Goal: Task Accomplishment & Management: Manage account settings

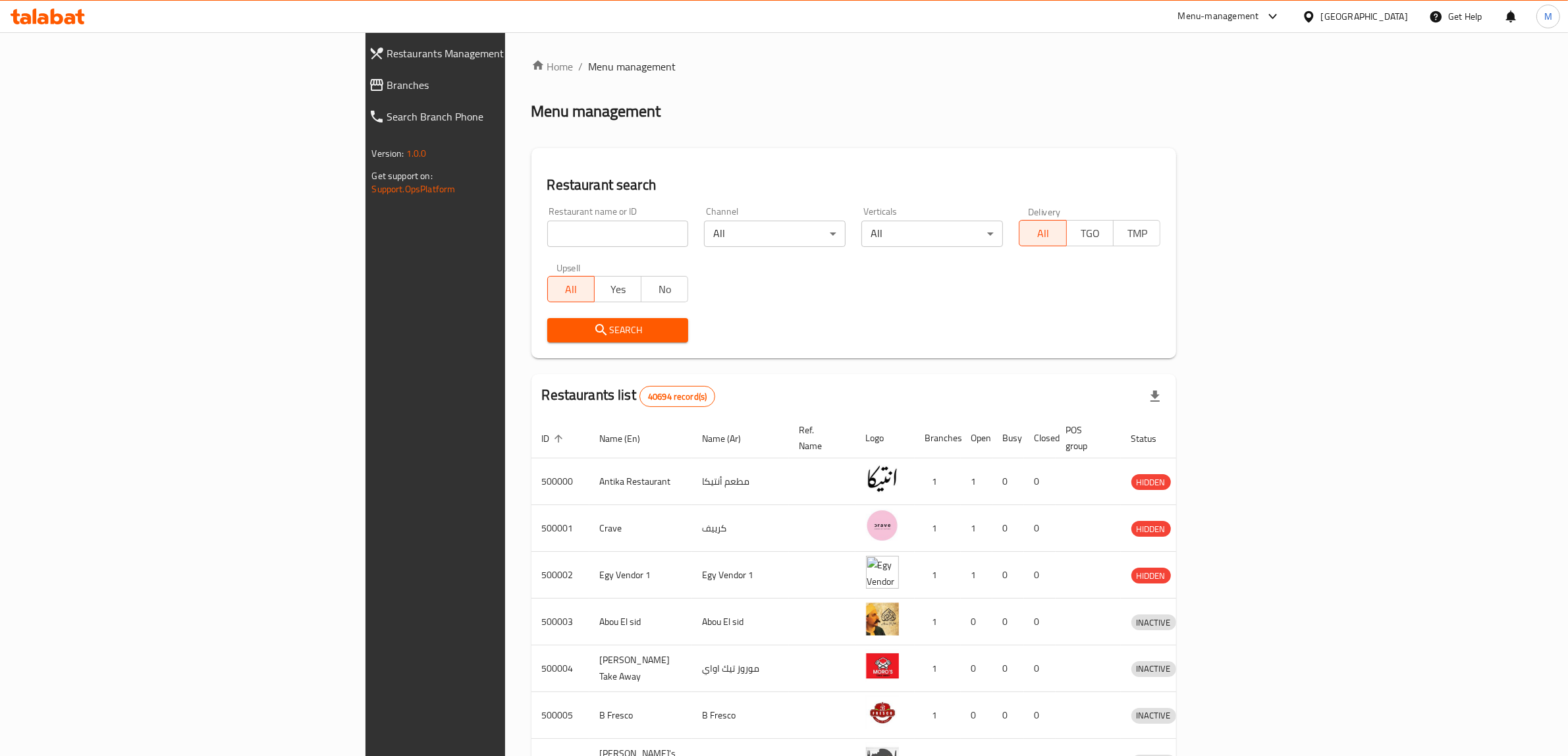
click at [387, 83] on span "Branches" at bounding box center [502, 85] width 230 height 16
click at [548, 234] on input "search" at bounding box center [618, 234] width 142 height 26
type input "686581"
click at [558, 332] on span "Search" at bounding box center [618, 329] width 121 height 16
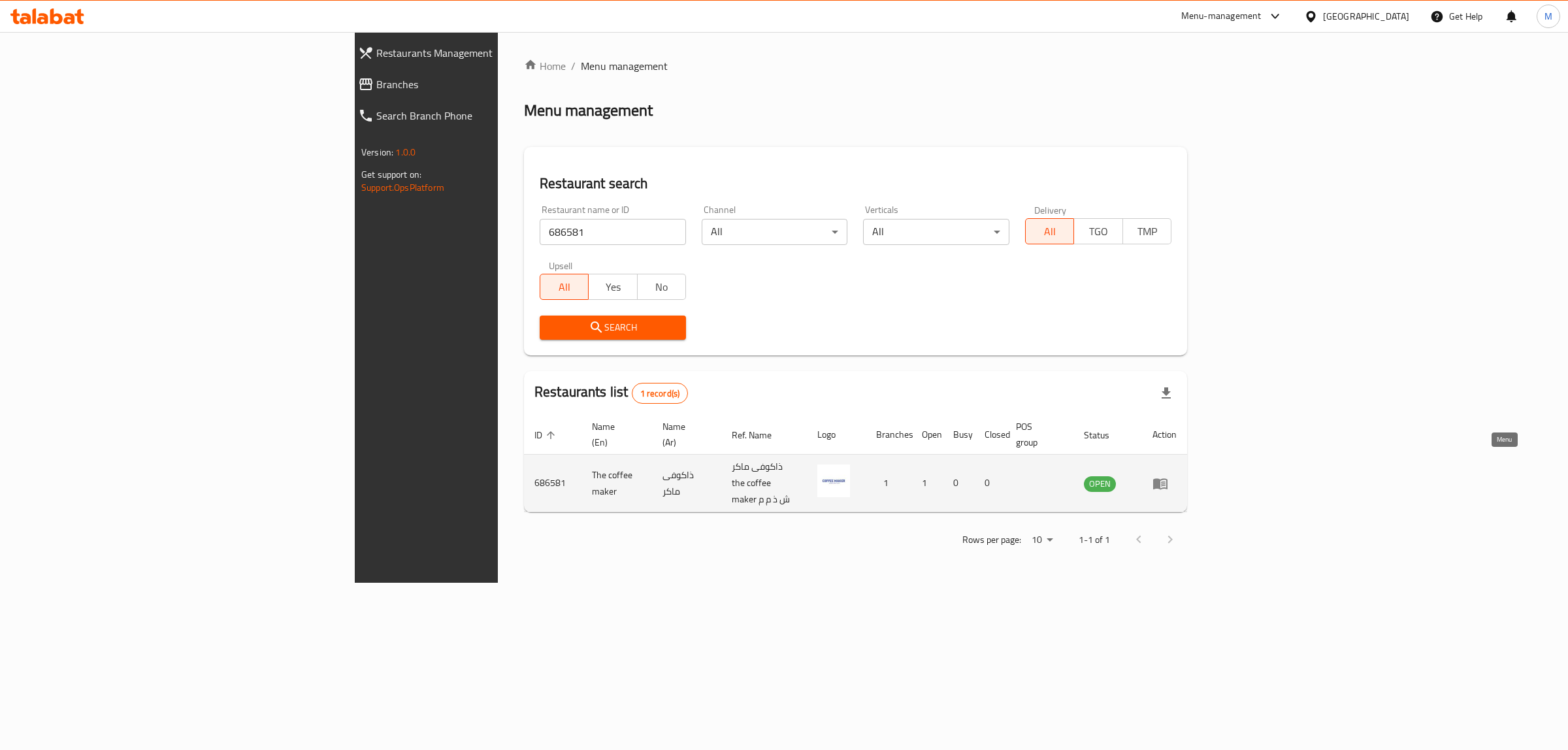
click at [1167, 478] on icon "enhanced table" at bounding box center [1160, 484] width 14 height 11
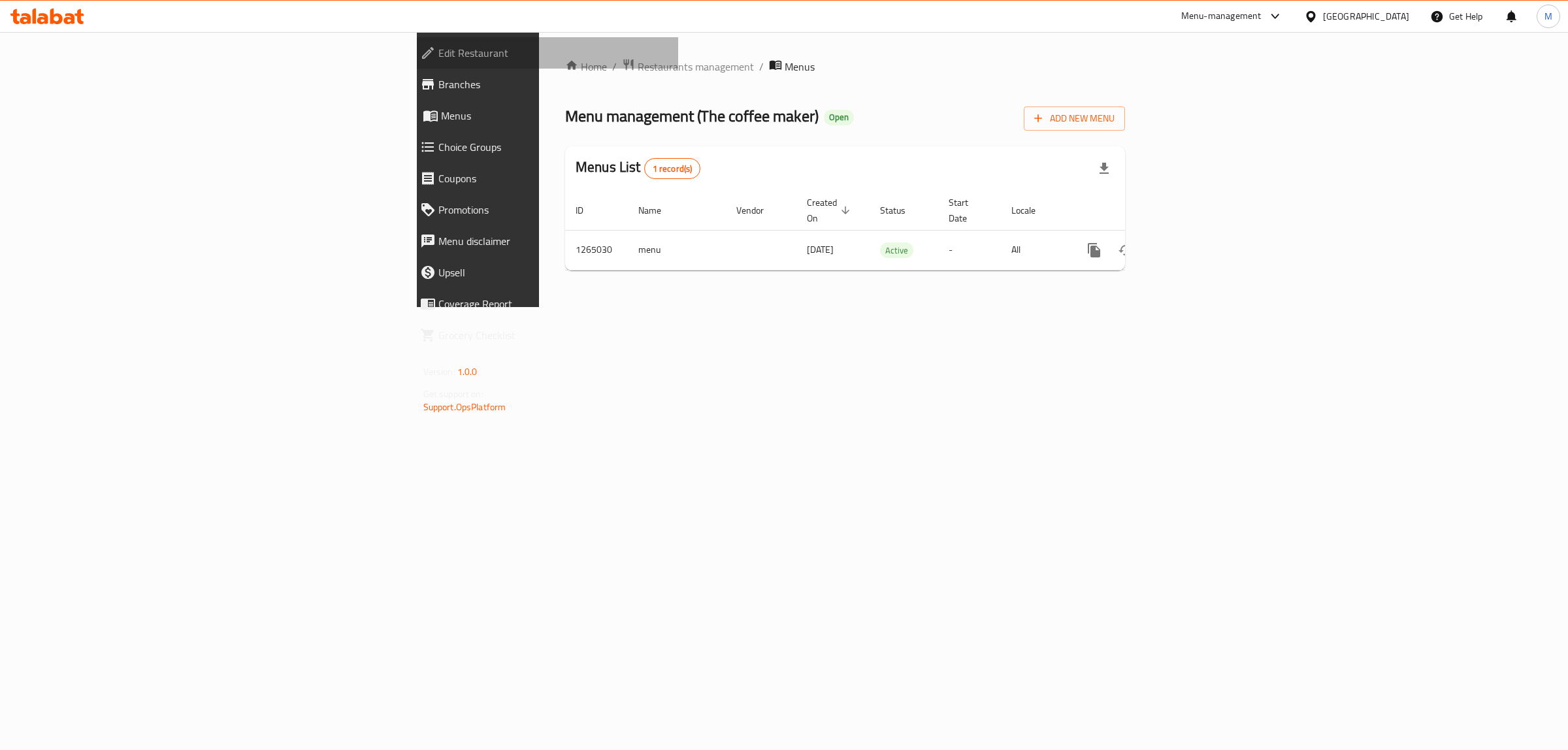
click at [438, 49] on span "Edit Restaurant" at bounding box center [553, 52] width 230 height 16
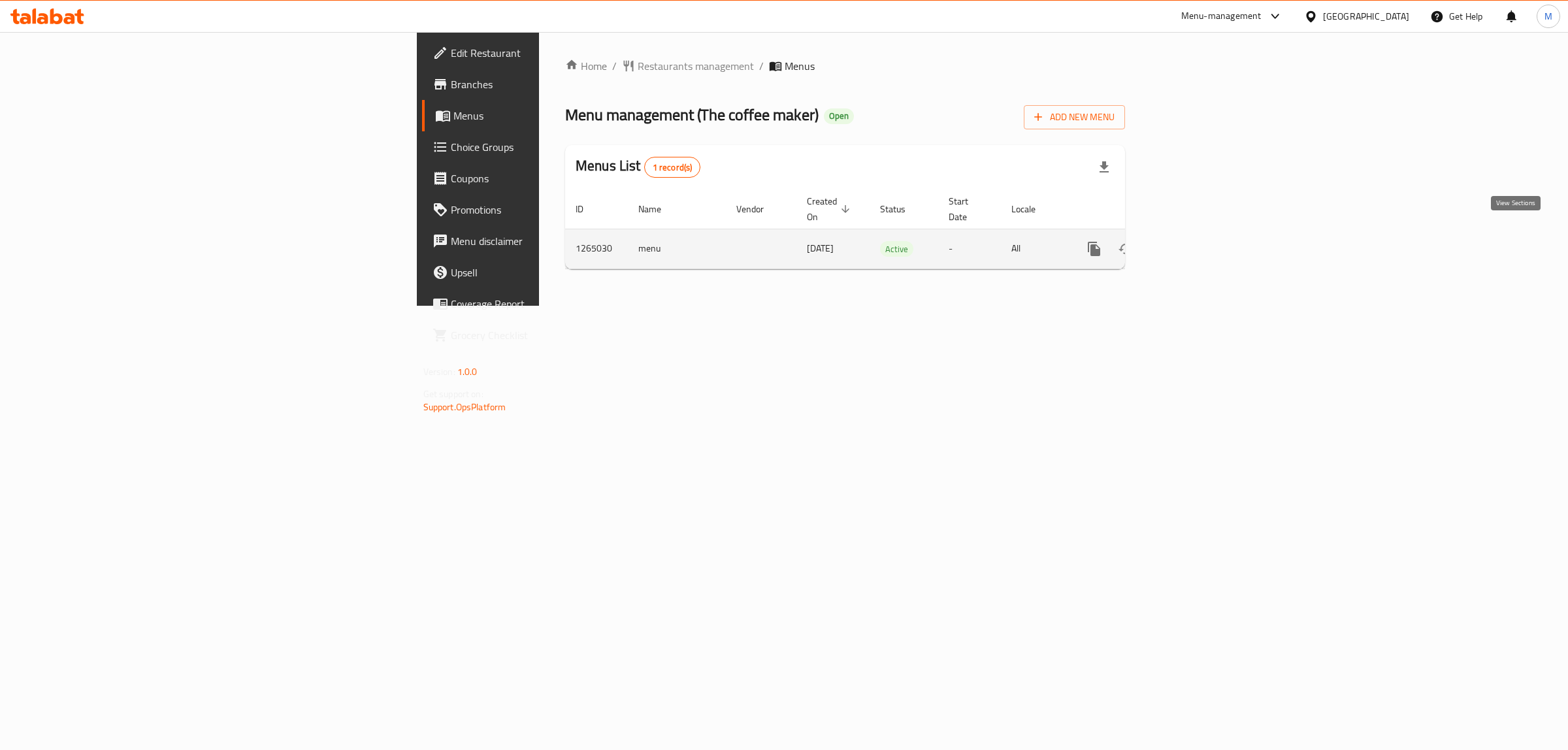
click at [1196, 241] on icon "enhanced table" at bounding box center [1188, 248] width 16 height 16
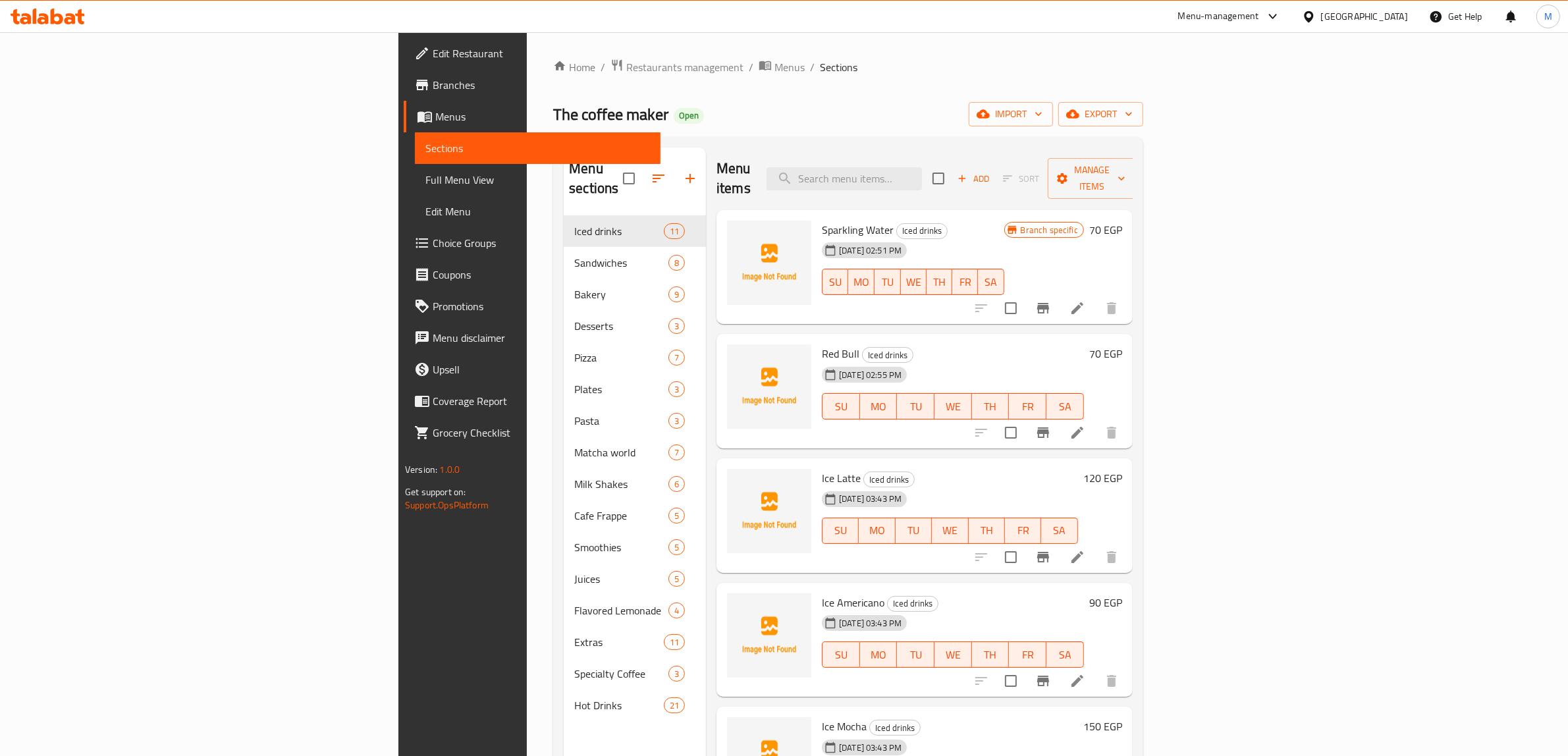
click at [570, 93] on div "Home / Restaurants management / Menus / Sections The coffee maker Open import e…" at bounding box center [848, 486] width 590 height 855
click at [432, 79] on span "Branches" at bounding box center [541, 85] width 217 height 16
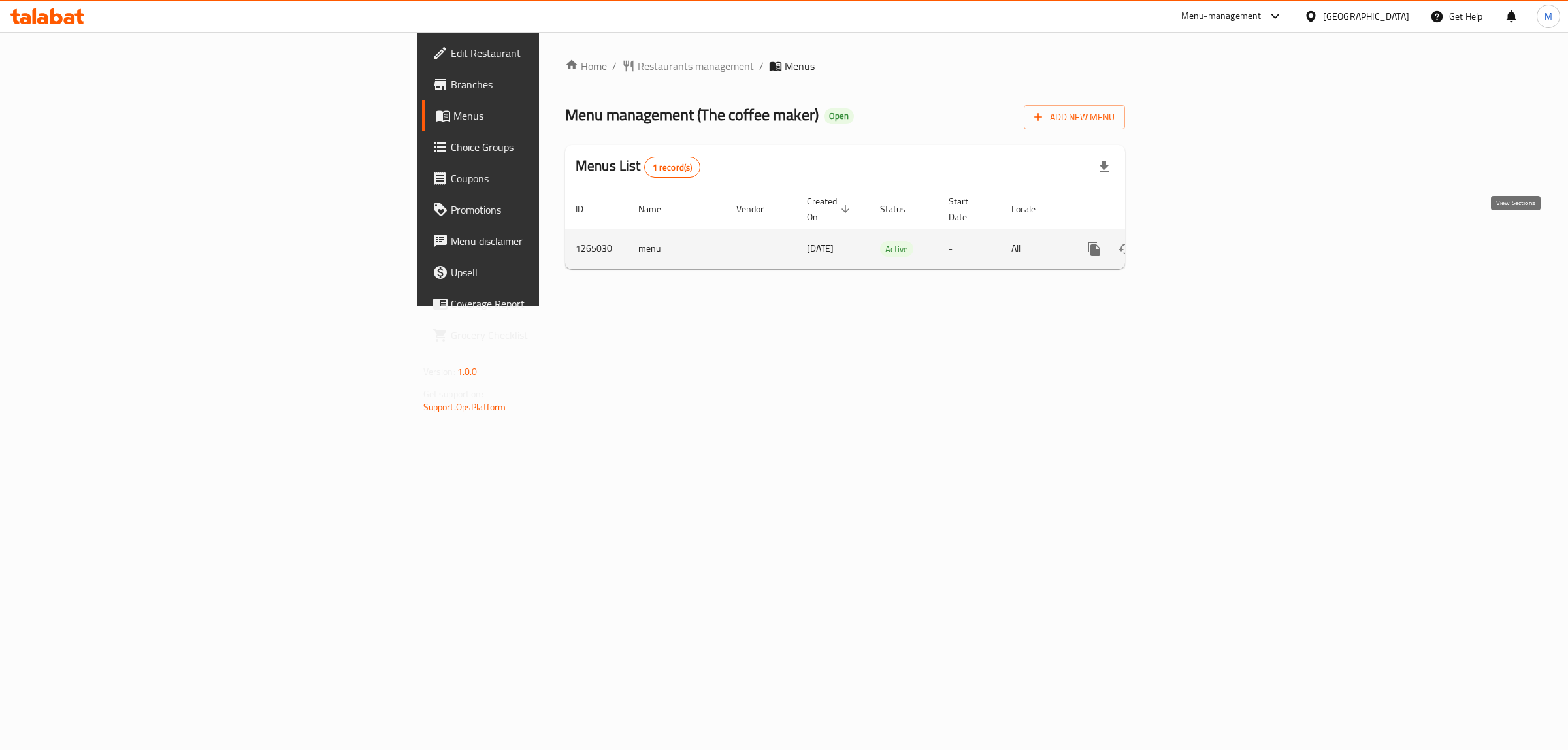
click at [1194, 243] on icon "enhanced table" at bounding box center [1188, 249] width 12 height 12
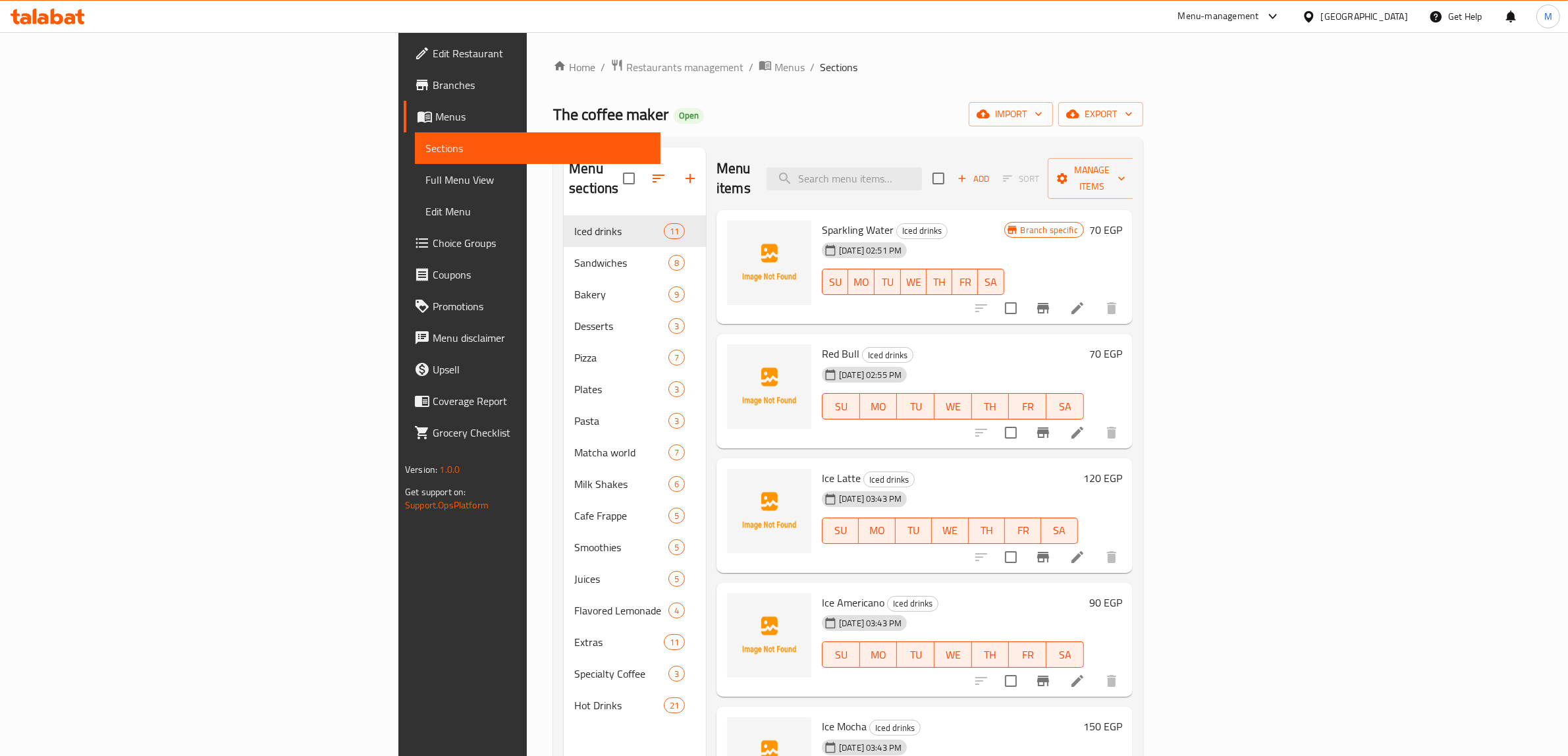
click at [583, 106] on div "The coffee maker Open import export" at bounding box center [848, 114] width 590 height 25
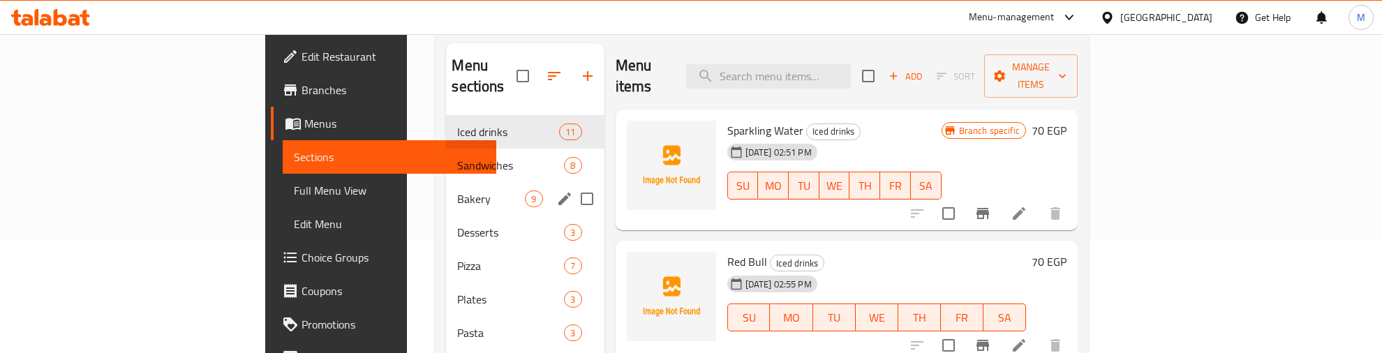
scroll to position [85, 0]
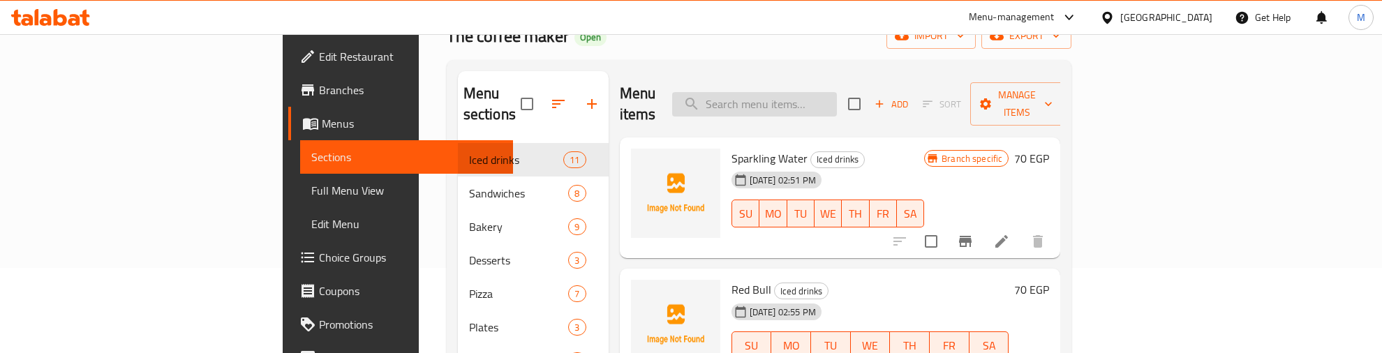
click at [837, 98] on input "search" at bounding box center [754, 104] width 165 height 24
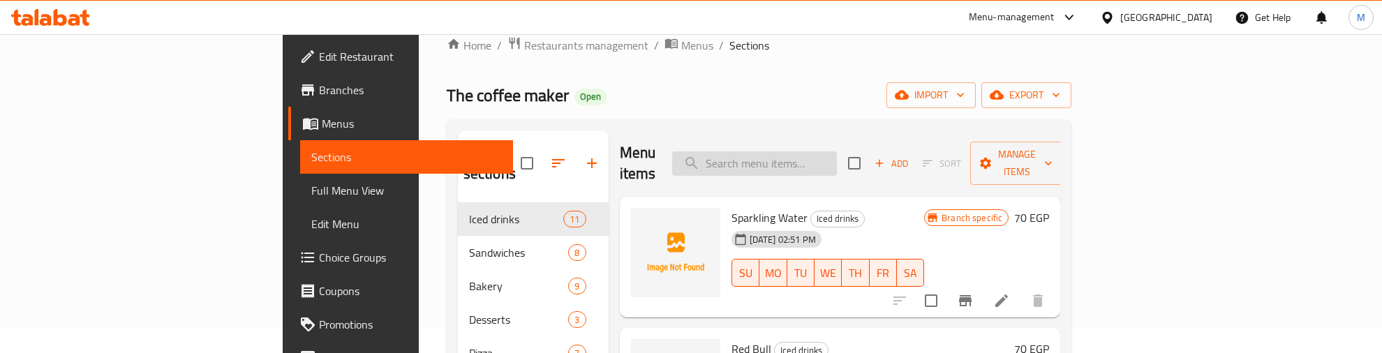
scroll to position [0, 0]
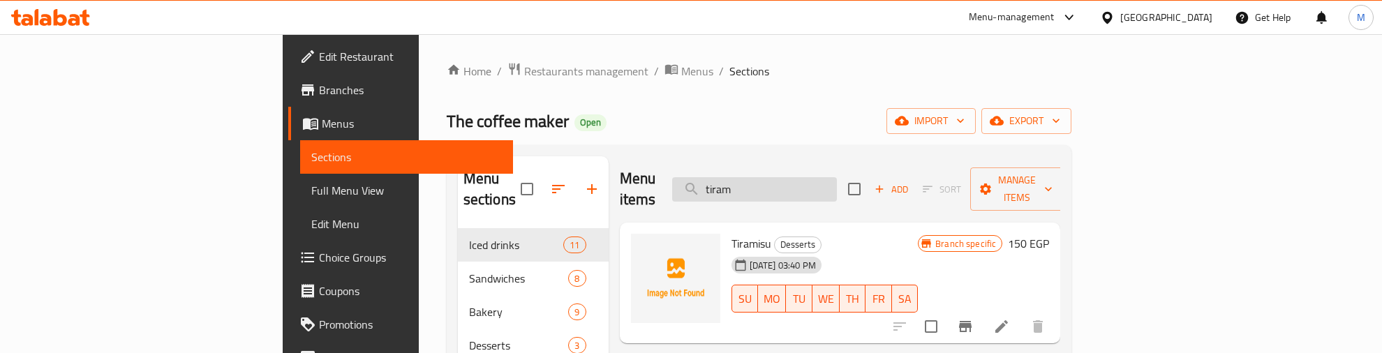
drag, startPoint x: 848, startPoint y: 176, endPoint x: 814, endPoint y: 175, distance: 34.9
click at [814, 177] on input "tiram" at bounding box center [754, 189] width 165 height 24
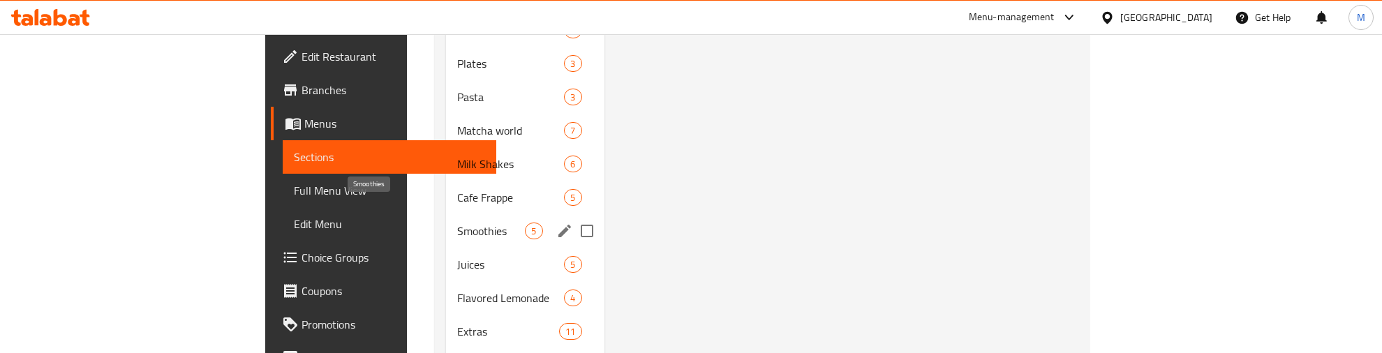
scroll to position [434, 0]
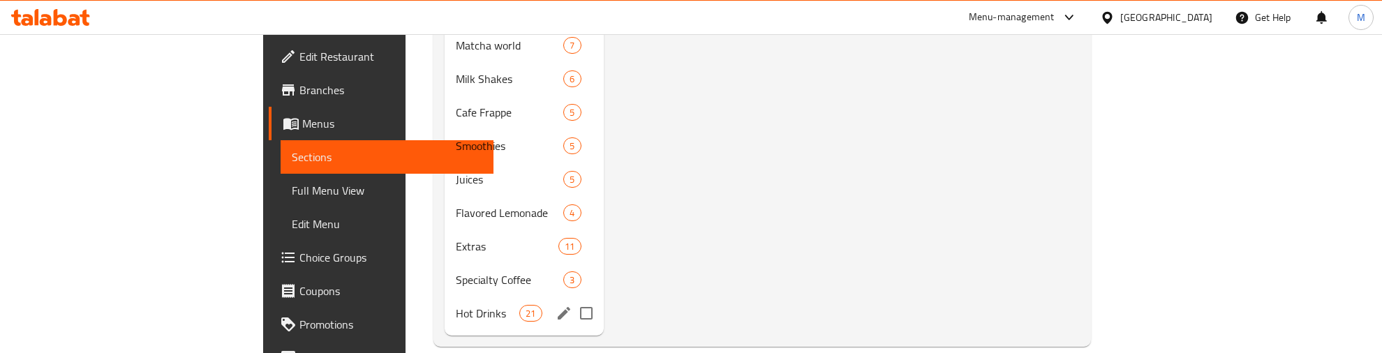
click at [444, 297] on div "Hot Drinks 21" at bounding box center [523, 313] width 159 height 33
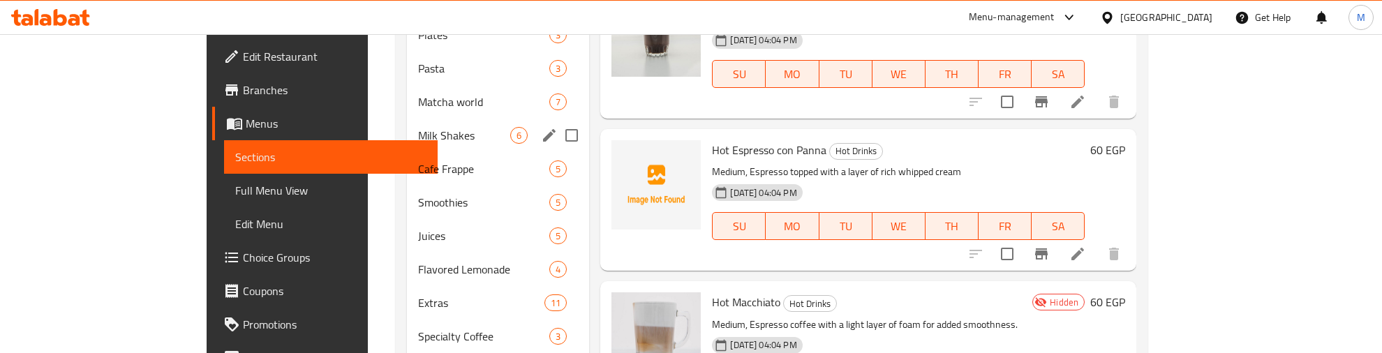
scroll to position [434, 0]
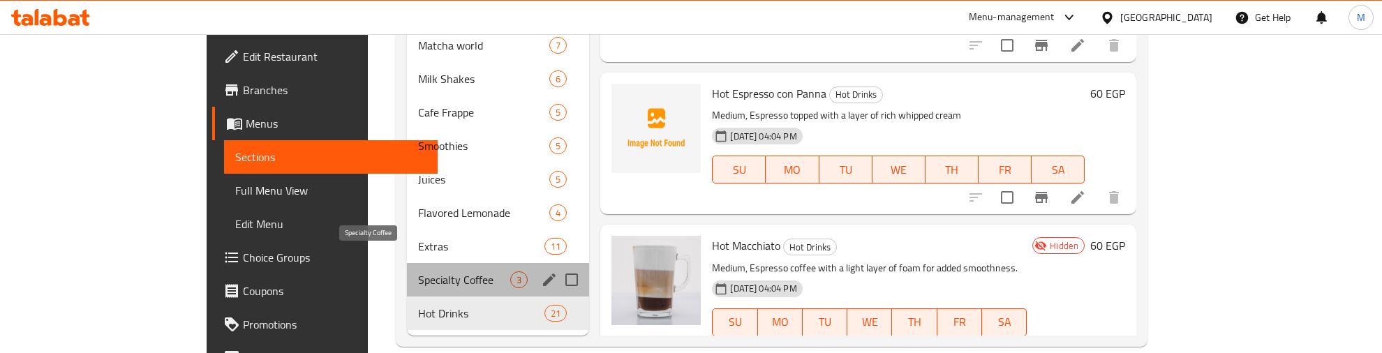
click at [418, 271] on span "Specialty Coffee" at bounding box center [464, 279] width 92 height 17
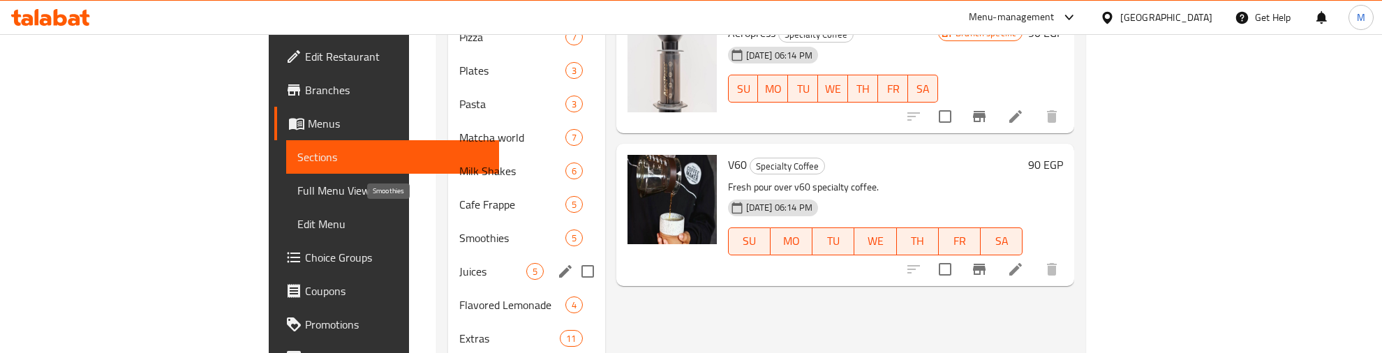
scroll to position [434, 0]
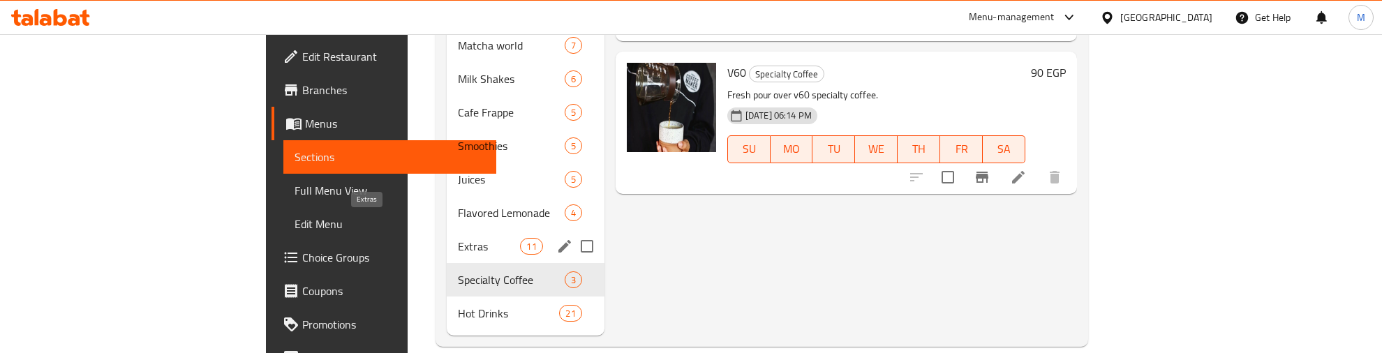
click at [458, 238] on span "Extras" at bounding box center [489, 246] width 62 height 17
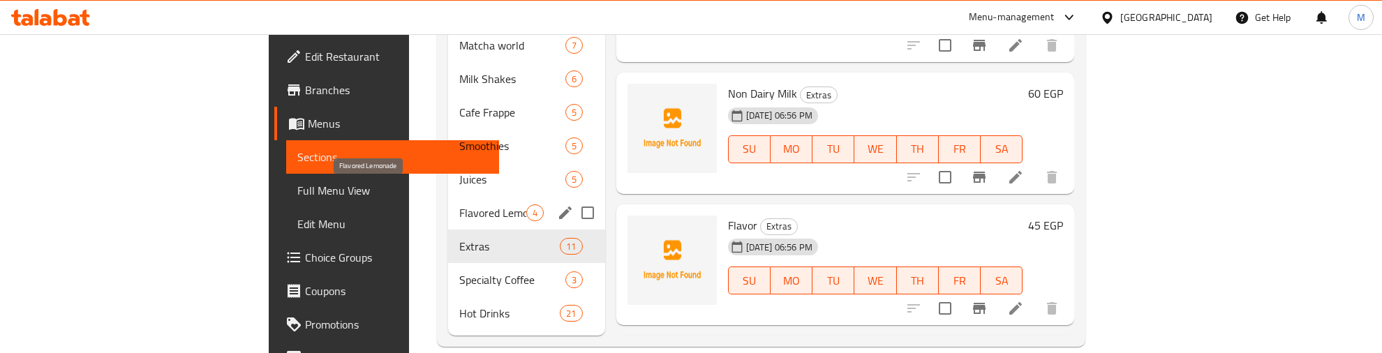
click at [459, 204] on span "Flavored Lemonade" at bounding box center [492, 212] width 66 height 17
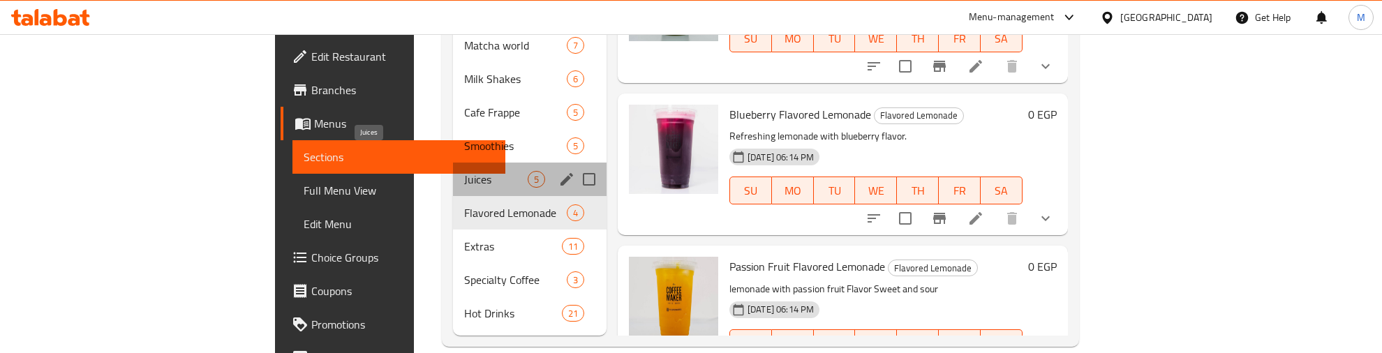
click at [464, 171] on span "Juices" at bounding box center [495, 179] width 63 height 17
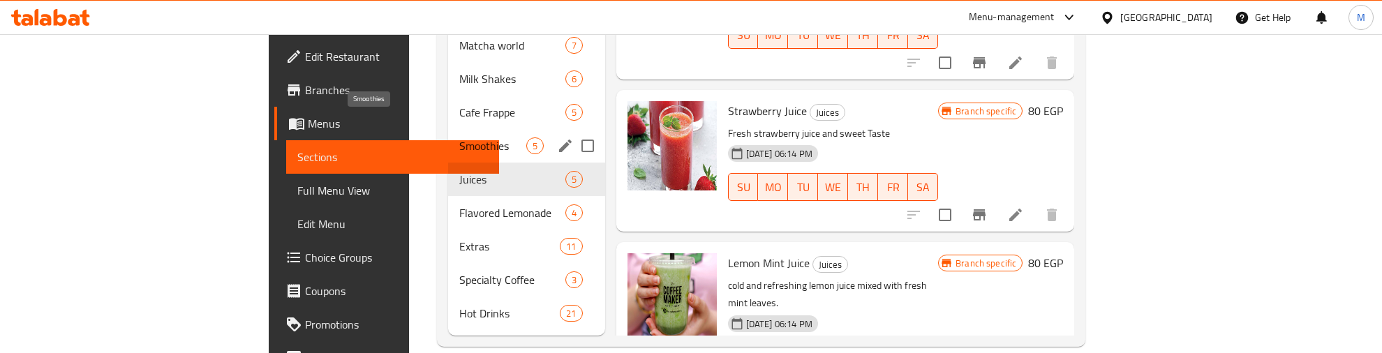
click at [459, 137] on span "Smoothies" at bounding box center [492, 145] width 66 height 17
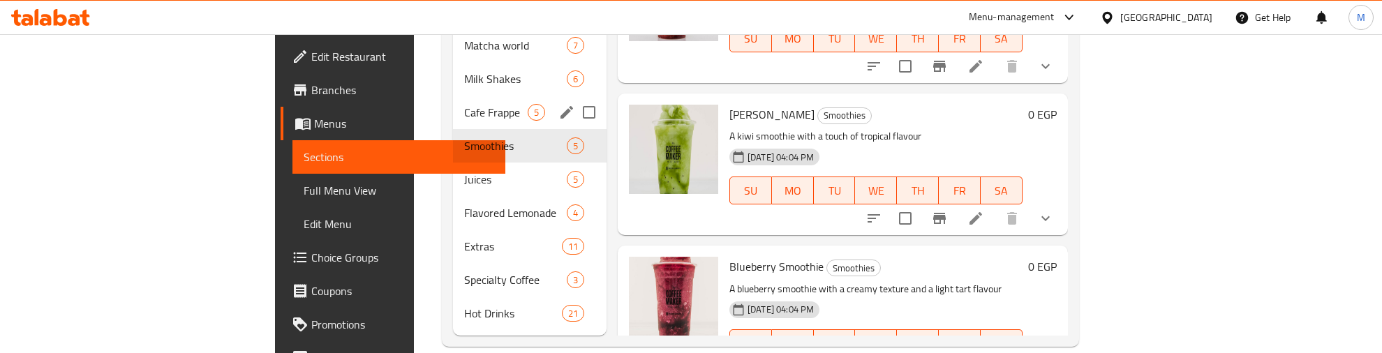
click at [464, 104] on span "Cafe Frappe" at bounding box center [495, 112] width 63 height 17
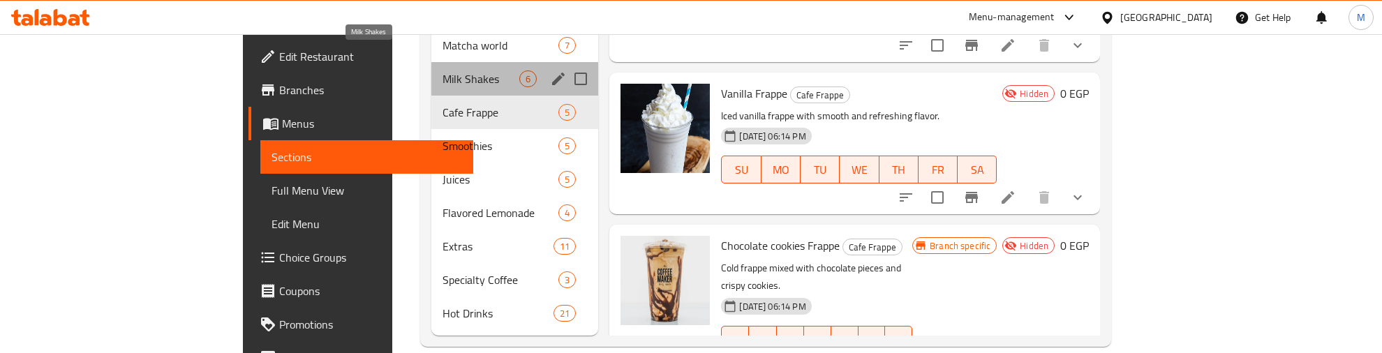
click at [442, 70] on span "Milk Shakes" at bounding box center [480, 78] width 77 height 17
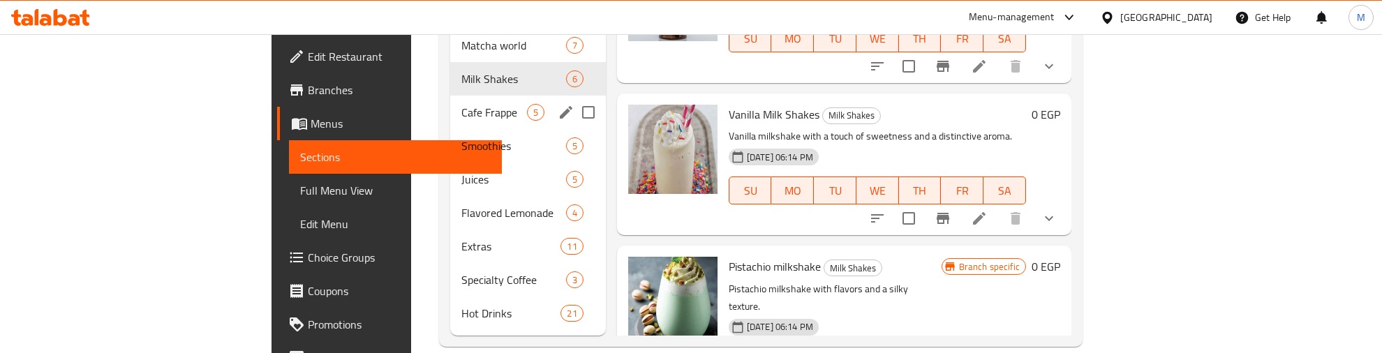
drag, startPoint x: 368, startPoint y: 99, endPoint x: 377, endPoint y: 96, distance: 10.2
click at [450, 100] on div "Cafe Frappe 5" at bounding box center [527, 112] width 155 height 33
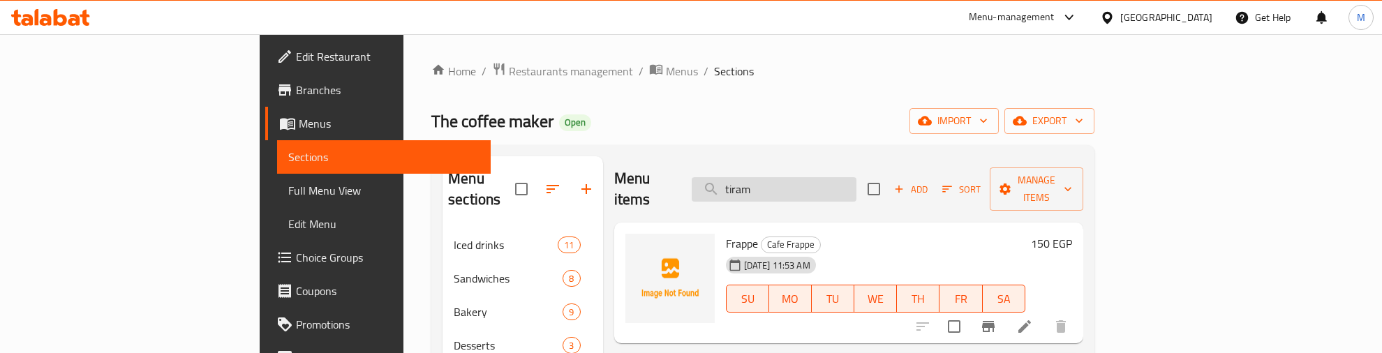
click at [834, 177] on input "tiram" at bounding box center [773, 189] width 165 height 24
type input "banana"
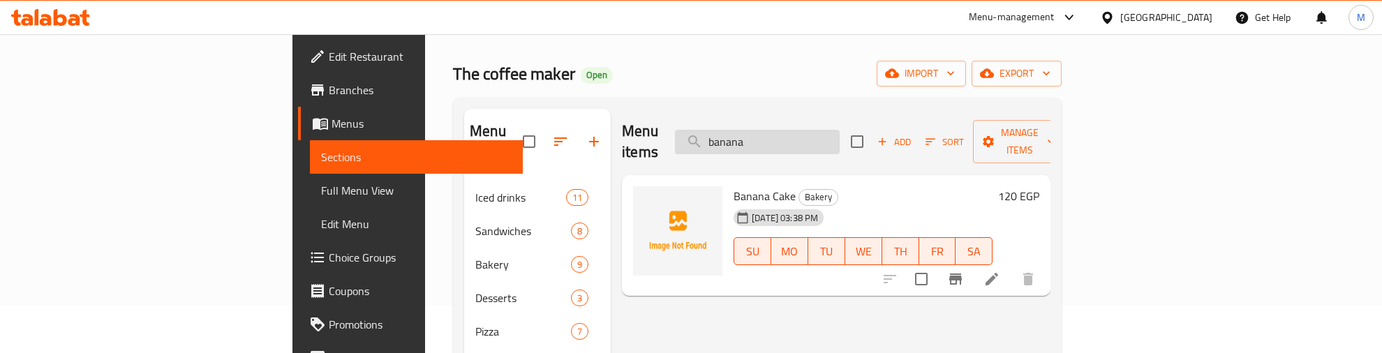
scroll to position [87, 0]
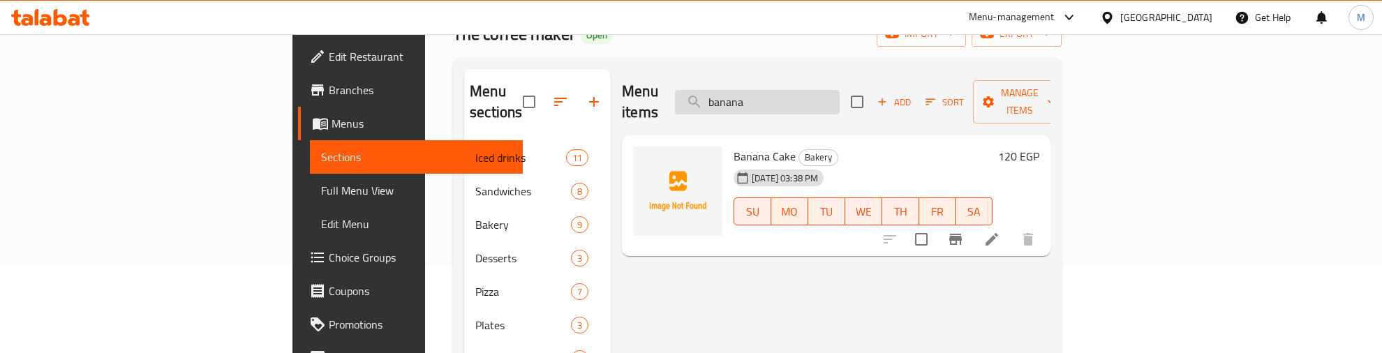
drag, startPoint x: 838, startPoint y: 91, endPoint x: 785, endPoint y: 99, distance: 53.6
click at [787, 98] on input "banana" at bounding box center [757, 102] width 165 height 24
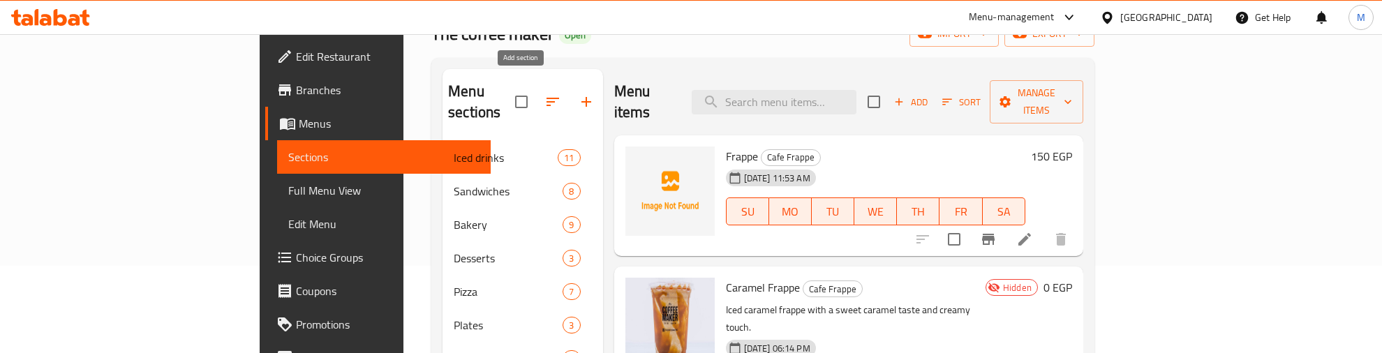
click at [578, 93] on icon "button" at bounding box center [586, 101] width 17 height 17
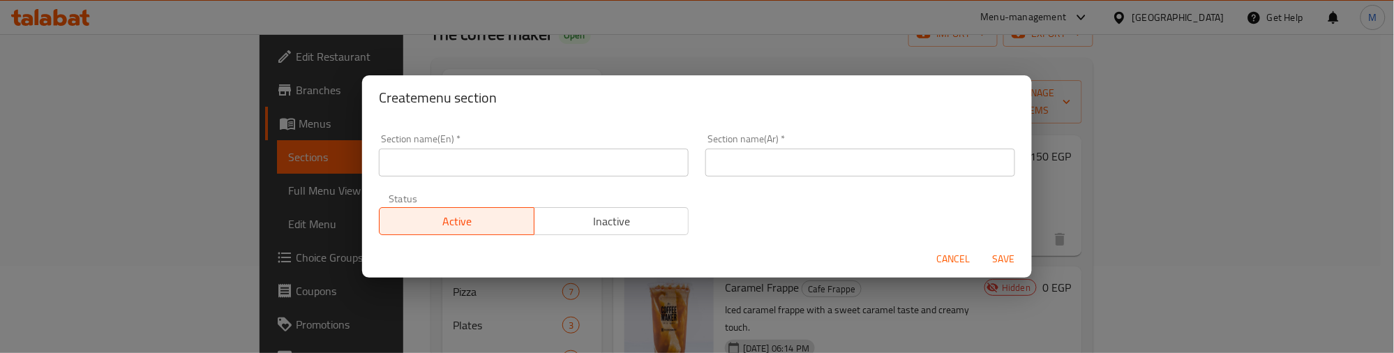
click at [433, 154] on input "text" at bounding box center [534, 163] width 310 height 28
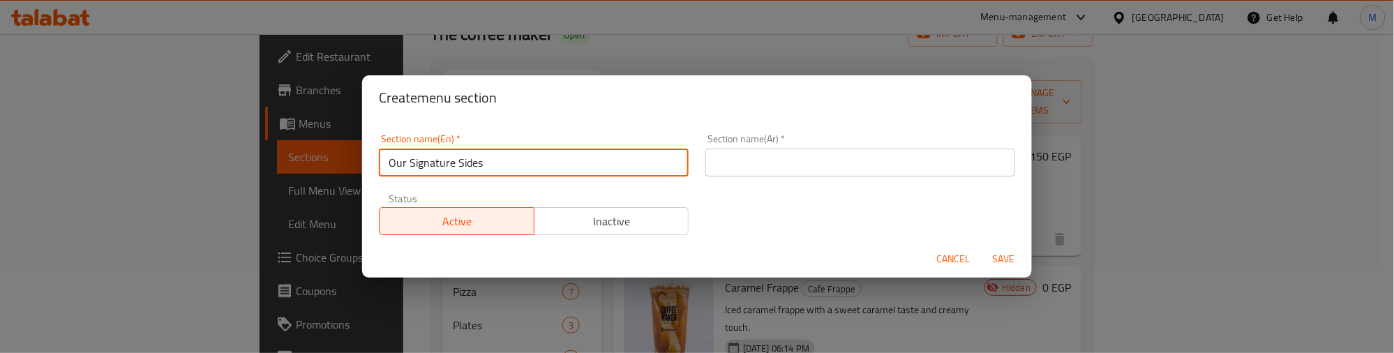
click at [472, 160] on input "Our Signature Sides" at bounding box center [534, 163] width 310 height 28
click at [437, 167] on input "Our Signature" at bounding box center [534, 163] width 310 height 28
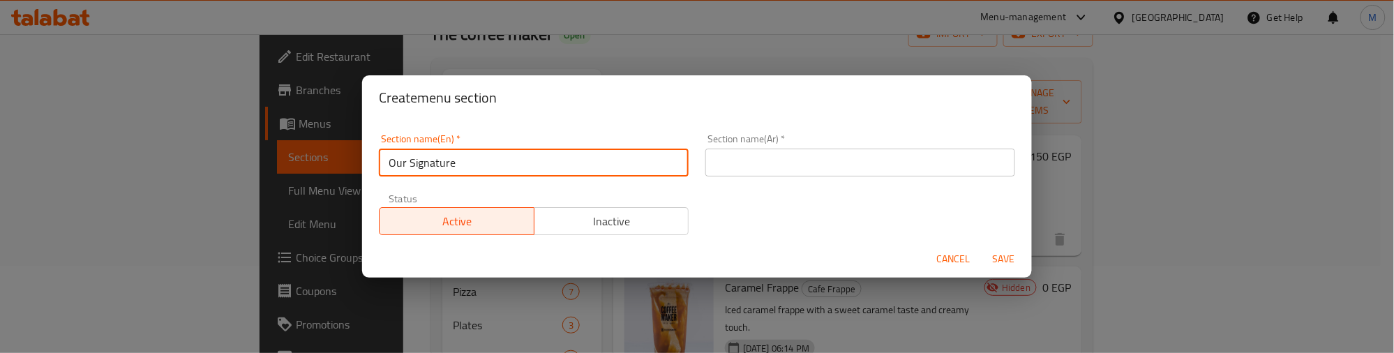
click at [433, 159] on input "Our Signature" at bounding box center [534, 163] width 310 height 28
paste input "s"
click at [431, 159] on input "Our Signatures" at bounding box center [534, 163] width 310 height 28
type input "Our Signatures"
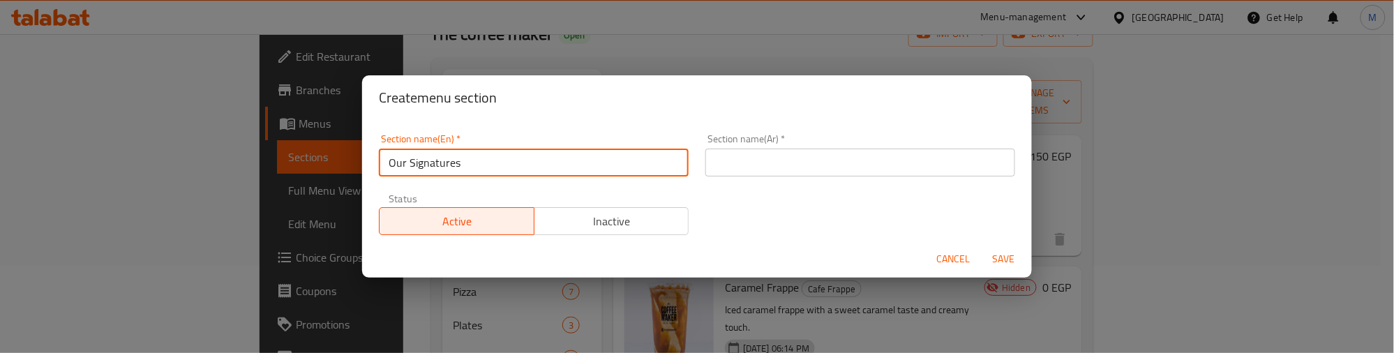
click at [792, 165] on input "text" at bounding box center [860, 163] width 310 height 28
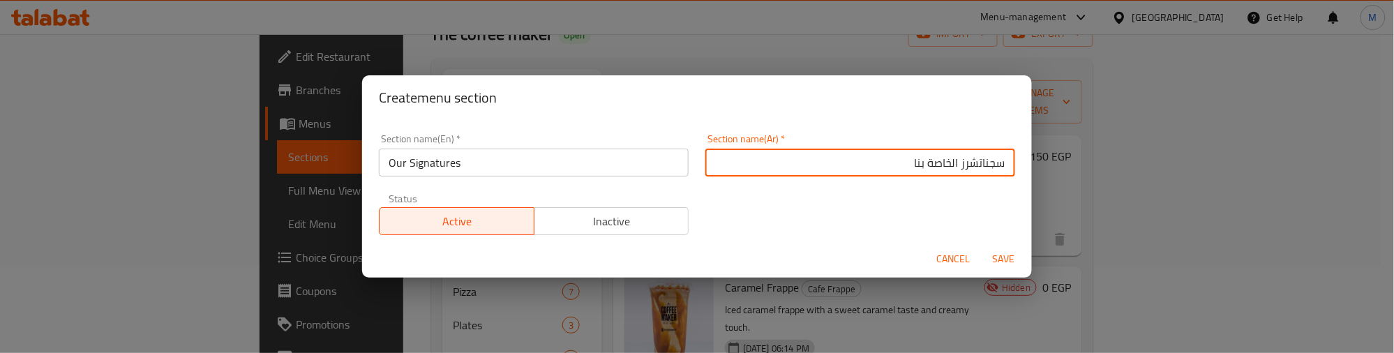
click at [995, 161] on input "سجناتشرز الخاصة بنا" at bounding box center [860, 163] width 310 height 28
type input "سجناتشرز الخاصة بنا"
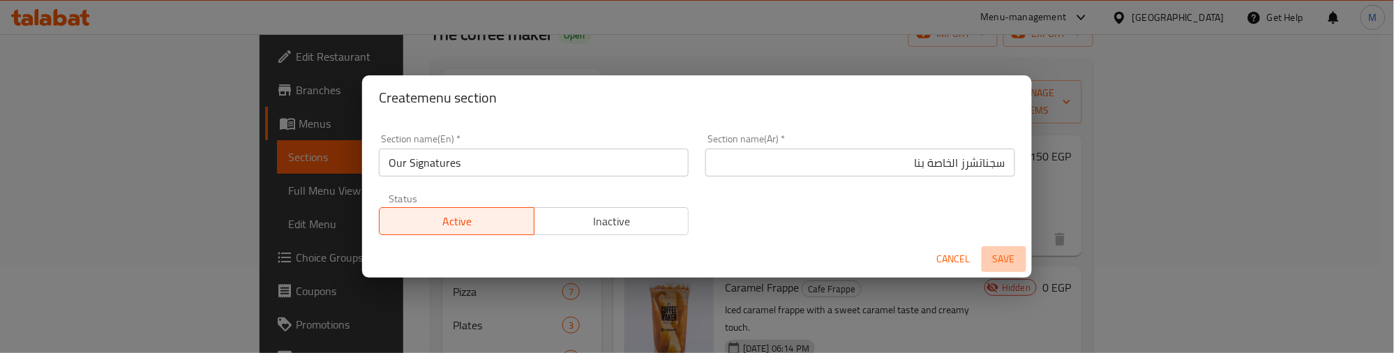
click at [996, 258] on span "Save" at bounding box center [1003, 258] width 33 height 17
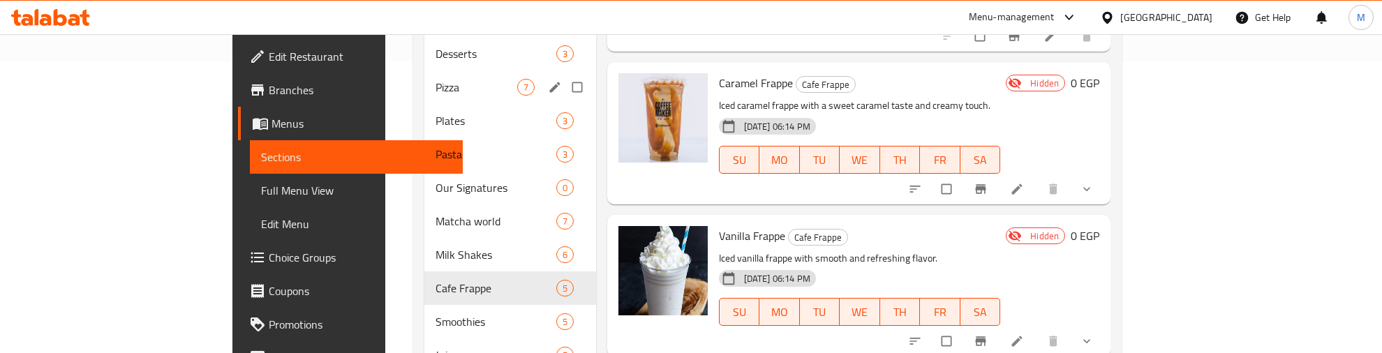
scroll to position [206, 0]
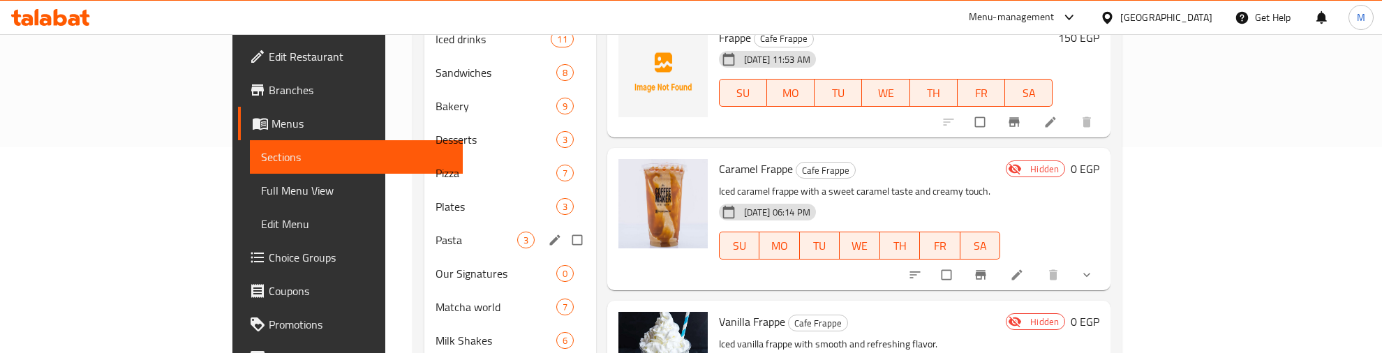
click at [435, 265] on span "Our Signatures" at bounding box center [495, 273] width 121 height 17
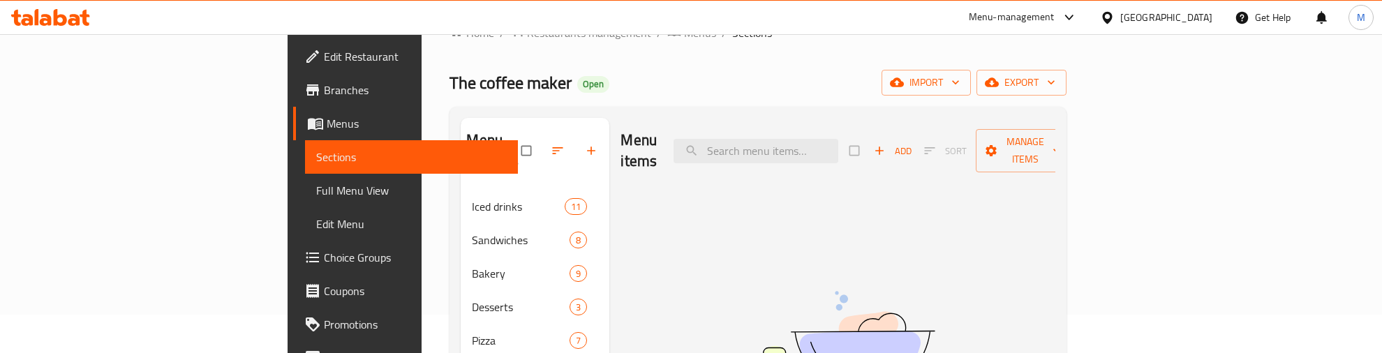
scroll to position [31, 0]
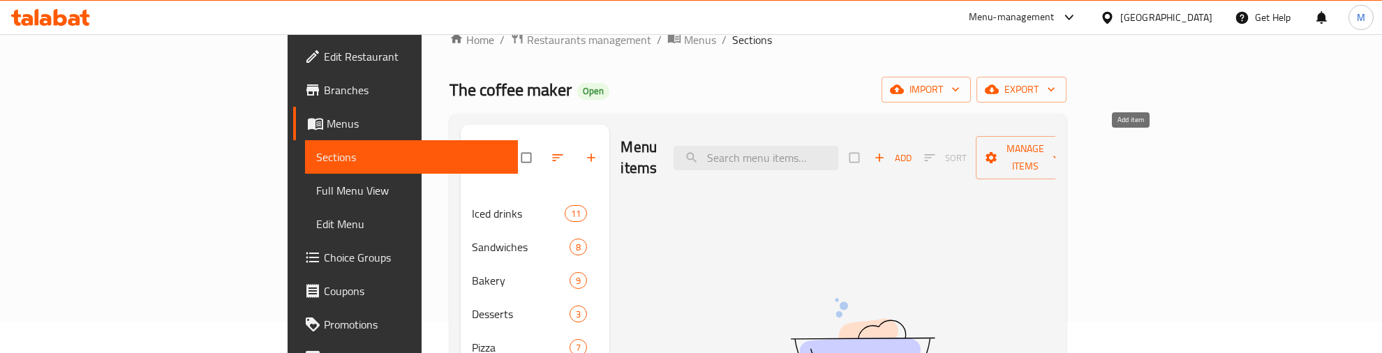
click at [886, 151] on icon "button" at bounding box center [879, 158] width 14 height 14
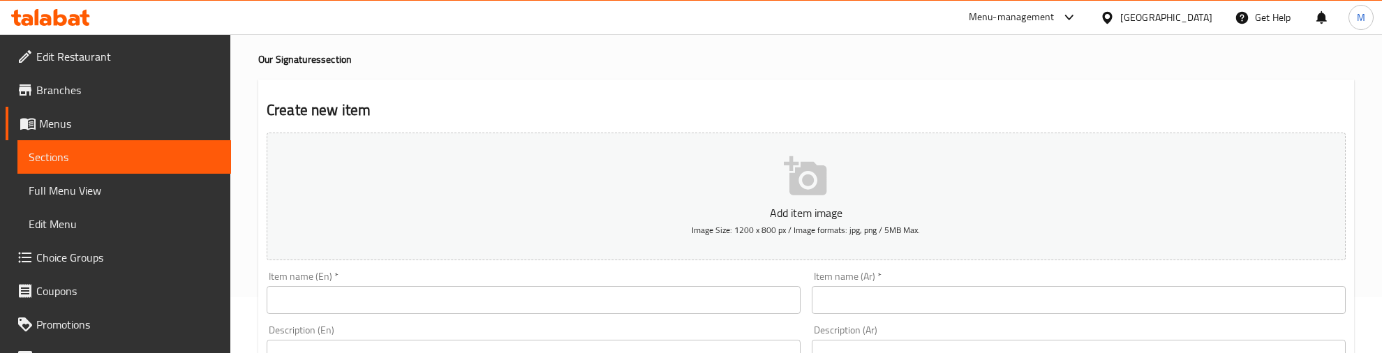
scroll to position [87, 0]
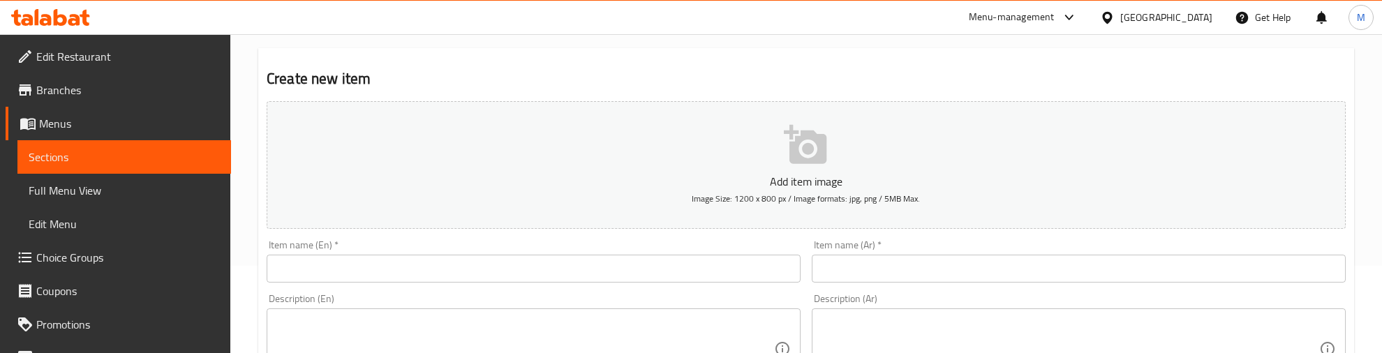
click at [562, 269] on input "text" at bounding box center [534, 269] width 534 height 28
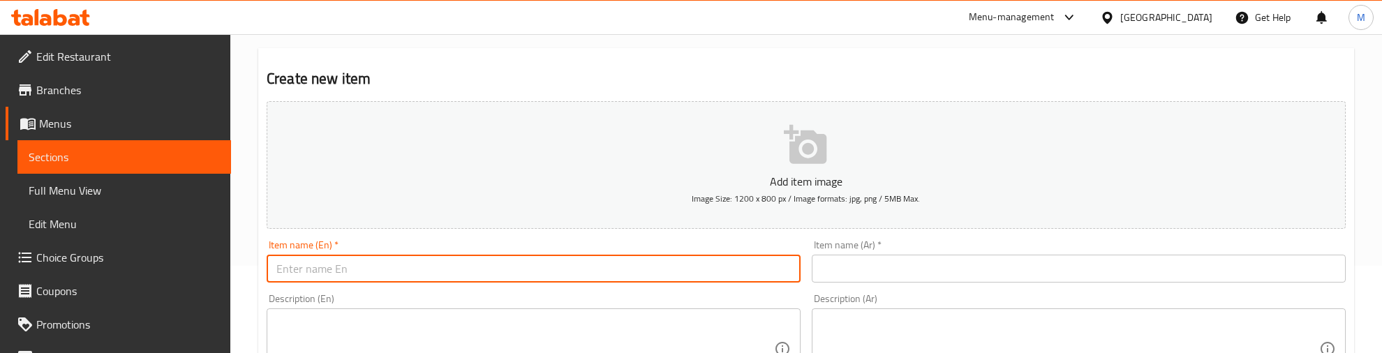
paste input "Iced Tiramisu Latte"
type input "Iced Tiramisu Latte"
click at [352, 270] on input "Iced Tiramisu Latte" at bounding box center [534, 269] width 534 height 28
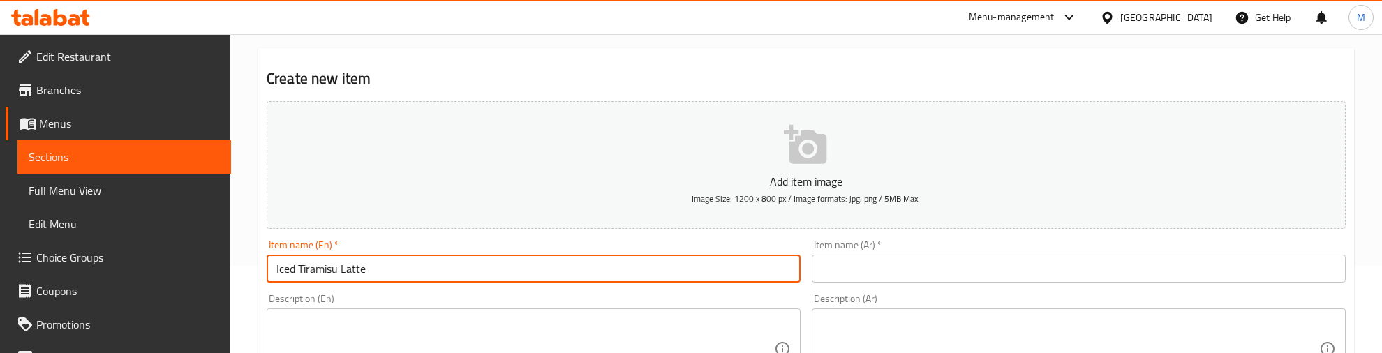
click at [940, 273] on input "text" at bounding box center [1078, 269] width 534 height 28
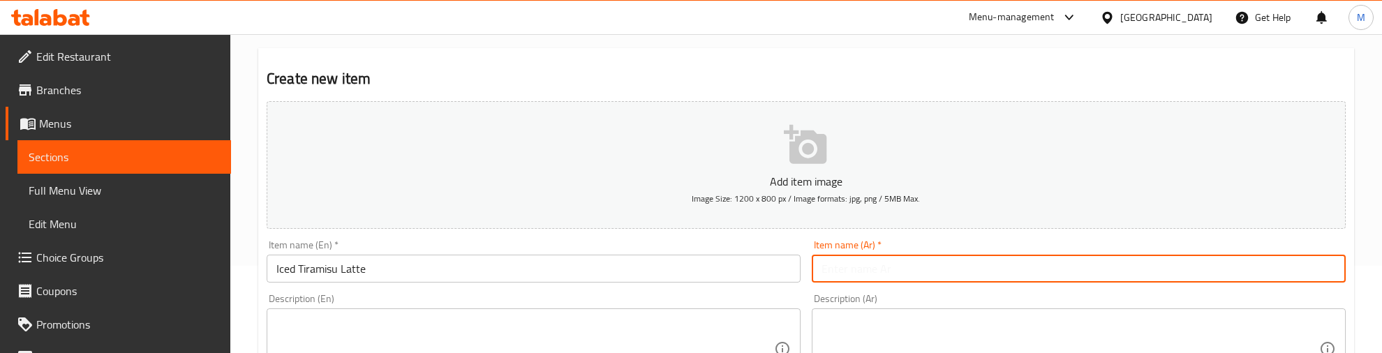
paste input "لاتيه تيراميسو مثلج"
type input "لاتيه تيراميسو مثلج"
click at [731, 246] on div "Item name (En)   * Iced Tiramisu Latte Item name (En) *" at bounding box center [534, 261] width 534 height 43
click at [858, 269] on input "لاتيه تيراميسو مثلج" at bounding box center [1078, 269] width 534 height 28
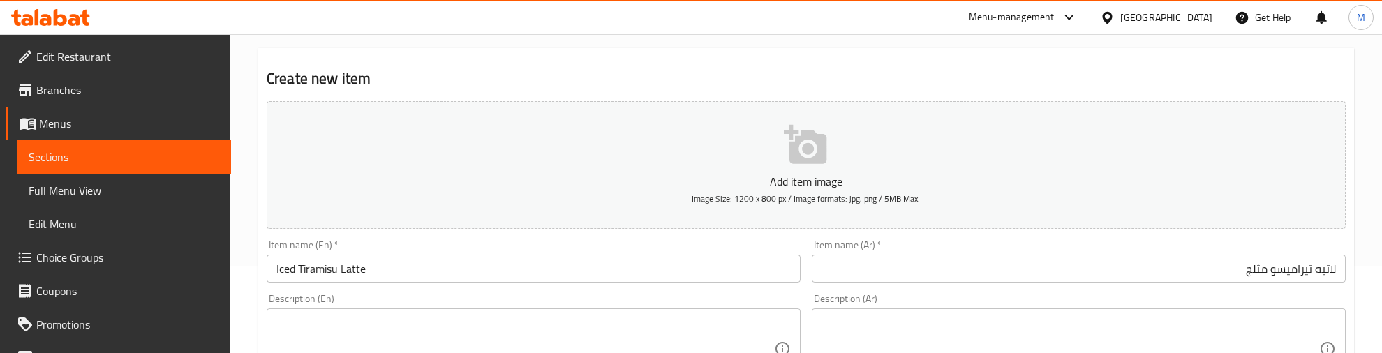
click at [757, 249] on div "Item name (En)   * Iced Tiramisu Latte Item name (En) *" at bounding box center [534, 261] width 534 height 43
click at [461, 240] on div "Item name (En)   * Iced Tiramisu Latte Item name (En) *" at bounding box center [534, 261] width 534 height 43
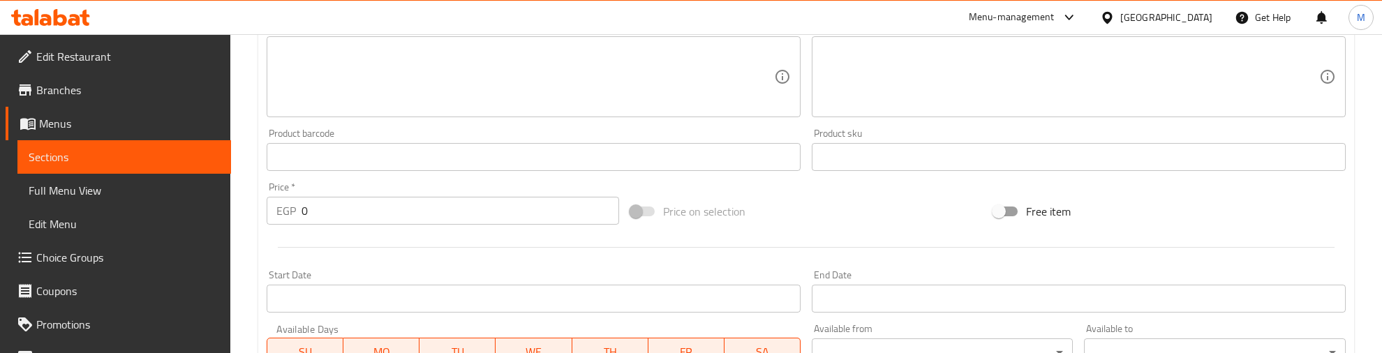
scroll to position [436, 0]
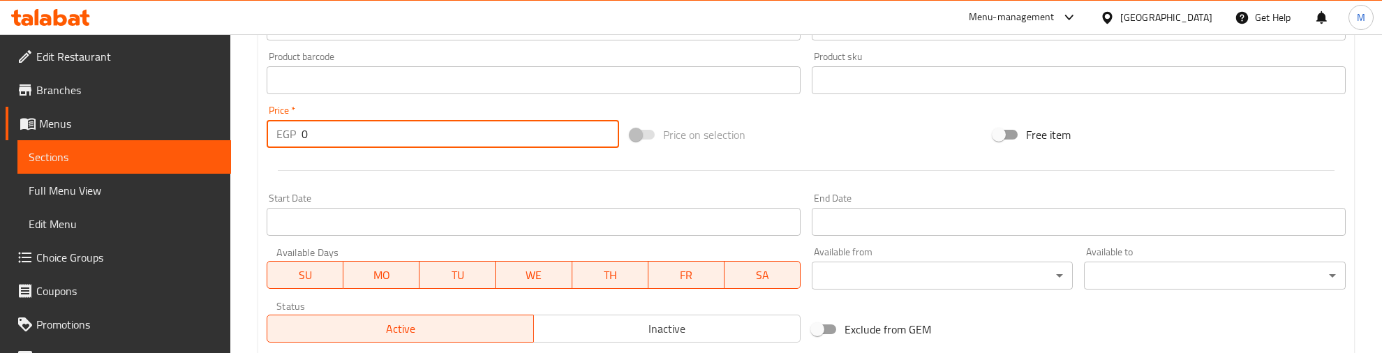
drag, startPoint x: 333, startPoint y: 136, endPoint x: 290, endPoint y: 137, distance: 43.3
click at [290, 137] on div "EGP 0 Price *" at bounding box center [443, 134] width 352 height 28
type input "165"
click at [328, 159] on div at bounding box center [806, 171] width 1090 height 34
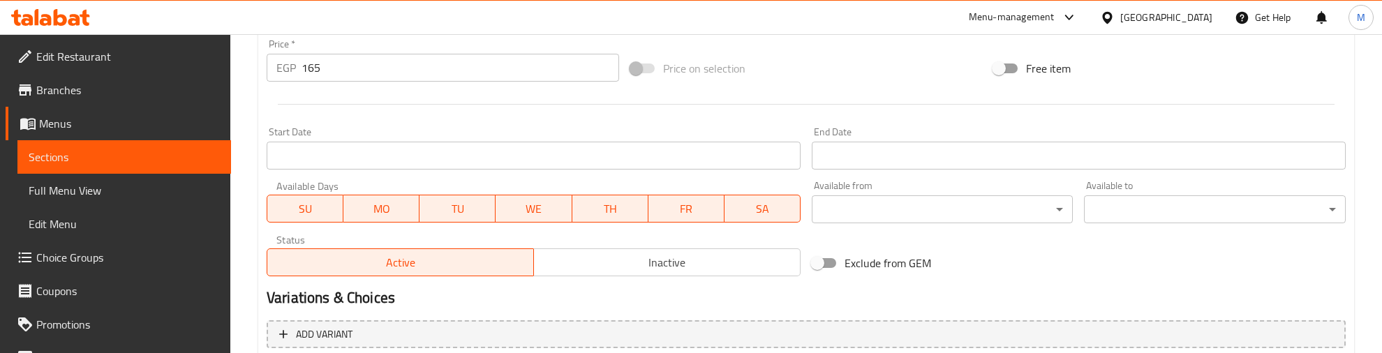
scroll to position [630, 0]
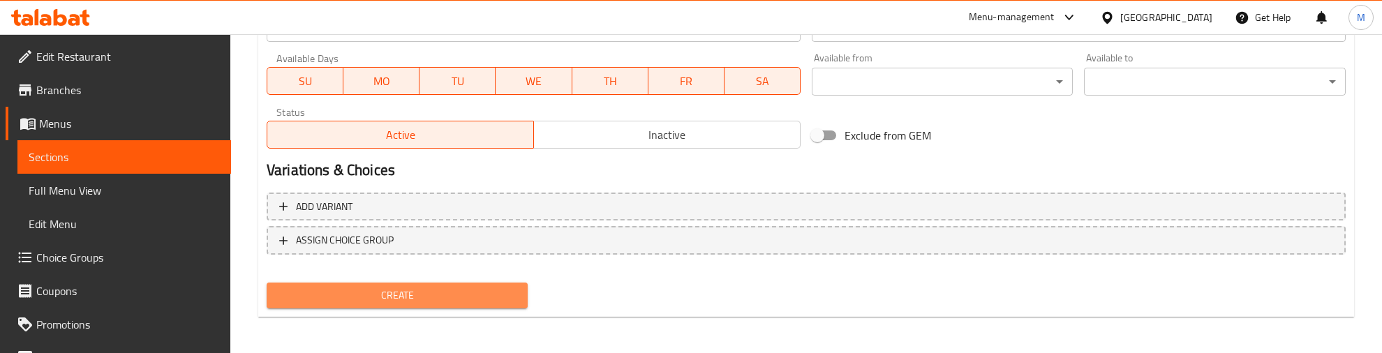
click at [391, 287] on span "Create" at bounding box center [397, 295] width 239 height 17
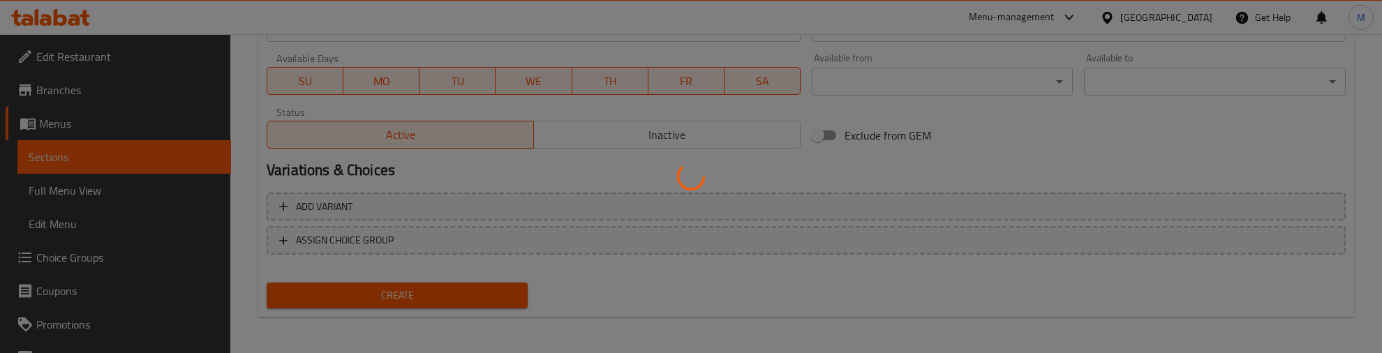
type input "0"
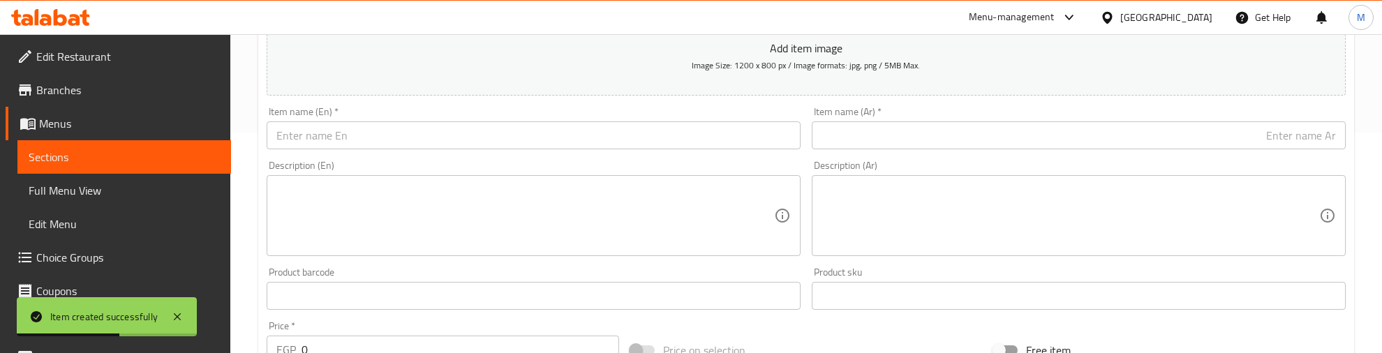
scroll to position [194, 0]
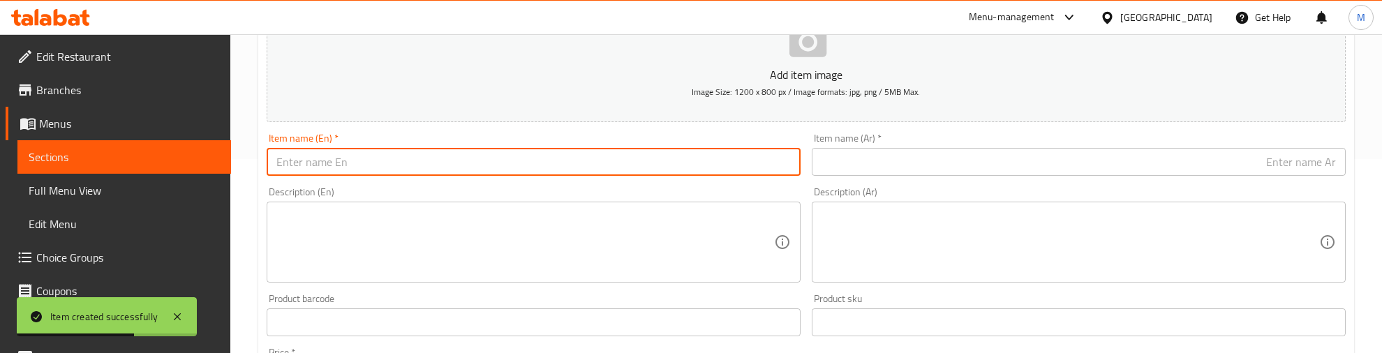
click at [349, 159] on input "text" at bounding box center [534, 162] width 534 height 28
paste input "Banana Cream Lattee"
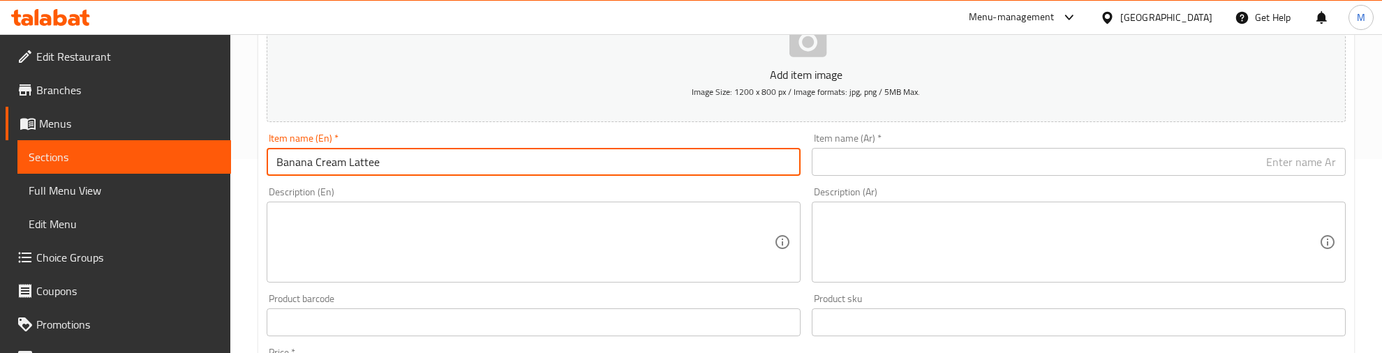
click at [343, 163] on input "Banana Cream Lattee" at bounding box center [534, 162] width 534 height 28
paste input "text"
type input "Banana Cream Latte"
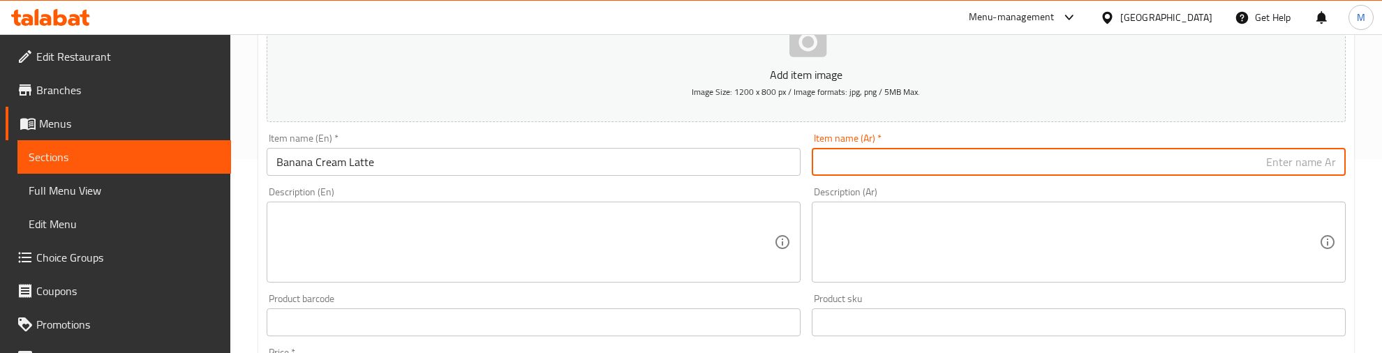
click at [949, 164] on input "text" at bounding box center [1078, 162] width 534 height 28
paste input "لاتيه كريم الموز"
type input "لاتيه كريم الموز"
click at [958, 190] on div "Description (Ar) Description (Ar)" at bounding box center [1078, 235] width 534 height 96
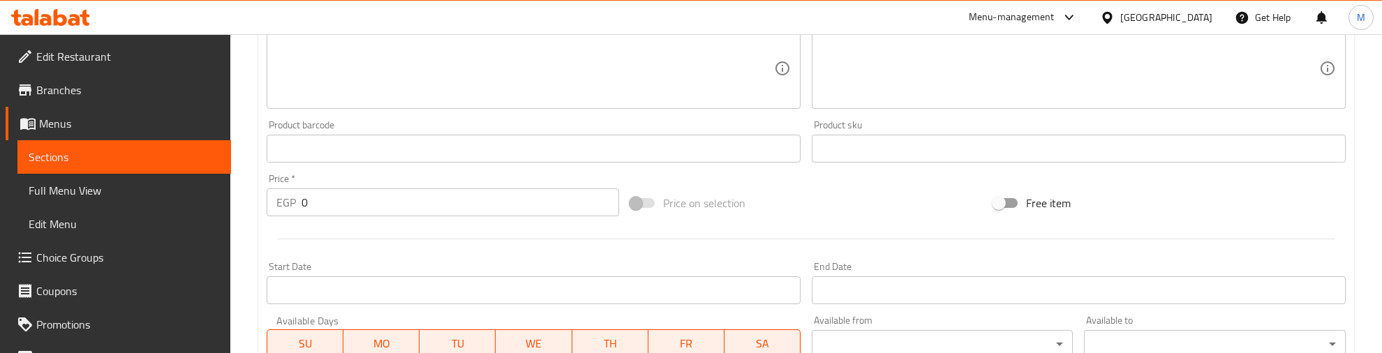
scroll to position [368, 0]
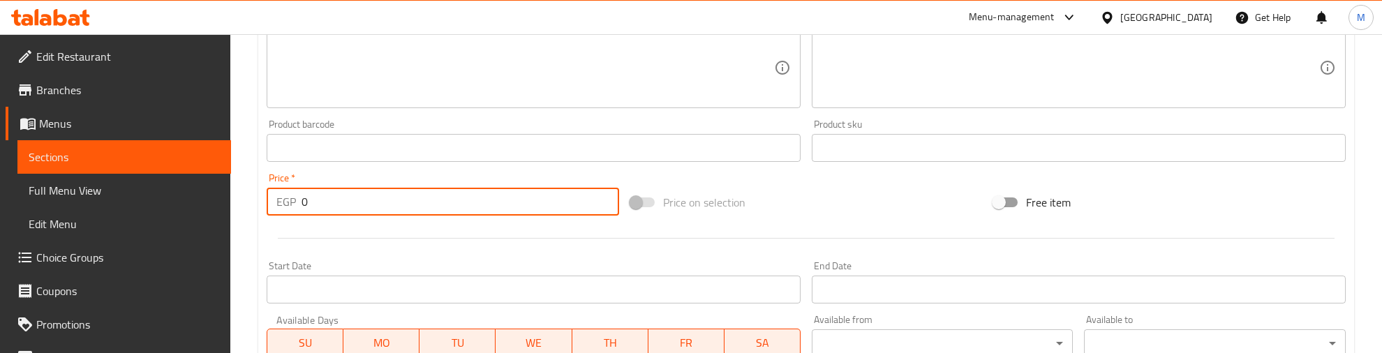
drag, startPoint x: 287, startPoint y: 203, endPoint x: 273, endPoint y: 203, distance: 14.0
click at [273, 203] on div "EGP 0 Price *" at bounding box center [443, 202] width 352 height 28
type input "170"
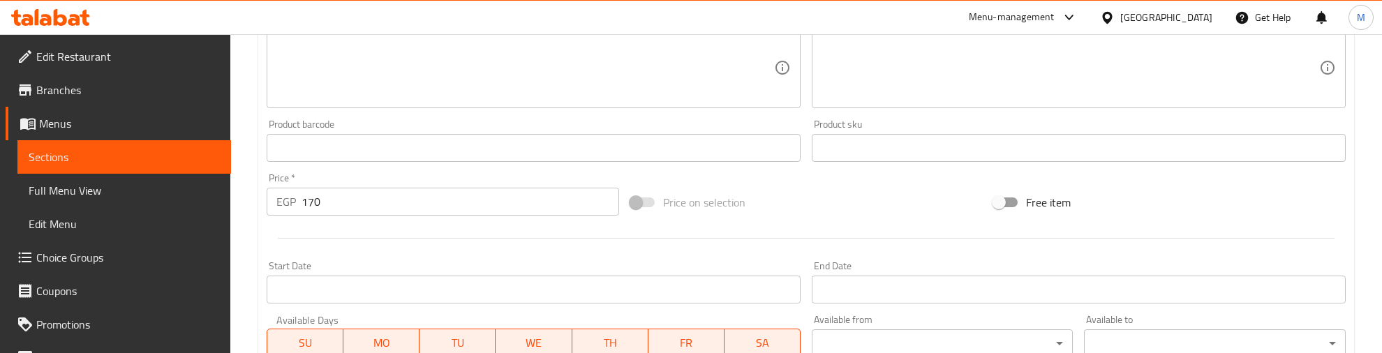
click at [378, 234] on div at bounding box center [806, 238] width 1090 height 34
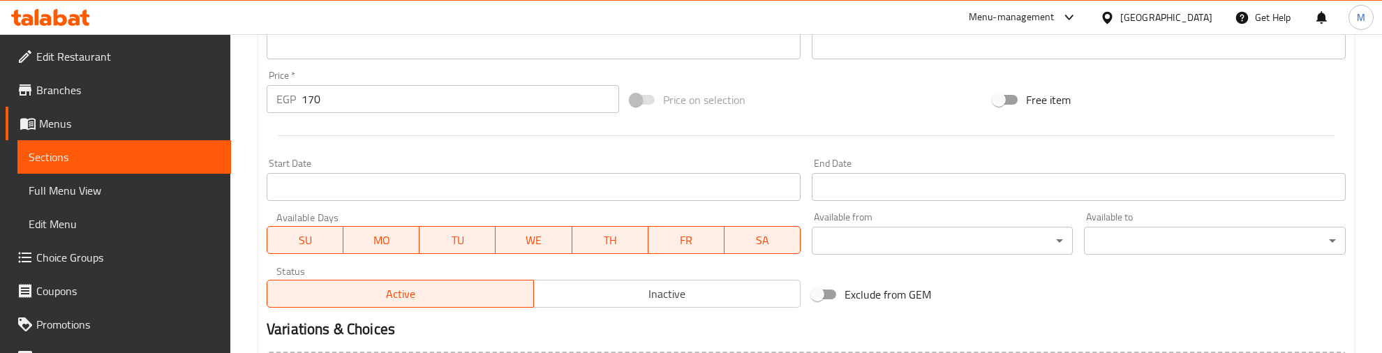
scroll to position [630, 0]
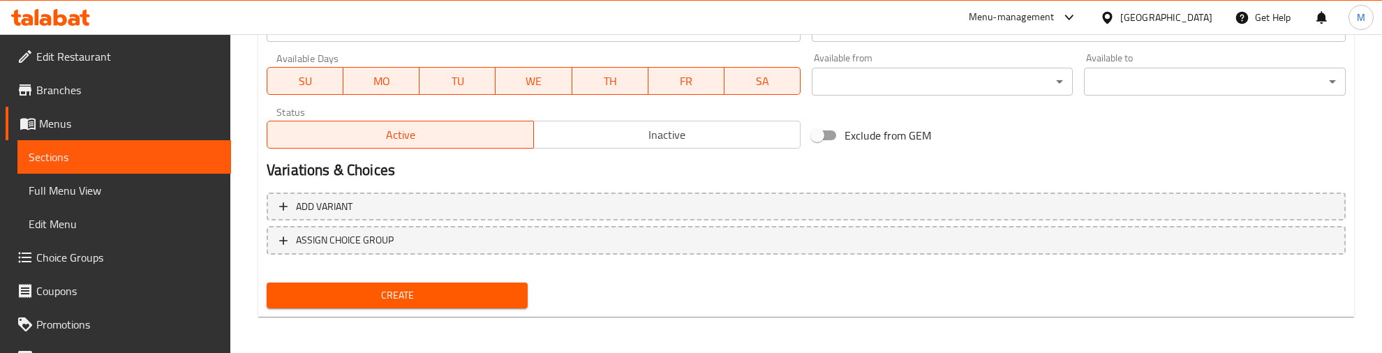
click at [431, 297] on span "Create" at bounding box center [397, 295] width 239 height 17
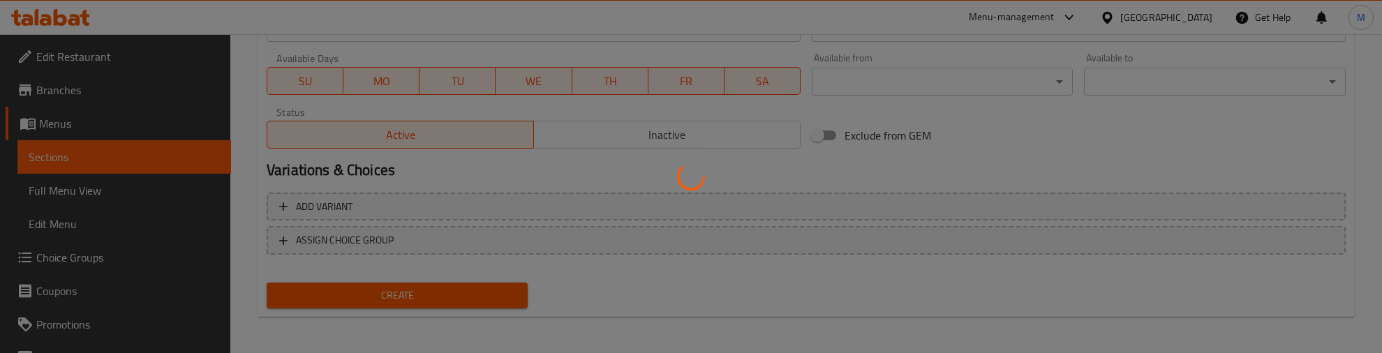
type input "0"
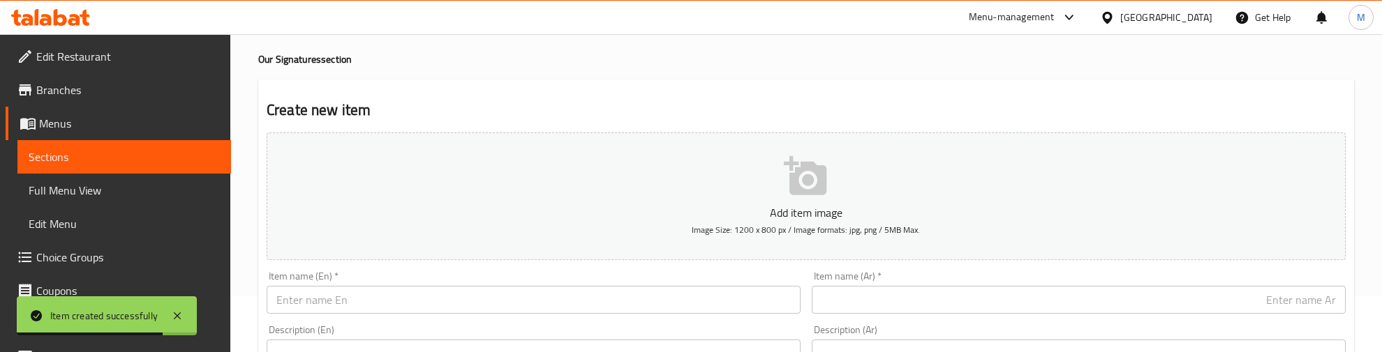
scroll to position [87, 0]
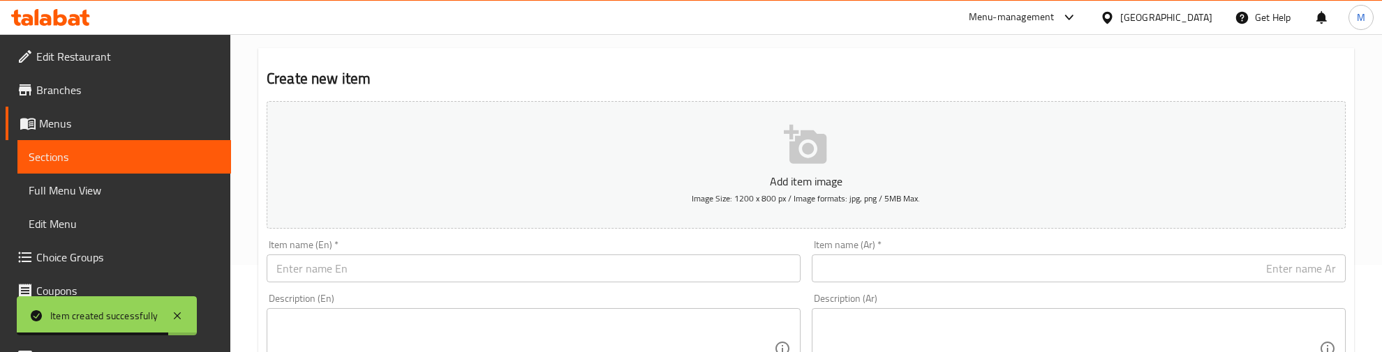
click at [374, 271] on input "text" at bounding box center [534, 269] width 534 height 28
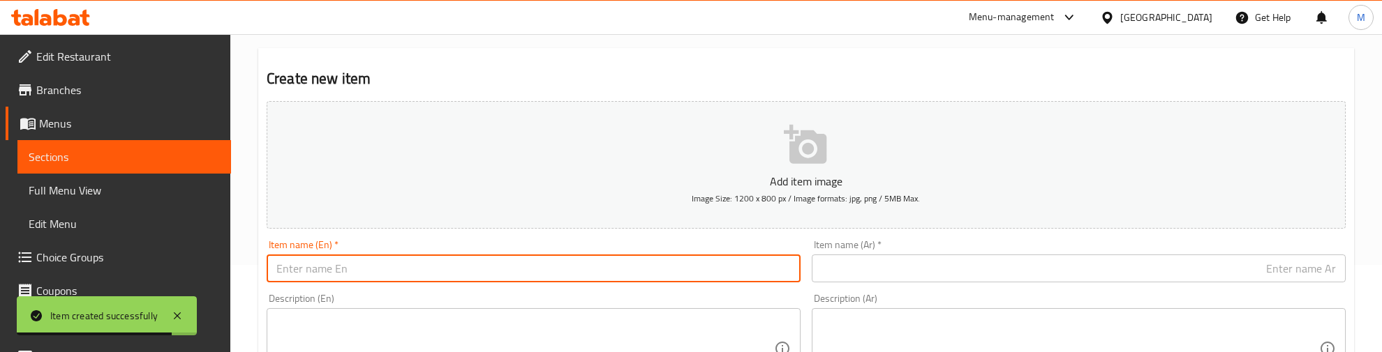
paste input "Bombardino"
type input "Bombardino"
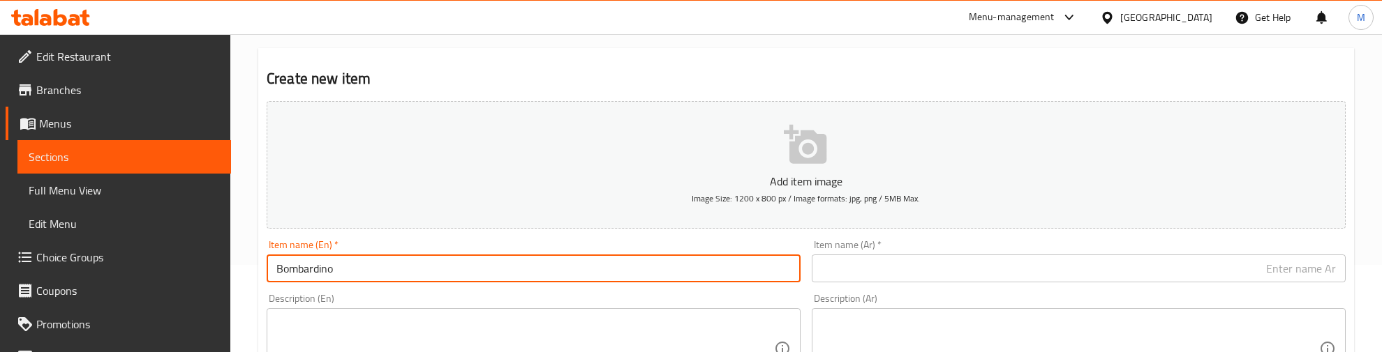
click at [936, 265] on input "text" at bounding box center [1078, 269] width 534 height 28
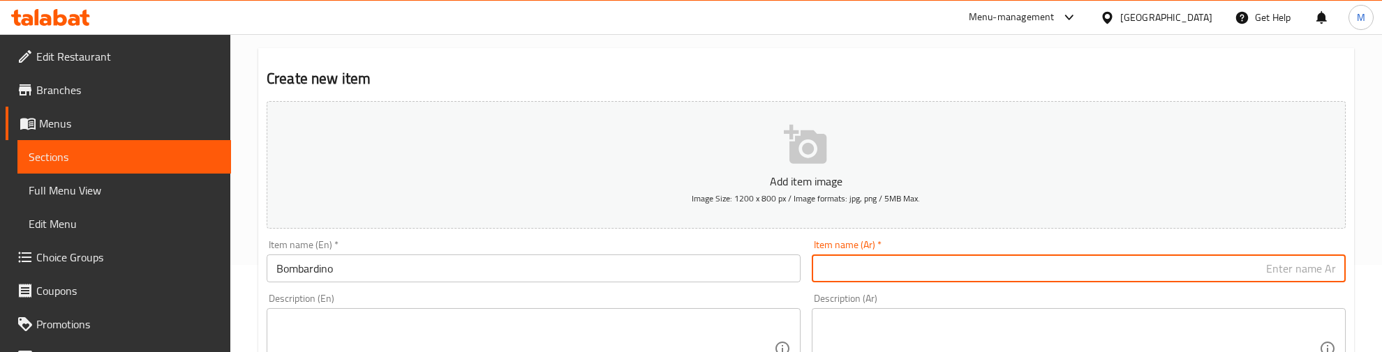
paste input "بومباردينو"
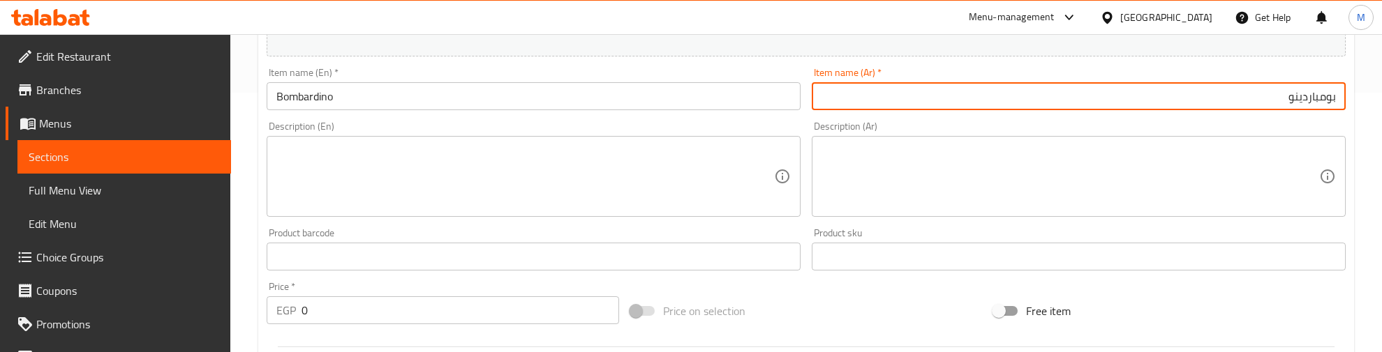
scroll to position [262, 0]
type input "بومباردينو"
drag, startPoint x: 311, startPoint y: 308, endPoint x: 263, endPoint y: 309, distance: 48.2
click at [263, 309] on div "Price   * EGP 0 Price *" at bounding box center [443, 301] width 364 height 54
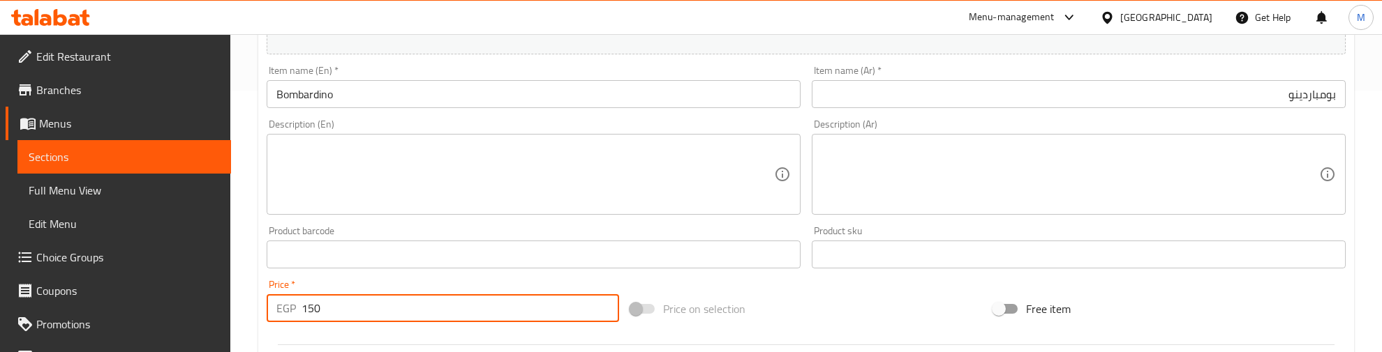
type input "150"
click at [784, 293] on div "Price on selection" at bounding box center [806, 309] width 364 height 38
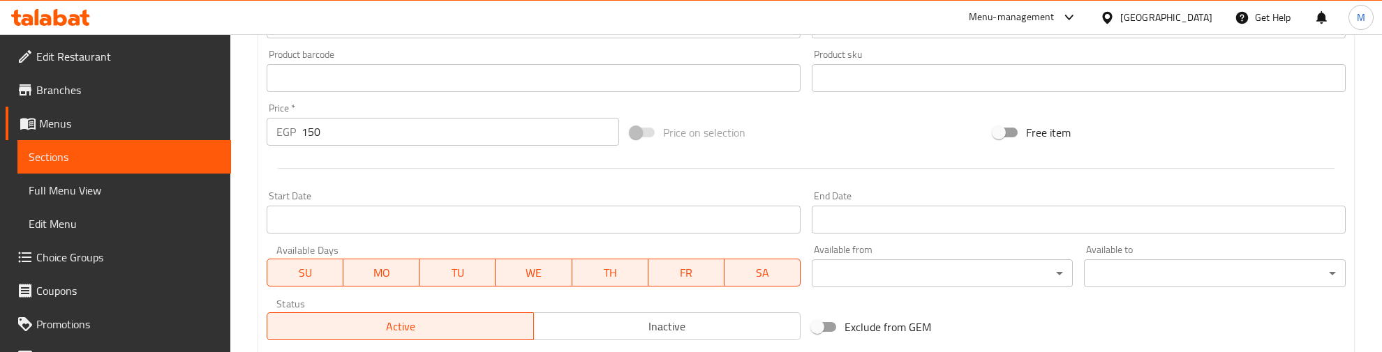
scroll to position [631, 0]
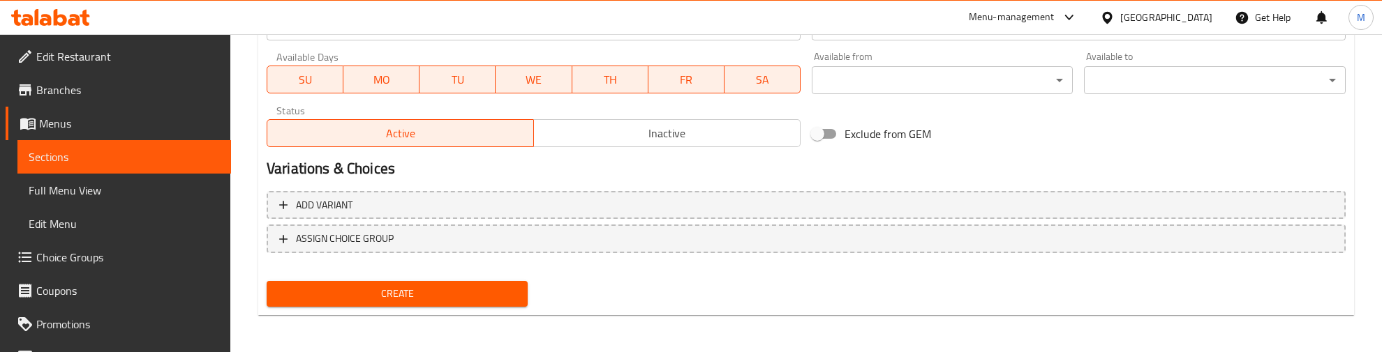
click at [437, 277] on div "Create" at bounding box center [397, 294] width 272 height 37
click at [437, 285] on span "Create" at bounding box center [397, 293] width 239 height 17
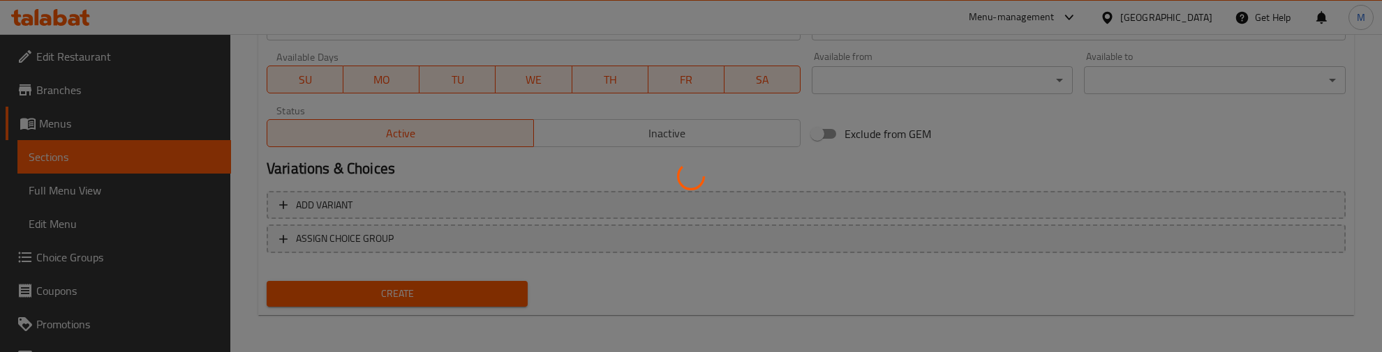
type input "0"
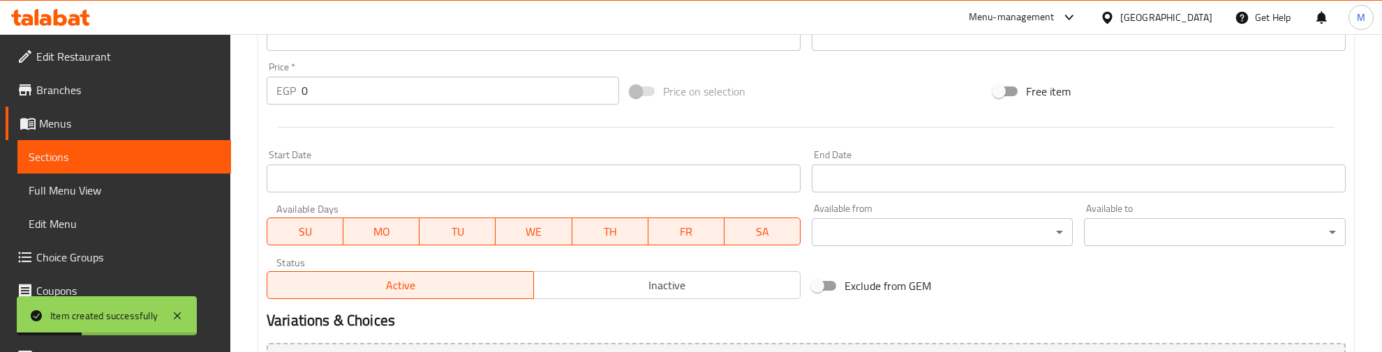
scroll to position [108, 0]
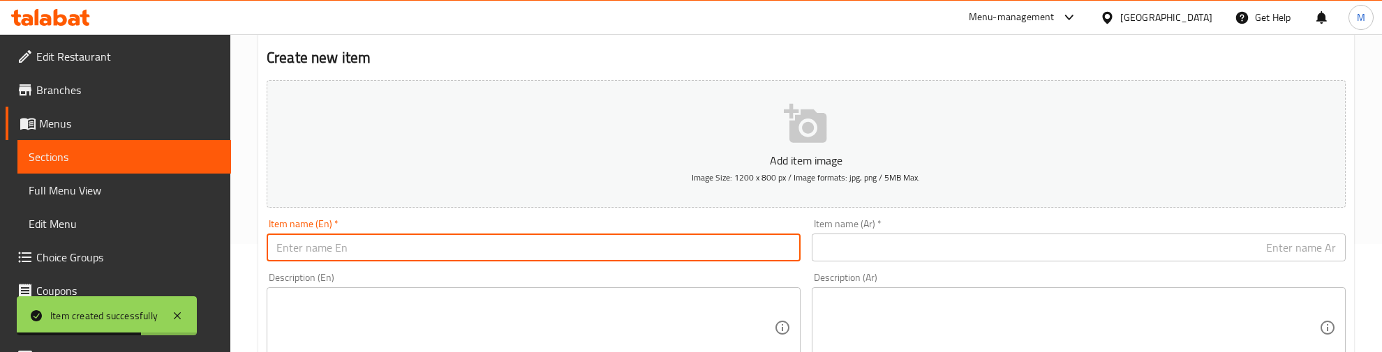
click at [374, 246] on input "text" at bounding box center [534, 248] width 534 height 28
paste input "Freqddo Cappuccino"
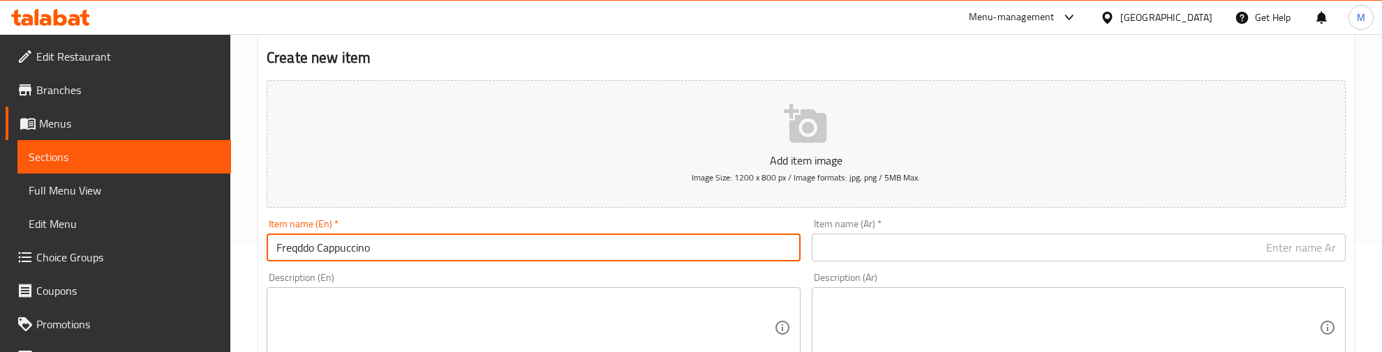
click at [509, 244] on input "Freqddo Cappuccino" at bounding box center [534, 248] width 534 height 28
paste input "text"
click at [336, 255] on input "Freddo Cappuccino" at bounding box center [534, 248] width 534 height 28
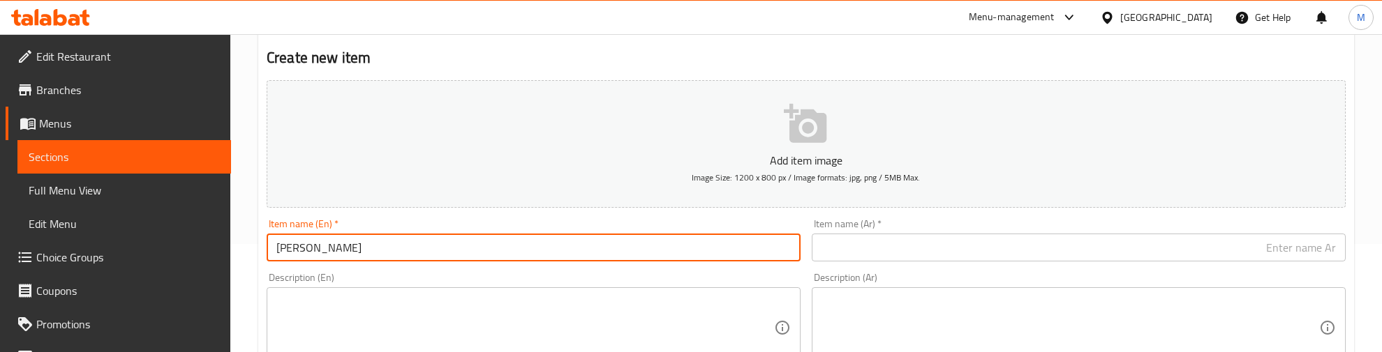
click at [336, 255] on input "Freddo Cappuccino" at bounding box center [534, 248] width 534 height 28
paste input "q"
click at [357, 253] on input "Freqddo Cappuccino" at bounding box center [534, 248] width 534 height 28
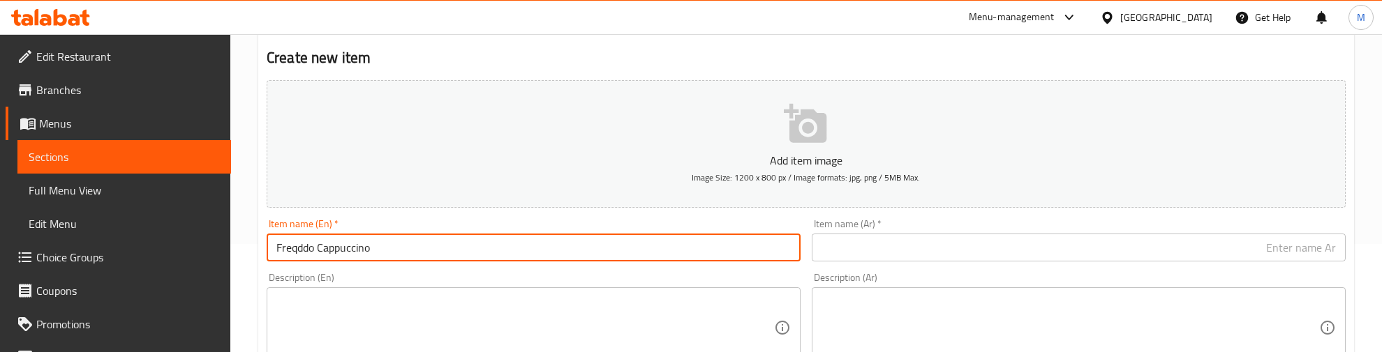
click at [357, 253] on input "Freqddo Cappuccino" at bounding box center [534, 248] width 534 height 28
paste input "text"
type input "Freddo Cappuccino"
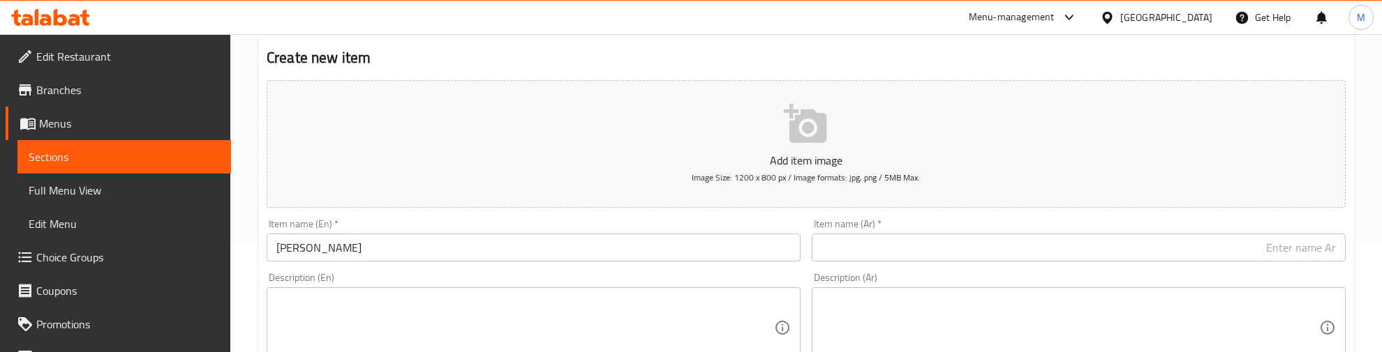
click at [865, 262] on div "Item name (Ar)   * Item name (Ar) *" at bounding box center [1078, 241] width 545 height 54
click at [865, 257] on input "text" at bounding box center [1078, 248] width 534 height 28
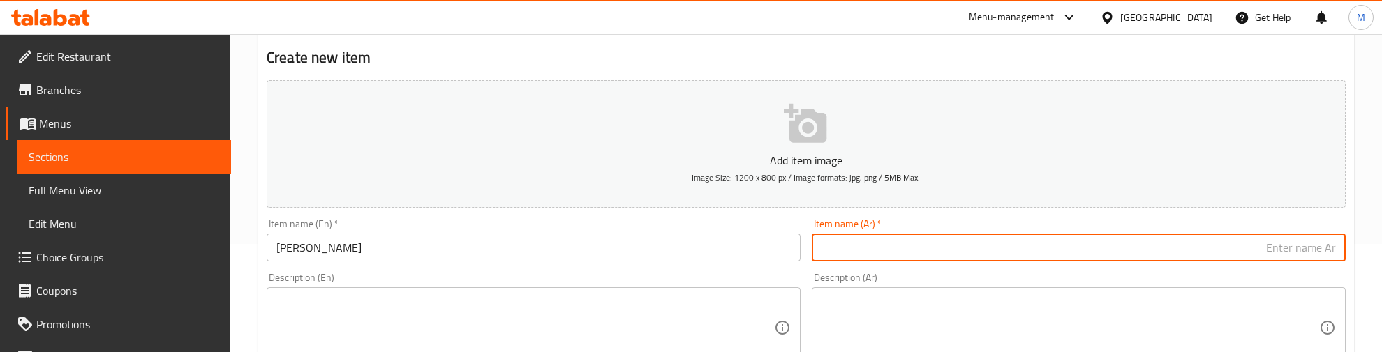
paste input "فريدو كابتشينو"
type input "فريدو كابتشينو"
click at [716, 217] on div "Item name (En)   * Freddo Cappuccino Item name (En) *" at bounding box center [533, 241] width 545 height 54
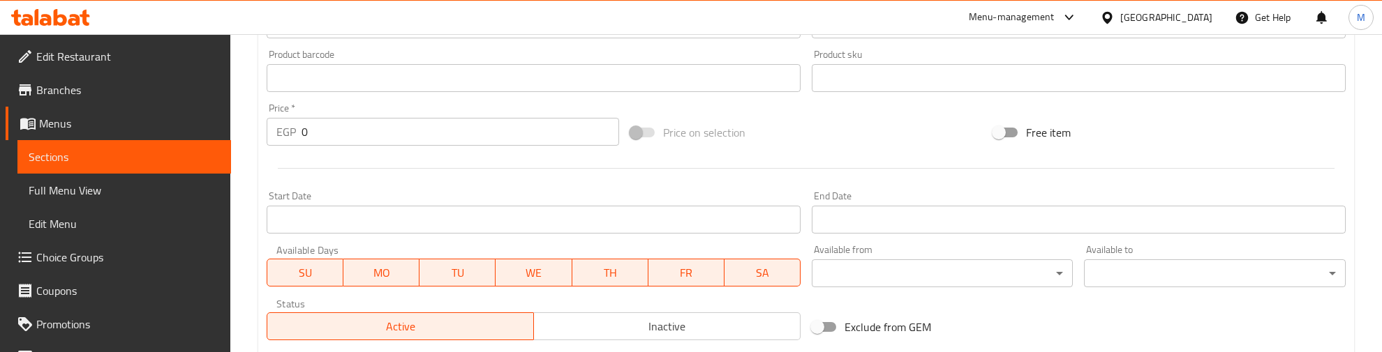
scroll to position [457, 0]
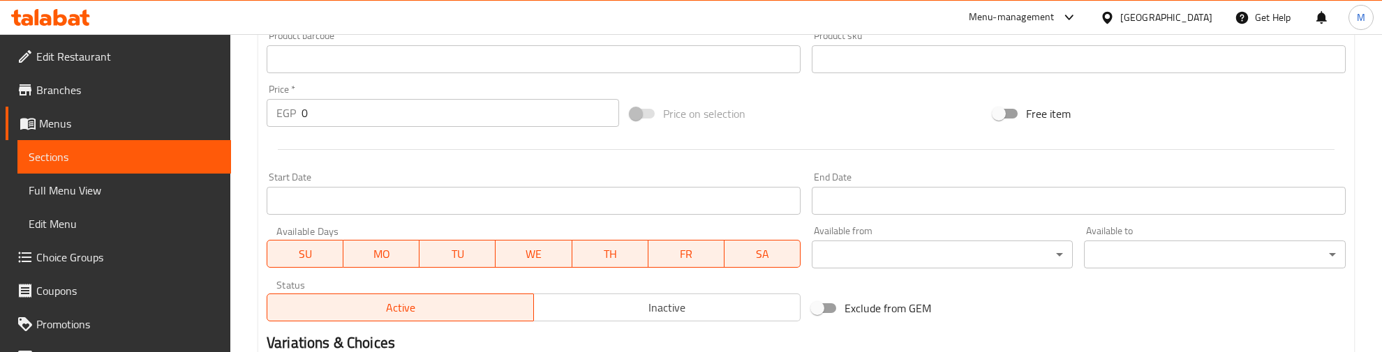
drag, startPoint x: 329, startPoint y: 112, endPoint x: 257, endPoint y: 121, distance: 73.1
click at [257, 121] on div "Home / Restaurants management / Menus / Sections / item / create Our Signatures…" at bounding box center [805, 53] width 1151 height 952
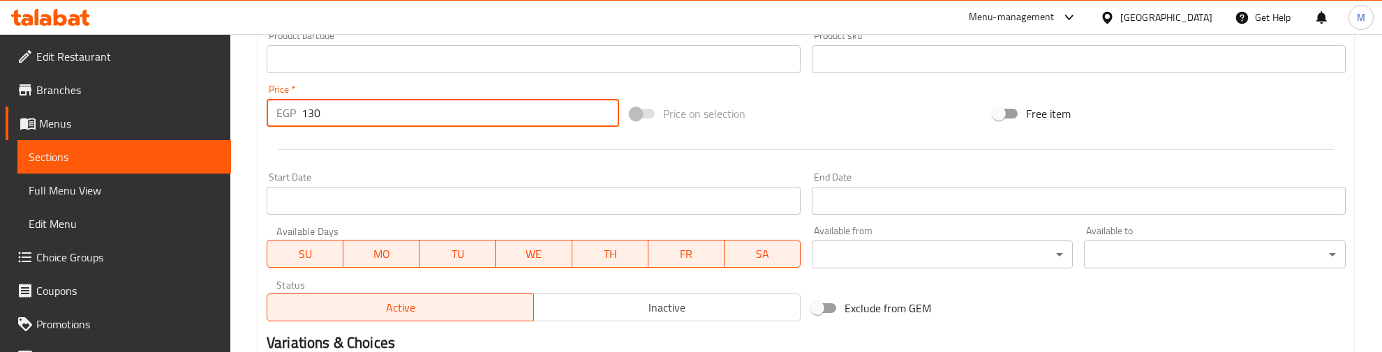
type input "130"
click at [320, 160] on div at bounding box center [806, 150] width 1090 height 34
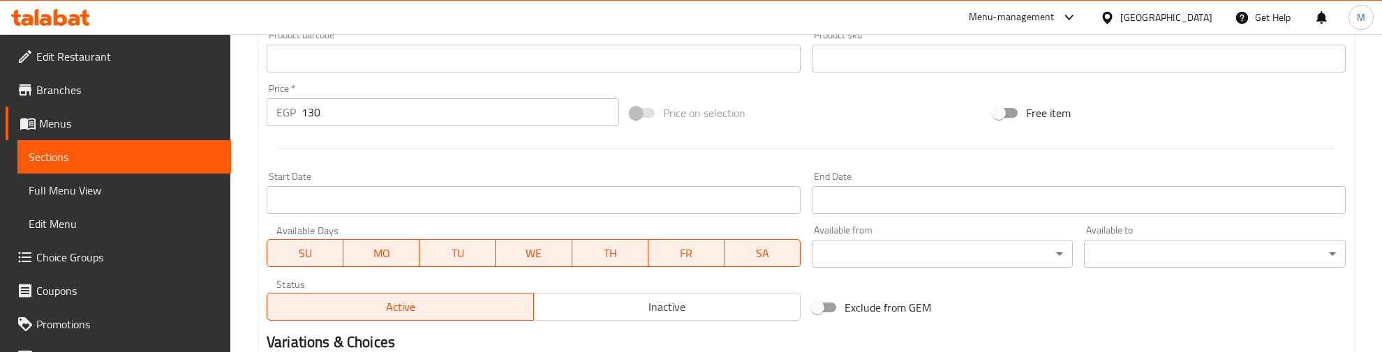
scroll to position [108, 0]
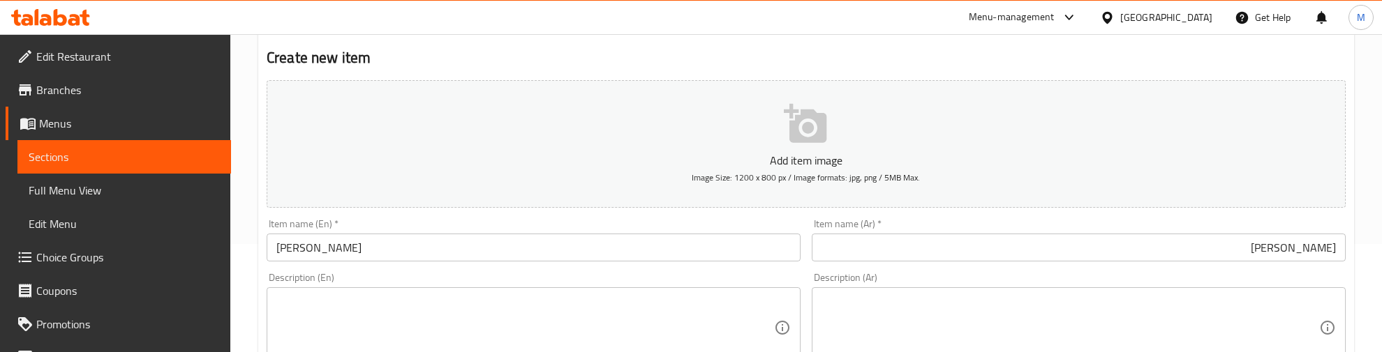
click at [558, 216] on div "Item name (En)   * Freddo Cappuccino Item name (En) *" at bounding box center [533, 241] width 545 height 54
click at [553, 214] on div "Item name (En)   * Freddo Cappuccino Item name (En) *" at bounding box center [533, 241] width 545 height 54
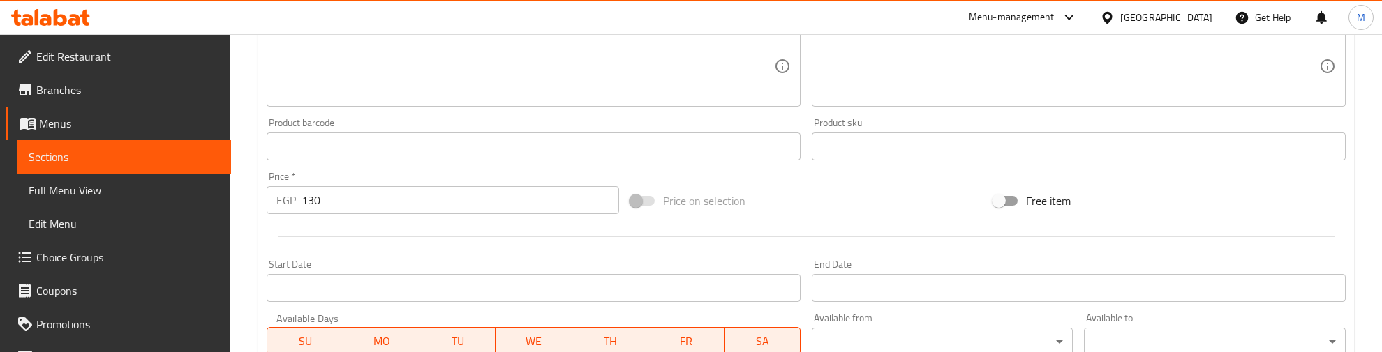
scroll to position [631, 0]
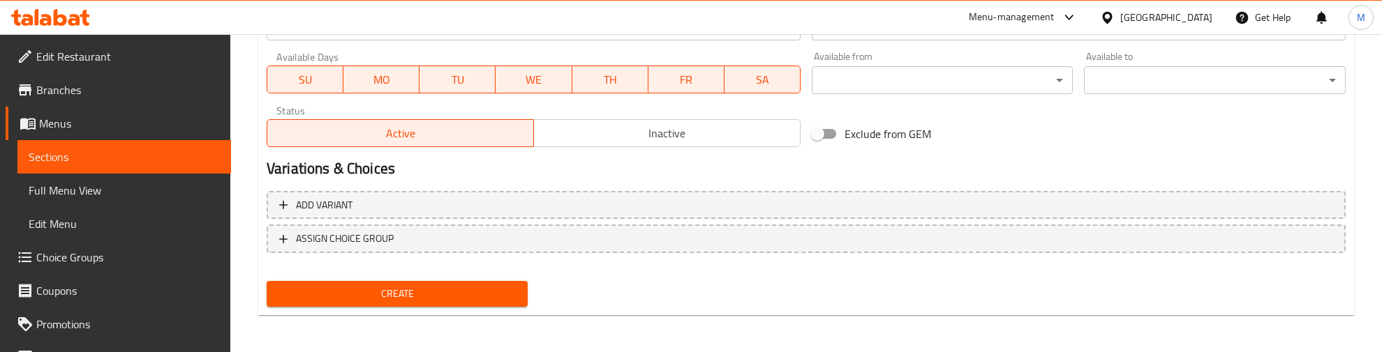
click at [407, 281] on button "Create" at bounding box center [397, 294] width 261 height 26
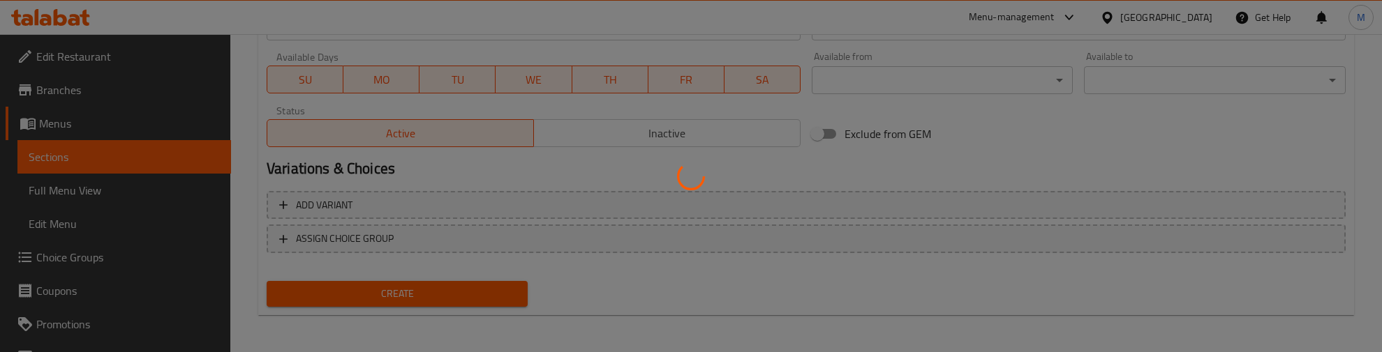
type input "0"
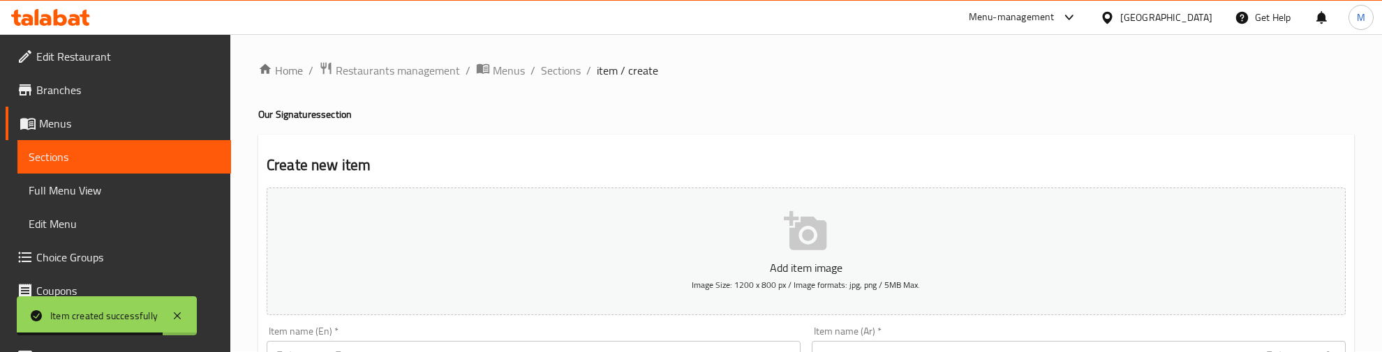
scroll to position [0, 0]
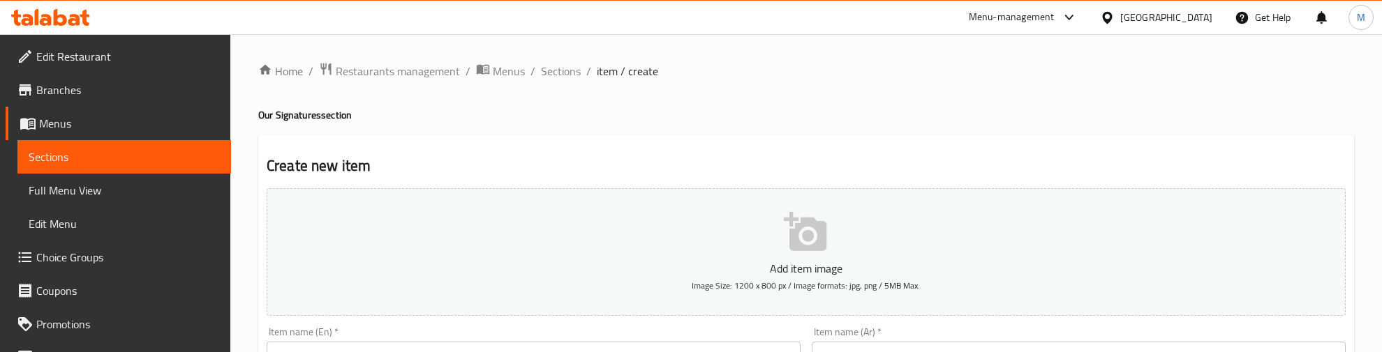
click at [440, 119] on h4 "Our Signatures section" at bounding box center [805, 115] width 1095 height 14
click at [559, 73] on span "Sections" at bounding box center [561, 71] width 40 height 17
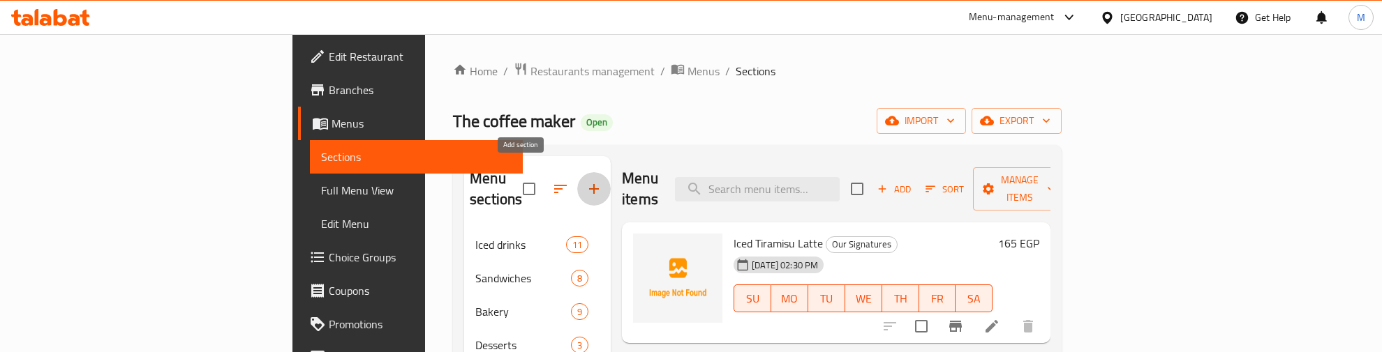
click at [589, 184] on icon "button" at bounding box center [594, 189] width 10 height 10
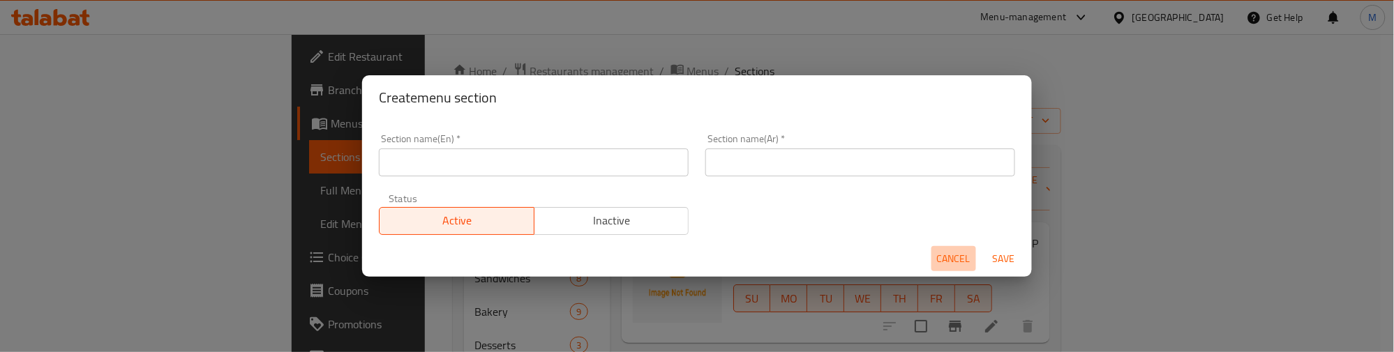
click at [956, 253] on span "Cancel" at bounding box center [953, 258] width 33 height 17
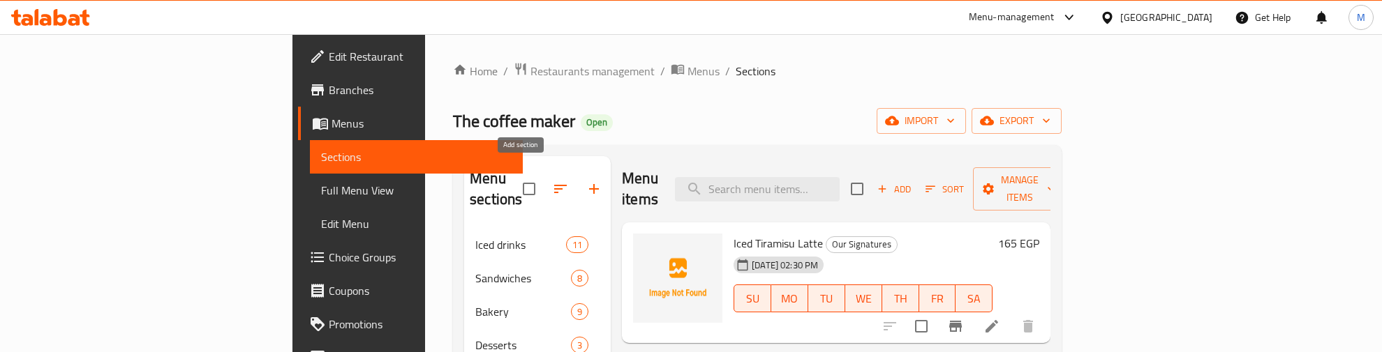
click at [585, 181] on icon "button" at bounding box center [593, 189] width 17 height 17
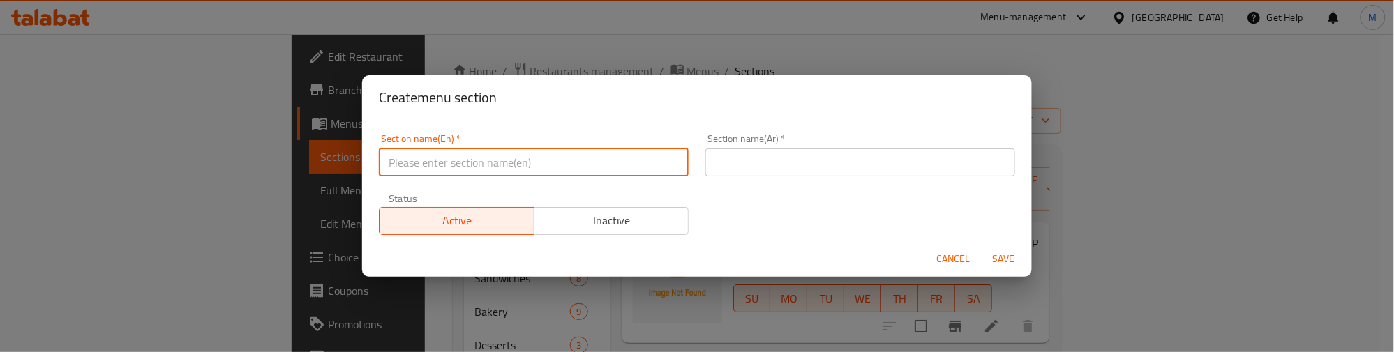
click at [532, 156] on input "text" at bounding box center [534, 163] width 310 height 28
type input "ٍ"
type input "Salads"
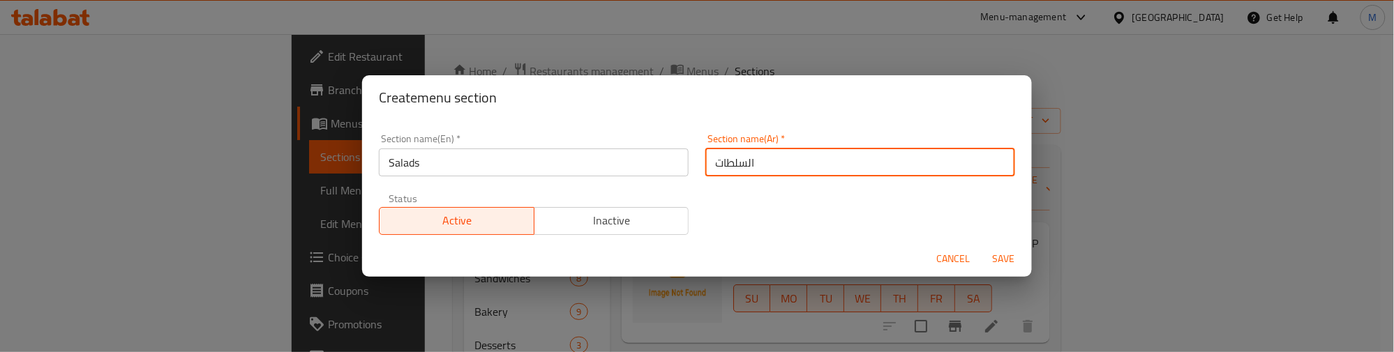
type input "السلطات"
click at [581, 117] on div "Create menu section" at bounding box center [697, 97] width 670 height 45
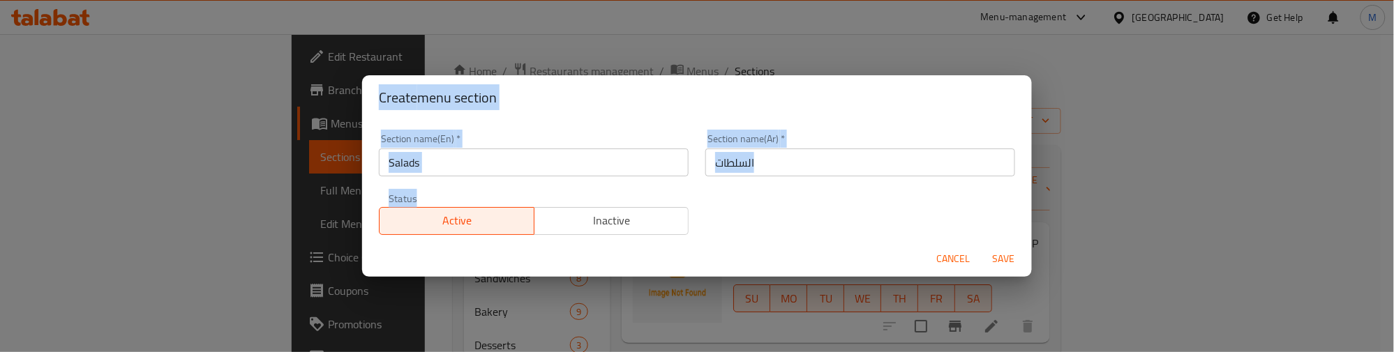
drag, startPoint x: 379, startPoint y: 94, endPoint x: 435, endPoint y: 199, distance: 118.6
click at [435, 199] on div "Create menu section Section name(En)   * Salads Section name(En) * Section name…" at bounding box center [697, 176] width 670 height 202
click at [525, 102] on h2 "Create menu section" at bounding box center [697, 98] width 636 height 22
drag, startPoint x: 380, startPoint y: 92, endPoint x: 414, endPoint y: 201, distance: 113.9
click at [414, 201] on div "Create menu section Section name(En)   * Salads Section name(En) * Section name…" at bounding box center [697, 176] width 670 height 202
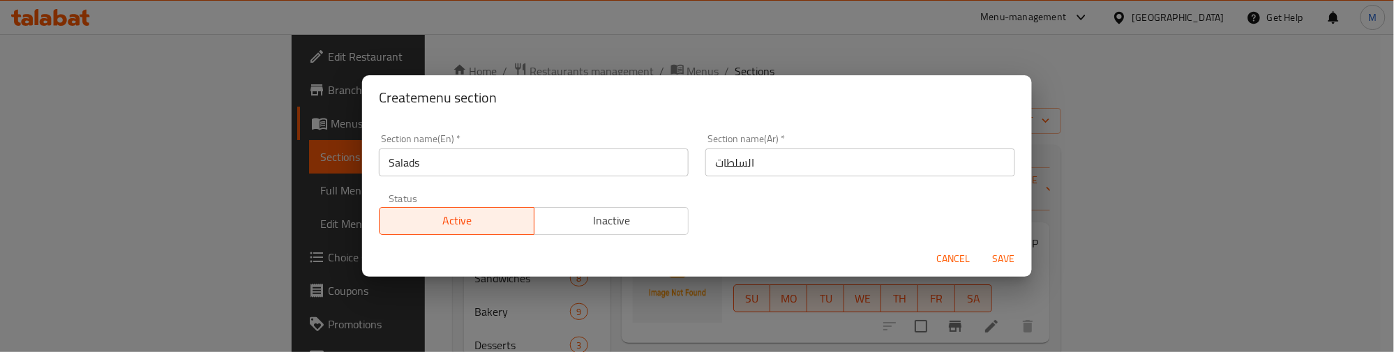
click at [403, 197] on div "Active Inactive" at bounding box center [534, 214] width 310 height 42
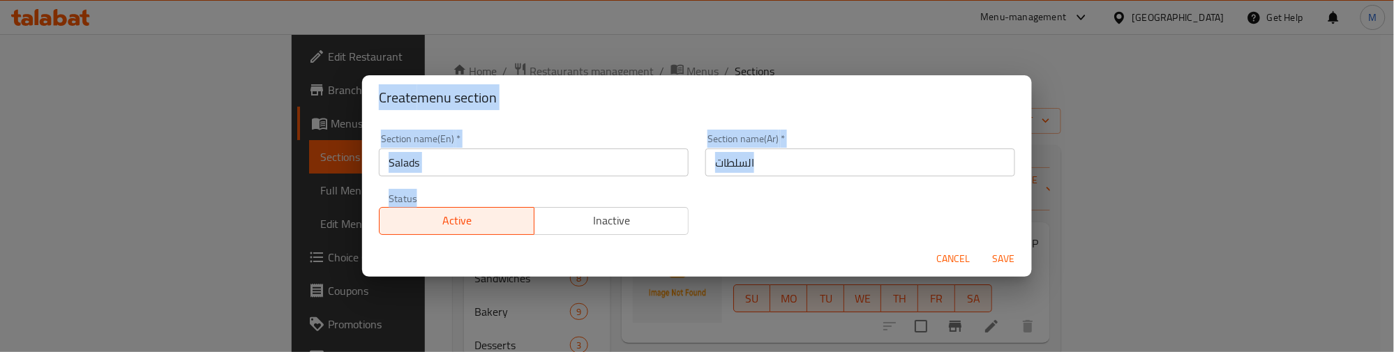
drag, startPoint x: 440, startPoint y: 197, endPoint x: 374, endPoint y: 95, distance: 121.5
click at [374, 95] on div "Create menu section Section name(En)   * Salads Section name(En) * Section name…" at bounding box center [697, 176] width 670 height 202
click at [393, 96] on h2 "Create menu section" at bounding box center [697, 98] width 636 height 22
click at [382, 94] on h2 "Create menu section" at bounding box center [697, 98] width 636 height 22
drag, startPoint x: 379, startPoint y: 93, endPoint x: 565, endPoint y: 196, distance: 213.0
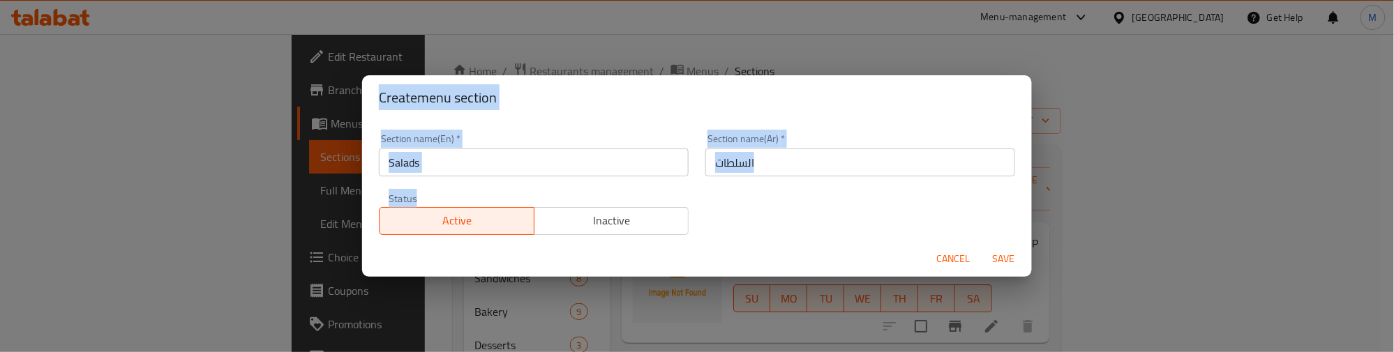
click at [565, 196] on div "Create menu section Section name(En)   * Salads Section name(En) * Section name…" at bounding box center [697, 176] width 670 height 202
click at [824, 216] on div "Section name(En)   * Salads Section name(En) * Section name(Ar)   * السلطات Sec…" at bounding box center [697, 185] width 653 height 118
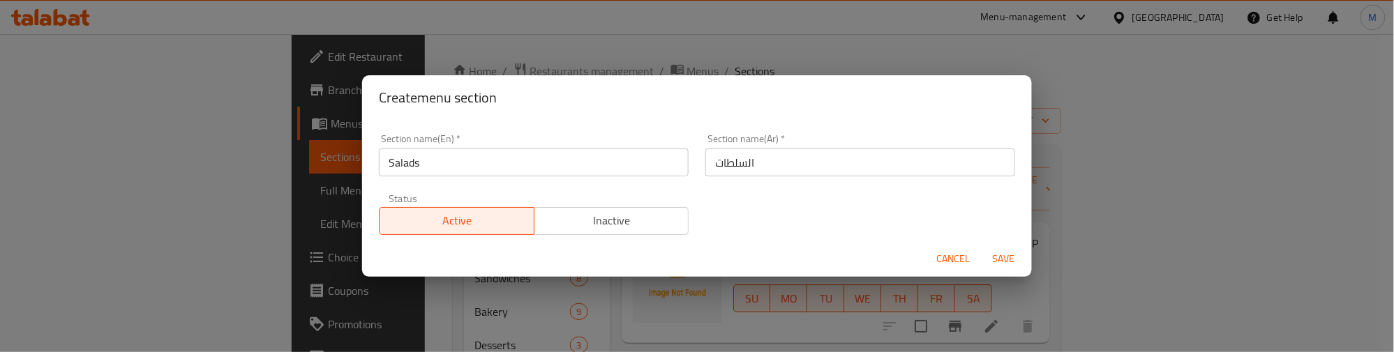
click at [1005, 260] on span "Save" at bounding box center [1003, 258] width 33 height 17
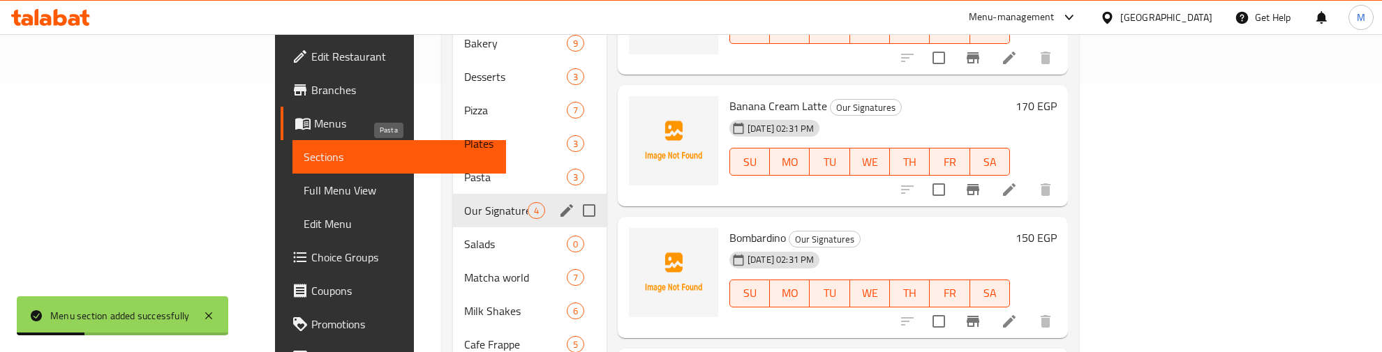
scroll to position [349, 0]
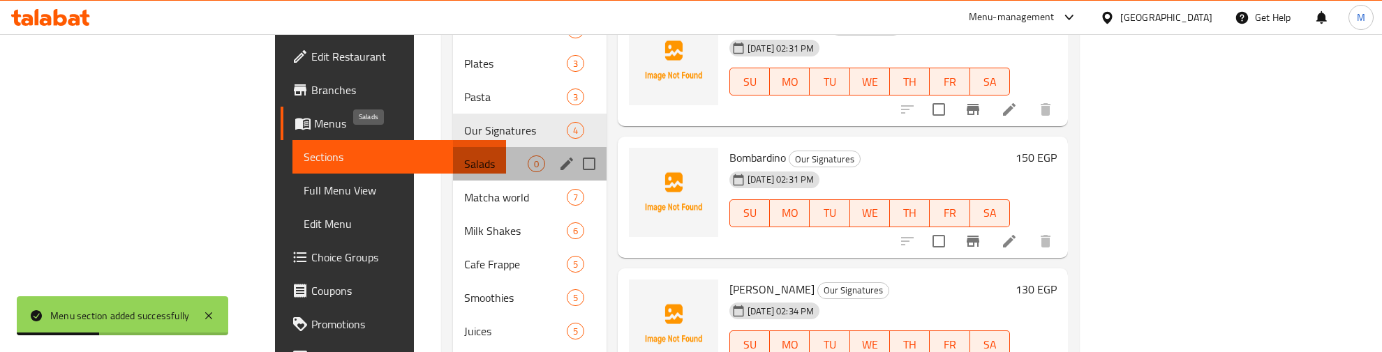
click at [464, 156] on span "Salads" at bounding box center [495, 164] width 63 height 17
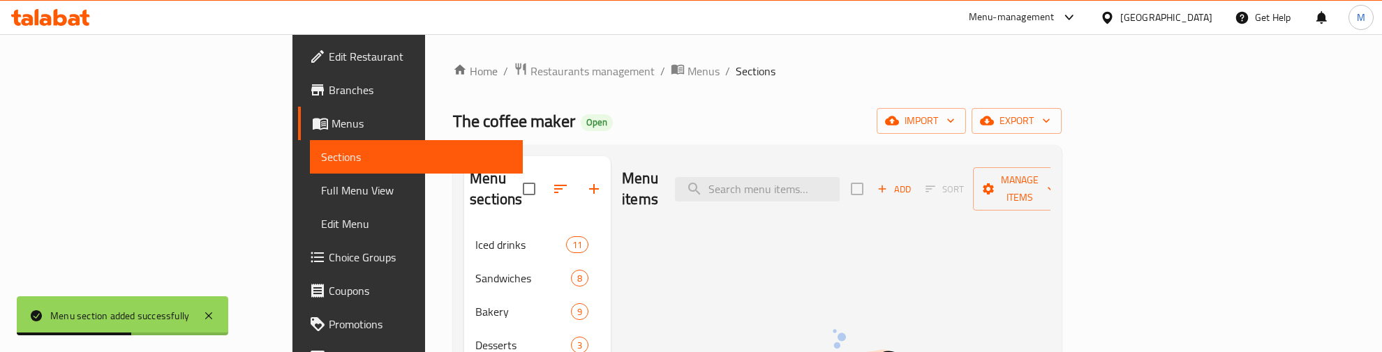
click at [913, 181] on span "Add" at bounding box center [894, 189] width 38 height 16
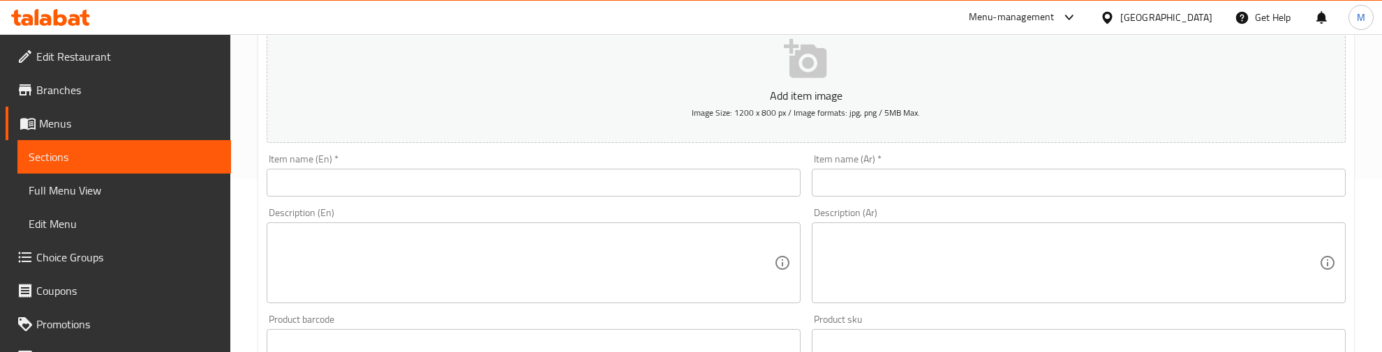
scroll to position [174, 0]
click at [332, 185] on input "text" at bounding box center [534, 181] width 534 height 28
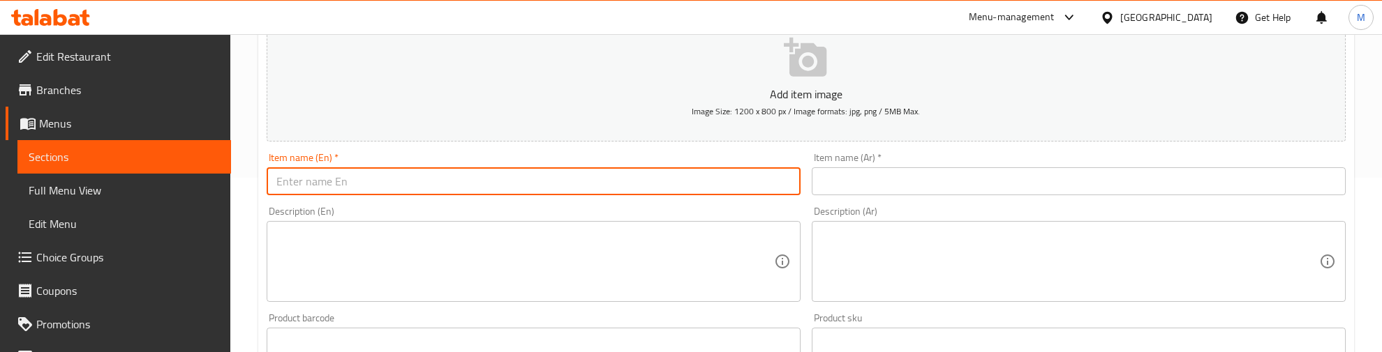
paste input "Smoked Duck Salad"
type input "Smoked Duck Salad"
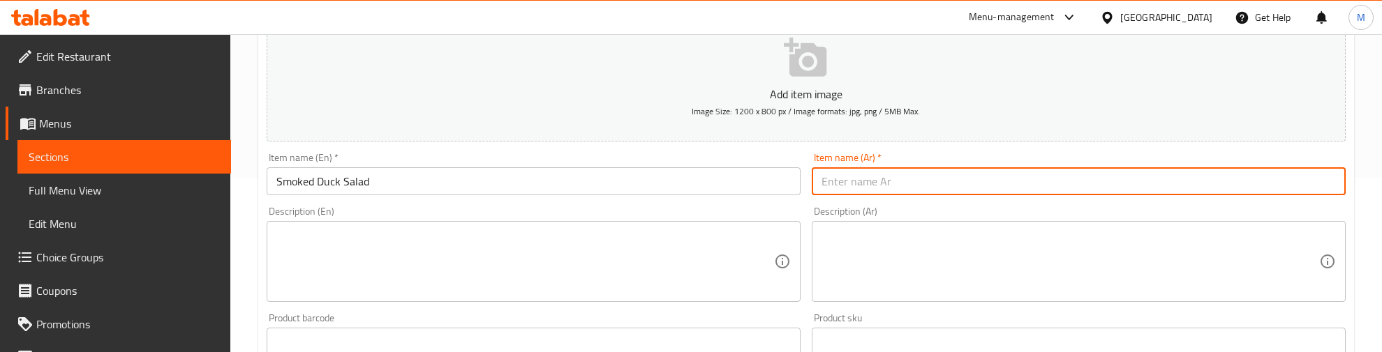
click at [881, 177] on input "text" at bounding box center [1078, 181] width 534 height 28
paste input "سلطة البط المدخن"
type input "سلطة البط المدخن"
click at [750, 151] on div "Item name (En)   * Smoked Duck Salad Item name (En) *" at bounding box center [533, 174] width 545 height 54
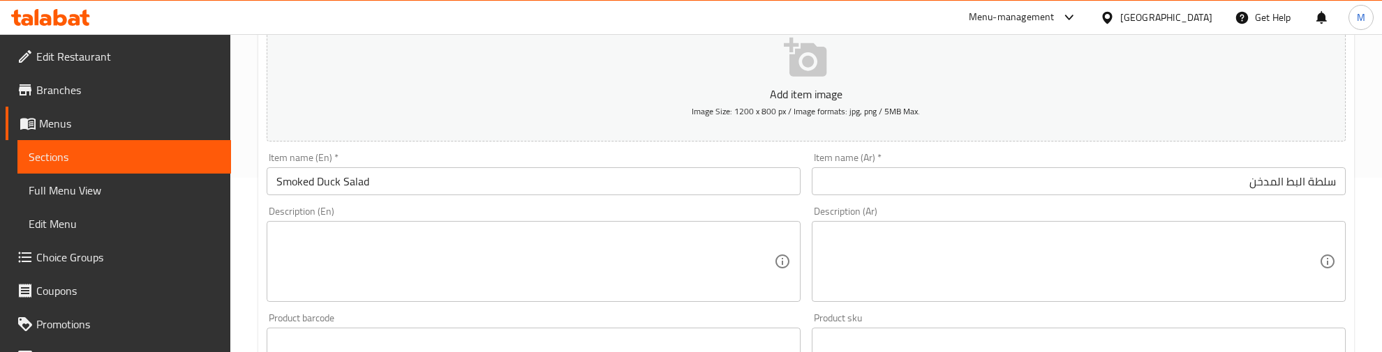
click at [751, 151] on div "Item name (En)   * Smoked Duck Salad Item name (En) *" at bounding box center [533, 174] width 545 height 54
click at [643, 202] on div "Description (En) Description (En)" at bounding box center [533, 254] width 545 height 107
click at [576, 204] on div "Description (En) Description (En)" at bounding box center [533, 254] width 545 height 107
click at [511, 203] on div "Description (En) Description (En)" at bounding box center [533, 254] width 545 height 107
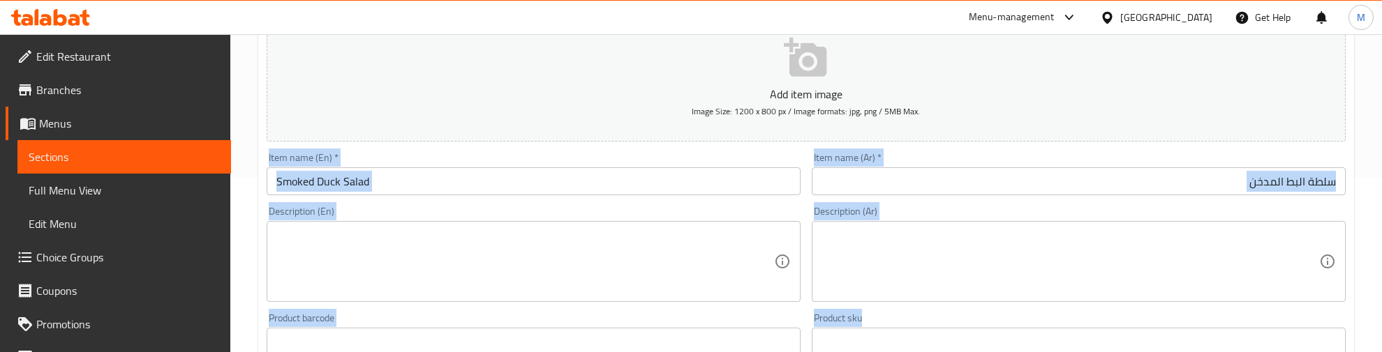
drag, startPoint x: 264, startPoint y: 144, endPoint x: 928, endPoint y: 318, distance: 686.6
click at [928, 318] on div "Add item image Image Size: 1200 x 800 px / Image formats: jpg, png / 5MB Max. I…" at bounding box center [806, 308] width 1090 height 601
click at [382, 208] on div "Description (En) Description (En)" at bounding box center [534, 255] width 534 height 96
drag, startPoint x: 264, startPoint y: 155, endPoint x: 900, endPoint y: 217, distance: 639.4
click at [900, 217] on div "Add item image Image Size: 1200 x 800 px / Image formats: jpg, png / 5MB Max. I…" at bounding box center [806, 308] width 1090 height 601
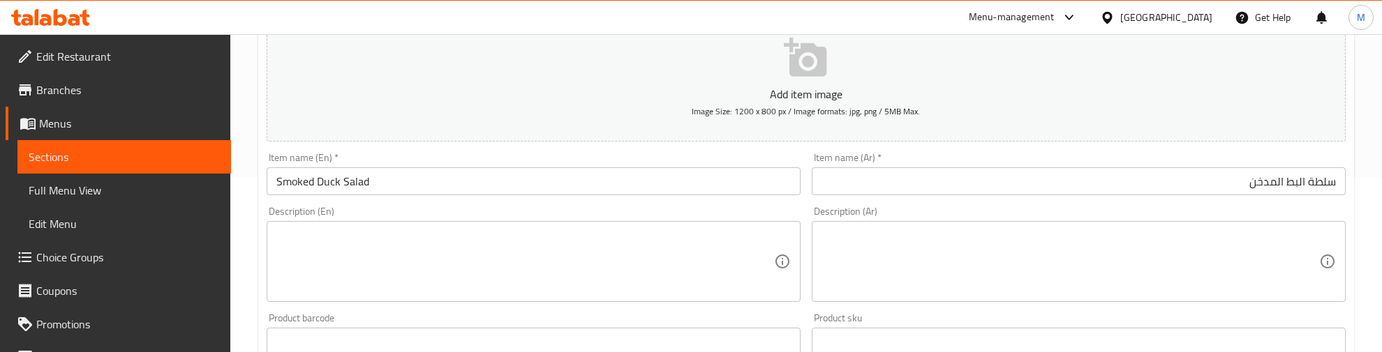
click at [361, 150] on div "Item name (En)   * Smoked Duck Salad Item name (En) *" at bounding box center [533, 174] width 545 height 54
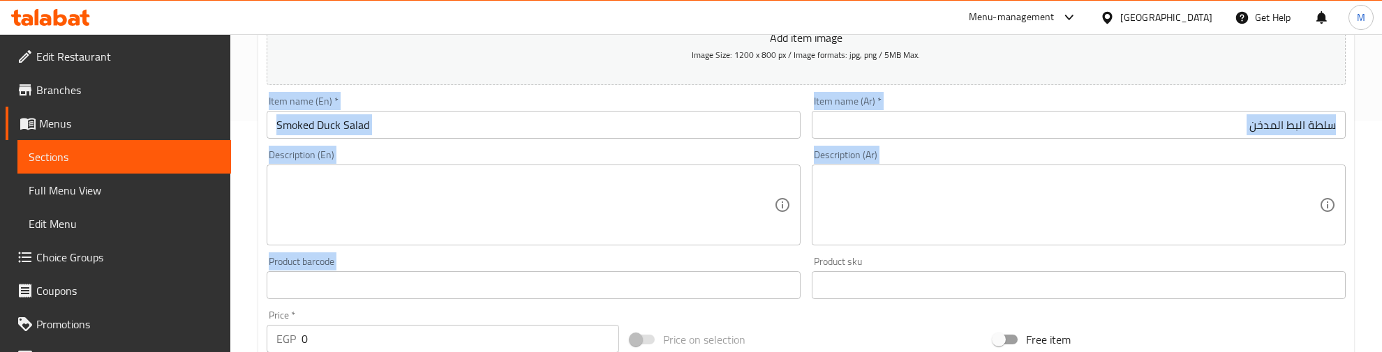
scroll to position [262, 0]
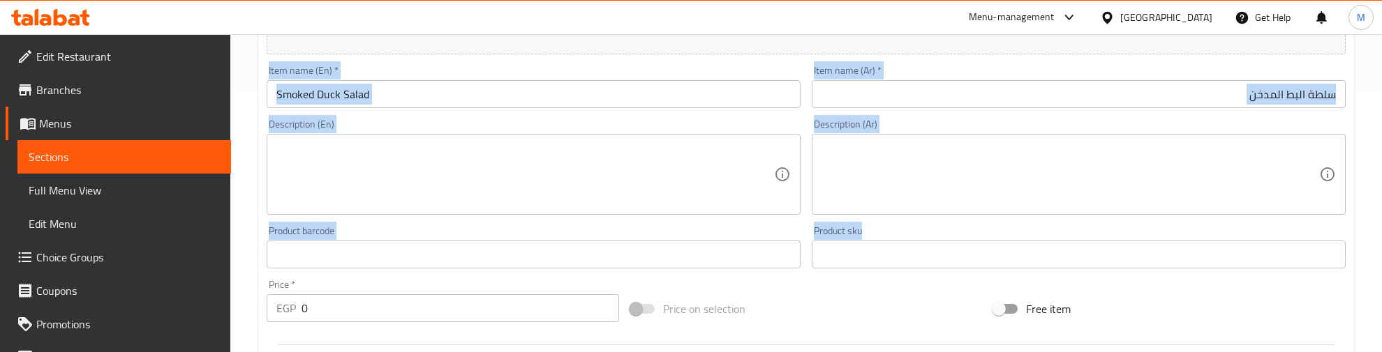
drag, startPoint x: 272, startPoint y: 150, endPoint x: 932, endPoint y: 252, distance: 667.2
click at [932, 252] on div "Add item image Image Size: 1200 x 800 px / Image formats: jpg, png / 5MB Max. I…" at bounding box center [806, 221] width 1090 height 601
click at [435, 179] on textarea at bounding box center [524, 175] width 497 height 66
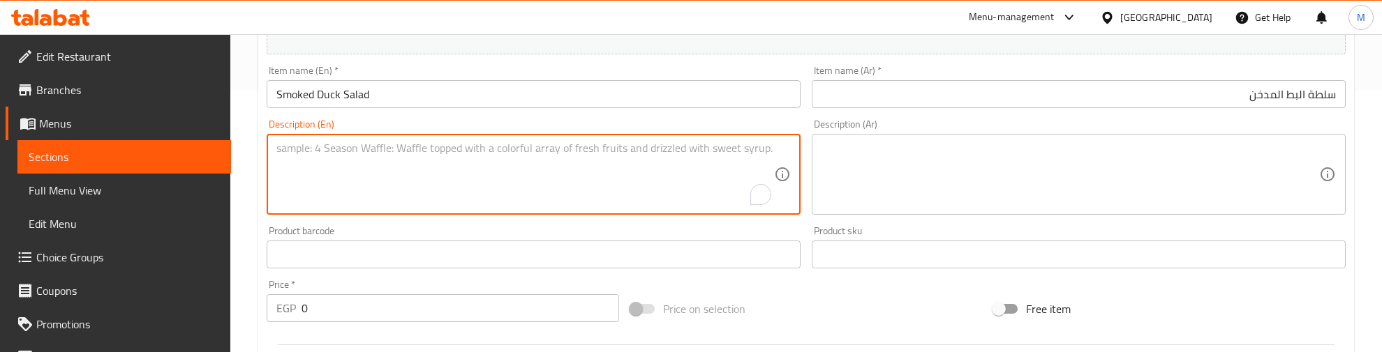
click at [415, 117] on div "Description (En) Description (En)" at bounding box center [533, 167] width 545 height 107
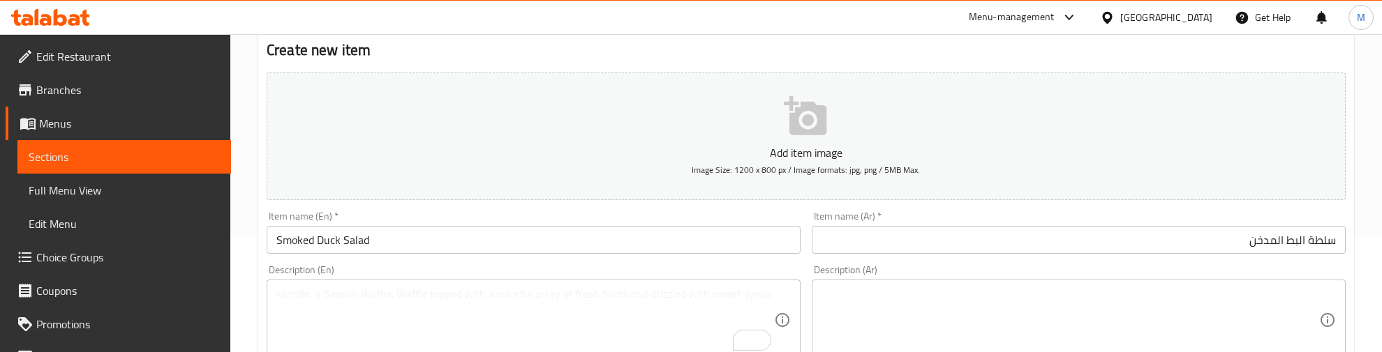
scroll to position [87, 0]
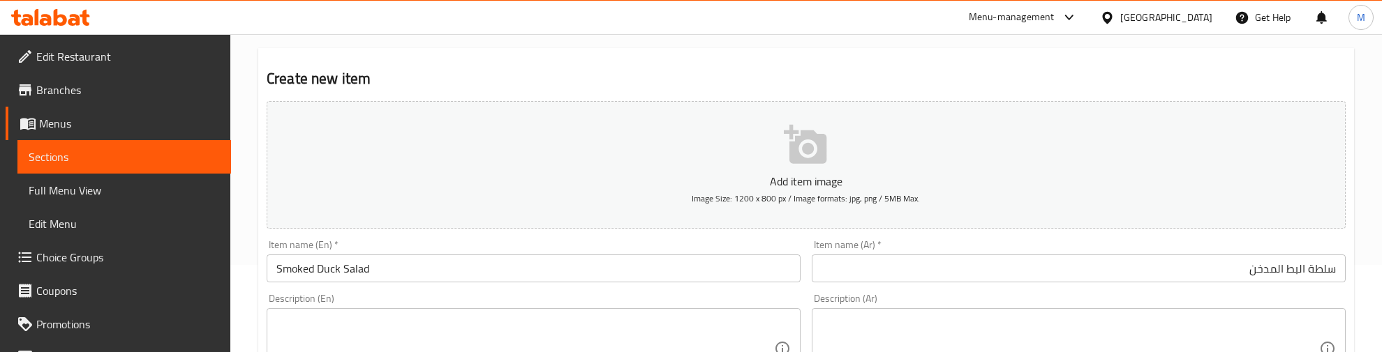
click at [361, 246] on div "Item name (En)   * Smoked Duck Salad Item name (En) *" at bounding box center [534, 261] width 534 height 43
drag, startPoint x: 267, startPoint y: 241, endPoint x: 1350, endPoint y: 278, distance: 1084.2
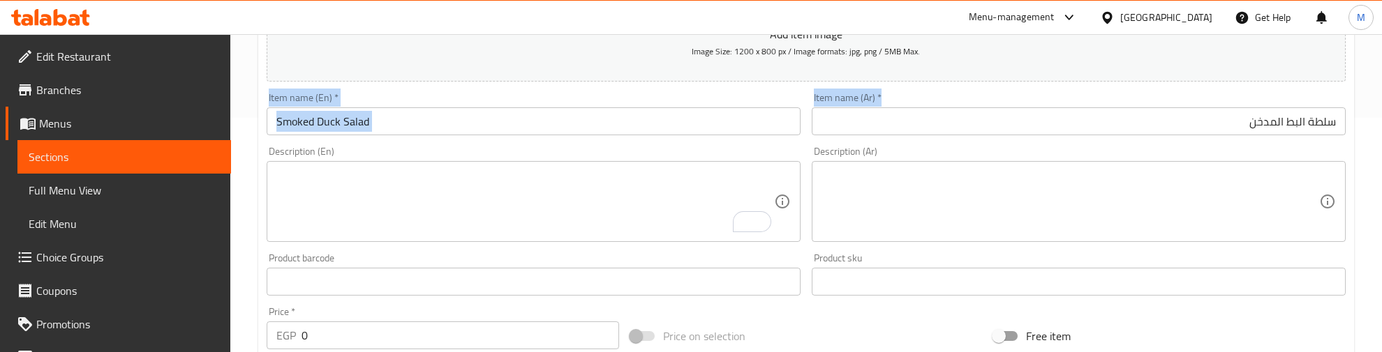
scroll to position [262, 0]
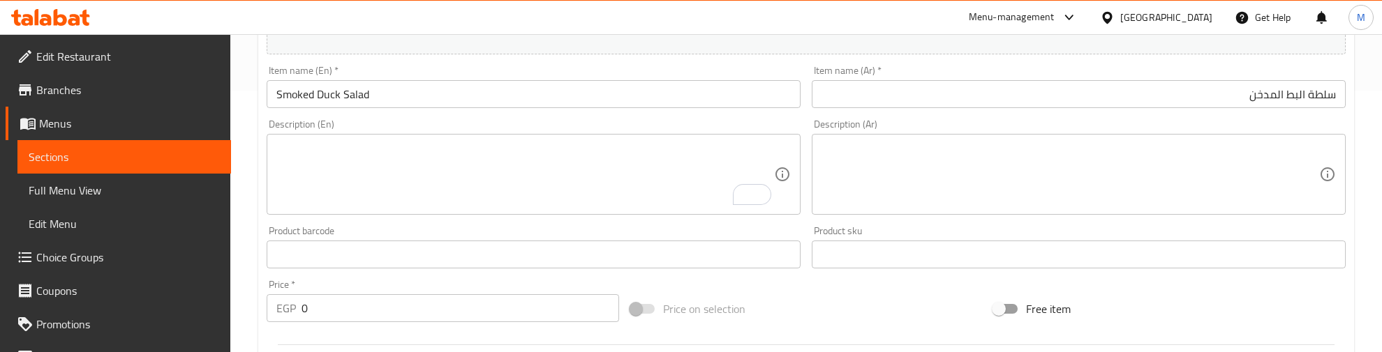
click at [343, 119] on div "Description (En) Description (En)" at bounding box center [534, 167] width 534 height 96
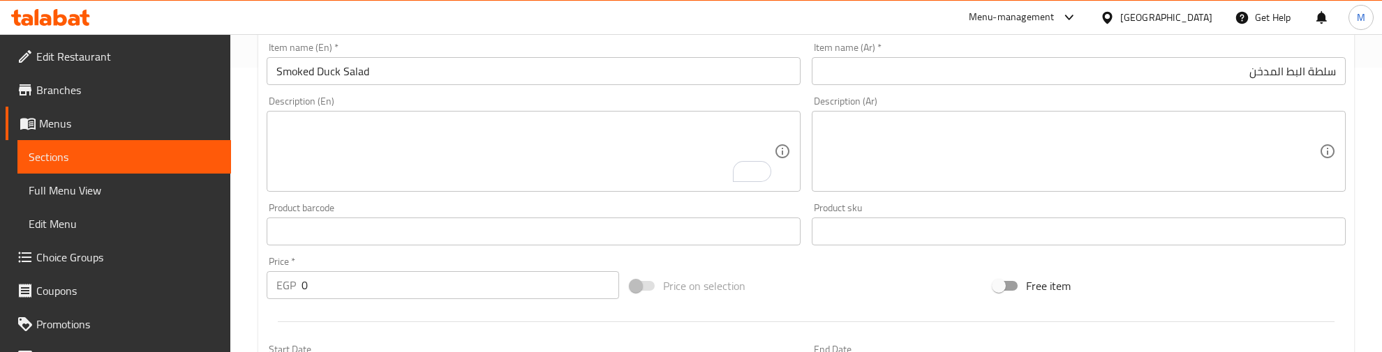
scroll to position [349, 0]
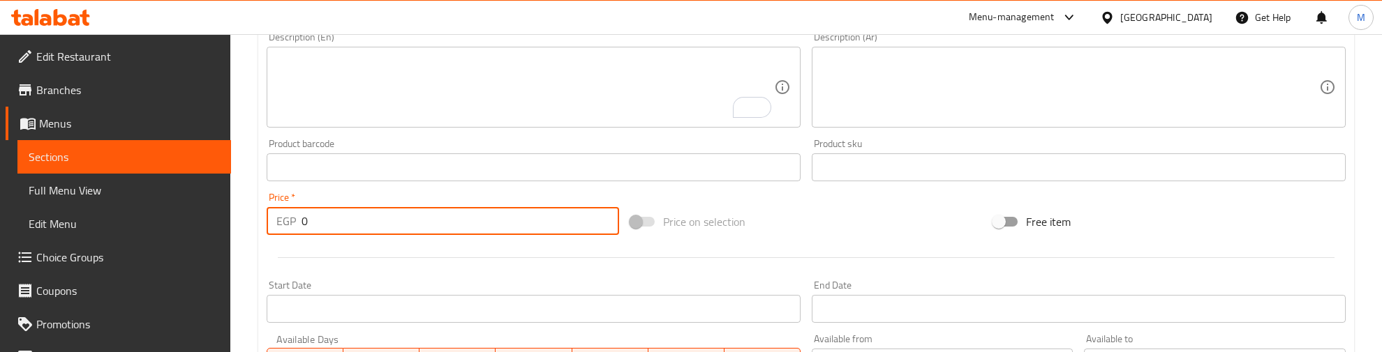
click at [290, 224] on div "EGP 0 Price *" at bounding box center [443, 221] width 352 height 28
type input "210"
click at [818, 242] on div at bounding box center [806, 258] width 1090 height 34
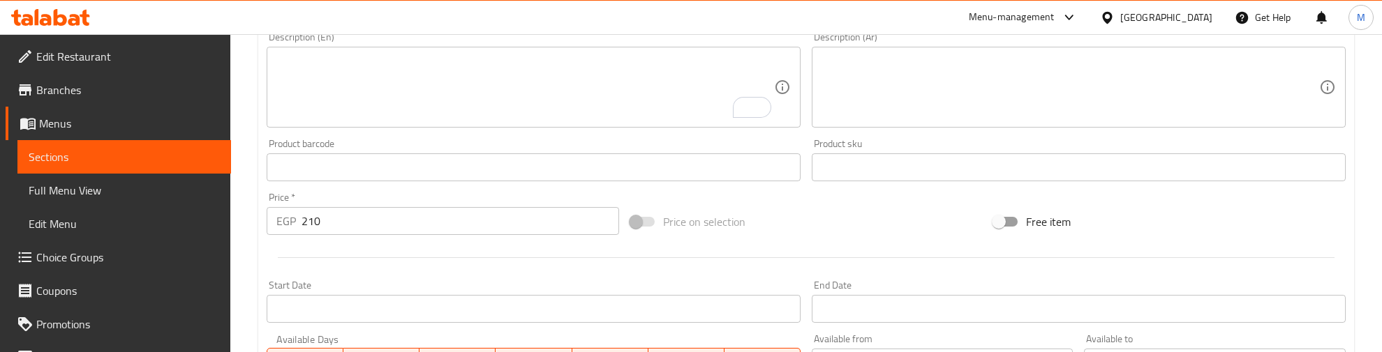
click at [434, 195] on div "Price   * EGP 210 Price *" at bounding box center [443, 214] width 352 height 43
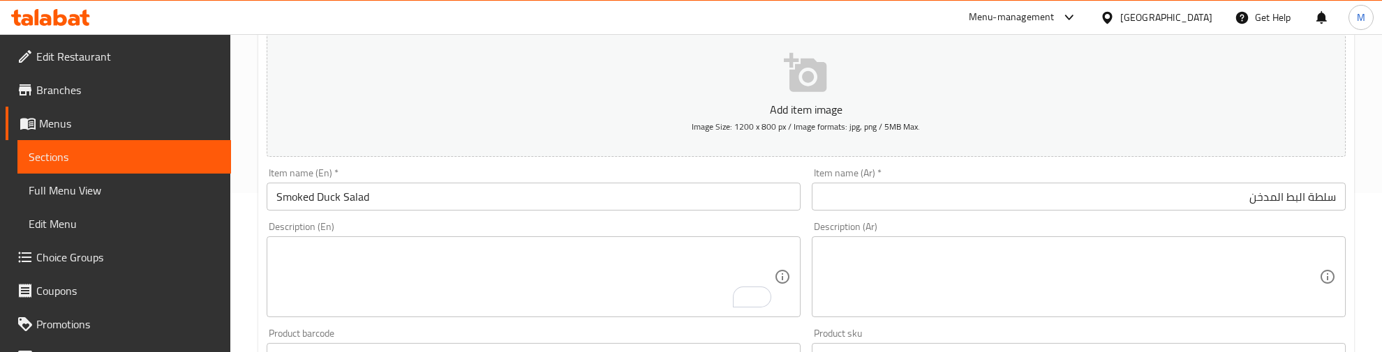
scroll to position [0, 0]
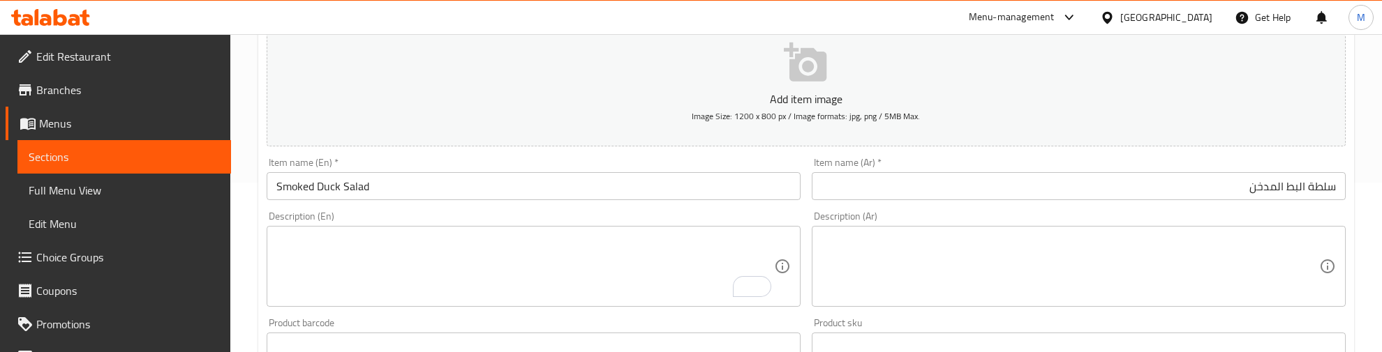
scroll to position [174, 0]
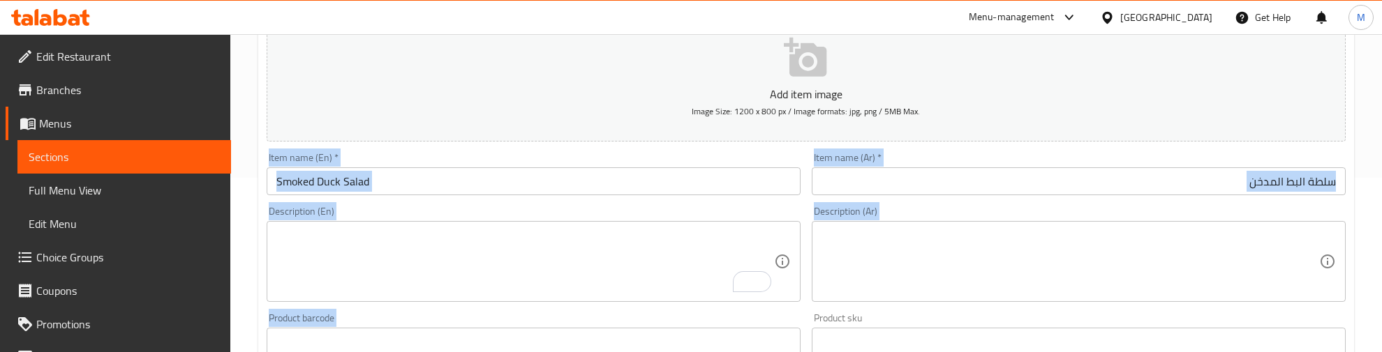
drag, startPoint x: 267, startPoint y: 154, endPoint x: 927, endPoint y: 321, distance: 681.0
click at [932, 313] on div "Add item image Image Size: 1200 x 800 px / Image formats: jpg, png / 5MB Max. I…" at bounding box center [806, 308] width 1090 height 601
click at [929, 318] on div "Product sku Product sku" at bounding box center [1078, 334] width 534 height 43
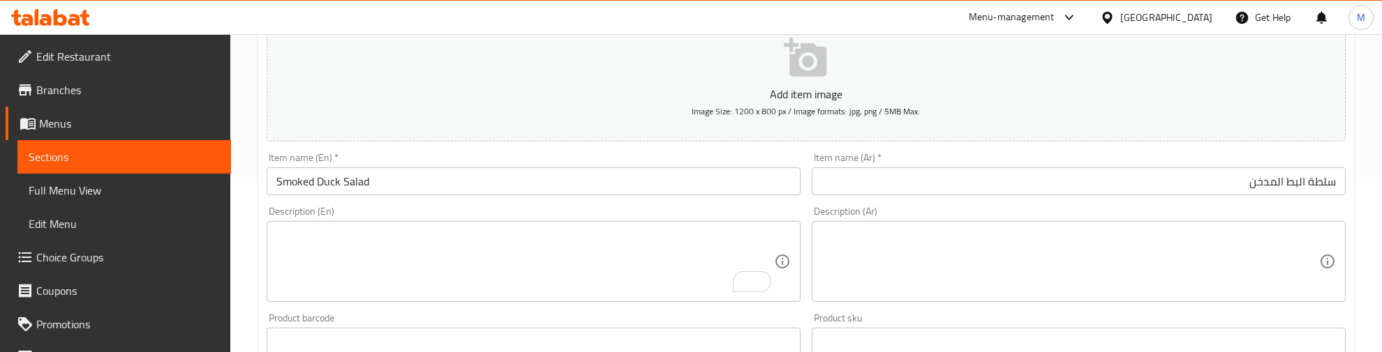
drag, startPoint x: 927, startPoint y: 321, endPoint x: 919, endPoint y: 329, distance: 10.9
click at [919, 329] on div "Product sku Product sku" at bounding box center [1078, 334] width 534 height 43
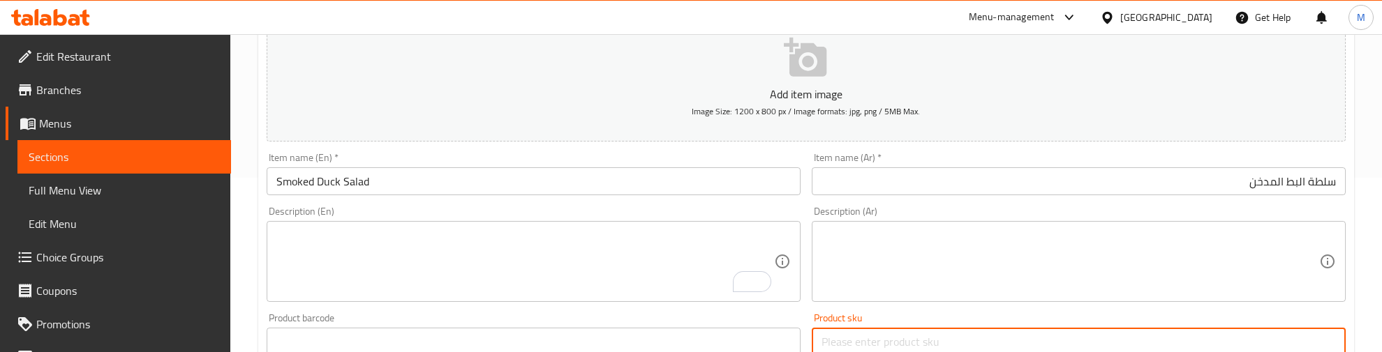
drag, startPoint x: 919, startPoint y: 329, endPoint x: 793, endPoint y: 311, distance: 126.9
click at [793, 311] on div "Add item image Image Size: 1200 x 800 px / Image formats: jpg, png / 5MB Max. I…" at bounding box center [806, 308] width 1090 height 601
click at [778, 315] on div "Product barcode Product barcode" at bounding box center [534, 334] width 534 height 43
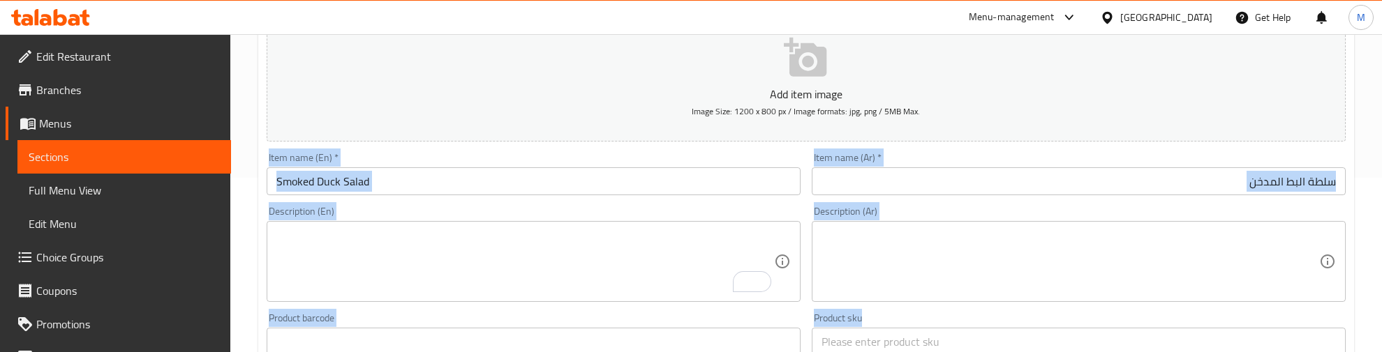
drag, startPoint x: 874, startPoint y: 315, endPoint x: 260, endPoint y: 151, distance: 636.2
drag, startPoint x: 256, startPoint y: 103, endPoint x: 919, endPoint y: 294, distance: 689.9
click at [919, 293] on div "Home / Restaurants management / Menus / Sections / item / create Salads section…" at bounding box center [805, 336] width 1151 height 952
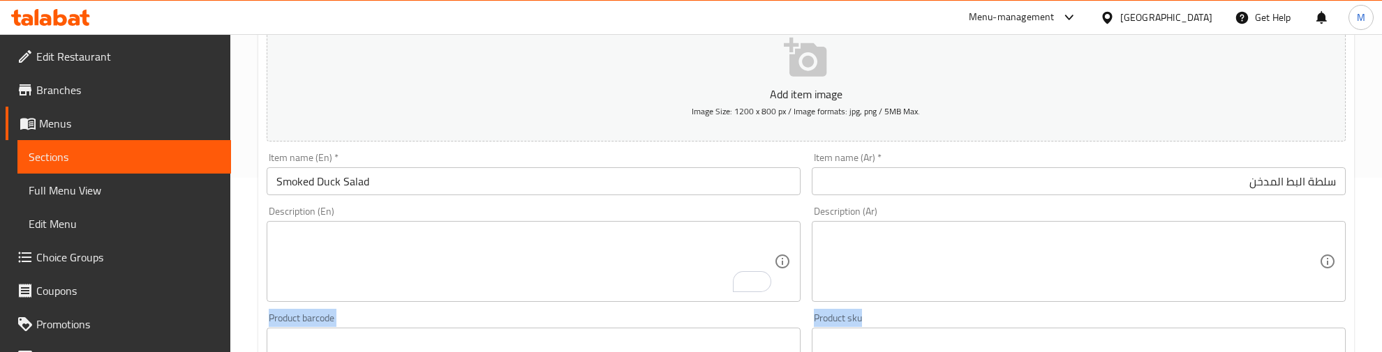
drag, startPoint x: 915, startPoint y: 304, endPoint x: 901, endPoint y: 329, distance: 29.3
click at [901, 329] on div "Add item image Image Size: 1200 x 800 px / Image formats: jpg, png / 5MB Max. I…" at bounding box center [806, 308] width 1090 height 601
click at [345, 316] on div "Product barcode Product barcode" at bounding box center [534, 334] width 534 height 43
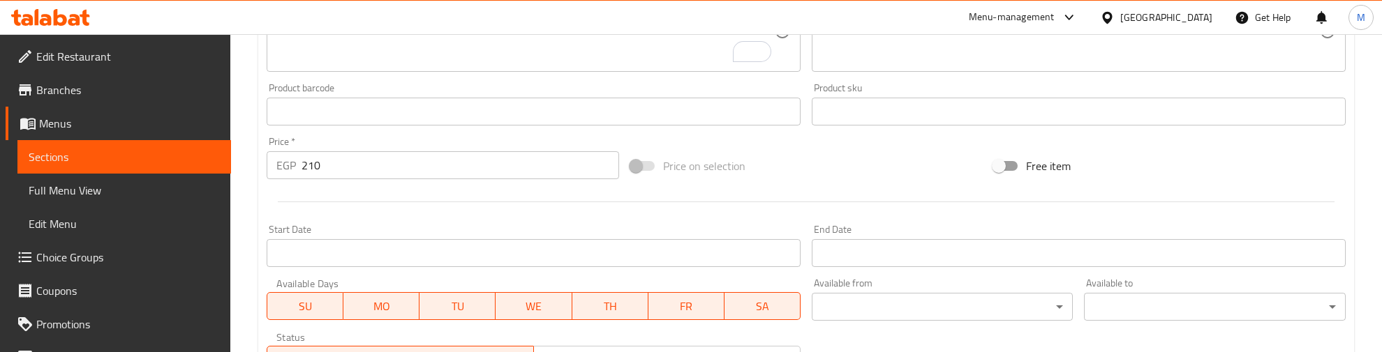
scroll to position [436, 0]
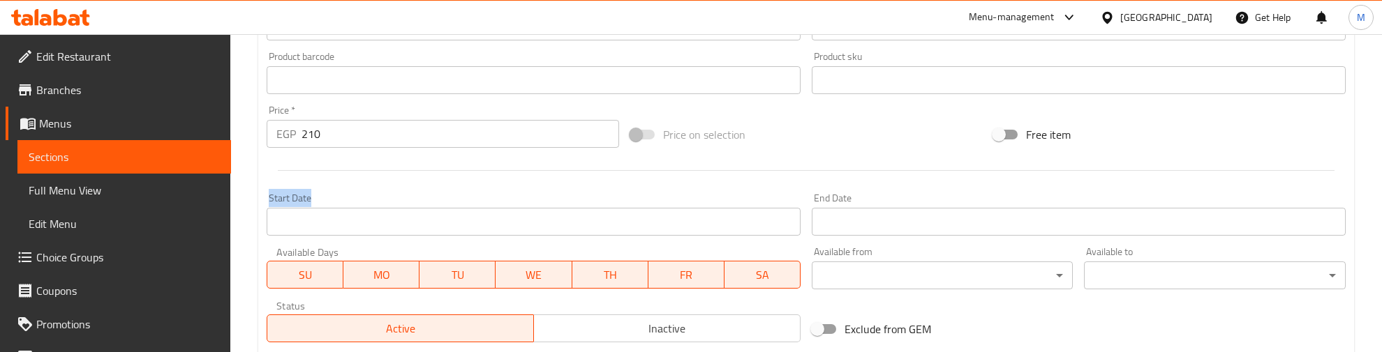
drag, startPoint x: 319, startPoint y: 197, endPoint x: 269, endPoint y: 196, distance: 49.5
click at [269, 196] on div "Start Date Start Date" at bounding box center [534, 214] width 534 height 43
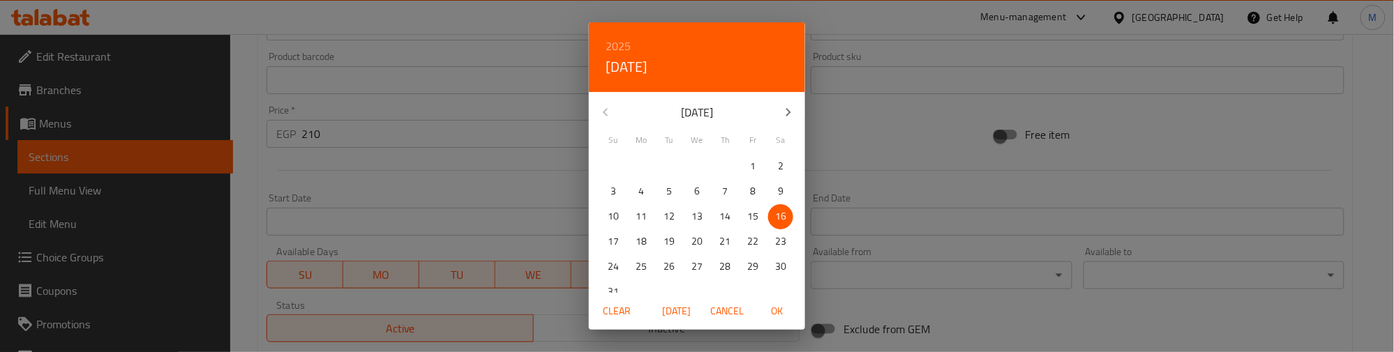
click at [888, 149] on div "2025 Sat, Aug 16 August 2025 Su Mo Tu We Th Fr Sa 27 28 29 30 31 1 2 3 4 5 6 7 …" at bounding box center [697, 176] width 1394 height 352
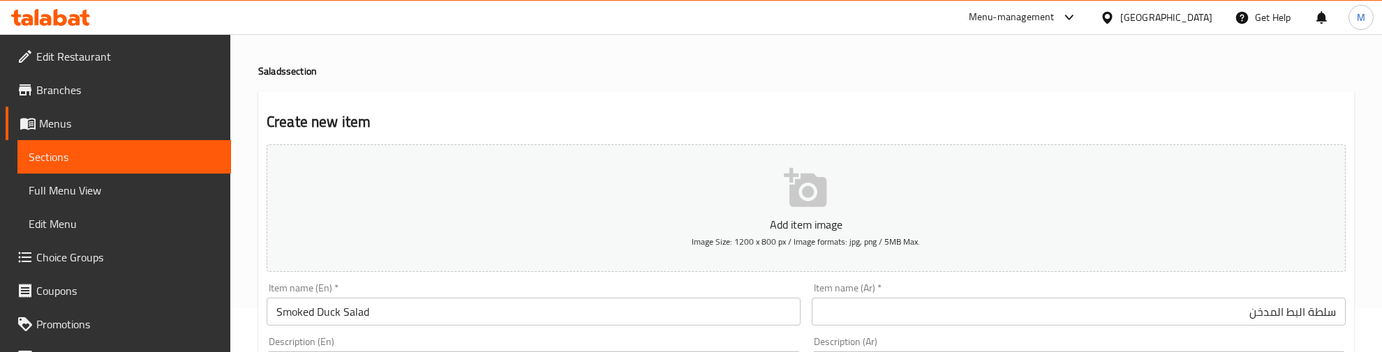
scroll to position [0, 0]
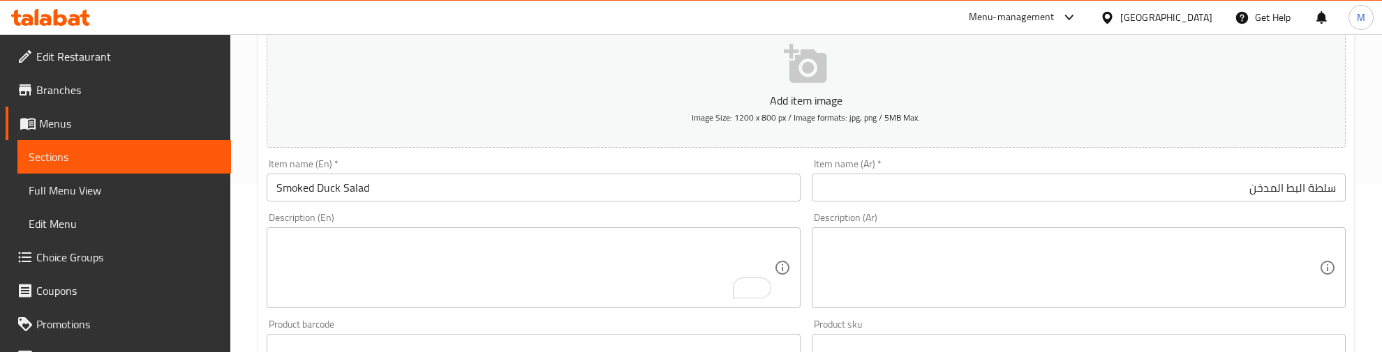
scroll to position [174, 0]
click at [402, 151] on div "Item name (En)   * Smoked Duck Salad Item name (En) *" at bounding box center [533, 174] width 545 height 54
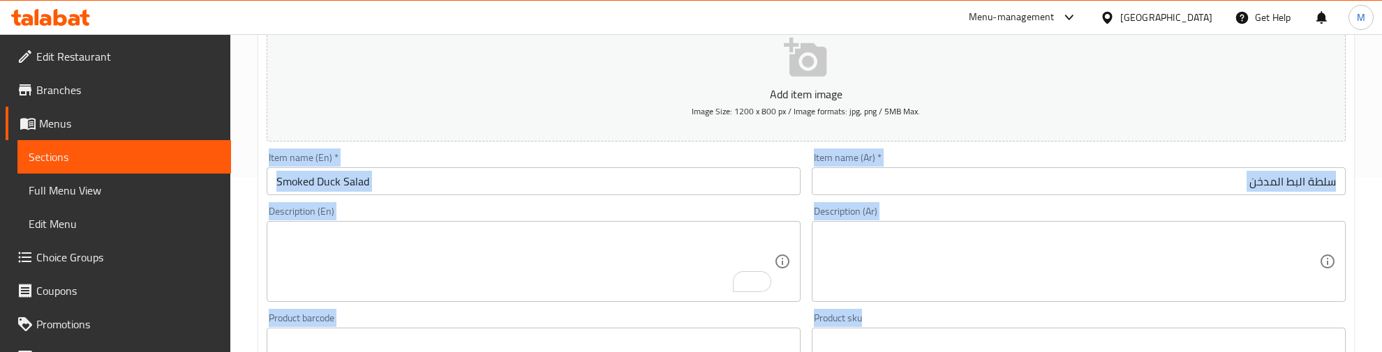
drag, startPoint x: 269, startPoint y: 152, endPoint x: 922, endPoint y: 325, distance: 675.6
click at [922, 325] on div "Add item image Image Size: 1200 x 800 px / Image formats: jpg, png / 5MB Max. I…" at bounding box center [806, 308] width 1090 height 601
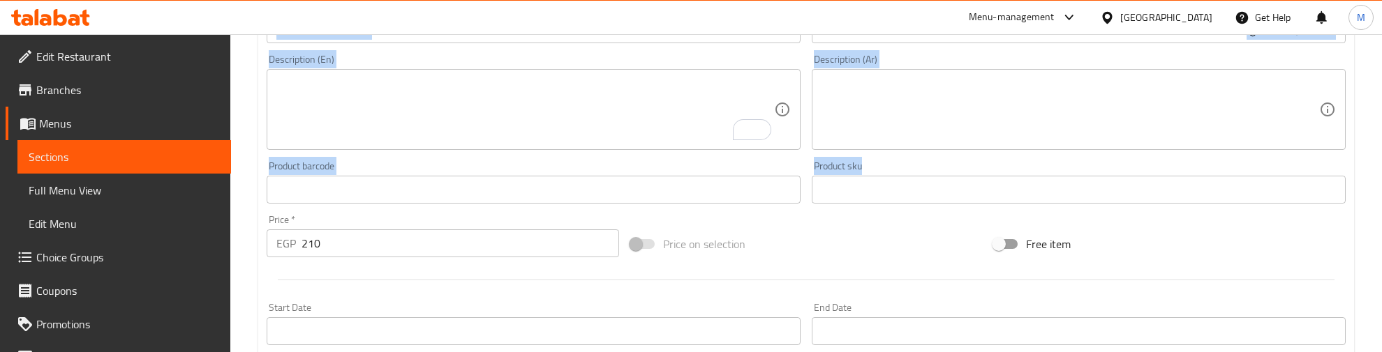
scroll to position [349, 0]
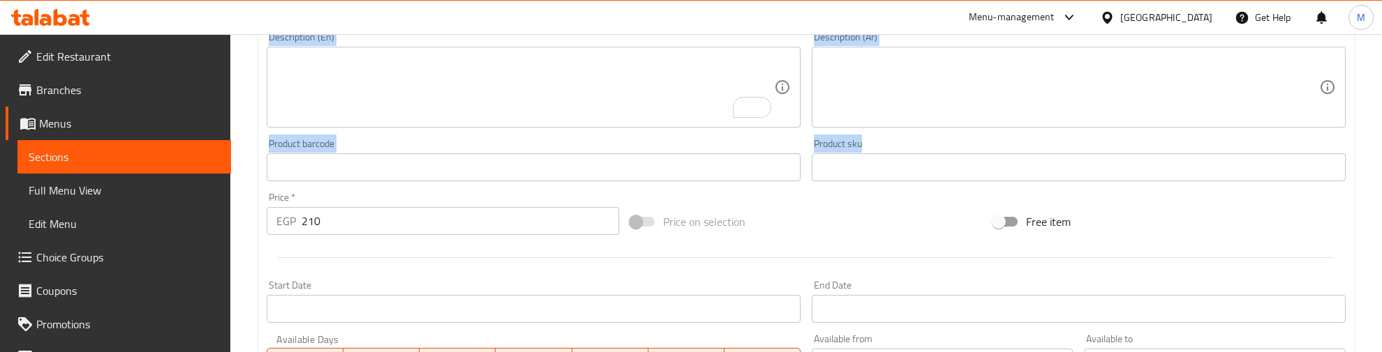
click at [612, 135] on div "Product barcode Product barcode" at bounding box center [533, 160] width 545 height 54
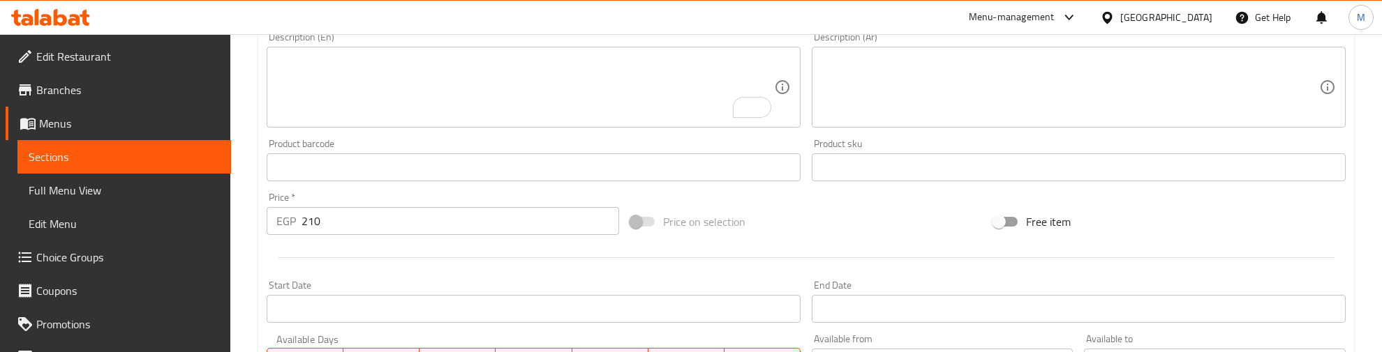
click at [429, 142] on div "Product barcode Product barcode" at bounding box center [534, 160] width 534 height 43
click at [412, 193] on div "Price   * EGP 210 Price *" at bounding box center [443, 214] width 352 height 43
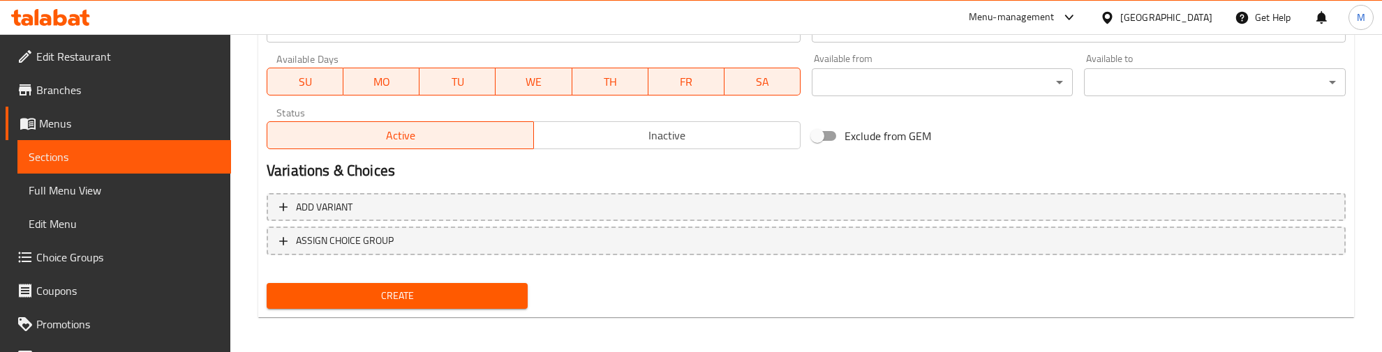
scroll to position [631, 0]
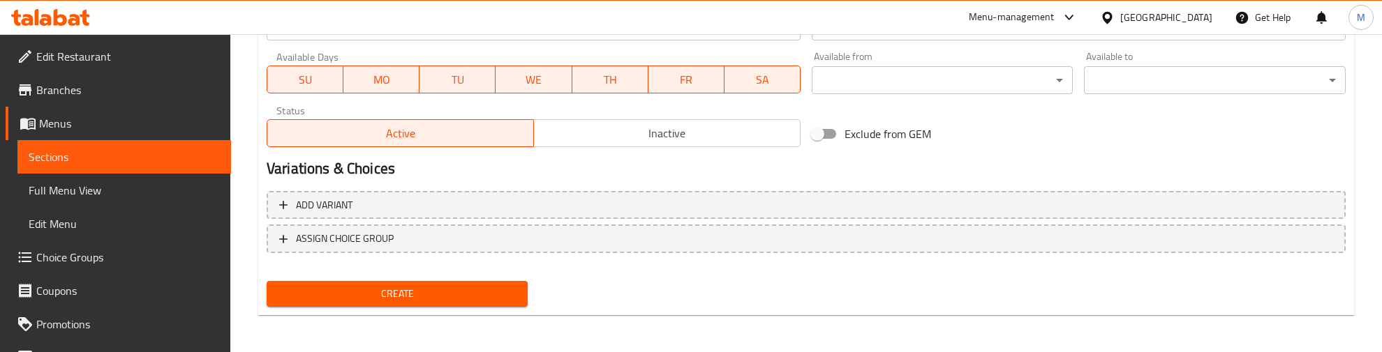
click at [386, 295] on span "Create" at bounding box center [397, 293] width 239 height 17
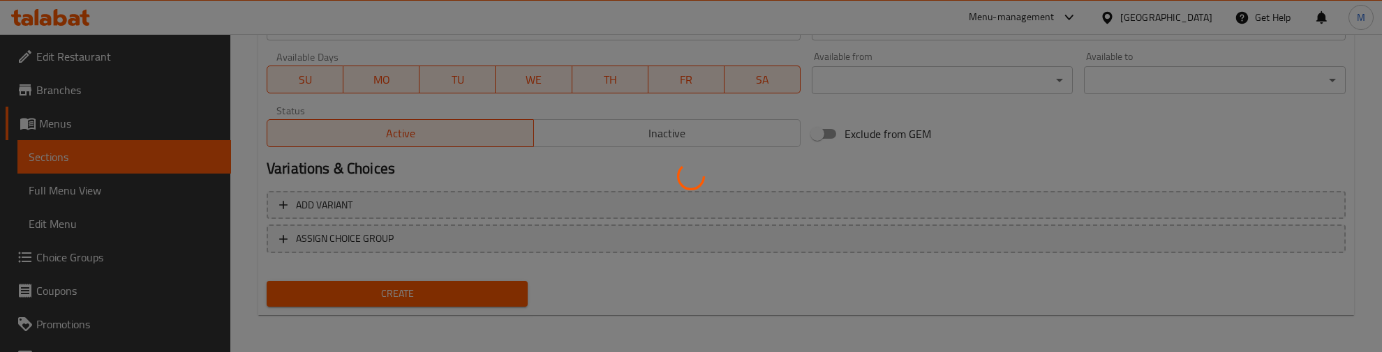
type input "0"
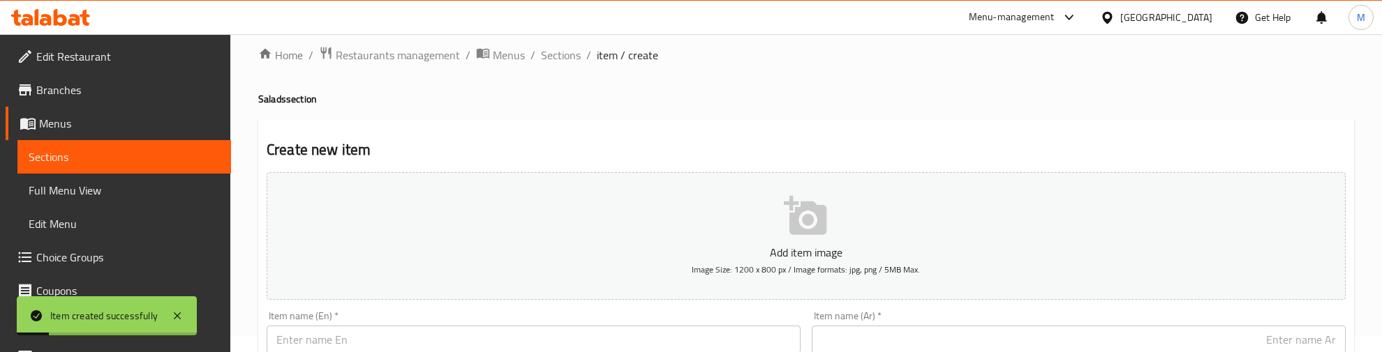
scroll to position [0, 0]
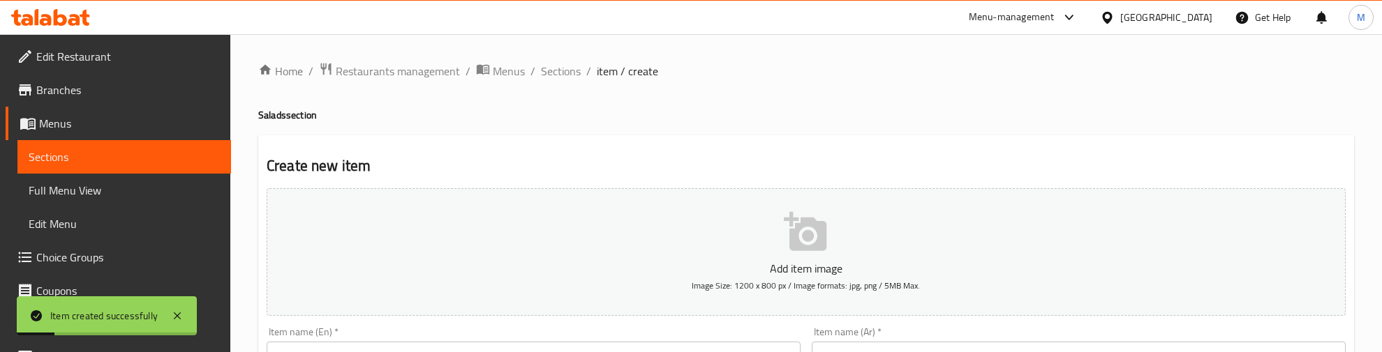
click at [354, 110] on h4 "Salads section" at bounding box center [805, 115] width 1095 height 14
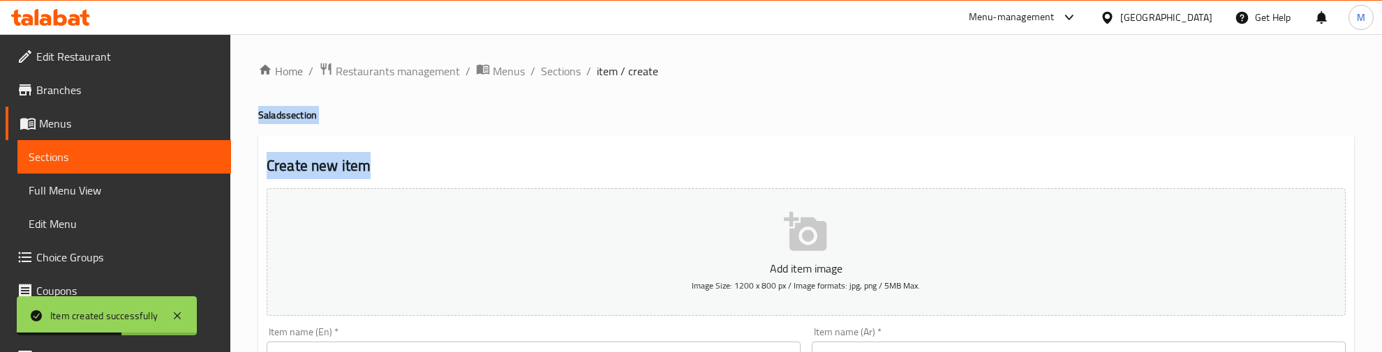
drag, startPoint x: 259, startPoint y: 110, endPoint x: 387, endPoint y: 160, distance: 137.9
click at [384, 119] on h4 "Salads section" at bounding box center [805, 115] width 1095 height 14
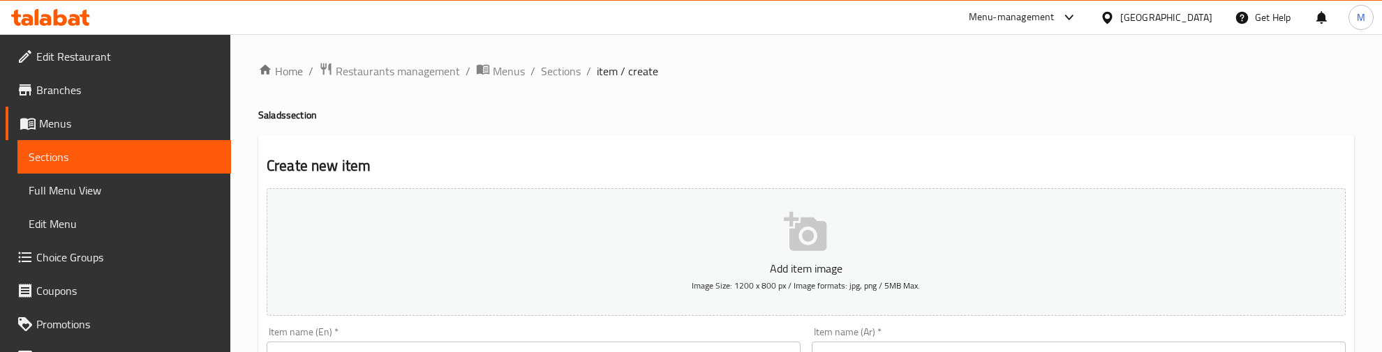
scroll to position [174, 0]
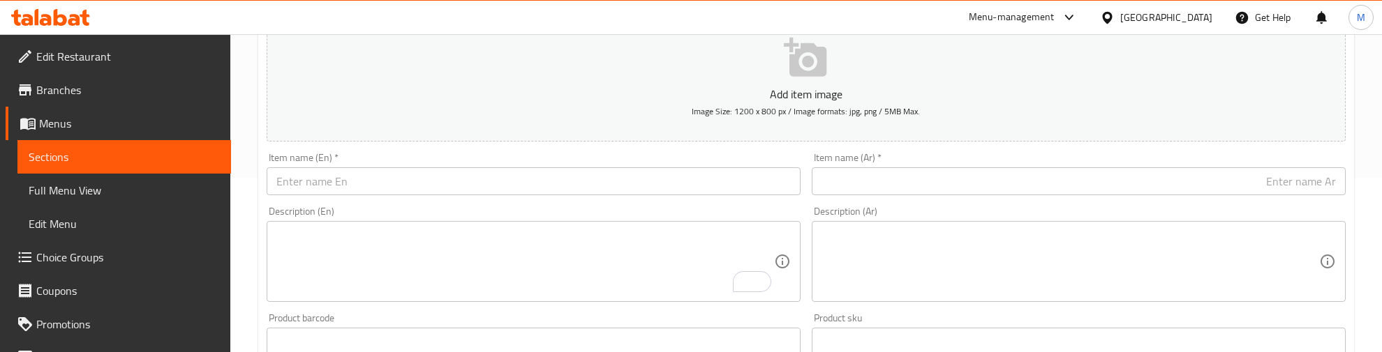
click at [295, 177] on input "text" at bounding box center [534, 181] width 534 height 28
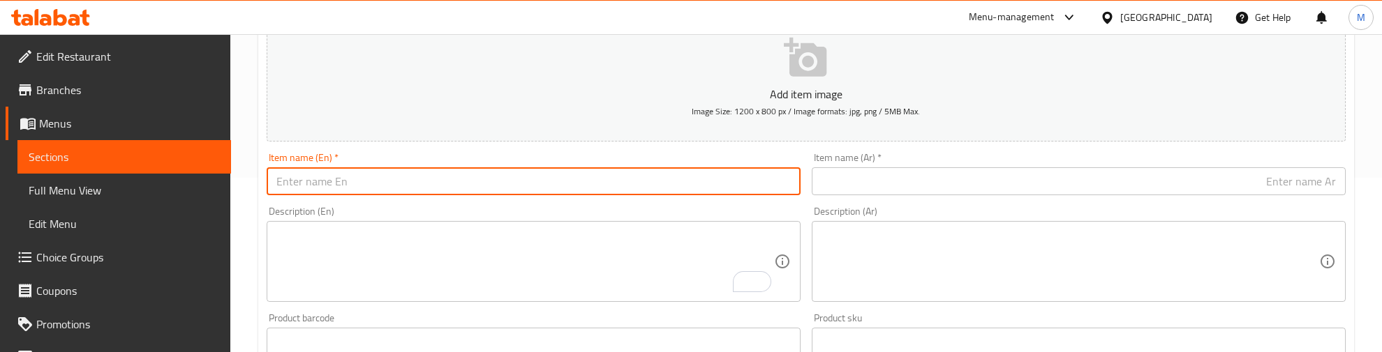
paste input "Beetroot"
type input "Beetroot"
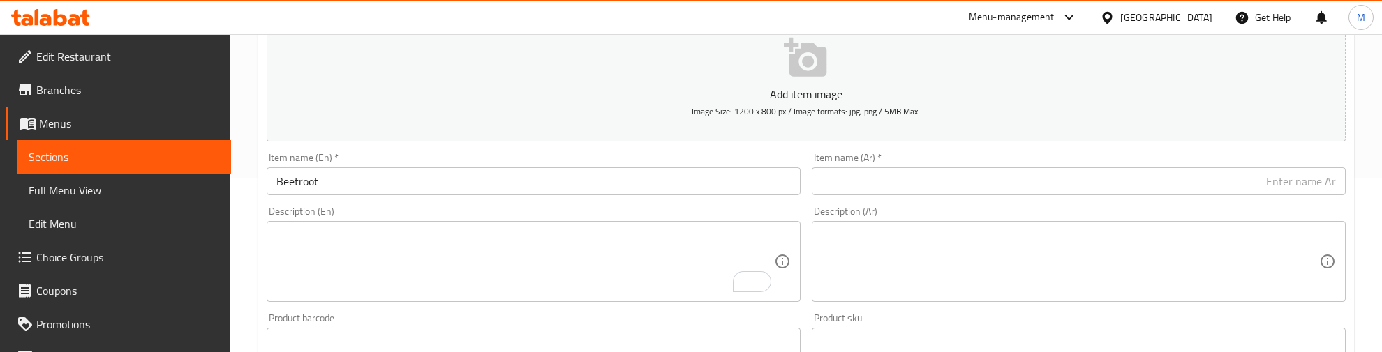
click at [545, 155] on div "Item name (En)   * Beetroot Item name (En) *" at bounding box center [534, 174] width 534 height 43
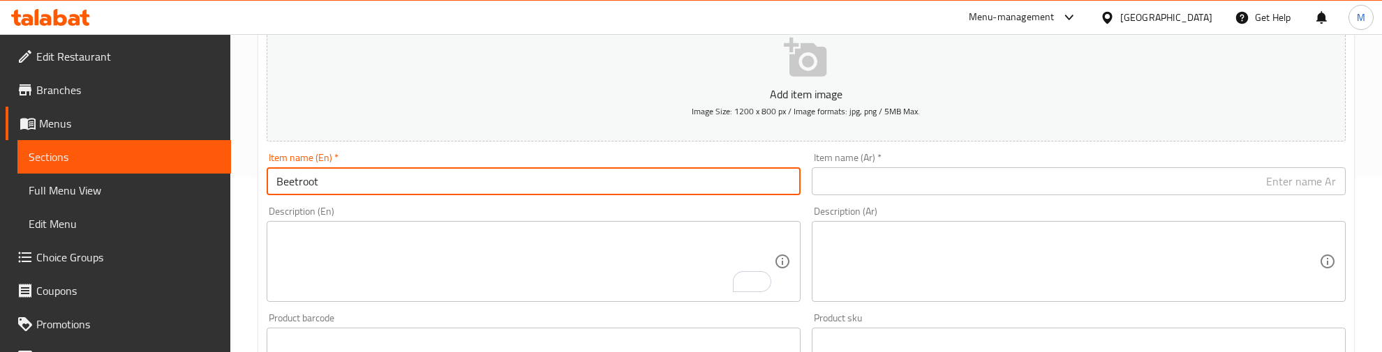
drag, startPoint x: 302, startPoint y: 184, endPoint x: 270, endPoint y: 184, distance: 32.1
click at [270, 184] on input "Beetroot" at bounding box center [534, 181] width 534 height 28
click at [938, 185] on input "text" at bounding box center [1078, 181] width 534 height 28
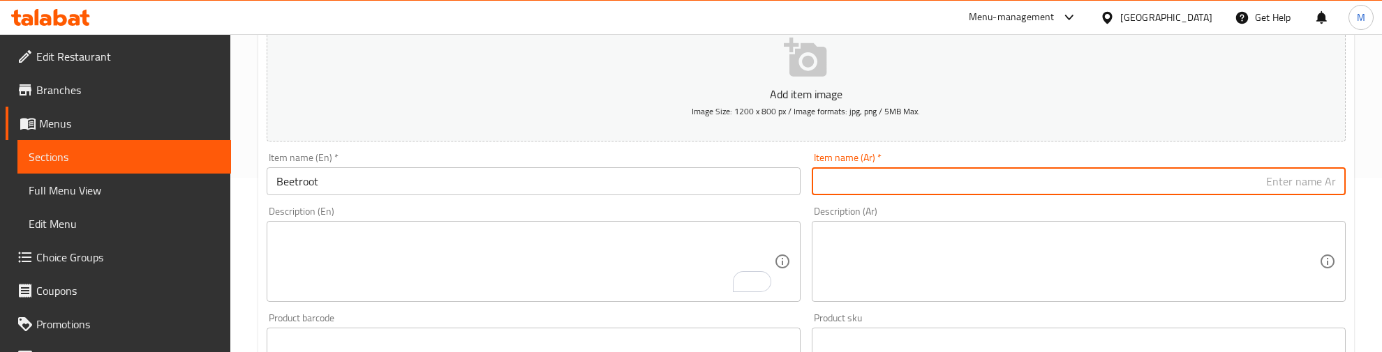
paste input "البنجر"
type input "البنجر"
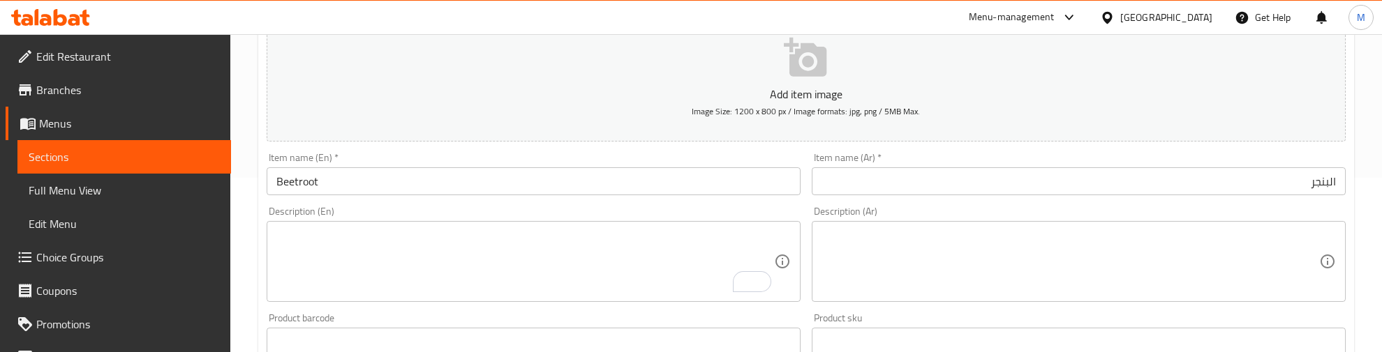
click at [709, 208] on div "Description (En) Description (En)" at bounding box center [534, 255] width 534 height 96
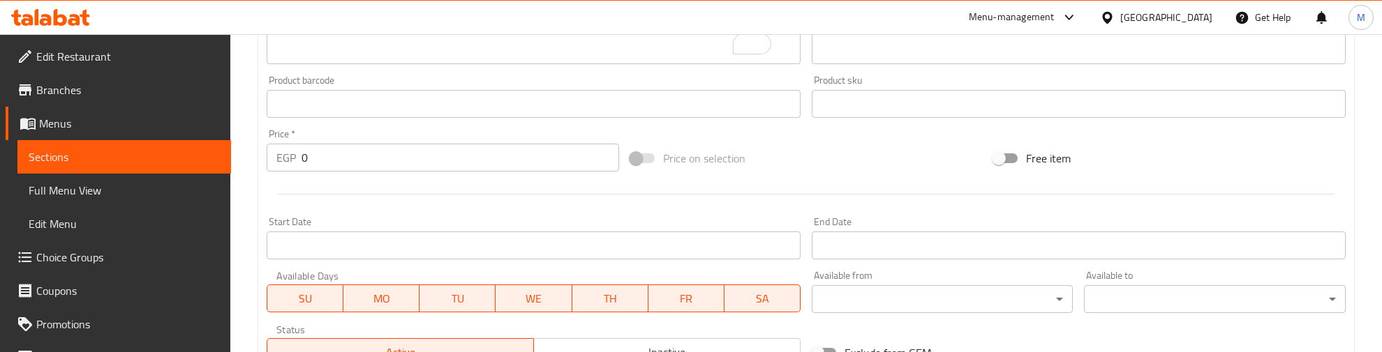
scroll to position [436, 0]
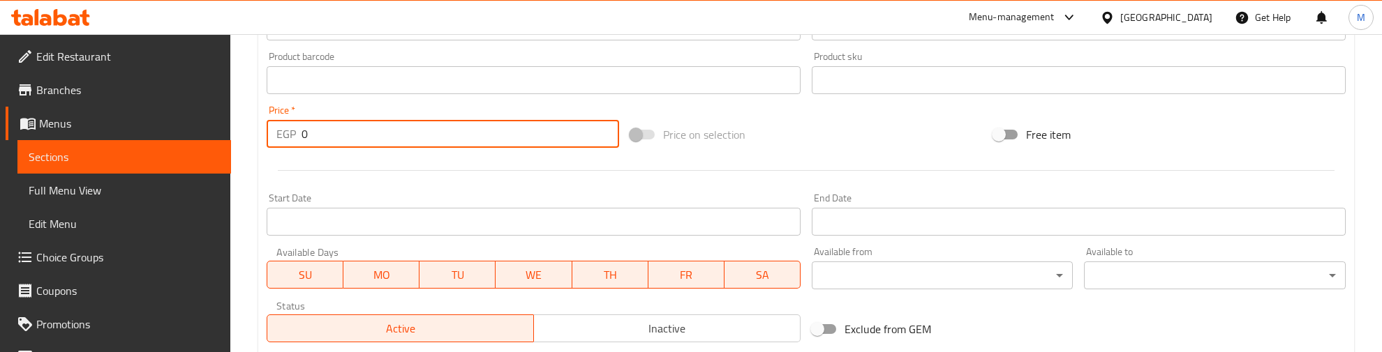
drag, startPoint x: 315, startPoint y: 140, endPoint x: 281, endPoint y: 137, distance: 34.3
click at [281, 137] on div "EGP 0 Price *" at bounding box center [443, 134] width 352 height 28
type input "260"
click at [308, 172] on div at bounding box center [806, 171] width 1090 height 34
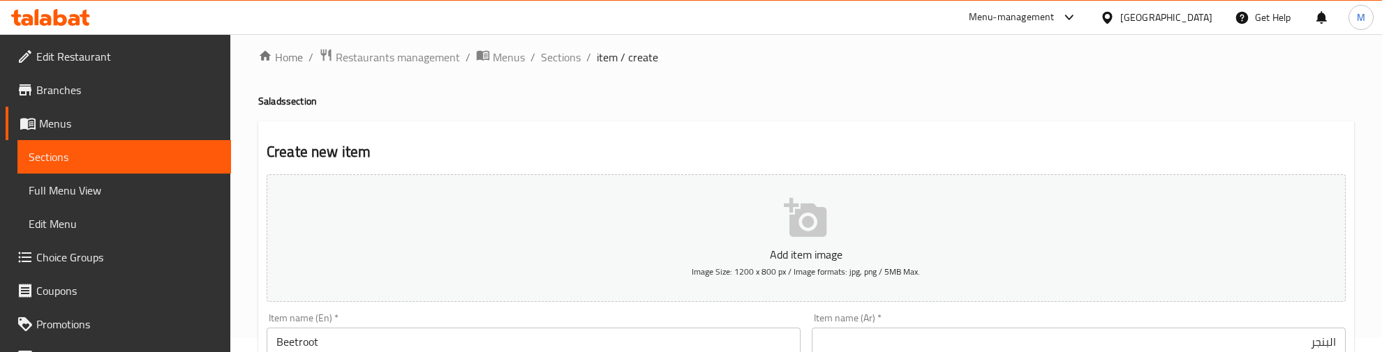
scroll to position [0, 0]
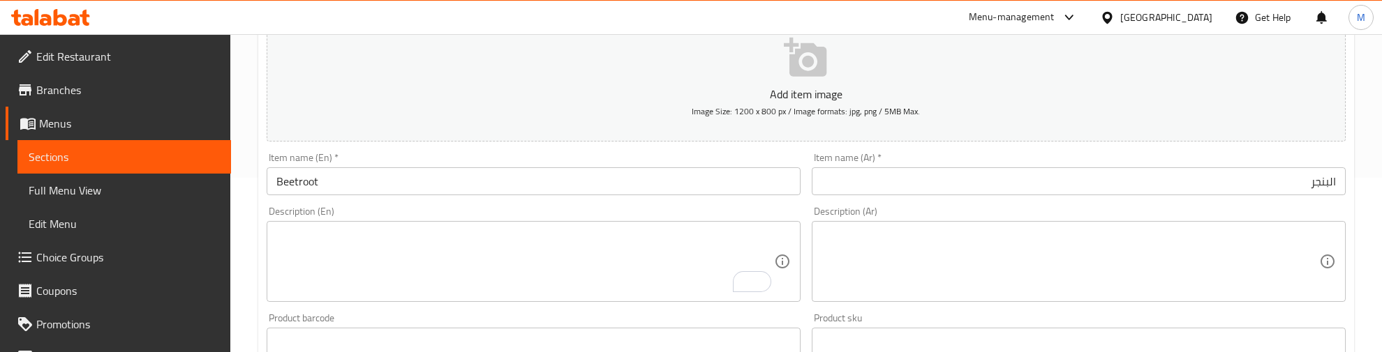
click at [242, 165] on div "Home / Restaurants management / Menus / Sections / item / create Salads section…" at bounding box center [805, 336] width 1151 height 952
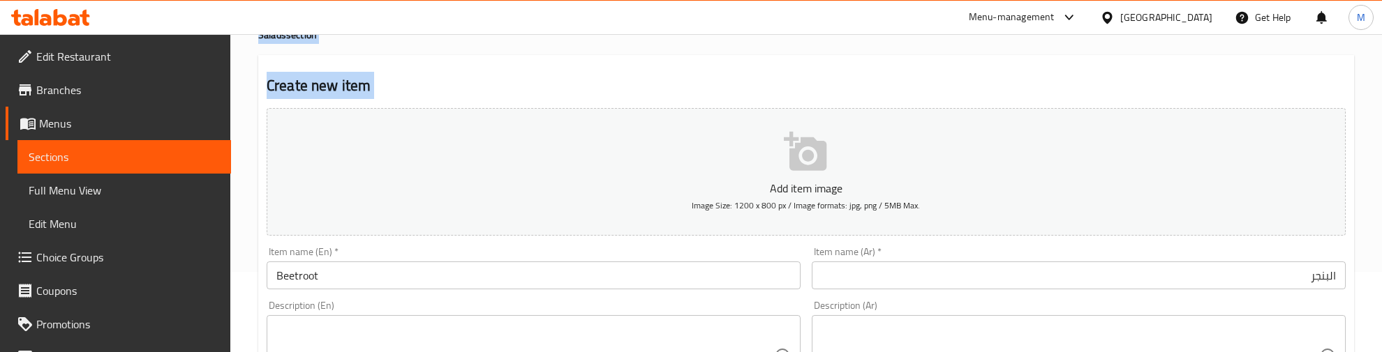
scroll to position [174, 0]
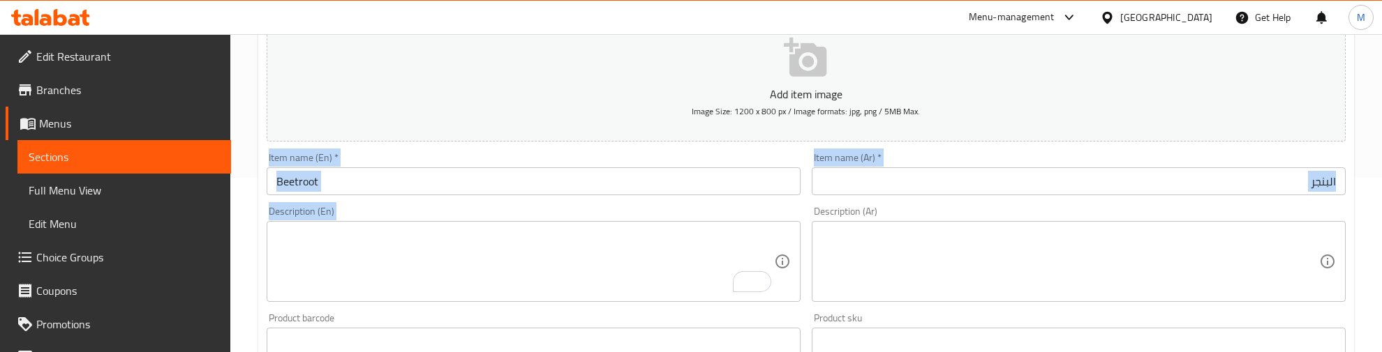
drag, startPoint x: 257, startPoint y: 94, endPoint x: 378, endPoint y: 227, distance: 179.8
click at [378, 227] on div "Home / Restaurants management / Menus / Sections / item / create Salads section…" at bounding box center [805, 336] width 1151 height 952
click at [353, 201] on div "Description (En) Description (En)" at bounding box center [533, 254] width 545 height 107
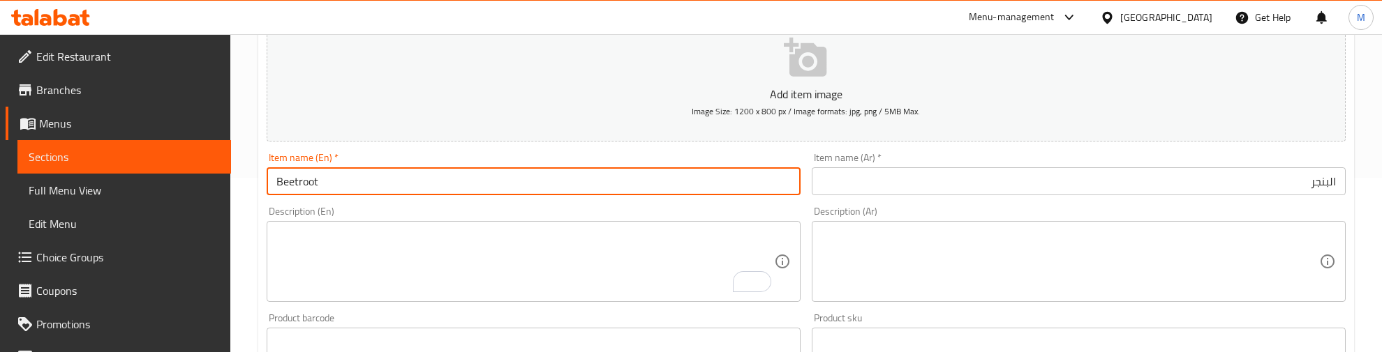
click at [329, 186] on input "Beetroot" at bounding box center [534, 181] width 534 height 28
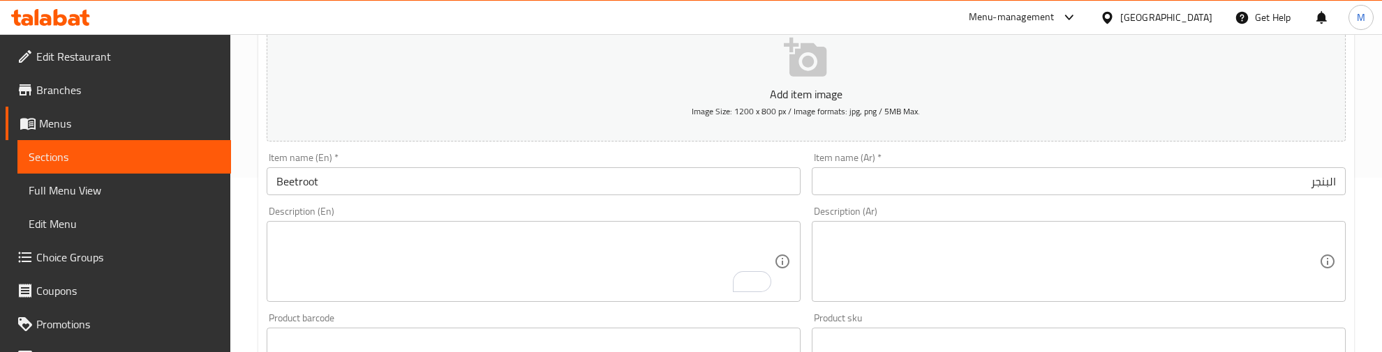
click at [319, 210] on div "Description (En) Description (En)" at bounding box center [534, 255] width 534 height 96
click at [372, 209] on div "Description (En) Description (En)" at bounding box center [534, 255] width 534 height 96
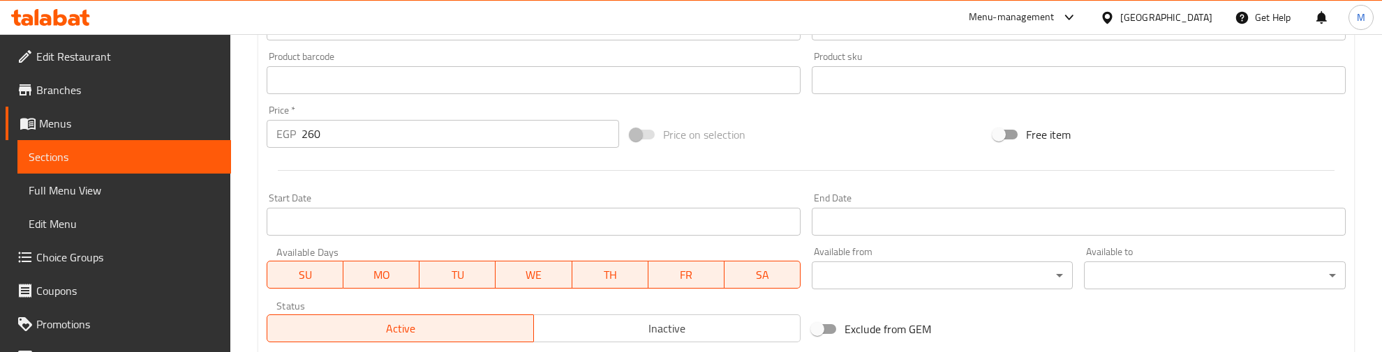
click at [371, 190] on div "Start Date Start Date" at bounding box center [533, 215] width 545 height 54
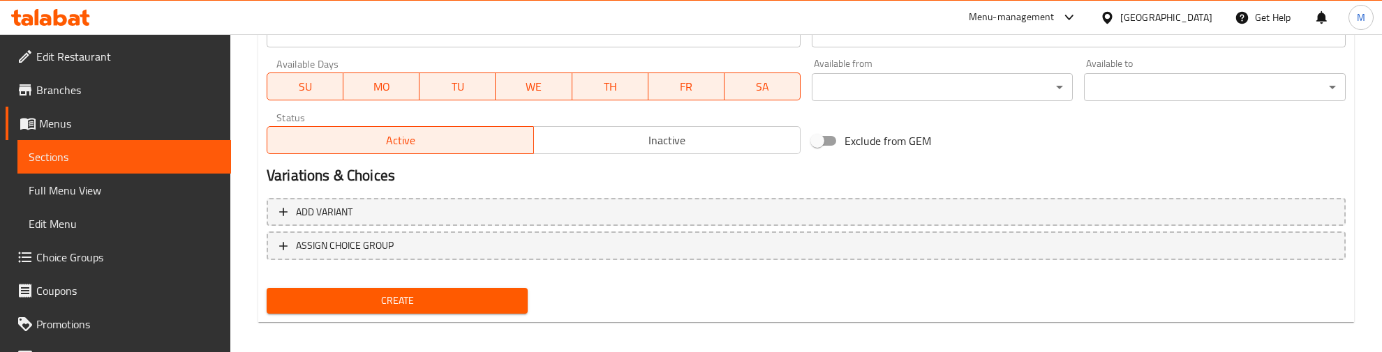
scroll to position [631, 0]
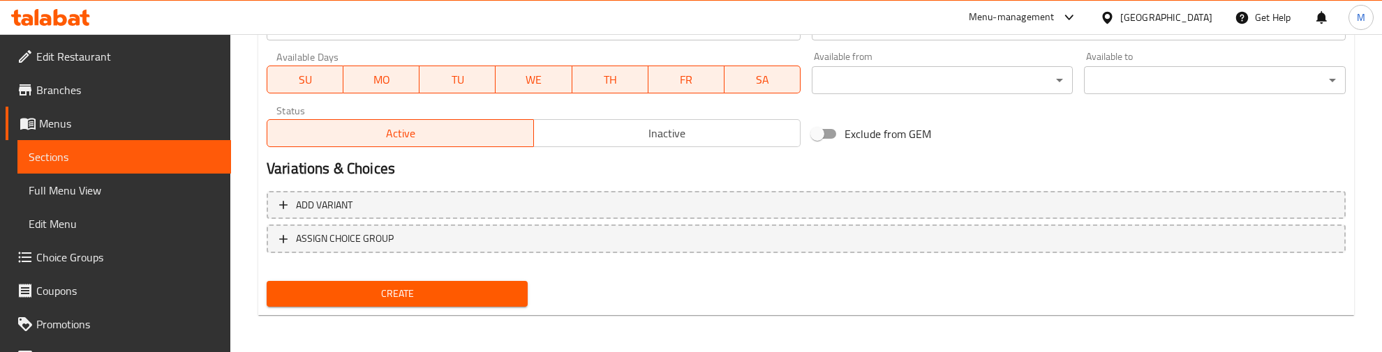
click at [403, 290] on span "Create" at bounding box center [397, 293] width 239 height 17
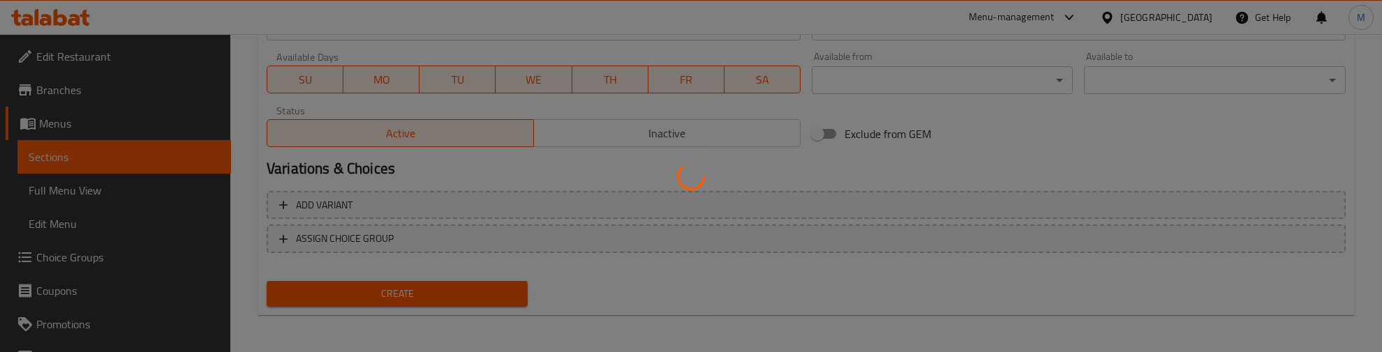
type input "0"
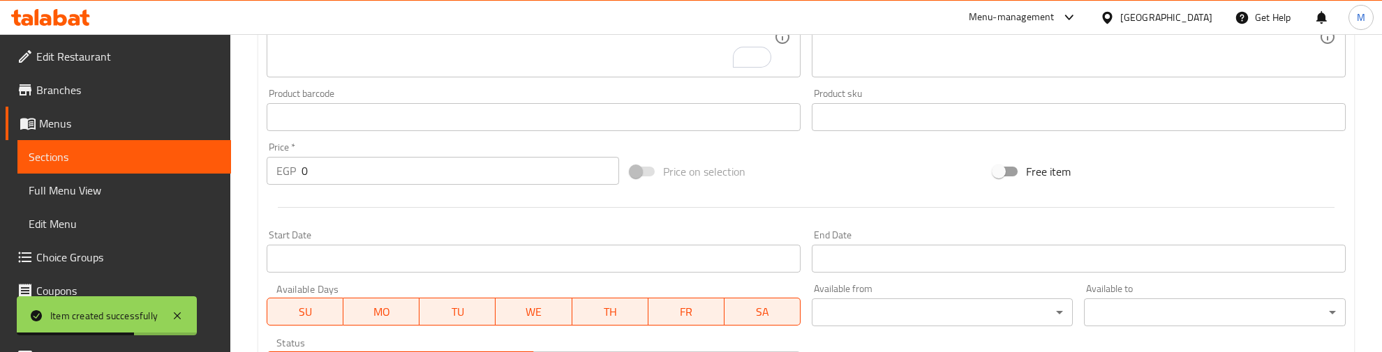
scroll to position [195, 0]
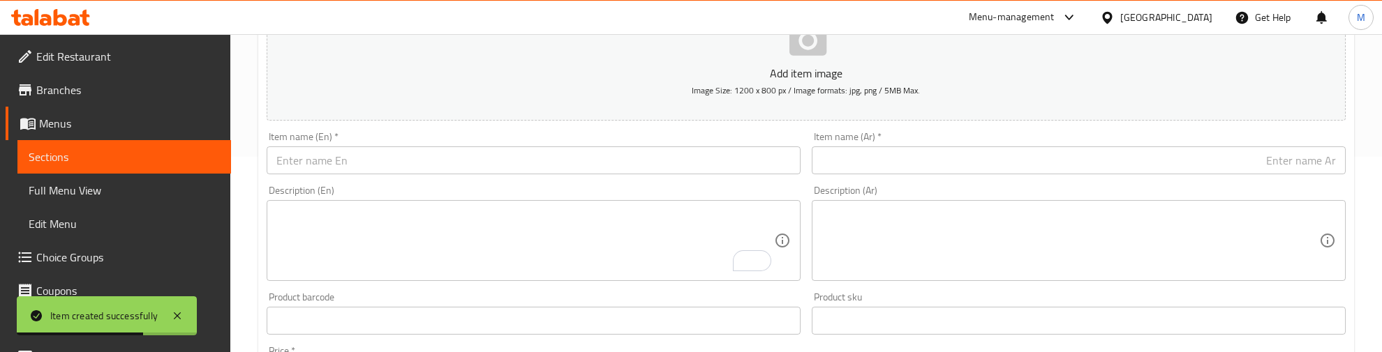
click at [368, 158] on input "text" at bounding box center [534, 161] width 534 height 28
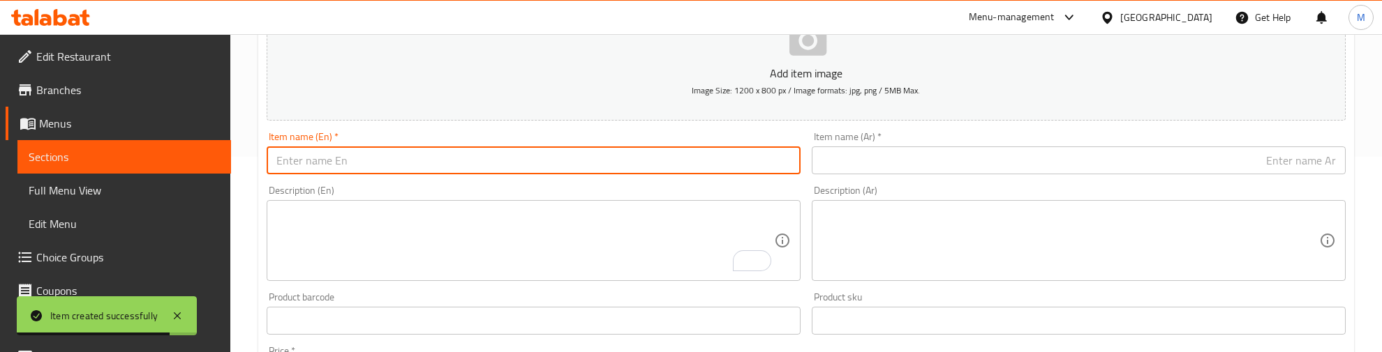
paste input "Caesar"
type input "Caesar"
click at [908, 147] on input "text" at bounding box center [1078, 161] width 534 height 28
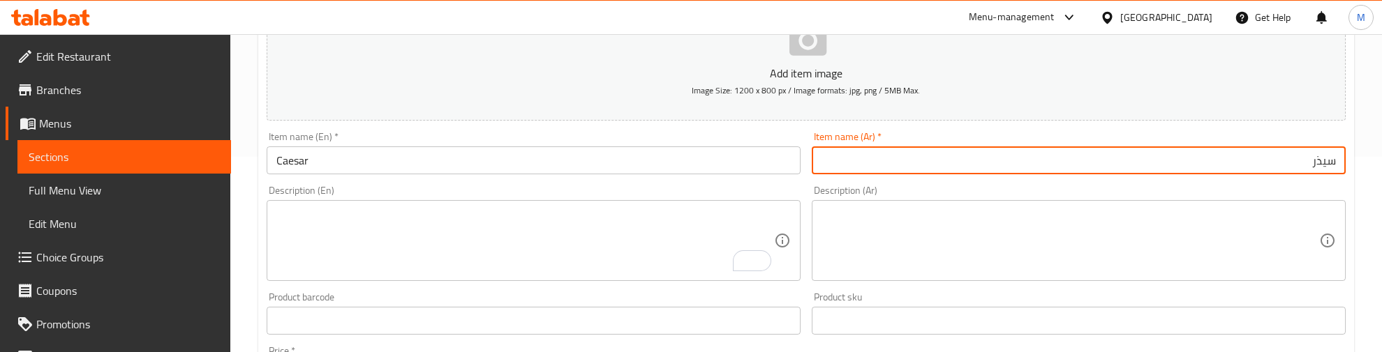
click at [281, 157] on input "Caesar" at bounding box center [534, 161] width 534 height 28
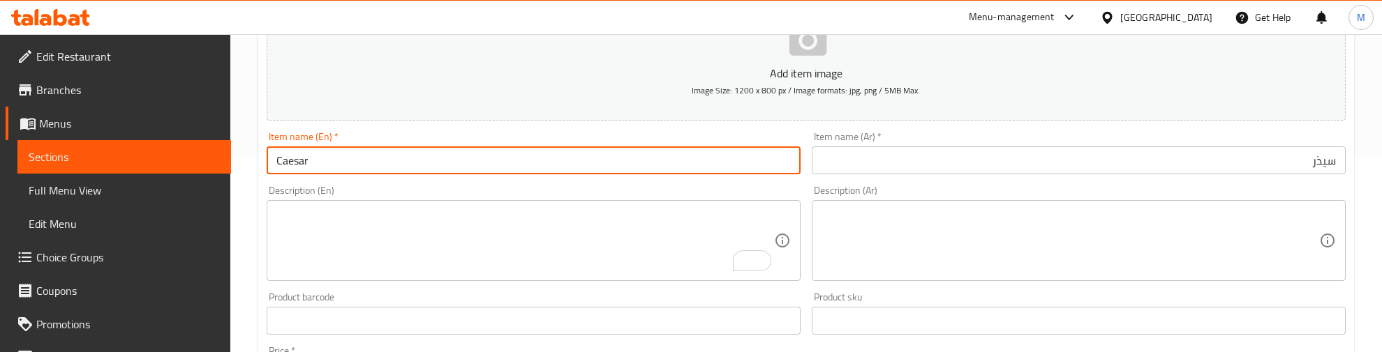
click at [281, 157] on input "Caesar" at bounding box center [534, 161] width 534 height 28
click at [913, 161] on input "سيذر" at bounding box center [1078, 161] width 534 height 28
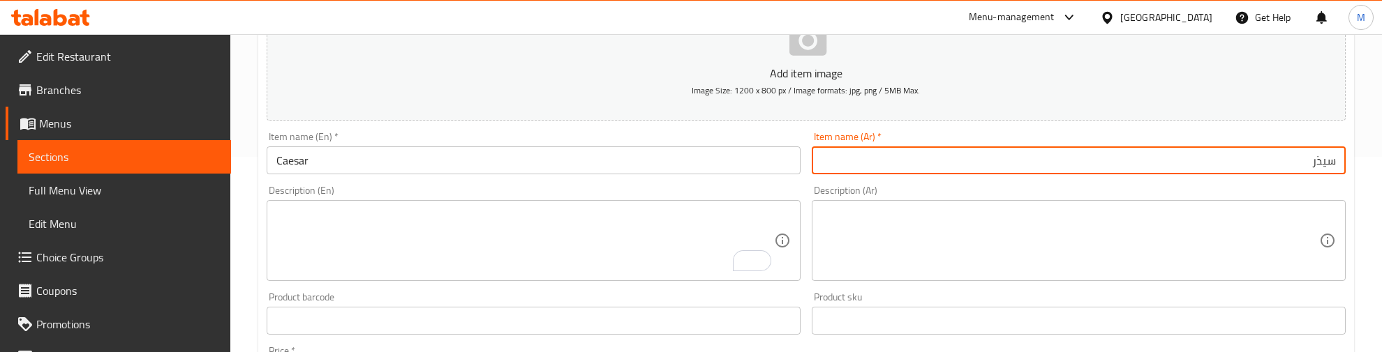
paste input "سلطة سيزر"
click at [913, 161] on input "سيذرسلطة سيزر" at bounding box center [1078, 161] width 534 height 28
paste input "text"
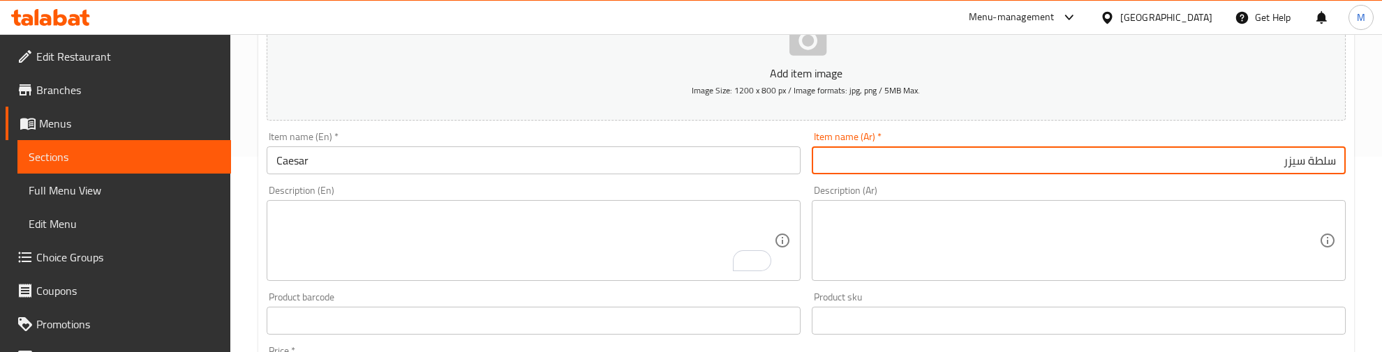
click at [1319, 159] on input "سلطة سيزر" at bounding box center [1078, 161] width 534 height 28
type input "سيزر"
click at [723, 187] on div "Description (En) Description (En)" at bounding box center [534, 234] width 534 height 96
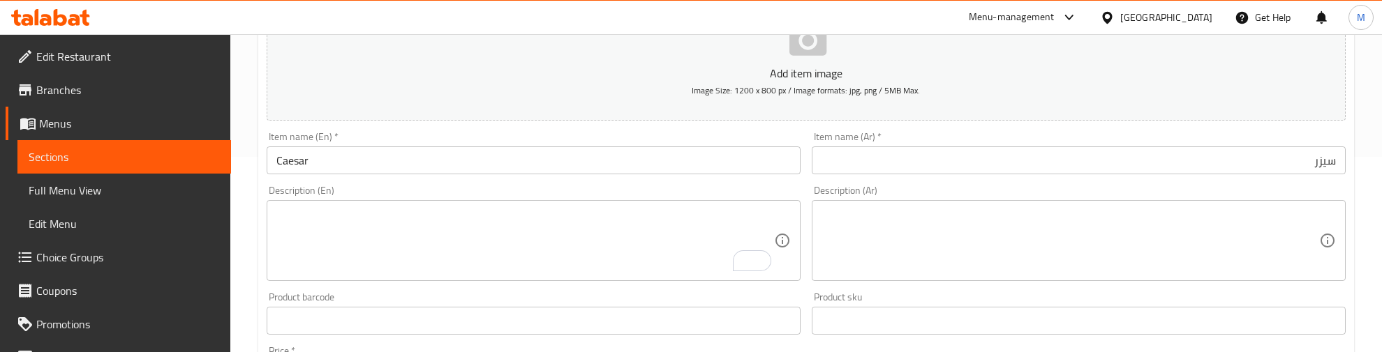
click at [723, 187] on div "Description (En) Description (En)" at bounding box center [534, 234] width 534 height 96
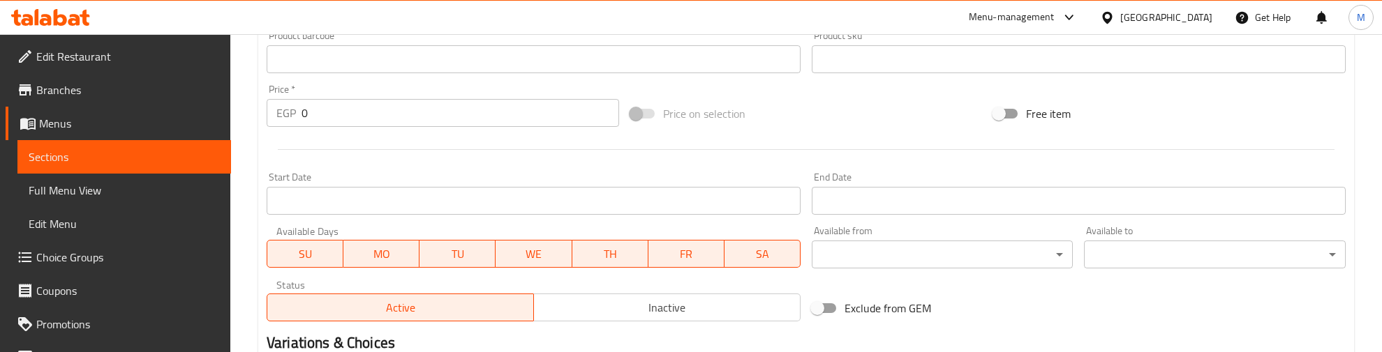
scroll to position [283, 0]
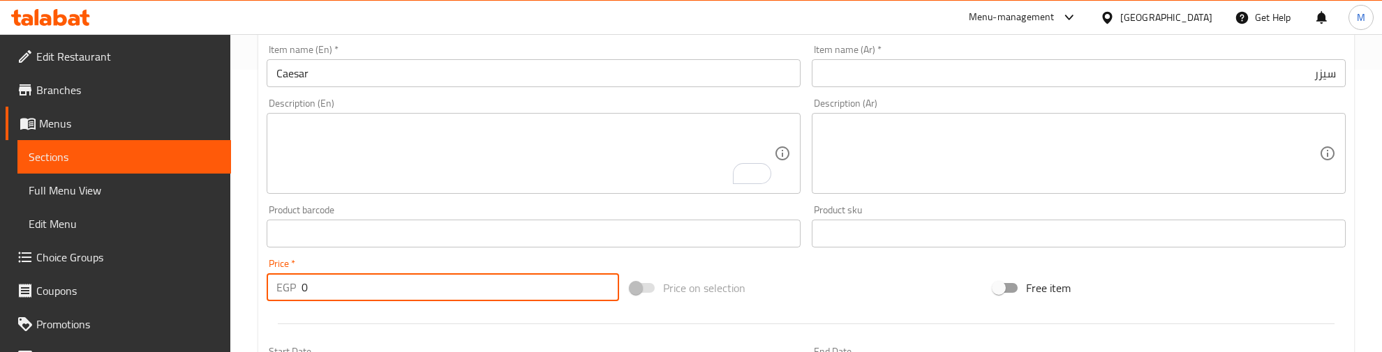
drag, startPoint x: 321, startPoint y: 280, endPoint x: 290, endPoint y: 287, distance: 32.2
click at [290, 287] on div "EGP 0 Price *" at bounding box center [443, 288] width 352 height 28
type input "345"
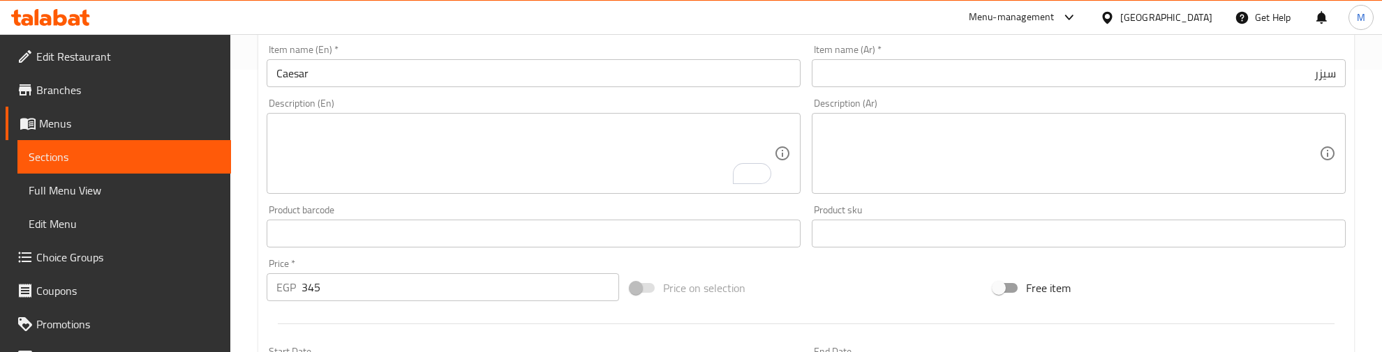
click at [300, 309] on div at bounding box center [806, 324] width 1090 height 34
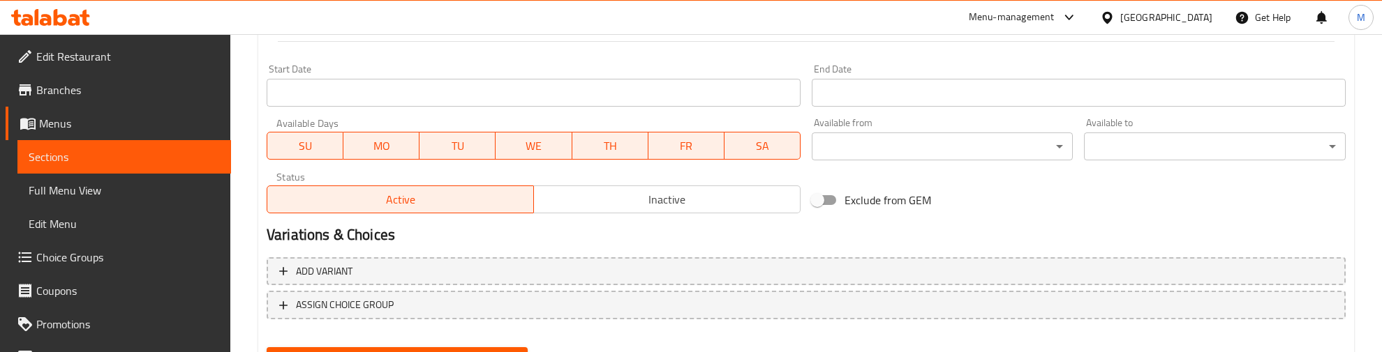
scroll to position [631, 0]
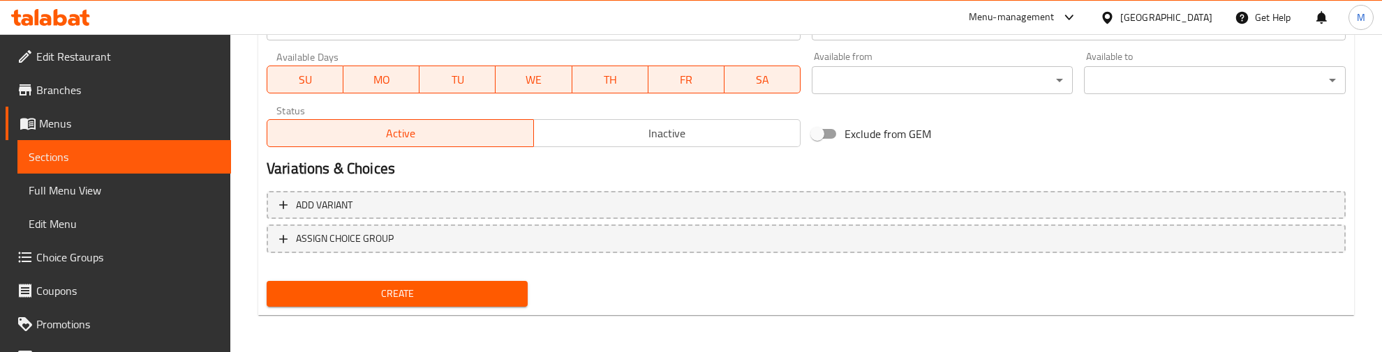
click at [384, 288] on span "Create" at bounding box center [397, 293] width 239 height 17
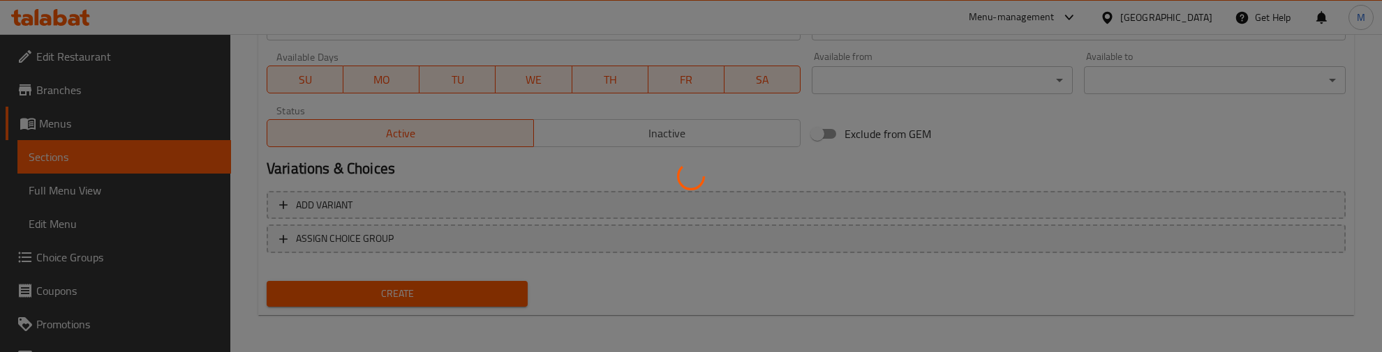
type input "0"
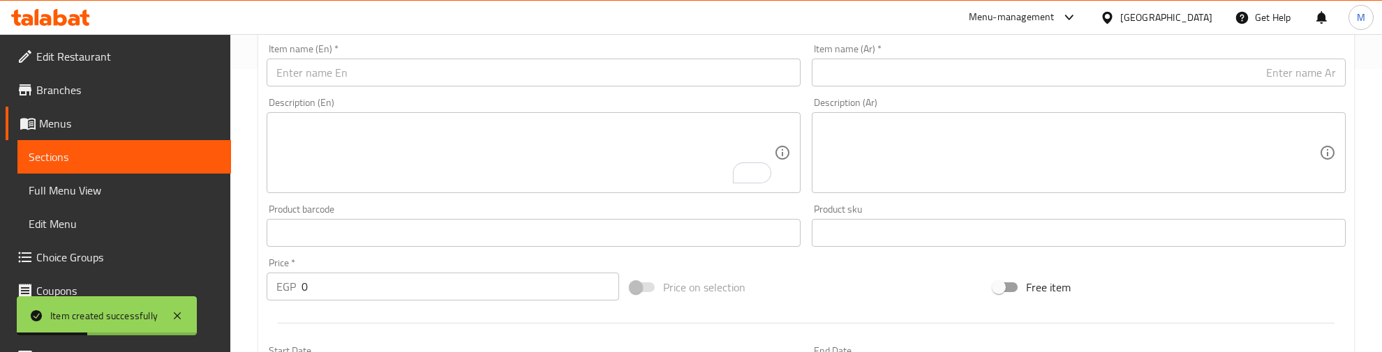
scroll to position [283, 0]
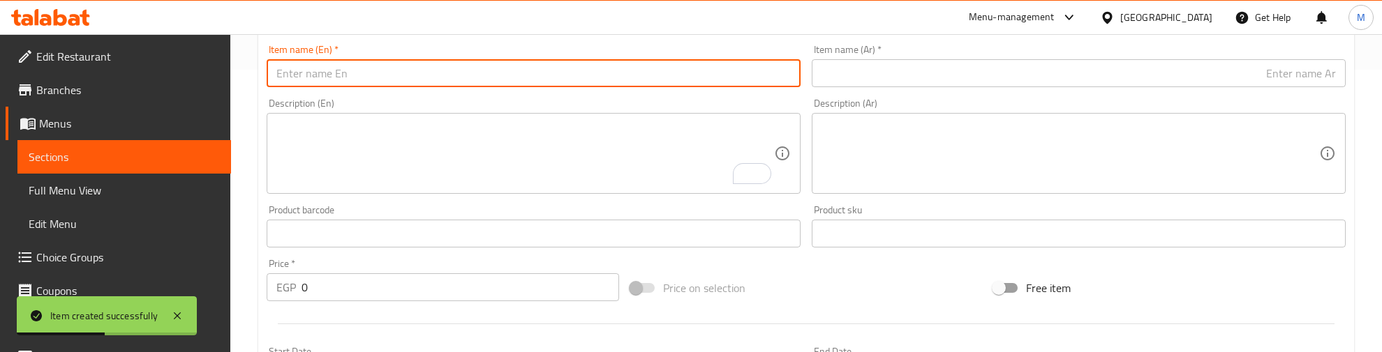
click at [326, 78] on input "text" at bounding box center [534, 73] width 534 height 28
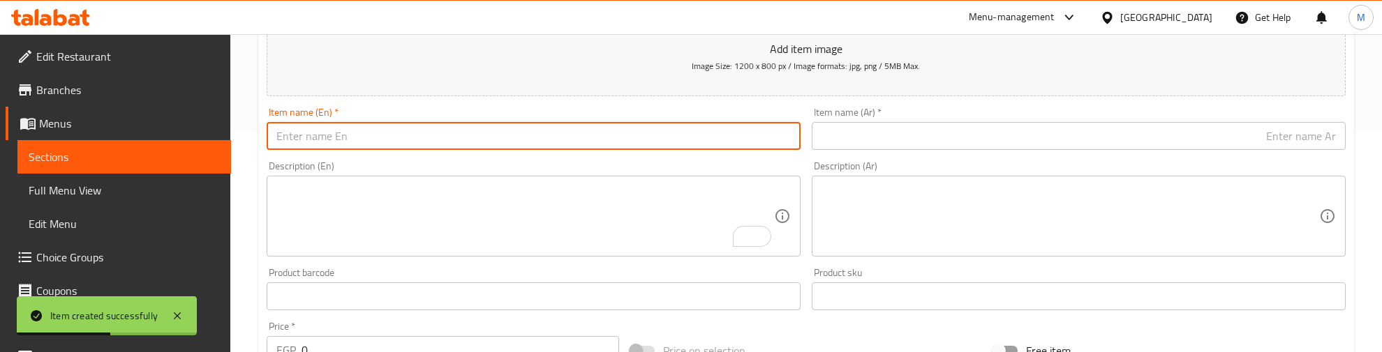
scroll to position [195, 0]
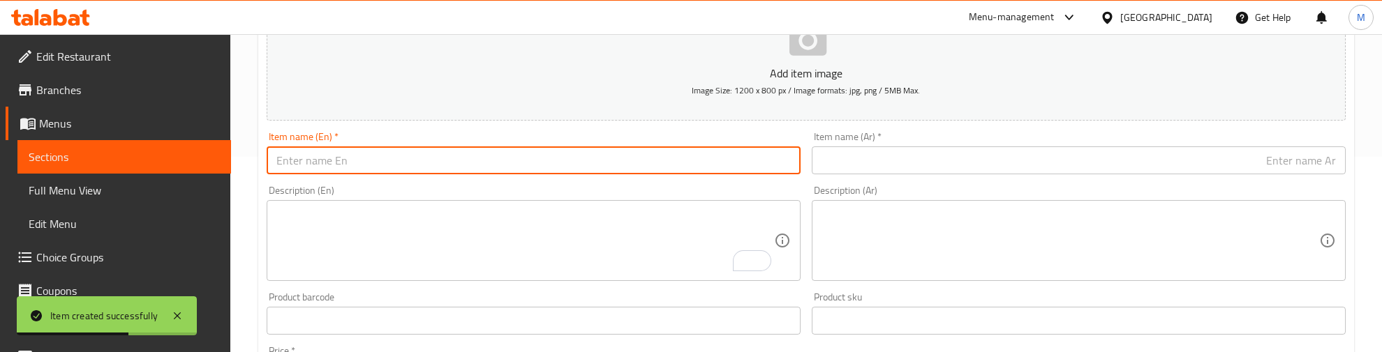
click at [307, 164] on input "text" at bounding box center [534, 161] width 534 height 28
paste input "Tuna Salad"
type input "Tuna Salad"
click at [904, 165] on input "text" at bounding box center [1078, 161] width 534 height 28
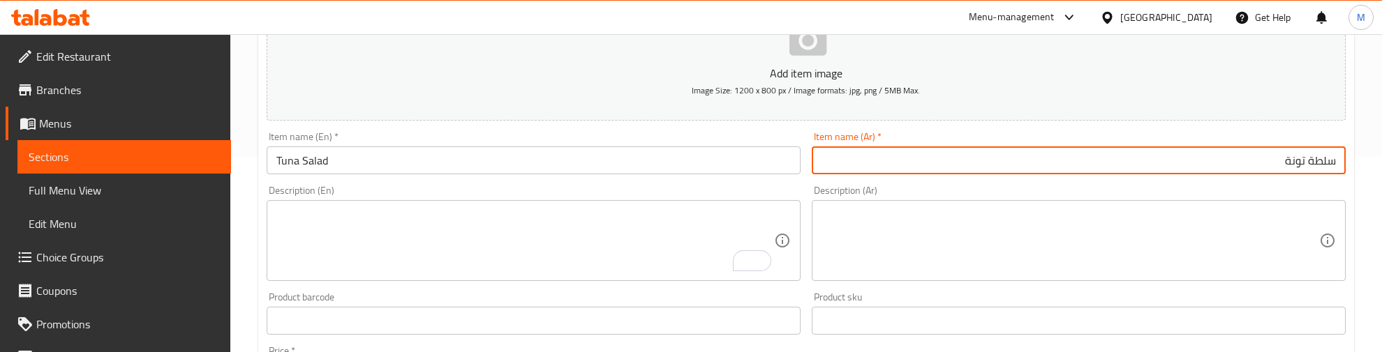
type input "سلطة تونة"
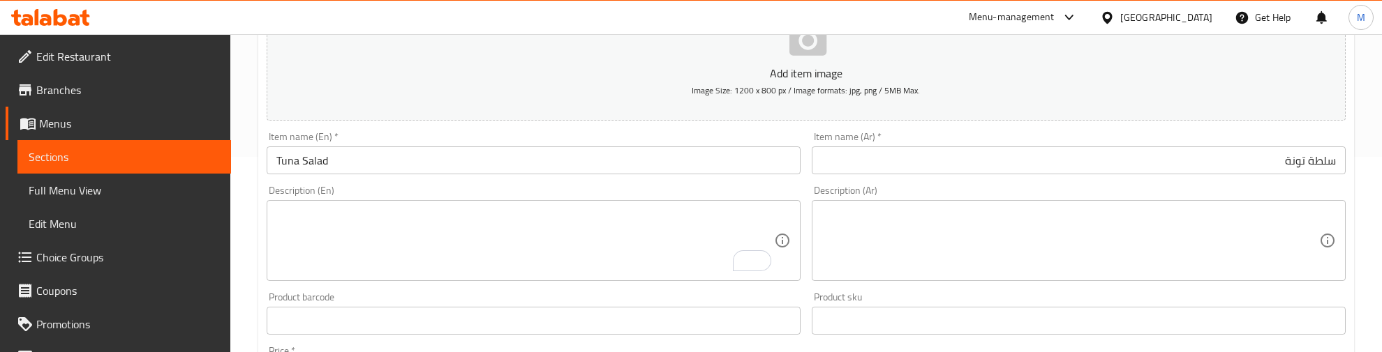
click at [461, 188] on div "Description (En) Description (En)" at bounding box center [534, 234] width 534 height 96
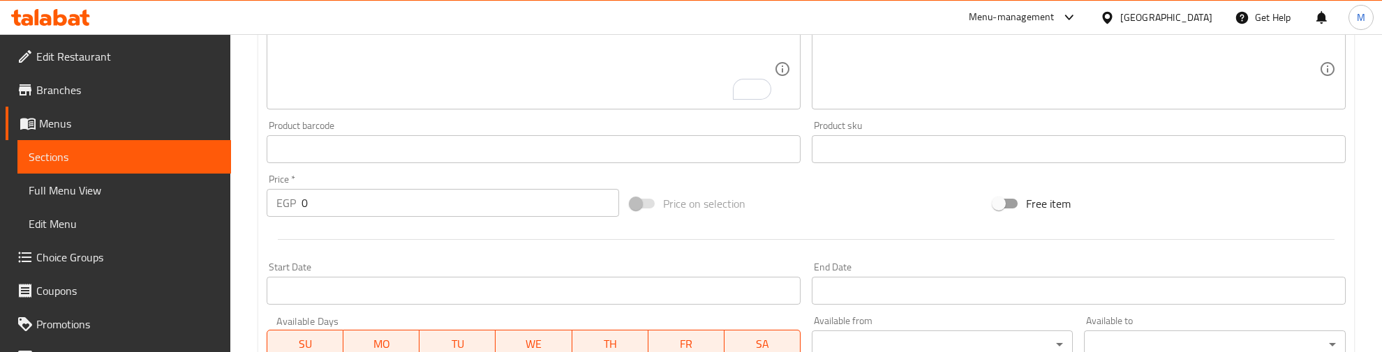
scroll to position [370, 0]
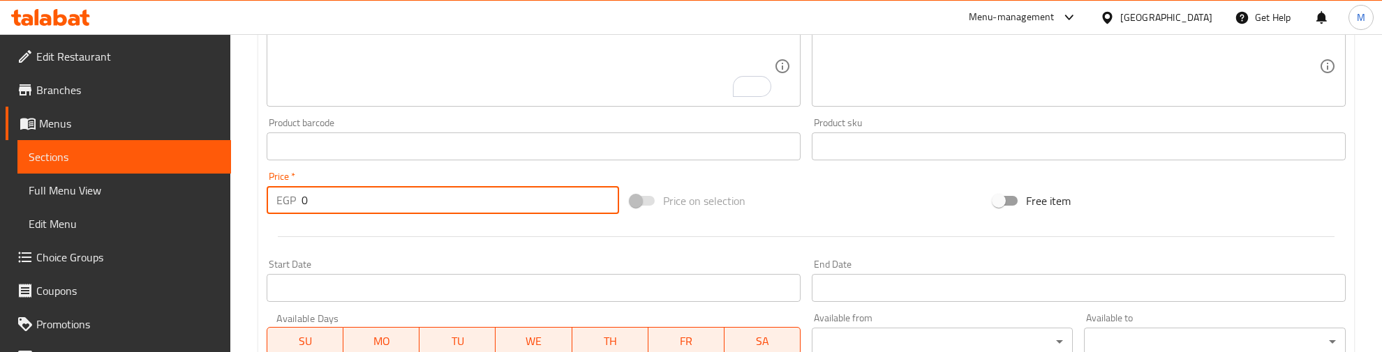
drag, startPoint x: 330, startPoint y: 193, endPoint x: 298, endPoint y: 201, distance: 33.0
click at [298, 201] on div "EGP 0 Price *" at bounding box center [443, 200] width 352 height 28
type input "285"
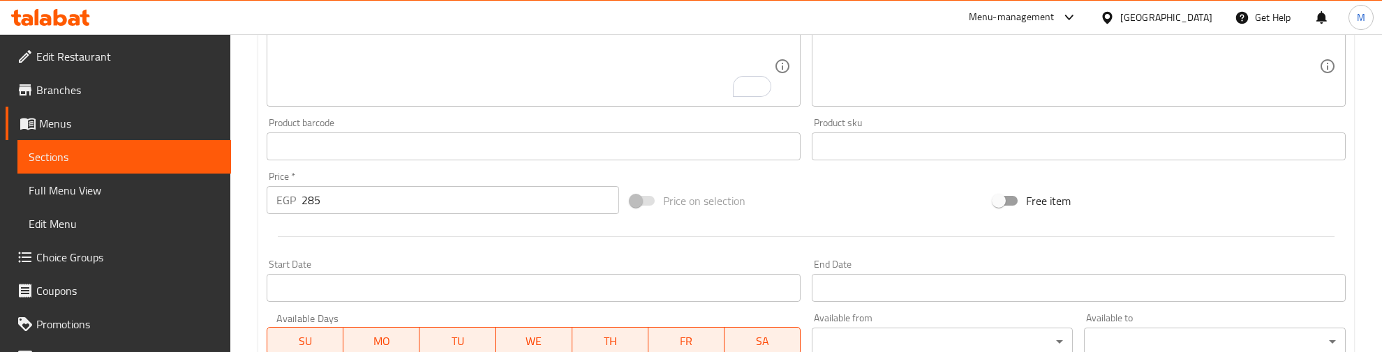
click at [312, 232] on div at bounding box center [806, 237] width 1090 height 34
click at [451, 248] on div at bounding box center [806, 237] width 1090 height 34
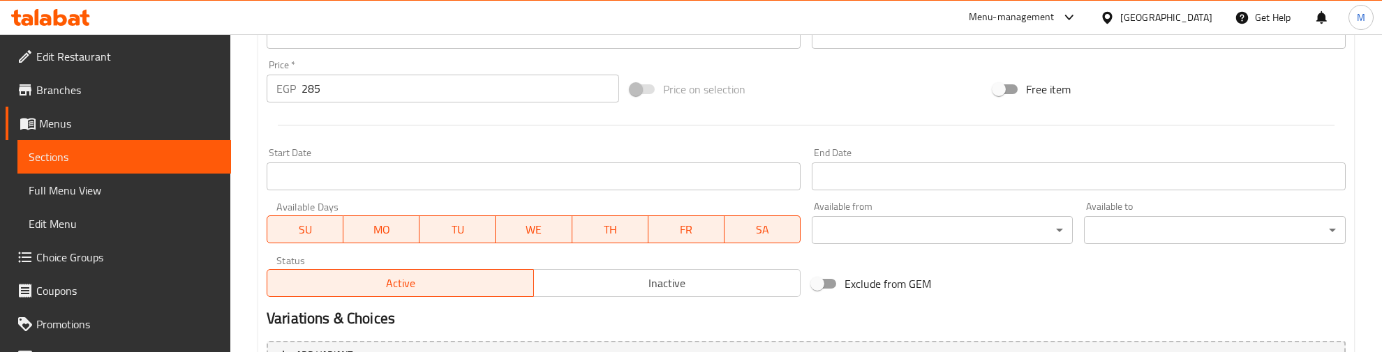
scroll to position [631, 0]
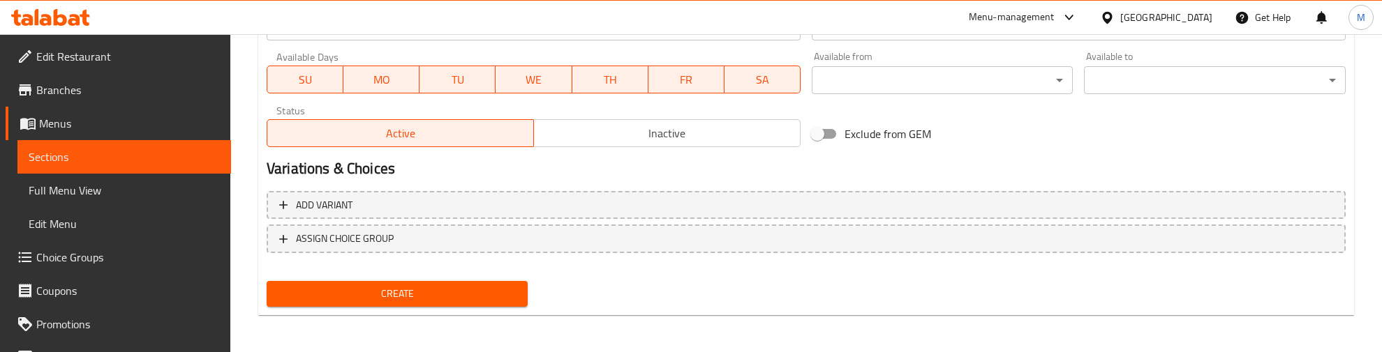
click at [427, 277] on div "Create" at bounding box center [397, 294] width 272 height 37
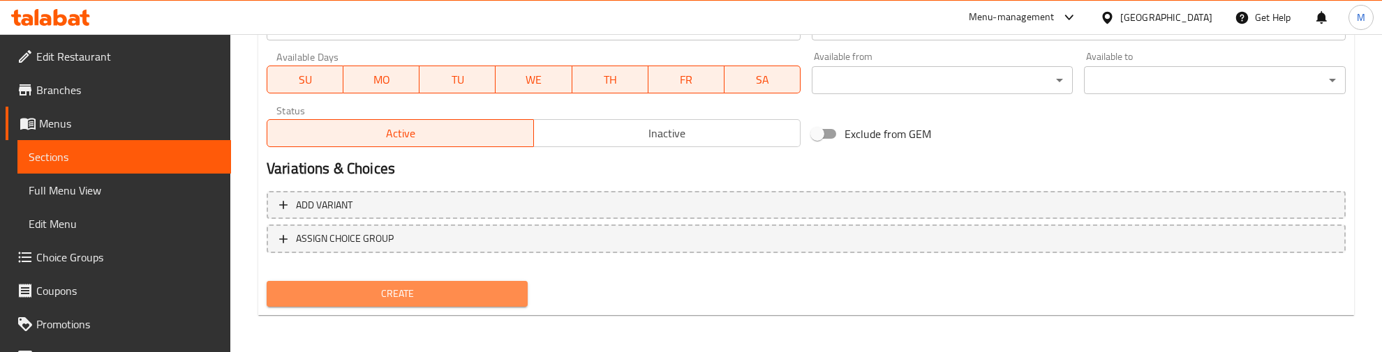
click at [427, 297] on span "Create" at bounding box center [397, 293] width 239 height 17
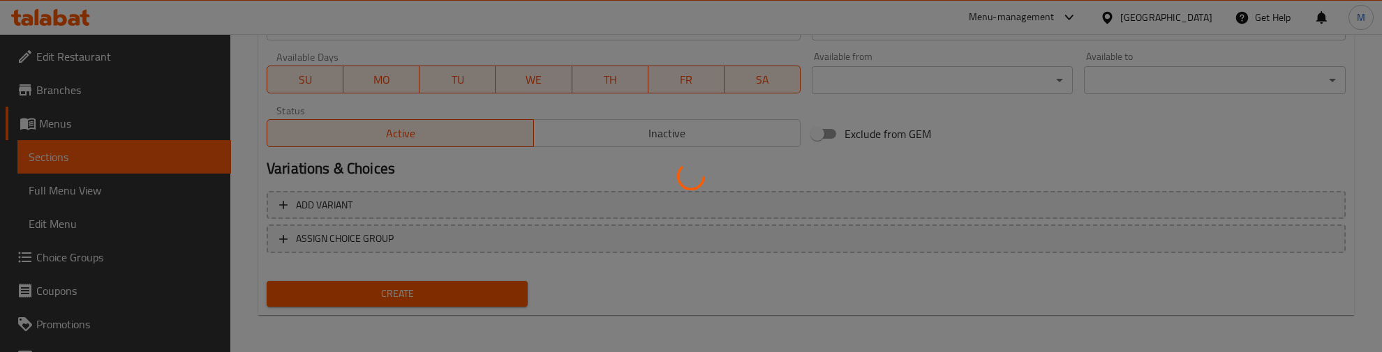
type input "0"
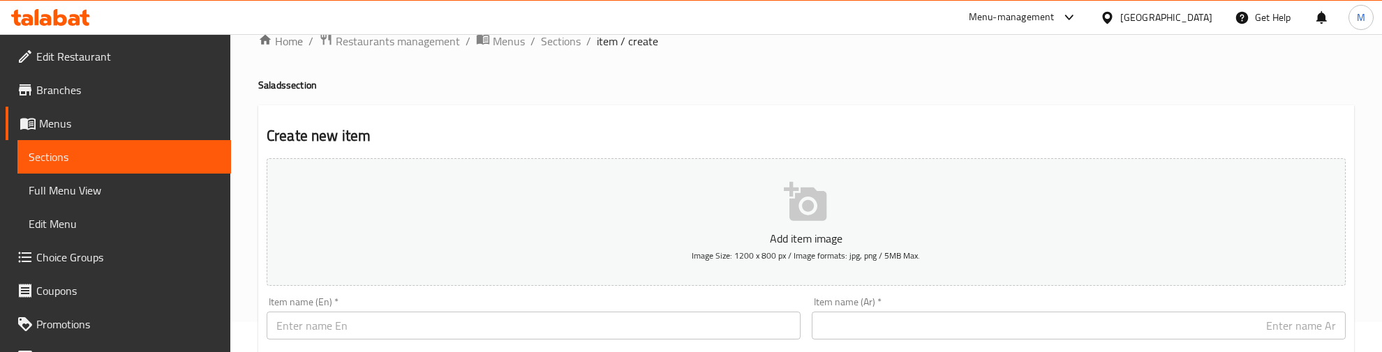
scroll to position [0, 0]
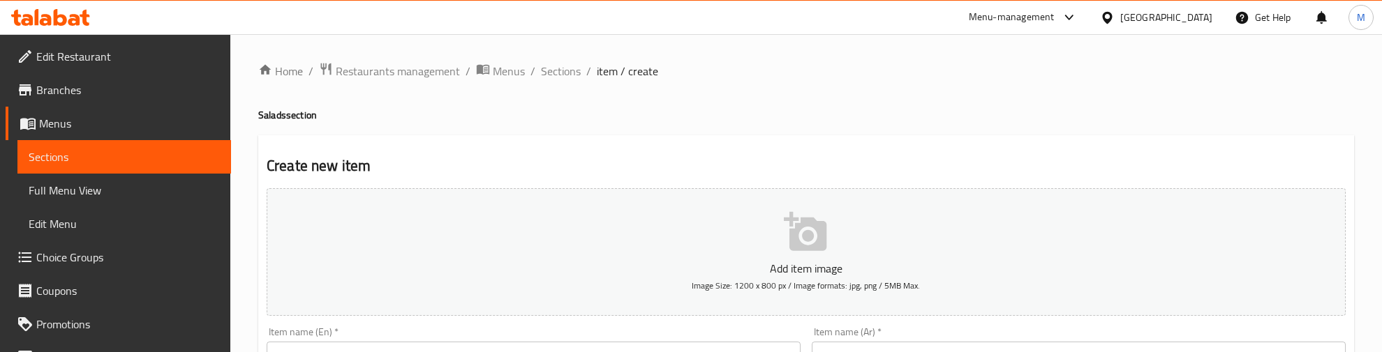
click at [391, 109] on h4 "Salads section" at bounding box center [805, 115] width 1095 height 14
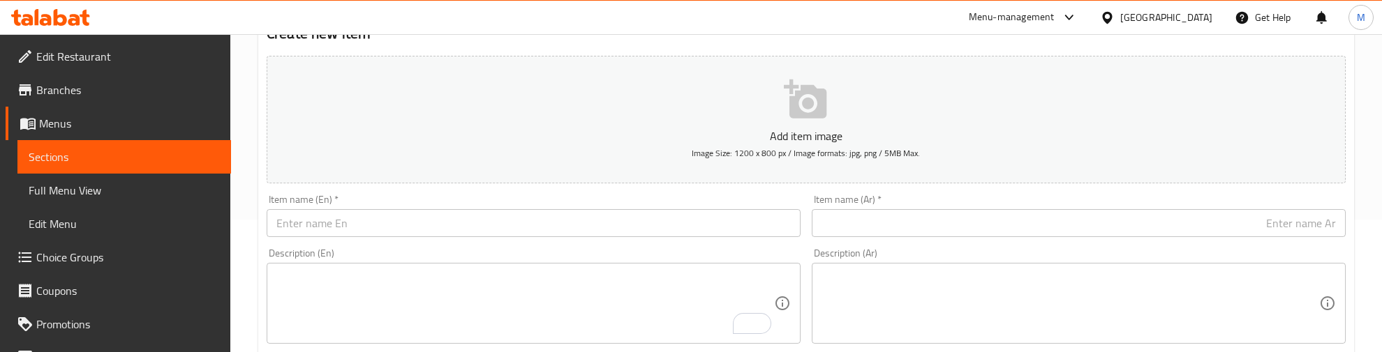
scroll to position [174, 0]
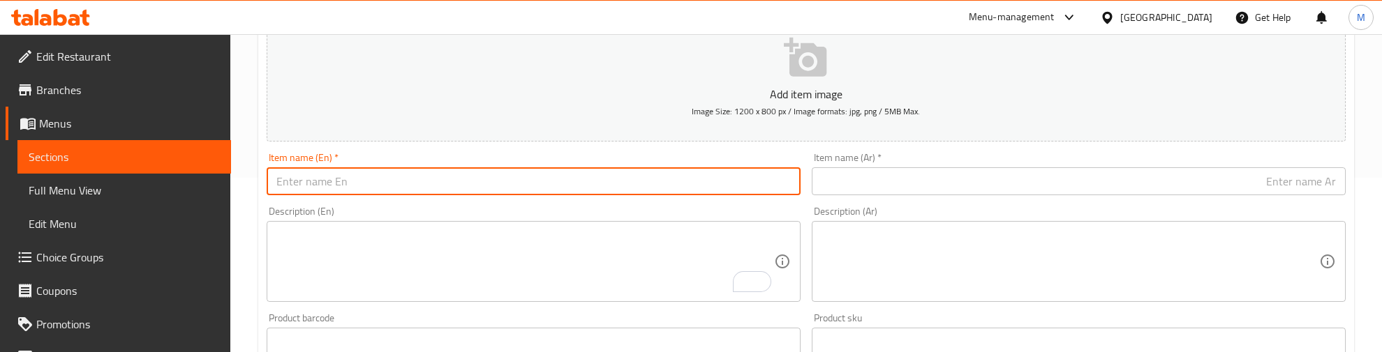
click at [356, 174] on input "text" at bounding box center [534, 181] width 534 height 28
paste input "Avocado Poached Eggs"
type input "Avocado Poached Eggs"
click at [623, 207] on div "Description (En) Description (En)" at bounding box center [534, 255] width 534 height 96
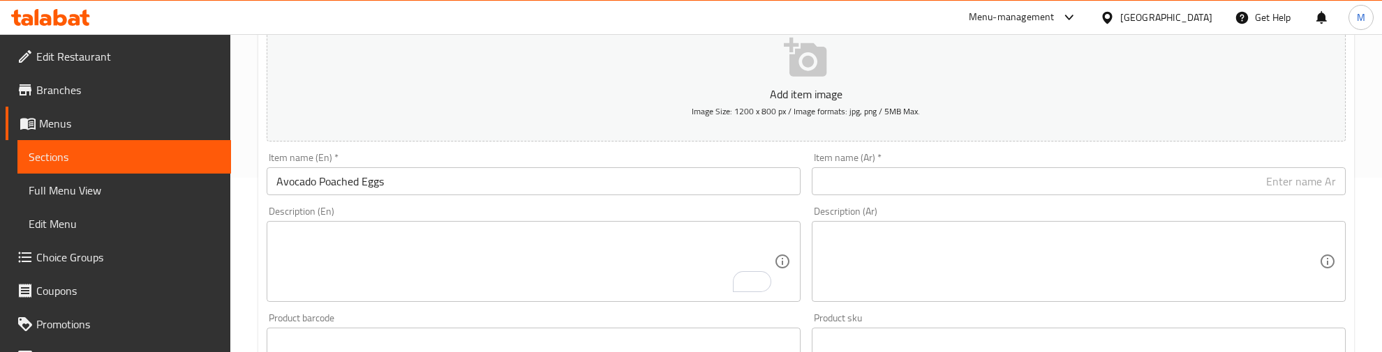
click at [908, 178] on input "text" at bounding box center [1078, 181] width 534 height 28
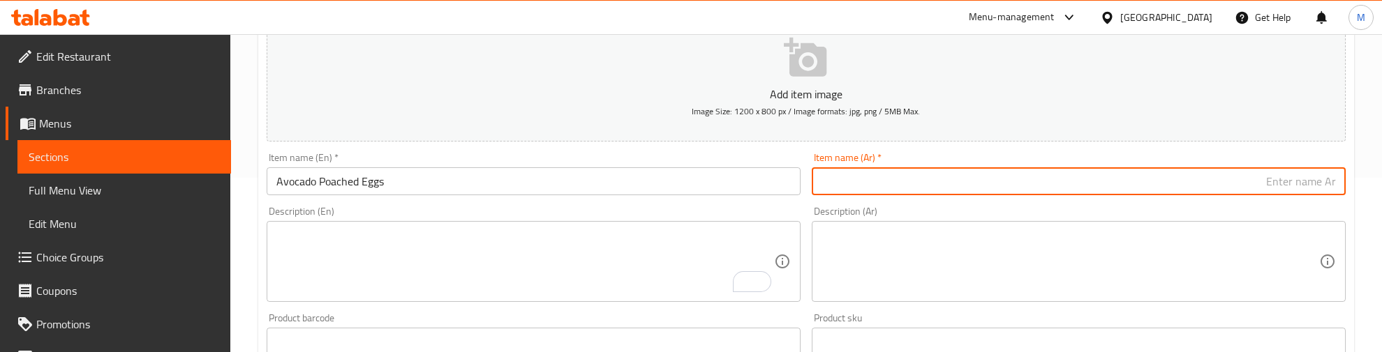
paste input "بيض مسلوق مع الأفوكادو"
type input "بيض مسلوق مع الأفوكادو"
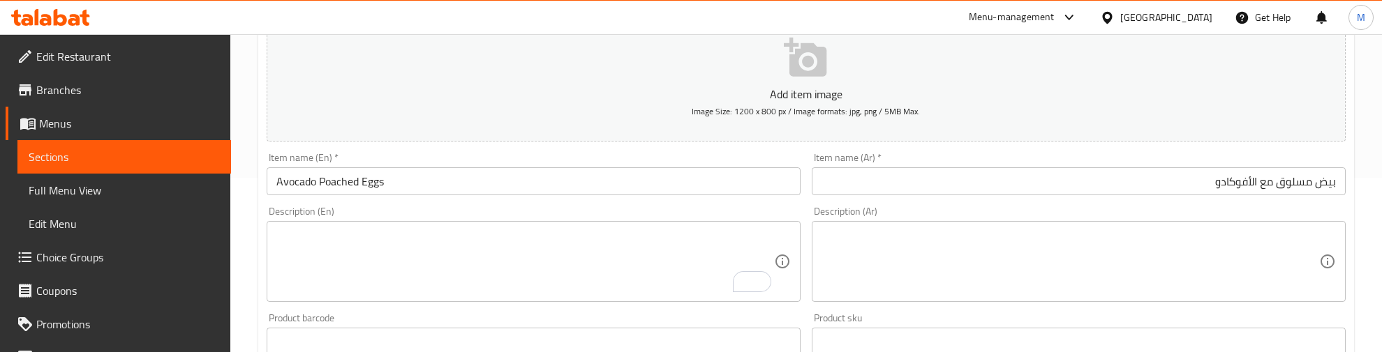
click at [448, 204] on div "Description (En) Description (En)" at bounding box center [533, 254] width 545 height 107
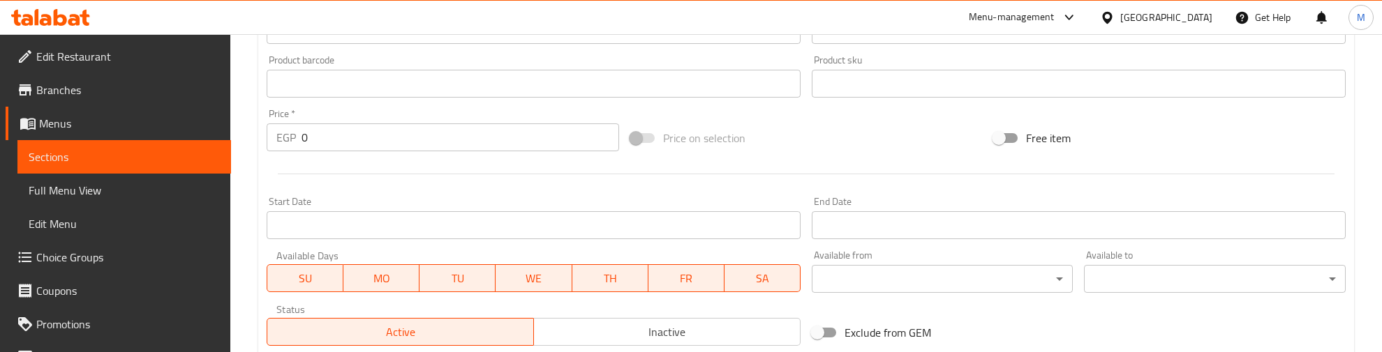
scroll to position [436, 0]
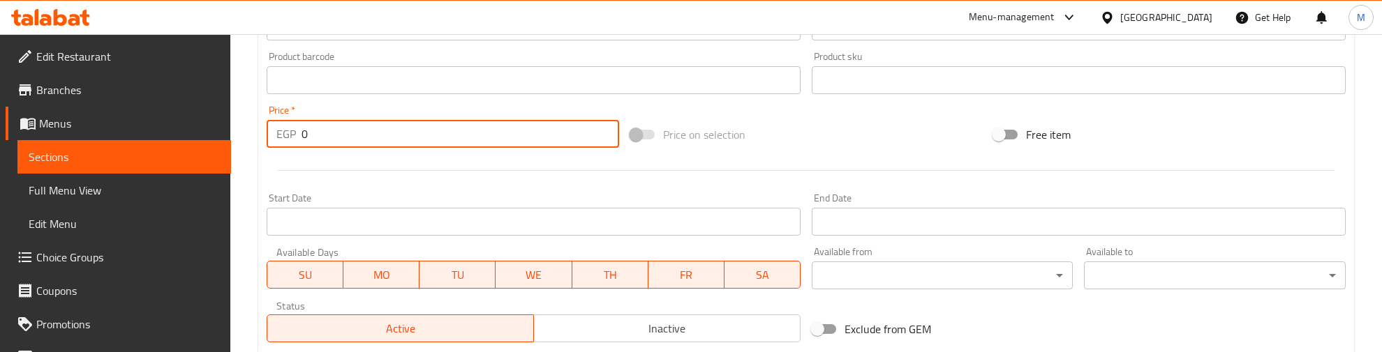
drag, startPoint x: 318, startPoint y: 138, endPoint x: 279, endPoint y: 136, distance: 39.1
click at [279, 136] on div "EGP 0 Price *" at bounding box center [443, 134] width 352 height 28
type input "295"
click at [321, 163] on div at bounding box center [806, 171] width 1090 height 34
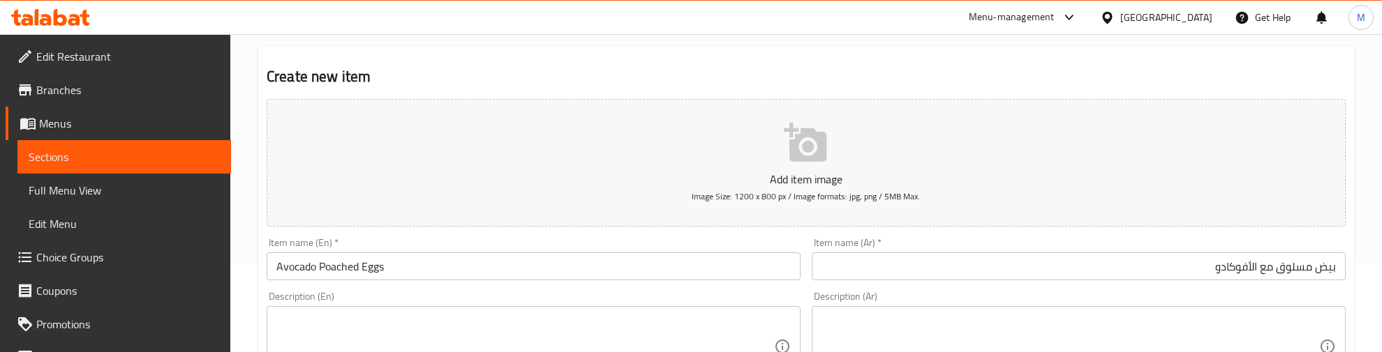
scroll to position [87, 0]
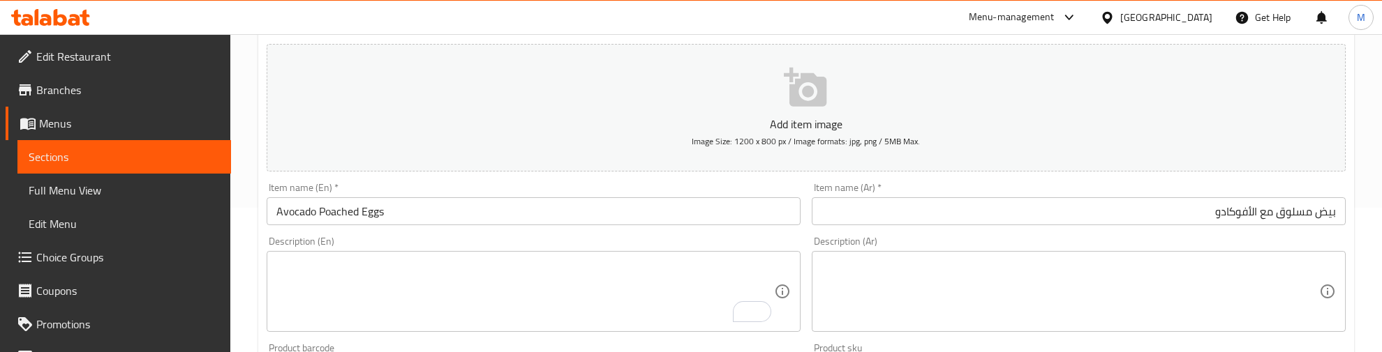
scroll to position [174, 0]
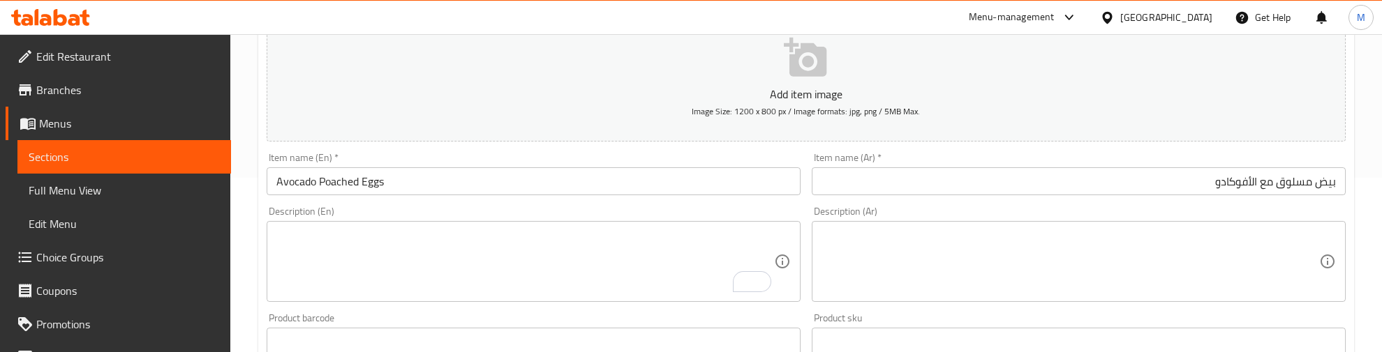
click at [523, 150] on div "Item name (En)   * Avocado Poached Eggs Item name (En) *" at bounding box center [533, 174] width 545 height 54
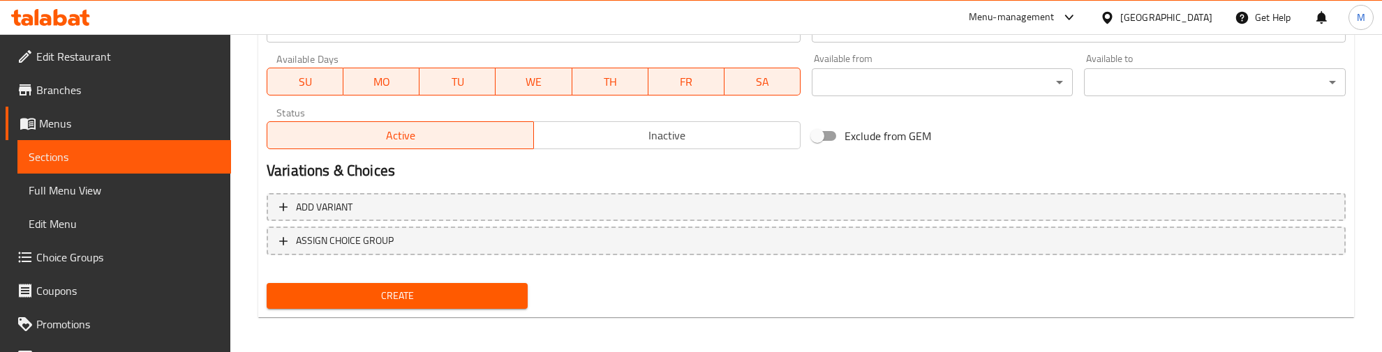
scroll to position [631, 0]
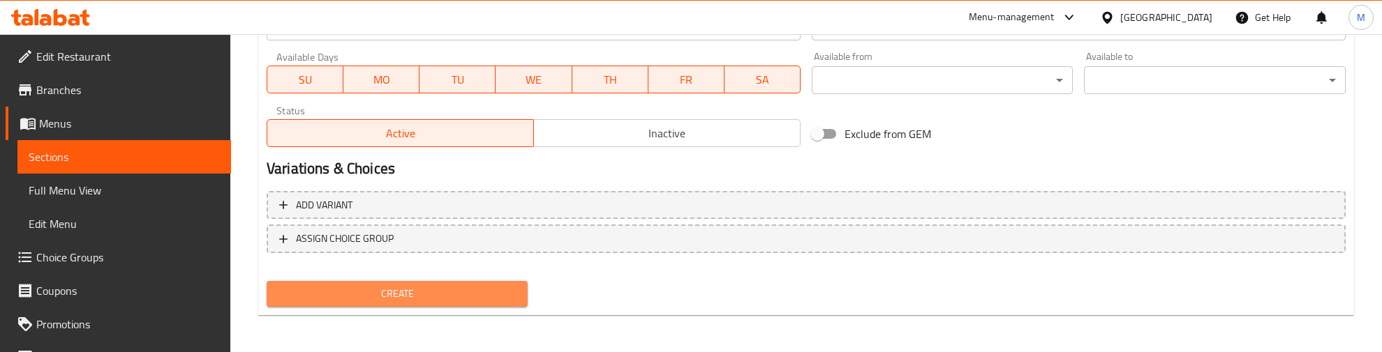
click at [447, 285] on span "Create" at bounding box center [397, 293] width 239 height 17
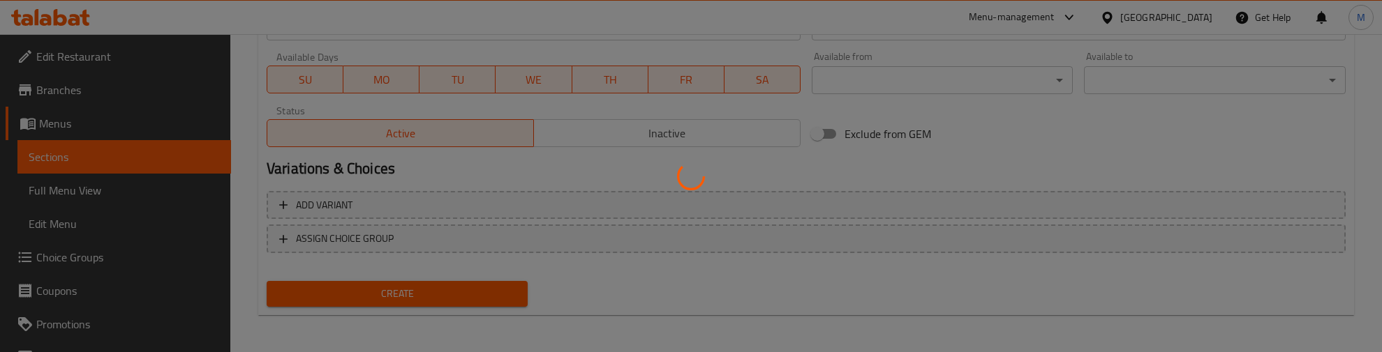
type input "0"
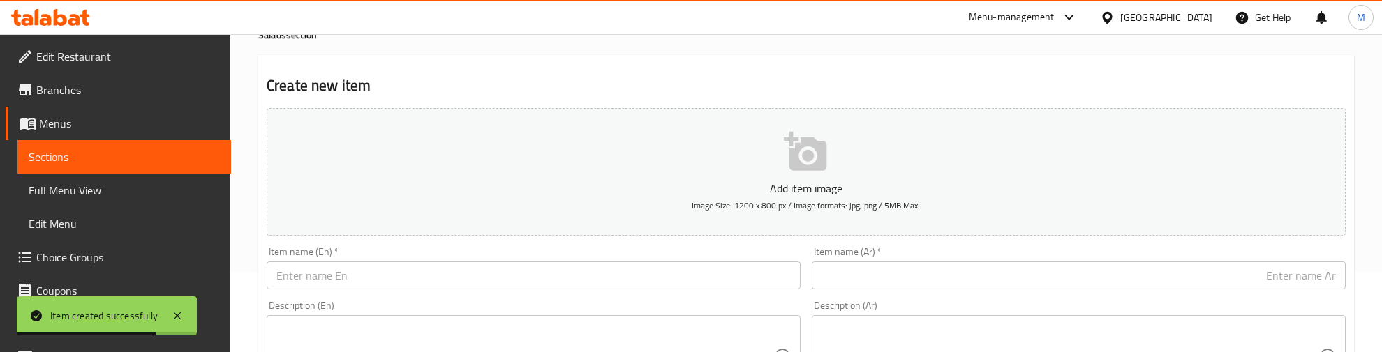
scroll to position [174, 0]
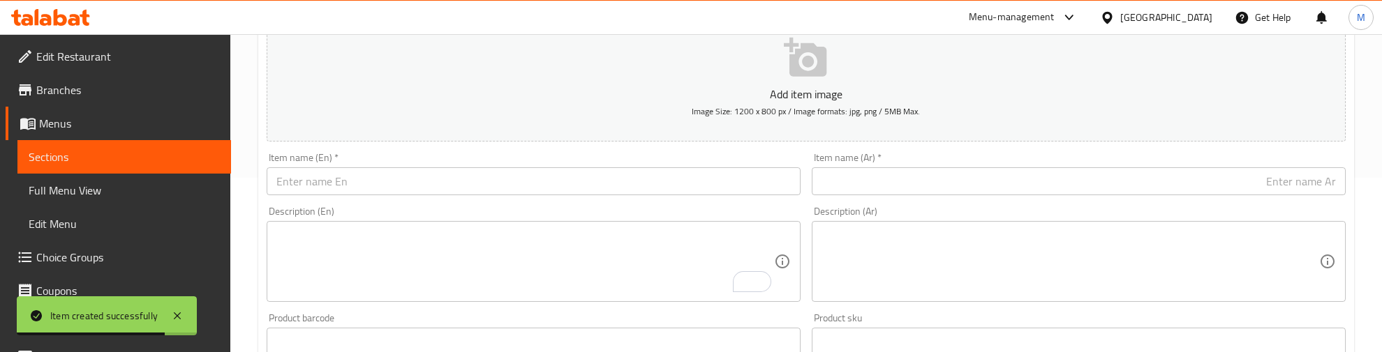
click at [341, 184] on input "text" at bounding box center [534, 181] width 534 height 28
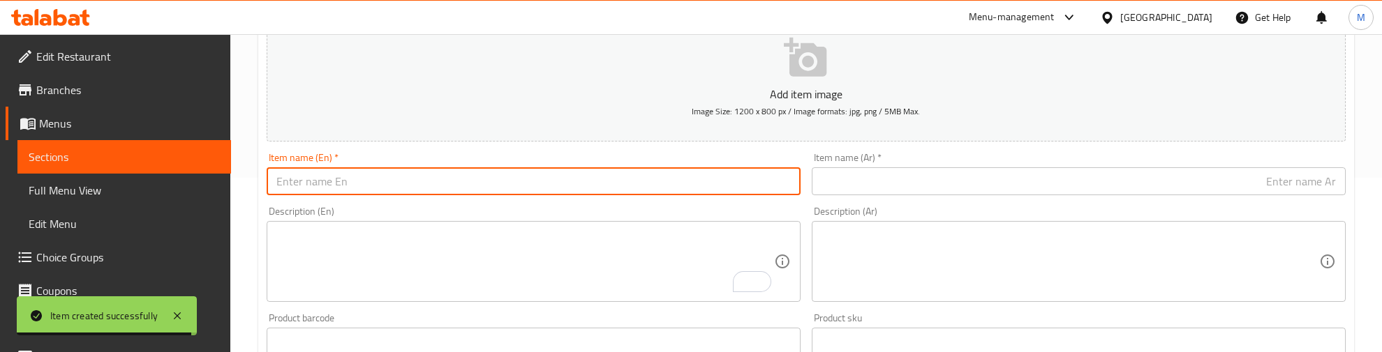
paste input "Tomatoes Toast"
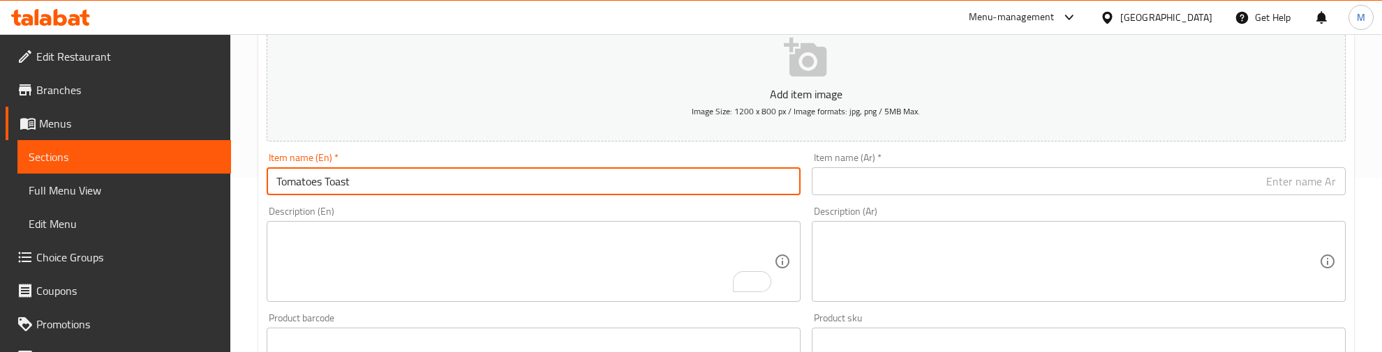
type input "Tomatoes Toast"
click at [906, 183] on input "text" at bounding box center [1078, 181] width 534 height 28
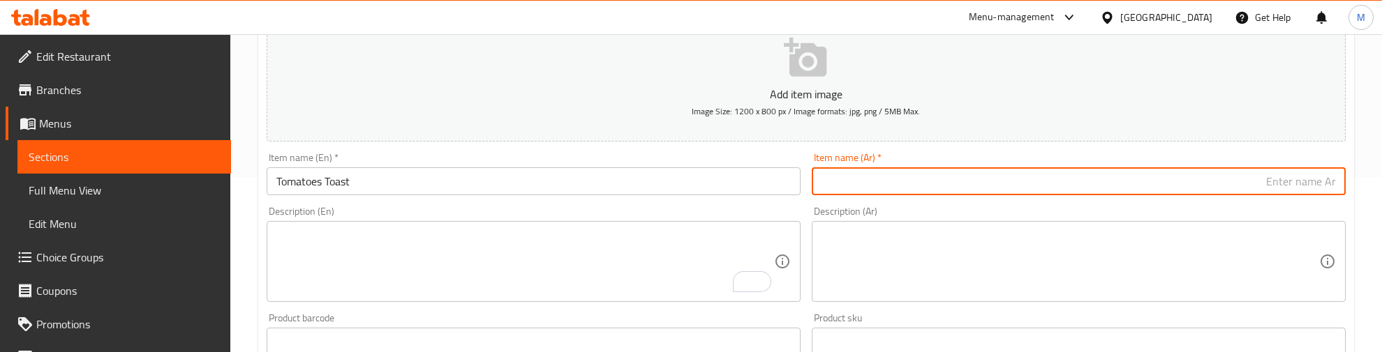
paste input "خبز محمص بالطماطم"
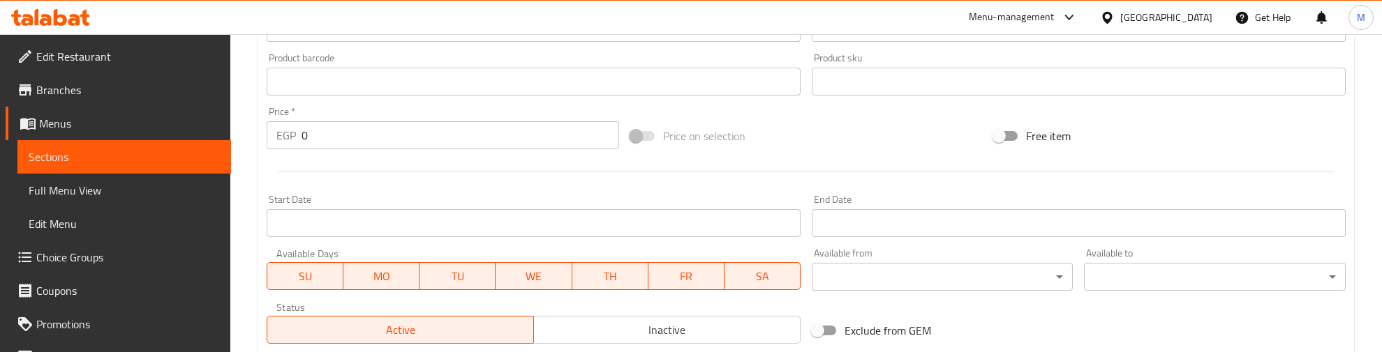
scroll to position [436, 0]
type input "خبز محمص بالطماطم"
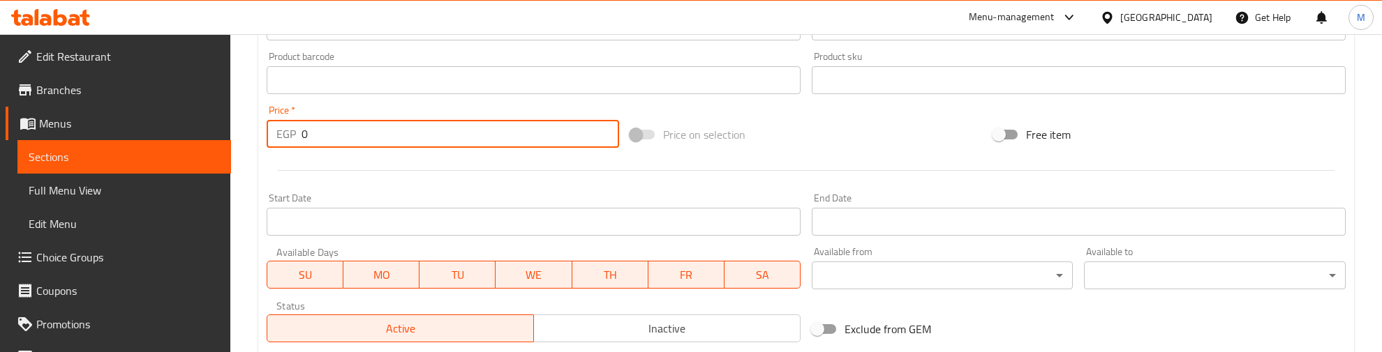
drag, startPoint x: 278, startPoint y: 133, endPoint x: 259, endPoint y: 133, distance: 18.8
click at [259, 133] on div "Create new item Add item image Image Size: 1200 x 800 px / Image formats: jpg, …" at bounding box center [805, 105] width 1095 height 812
type input "210"
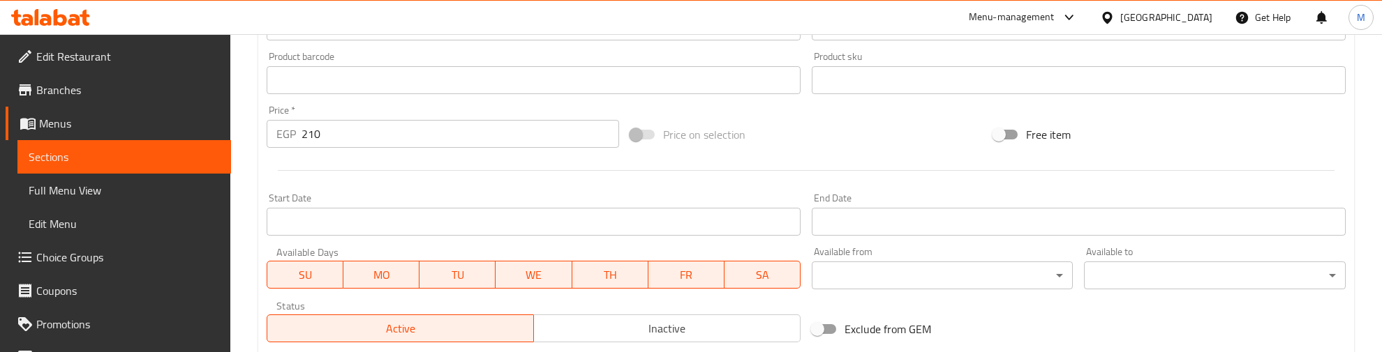
click at [311, 155] on div at bounding box center [806, 171] width 1090 height 34
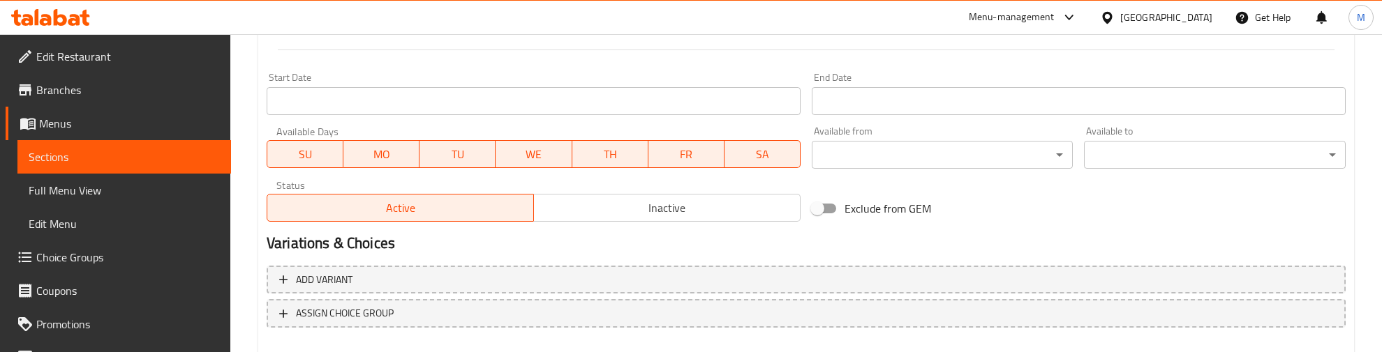
scroll to position [631, 0]
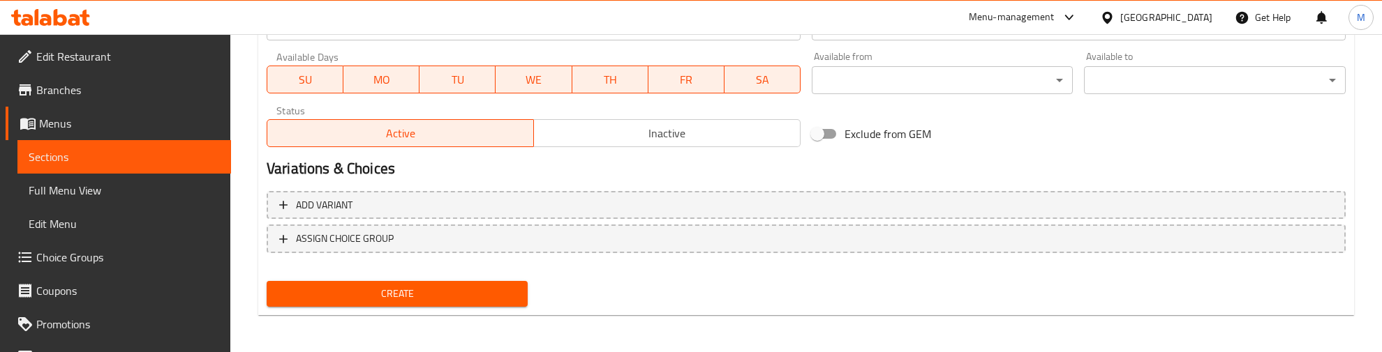
click at [373, 301] on button "Create" at bounding box center [397, 294] width 261 height 26
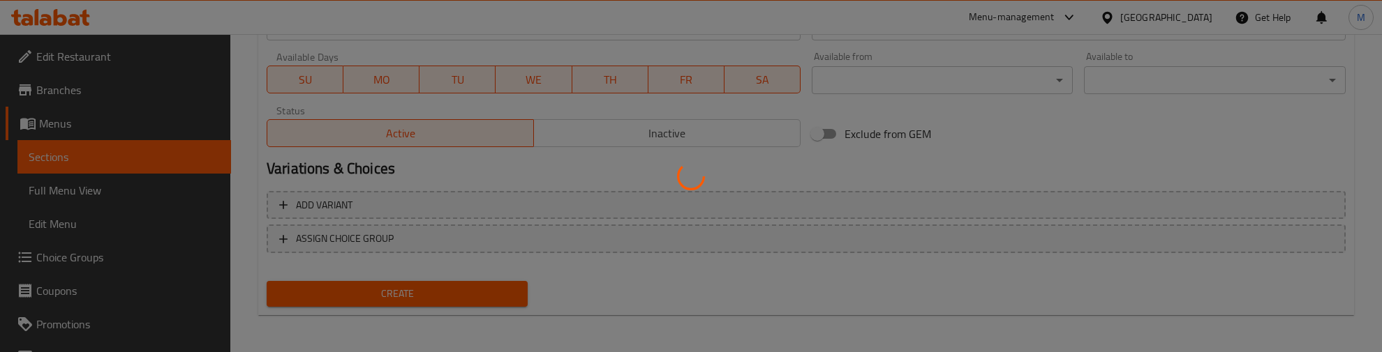
type input "0"
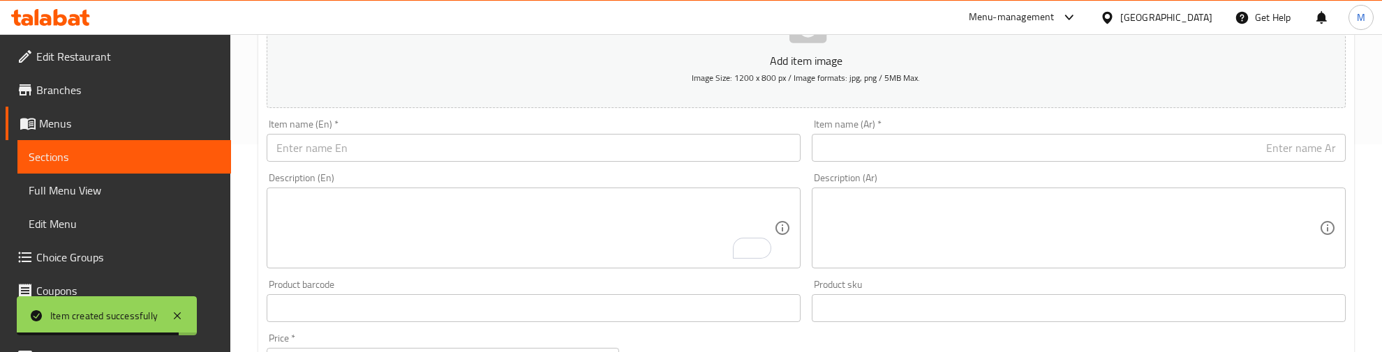
scroll to position [195, 0]
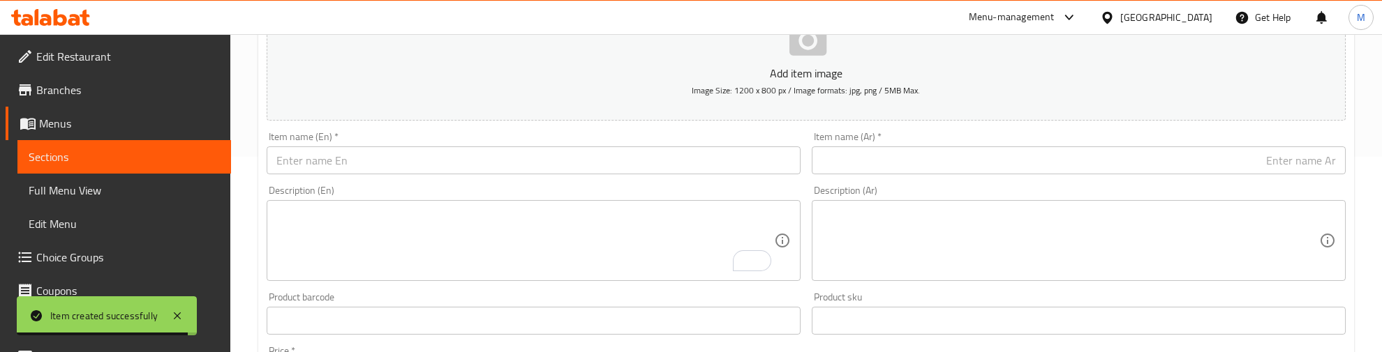
click at [349, 156] on input "text" at bounding box center [534, 161] width 534 height 28
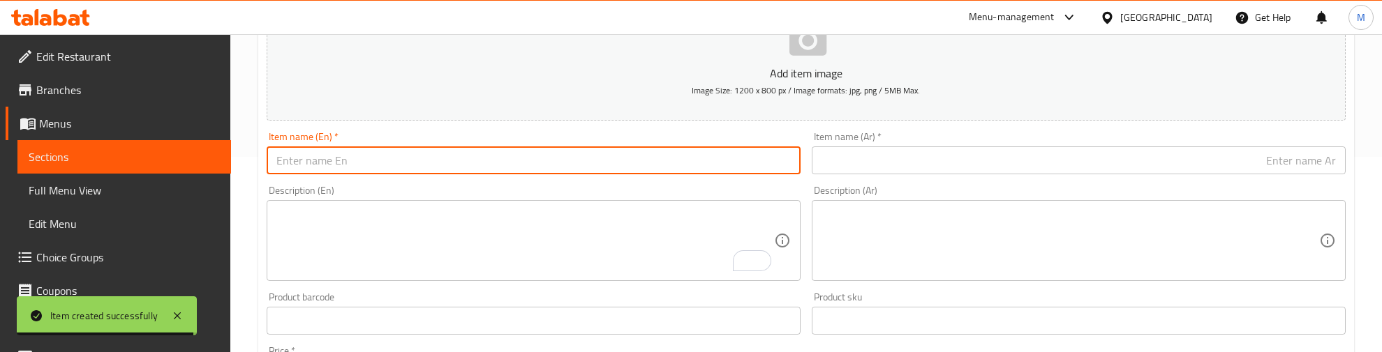
paste input "Scrambled Eggs With Beacon"
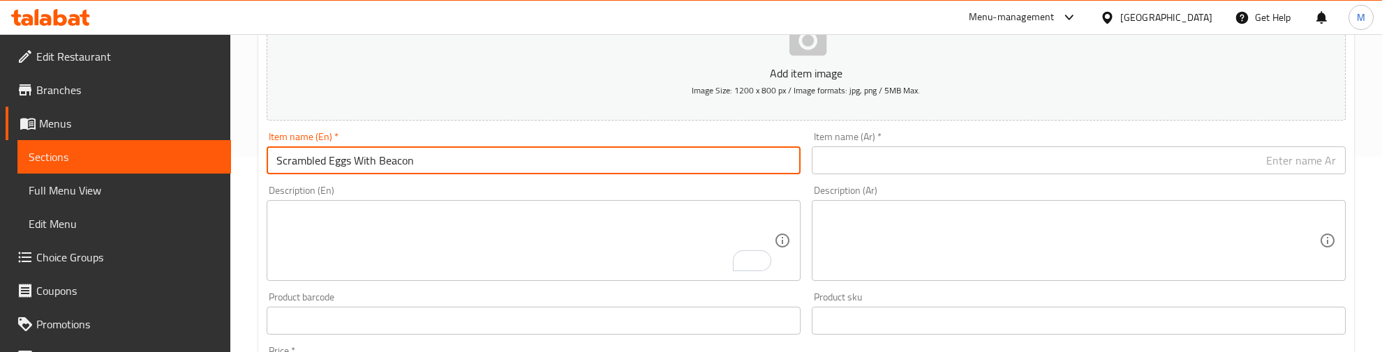
click at [368, 160] on input "Scrambled Eggs With Beacon" at bounding box center [534, 161] width 534 height 28
paste input "text"
type input "Scrambled Eggs With Bacon"
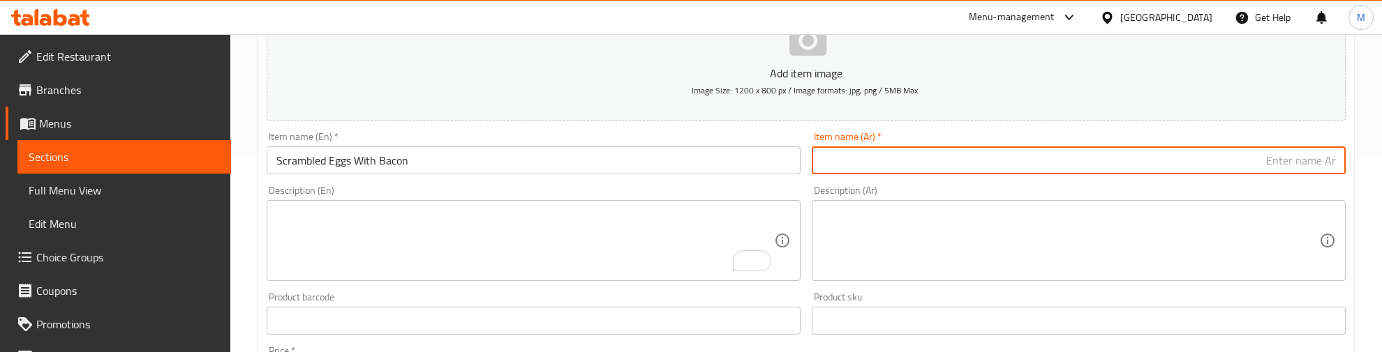
click at [911, 165] on input "text" at bounding box center [1078, 161] width 534 height 28
paste input "بيض مخفوق مع لحم مقدد"
type input "بيض مخفوق مع لحم مقدد"
click at [695, 187] on div "Description (En) Description (En)" at bounding box center [534, 234] width 534 height 96
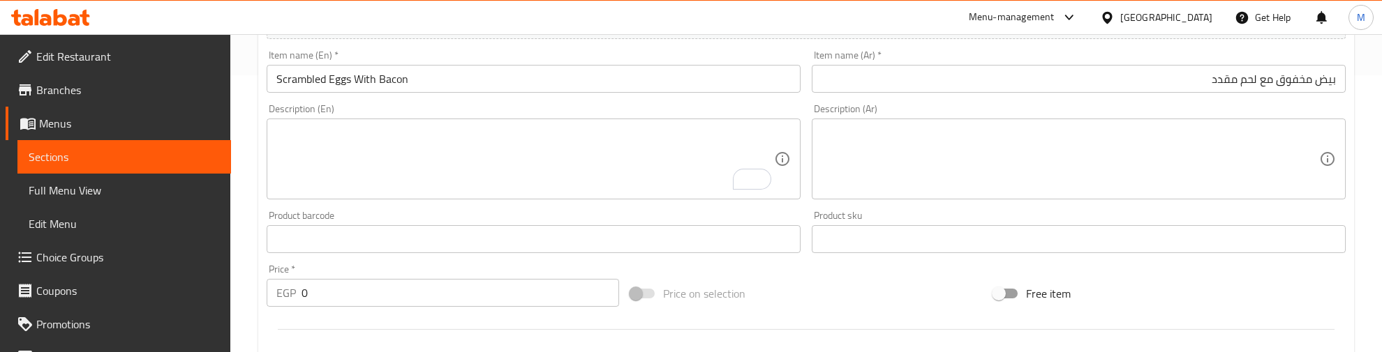
scroll to position [370, 0]
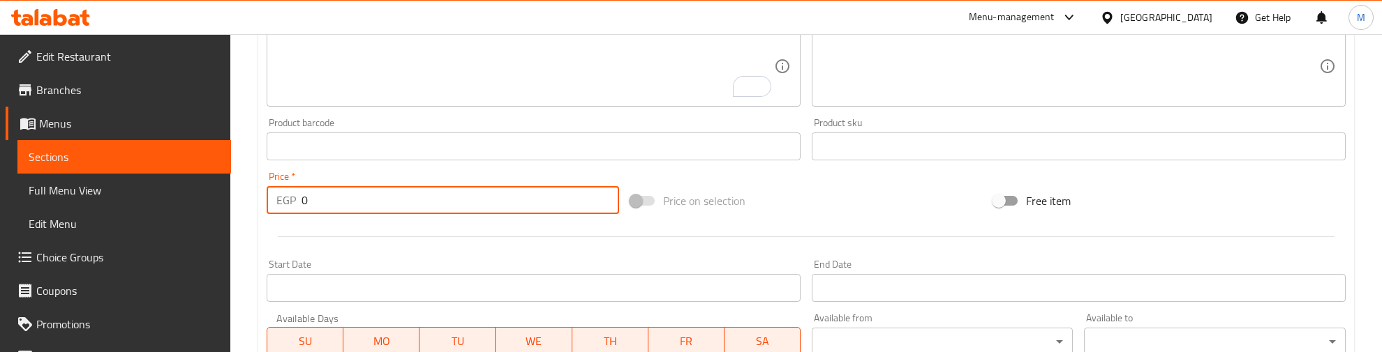
drag, startPoint x: 298, startPoint y: 203, endPoint x: 265, endPoint y: 207, distance: 33.1
click at [265, 207] on div "Price   * EGP 0 Price *" at bounding box center [443, 193] width 364 height 54
type input "290"
click at [307, 231] on div at bounding box center [806, 237] width 1090 height 34
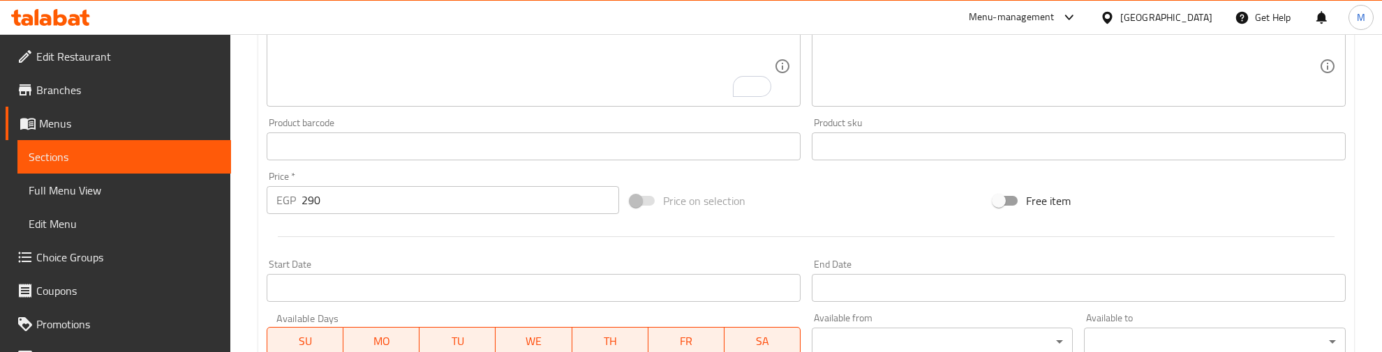
click at [463, 248] on div at bounding box center [806, 237] width 1090 height 34
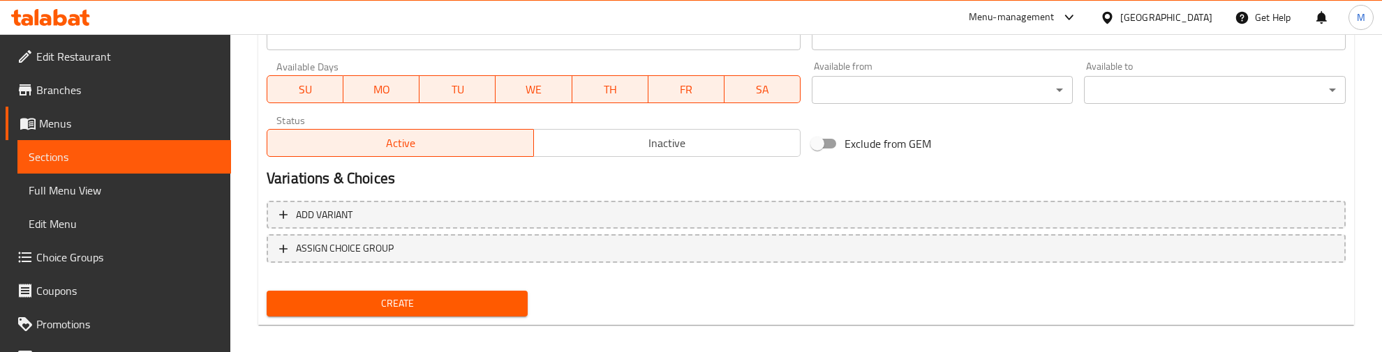
scroll to position [631, 0]
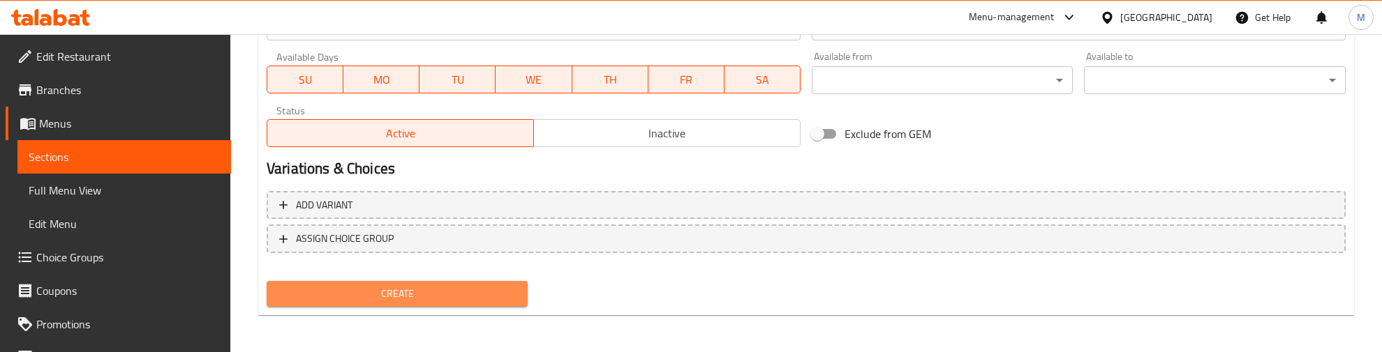
click at [433, 285] on span "Create" at bounding box center [397, 293] width 239 height 17
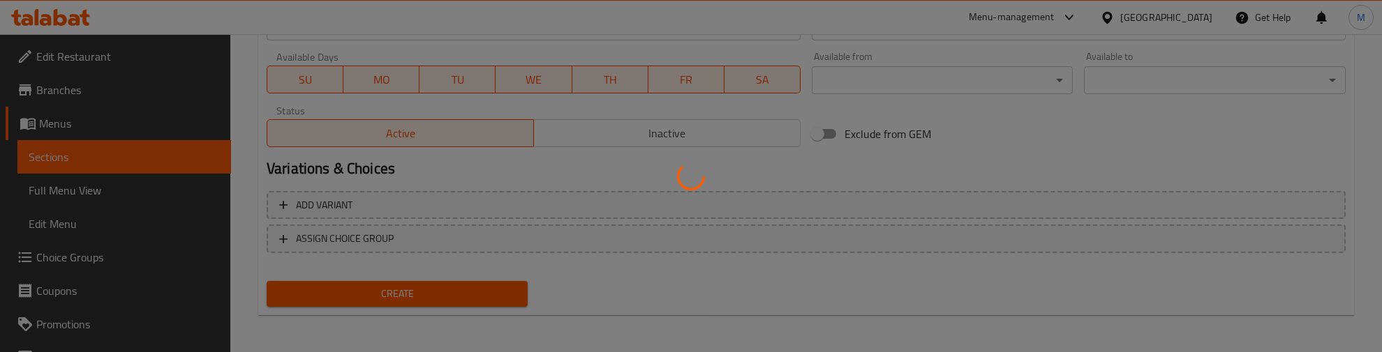
type input "0"
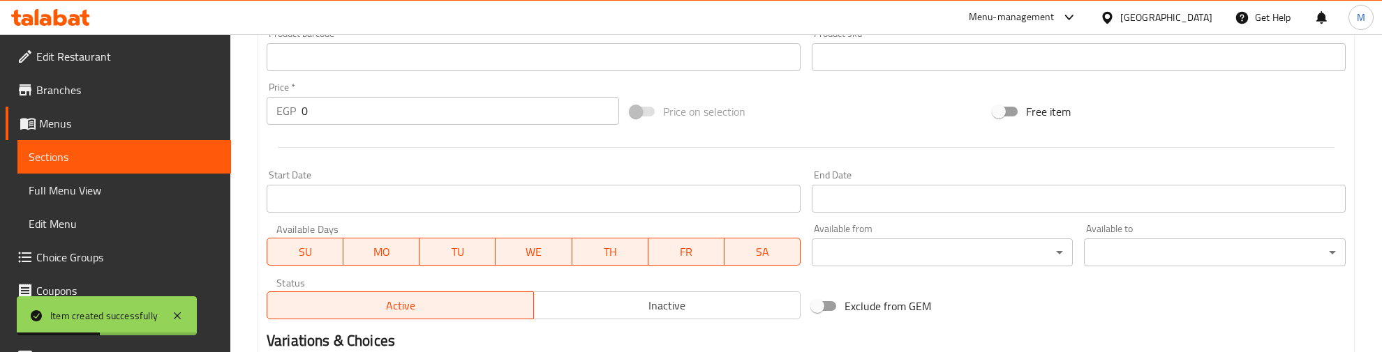
scroll to position [283, 0]
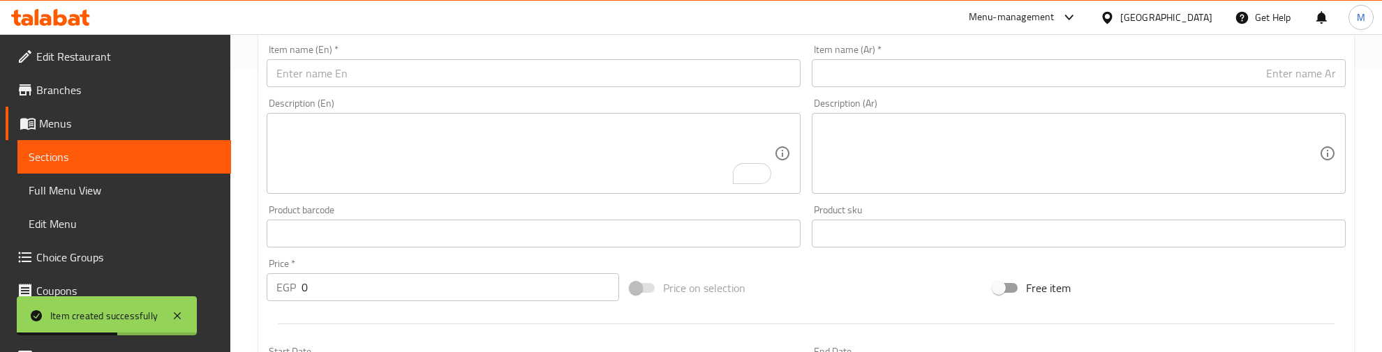
click at [302, 75] on input "text" at bounding box center [534, 73] width 534 height 28
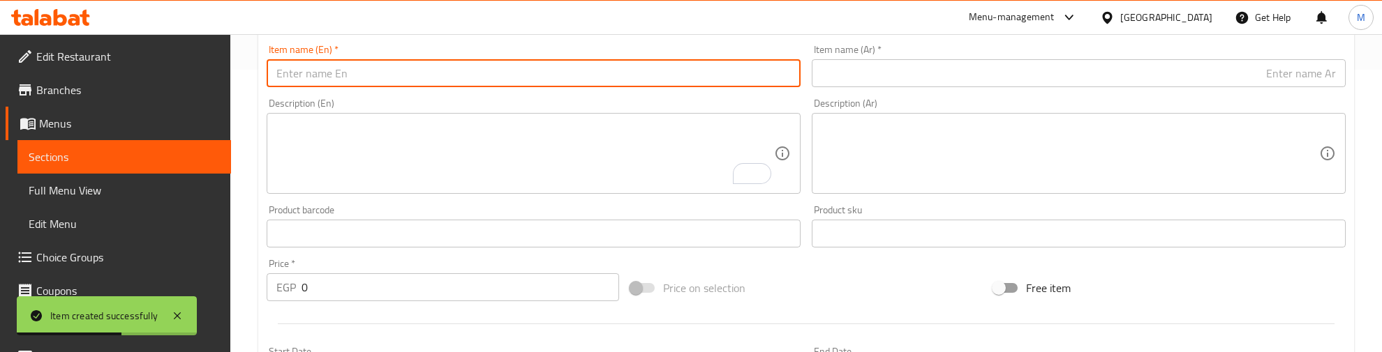
paste input "Croque Madame"
type input "Croque Madame"
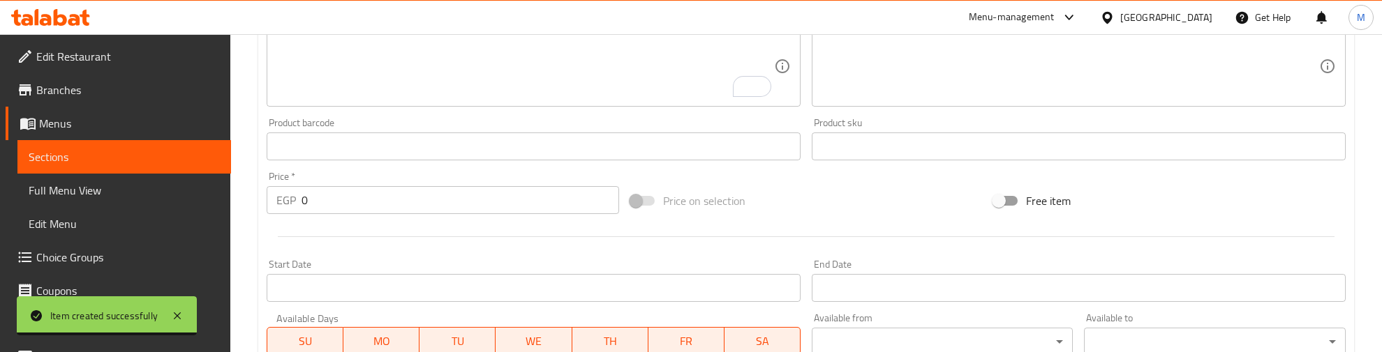
scroll to position [108, 0]
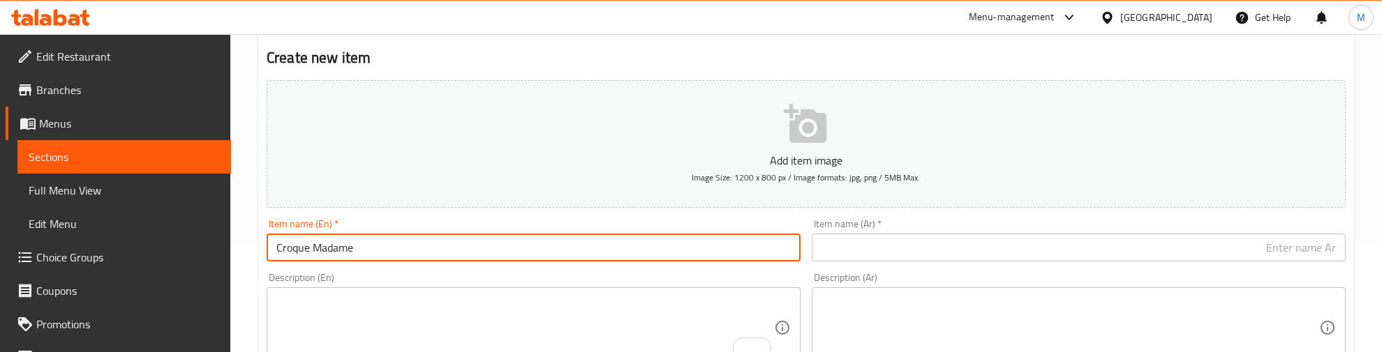
click at [721, 53] on h2 "Create new item" at bounding box center [806, 57] width 1079 height 21
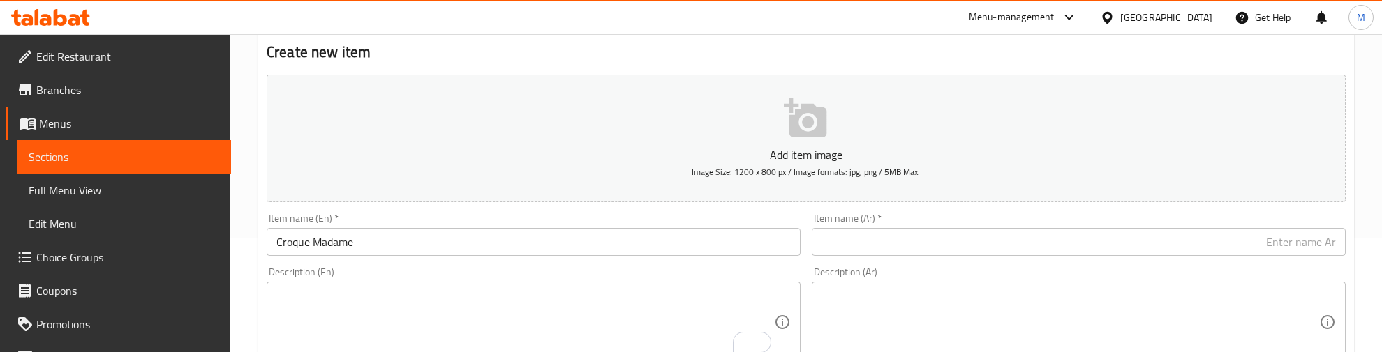
scroll to position [262, 0]
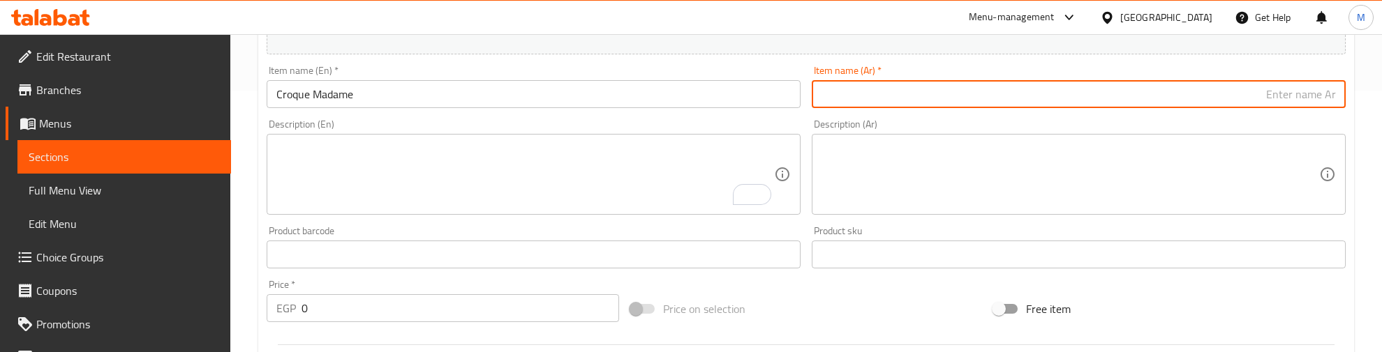
click at [999, 95] on input "text" at bounding box center [1078, 94] width 534 height 28
paste input "كروك مدام"
type input "كروك مدام"
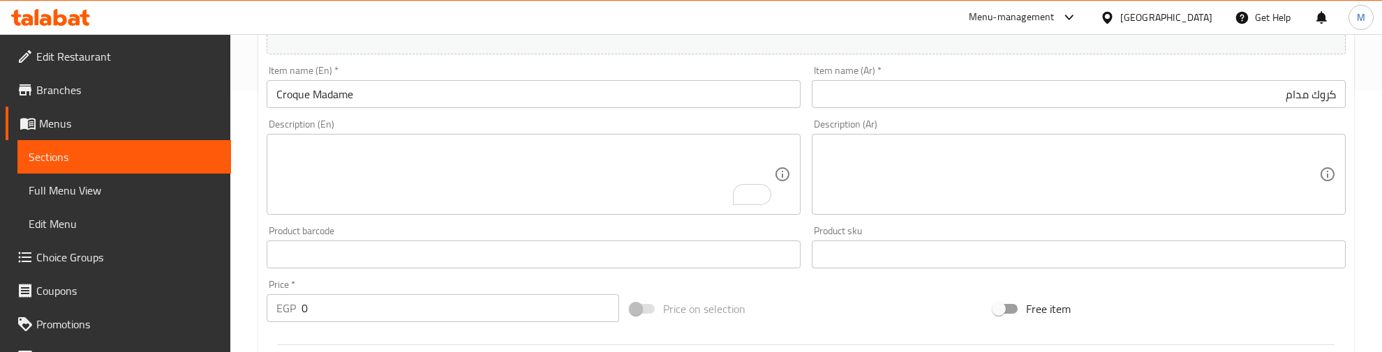
click at [726, 120] on div "Description (En) Description (En)" at bounding box center [534, 167] width 534 height 96
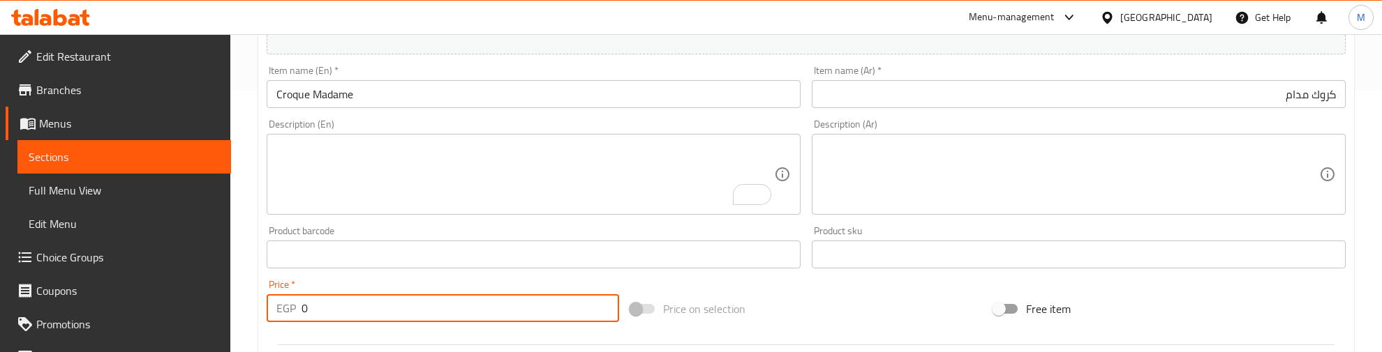
drag, startPoint x: 329, startPoint y: 305, endPoint x: 280, endPoint y: 309, distance: 48.3
click at [280, 309] on div "EGP 0 Price *" at bounding box center [443, 308] width 352 height 28
type input "180"
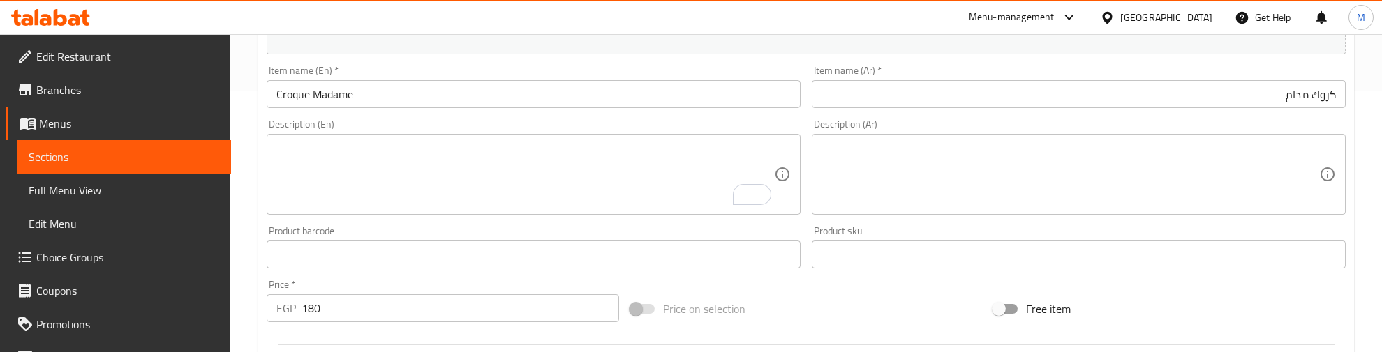
click at [335, 281] on div "Price   * EGP 180 Price *" at bounding box center [443, 301] width 352 height 43
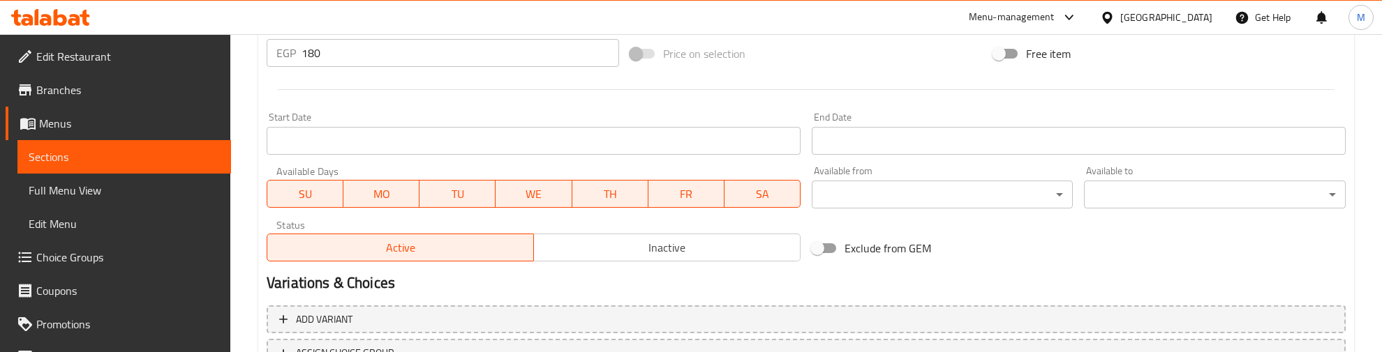
scroll to position [631, 0]
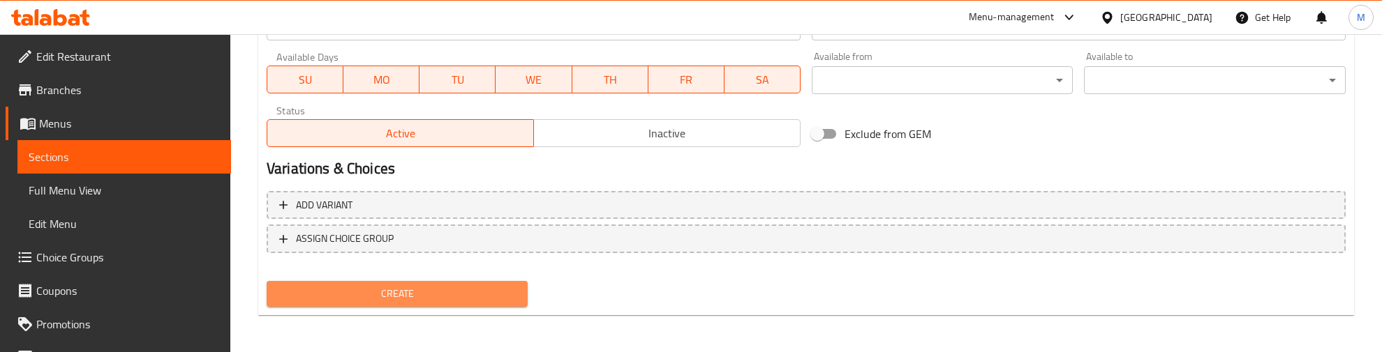
click at [360, 286] on span "Create" at bounding box center [397, 293] width 239 height 17
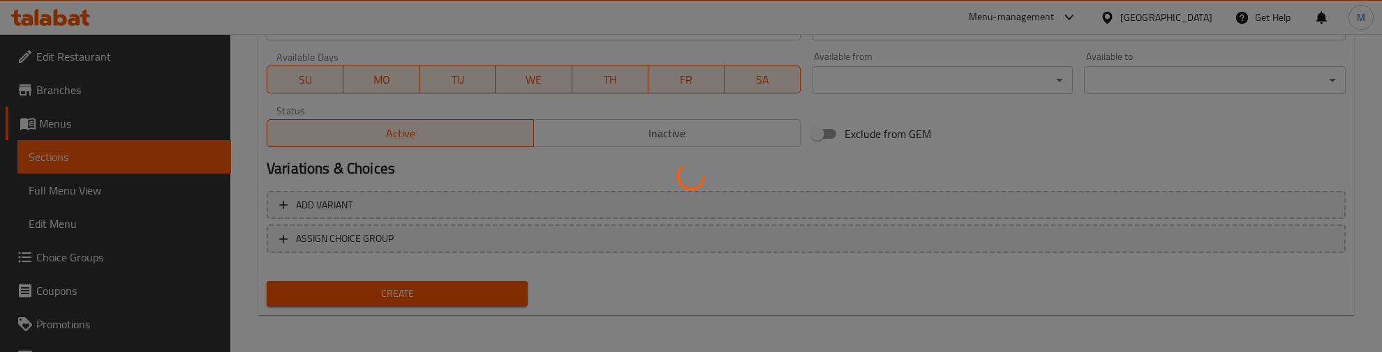
type input "0"
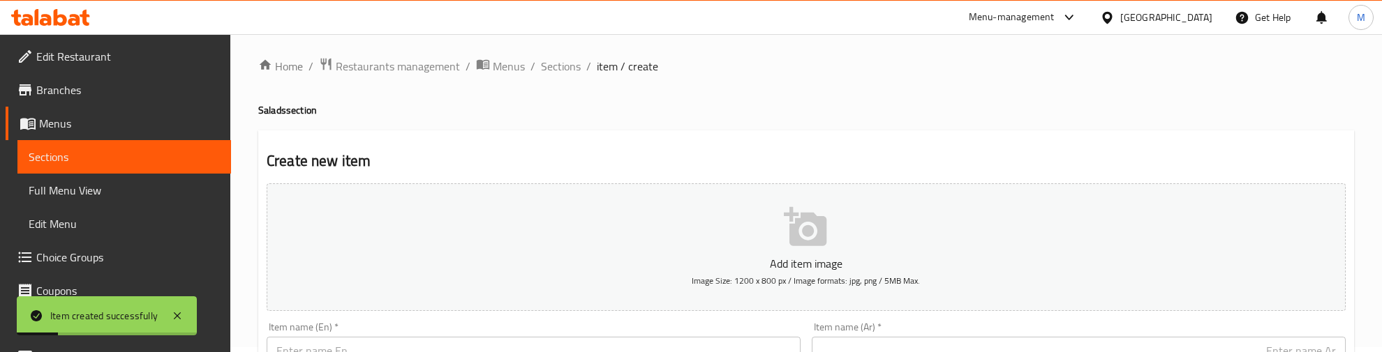
scroll to position [0, 0]
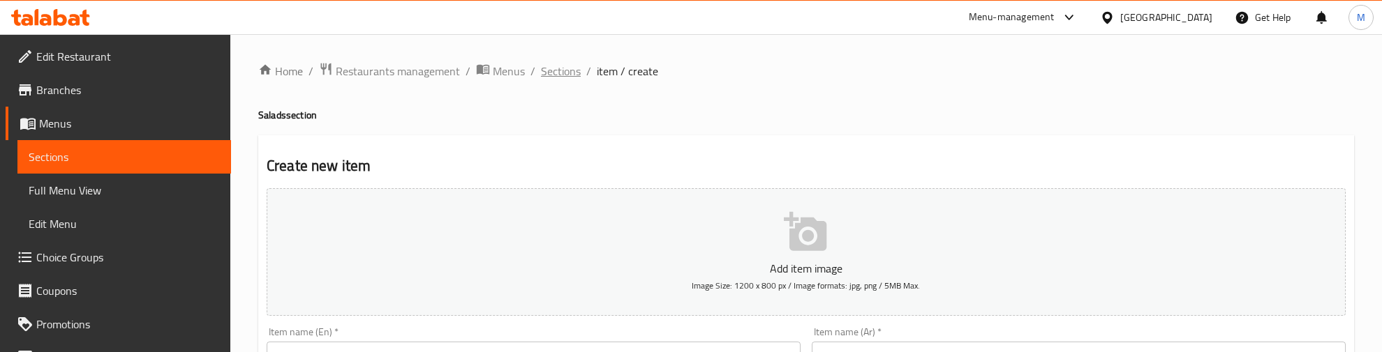
click at [564, 75] on span "Sections" at bounding box center [561, 71] width 40 height 17
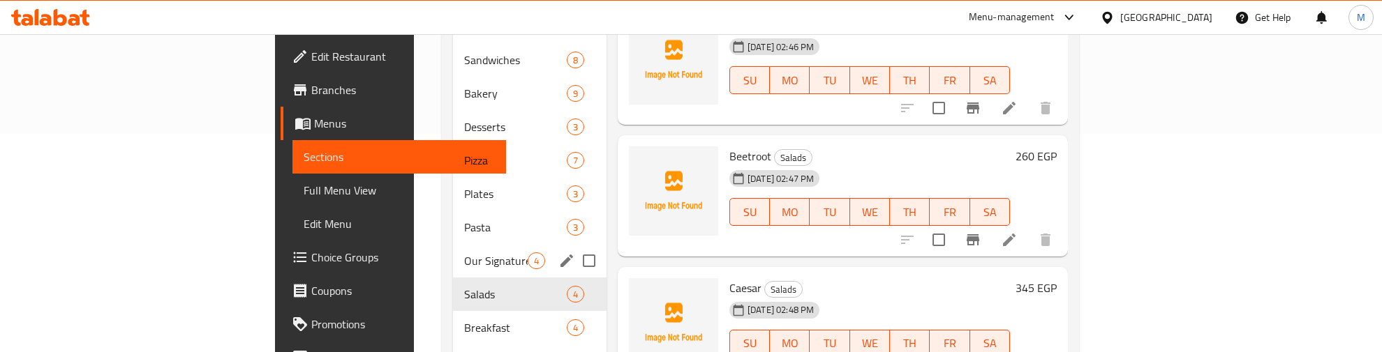
scroll to position [262, 0]
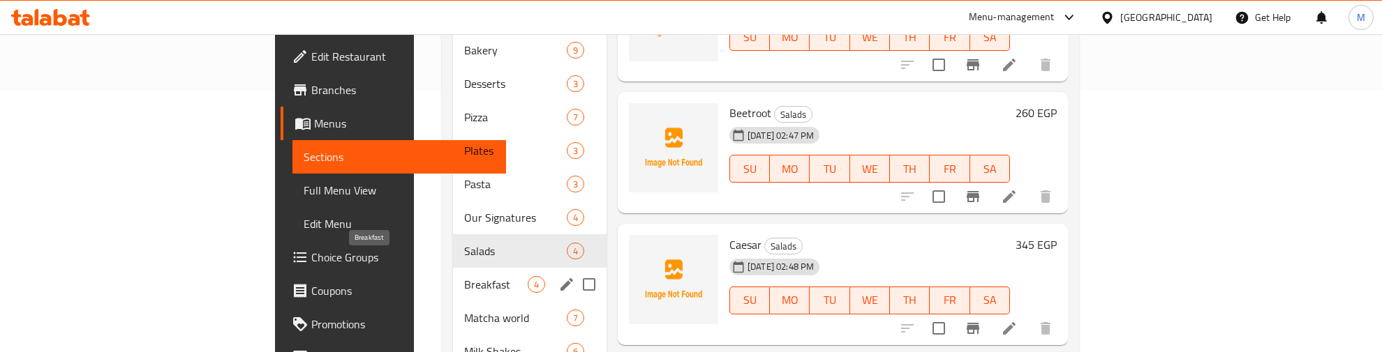
click at [464, 276] on span "Breakfast" at bounding box center [495, 284] width 63 height 17
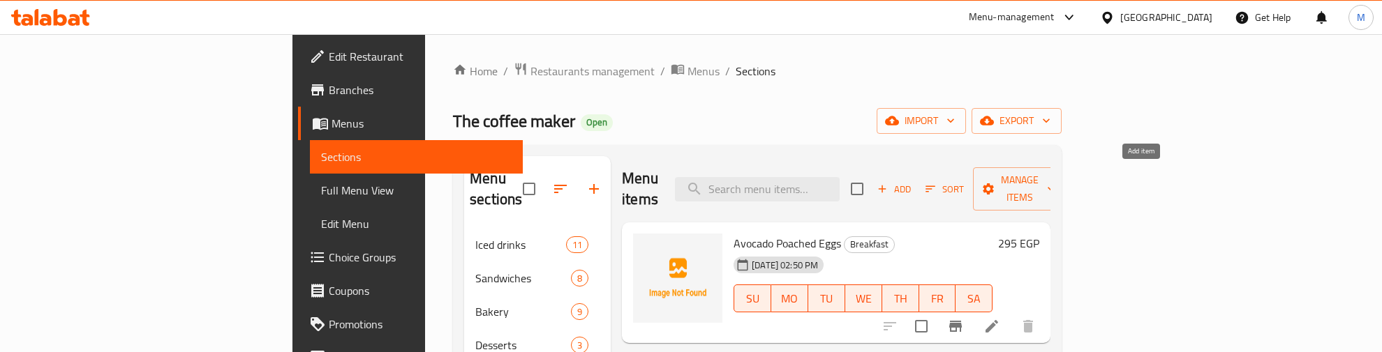
click at [913, 181] on span "Add" at bounding box center [894, 189] width 38 height 16
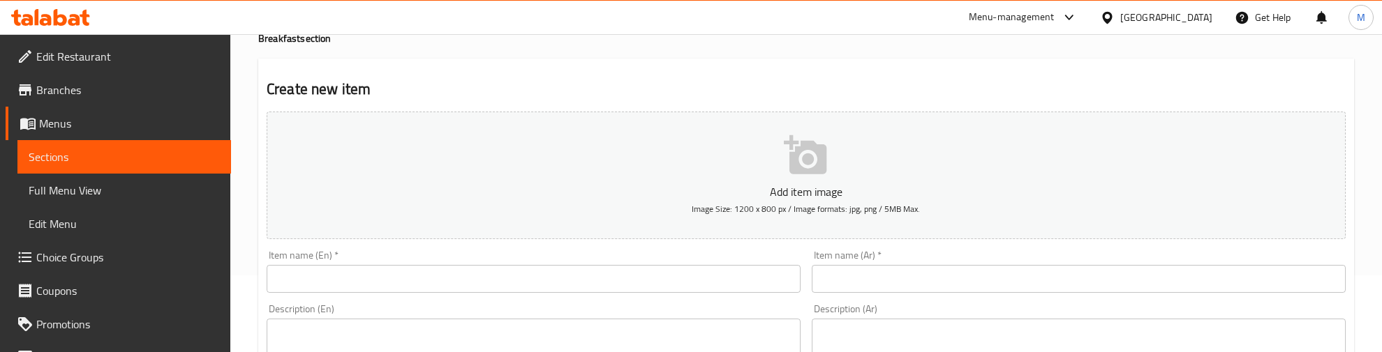
scroll to position [174, 0]
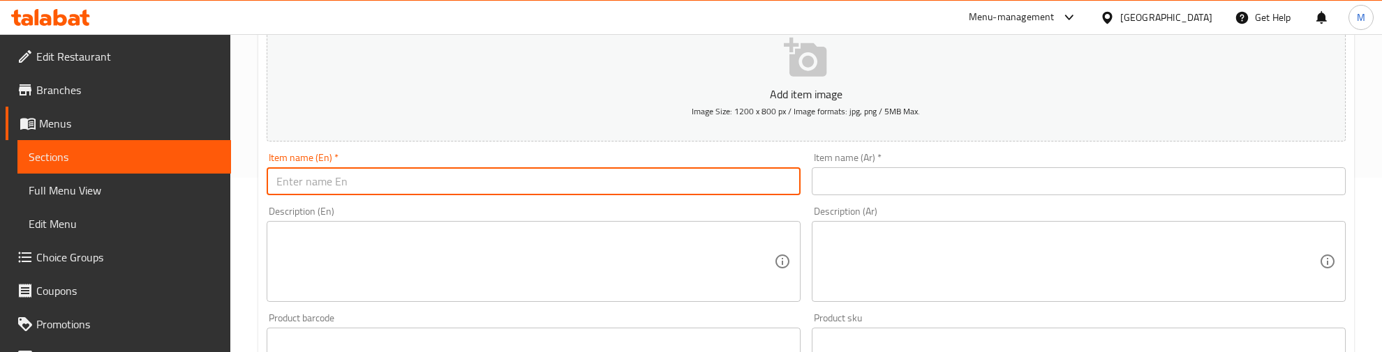
click at [337, 172] on input "text" at bounding box center [534, 181] width 534 height 28
paste input "American Breakfast"
type input "American Breakfast"
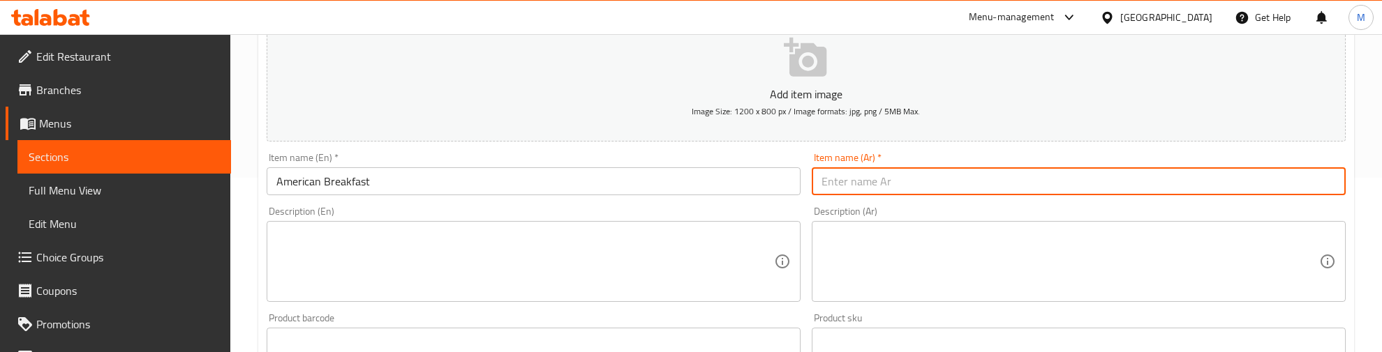
click at [949, 186] on input "text" at bounding box center [1078, 181] width 534 height 28
paste input "فطور أمريكي"
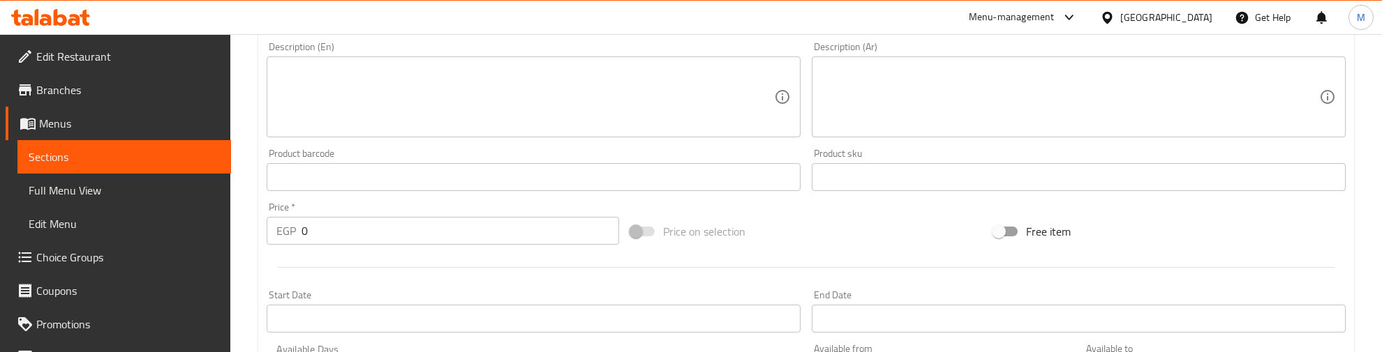
scroll to position [349, 0]
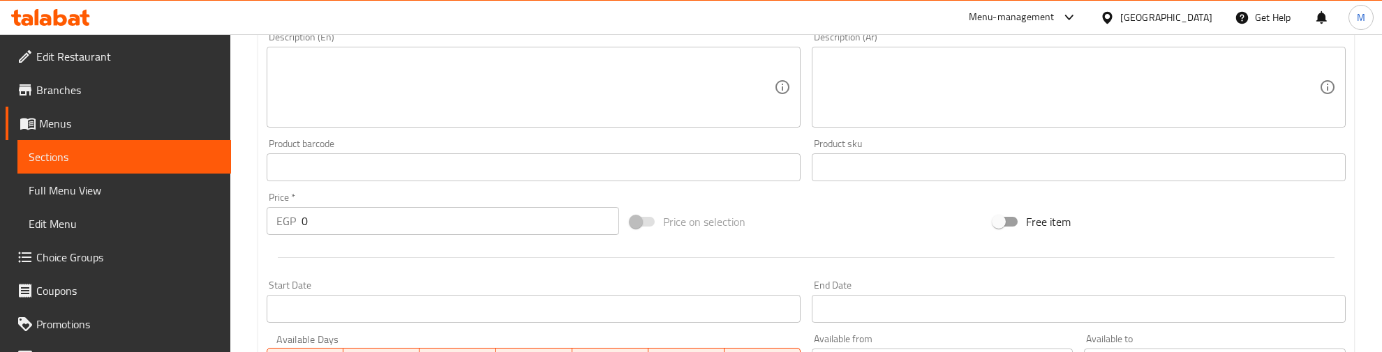
type input "فطور أمريكي"
drag, startPoint x: 309, startPoint y: 218, endPoint x: 279, endPoint y: 222, distance: 30.2
click at [279, 222] on div "EGP 0 Price *" at bounding box center [443, 221] width 352 height 28
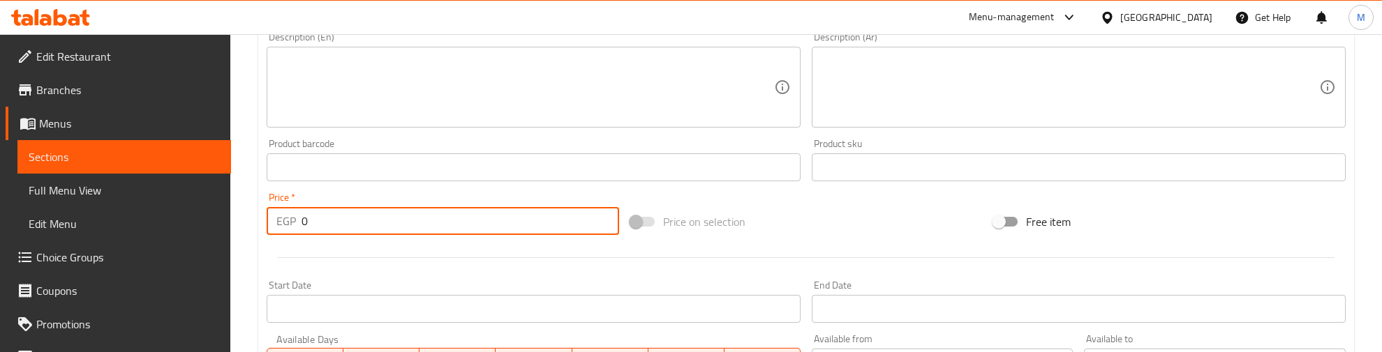
type input "6"
type input "320"
click at [356, 277] on div "Start Date Start Date" at bounding box center [533, 302] width 545 height 54
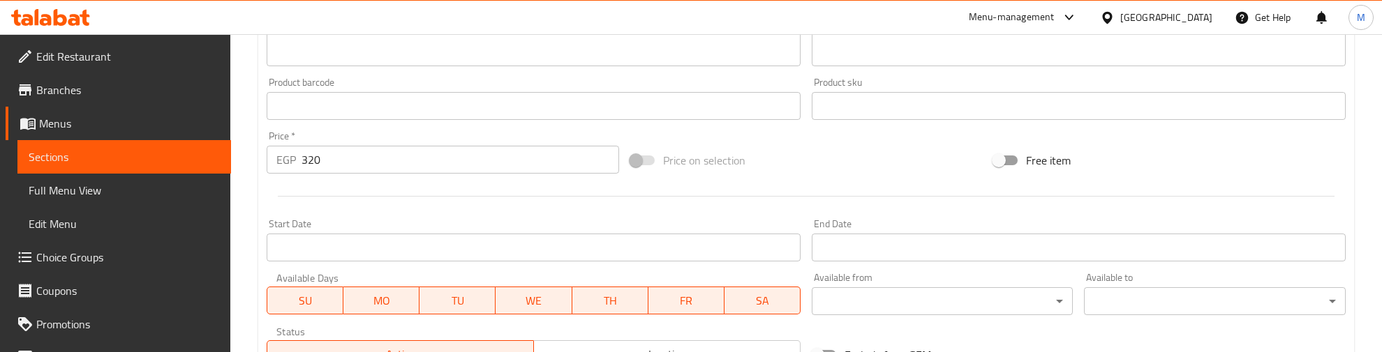
scroll to position [611, 0]
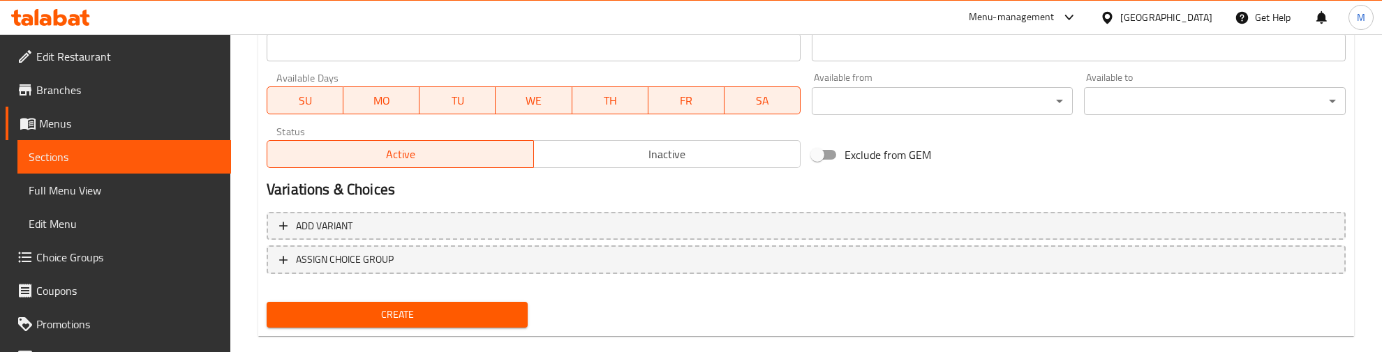
click at [396, 309] on span "Create" at bounding box center [397, 314] width 239 height 17
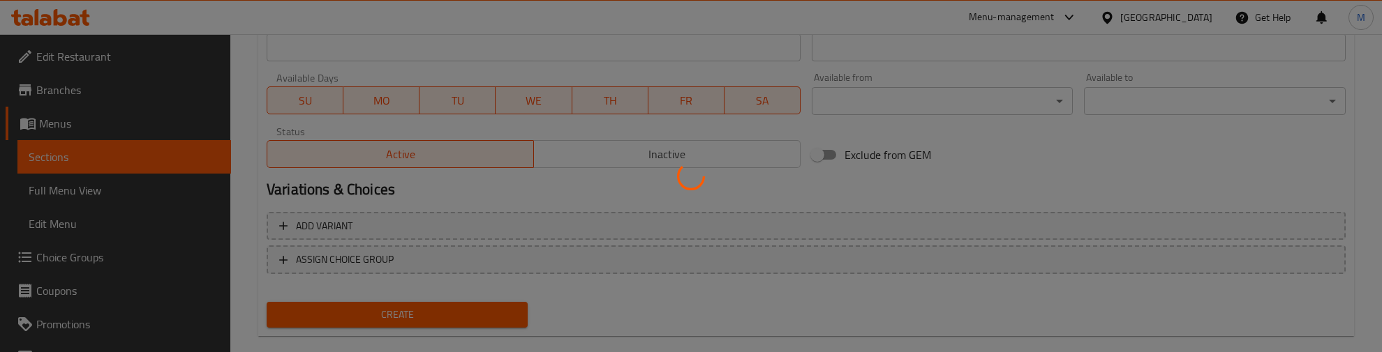
type input "0"
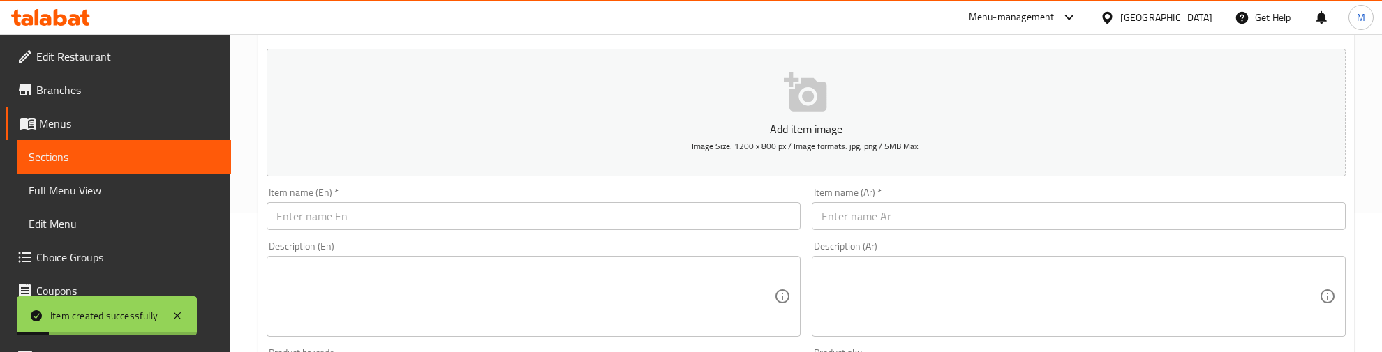
scroll to position [174, 0]
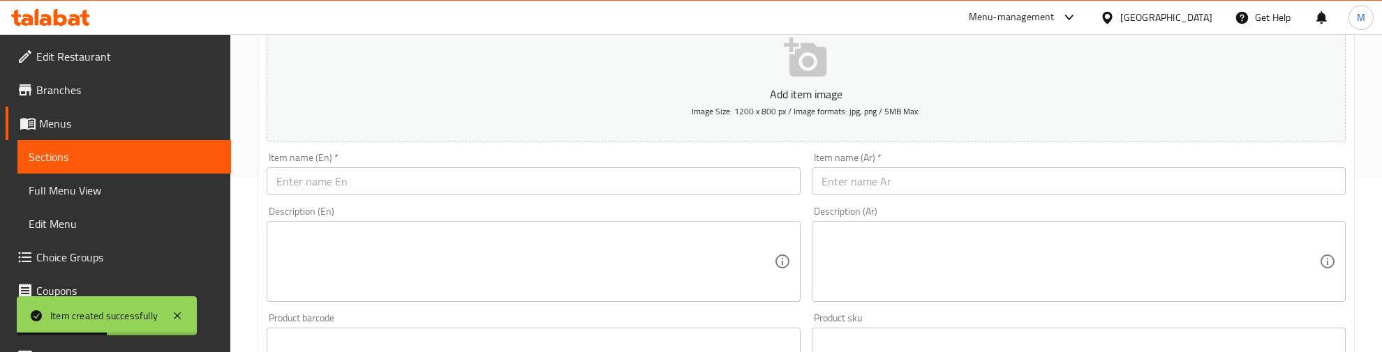
click at [316, 179] on input "text" at bounding box center [534, 181] width 534 height 28
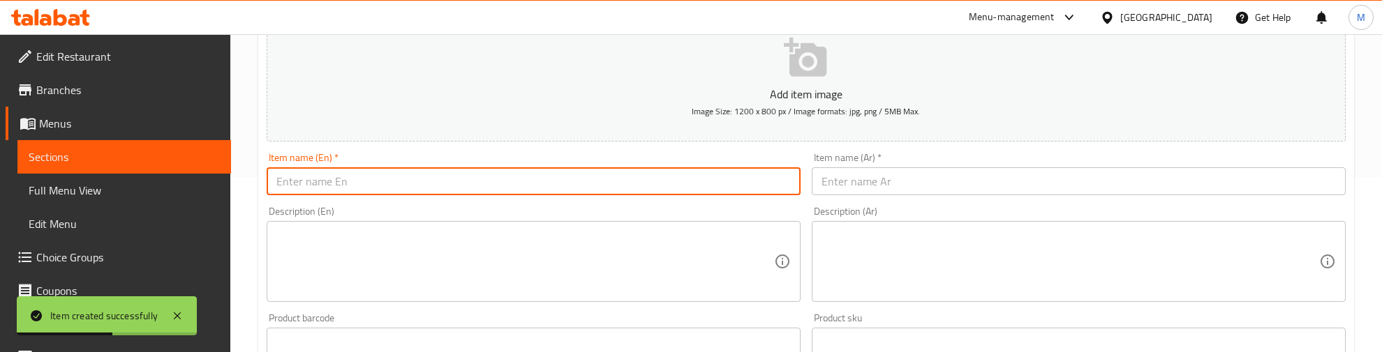
paste input "Stuffed Omelette"
type input "Stuffed Omelette"
click at [322, 177] on input "Stuffed Omelette" at bounding box center [534, 181] width 534 height 28
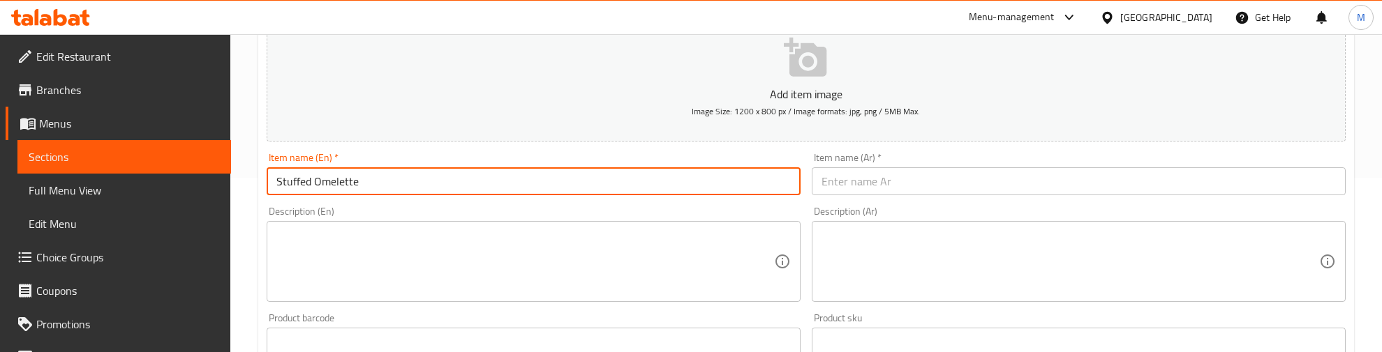
click at [971, 186] on input "text" at bounding box center [1078, 181] width 534 height 28
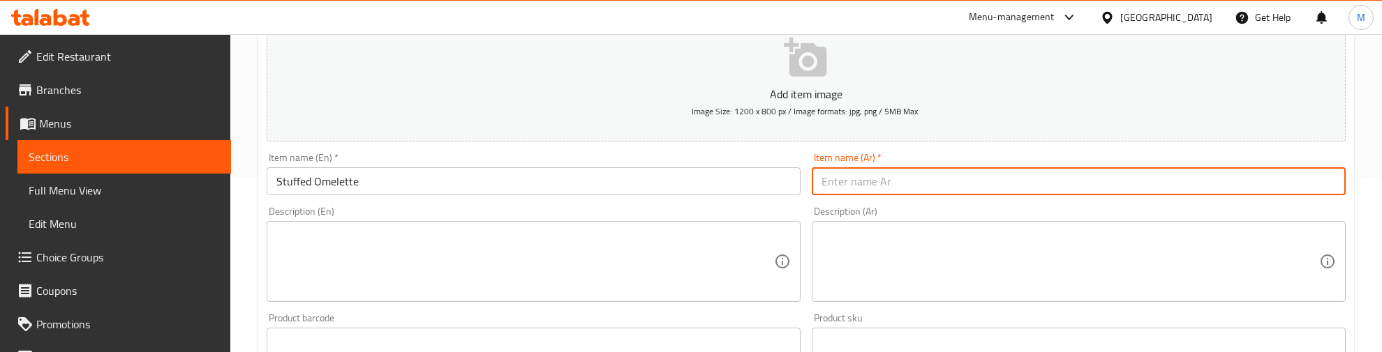
type input "h"
type input "أومليت محشي"
click at [775, 154] on div "Item name (En)   * Stuffed Omelette Item name (En) *" at bounding box center [534, 174] width 534 height 43
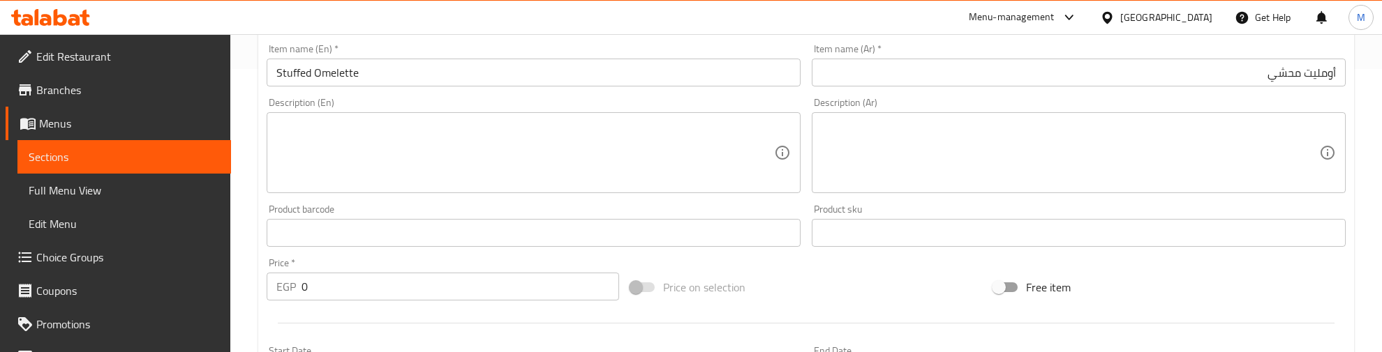
scroll to position [436, 0]
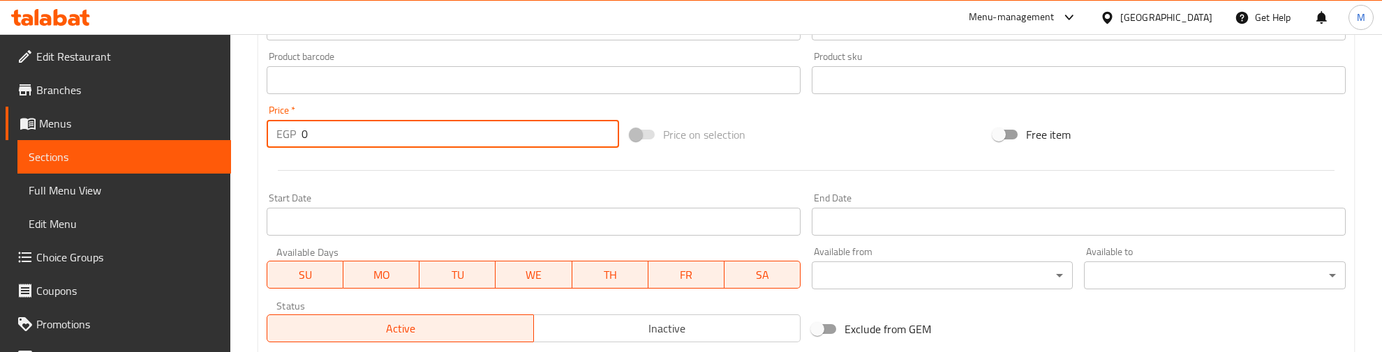
drag, startPoint x: 317, startPoint y: 133, endPoint x: 284, endPoint y: 138, distance: 33.8
click at [284, 138] on div "EGP 0 Price *" at bounding box center [443, 134] width 352 height 28
type input "270"
click at [377, 172] on div at bounding box center [806, 171] width 1090 height 34
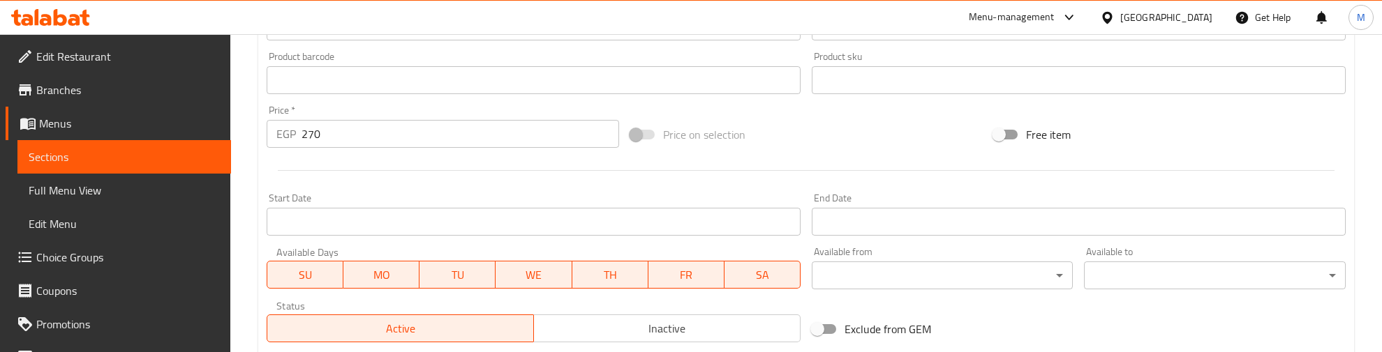
scroll to position [631, 0]
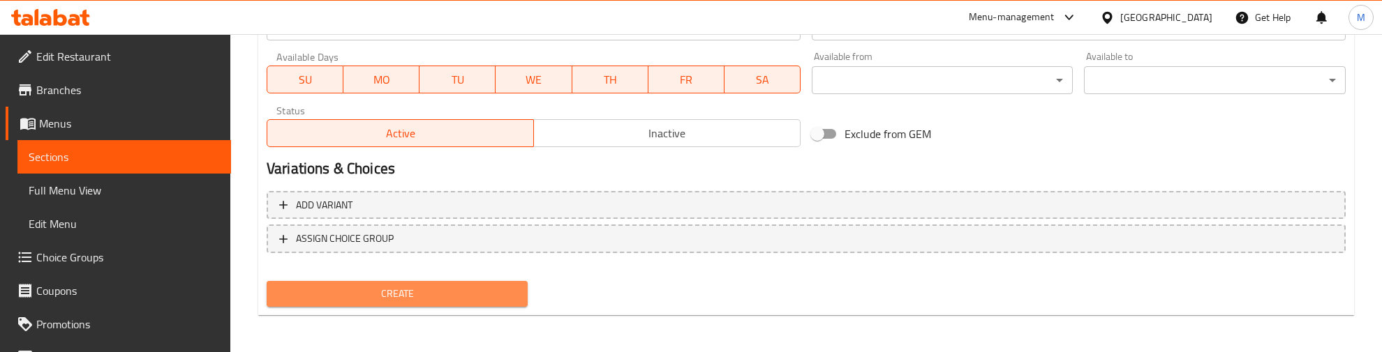
click at [405, 291] on span "Create" at bounding box center [397, 293] width 239 height 17
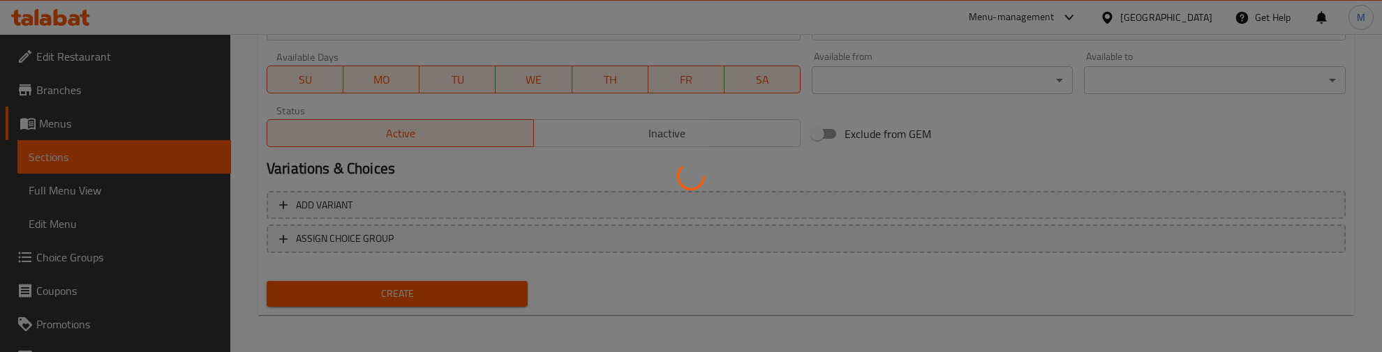
type input "0"
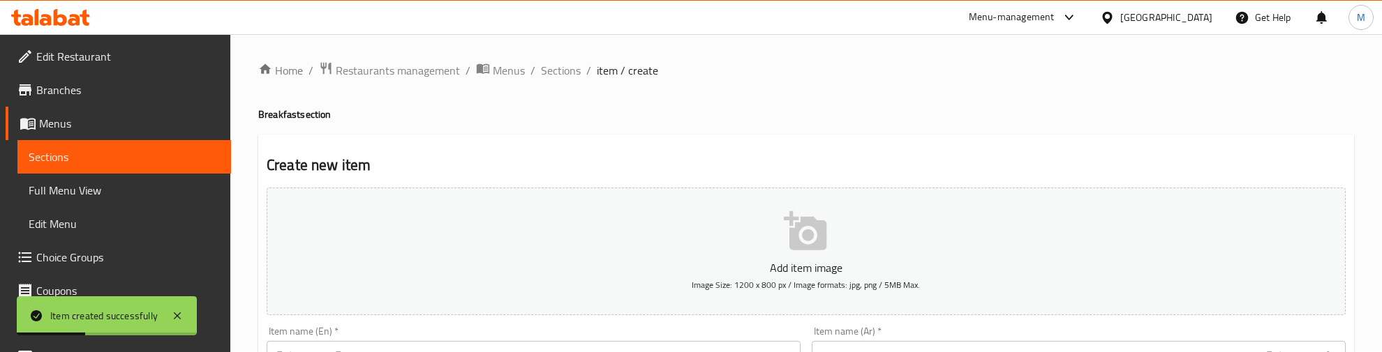
scroll to position [0, 0]
click at [490, 120] on h4 "Breakfast section" at bounding box center [805, 115] width 1095 height 14
click at [493, 112] on h4 "Breakfast section" at bounding box center [805, 115] width 1095 height 14
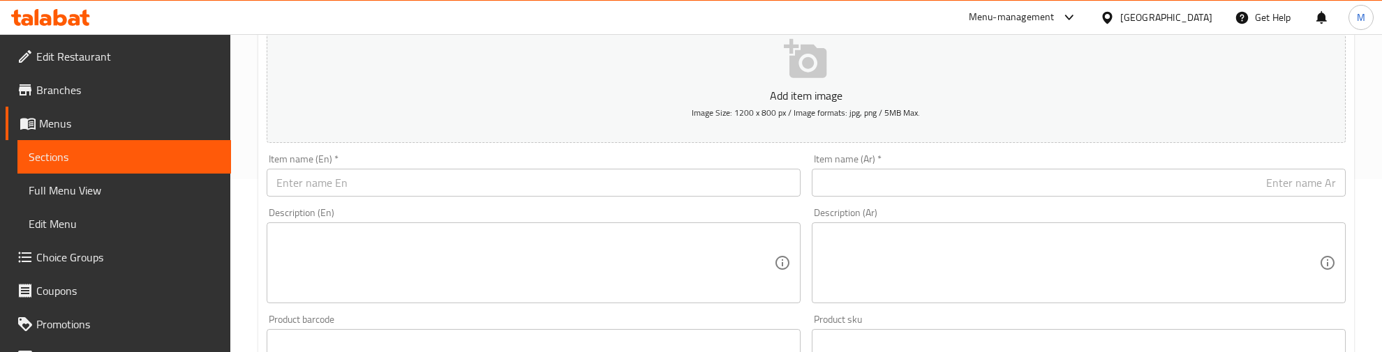
scroll to position [174, 0]
click at [324, 180] on input "text" at bounding box center [534, 181] width 534 height 28
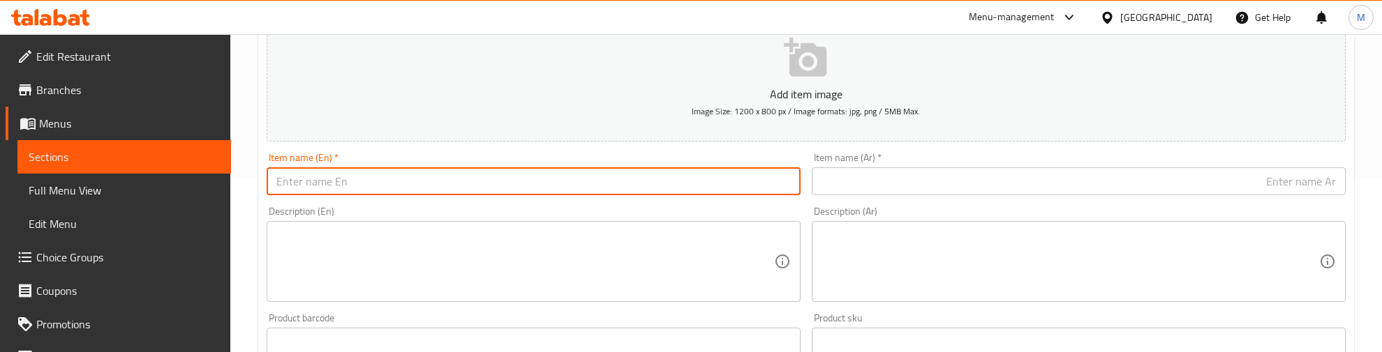
paste input "Buffalo Pesto Toast"
type input "Buffalo Pesto Toast"
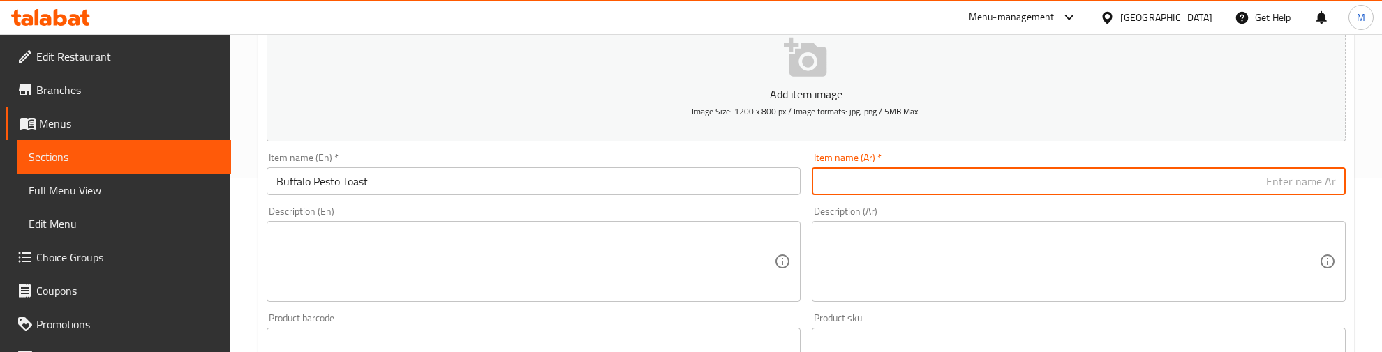
click at [1095, 183] on input "text" at bounding box center [1078, 181] width 534 height 28
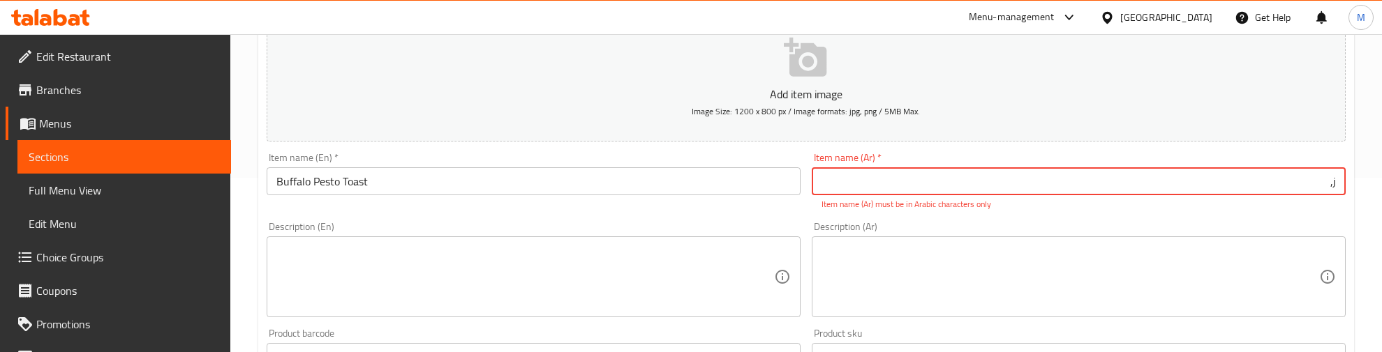
type input "j"
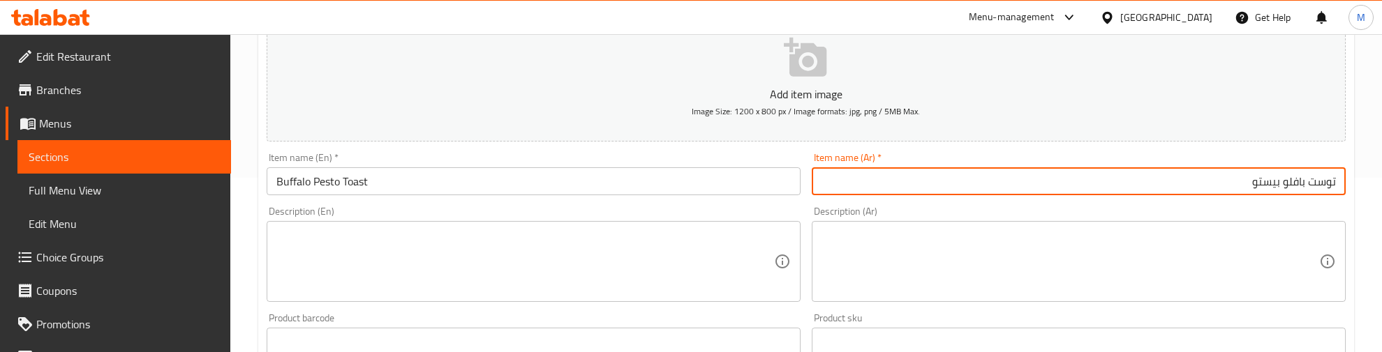
type input "توست بافلو بيستو"
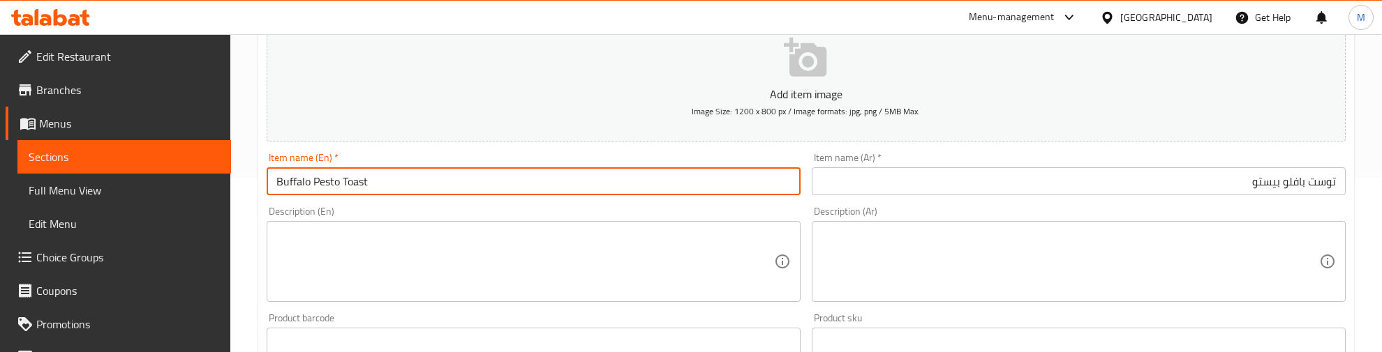
click at [294, 183] on input "Buffalo Pesto Toast" at bounding box center [534, 181] width 534 height 28
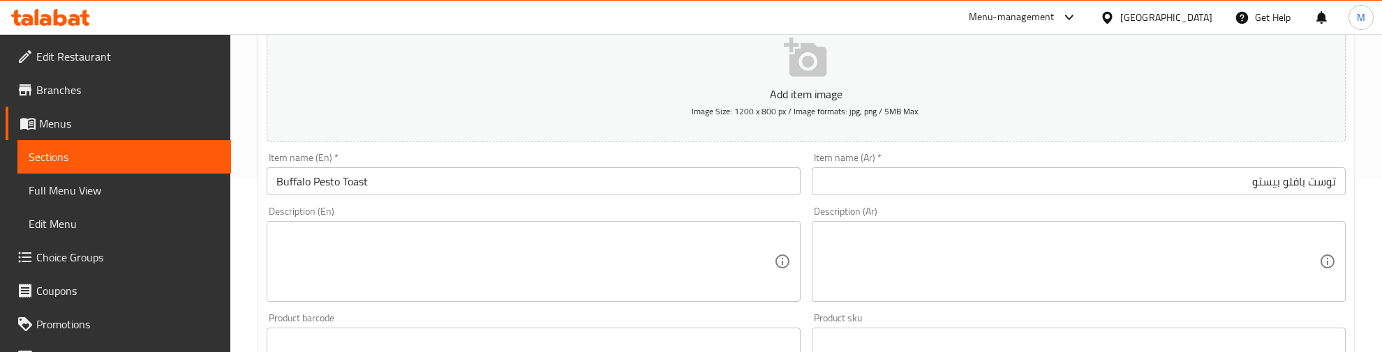
click at [435, 211] on div "Description (En) Description (En)" at bounding box center [534, 255] width 534 height 96
click at [441, 211] on div "Description (En) Description (En)" at bounding box center [534, 255] width 534 height 96
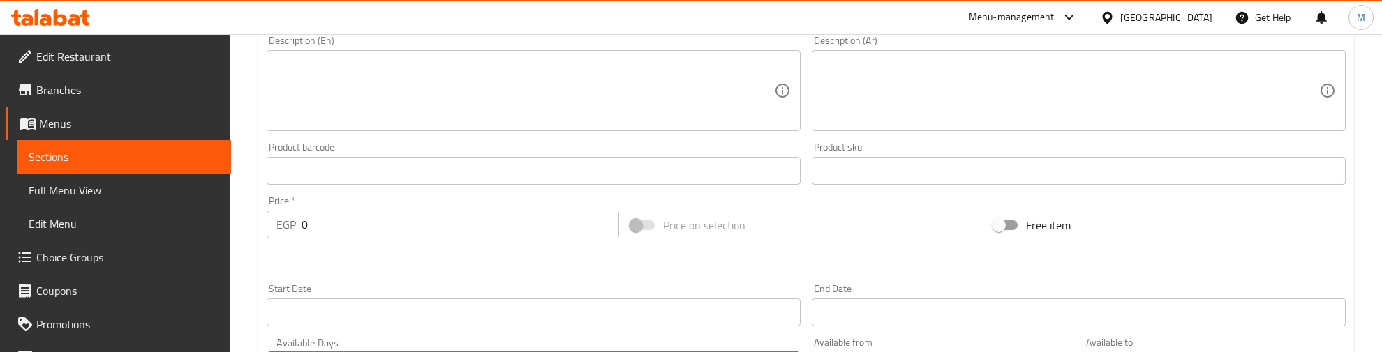
scroll to position [349, 0]
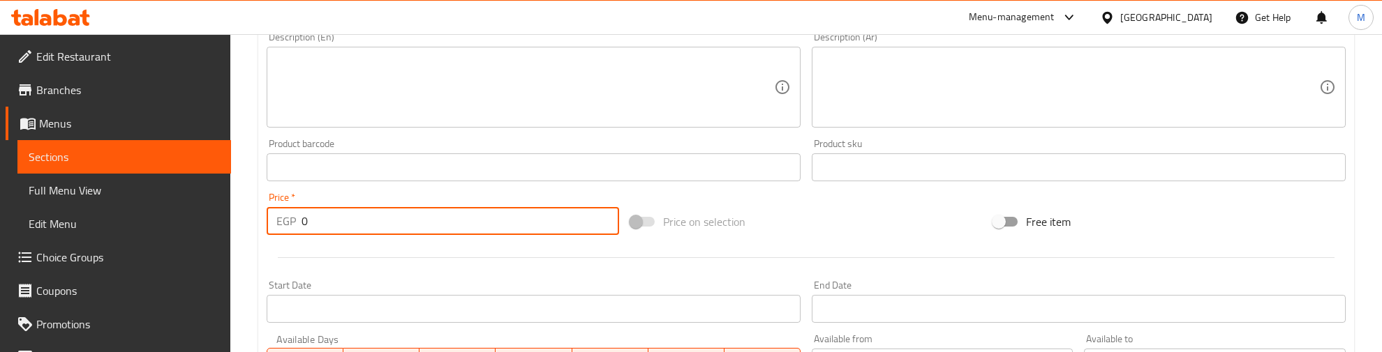
click at [278, 218] on div "EGP 0 Price *" at bounding box center [443, 221] width 352 height 28
type input "240"
click at [339, 265] on div at bounding box center [806, 258] width 1090 height 34
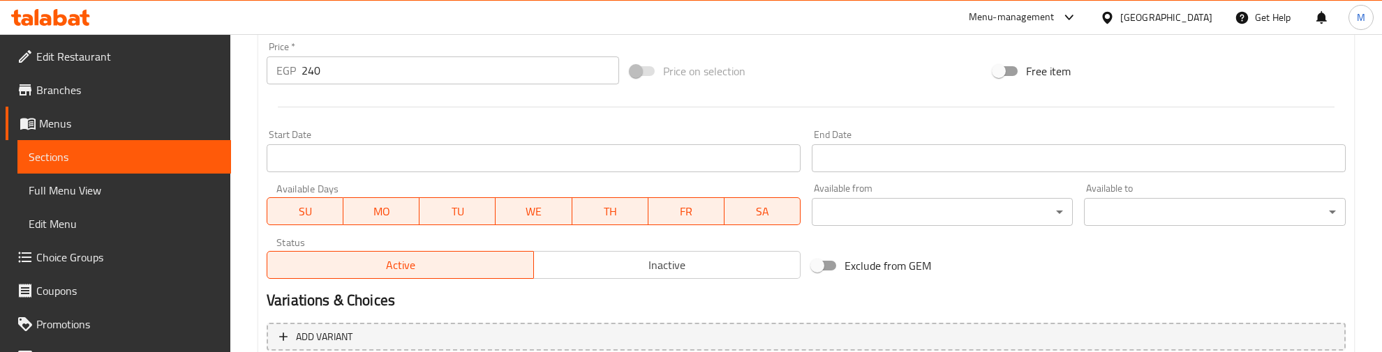
scroll to position [631, 0]
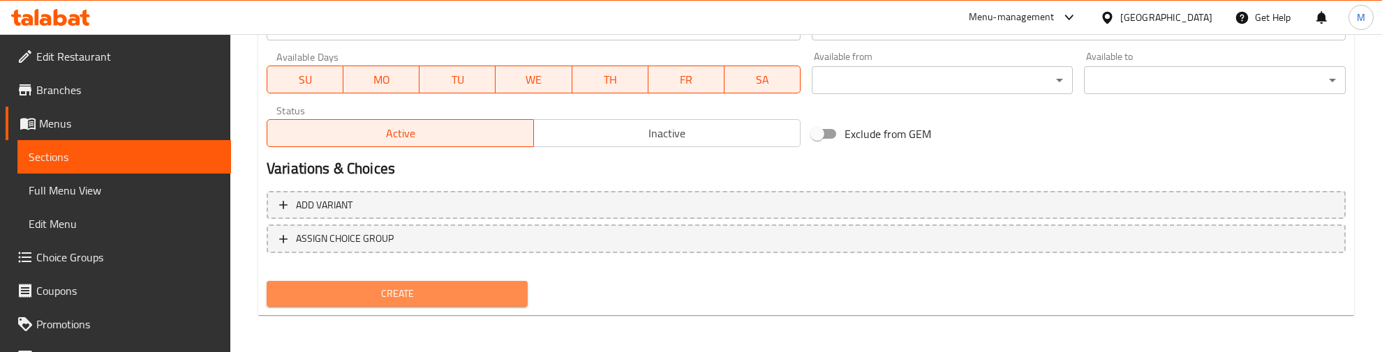
click at [354, 297] on span "Create" at bounding box center [397, 293] width 239 height 17
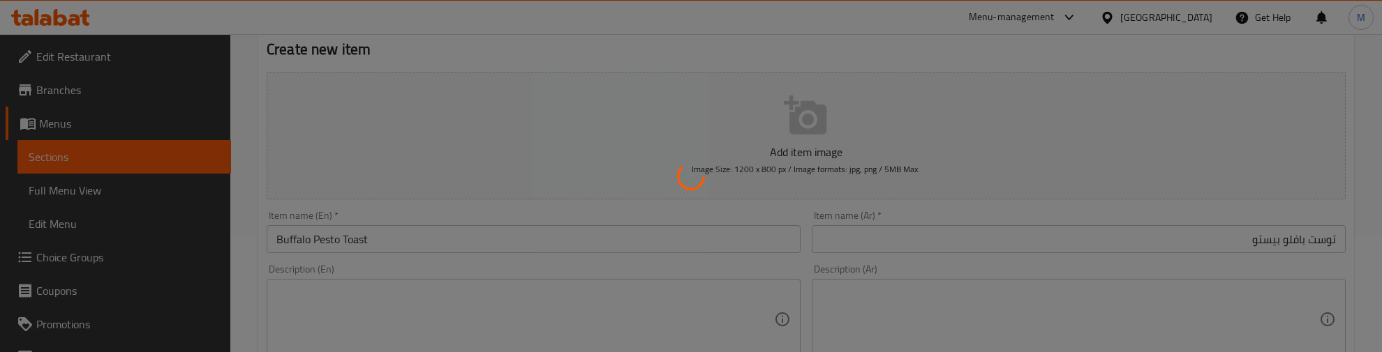
type input "0"
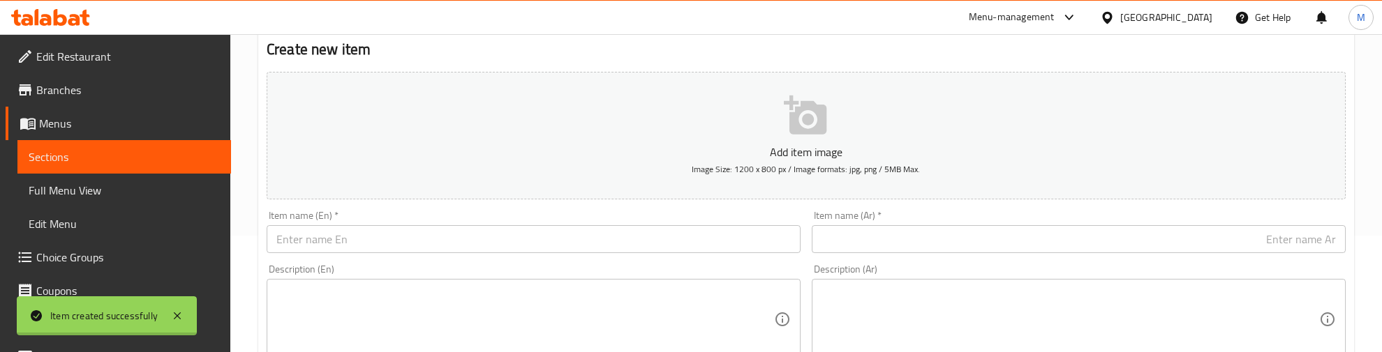
scroll to position [108, 0]
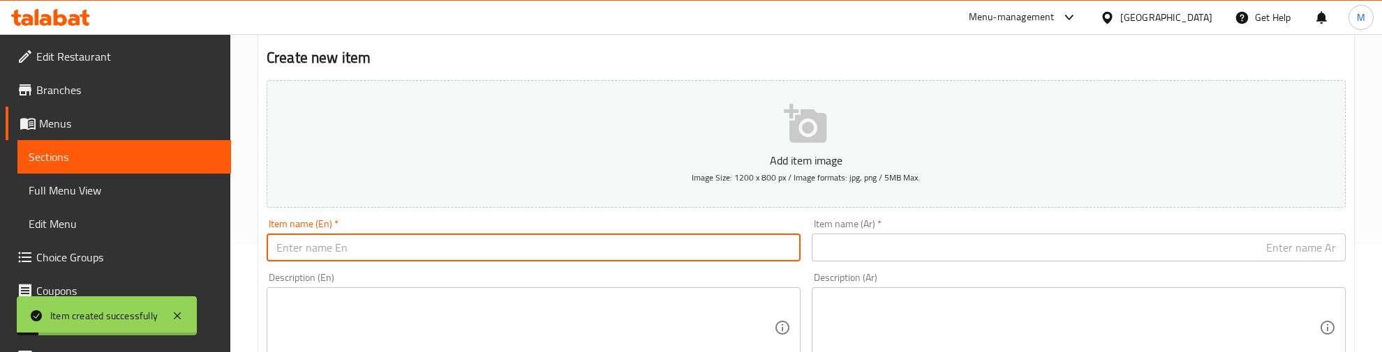
click at [356, 251] on input "text" at bounding box center [534, 248] width 534 height 28
drag, startPoint x: 374, startPoint y: 250, endPoint x: 277, endPoint y: 250, distance: 97.0
click at [277, 250] on input "Roast Beef Plate" at bounding box center [534, 248] width 534 height 28
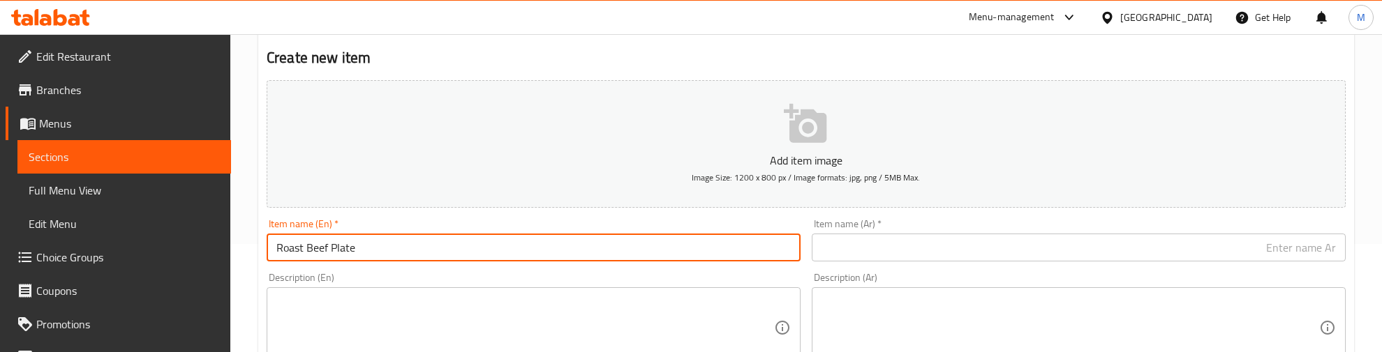
type input "Roast Beef Plate"
click at [1054, 248] on input "text" at bounding box center [1078, 248] width 534 height 28
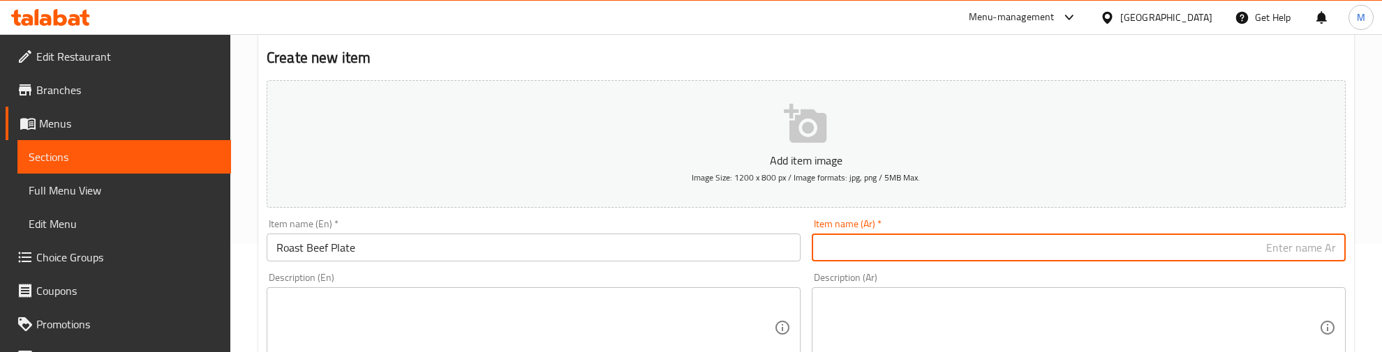
paste input "طبق لحم البقر المشوي"
click at [1247, 248] on input "طبق لحم البقر المشوي" at bounding box center [1078, 248] width 534 height 28
type input "طبق لحم البقر محمر"
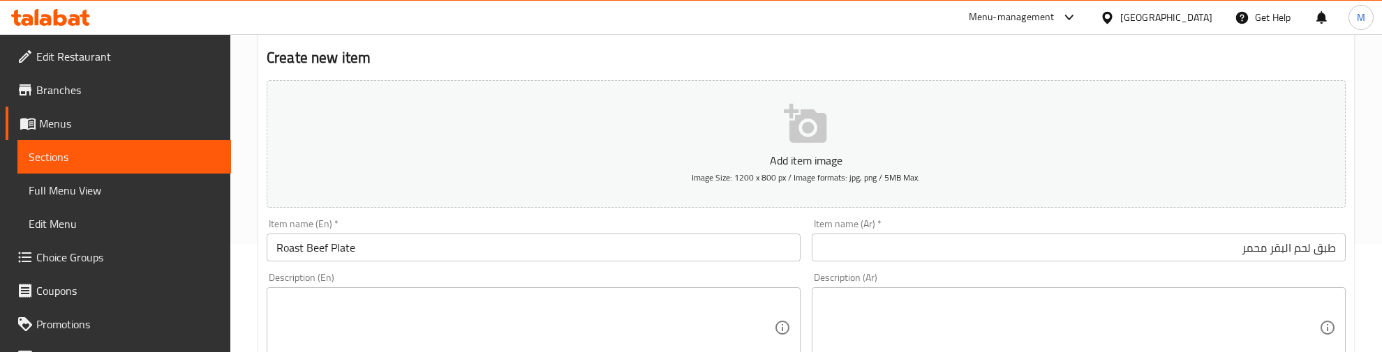
click at [1148, 267] on div "Description (Ar) Description (Ar)" at bounding box center [1078, 320] width 545 height 107
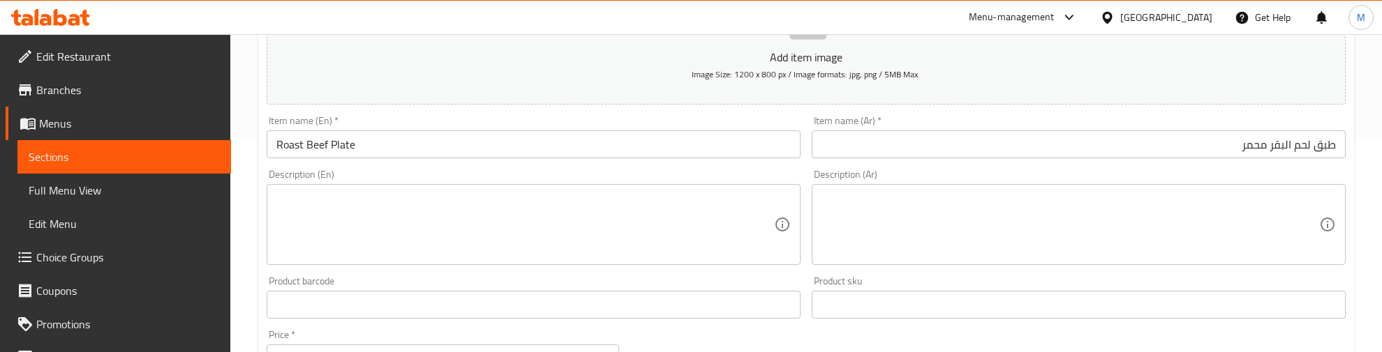
scroll to position [370, 0]
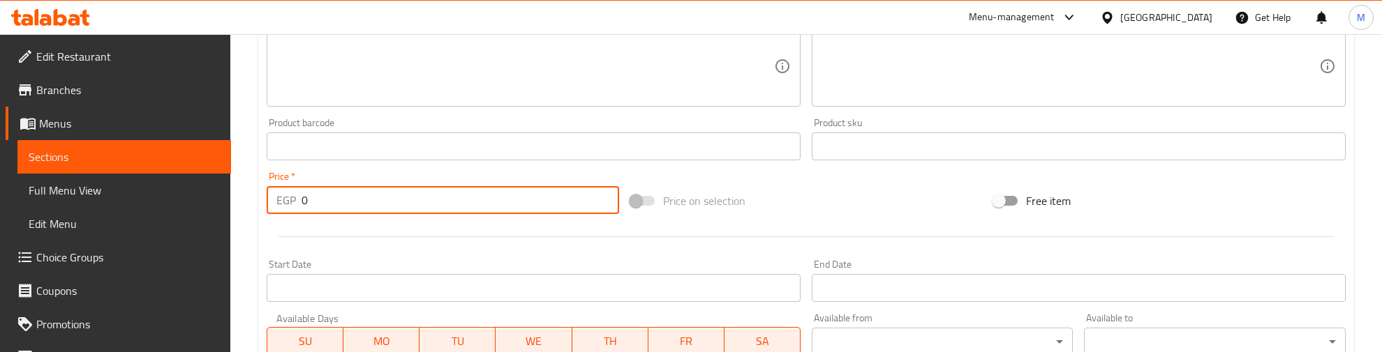
drag, startPoint x: 307, startPoint y: 195, endPoint x: 280, endPoint y: 203, distance: 28.3
click at [280, 202] on div "EGP 0 Price *" at bounding box center [443, 200] width 352 height 28
type input "330"
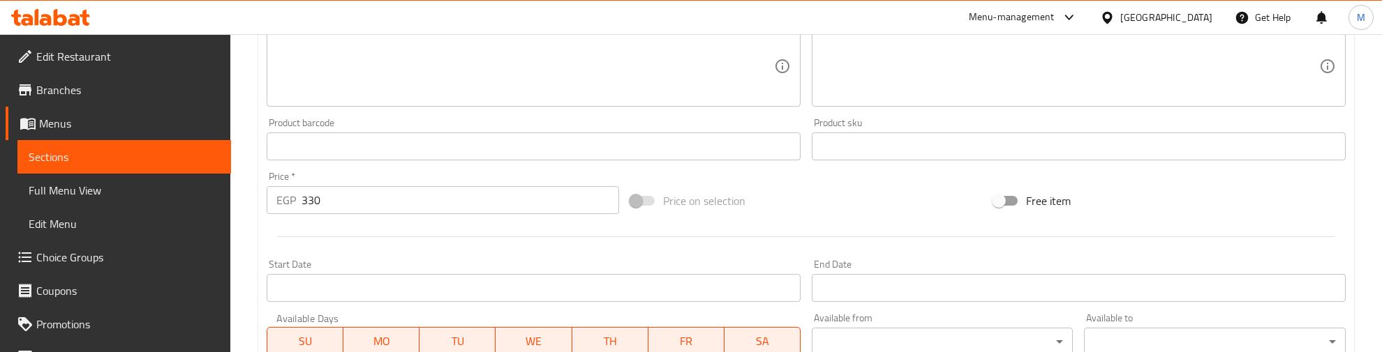
click at [363, 224] on div at bounding box center [806, 237] width 1090 height 34
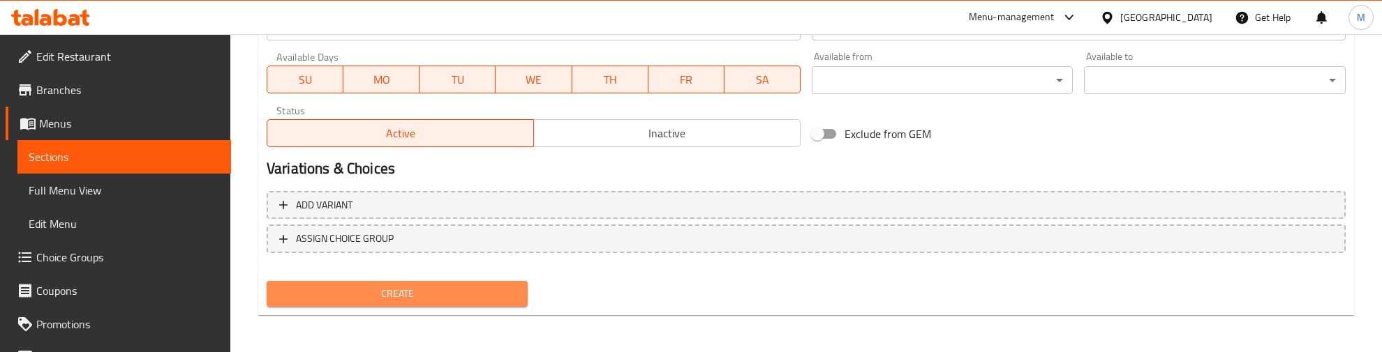
click at [377, 287] on span "Create" at bounding box center [397, 293] width 239 height 17
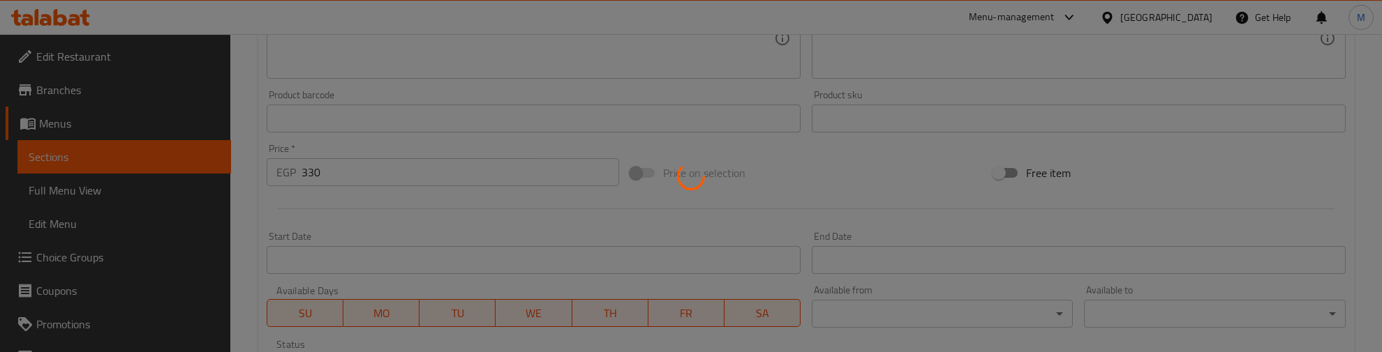
type input "0"
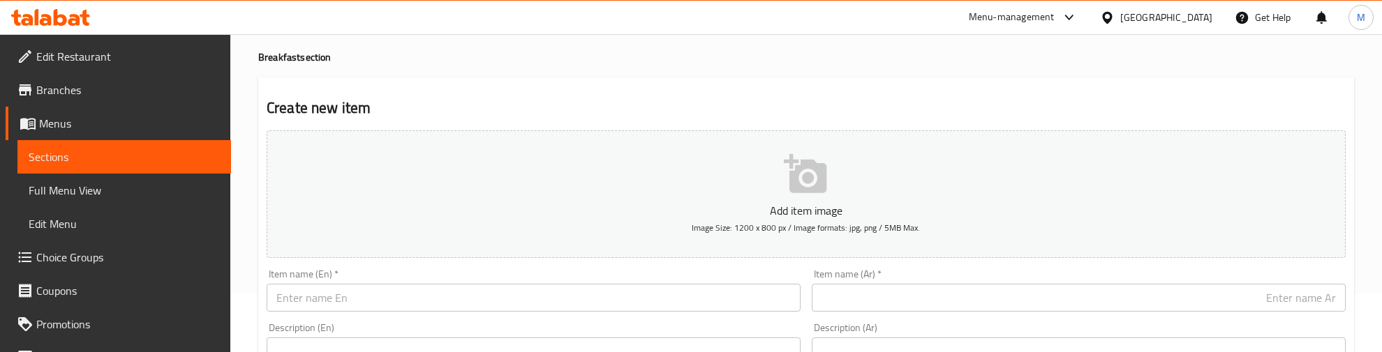
scroll to position [87, 0]
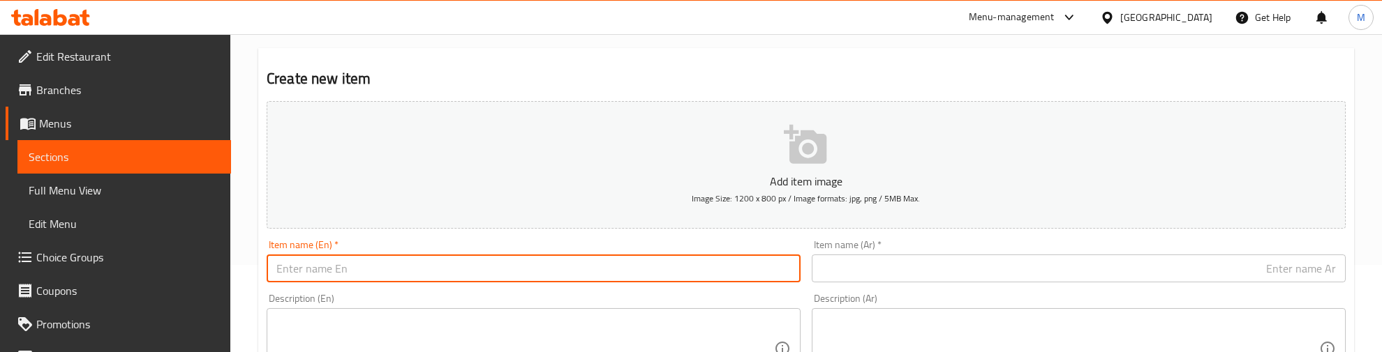
click at [335, 264] on input "text" at bounding box center [534, 269] width 534 height 28
paste input "Wedge Potatoes"
type input "Wedge Potatoes"
click at [283, 273] on input "Wedge Potatoes" at bounding box center [534, 269] width 534 height 28
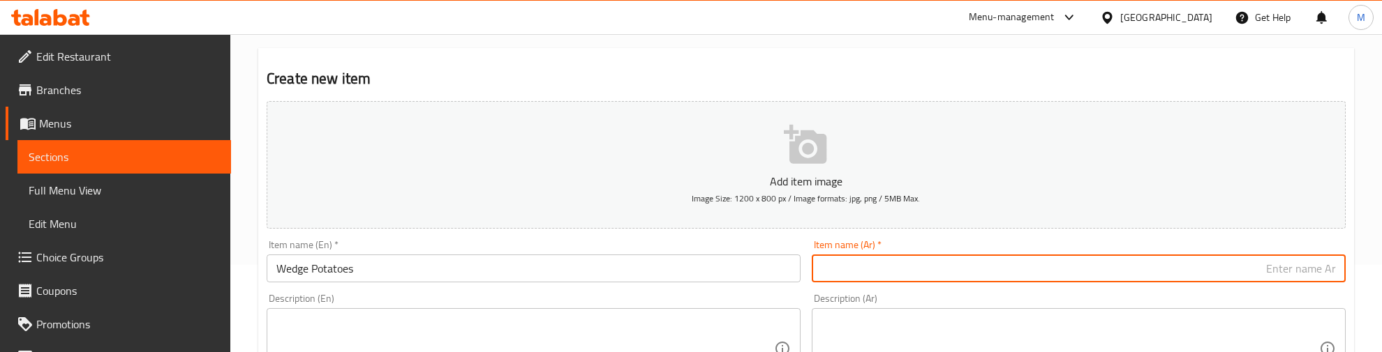
click at [984, 259] on input "text" at bounding box center [1078, 269] width 534 height 28
paste input "بطاطس ويدجز"
type input "بطاطس ويدجز"
click at [727, 243] on div "Item name (En)   * Wedge Potatoes Item name (En) *" at bounding box center [534, 261] width 534 height 43
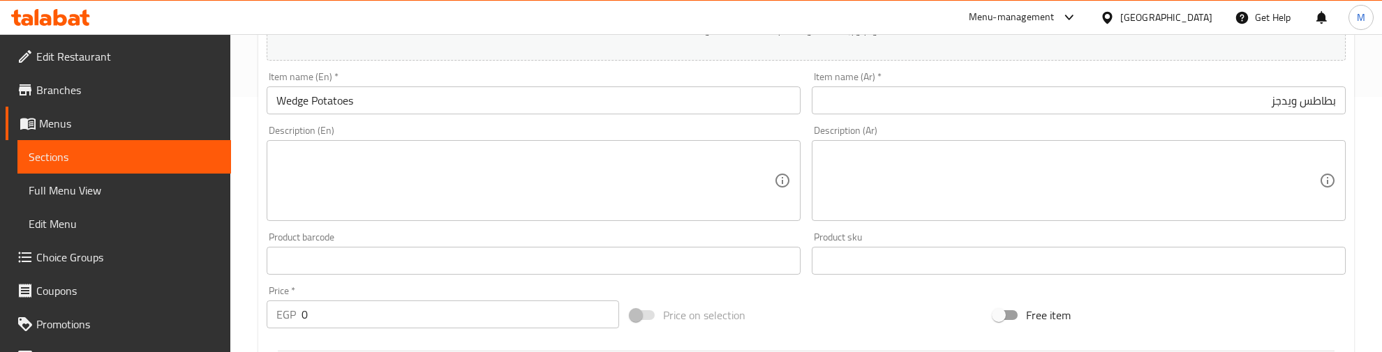
scroll to position [262, 0]
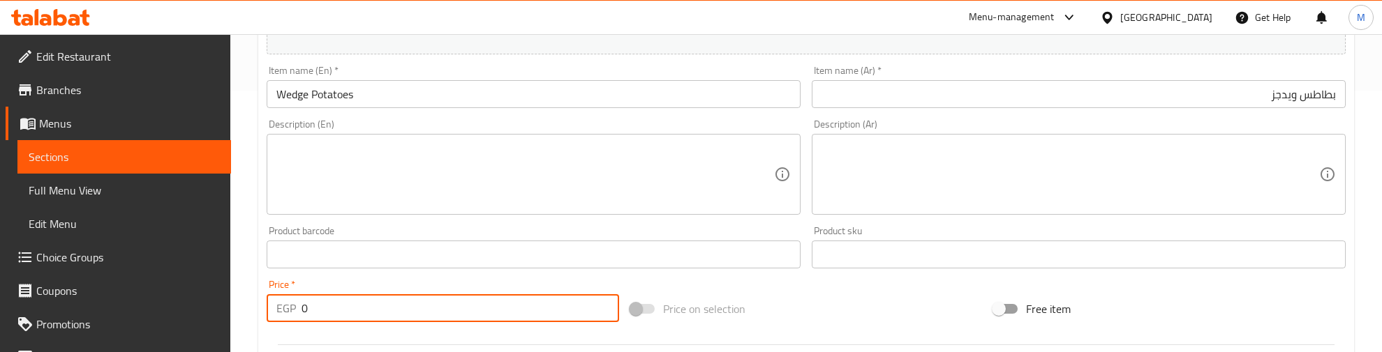
drag, startPoint x: 308, startPoint y: 311, endPoint x: 270, endPoint y: 311, distance: 37.7
click at [270, 311] on div "EGP 0 Price *" at bounding box center [443, 308] width 352 height 28
type input "130"
click at [290, 280] on div "Price   * EGP 130 Price *" at bounding box center [443, 301] width 352 height 43
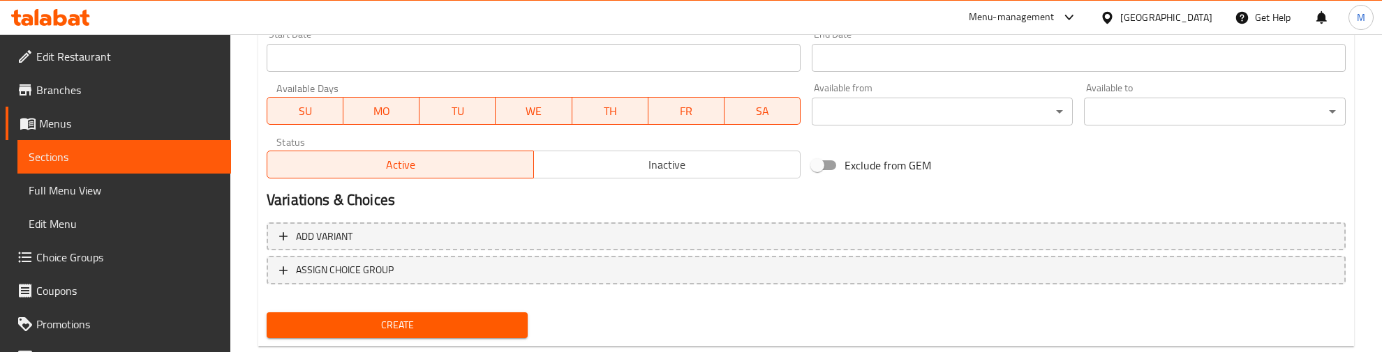
scroll to position [631, 0]
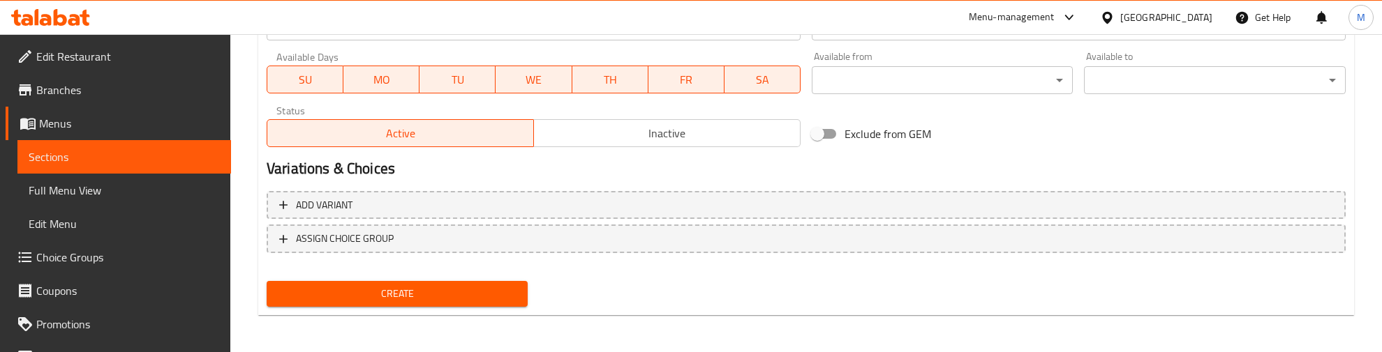
click at [357, 294] on span "Create" at bounding box center [397, 293] width 239 height 17
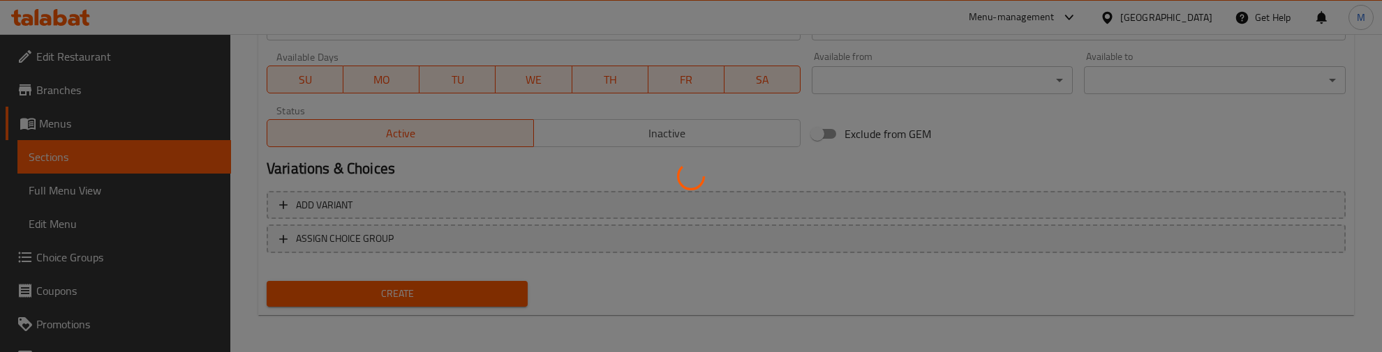
type input "0"
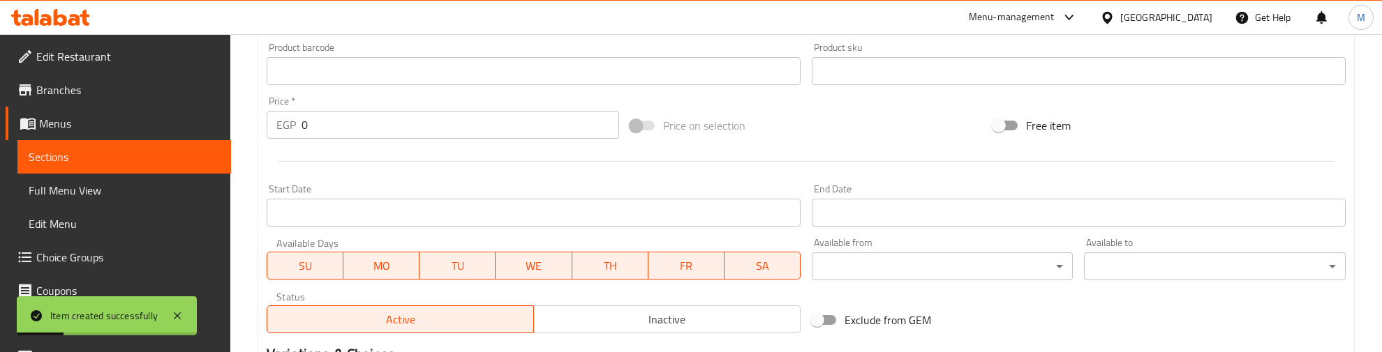
scroll to position [108, 0]
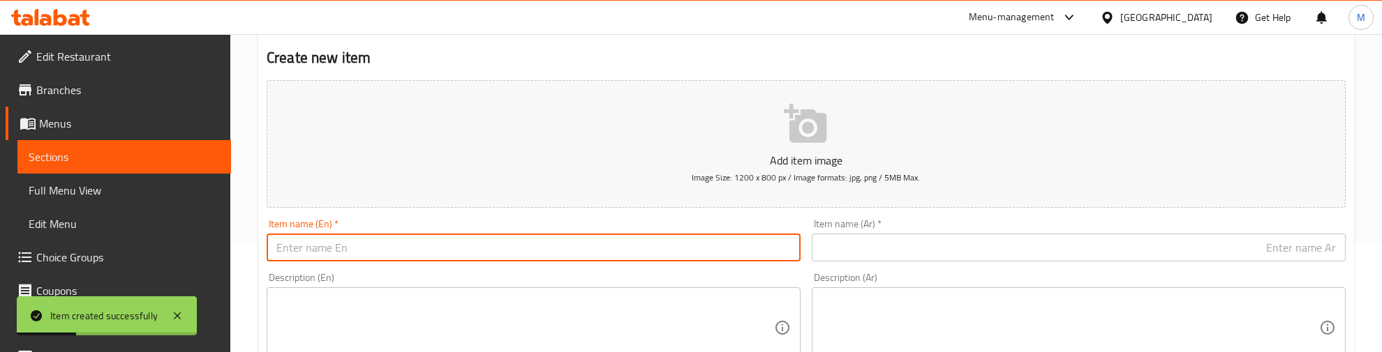
click at [332, 244] on input "text" at bounding box center [534, 248] width 534 height 28
paste input "Pancakes"
type input "Pancakes"
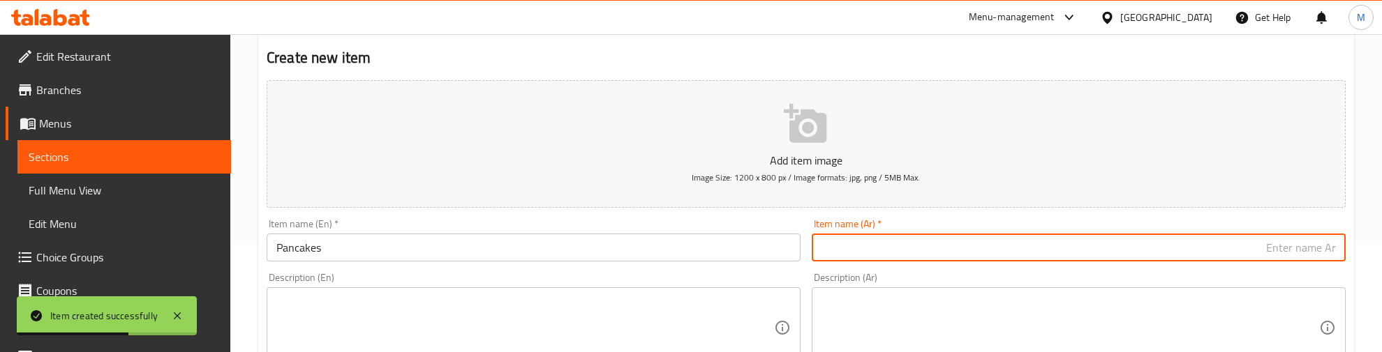
click at [964, 241] on input "text" at bounding box center [1078, 248] width 534 height 28
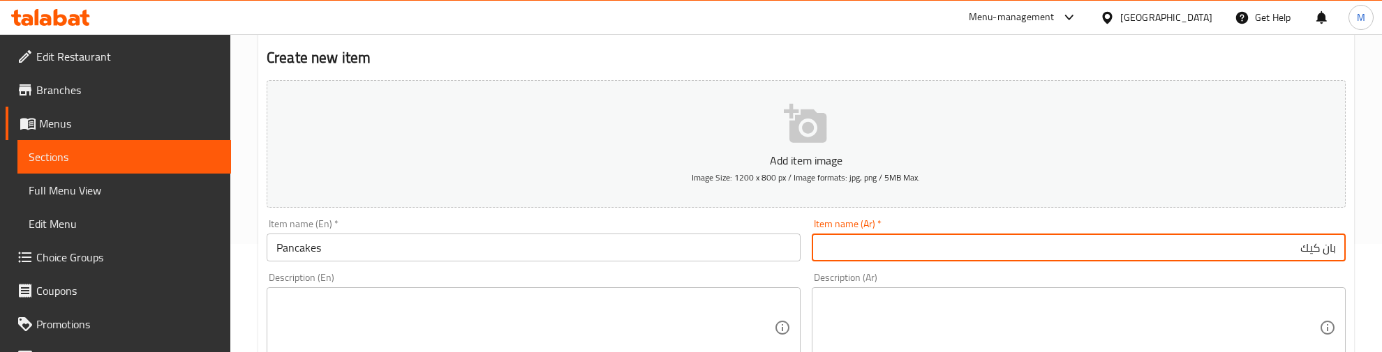
type input "بان كيك"
click at [999, 270] on div "Description (Ar) Description (Ar)" at bounding box center [1078, 320] width 545 height 107
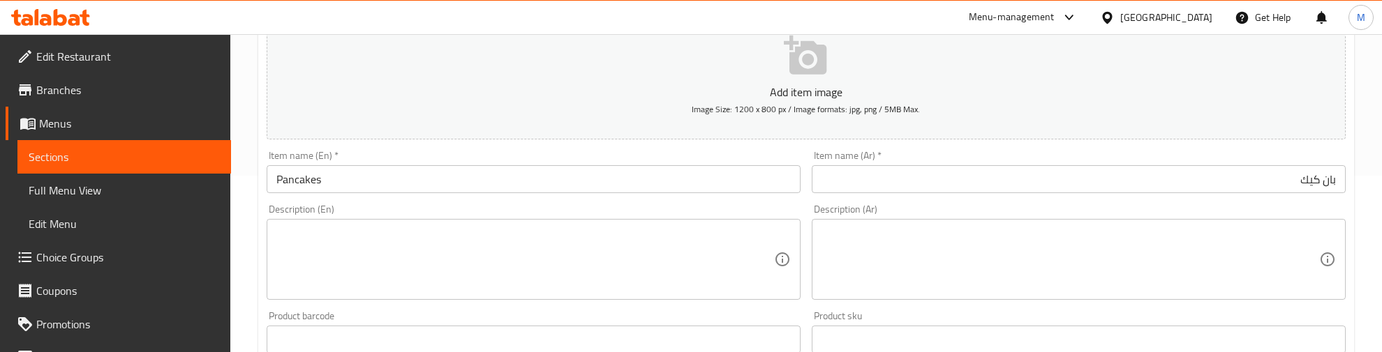
scroll to position [283, 0]
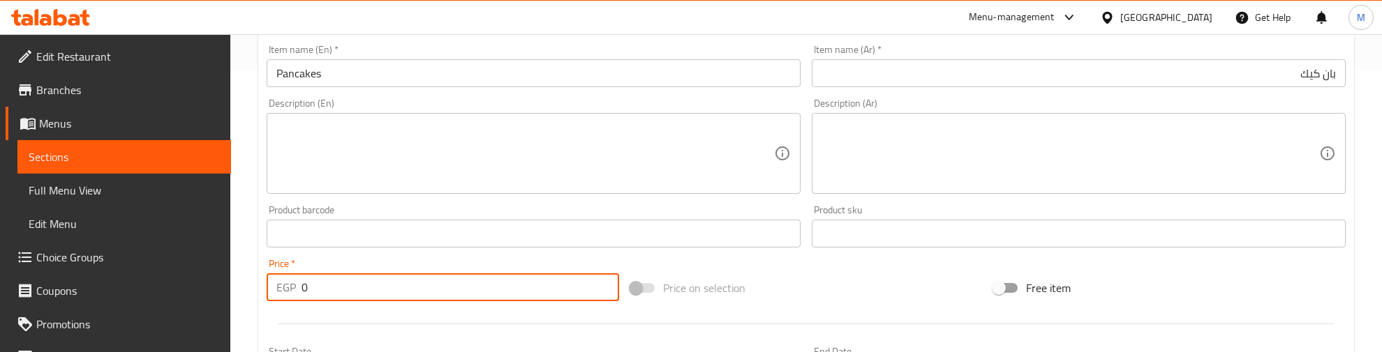
drag, startPoint x: 319, startPoint y: 281, endPoint x: 290, endPoint y: 281, distance: 29.3
click at [290, 281] on div "EGP 0 Price *" at bounding box center [443, 288] width 352 height 28
type input "195"
click at [311, 314] on div at bounding box center [806, 324] width 1090 height 34
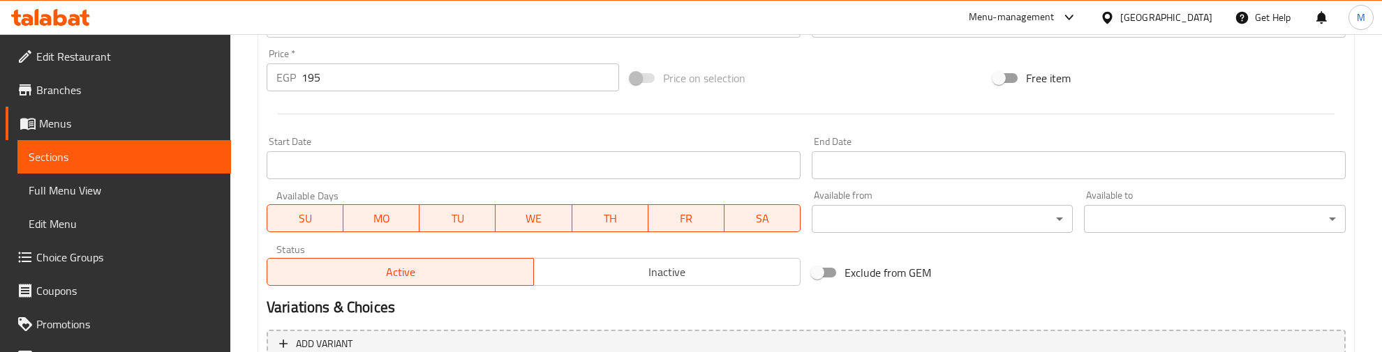
scroll to position [631, 0]
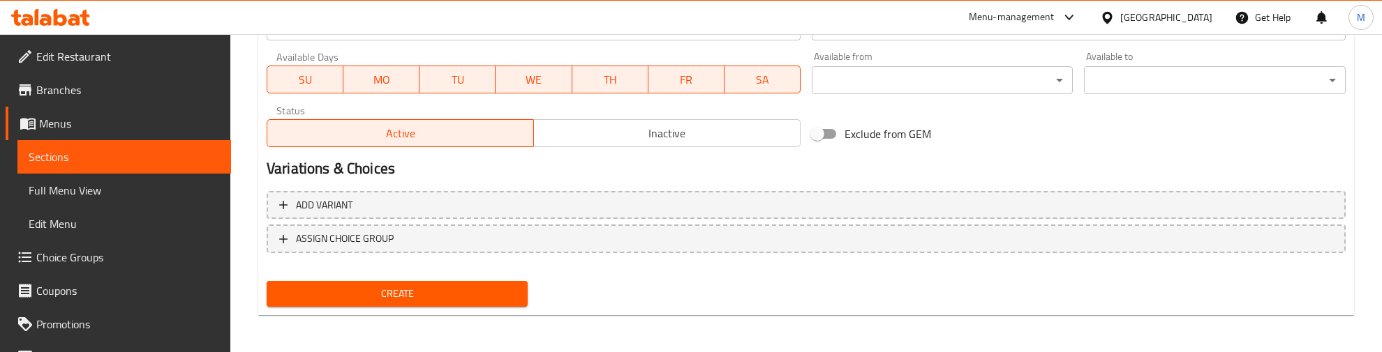
click at [384, 290] on span "Create" at bounding box center [397, 293] width 239 height 17
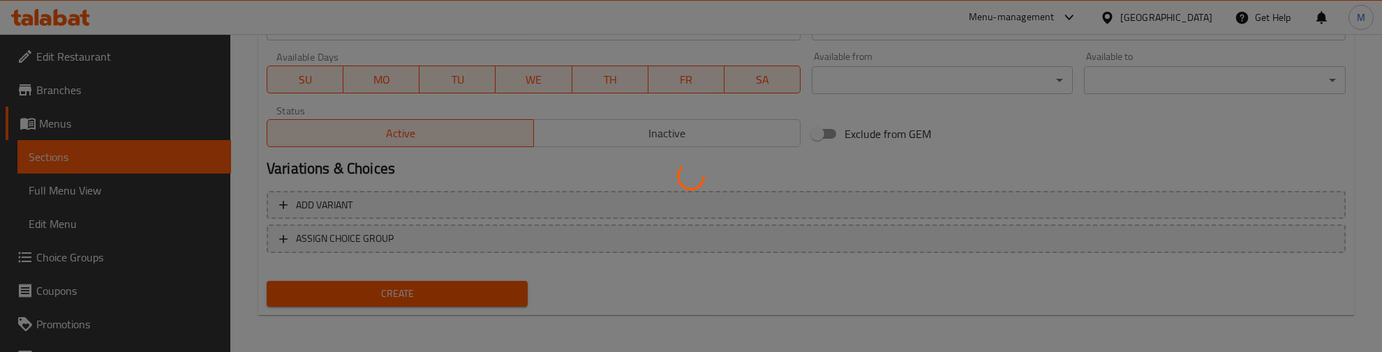
type input "0"
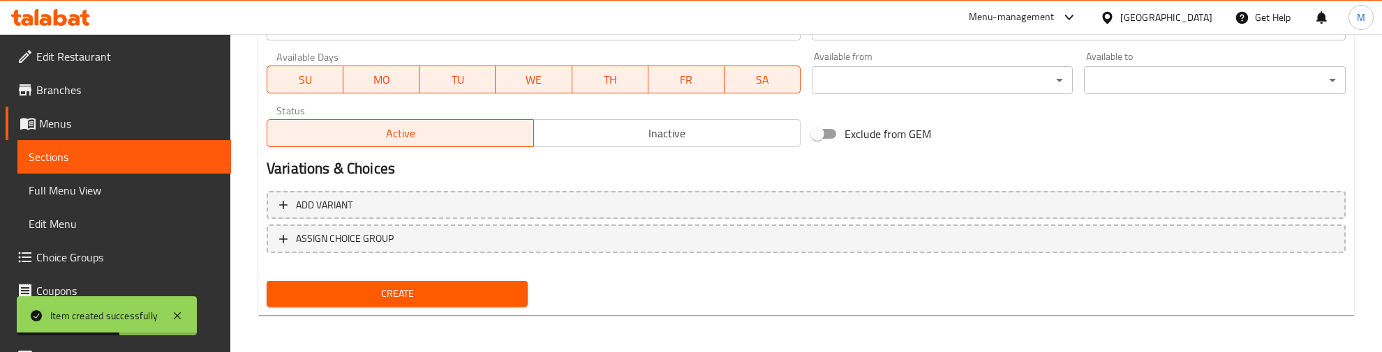
scroll to position [108, 0]
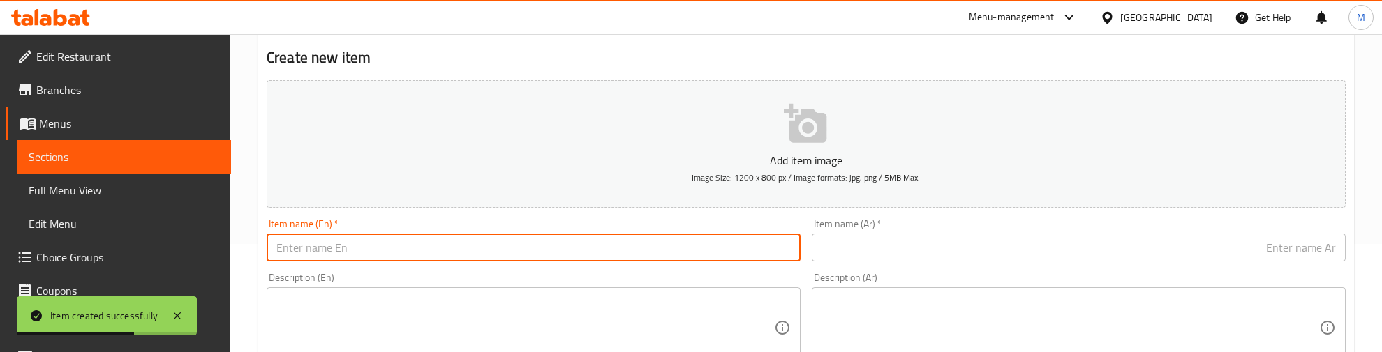
click at [361, 244] on input "text" at bounding box center [534, 248] width 534 height 28
paste input "Onion Rings"
type input "Onion Rings"
click at [1116, 248] on input "text" at bounding box center [1078, 248] width 534 height 28
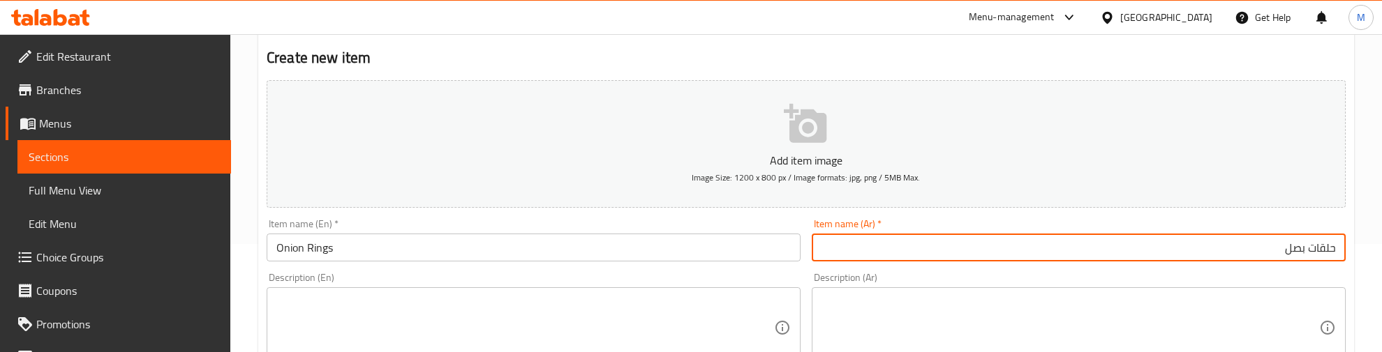
type input "حلقات بصل"
click at [1029, 224] on div "Item name (Ar)   * حلقات بصل Item name (Ar) *" at bounding box center [1078, 240] width 534 height 43
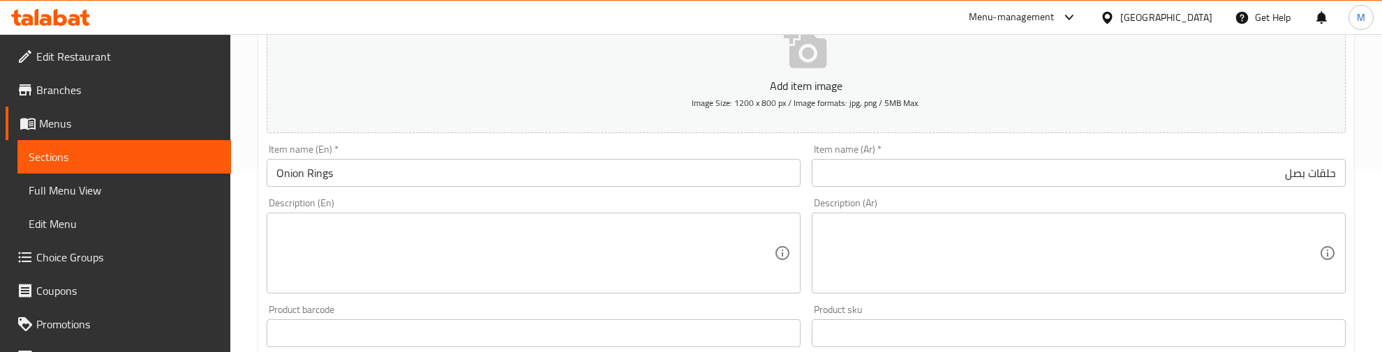
scroll to position [283, 0]
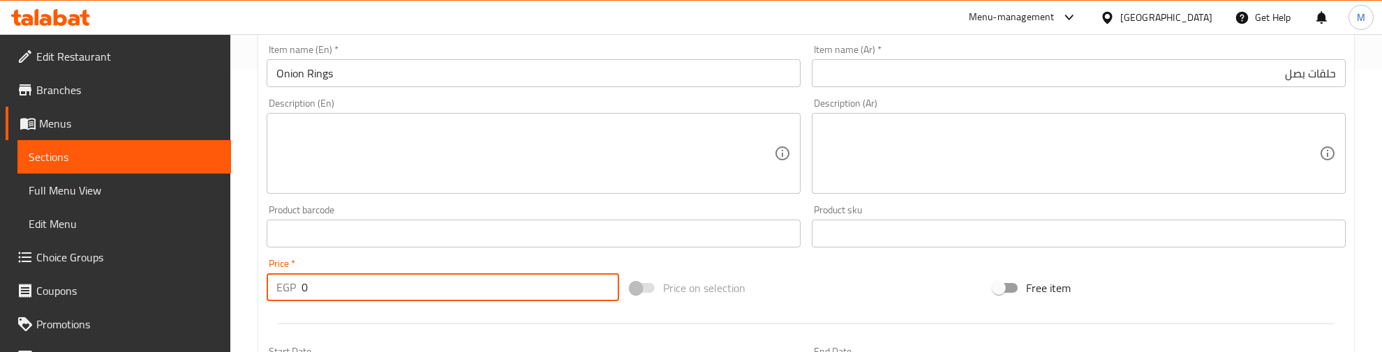
drag, startPoint x: 318, startPoint y: 290, endPoint x: 264, endPoint y: 294, distance: 54.5
click at [264, 294] on div "Price   * EGP 0 Price *" at bounding box center [443, 280] width 364 height 54
type input "90"
click at [280, 296] on p "EGP" at bounding box center [286, 287] width 20 height 17
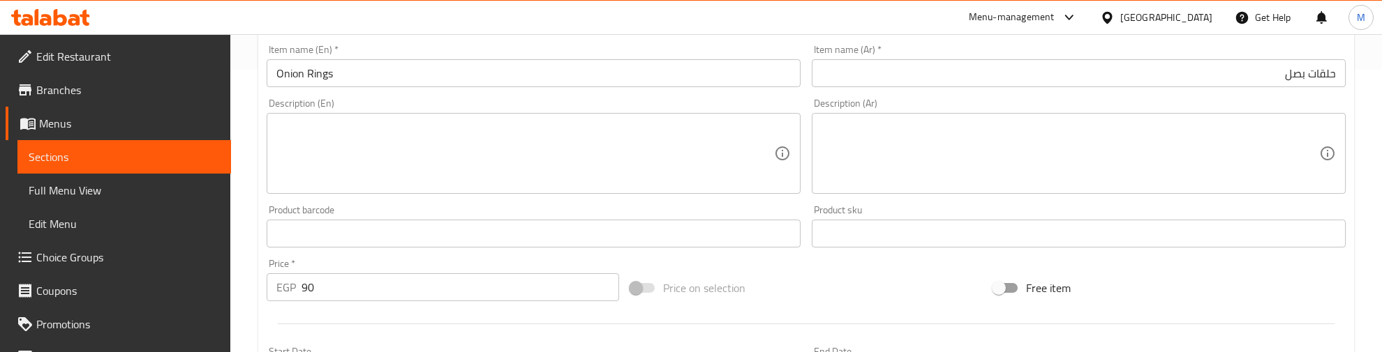
click at [281, 301] on div "EGP 90 Price *" at bounding box center [443, 288] width 352 height 28
click at [290, 315] on div at bounding box center [806, 324] width 1090 height 34
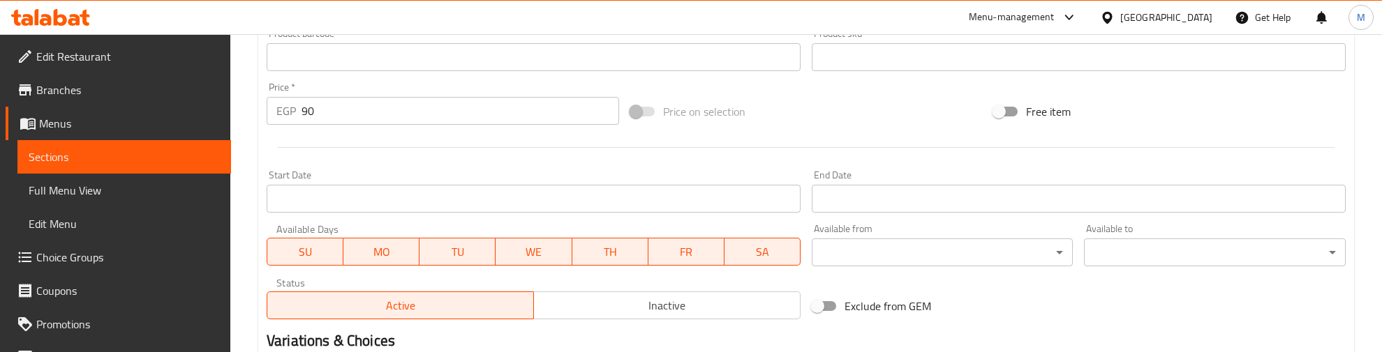
scroll to position [631, 0]
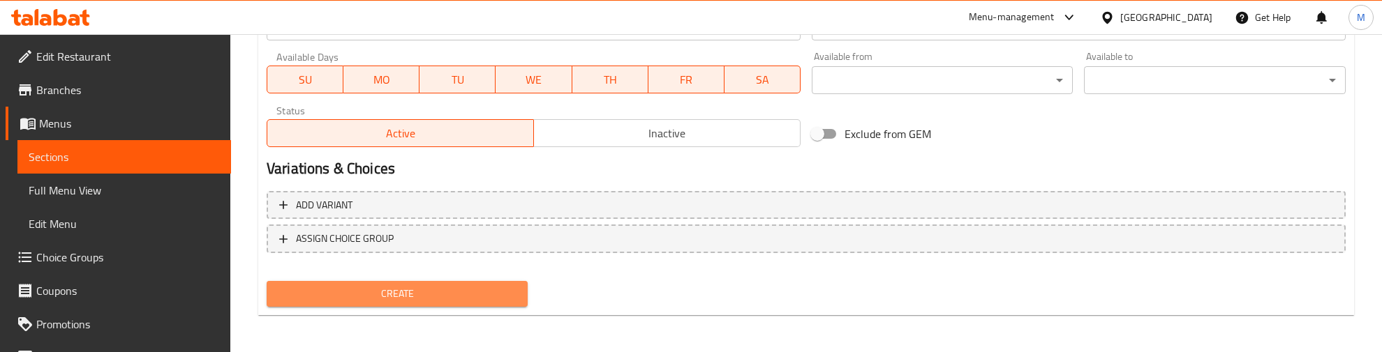
click at [345, 281] on button "Create" at bounding box center [397, 294] width 261 height 26
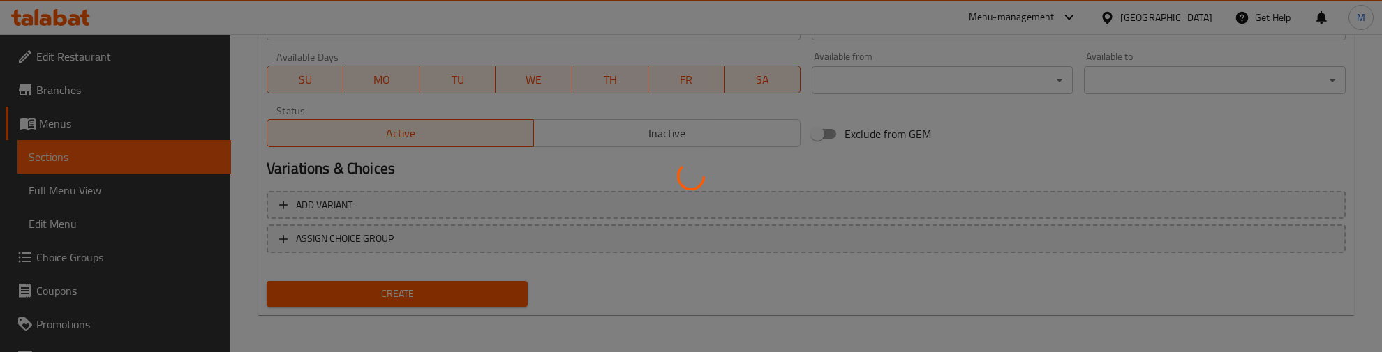
type input "0"
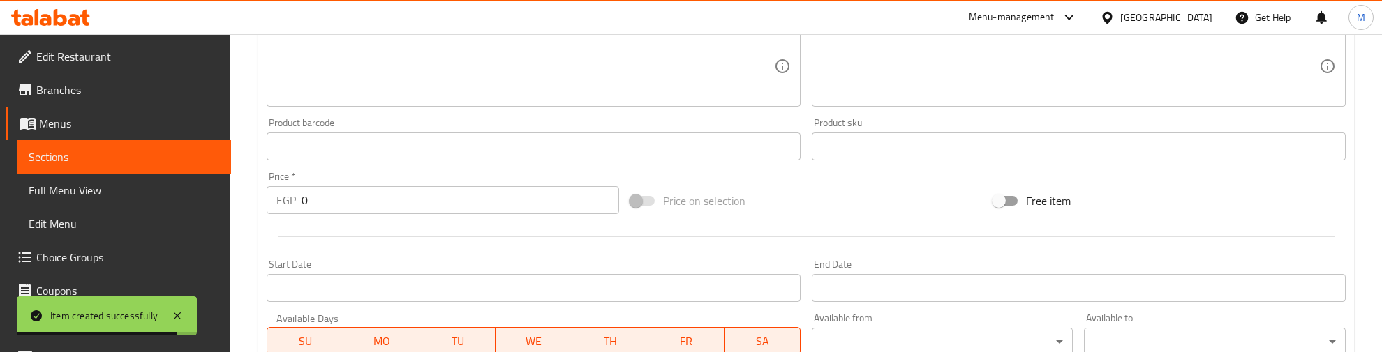
scroll to position [0, 0]
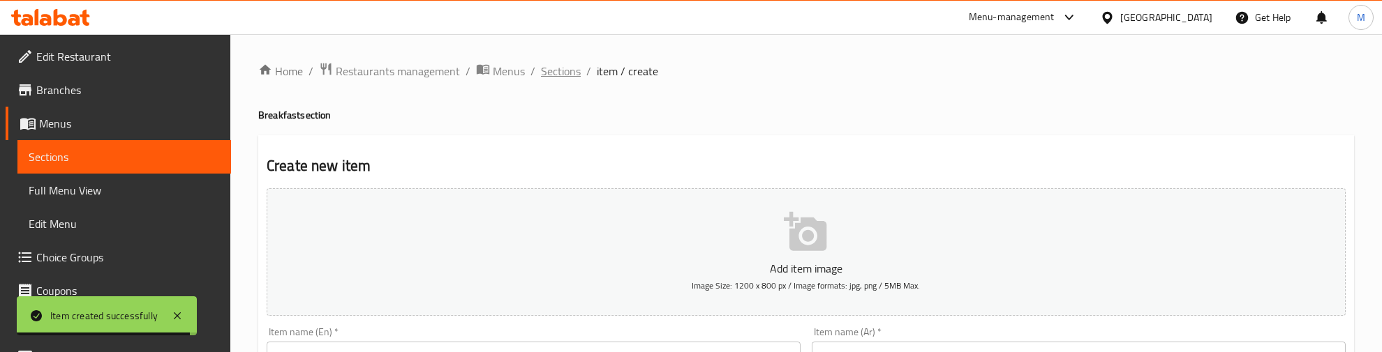
click at [553, 74] on span "Sections" at bounding box center [561, 71] width 40 height 17
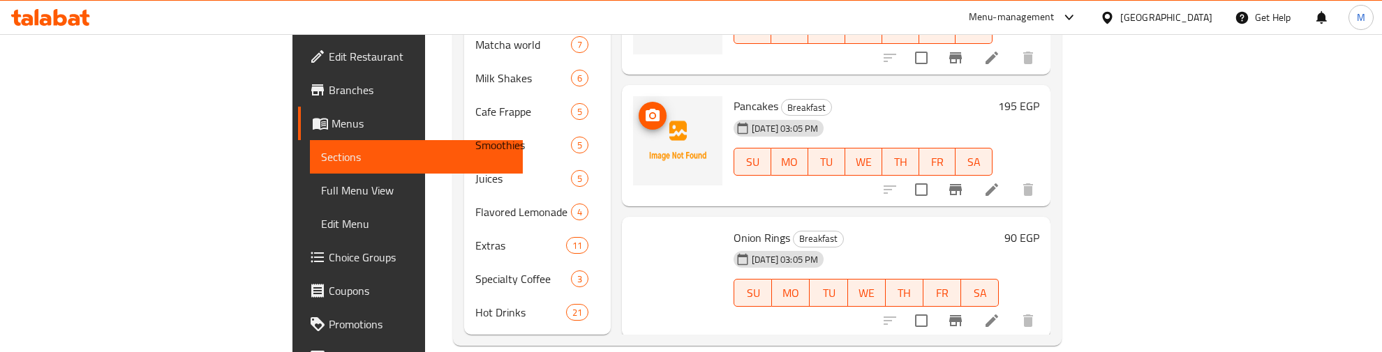
scroll to position [790, 0]
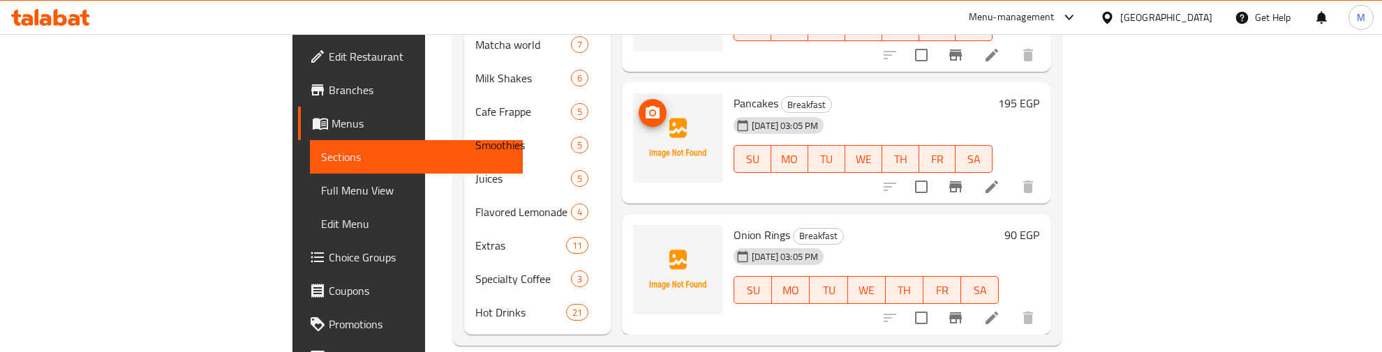
click at [733, 225] on span "Onion Rings" at bounding box center [761, 235] width 57 height 21
copy h6 "Onion Rings"
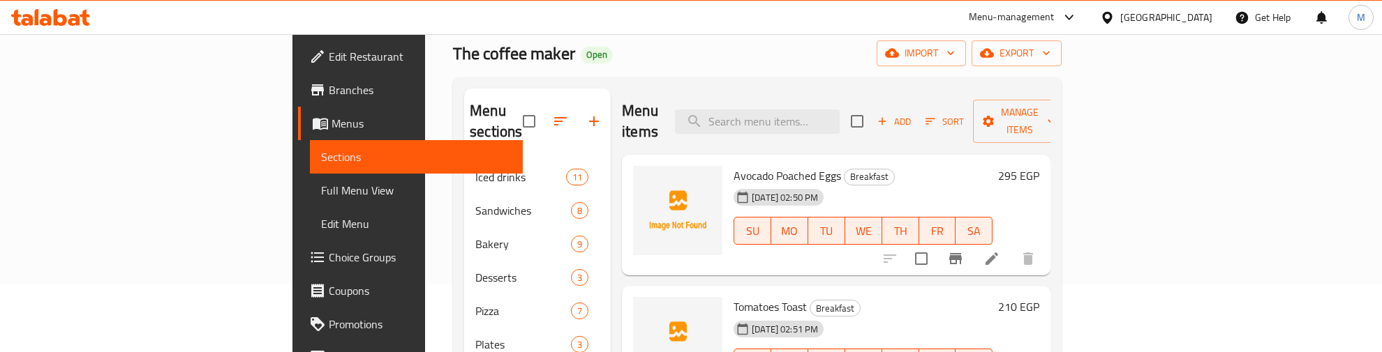
scroll to position [12, 0]
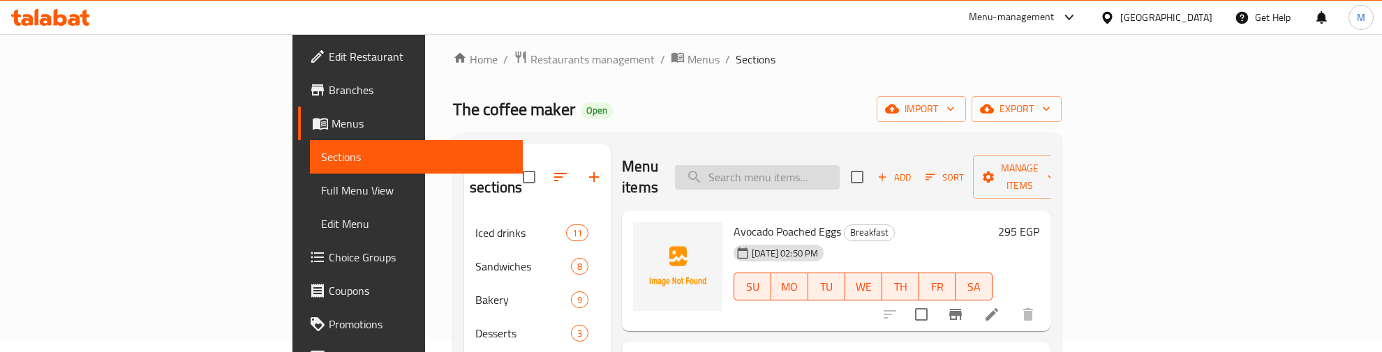
click at [839, 169] on input "search" at bounding box center [757, 177] width 165 height 24
paste input "Onion Rings"
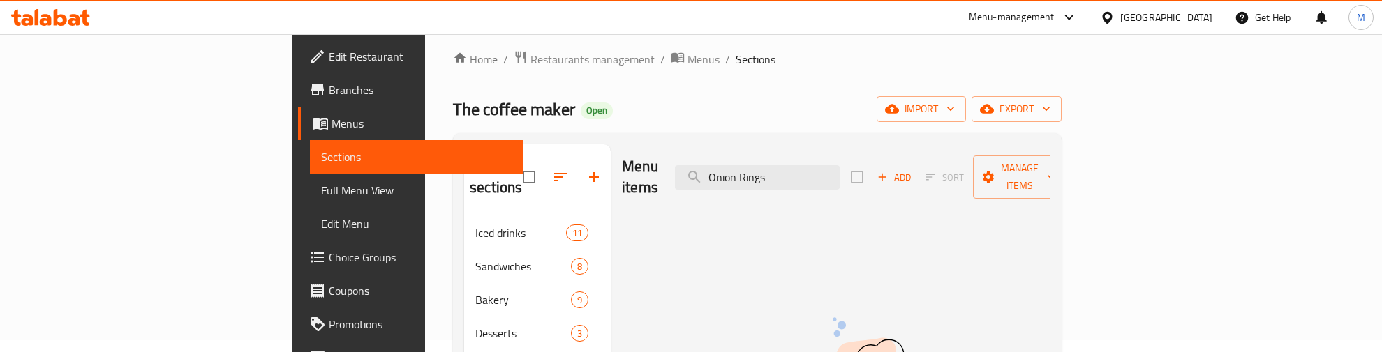
type input "Onion Rings"
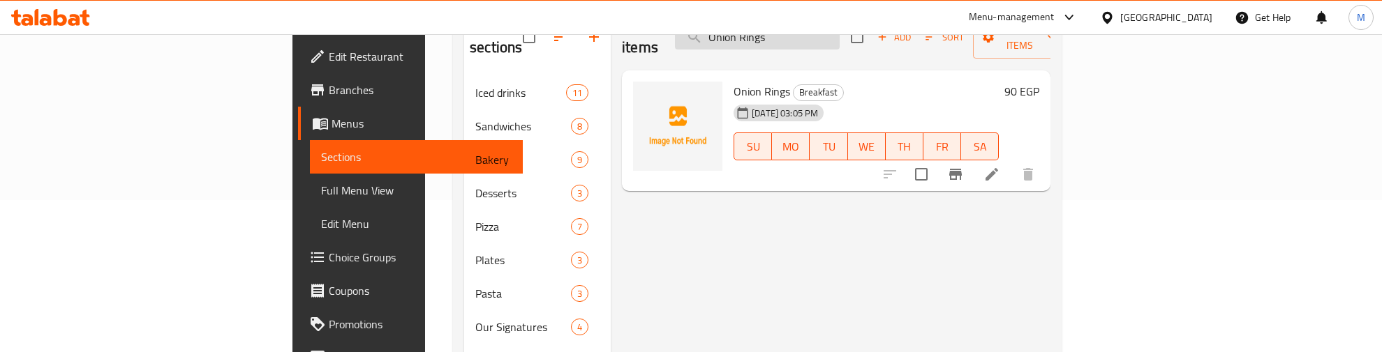
scroll to position [0, 0]
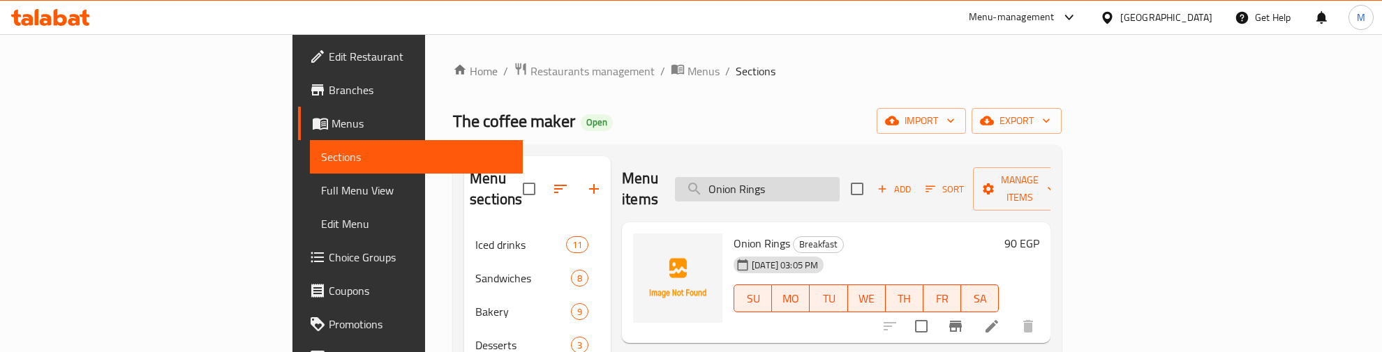
click at [781, 188] on input "Onion Rings" at bounding box center [757, 189] width 165 height 24
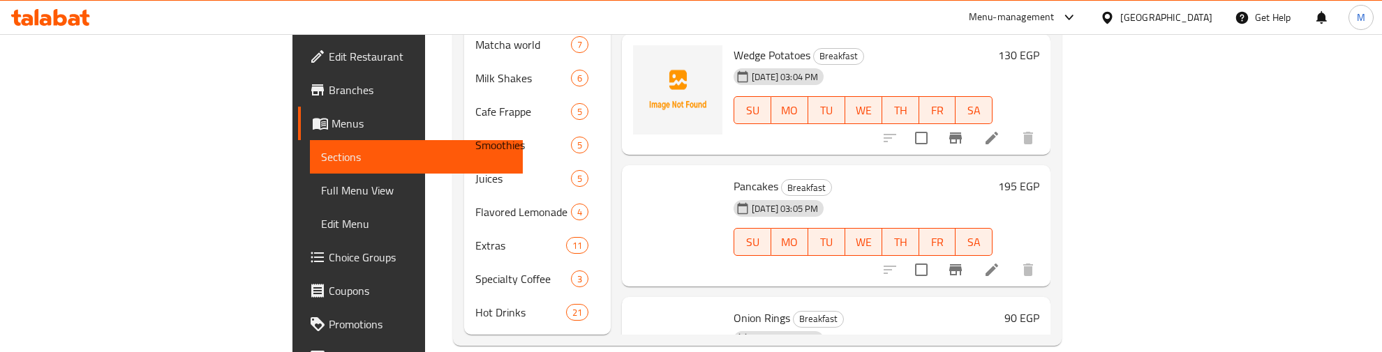
scroll to position [790, 0]
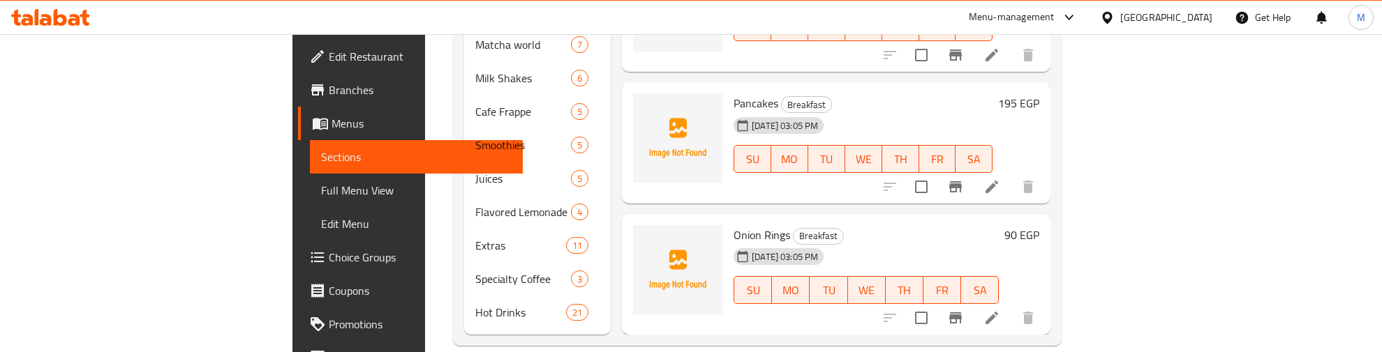
click at [733, 93] on span "Pancakes" at bounding box center [755, 103] width 45 height 21
copy h6 "Pancakes"
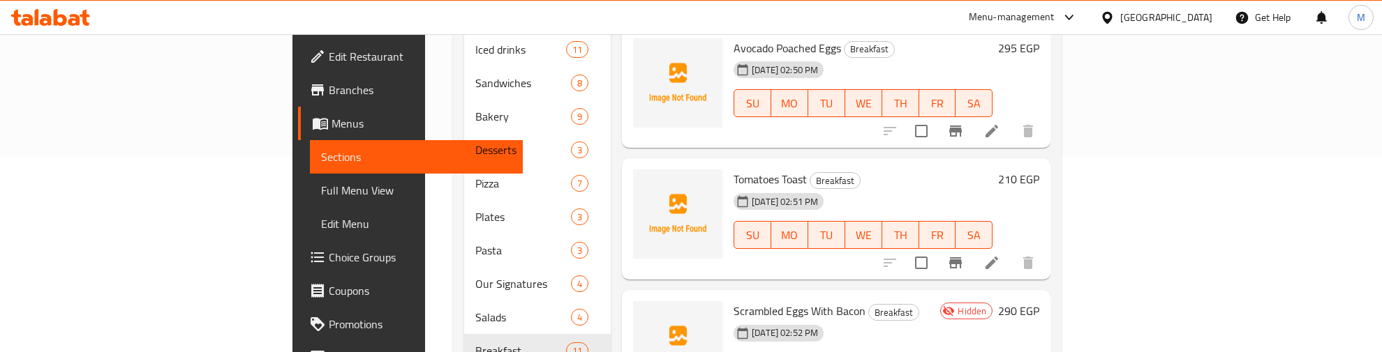
scroll to position [12, 0]
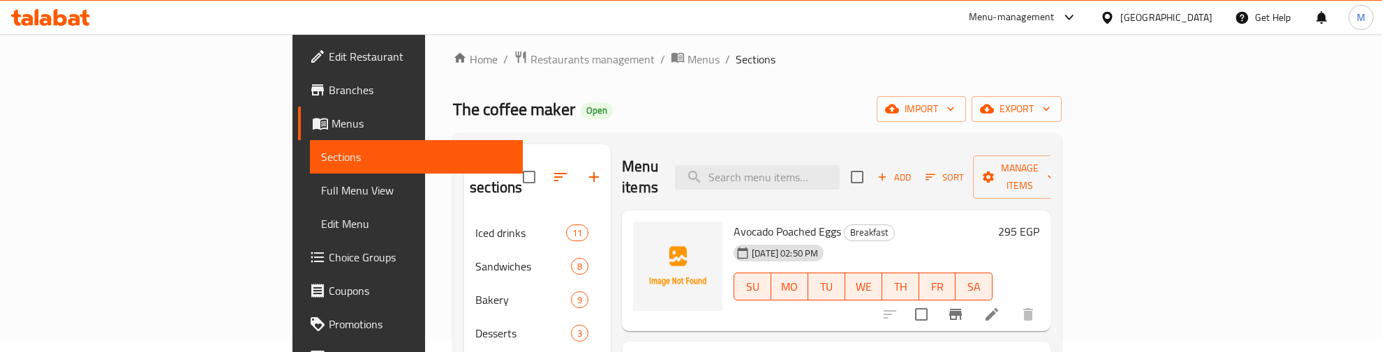
click at [857, 179] on div "Menu items Add Sort Manage items" at bounding box center [836, 177] width 428 height 66
click at [839, 165] on input "search" at bounding box center [757, 177] width 165 height 24
paste input "Pancakes"
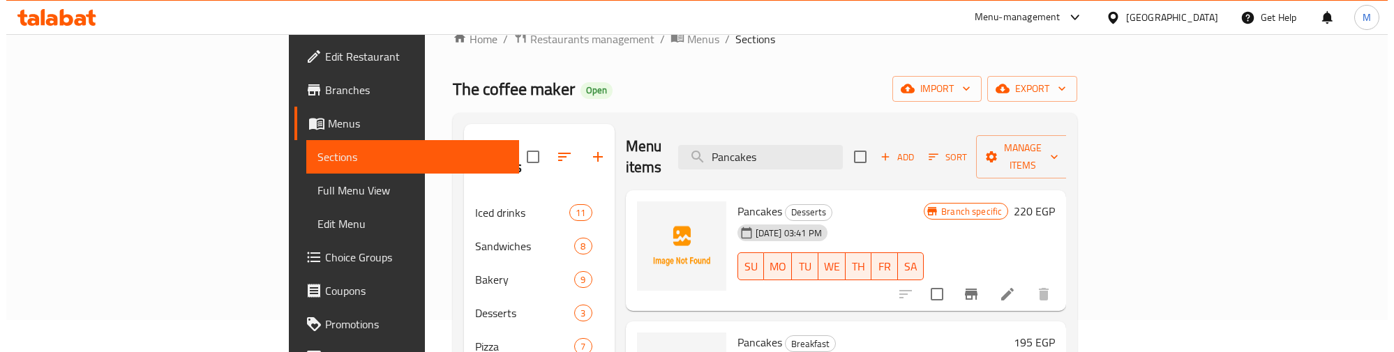
scroll to position [99, 0]
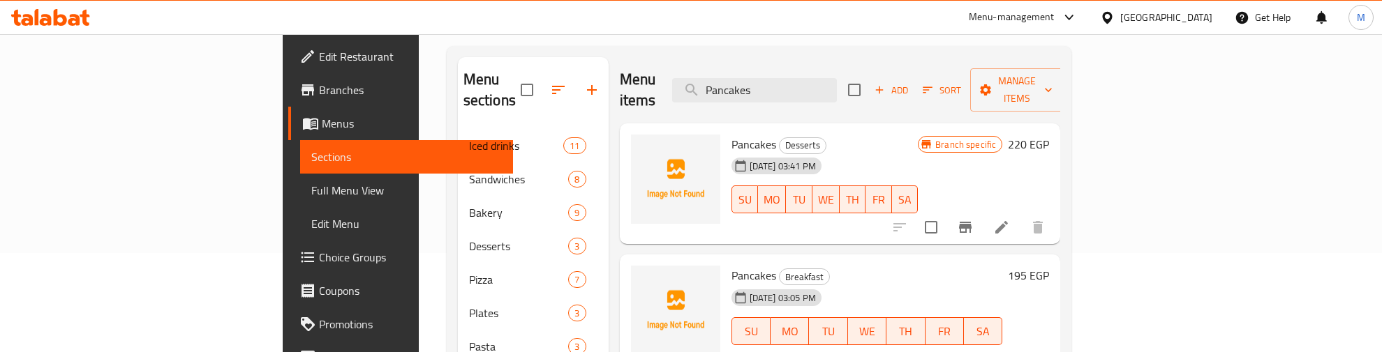
type input "Pancakes"
click at [973, 219] on icon "Branch-specific-item" at bounding box center [965, 227] width 17 height 17
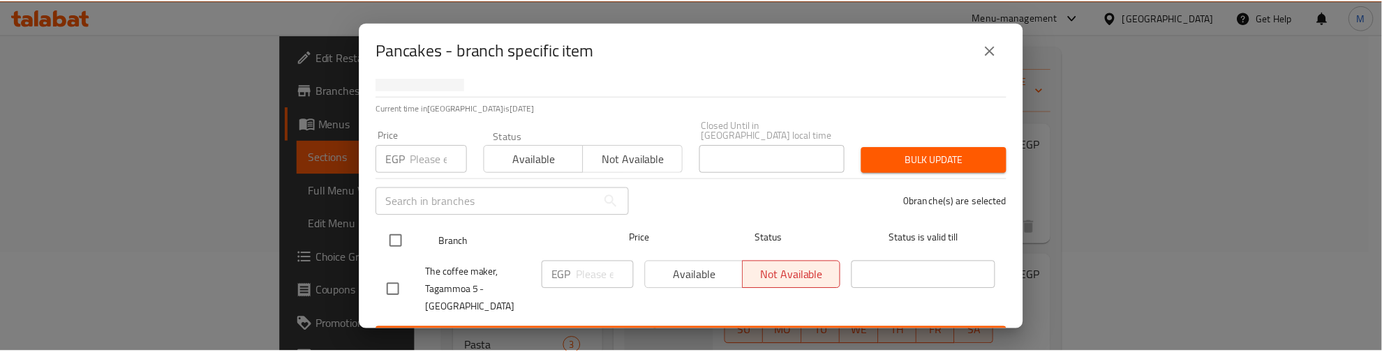
scroll to position [101, 0]
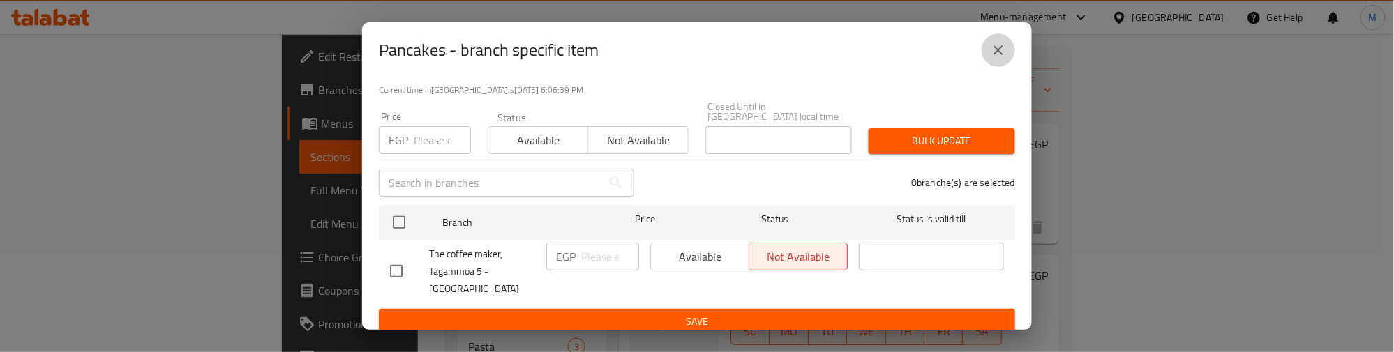
click at [1001, 53] on icon "close" at bounding box center [999, 50] width 10 height 10
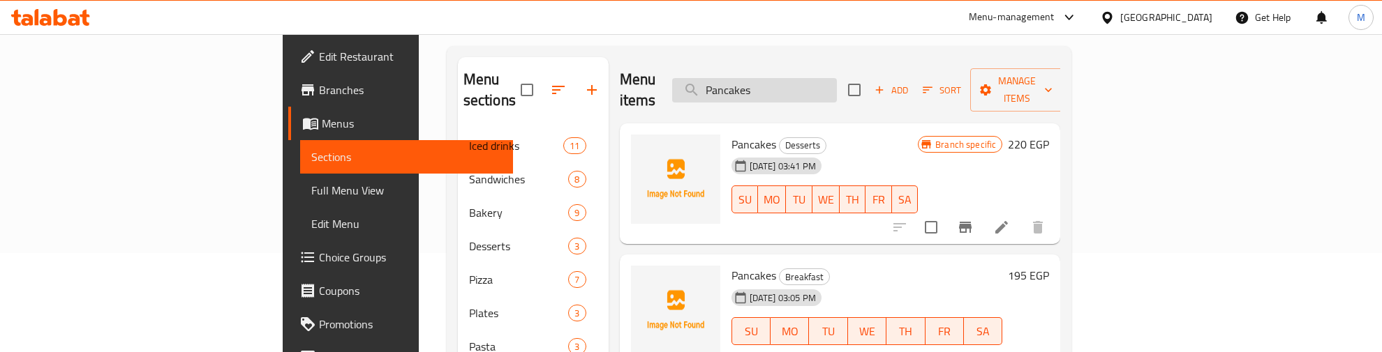
drag, startPoint x: 867, startPoint y: 68, endPoint x: 788, endPoint y: 73, distance: 78.3
click at [788, 78] on input "Pancakes" at bounding box center [754, 90] width 165 height 24
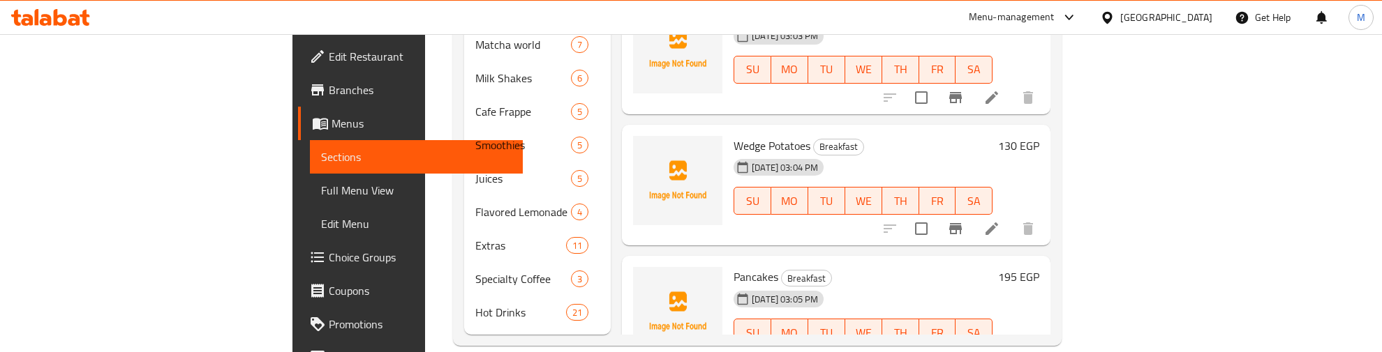
scroll to position [790, 0]
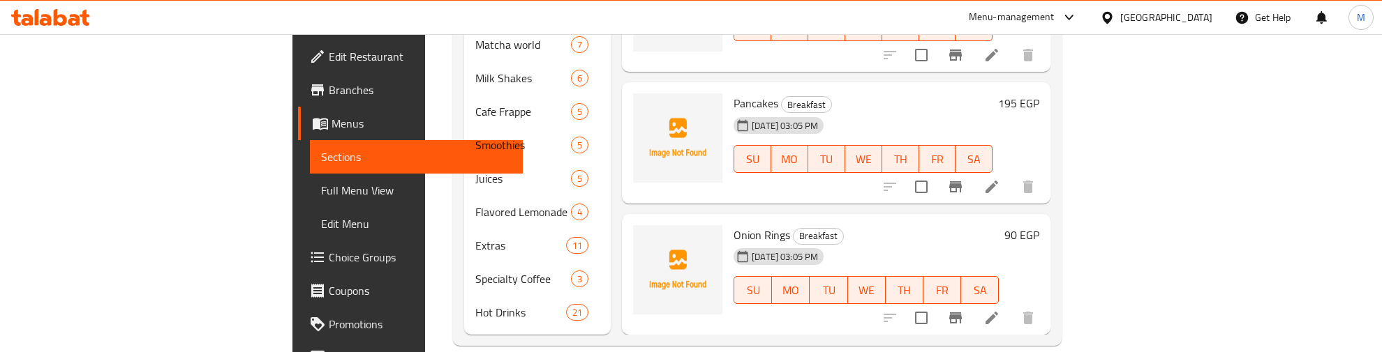
click at [1000, 179] on icon at bounding box center [991, 187] width 17 height 17
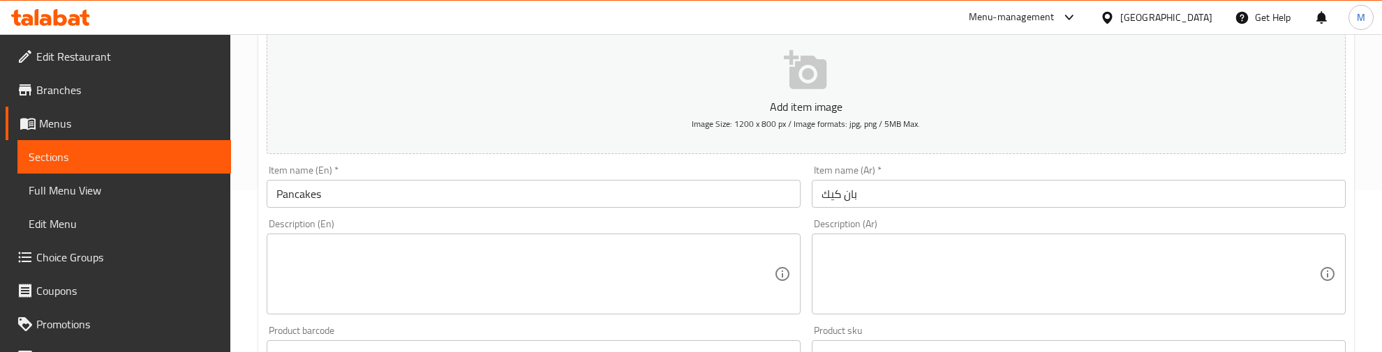
scroll to position [174, 0]
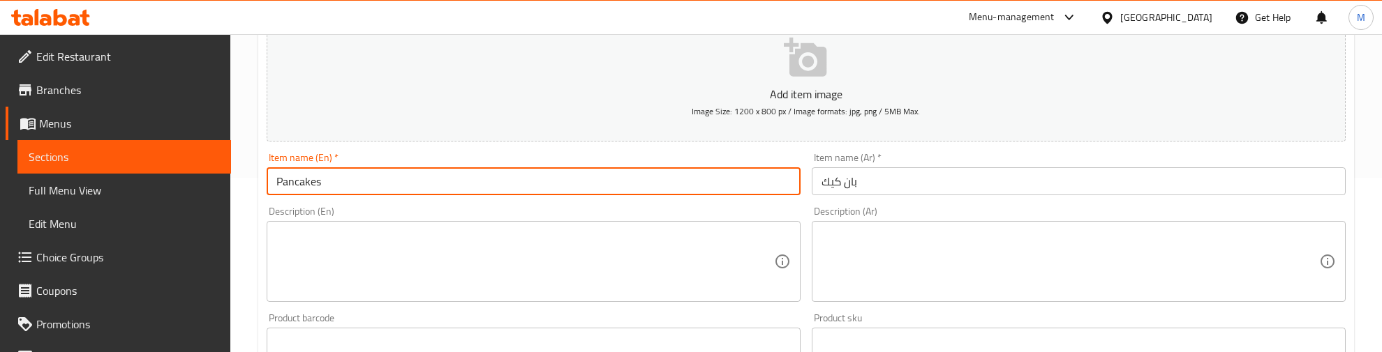
click at [278, 182] on input "Pancakes" at bounding box center [534, 181] width 534 height 28
click at [332, 186] on input "Pancakes" at bounding box center [534, 181] width 534 height 28
click at [302, 187] on input "Pancakes" at bounding box center [534, 181] width 534 height 28
type input "Pancakes"
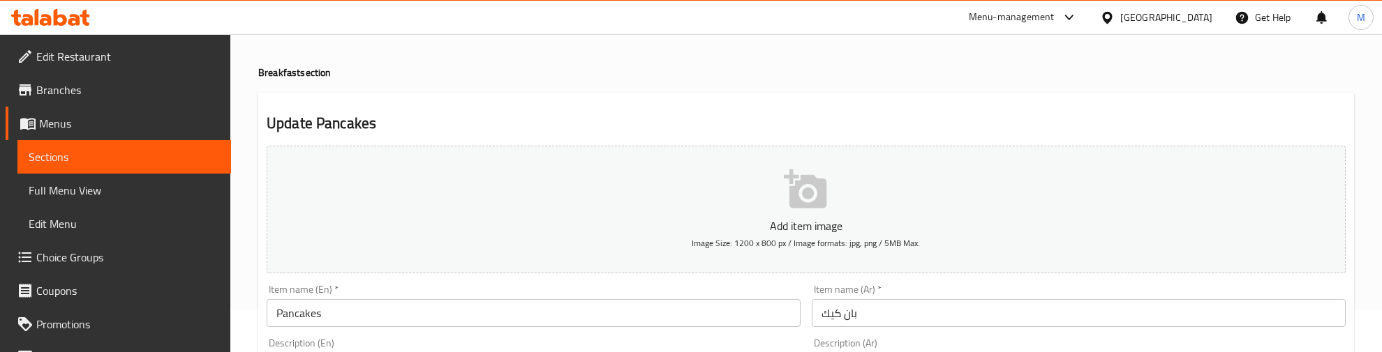
scroll to position [0, 0]
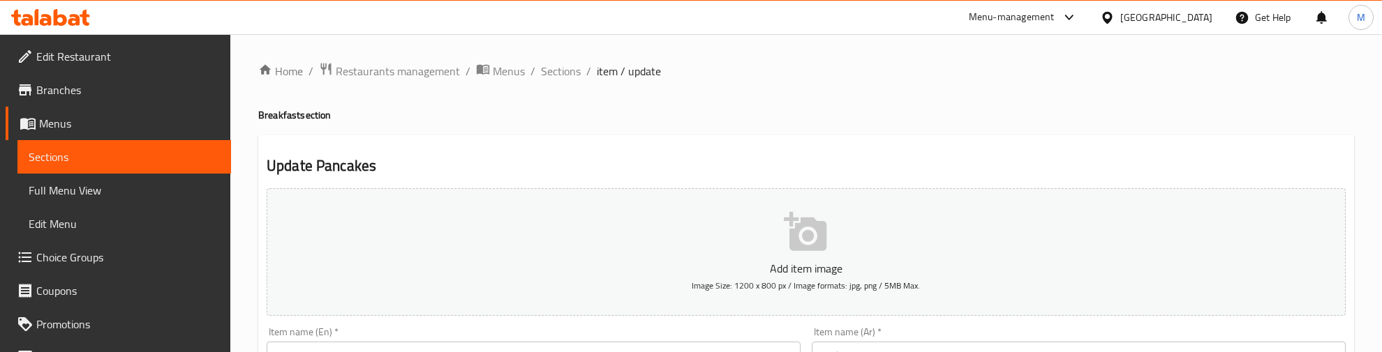
drag, startPoint x: 552, startPoint y: 75, endPoint x: 557, endPoint y: 84, distance: 10.3
click at [552, 75] on span "Sections" at bounding box center [561, 71] width 40 height 17
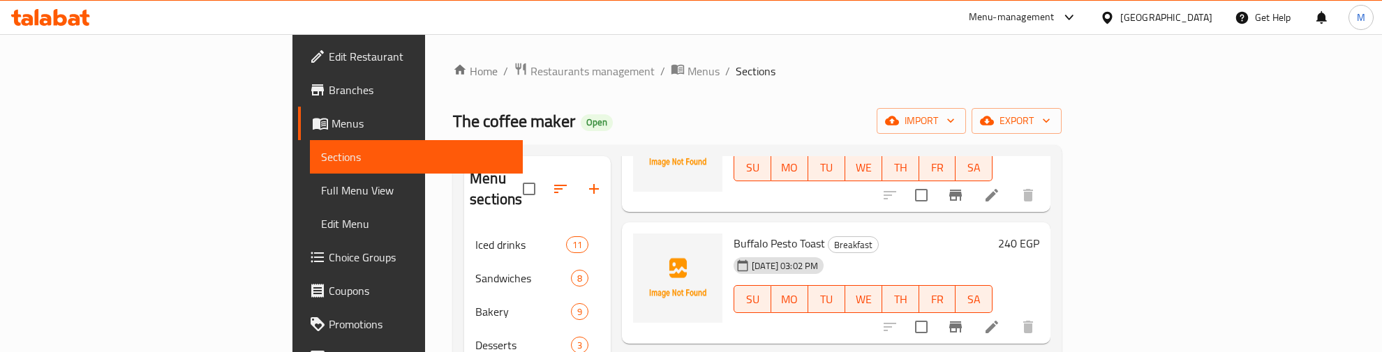
scroll to position [535, 0]
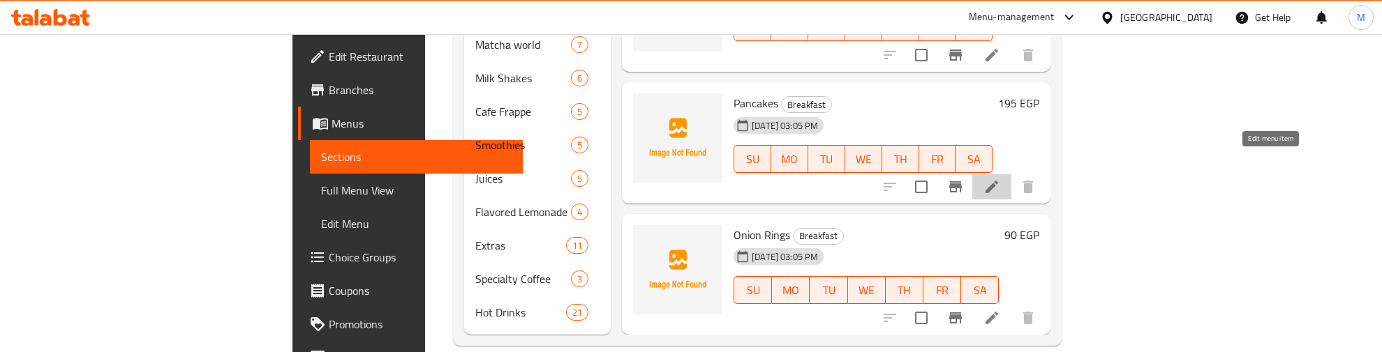
click at [1000, 179] on icon at bounding box center [991, 187] width 17 height 17
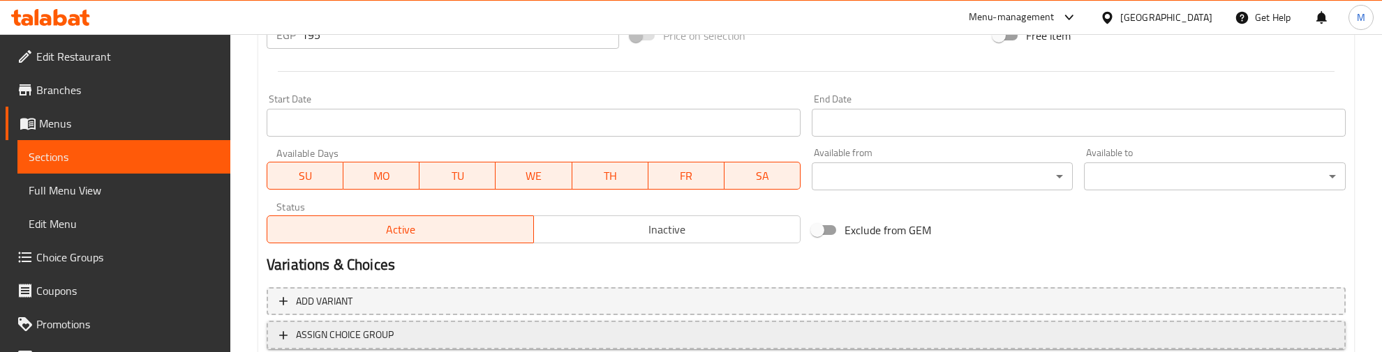
scroll to position [631, 0]
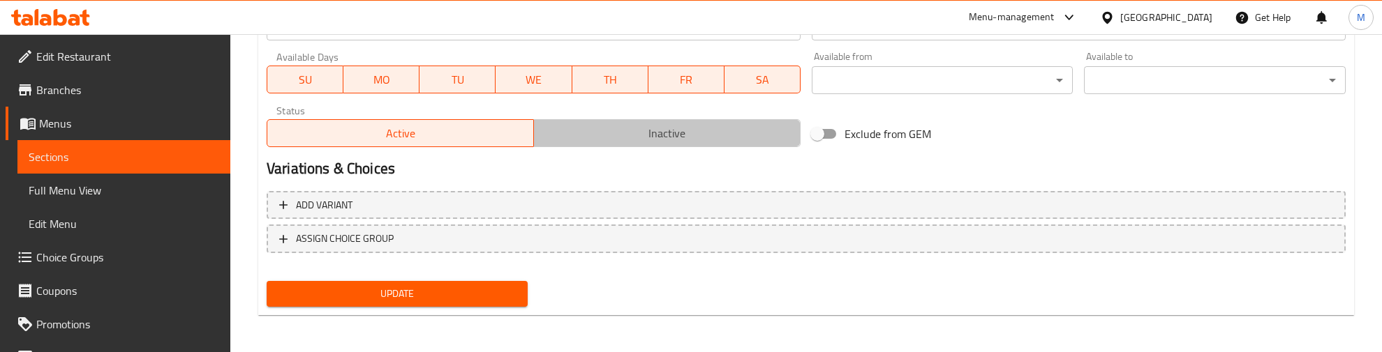
click at [598, 145] on button "Inactive" at bounding box center [666, 133] width 267 height 28
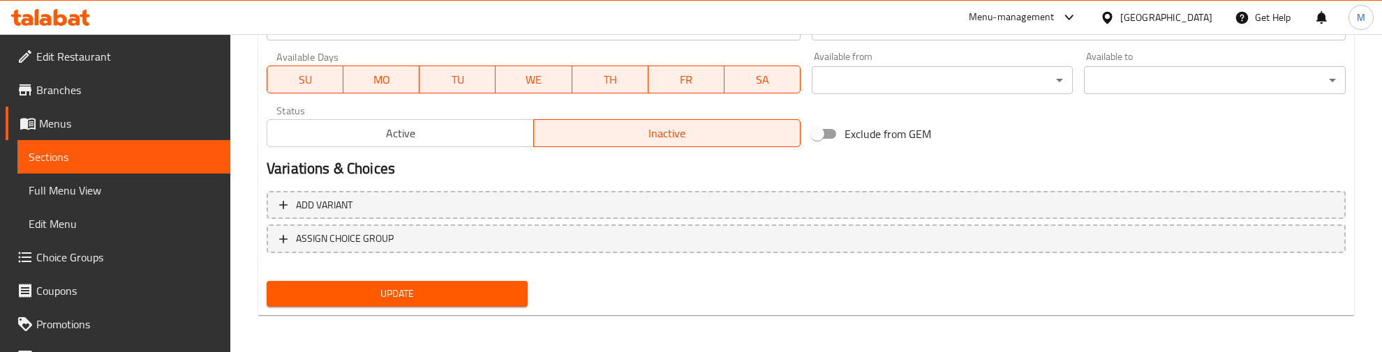
click at [436, 286] on span "Update" at bounding box center [397, 293] width 239 height 17
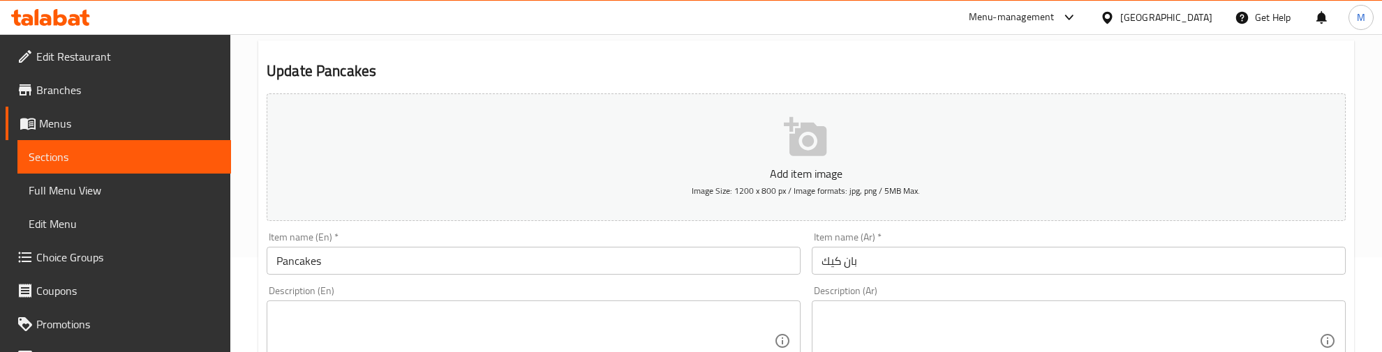
scroll to position [0, 0]
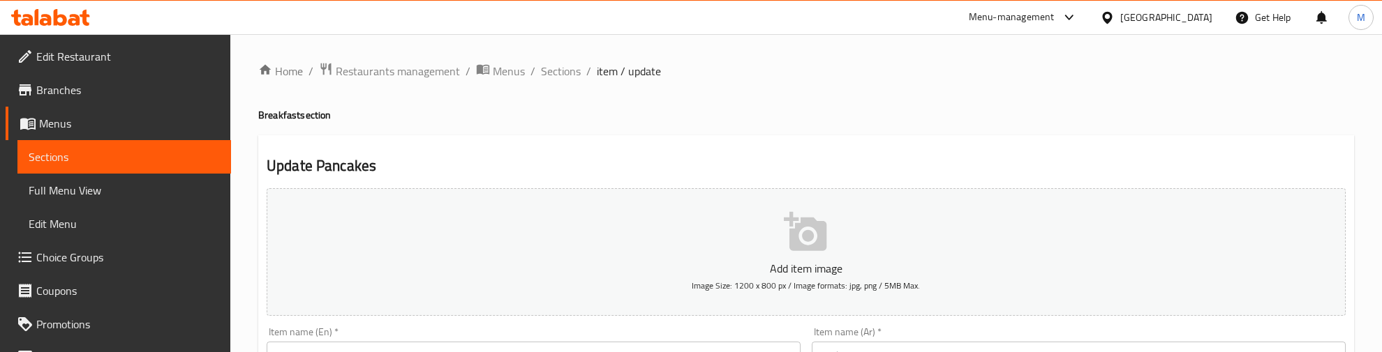
click at [518, 108] on h4 "Breakfast section" at bounding box center [805, 115] width 1095 height 14
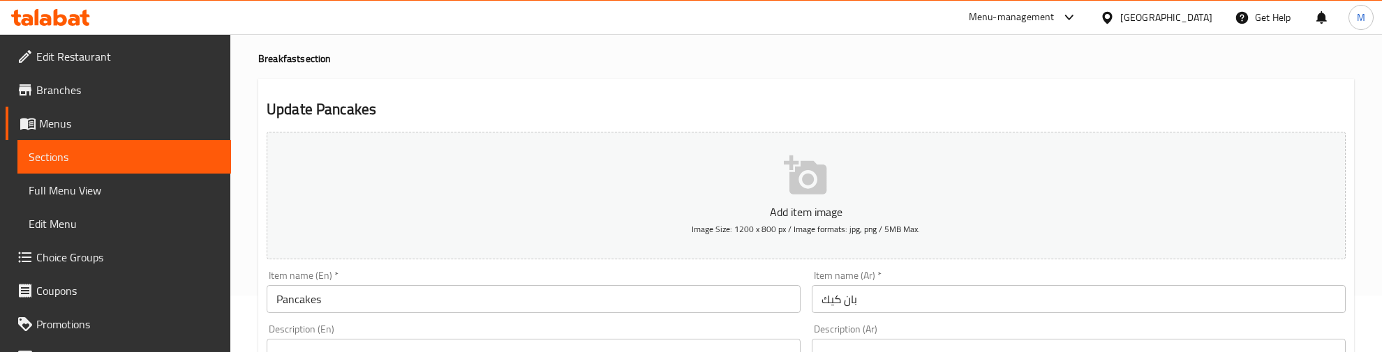
scroll to position [87, 0]
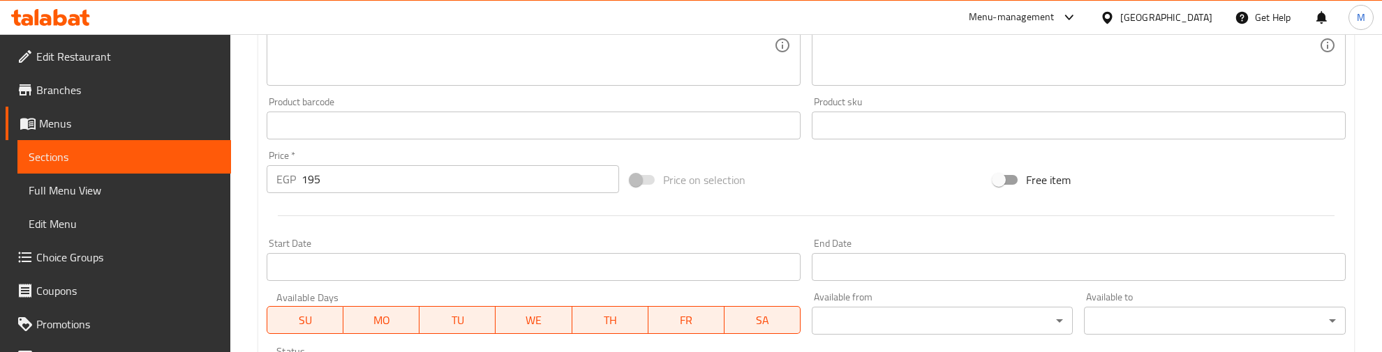
scroll to position [631, 0]
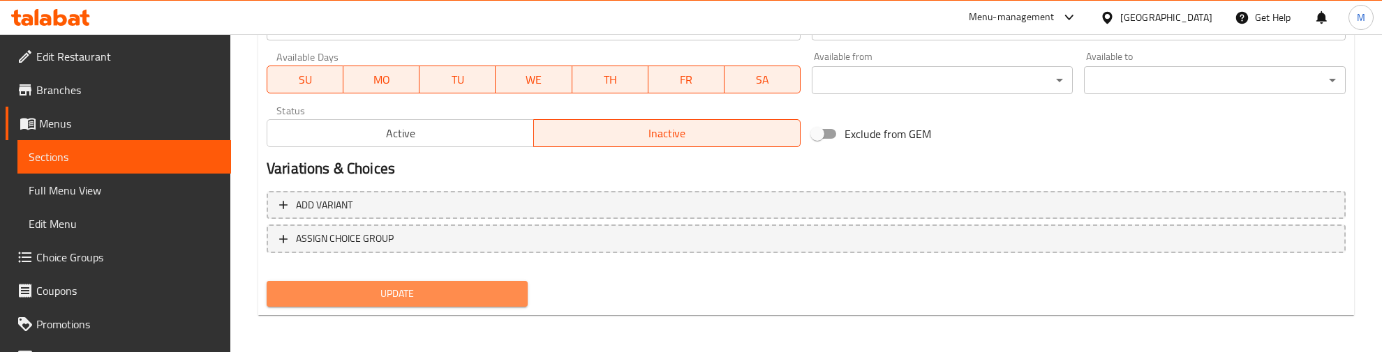
click at [468, 293] on span "Update" at bounding box center [397, 293] width 239 height 17
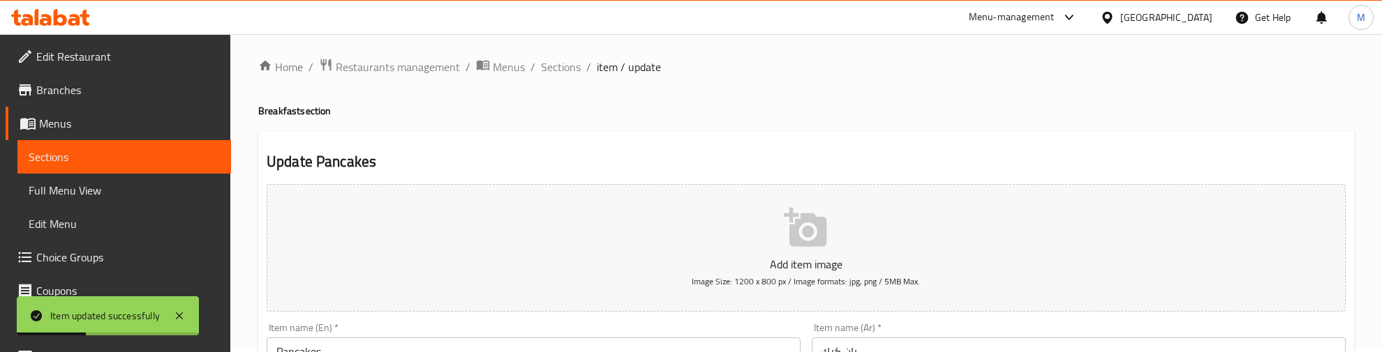
scroll to position [0, 0]
click at [555, 75] on span "Sections" at bounding box center [561, 71] width 40 height 17
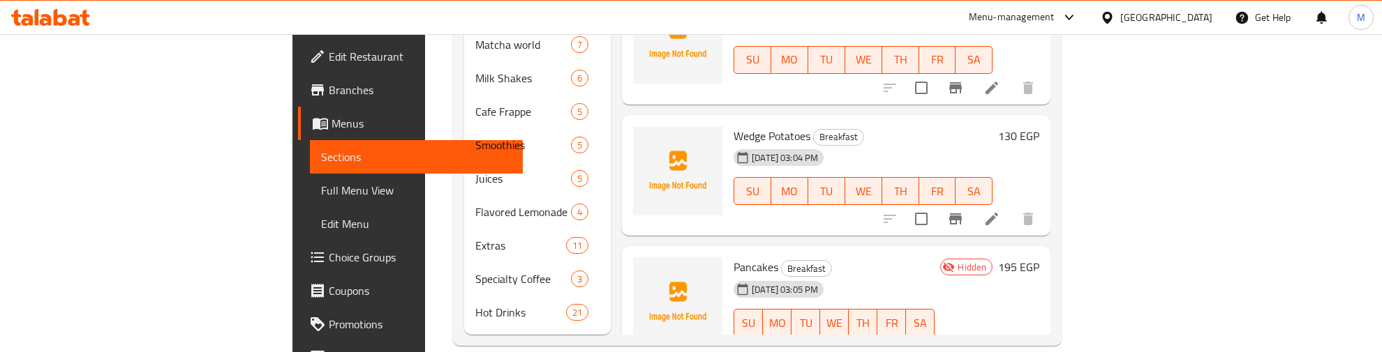
scroll to position [615, 0]
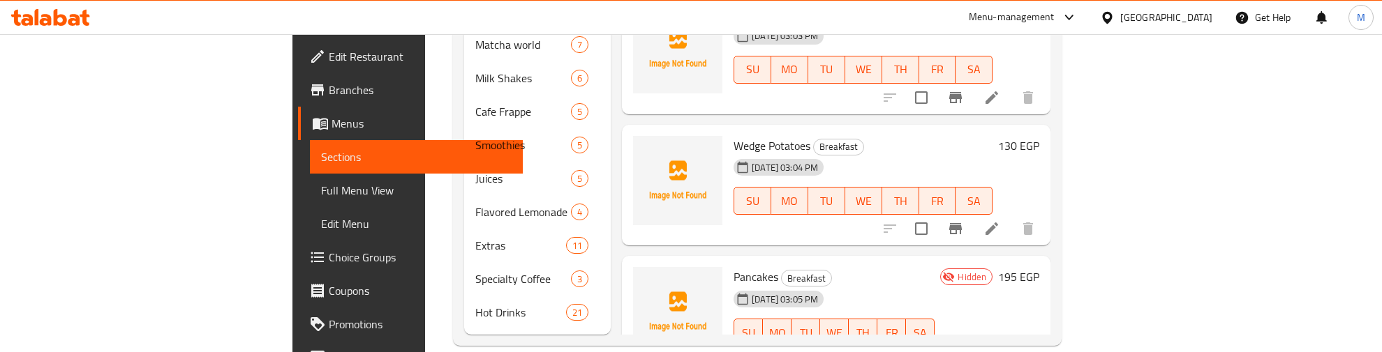
click at [885, 267] on h6 "Pancakes Breakfast" at bounding box center [833, 277] width 201 height 20
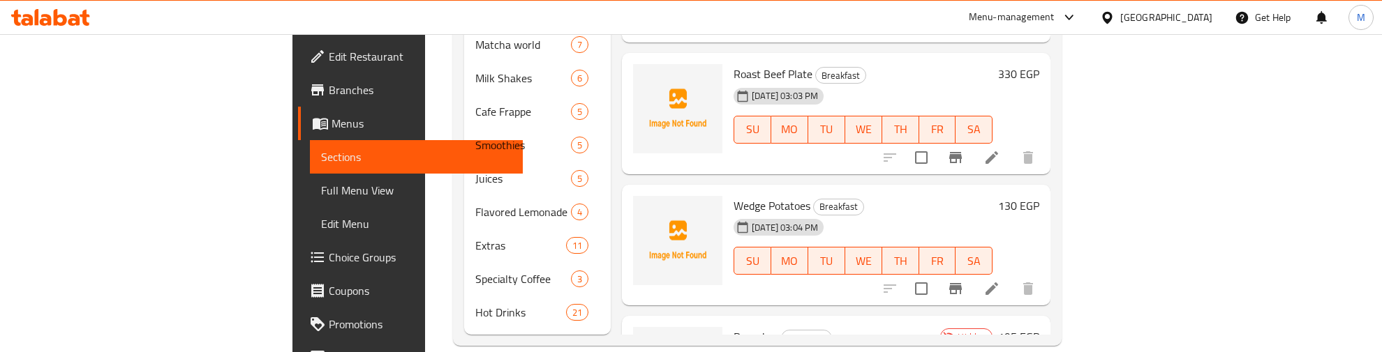
scroll to position [528, 0]
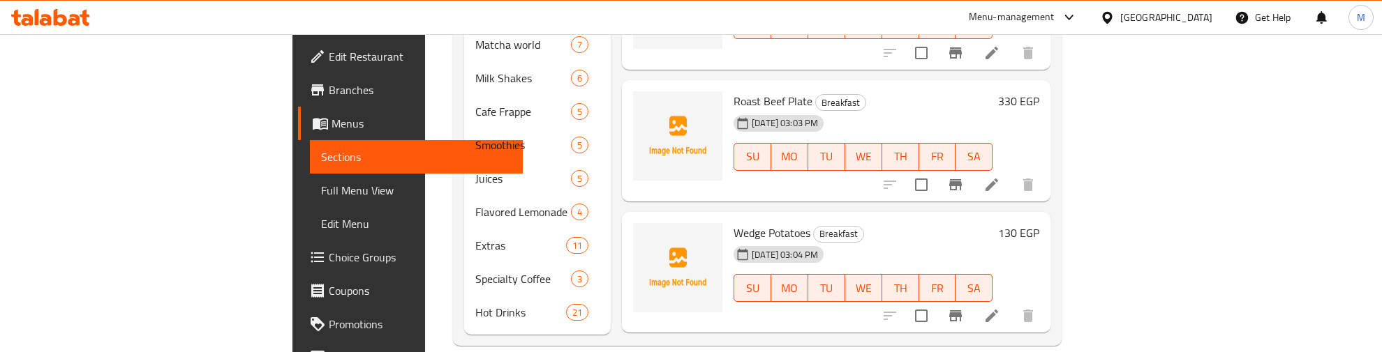
click at [733, 223] on span "Wedge Potatoes" at bounding box center [771, 233] width 77 height 21
copy h6 "Wedge Potatoes"
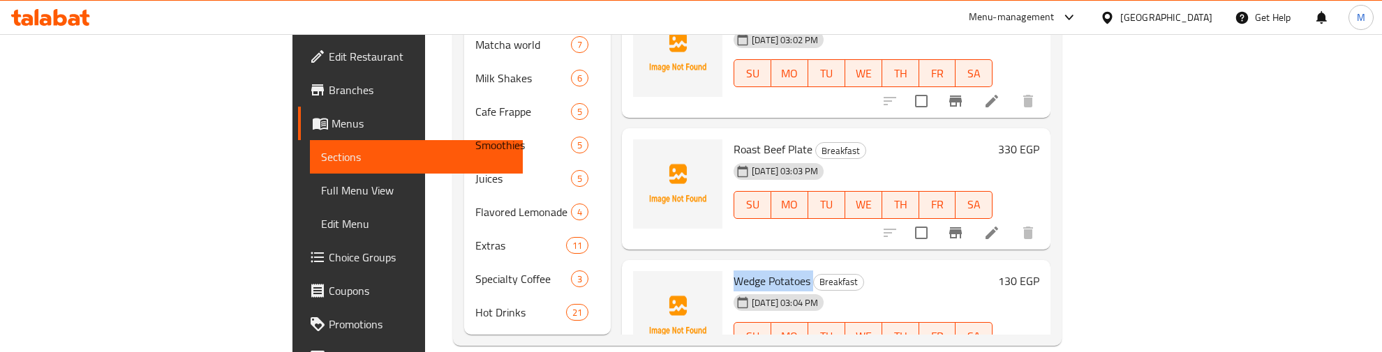
scroll to position [441, 0]
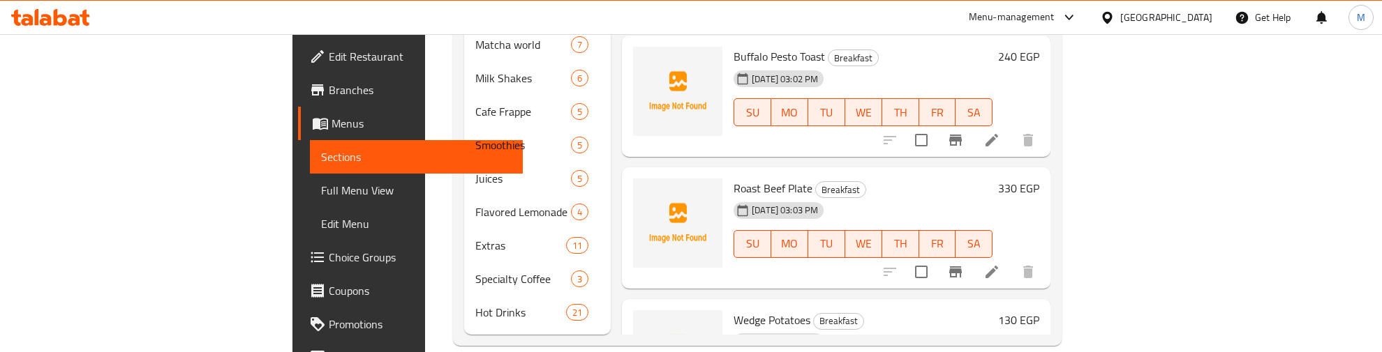
click at [733, 178] on span "Roast Beef Plate" at bounding box center [772, 188] width 79 height 21
copy h6 "Roast Beef Plate"
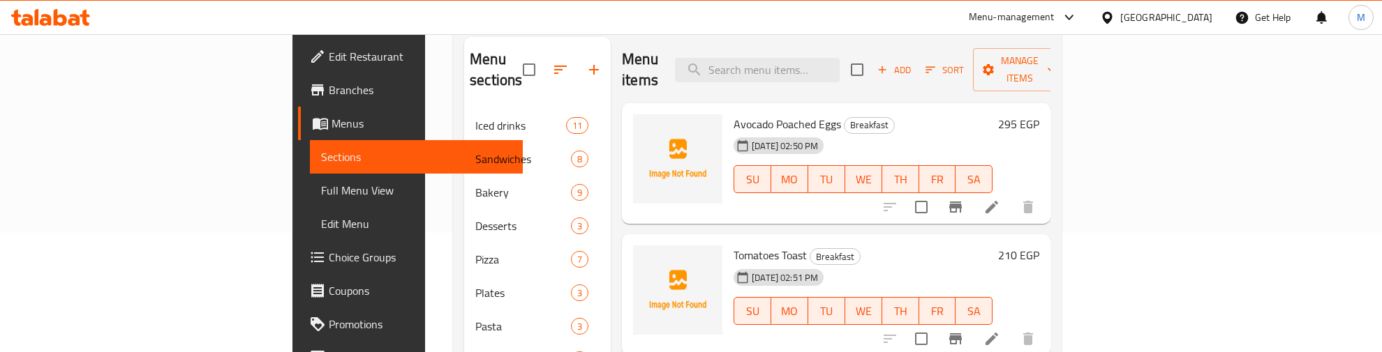
scroll to position [0, 0]
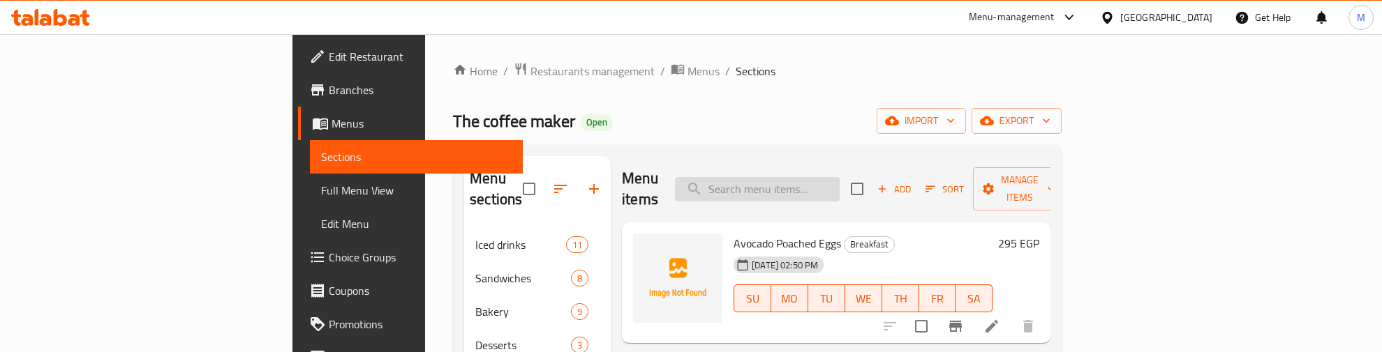
click at [814, 182] on input "search" at bounding box center [757, 189] width 165 height 24
paste input "Milk Shake"
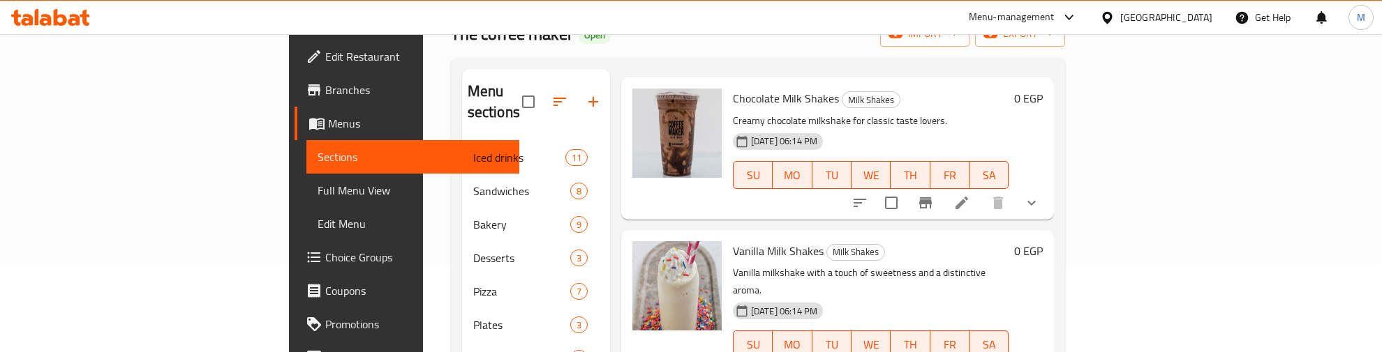
scroll to position [257, 0]
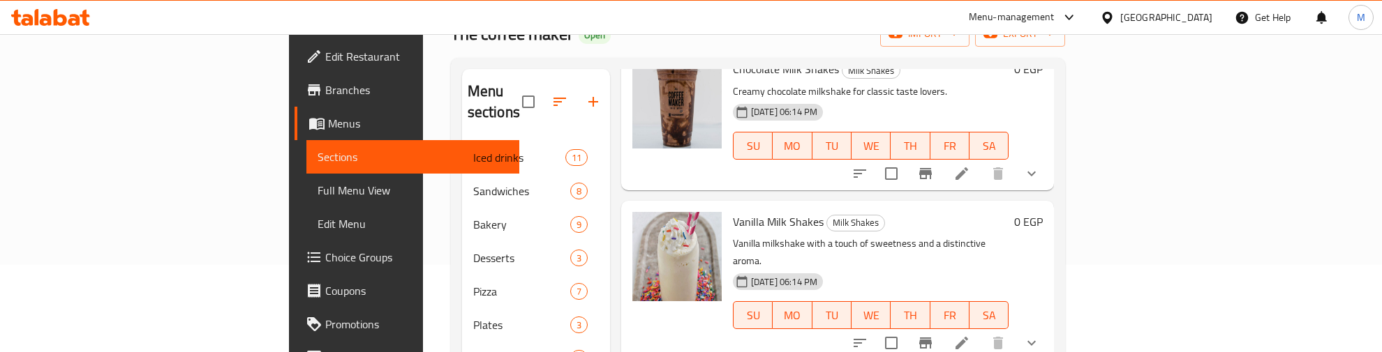
type input "MilkShake"
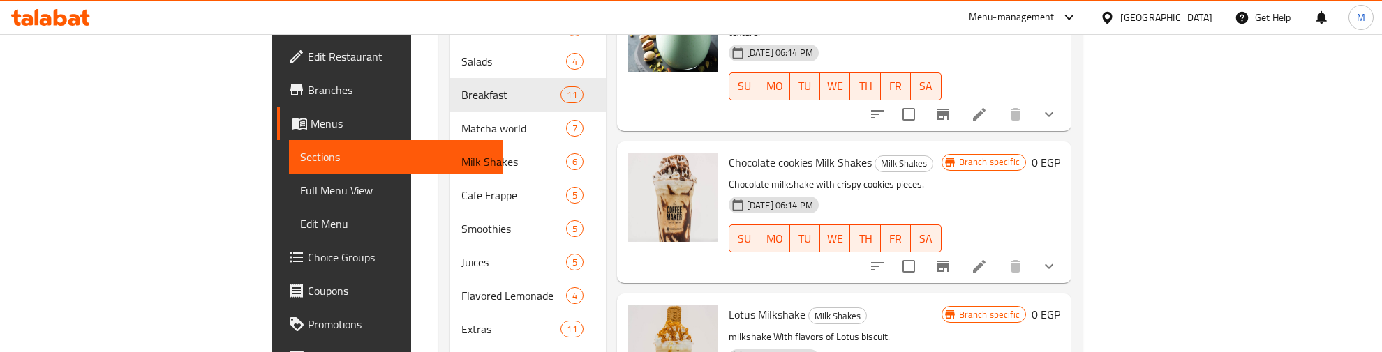
scroll to position [535, 0]
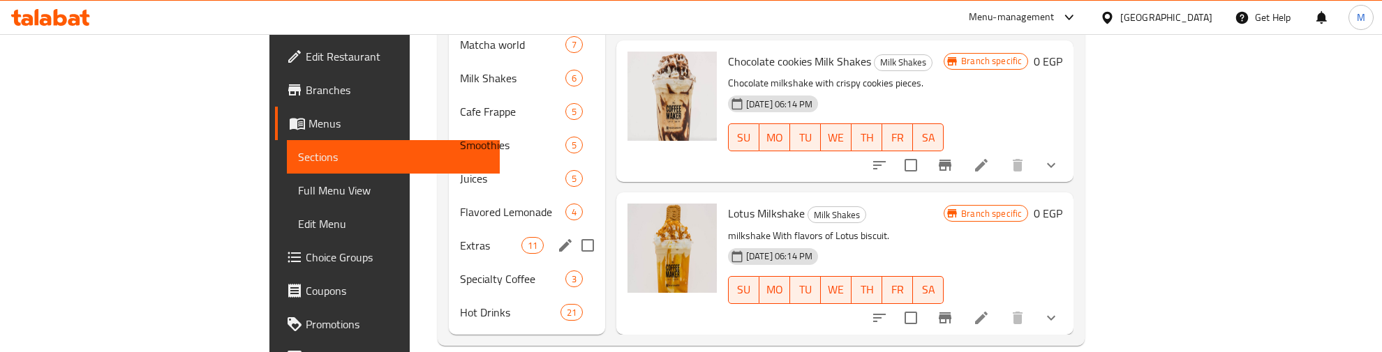
click at [449, 229] on div "Extras 11" at bounding box center [527, 245] width 156 height 33
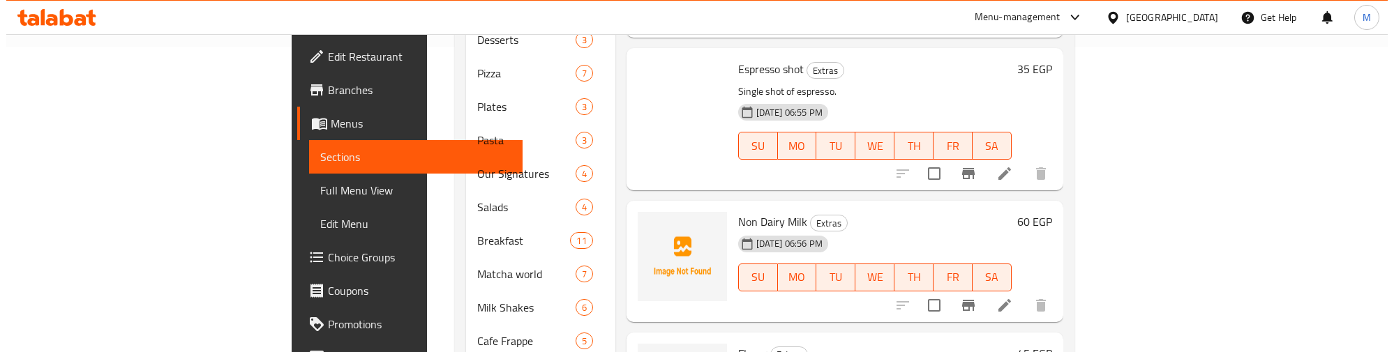
scroll to position [12, 0]
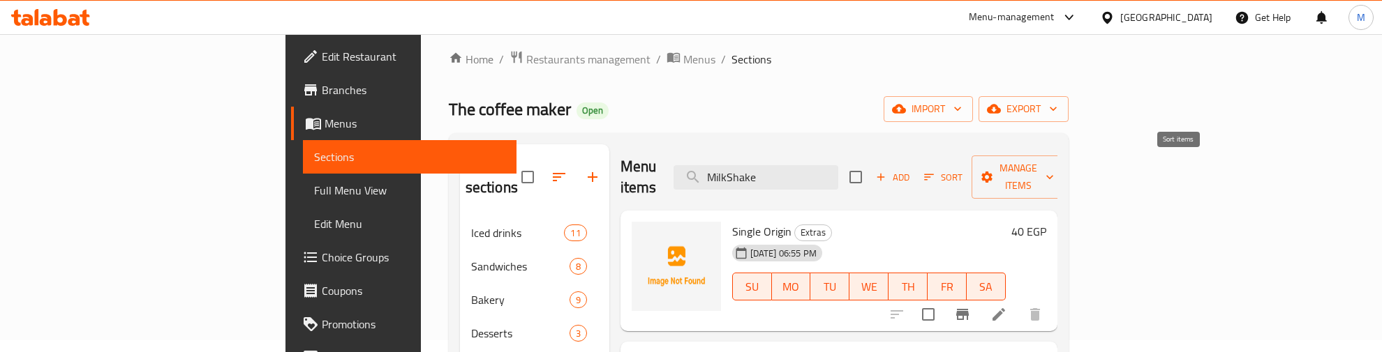
click at [935, 171] on icon "button" at bounding box center [928, 177] width 13 height 13
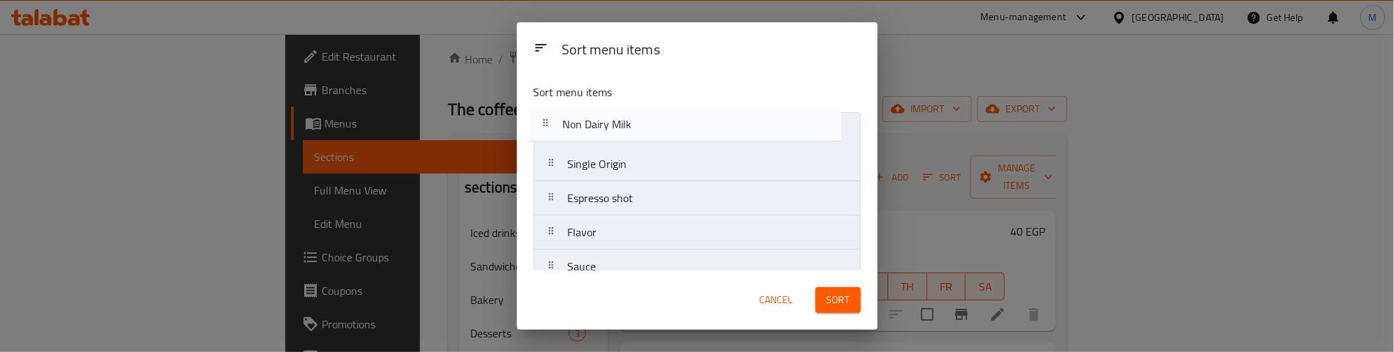
drag, startPoint x: 688, startPoint y: 204, endPoint x: 682, endPoint y: 126, distance: 79.0
click at [682, 126] on nav "Single Origin Espresso shot Non Dairy Milk Flavor Sauce Whipping cream Mineral …" at bounding box center [697, 300] width 327 height 377
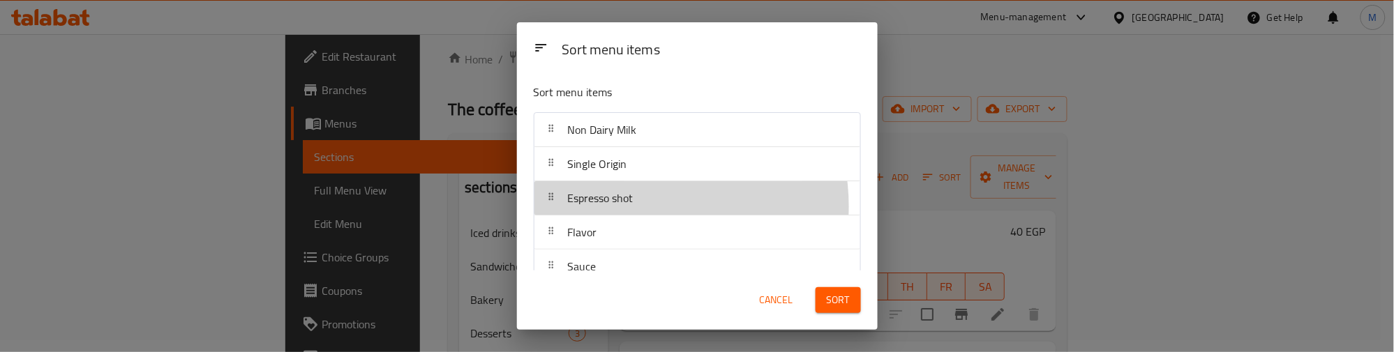
drag, startPoint x: 631, startPoint y: 207, endPoint x: 636, endPoint y: 170, distance: 37.9
click at [636, 170] on nav "Non Dairy Milk Single Origin Espresso shot Flavor Sauce Whipping cream Mineral …" at bounding box center [697, 300] width 327 height 377
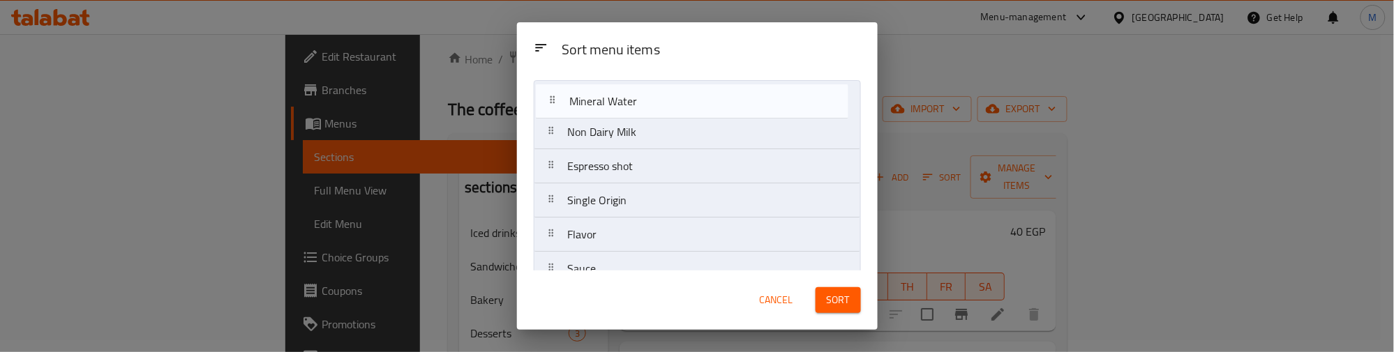
scroll to position [0, 0]
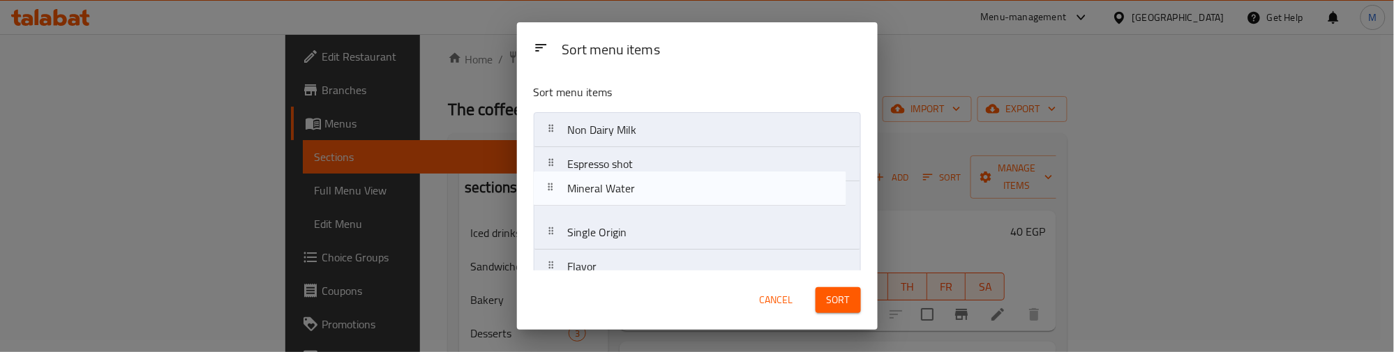
drag, startPoint x: 638, startPoint y: 173, endPoint x: 639, endPoint y: 204, distance: 30.7
click at [639, 204] on nav "Non Dairy Milk Espresso shot Single Origin Flavor Sauce Whipping cream Mineral …" at bounding box center [697, 300] width 327 height 377
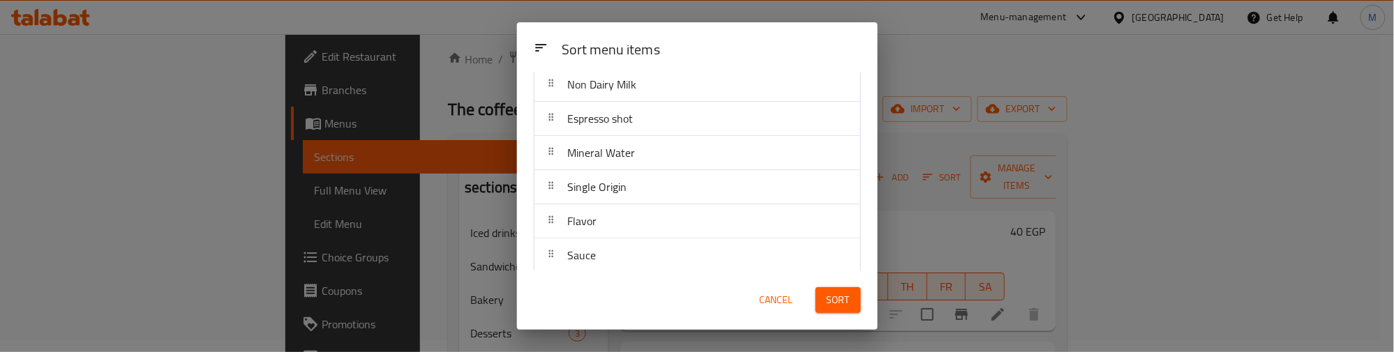
scroll to position [87, 0]
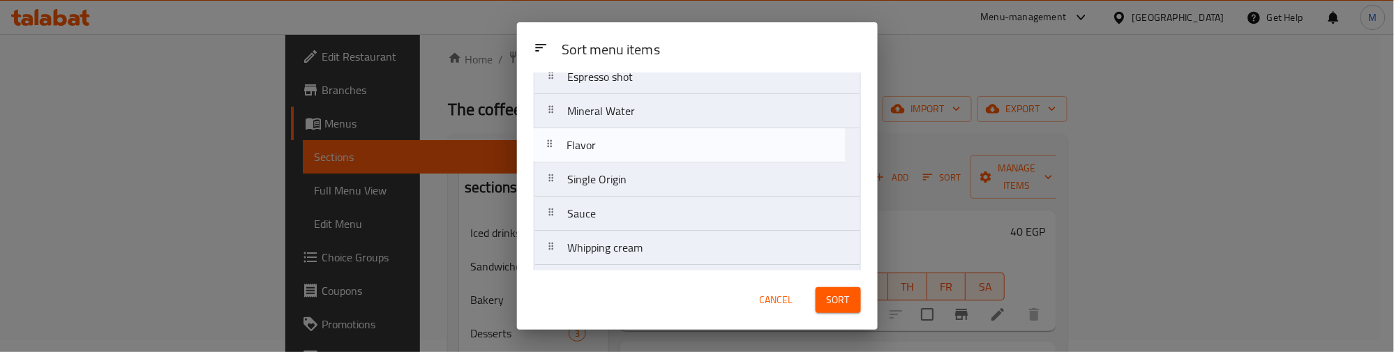
drag, startPoint x: 618, startPoint y: 189, endPoint x: 616, endPoint y: 149, distance: 40.5
click at [616, 149] on nav "Non Dairy Milk Espresso shot Mineral Water Single Origin Flavor Sauce Whipping …" at bounding box center [697, 213] width 327 height 377
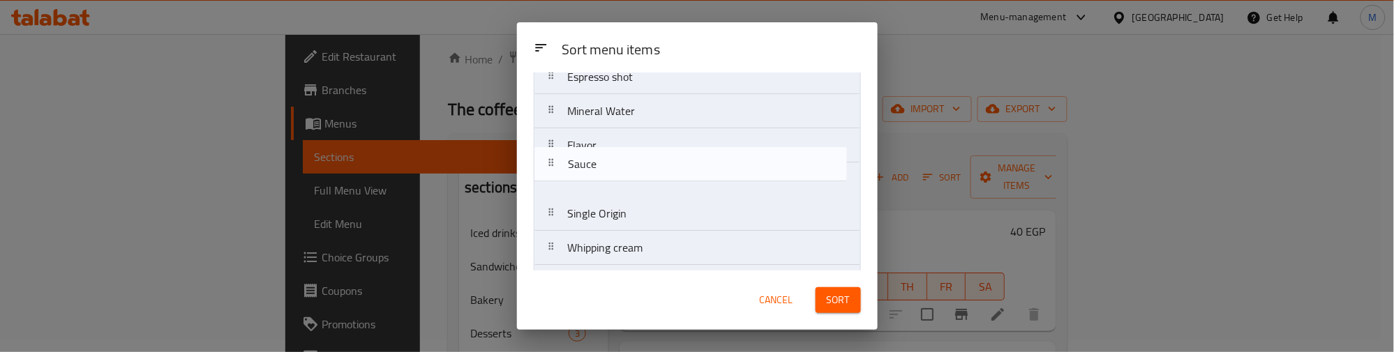
drag, startPoint x: 608, startPoint y: 215, endPoint x: 608, endPoint y: 160, distance: 54.4
click at [608, 160] on nav "Non Dairy Milk Espresso shot Mineral Water Flavor Single Origin Sauce Whipping …" at bounding box center [697, 213] width 327 height 377
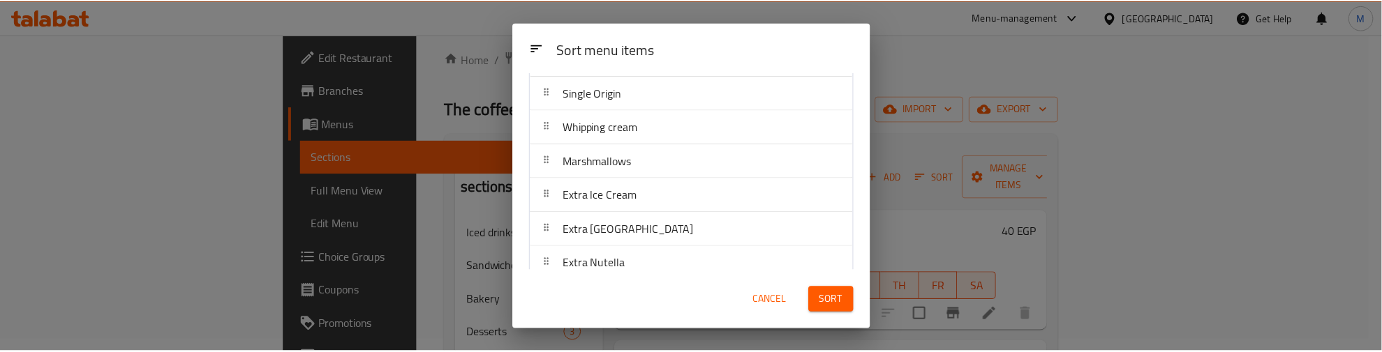
scroll to position [227, 0]
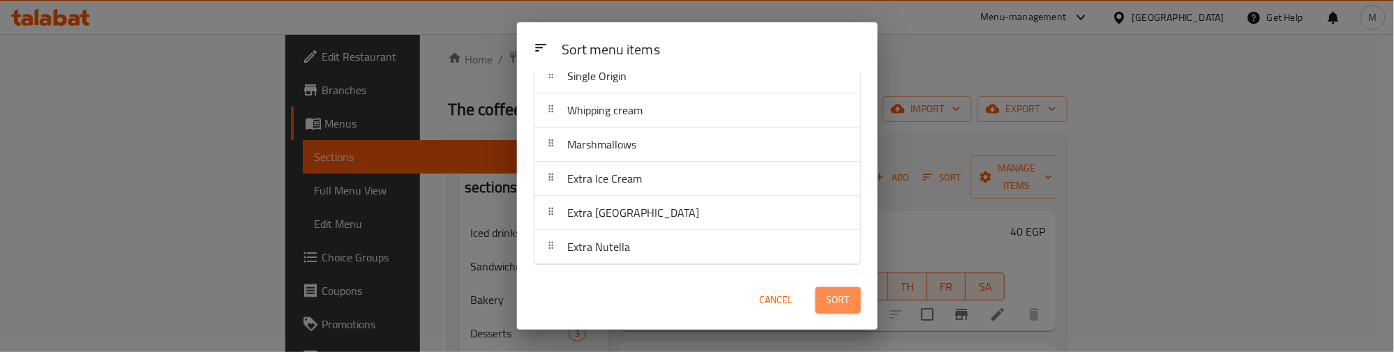
click at [820, 291] on button "Sort" at bounding box center [838, 300] width 45 height 26
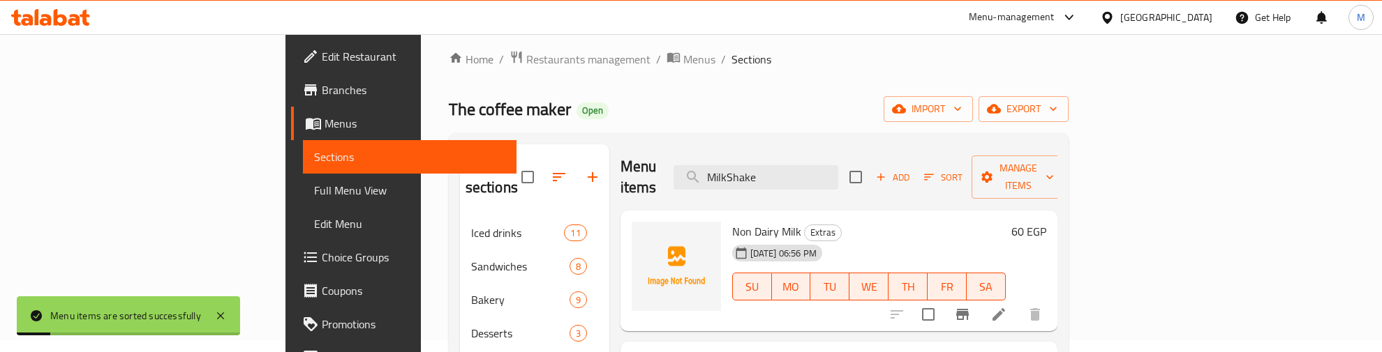
click at [848, 58] on ol "Home / Restaurants management / Menus / Sections" at bounding box center [759, 59] width 620 height 18
drag, startPoint x: 856, startPoint y: 165, endPoint x: 778, endPoint y: 171, distance: 78.4
click at [778, 171] on input "MilkShake" at bounding box center [755, 177] width 165 height 24
click at [584, 169] on icon "button" at bounding box center [592, 177] width 17 height 17
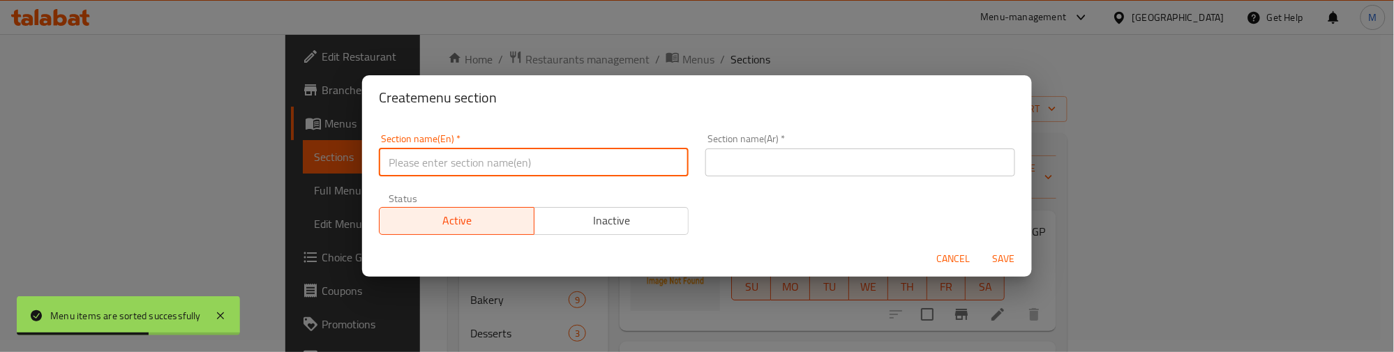
click at [440, 163] on input "text" at bounding box center [534, 163] width 310 height 28
type input "ي"
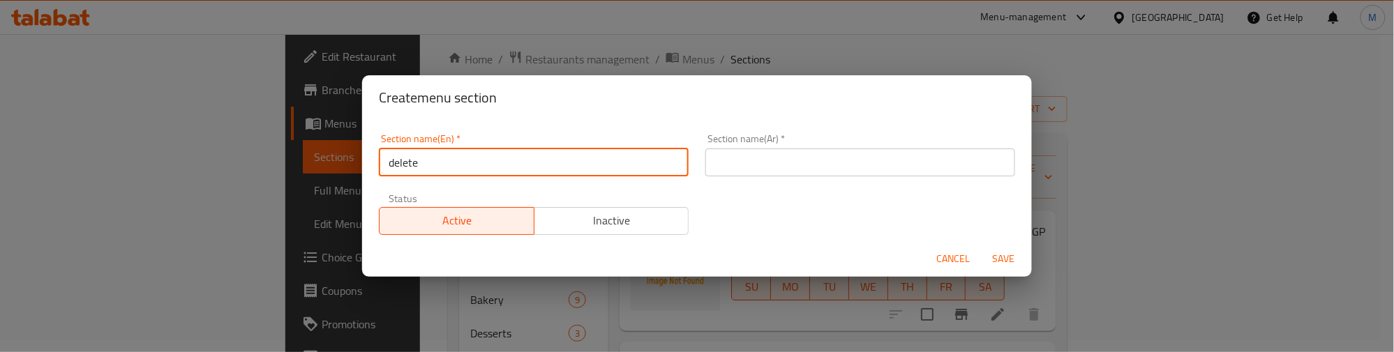
type input "delete"
click at [772, 159] on input "text" at bounding box center [860, 163] width 310 height 28
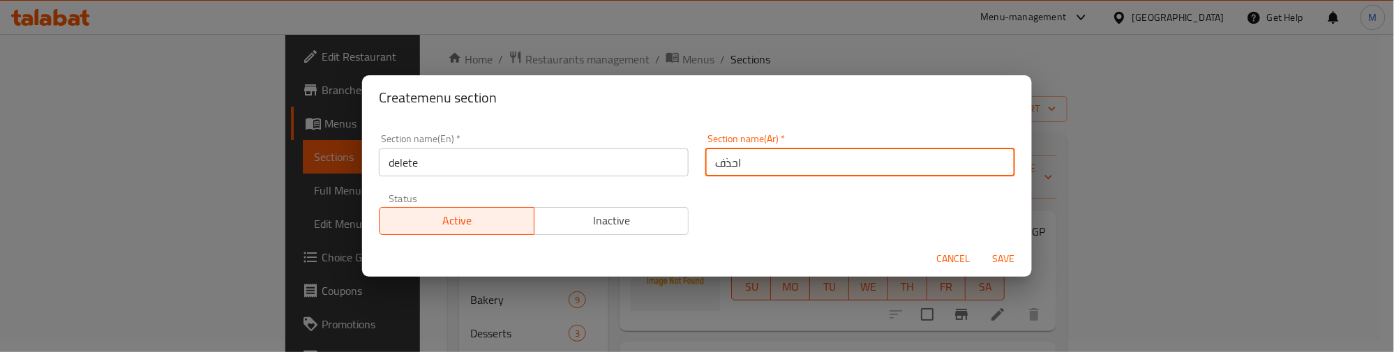
type input "احذف"
click at [1007, 258] on span "Save" at bounding box center [1003, 258] width 33 height 17
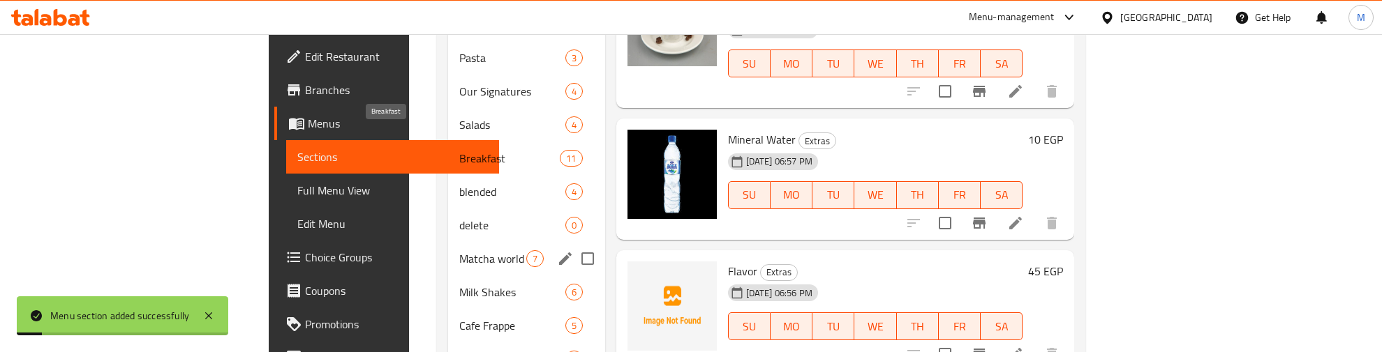
scroll to position [448, 0]
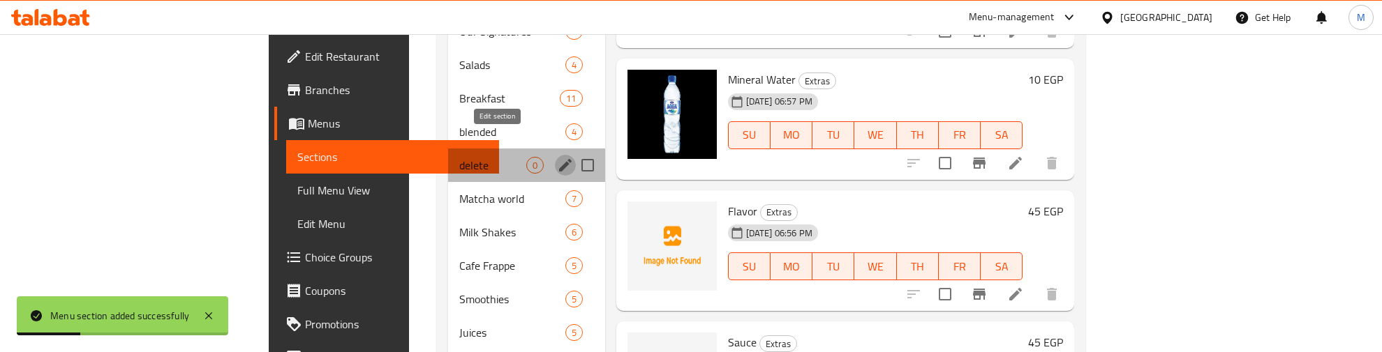
click at [557, 157] on icon "edit" at bounding box center [565, 165] width 17 height 17
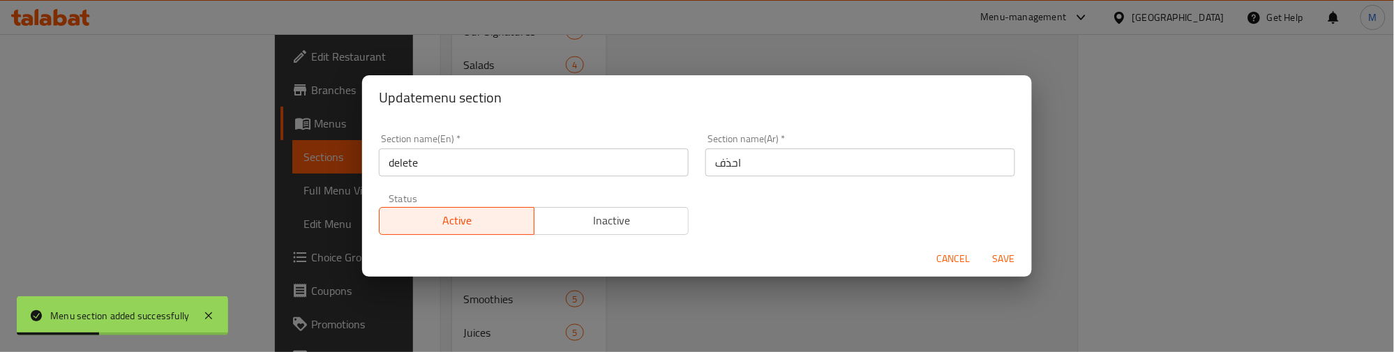
click at [640, 214] on span "Inactive" at bounding box center [612, 221] width 144 height 20
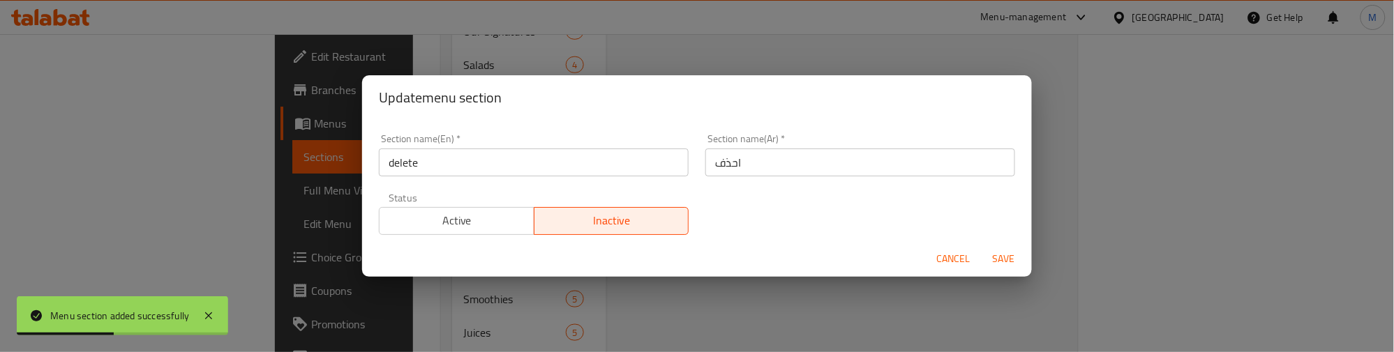
click at [1010, 263] on span "Save" at bounding box center [1003, 258] width 33 height 17
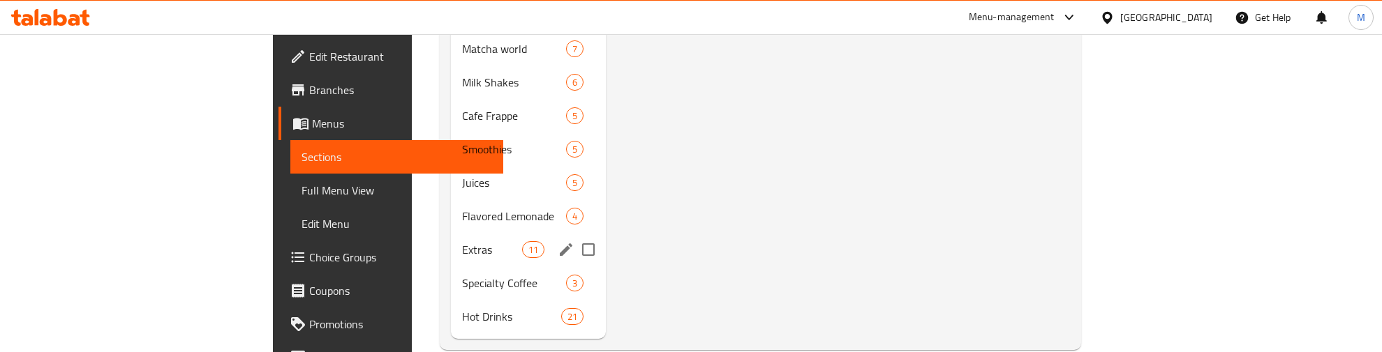
scroll to position [602, 0]
click at [451, 235] on div "Extras 11" at bounding box center [528, 245] width 155 height 33
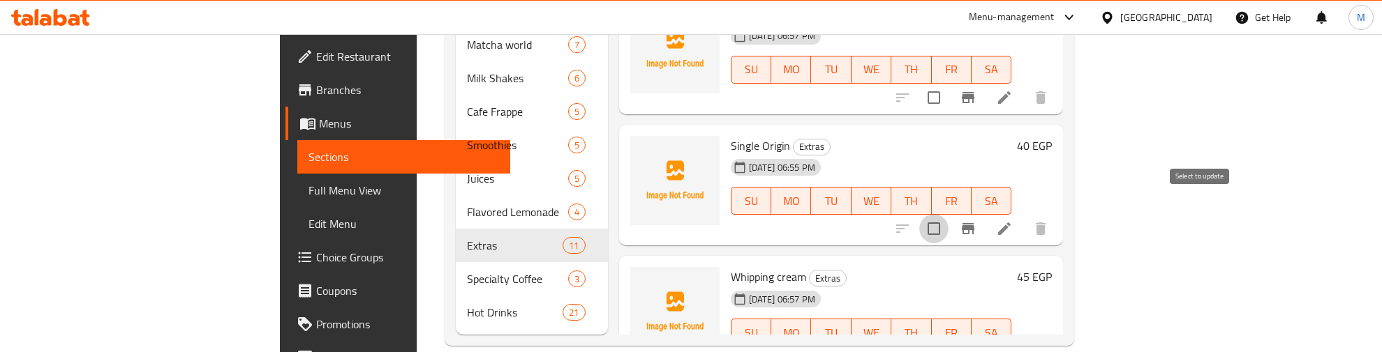
click at [948, 214] on input "checkbox" at bounding box center [933, 228] width 29 height 29
checkbox input "true"
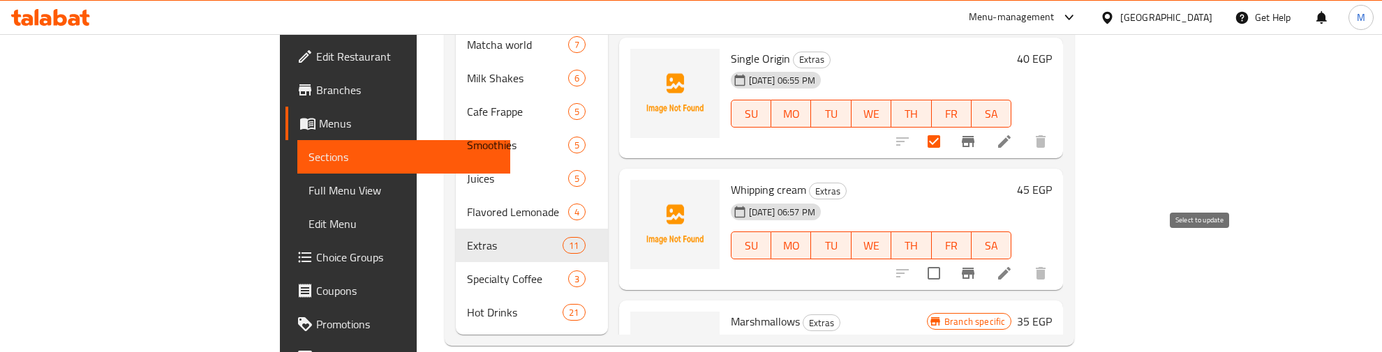
click at [948, 259] on input "checkbox" at bounding box center [933, 273] width 29 height 29
checkbox input "true"
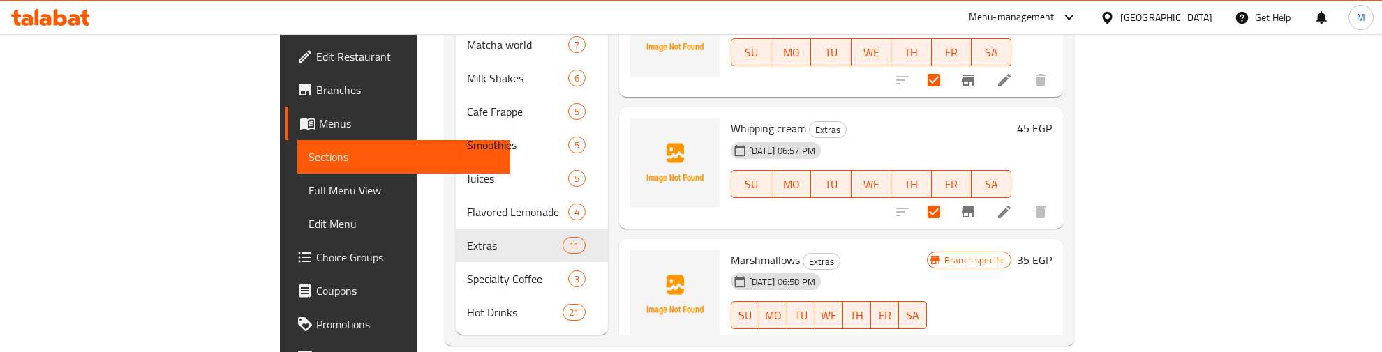
scroll to position [349, 0]
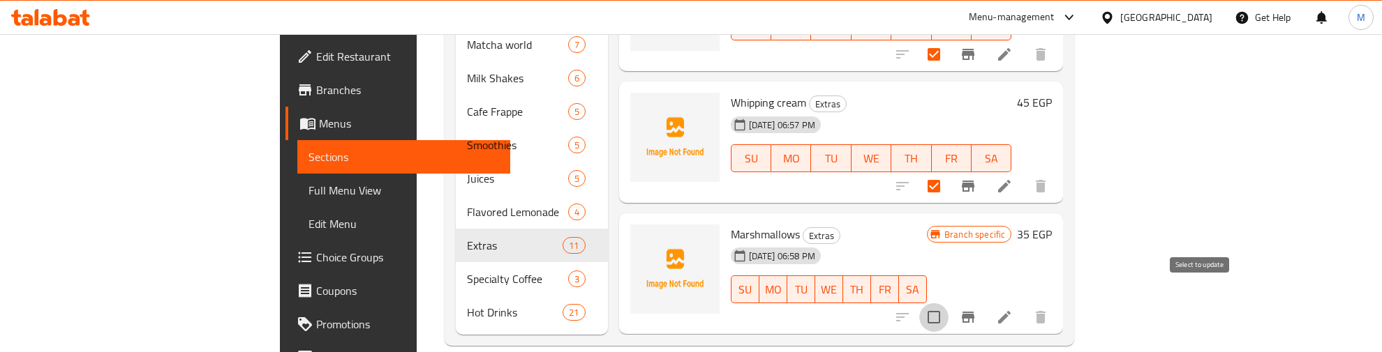
click at [948, 303] on input "checkbox" at bounding box center [933, 317] width 29 height 29
checkbox input "true"
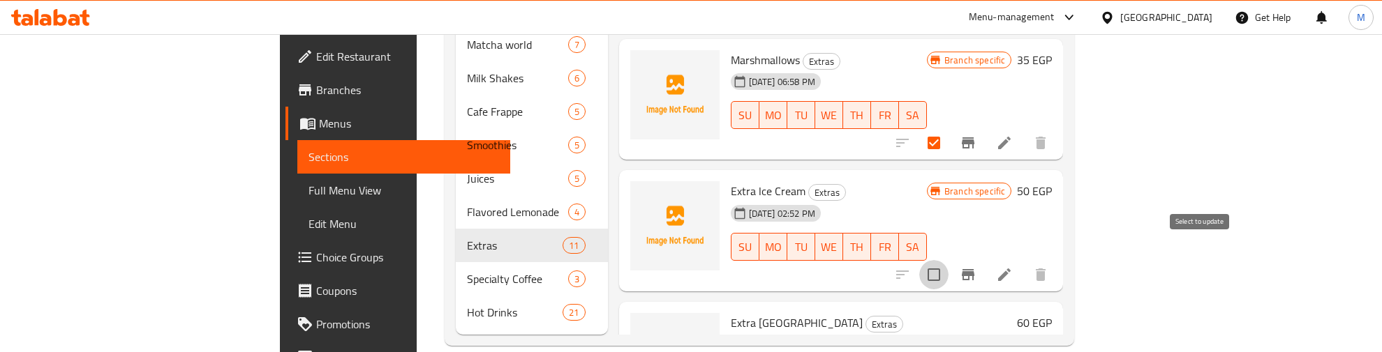
click at [948, 260] on input "checkbox" at bounding box center [933, 274] width 29 height 29
checkbox input "true"
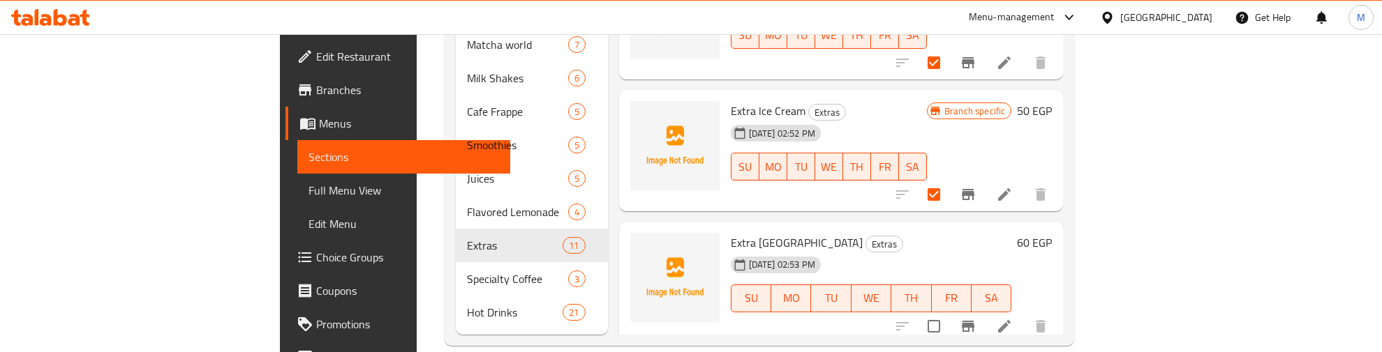
scroll to position [744, 0]
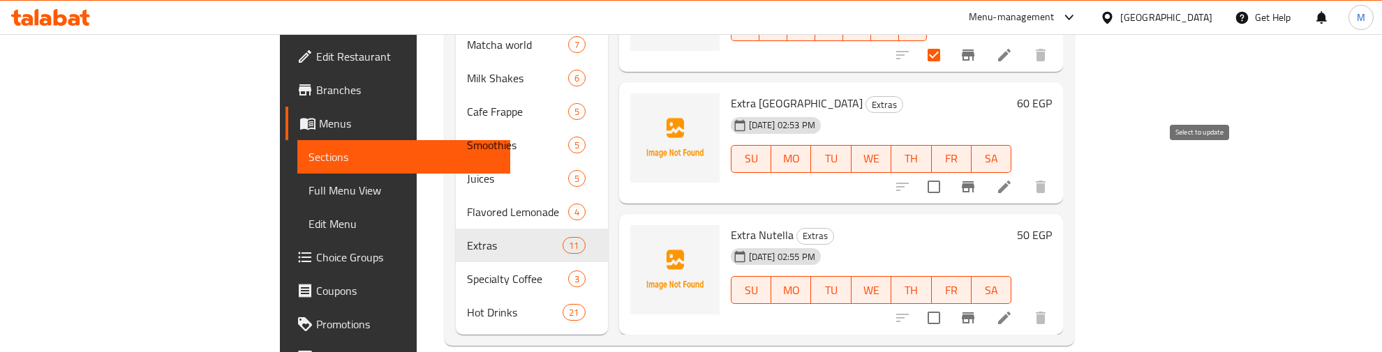
click at [948, 172] on input "checkbox" at bounding box center [933, 186] width 29 height 29
checkbox input "true"
click at [948, 304] on input "checkbox" at bounding box center [933, 318] width 29 height 29
checkbox input "true"
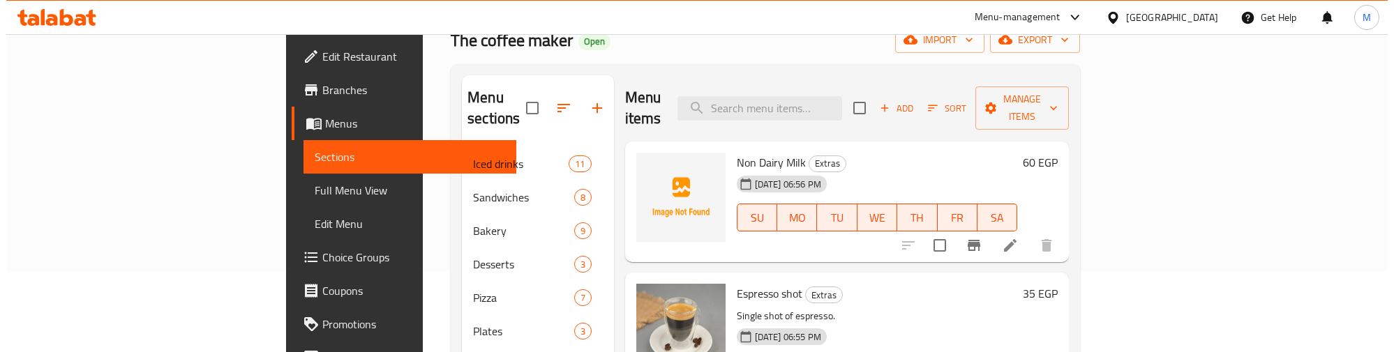
scroll to position [0, 0]
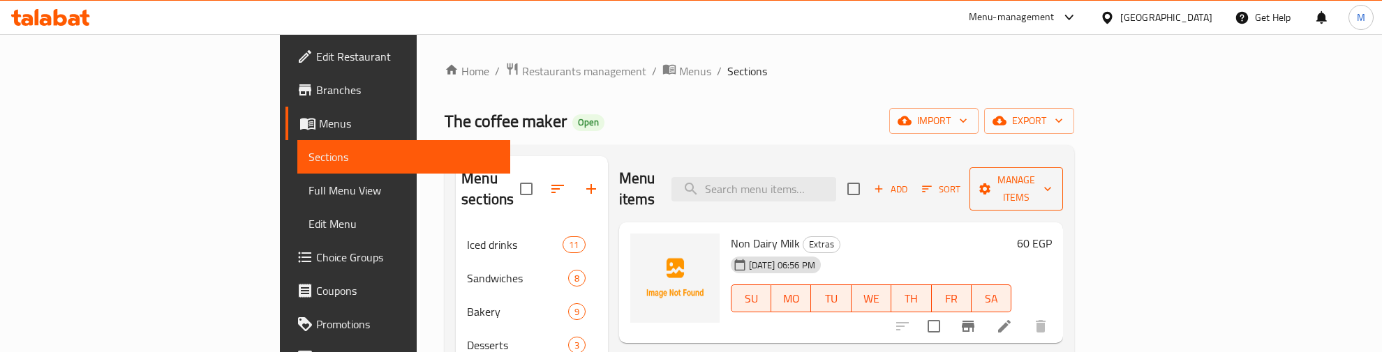
click at [1052, 182] on span "Manage items" at bounding box center [1015, 189] width 71 height 35
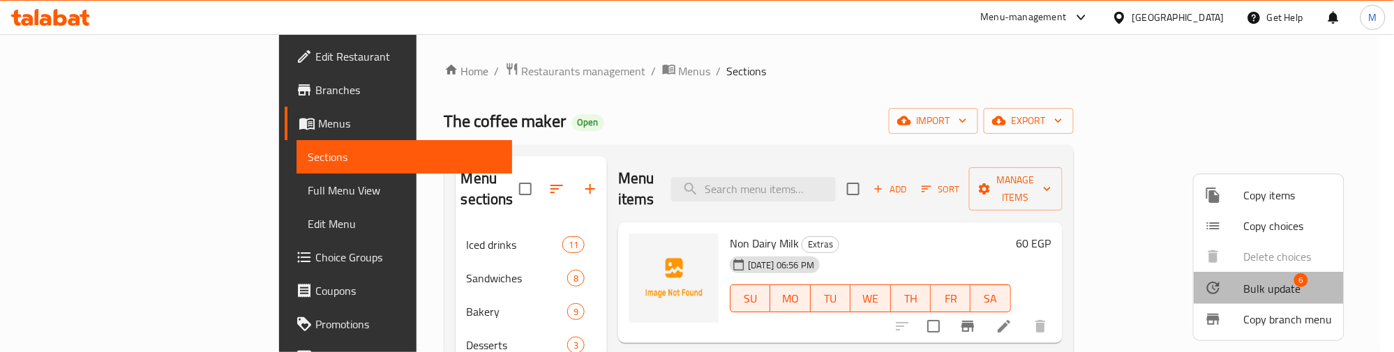
click at [1281, 280] on span "Bulk update" at bounding box center [1272, 288] width 57 height 17
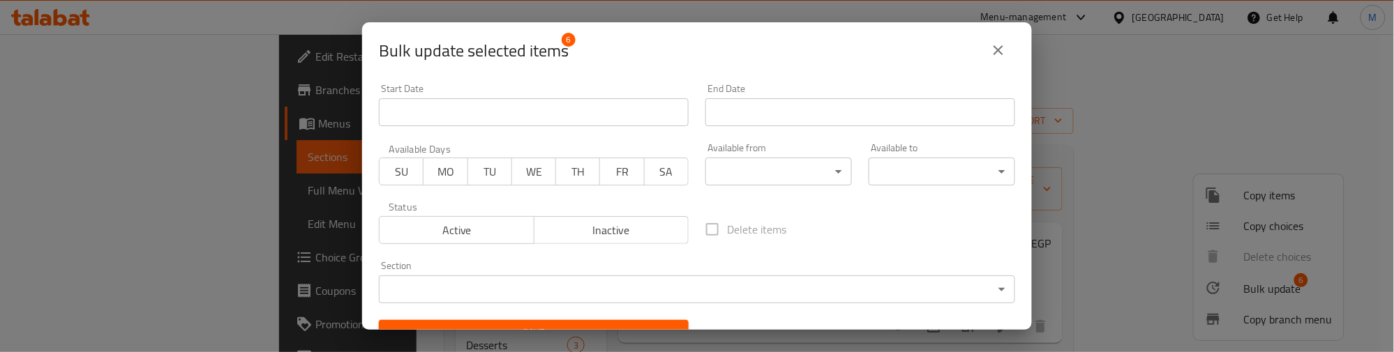
click at [486, 290] on body "​ Menu-management Egypt Get Help M Edit Restaurant Branches Menus Sections Full…" at bounding box center [697, 193] width 1394 height 318
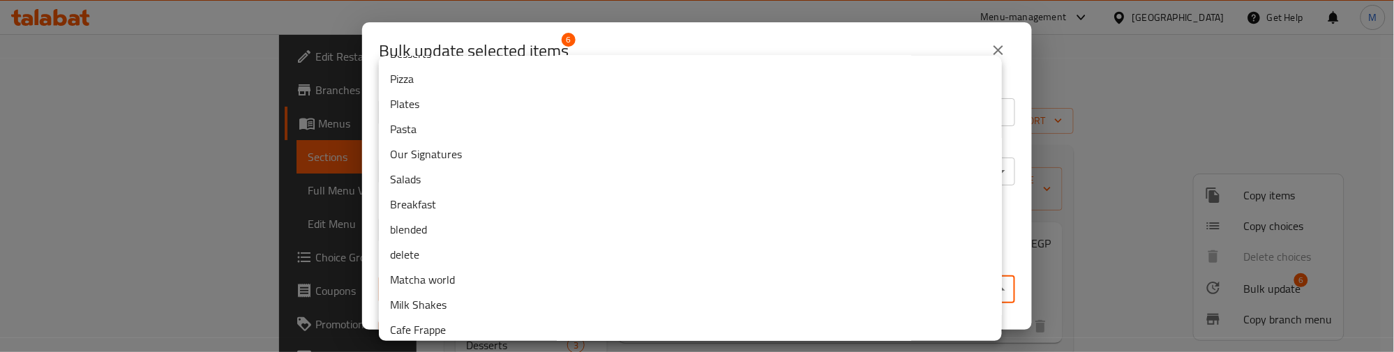
scroll to position [253, 0]
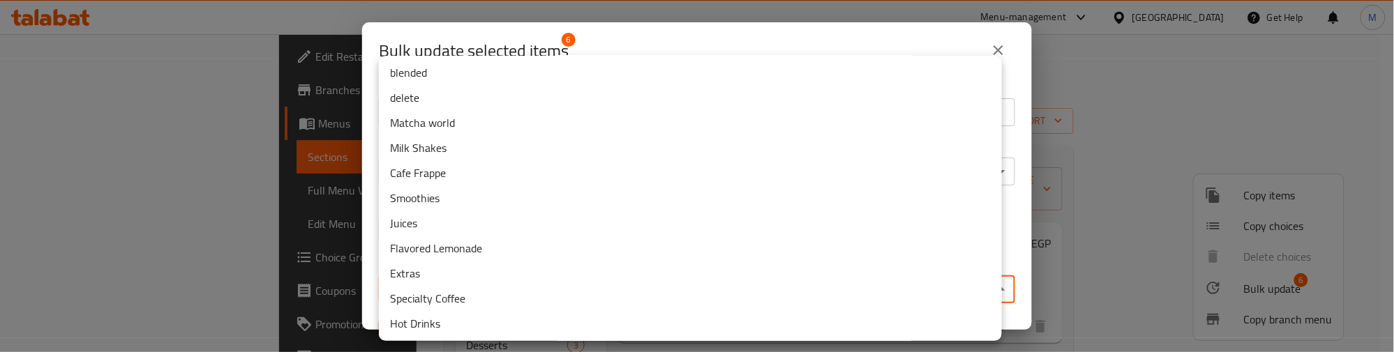
click at [422, 105] on li "delete" at bounding box center [690, 97] width 623 height 25
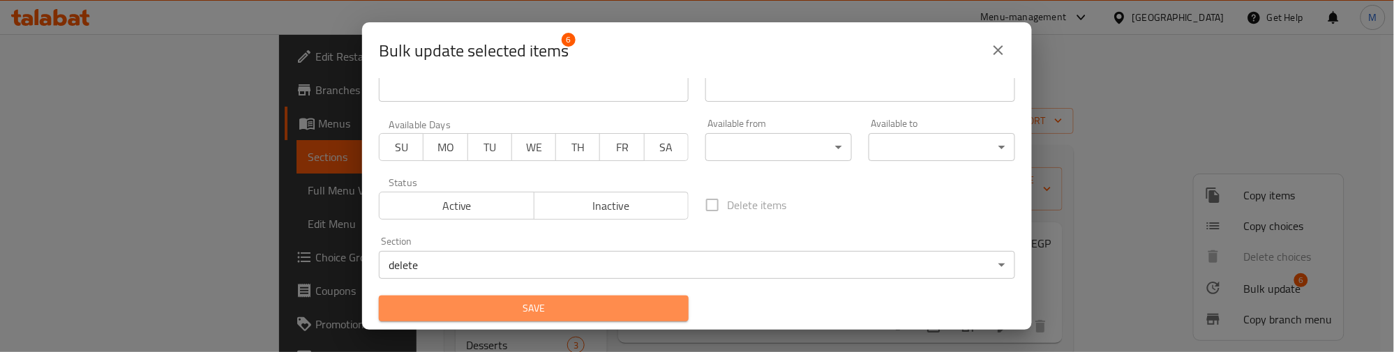
click at [566, 301] on span "Save" at bounding box center [533, 308] width 287 height 17
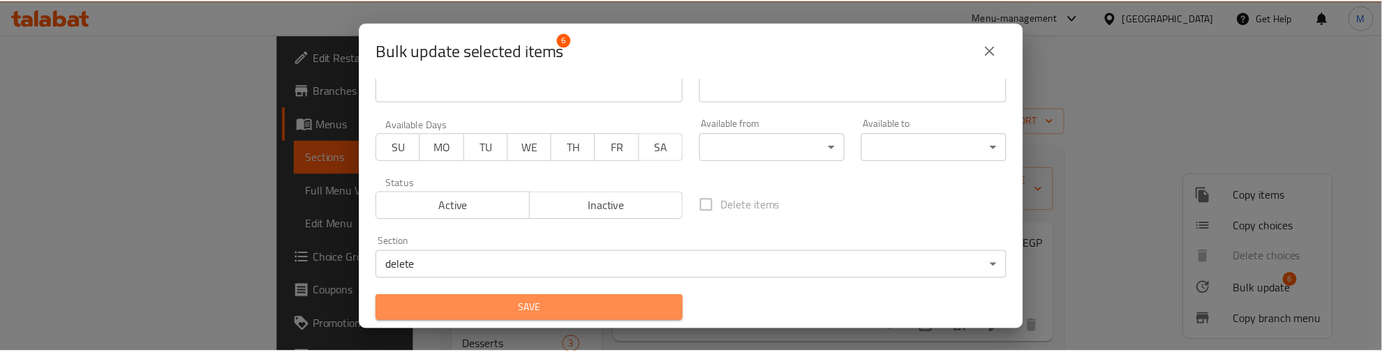
scroll to position [21, 0]
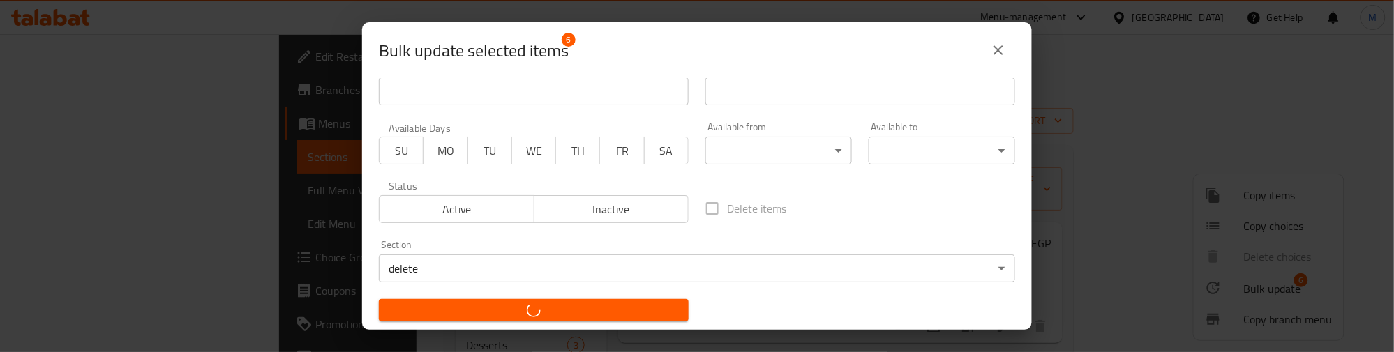
checkbox input "false"
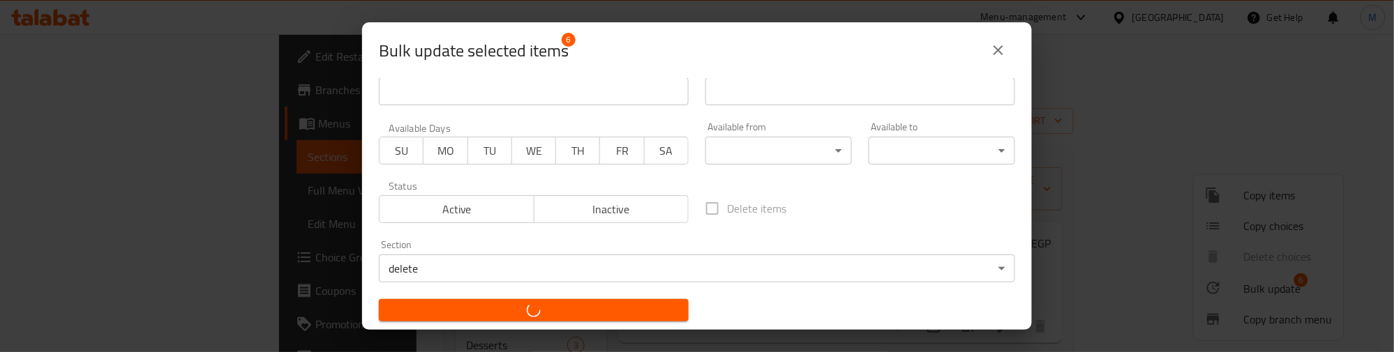
checkbox input "false"
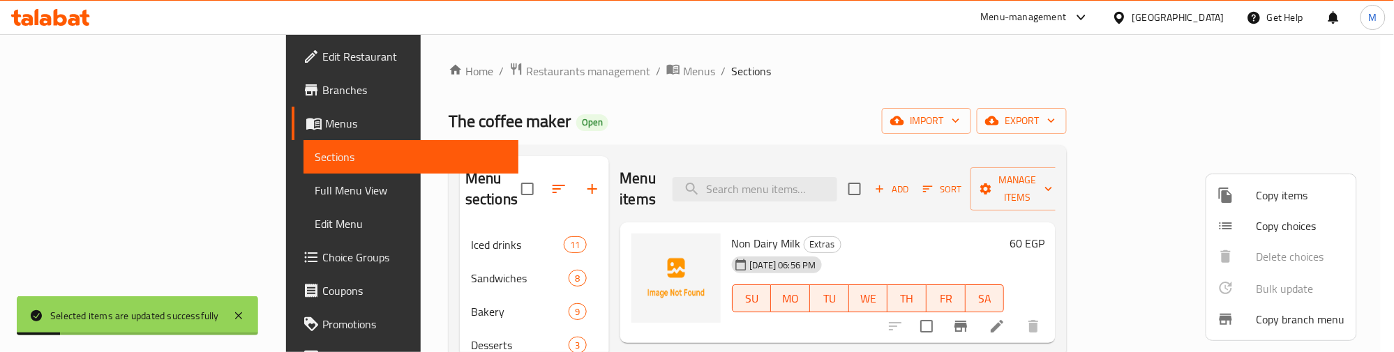
click at [677, 113] on div at bounding box center [697, 176] width 1394 height 352
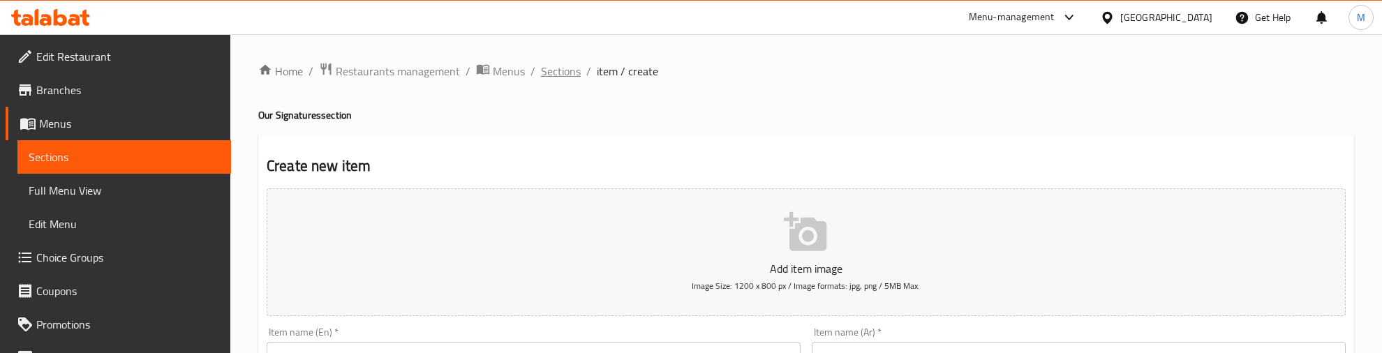
click at [564, 71] on span "Sections" at bounding box center [561, 71] width 40 height 17
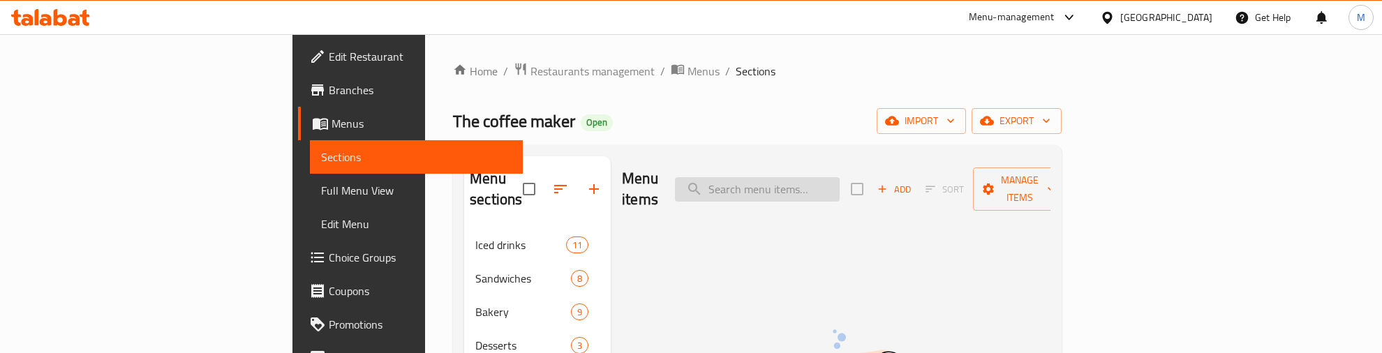
click at [839, 177] on input "search" at bounding box center [757, 189] width 165 height 24
paste input "Banana Cream Lattee"
drag, startPoint x: 853, startPoint y: 179, endPoint x: 998, endPoint y: 193, distance: 145.0
click at [998, 193] on div "Menu items Banana Cream Lattee Add Sort Manage items" at bounding box center [836, 189] width 428 height 66
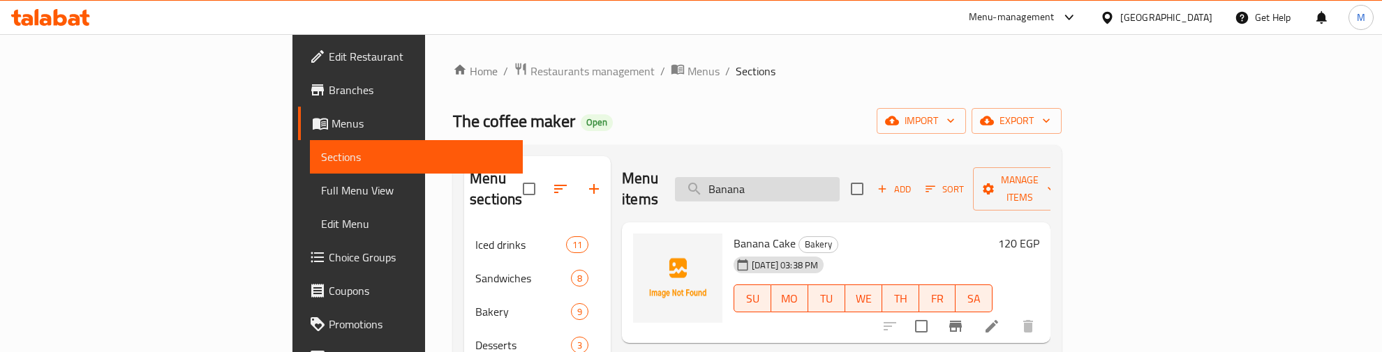
click at [839, 179] on input "Banana" at bounding box center [757, 189] width 165 height 24
paste input "ombardino"
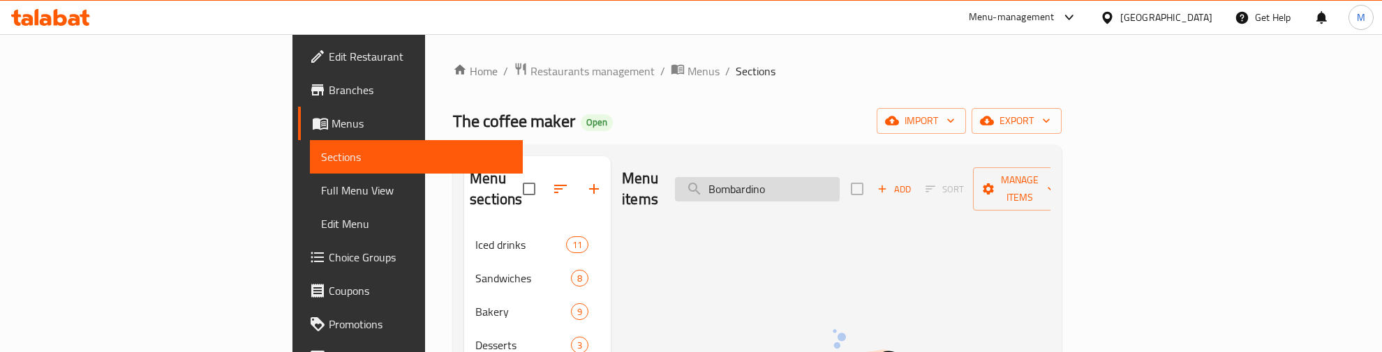
click at [839, 190] on input "Bombardino" at bounding box center [757, 189] width 165 height 24
paste input "Freqddo Cappucc"
drag, startPoint x: 858, startPoint y: 180, endPoint x: 640, endPoint y: 186, distance: 218.5
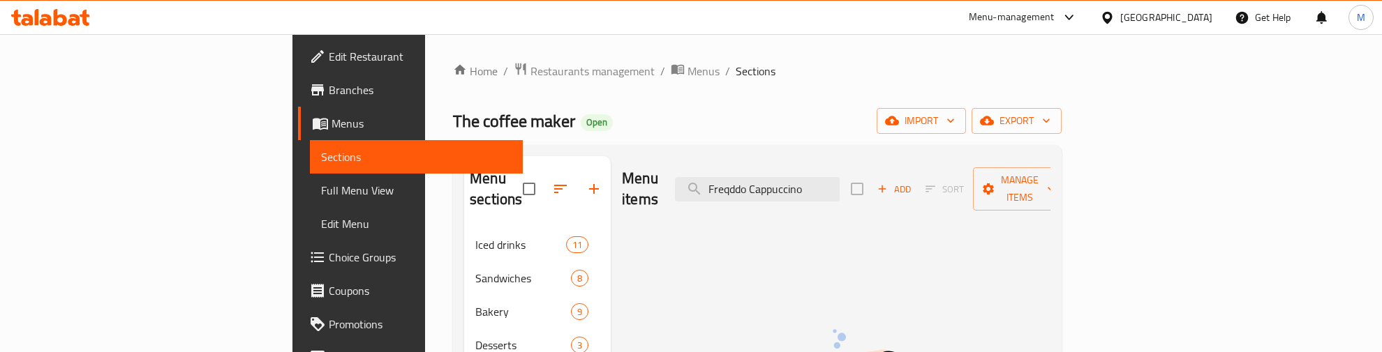
click at [661, 186] on div "Menu items Freqddo Cappuccino Add Sort Manage items" at bounding box center [836, 189] width 428 height 66
click at [839, 180] on input "Cappuccino" at bounding box center [757, 189] width 165 height 24
paste input "Freqddo"
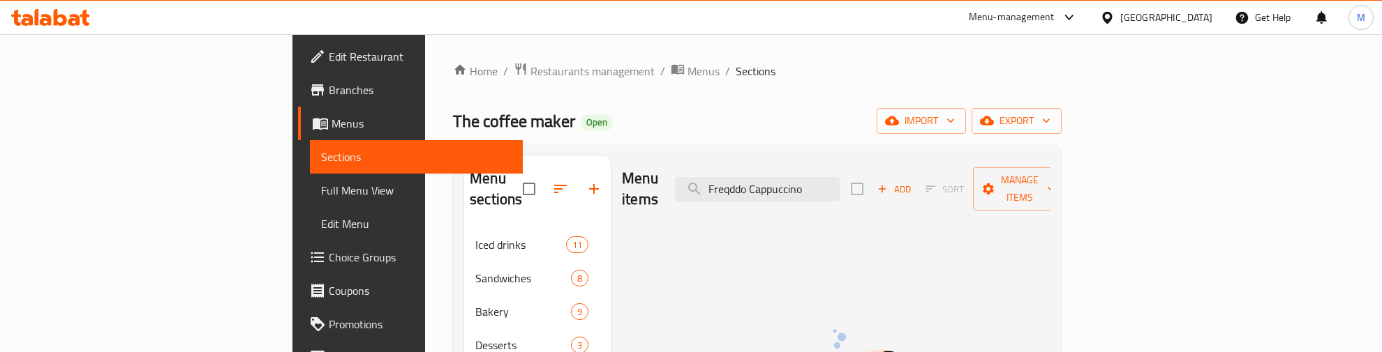
drag, startPoint x: 853, startPoint y: 176, endPoint x: 1079, endPoint y: 183, distance: 226.2
click at [1050, 183] on div "Menu items Freqddo Cappuccino Add Sort Manage items" at bounding box center [836, 189] width 428 height 66
click at [839, 179] on input "Freqddo" at bounding box center [757, 189] width 165 height 24
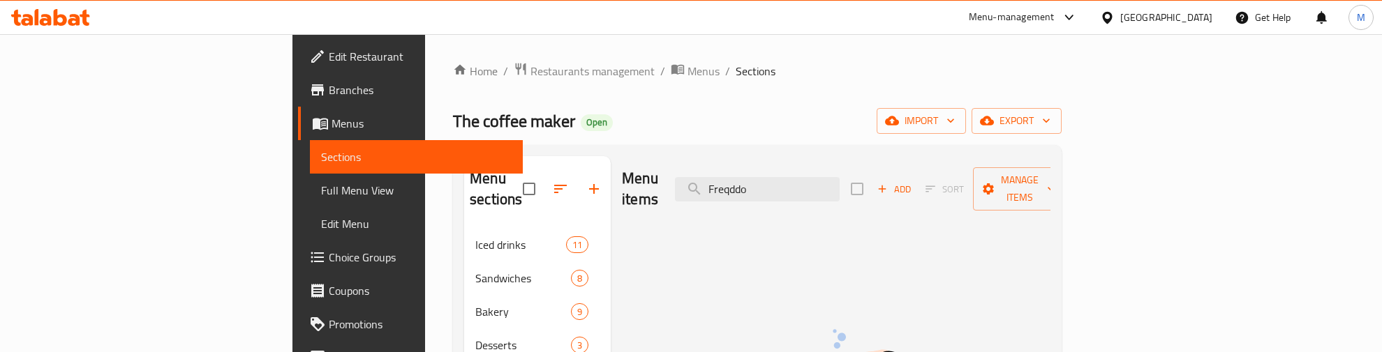
paste input "ddo Cappuccin"
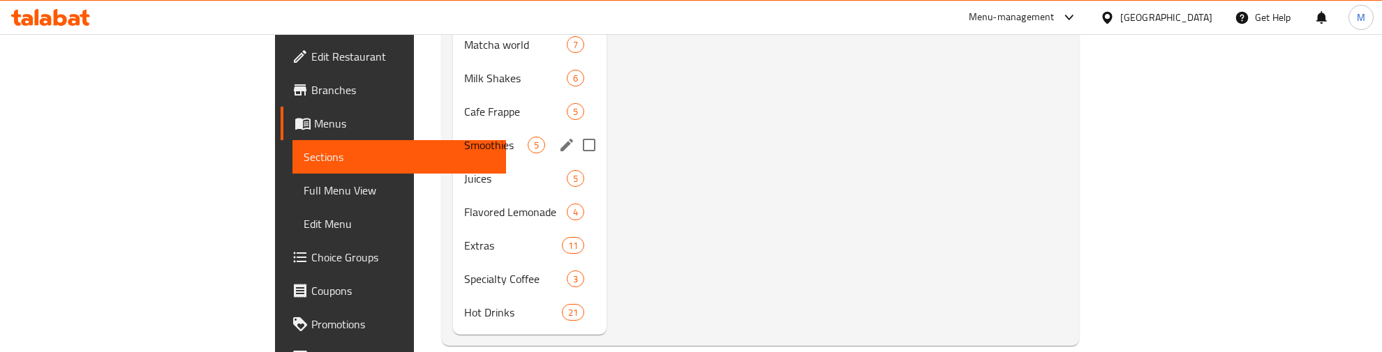
scroll to position [32, 0]
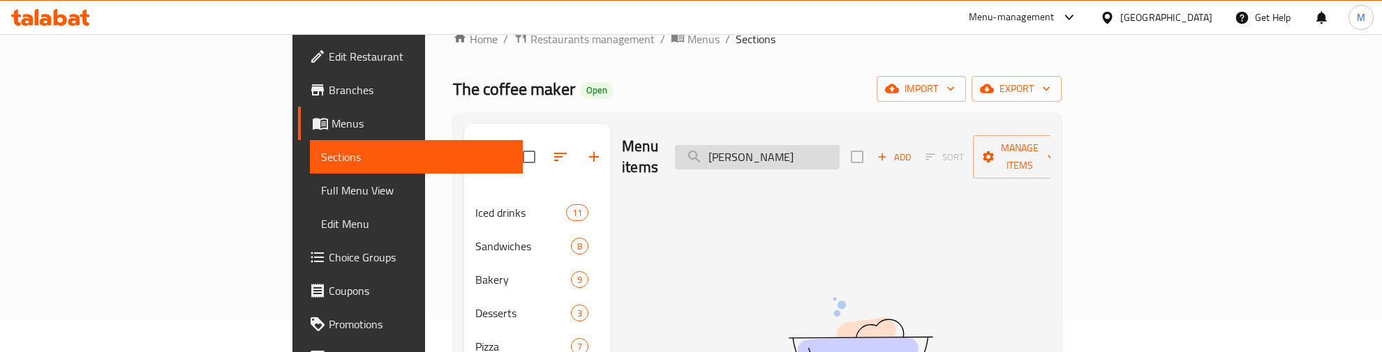
click at [839, 145] on input "Freddo Cappuccino" at bounding box center [757, 157] width 165 height 24
paste input "Smoked Duck Salad"
drag, startPoint x: 885, startPoint y: 144, endPoint x: 870, endPoint y: 147, distance: 14.9
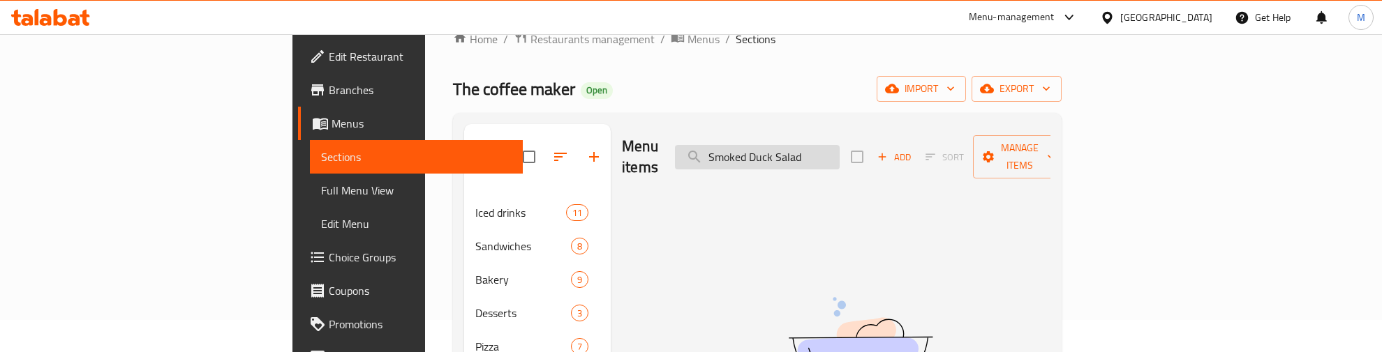
click at [839, 147] on input "Smoked Duck Salad" at bounding box center [757, 157] width 165 height 24
drag, startPoint x: 881, startPoint y: 147, endPoint x: 728, endPoint y: 144, distance: 153.5
click at [728, 144] on div "Menu items Smoked Duck Salad Add Sort Manage items" at bounding box center [836, 157] width 428 height 66
type input "Salad"
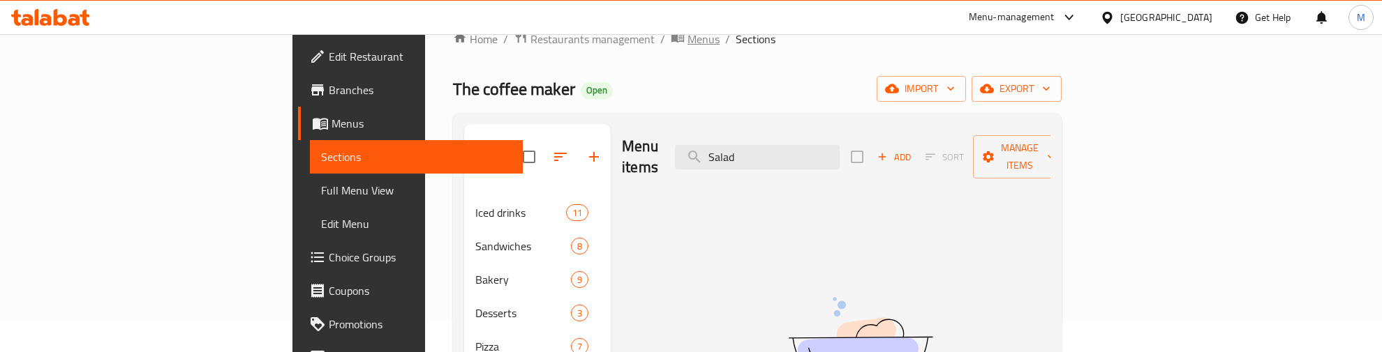
click at [687, 44] on span "Menus" at bounding box center [703, 39] width 32 height 17
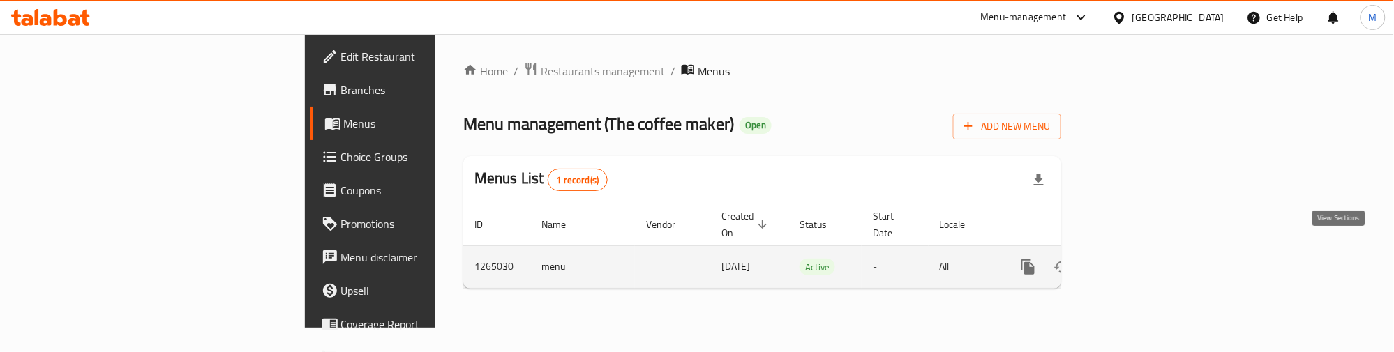
click at [1146, 253] on link "enhanced table" at bounding box center [1128, 266] width 33 height 33
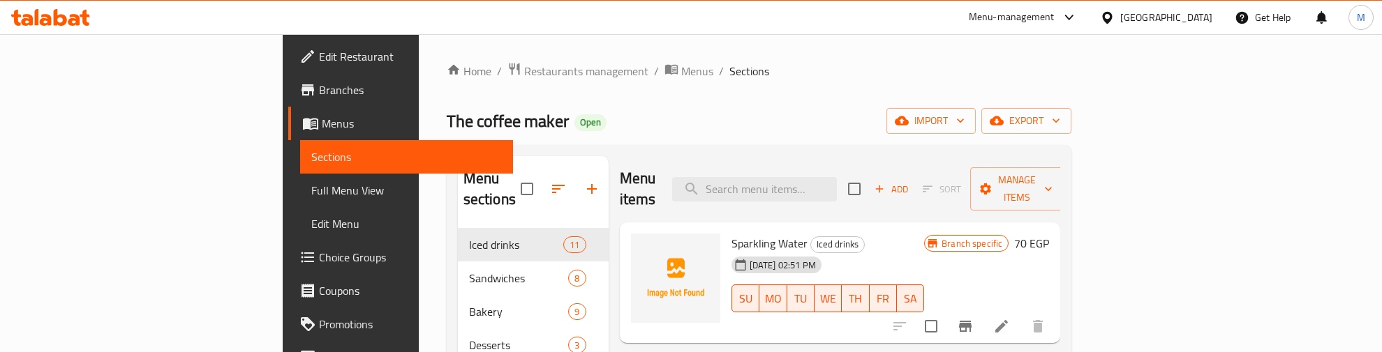
click at [643, 121] on div "The coffee maker Open import export" at bounding box center [759, 121] width 625 height 26
click at [827, 188] on input "search" at bounding box center [754, 189] width 165 height 24
paste input "Avocado"
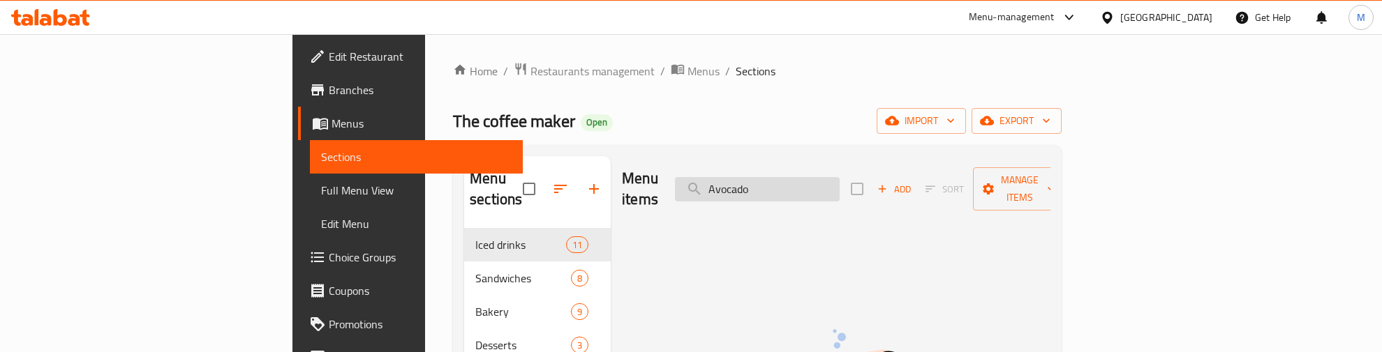
drag, startPoint x: 871, startPoint y: 179, endPoint x: 785, endPoint y: 183, distance: 85.9
click at [785, 183] on input "Avocado" at bounding box center [757, 189] width 165 height 24
click at [832, 182] on input "Avocado" at bounding box center [757, 189] width 165 height 24
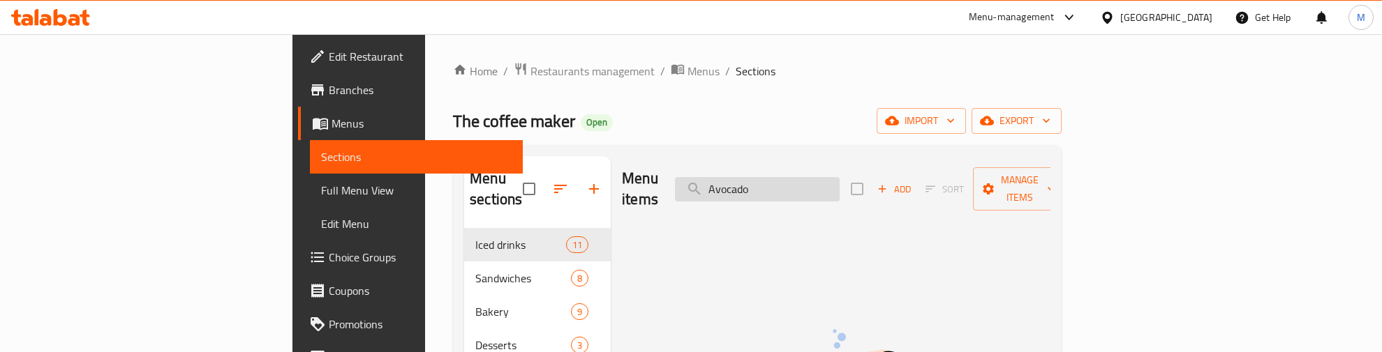
paste input "Poached"
click at [811, 177] on input "Poached" at bounding box center [757, 189] width 165 height 24
click at [834, 178] on input "Poached" at bounding box center [757, 189] width 165 height 24
paste input "Eggs"
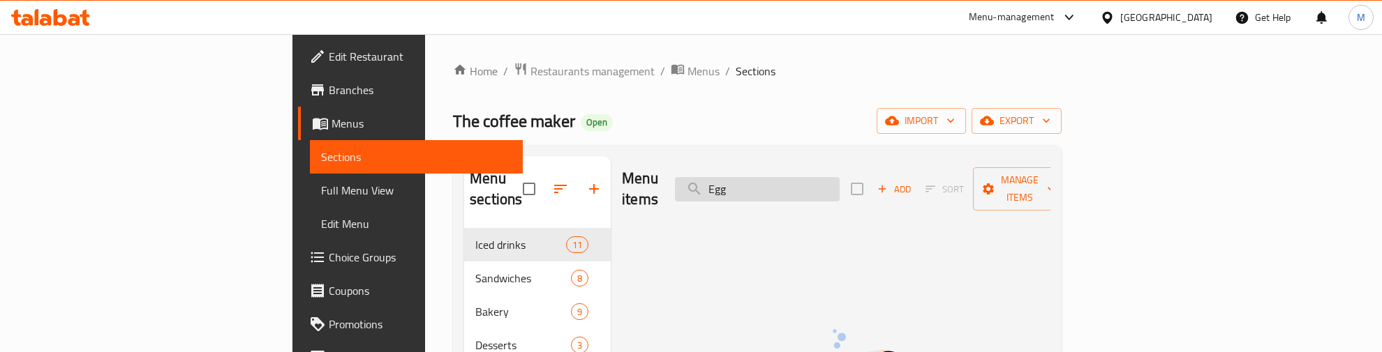
click at [822, 183] on input "Egg" at bounding box center [757, 189] width 165 height 24
paste input "Tomatoes"
click at [831, 185] on input "Tomatoes" at bounding box center [757, 189] width 165 height 24
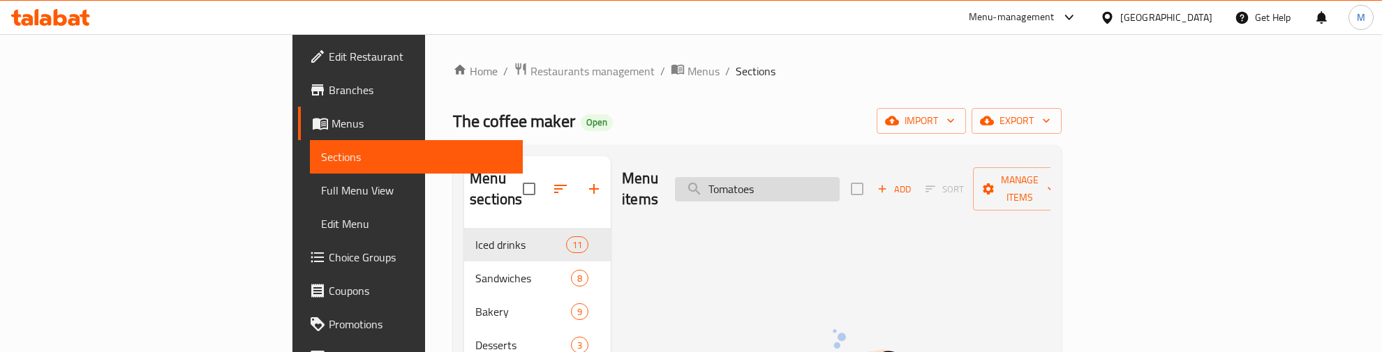
paste input "ast"
type input "Toast"
click at [555, 123] on div "The coffee maker Open import export" at bounding box center [757, 121] width 608 height 26
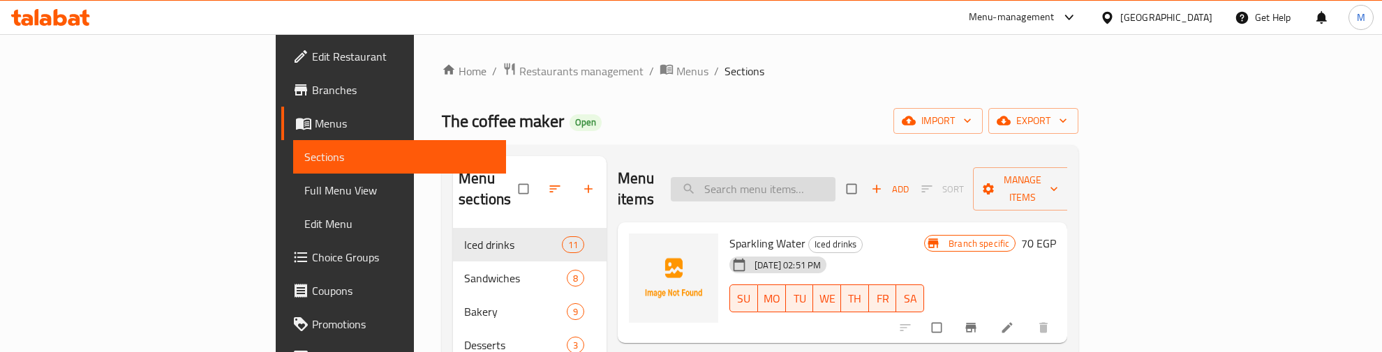
click at [821, 177] on input "search" at bounding box center [753, 189] width 165 height 24
paste input "Croque"
type input "Croque"
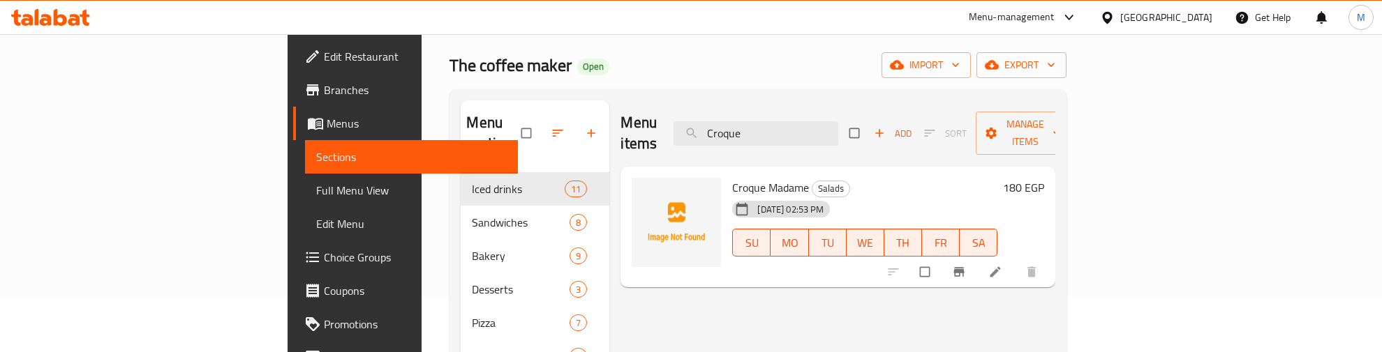
scroll to position [87, 0]
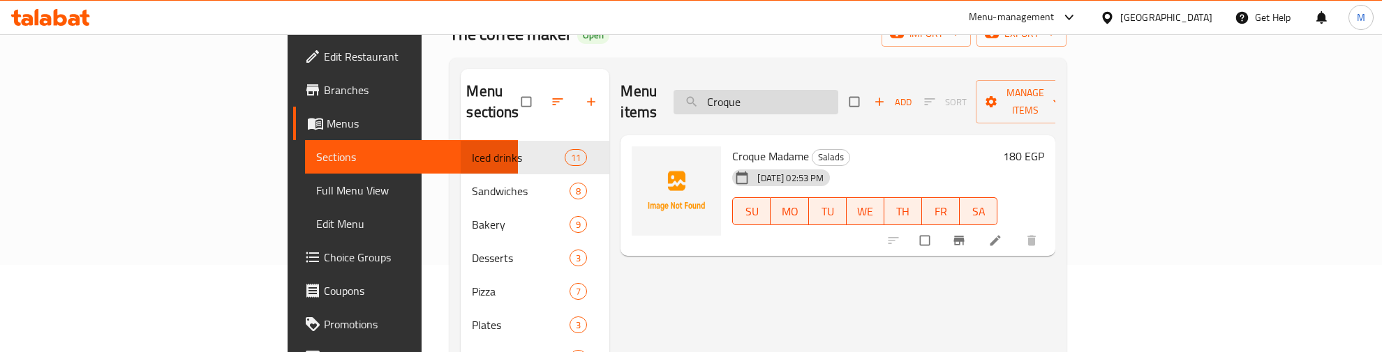
click at [806, 91] on input "Croque" at bounding box center [755, 102] width 165 height 24
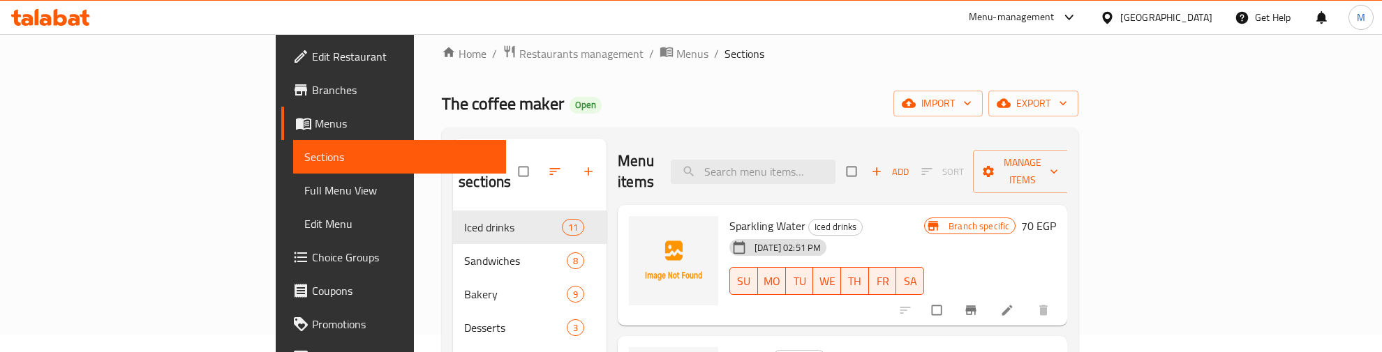
scroll to position [0, 0]
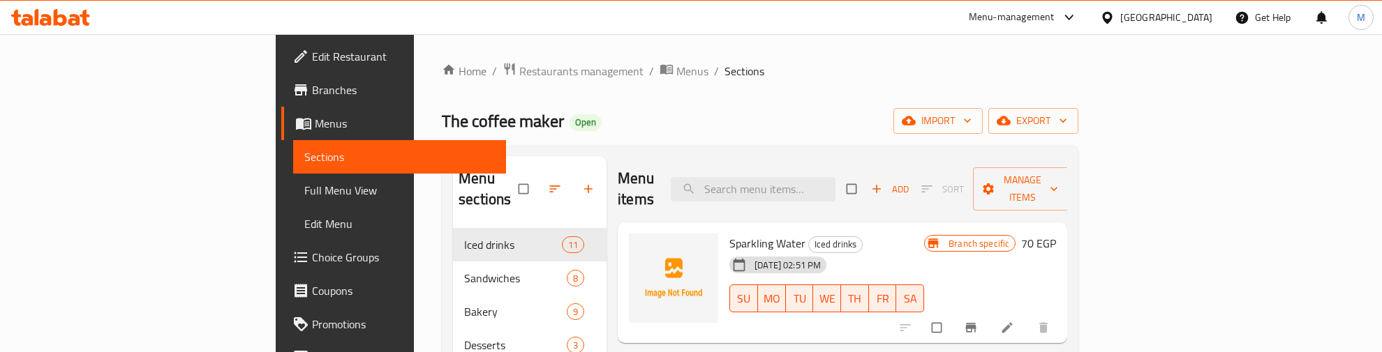
click at [511, 119] on div "The coffee maker Open import export" at bounding box center [760, 121] width 636 height 26
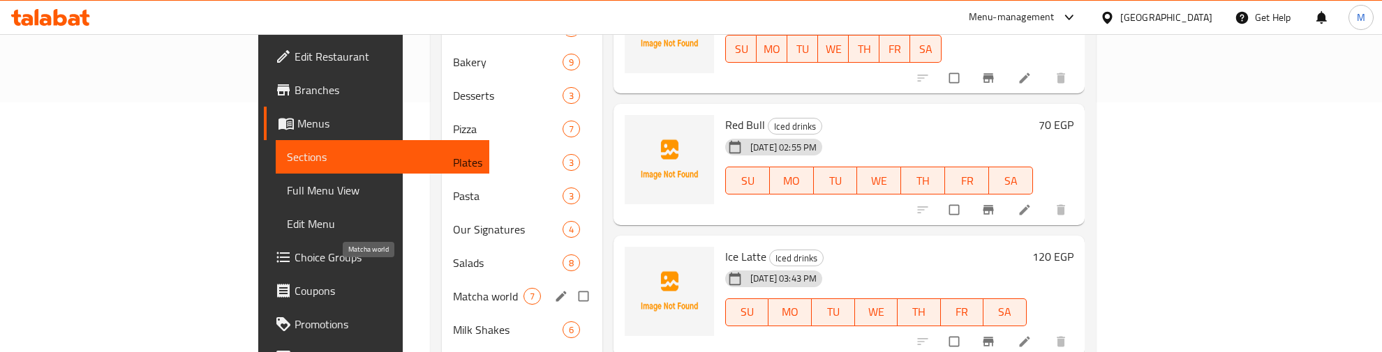
scroll to position [262, 0]
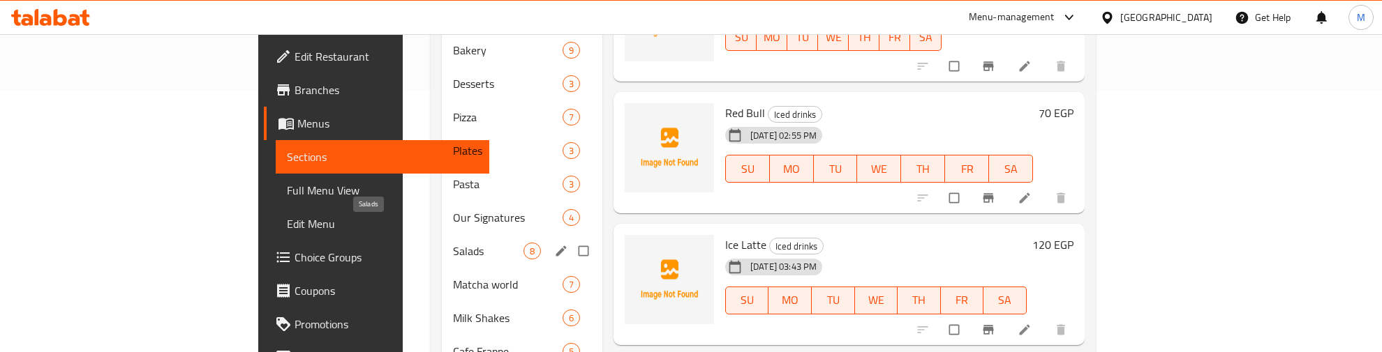
click at [453, 243] on span "Salads" at bounding box center [488, 251] width 70 height 17
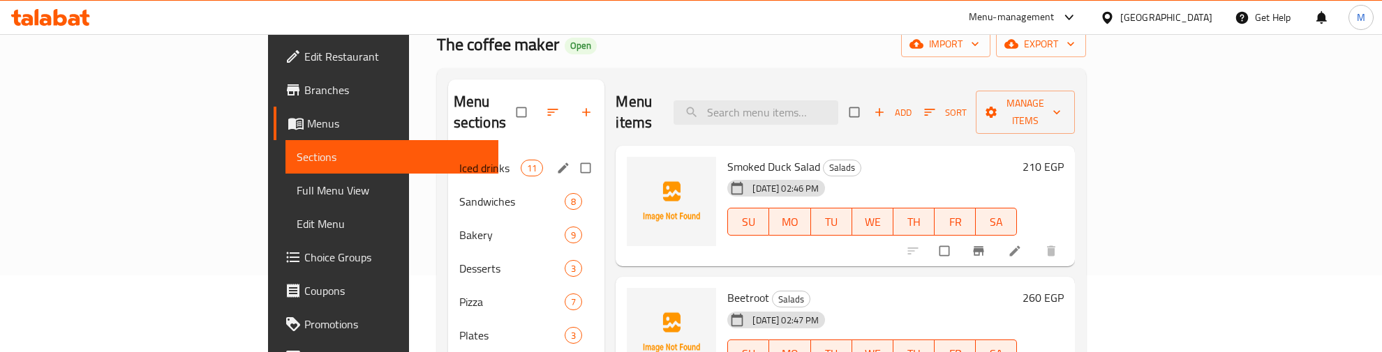
scroll to position [66, 0]
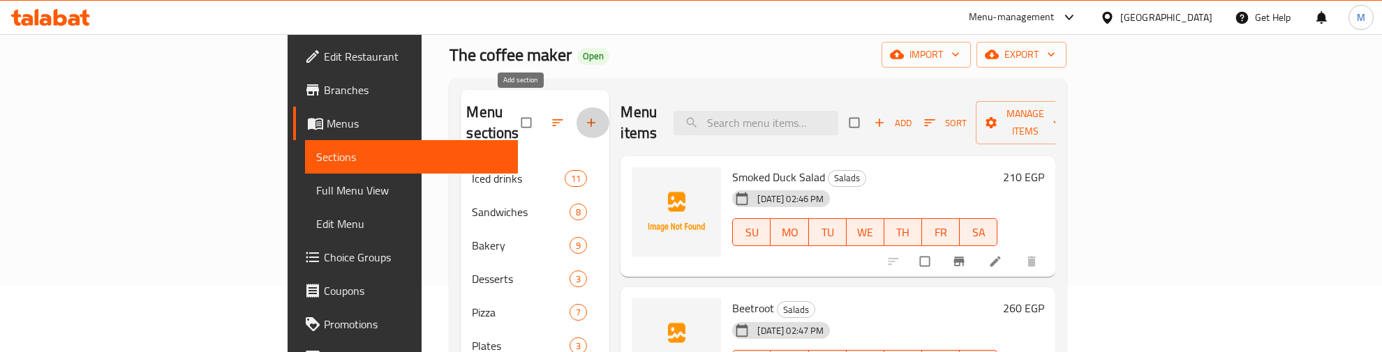
click at [584, 116] on icon "button" at bounding box center [591, 123] width 14 height 14
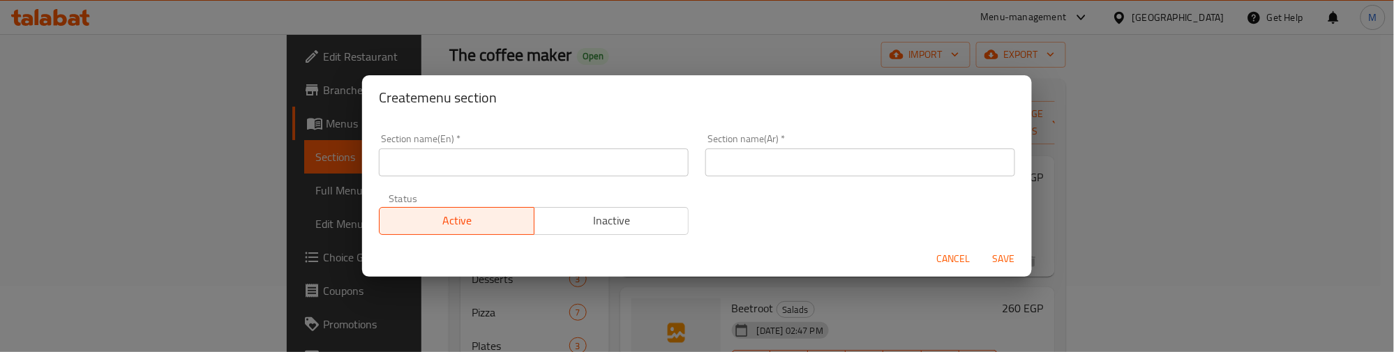
click at [553, 165] on input "text" at bounding box center [534, 163] width 310 height 28
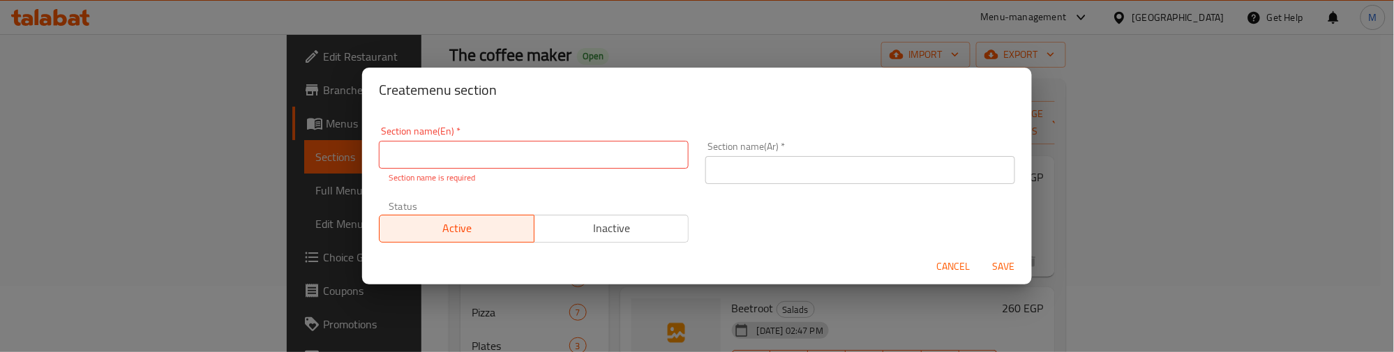
click at [562, 101] on div "Create menu section" at bounding box center [697, 90] width 670 height 45
click at [562, 93] on h2 "Create menu section" at bounding box center [697, 90] width 636 height 22
click at [447, 151] on input "text" at bounding box center [534, 155] width 310 height 28
type input "Breakfast"
click at [775, 173] on input "text" at bounding box center [860, 170] width 310 height 28
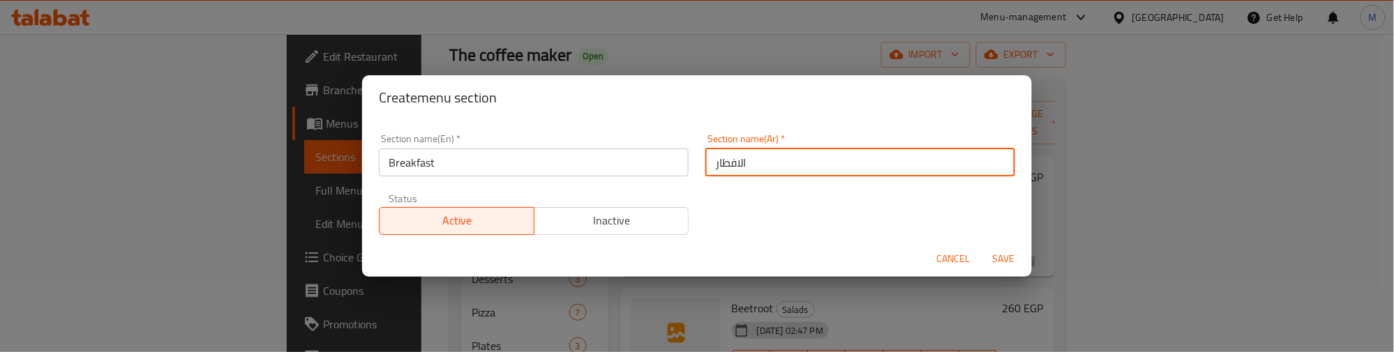
type input "الافطار"
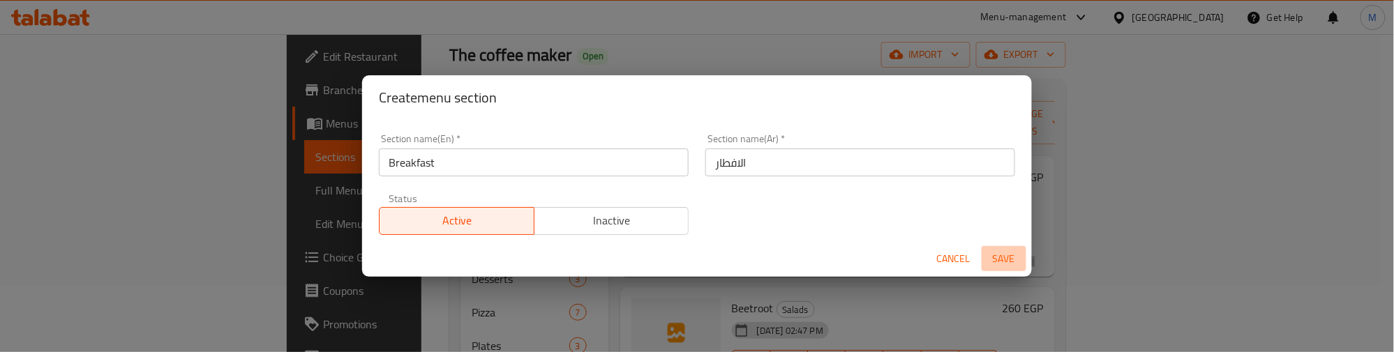
click at [998, 257] on span "Save" at bounding box center [1003, 258] width 33 height 17
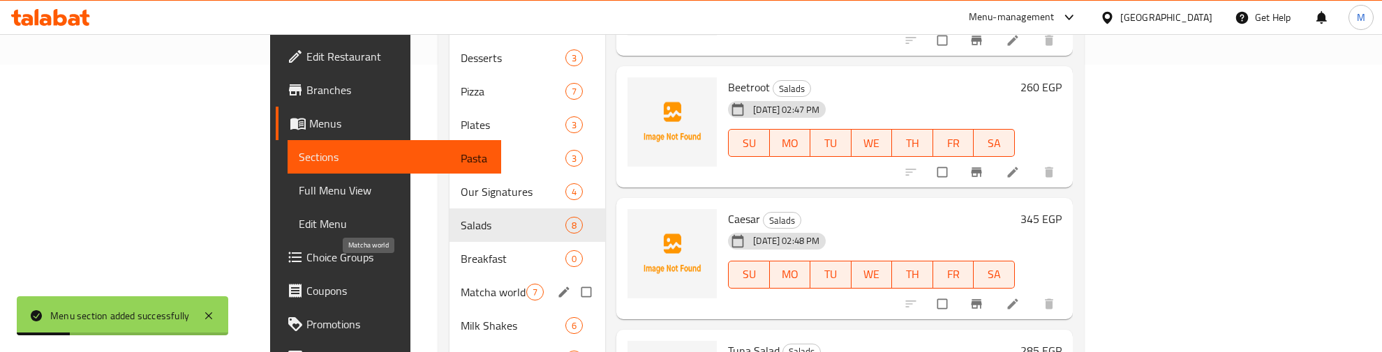
scroll to position [328, 0]
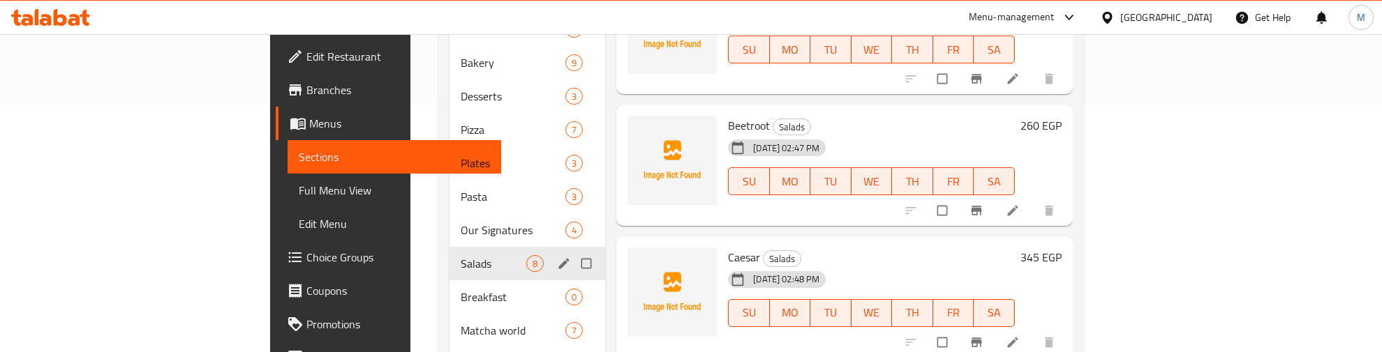
scroll to position [262, 0]
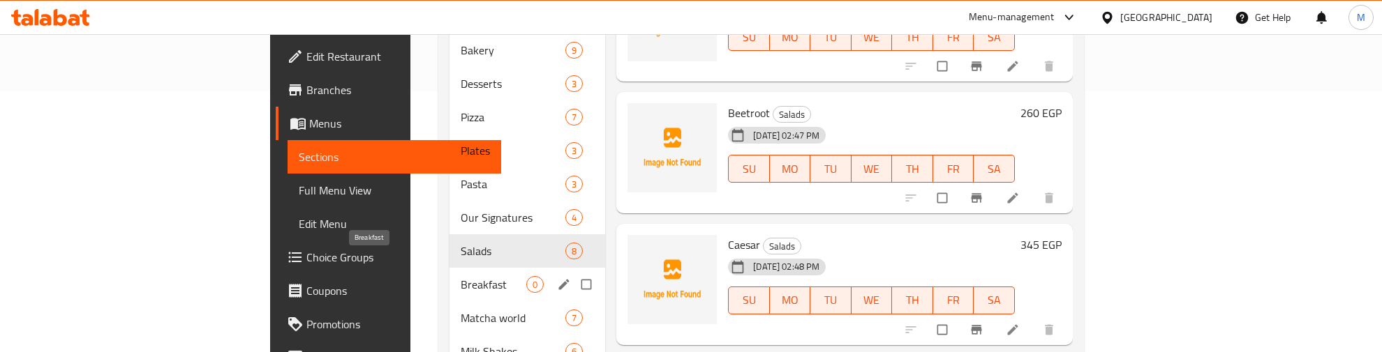
click at [461, 276] on span "Breakfast" at bounding box center [494, 284] width 66 height 17
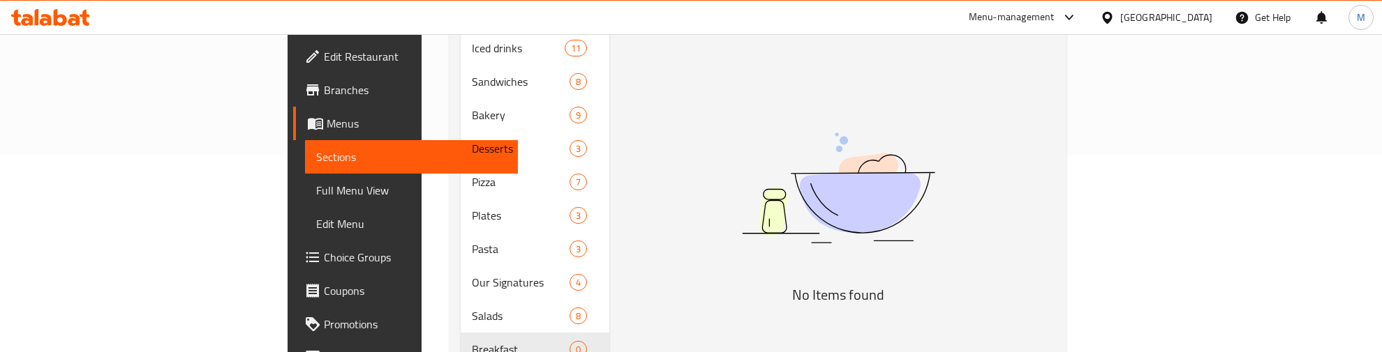
scroll to position [349, 0]
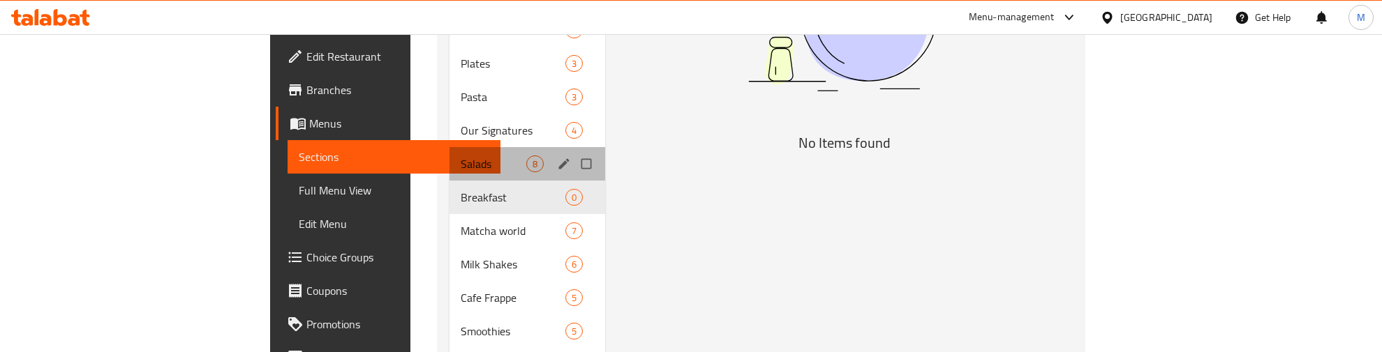
click at [461, 156] on span "Salads" at bounding box center [494, 164] width 66 height 17
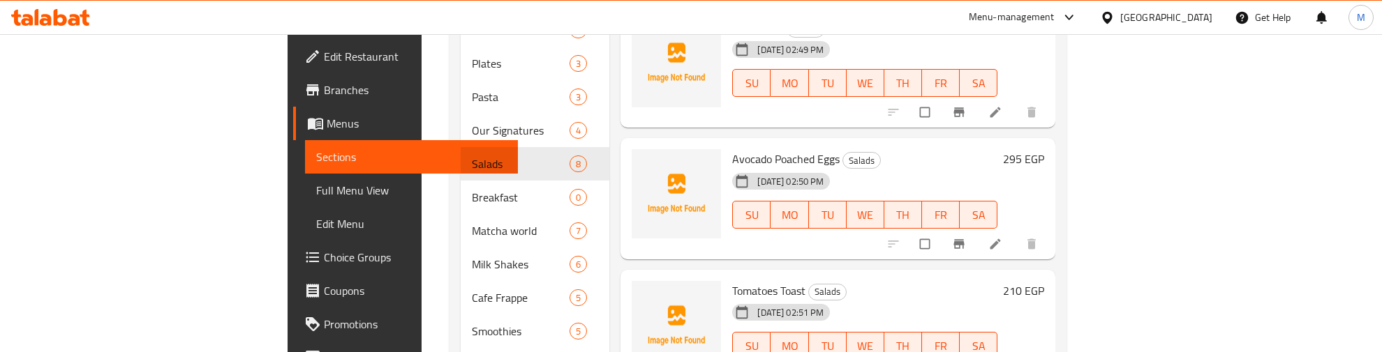
scroll to position [349, 0]
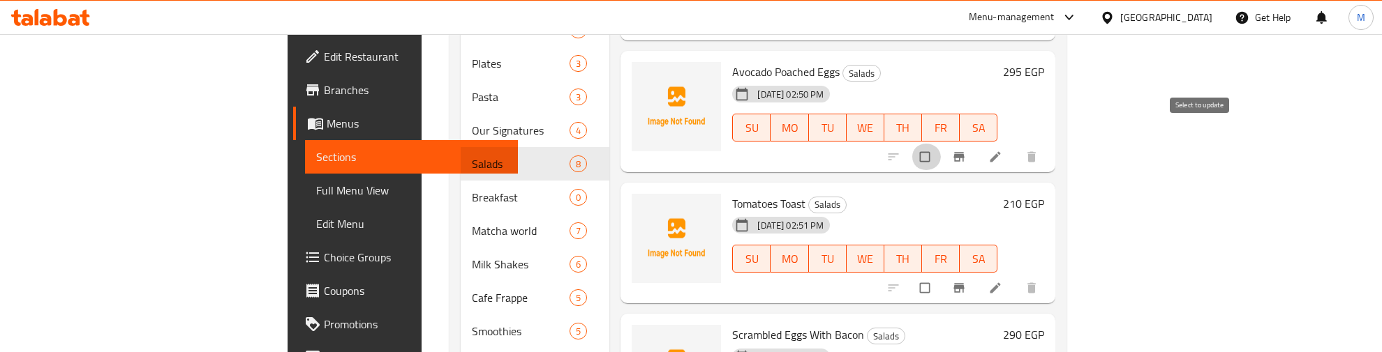
click at [941, 144] on input "checkbox" at bounding box center [925, 157] width 29 height 27
checkbox input "true"
click at [941, 275] on input "checkbox" at bounding box center [925, 288] width 29 height 27
checkbox input "true"
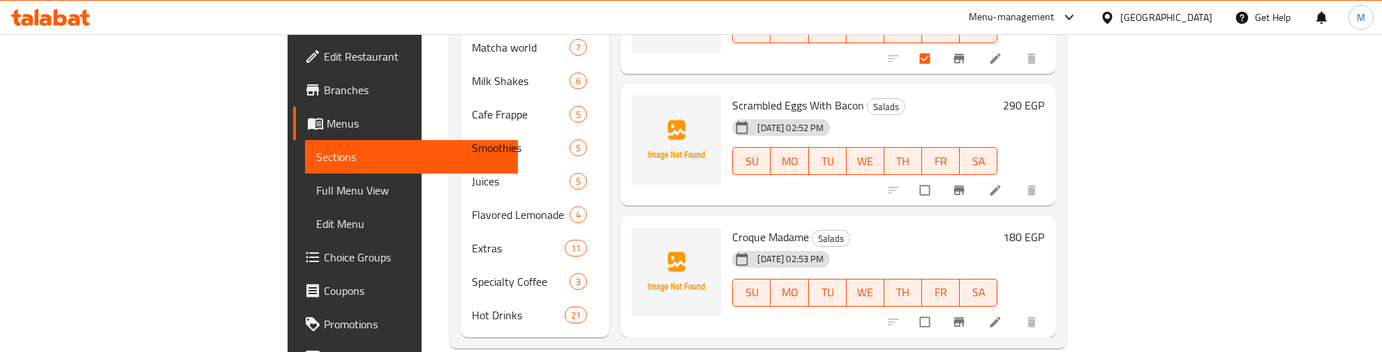
scroll to position [535, 0]
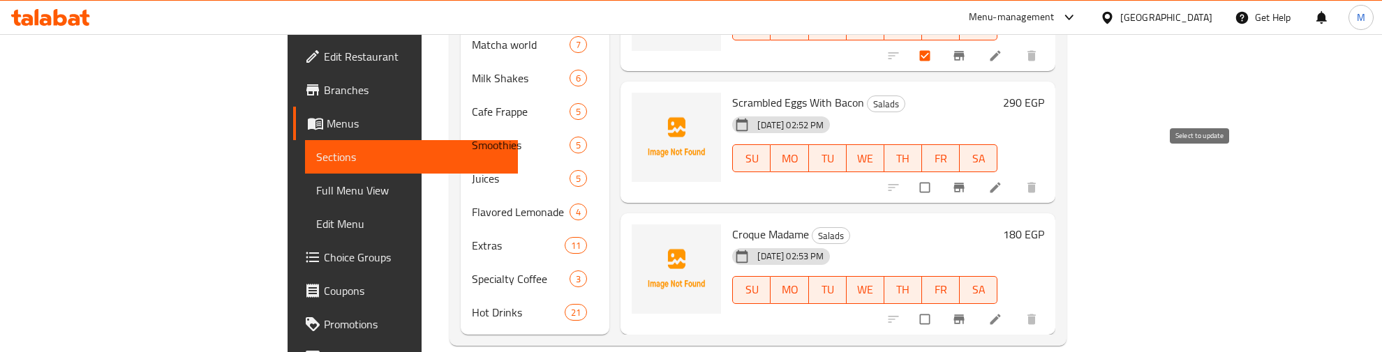
click at [941, 174] on input "checkbox" at bounding box center [925, 187] width 29 height 27
checkbox input "true"
click at [941, 306] on input "checkbox" at bounding box center [925, 319] width 29 height 27
checkbox input "true"
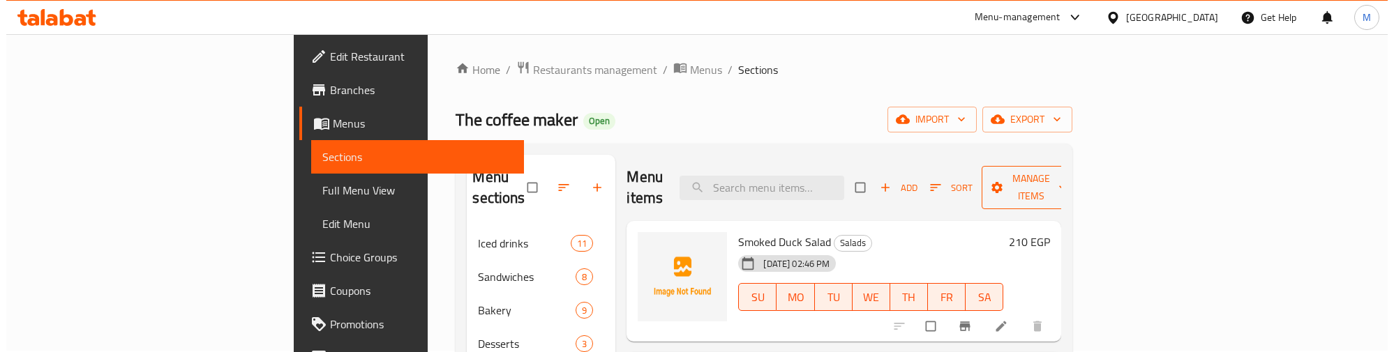
scroll to position [0, 0]
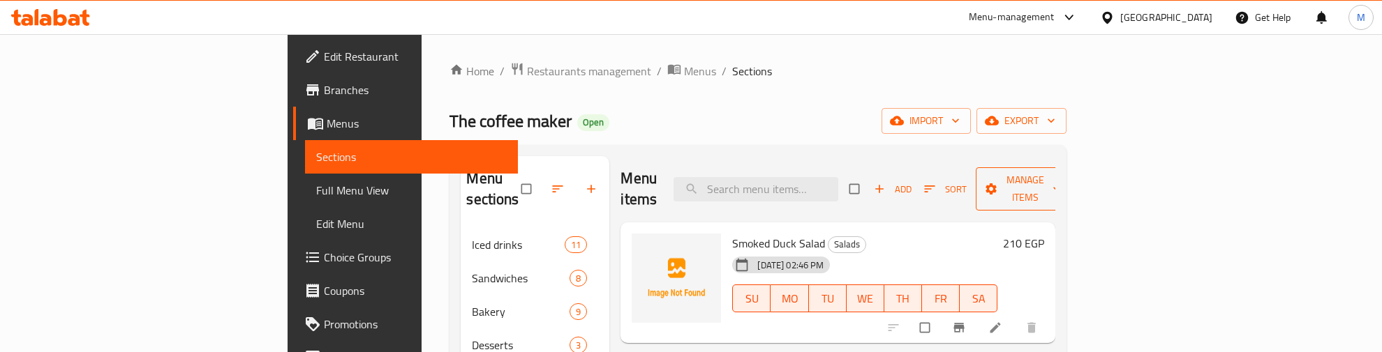
click at [1063, 177] on span "Manage items" at bounding box center [1025, 189] width 77 height 35
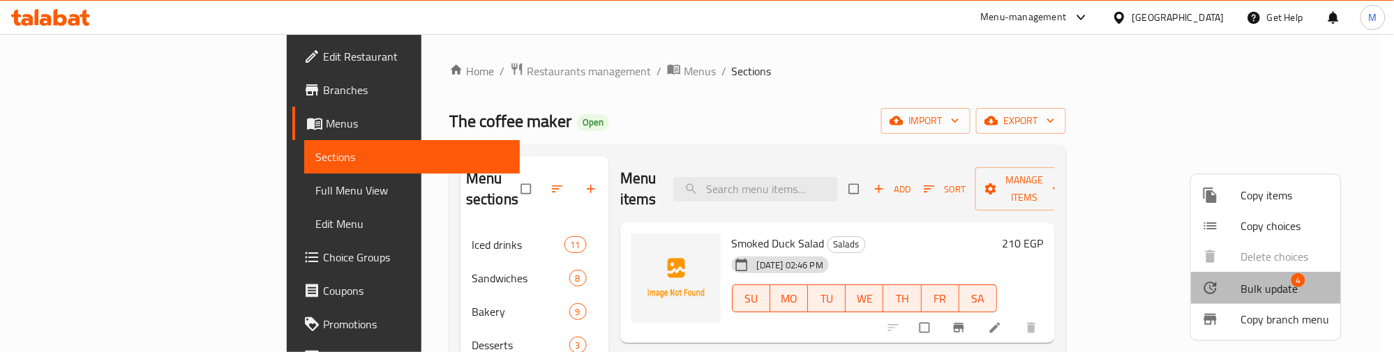
click at [1278, 290] on span "Bulk update" at bounding box center [1269, 288] width 57 height 17
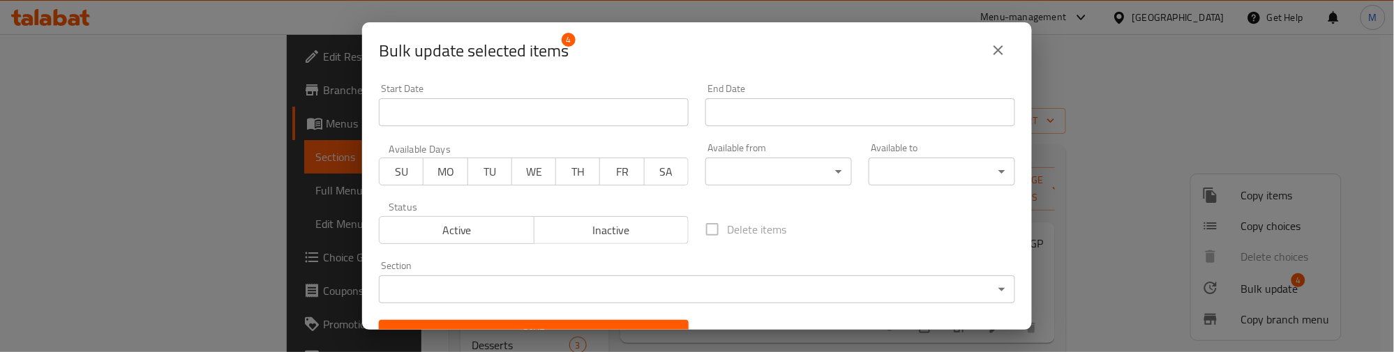
click at [471, 290] on body "​ Menu-management Egypt Get Help M Edit Restaurant Branches Menus Sections Full…" at bounding box center [697, 193] width 1394 height 318
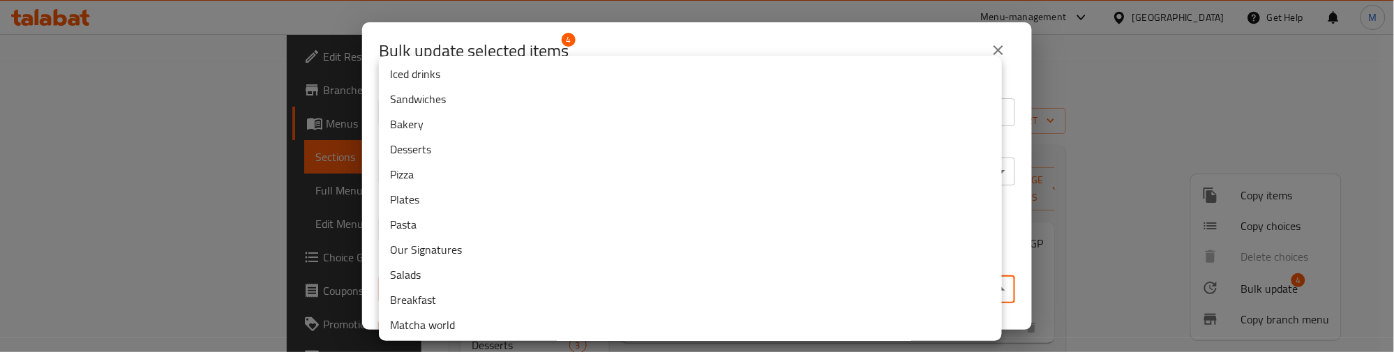
click at [431, 300] on li "Breakfast" at bounding box center [690, 299] width 623 height 25
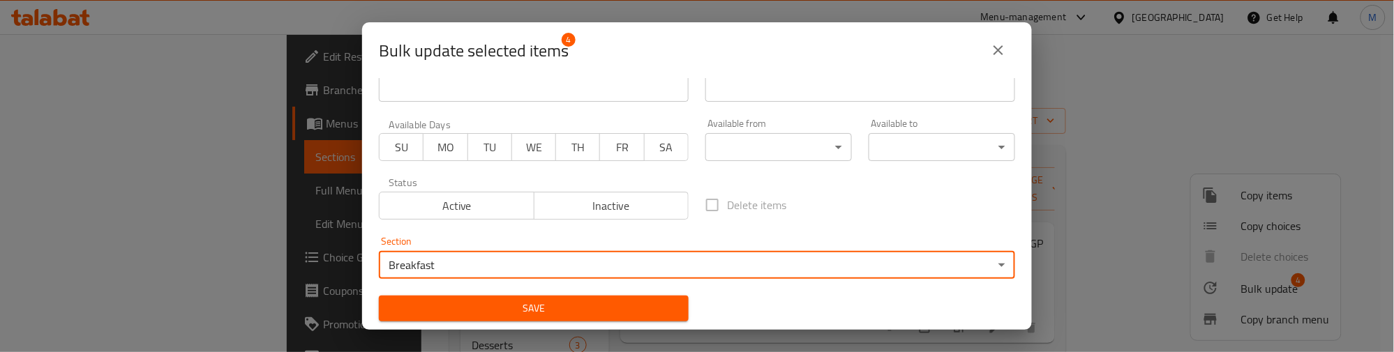
click at [535, 309] on span "Save" at bounding box center [533, 308] width 287 height 17
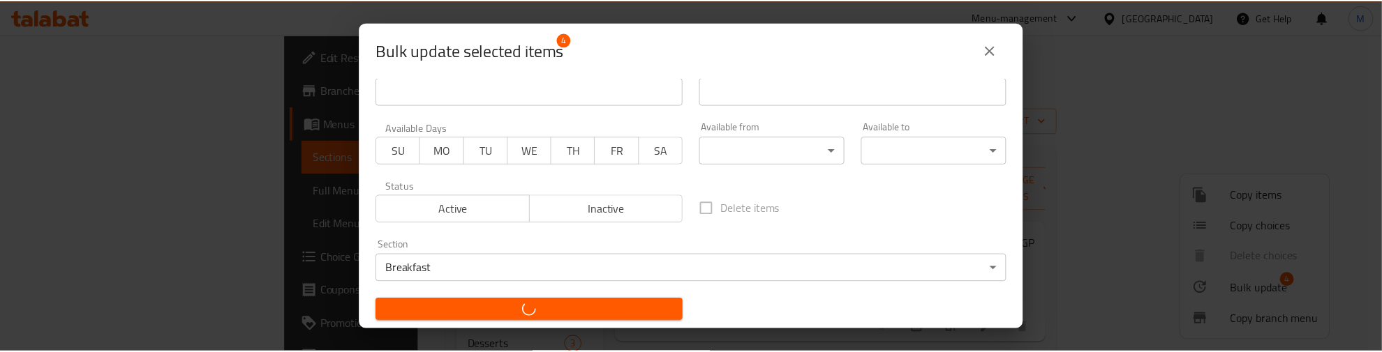
scroll to position [21, 0]
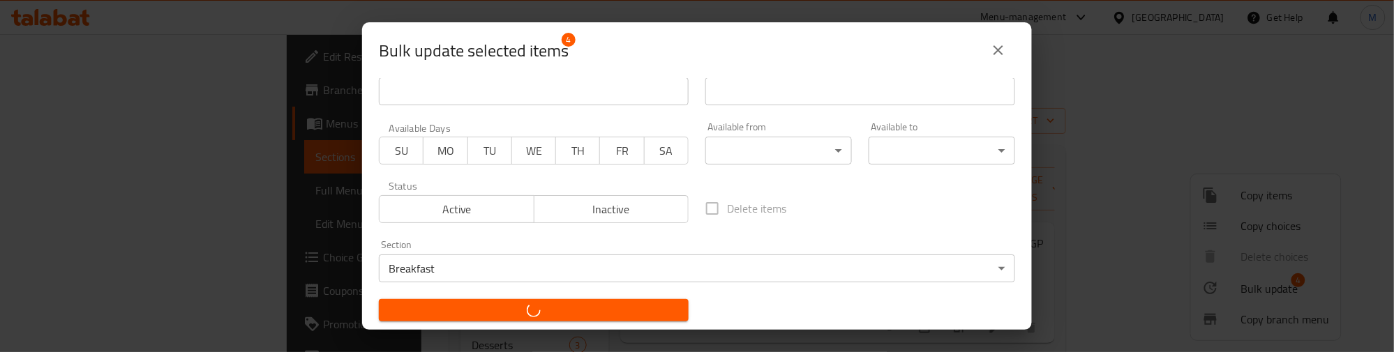
checkbox input "false"
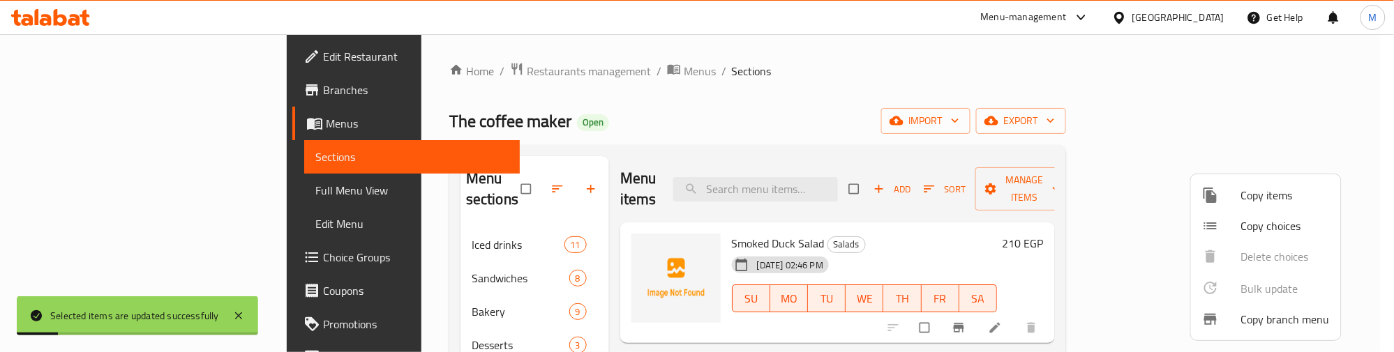
click at [386, 260] on div at bounding box center [697, 176] width 1394 height 352
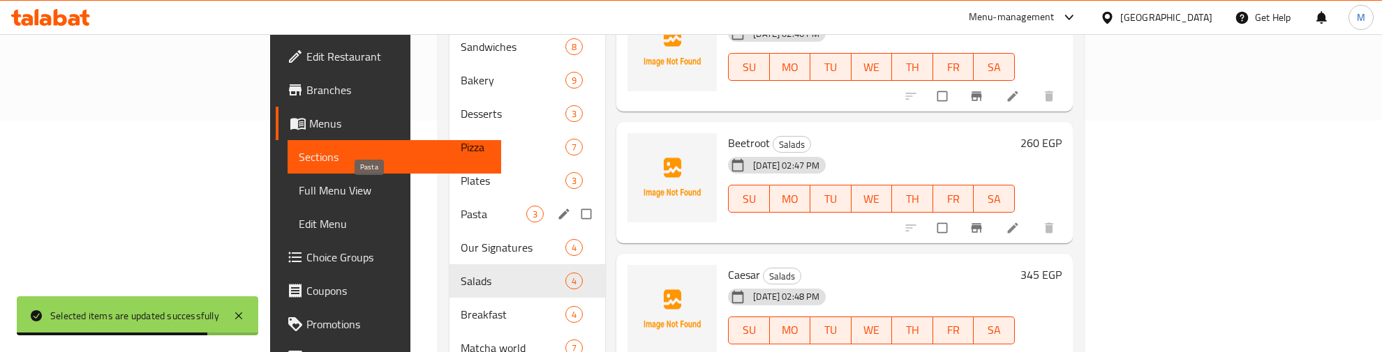
scroll to position [262, 0]
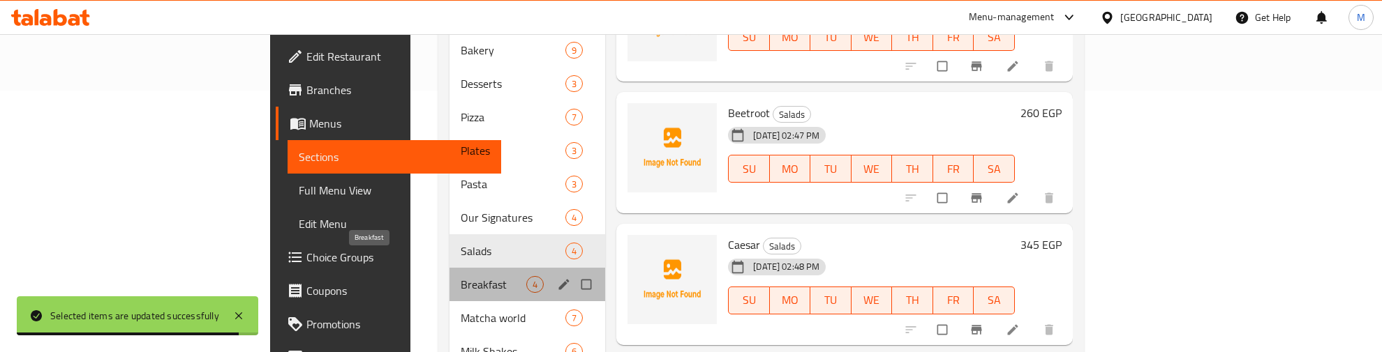
click at [461, 276] on span "Breakfast" at bounding box center [494, 284] width 66 height 17
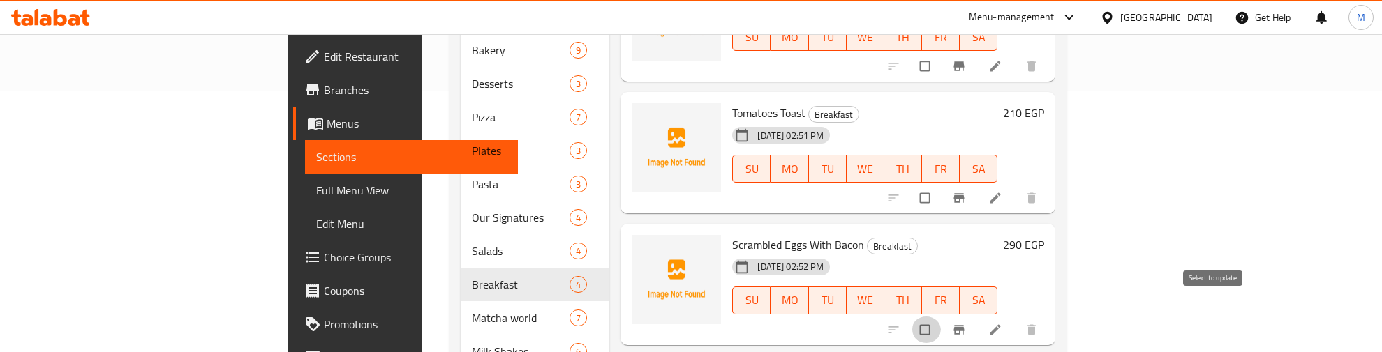
click at [941, 317] on input "checkbox" at bounding box center [925, 330] width 29 height 27
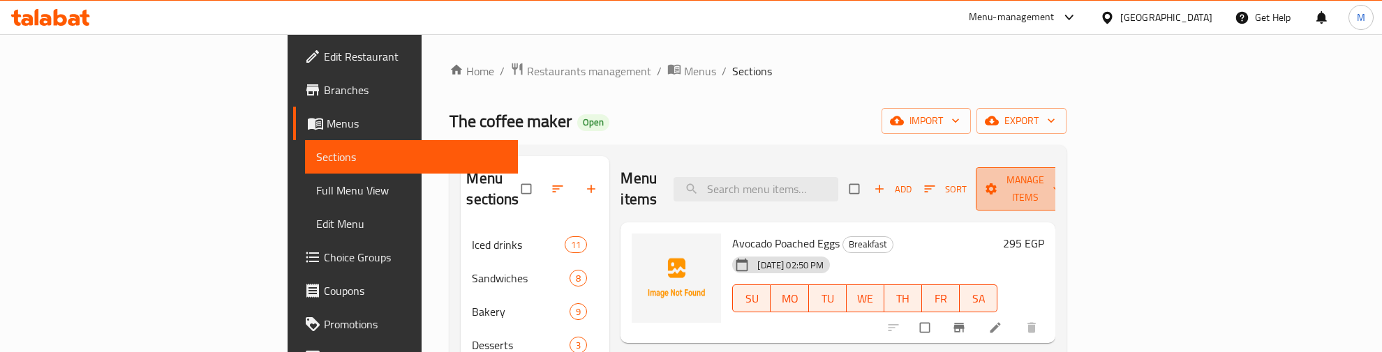
click at [1063, 174] on span "Manage items" at bounding box center [1025, 189] width 77 height 35
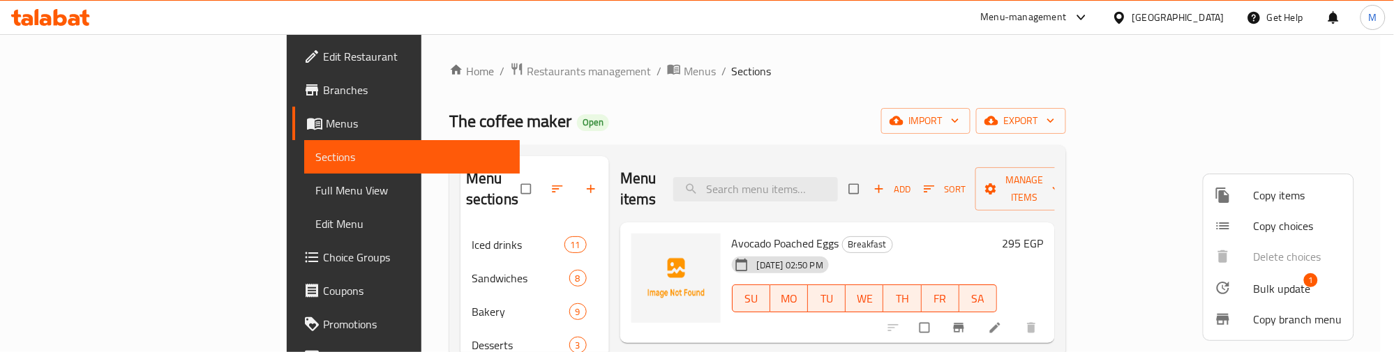
click at [1275, 286] on span "Bulk update" at bounding box center [1282, 288] width 57 height 17
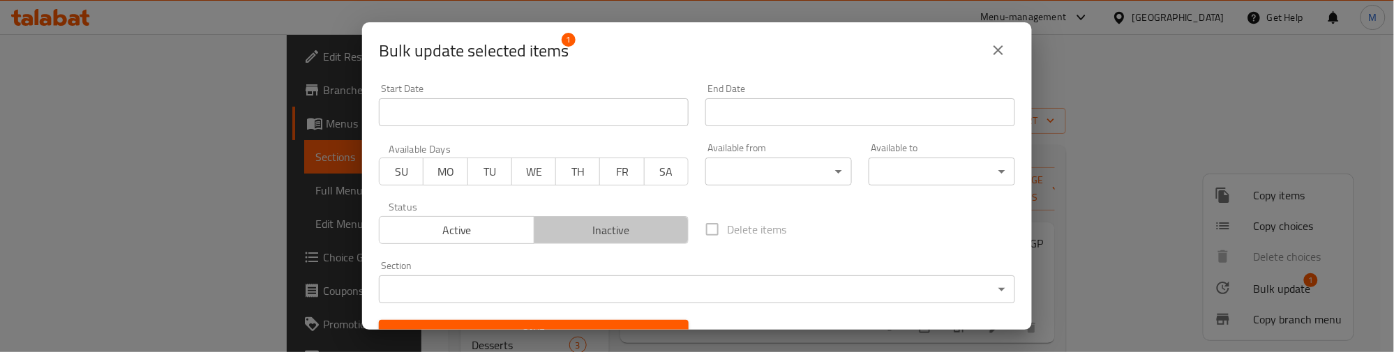
click at [627, 234] on span "Inactive" at bounding box center [612, 230] width 144 height 20
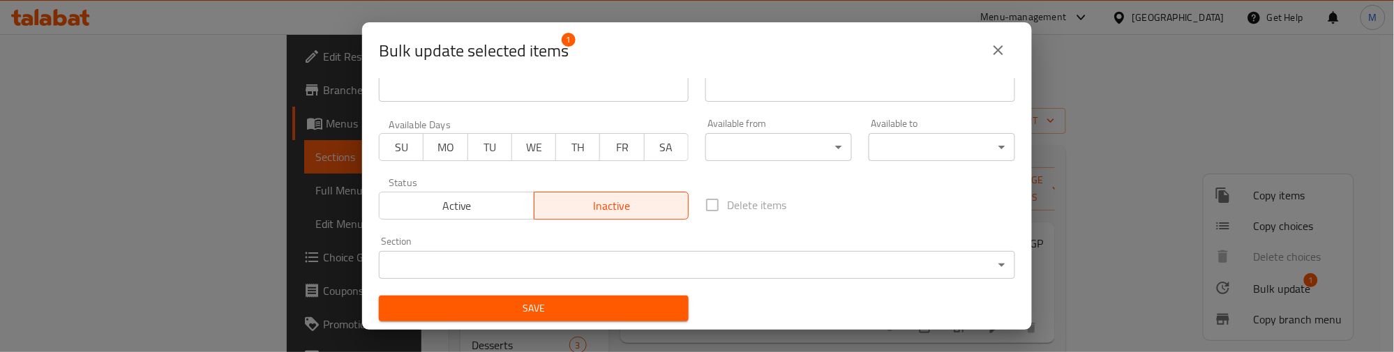
click at [552, 304] on span "Save" at bounding box center [533, 308] width 287 height 17
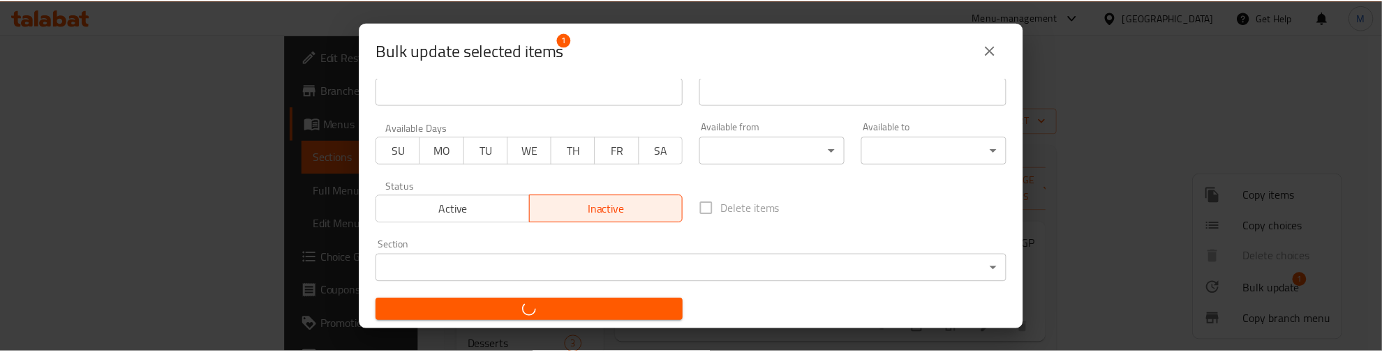
scroll to position [21, 0]
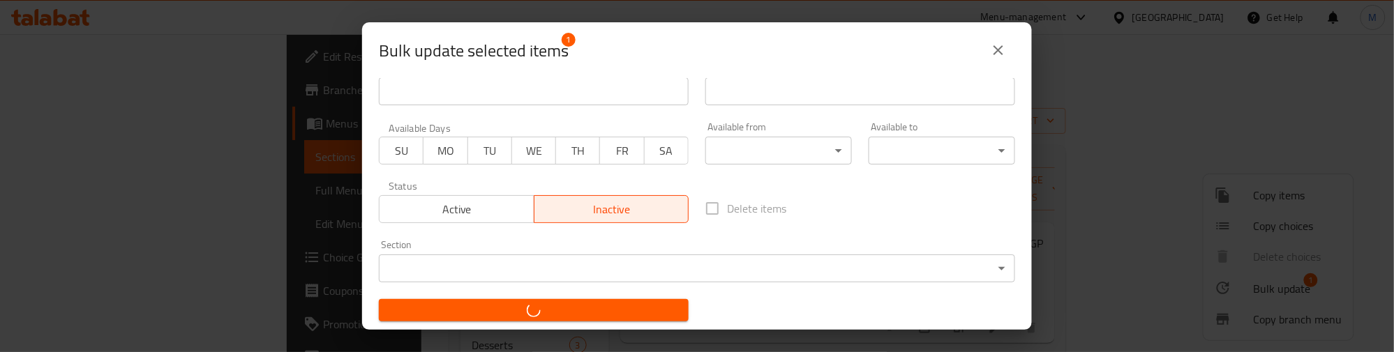
checkbox input "false"
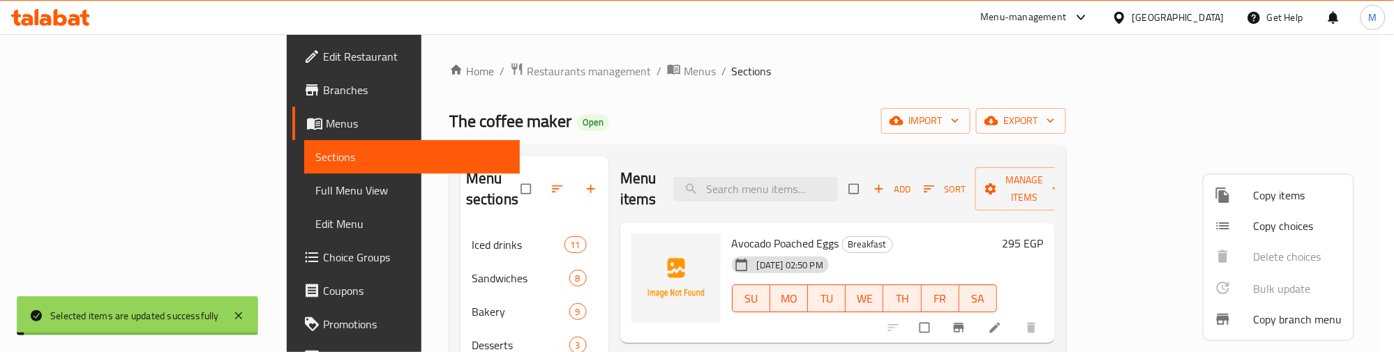
click at [947, 108] on div at bounding box center [697, 176] width 1394 height 352
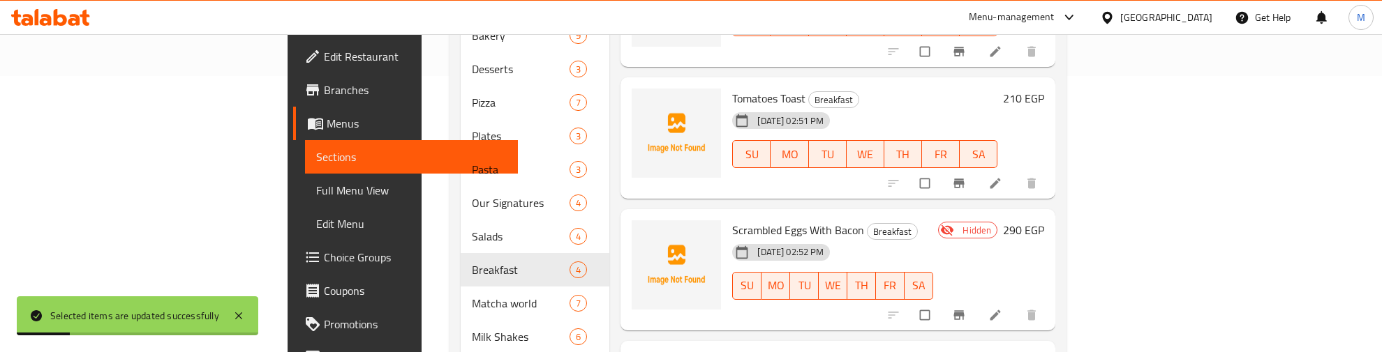
scroll to position [274, 0]
click at [732, 223] on span "Scrambled Eggs With Bacon" at bounding box center [798, 233] width 132 height 21
copy h6 "Scrambled Eggs With Bacon"
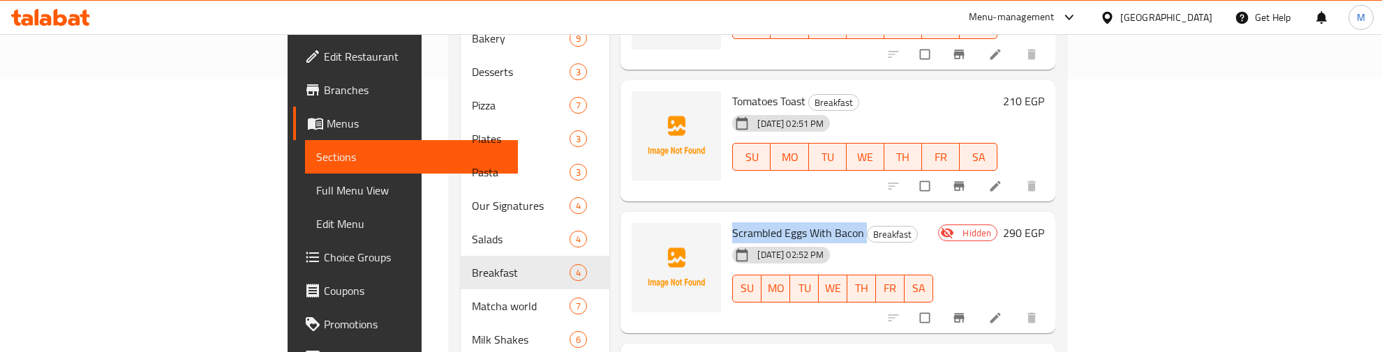
click at [918, 223] on h6 "Scrambled Eggs With Bacon Breakfast" at bounding box center [832, 233] width 200 height 20
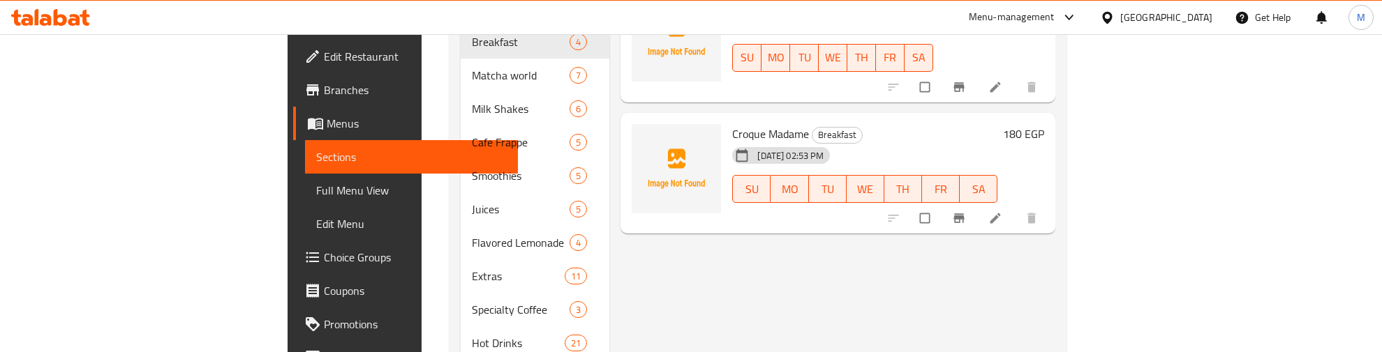
scroll to position [535, 0]
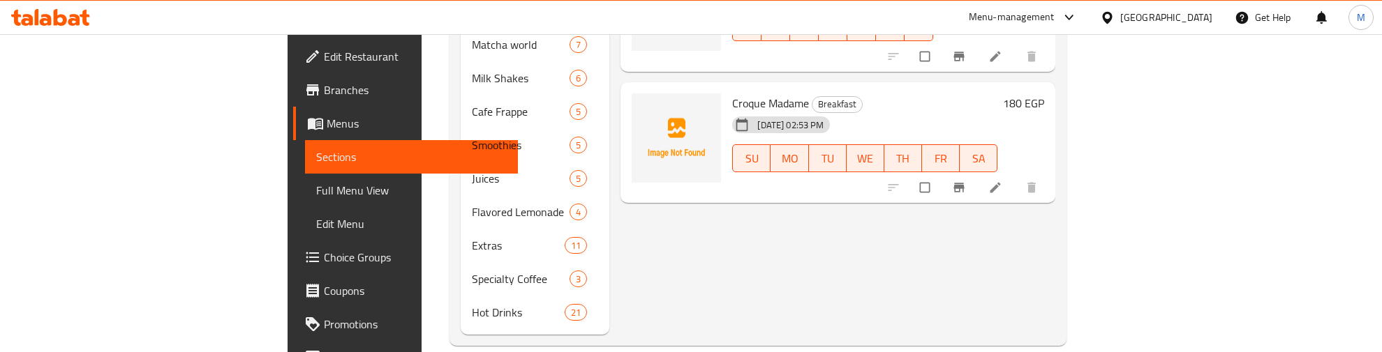
click at [732, 93] on span "Croque Madame" at bounding box center [770, 103] width 77 height 21
copy h6 "Croque Madame"
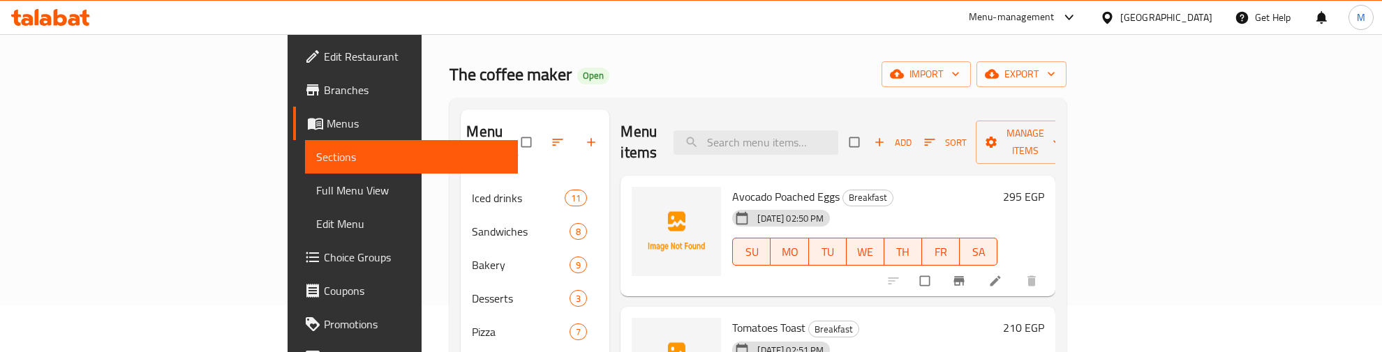
scroll to position [0, 0]
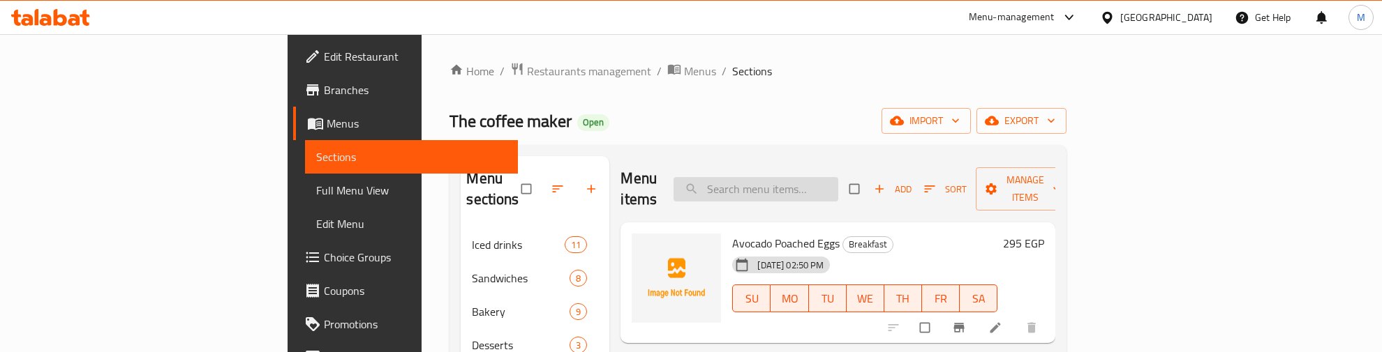
click at [838, 179] on input "search" at bounding box center [755, 189] width 165 height 24
paste input "Croque Madame"
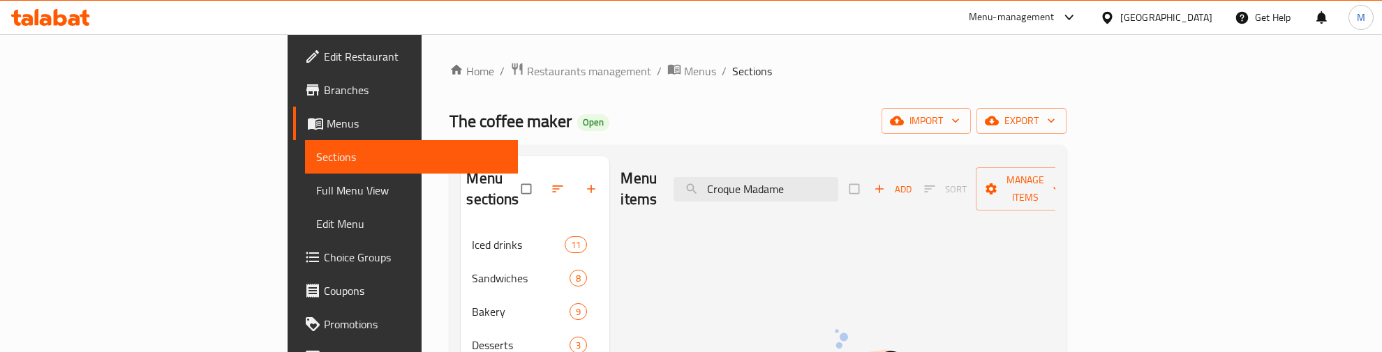
type input "Croque Madame"
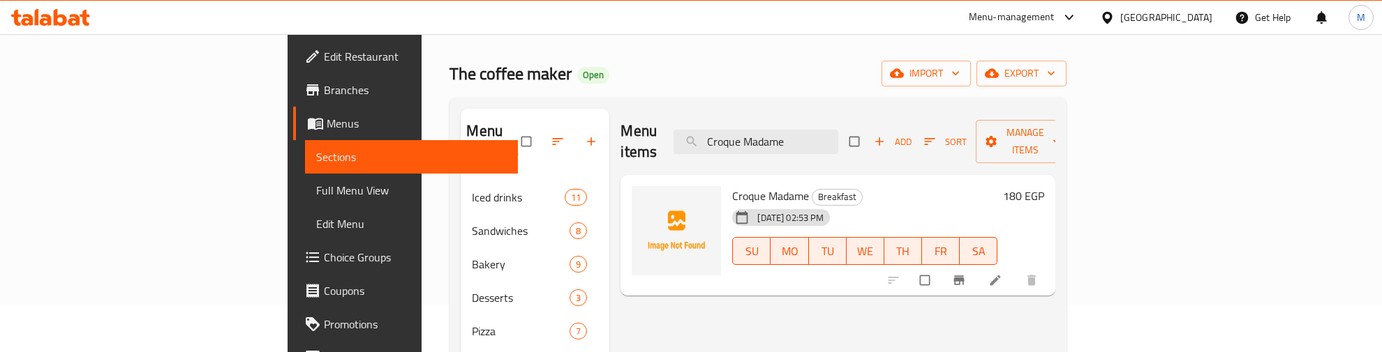
scroll to position [87, 0]
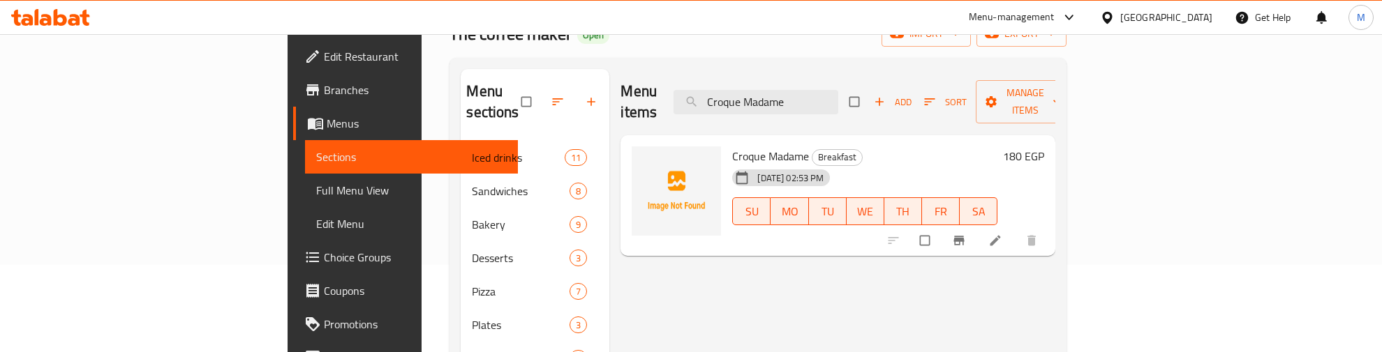
drag, startPoint x: 893, startPoint y: 93, endPoint x: 780, endPoint y: 105, distance: 113.7
click at [780, 105] on div "Menu items Croque Madame Add Sort Manage items" at bounding box center [837, 102] width 435 height 66
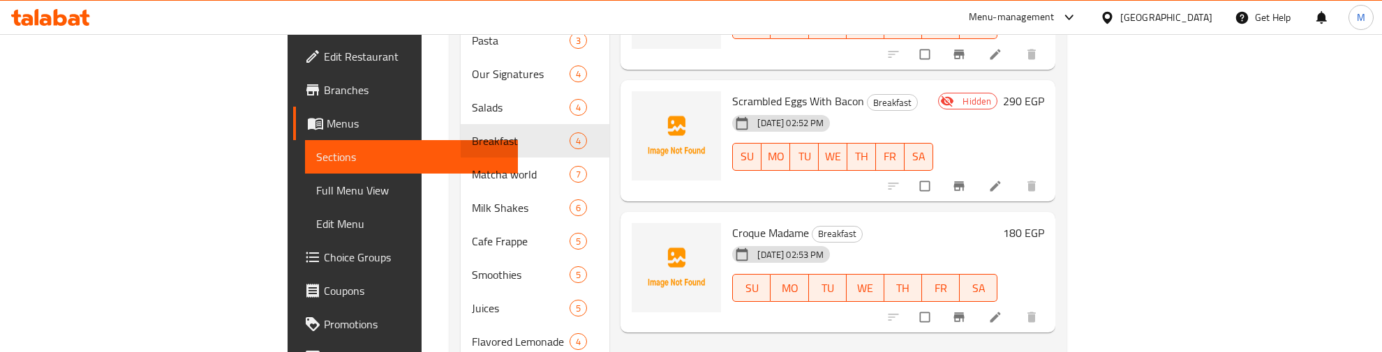
scroll to position [274, 0]
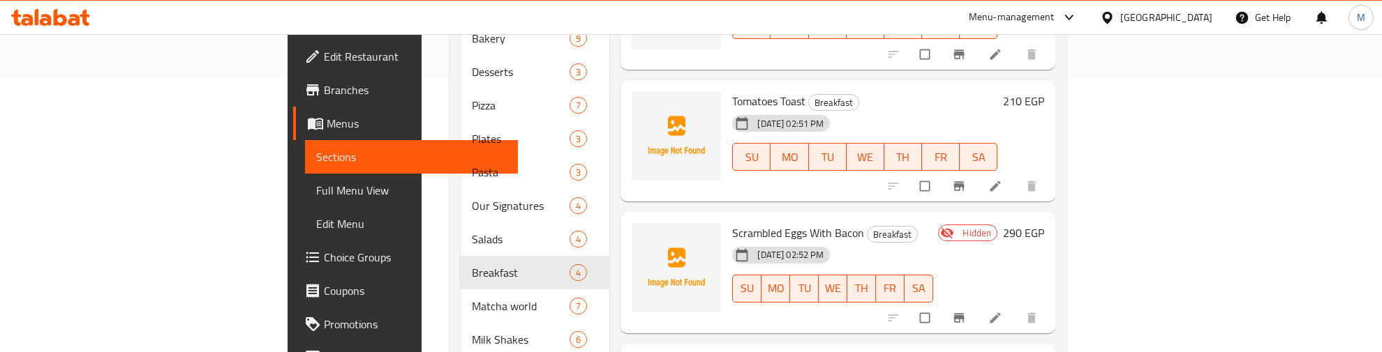
click at [732, 223] on span "Scrambled Eggs With Bacon" at bounding box center [798, 233] width 132 height 21
copy h6 "Scrambled Eggs With Bacon"
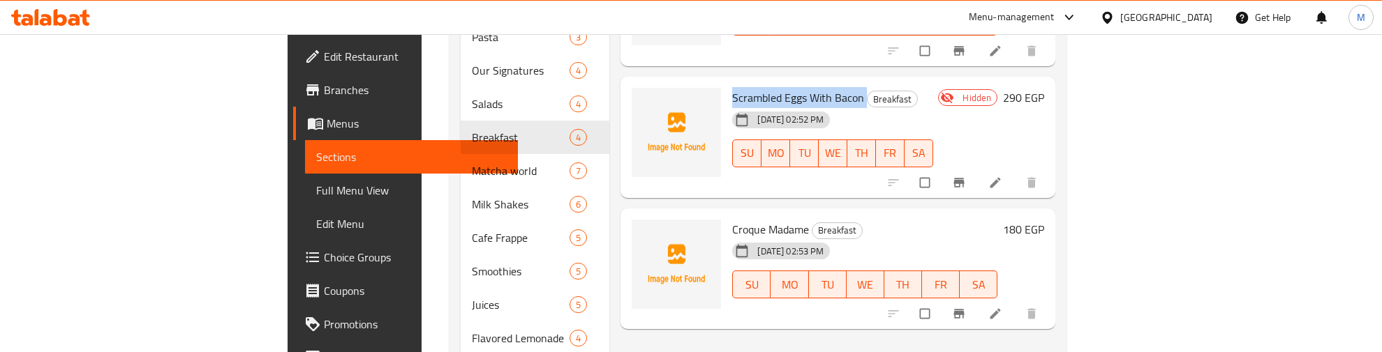
scroll to position [535, 0]
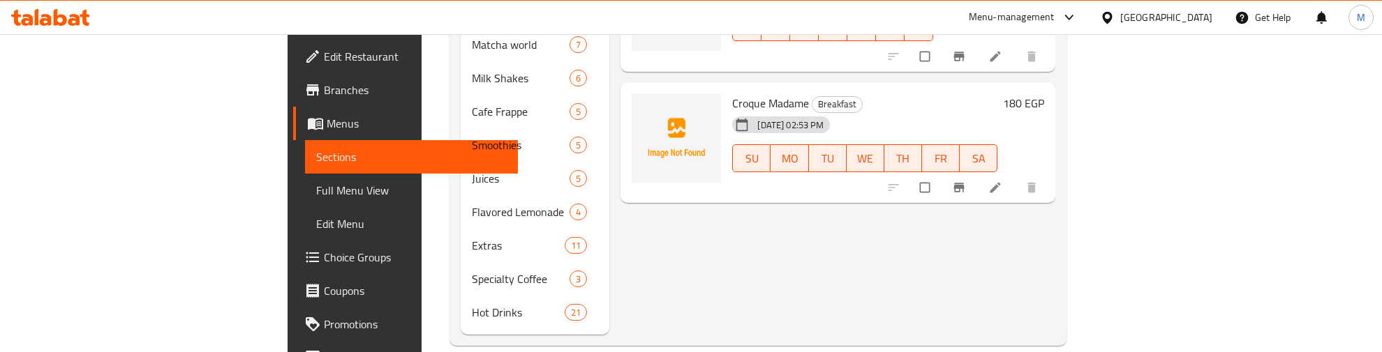
click at [738, 149] on span "SU" at bounding box center [751, 159] width 27 height 20
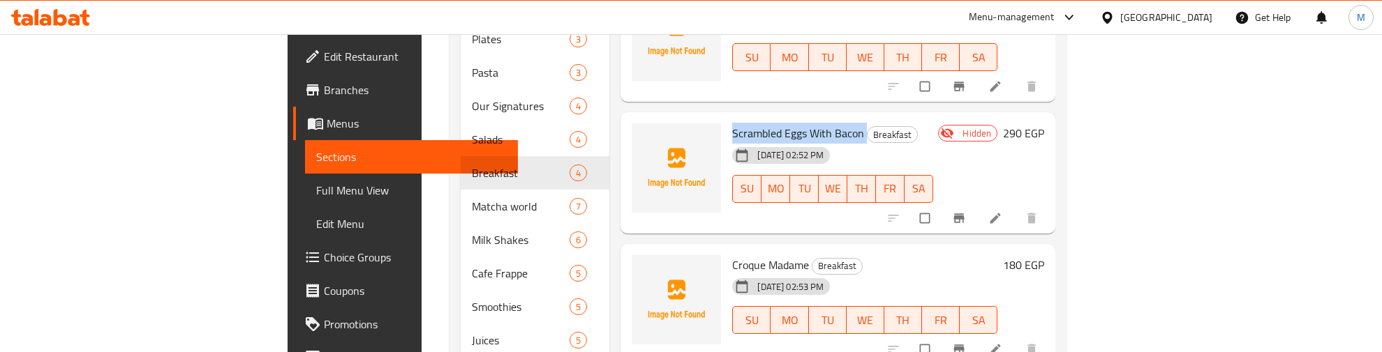
scroll to position [361, 0]
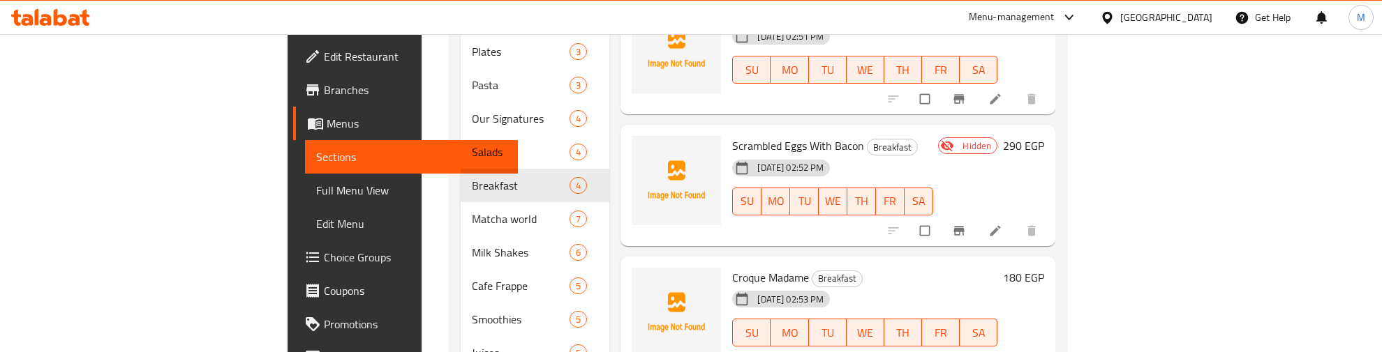
click at [781, 229] on div "Menu items Add Sort Manage items Avocado Poached Eggs Breakfast 16-08-2025 02:5…" at bounding box center [832, 153] width 446 height 714
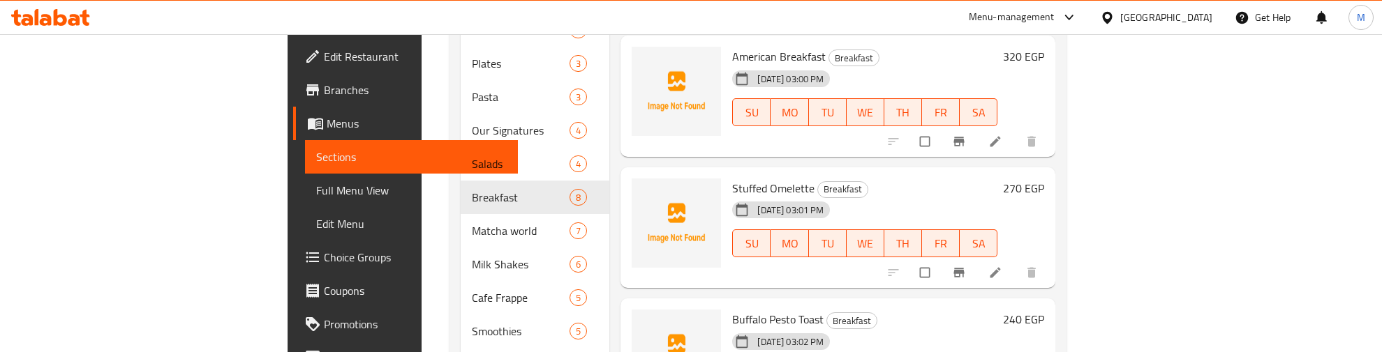
scroll to position [395, 0]
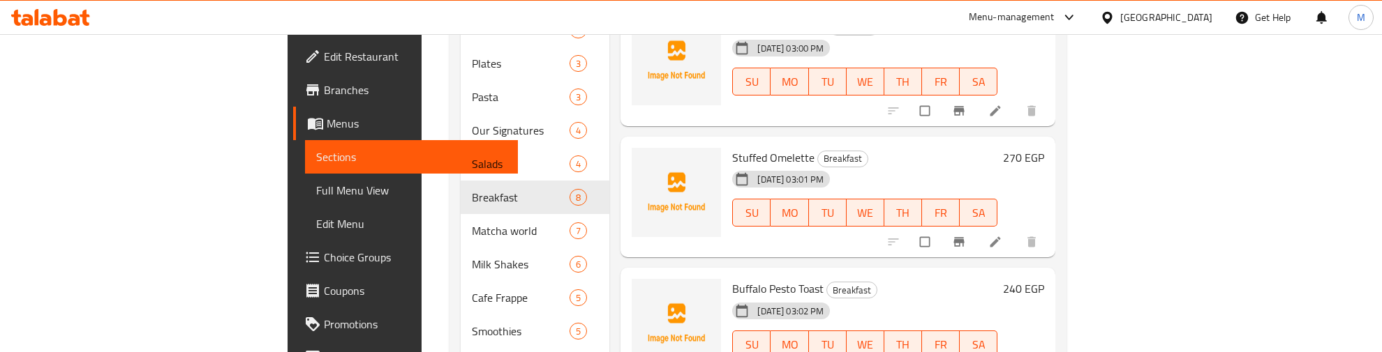
click at [732, 147] on span "Stuffed Omelette" at bounding box center [773, 157] width 82 height 21
copy h6 "Stuffed Omelette"
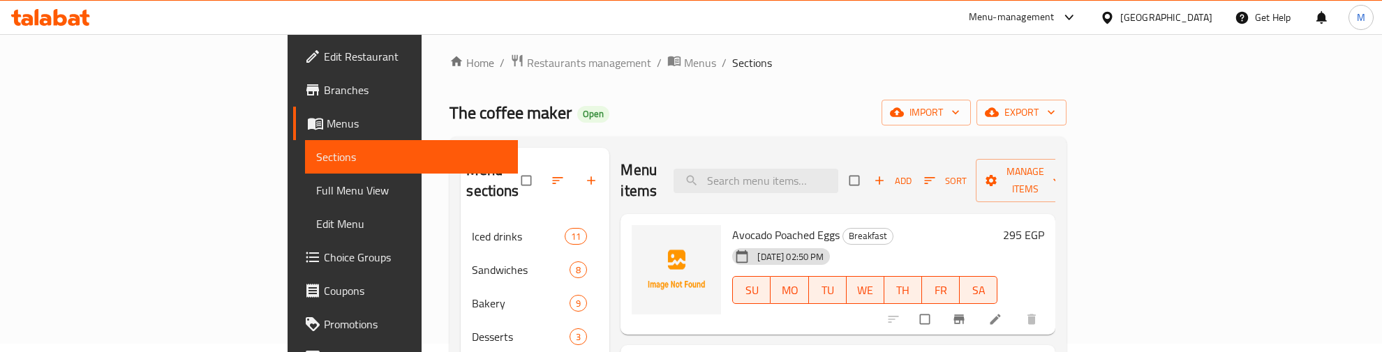
scroll to position [0, 0]
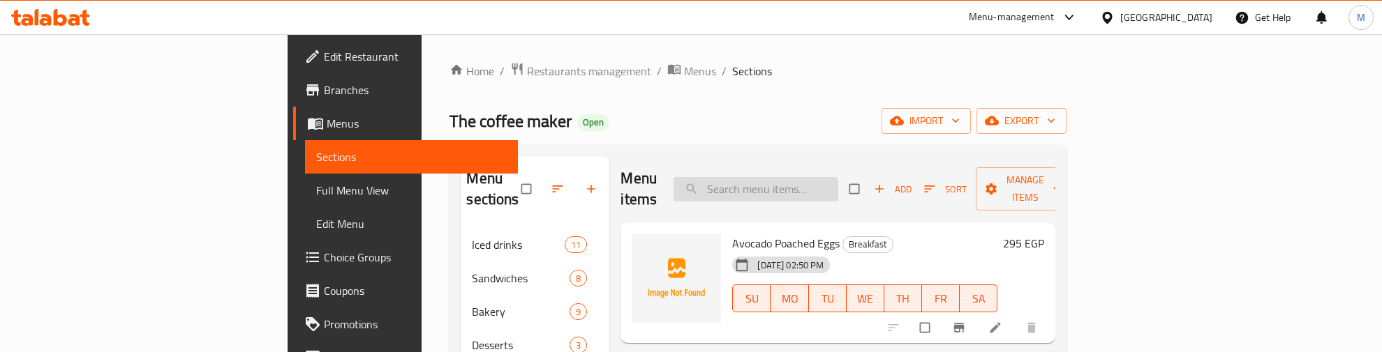
click at [825, 177] on input "search" at bounding box center [755, 189] width 165 height 24
paste input "Stuffed Omelette"
drag, startPoint x: 884, startPoint y: 177, endPoint x: 762, endPoint y: 194, distance: 123.3
click at [762, 194] on div "Menu items Stuffed Omelette Add Sort Manage items" at bounding box center [837, 189] width 435 height 66
type input "e"
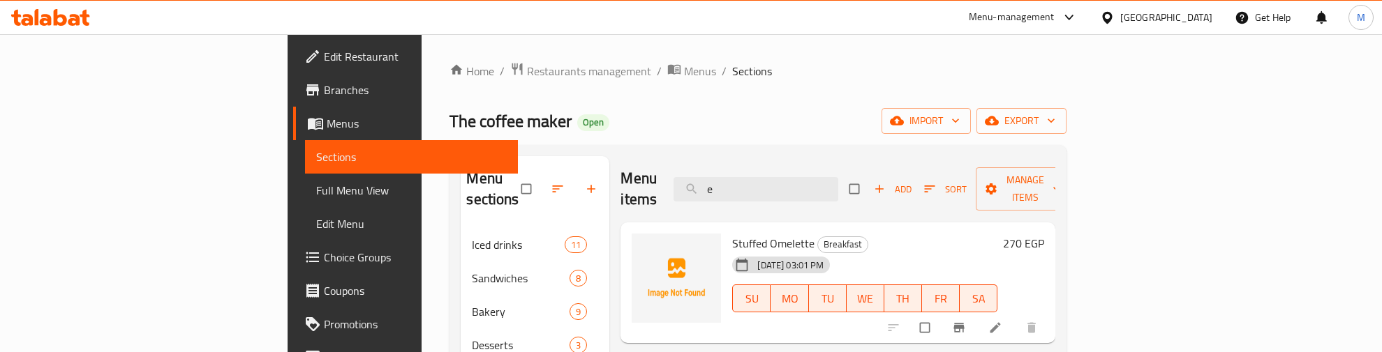
click at [765, 199] on div "Menu items e Add Sort Manage items" at bounding box center [837, 189] width 435 height 66
click at [807, 185] on input "e" at bounding box center [755, 189] width 165 height 24
click at [832, 182] on input "search" at bounding box center [755, 189] width 165 height 24
click at [814, 183] on input "search" at bounding box center [755, 189] width 165 height 24
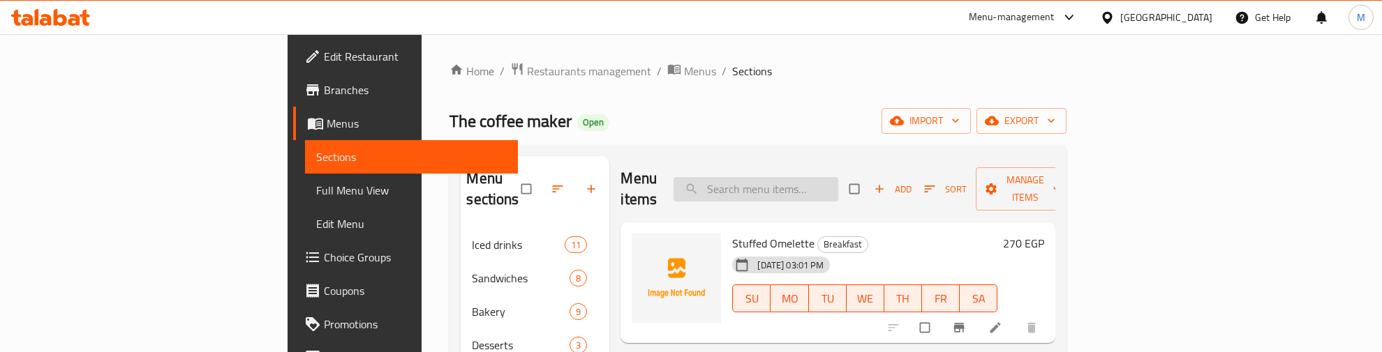
click at [814, 183] on input "search" at bounding box center [755, 189] width 165 height 24
click at [793, 182] on input "search" at bounding box center [755, 189] width 165 height 24
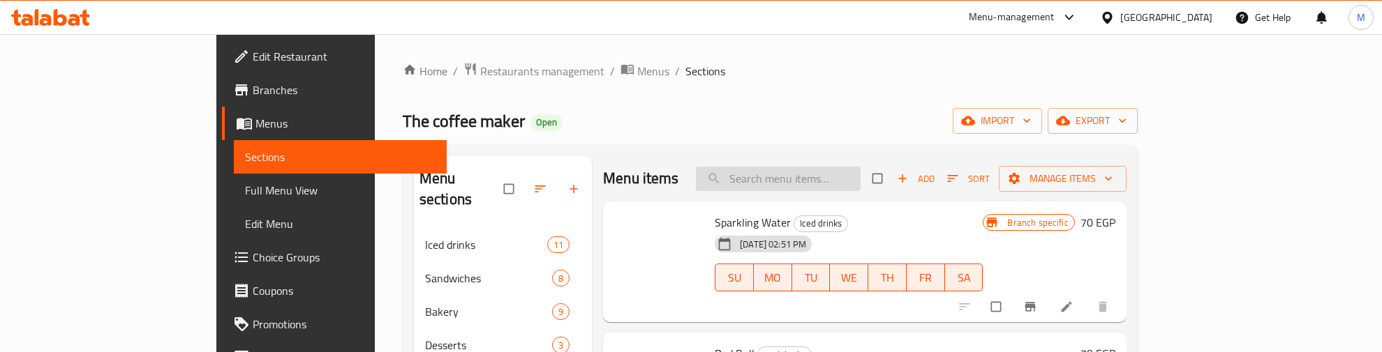
click at [785, 179] on input "search" at bounding box center [778, 179] width 165 height 24
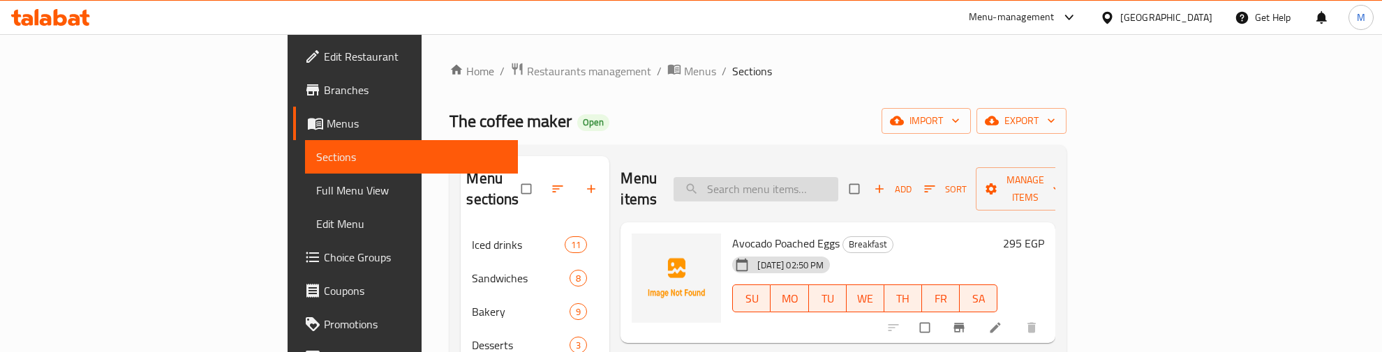
click at [825, 184] on input "search" at bounding box center [755, 189] width 165 height 24
paste input "Wedge Potatoes"
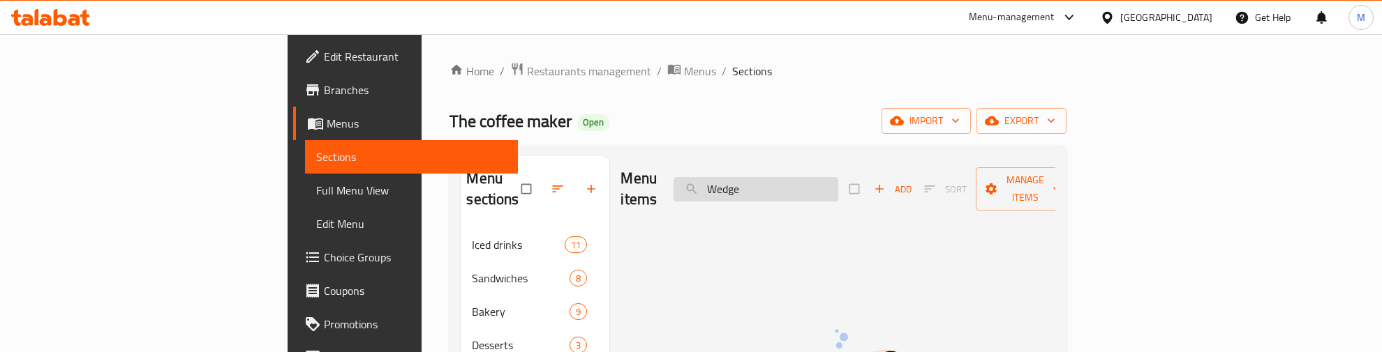
drag, startPoint x: 837, startPoint y: 182, endPoint x: 783, endPoint y: 186, distance: 54.5
click at [783, 186] on input "Wedge" at bounding box center [755, 189] width 165 height 24
type input "e"
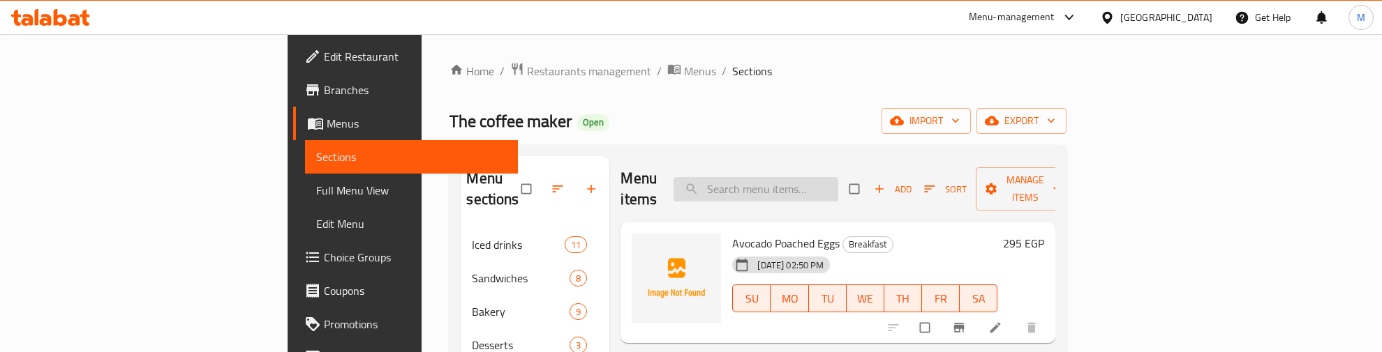
click at [814, 182] on input "search" at bounding box center [755, 189] width 165 height 24
paste input "Roast Beef Plate"
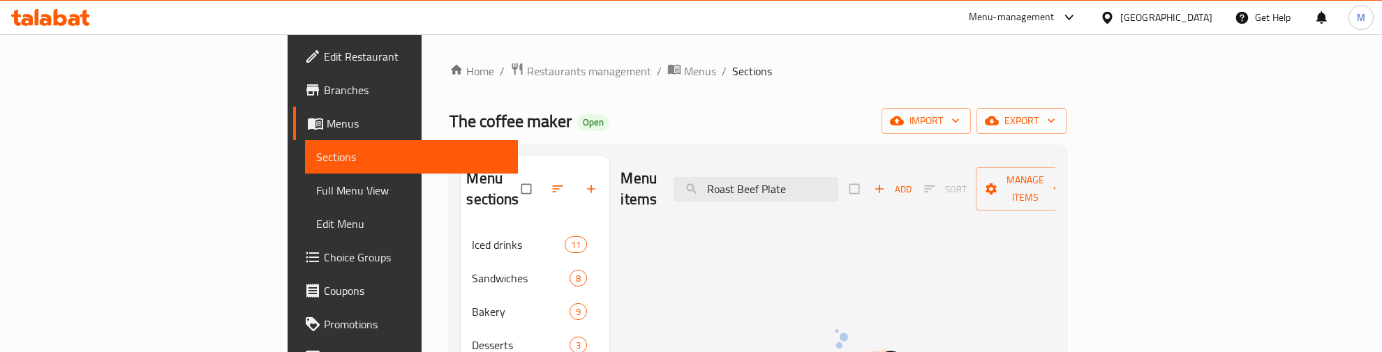
type input "Roast Beef Plate"
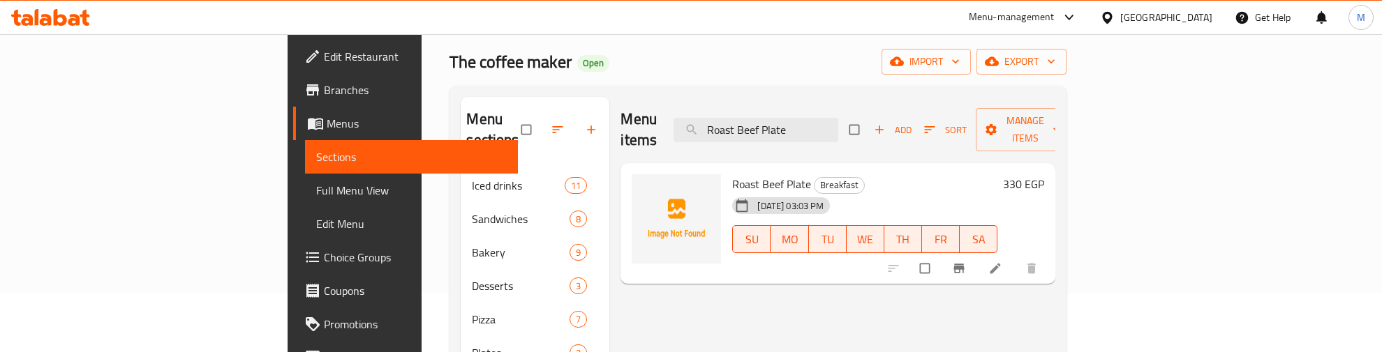
scroll to position [87, 0]
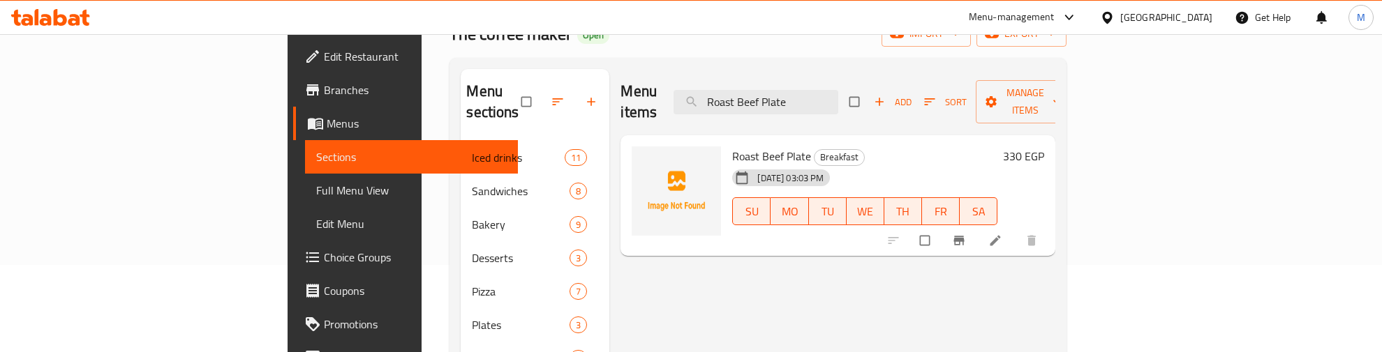
drag, startPoint x: 908, startPoint y: 86, endPoint x: 754, endPoint y: 91, distance: 155.0
click at [754, 91] on div "Menu items Roast Beef Plate Add Sort Manage items" at bounding box center [837, 102] width 435 height 66
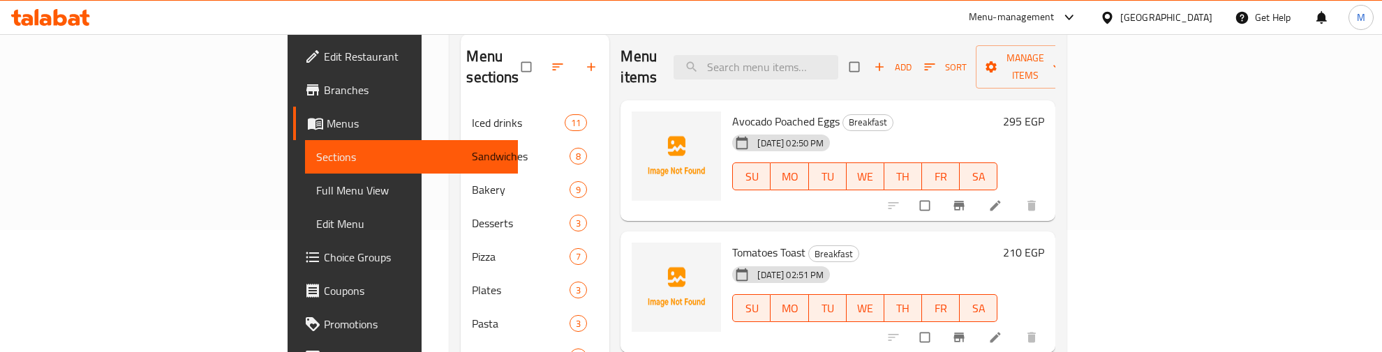
scroll to position [0, 0]
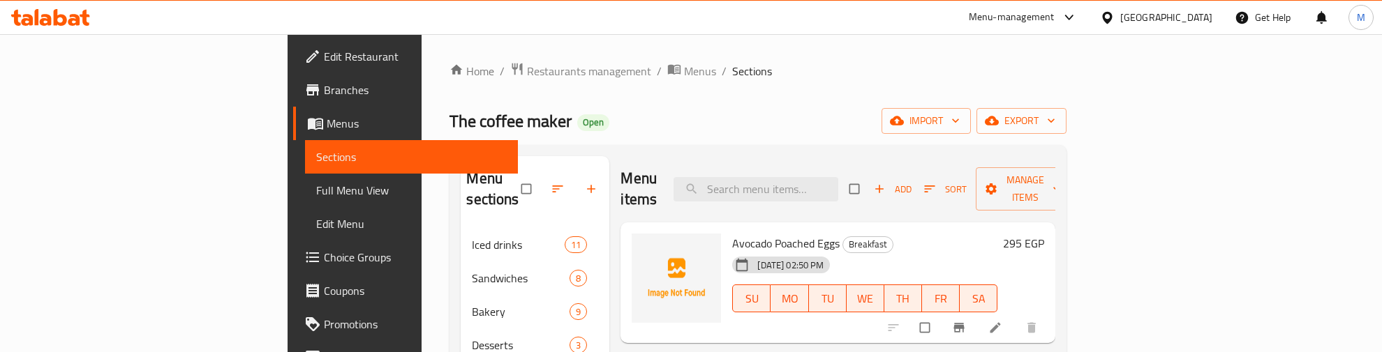
click at [769, 114] on div "The coffee maker Open import export" at bounding box center [757, 121] width 617 height 26
click at [828, 177] on input "search" at bounding box center [755, 189] width 165 height 24
paste input "White Mocha"
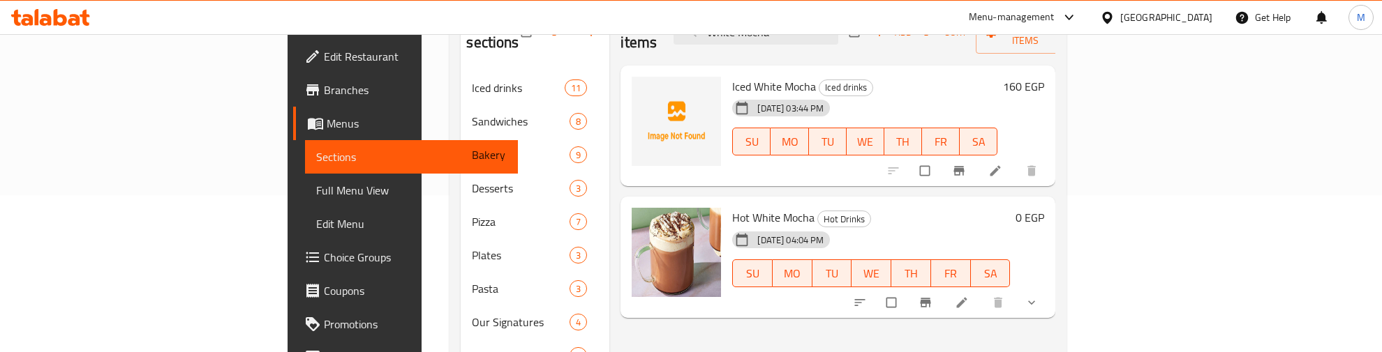
scroll to position [174, 0]
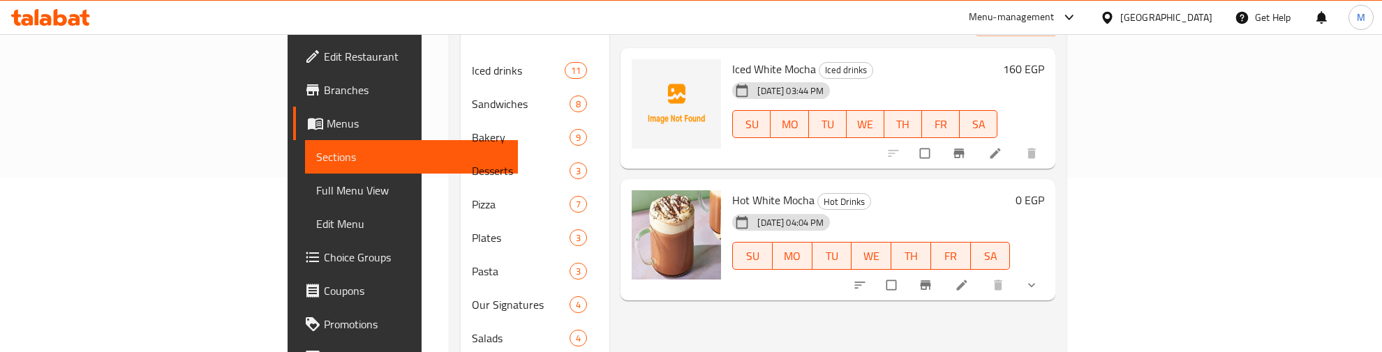
type input "White Mocha"
drag, startPoint x: 661, startPoint y: 180, endPoint x: 752, endPoint y: 177, distance: 90.8
click at [752, 190] on h6 "Hot White Mocha Hot Drinks" at bounding box center [871, 200] width 278 height 20
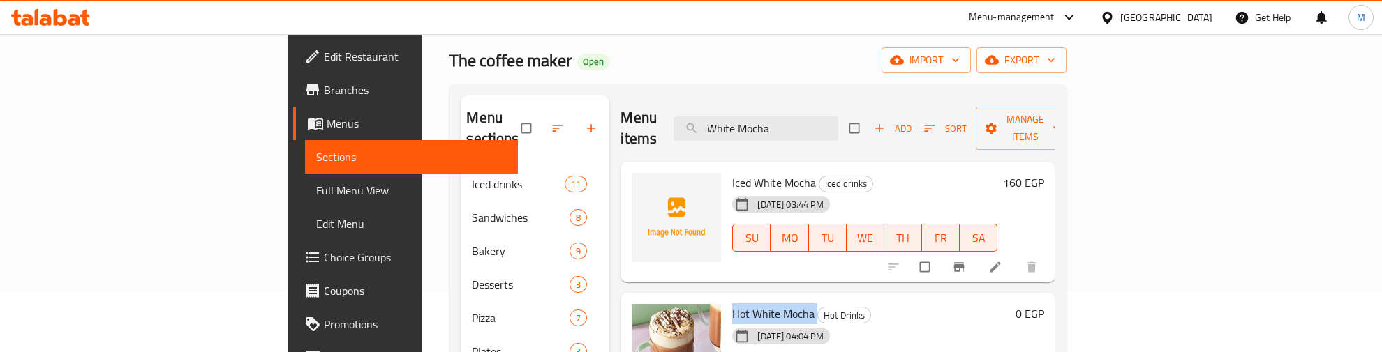
scroll to position [87, 0]
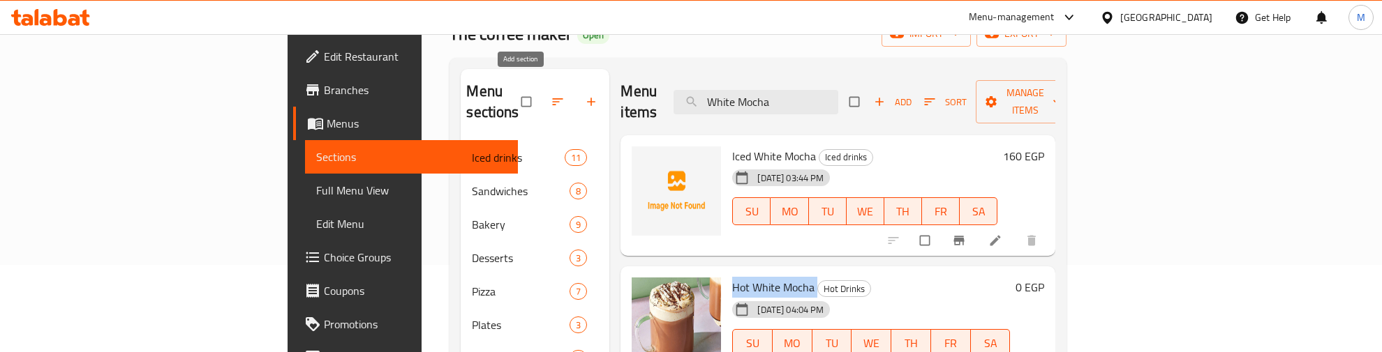
click at [584, 95] on icon "button" at bounding box center [591, 102] width 14 height 14
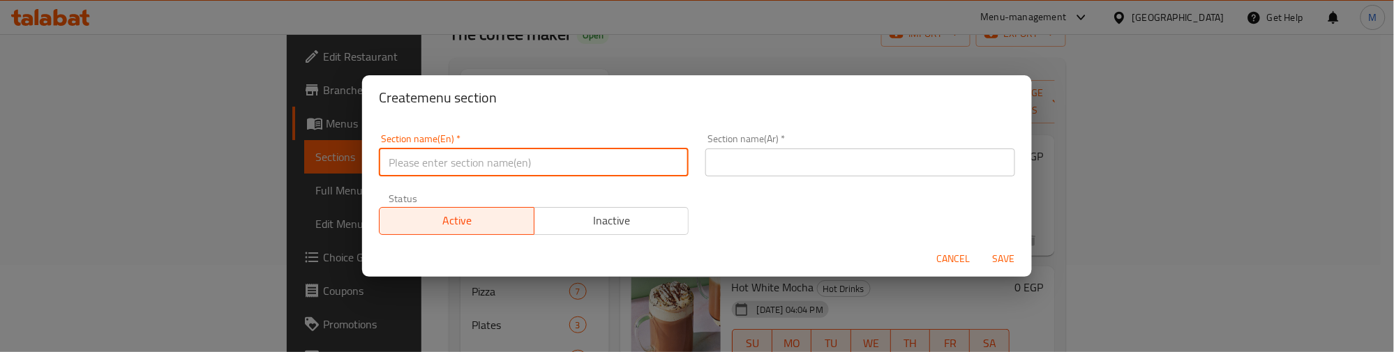
click at [514, 169] on input "text" at bounding box center [534, 163] width 310 height 28
type input "blended"
click at [757, 165] on input "text" at bounding box center [860, 163] width 310 height 28
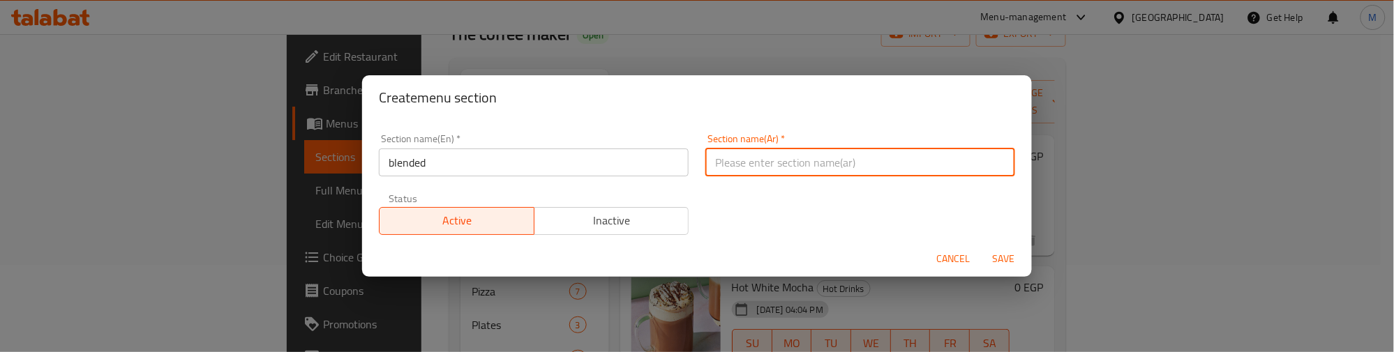
click at [412, 163] on input "blended" at bounding box center [534, 163] width 310 height 28
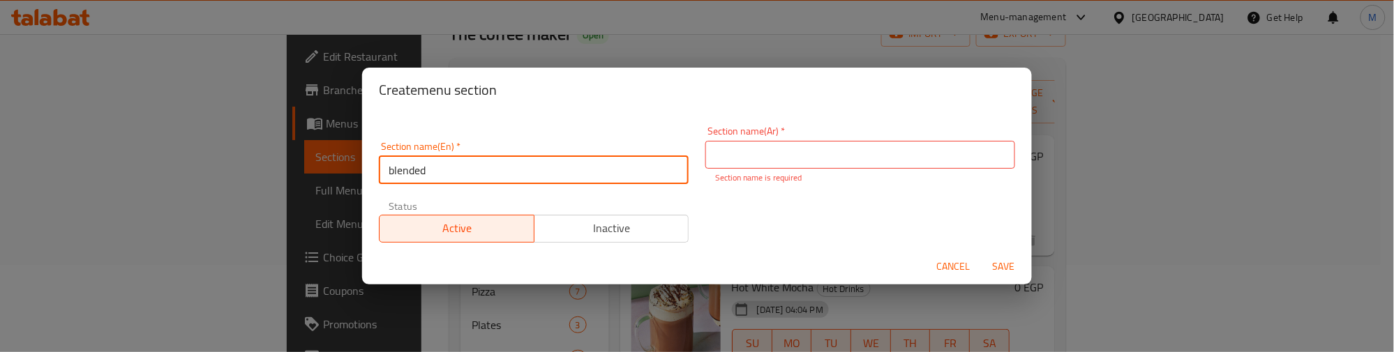
click at [412, 163] on input "blended" at bounding box center [534, 170] width 310 height 28
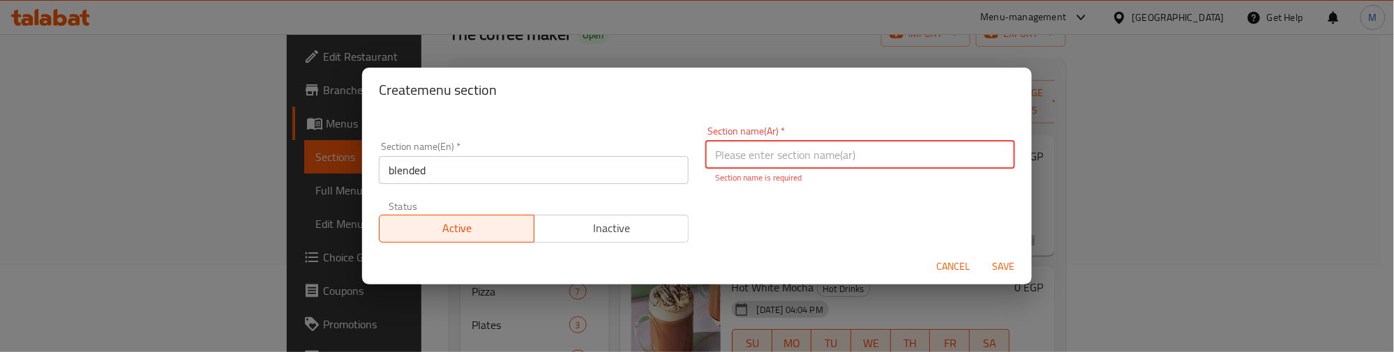
click at [844, 161] on input "text" at bounding box center [860, 155] width 310 height 28
paste input "مختلط"
type input "مختلط"
click at [809, 197] on div "Section name(En)   * blended Section name(En) * Section name(Ar)   * مختلط Sect…" at bounding box center [697, 184] width 653 height 133
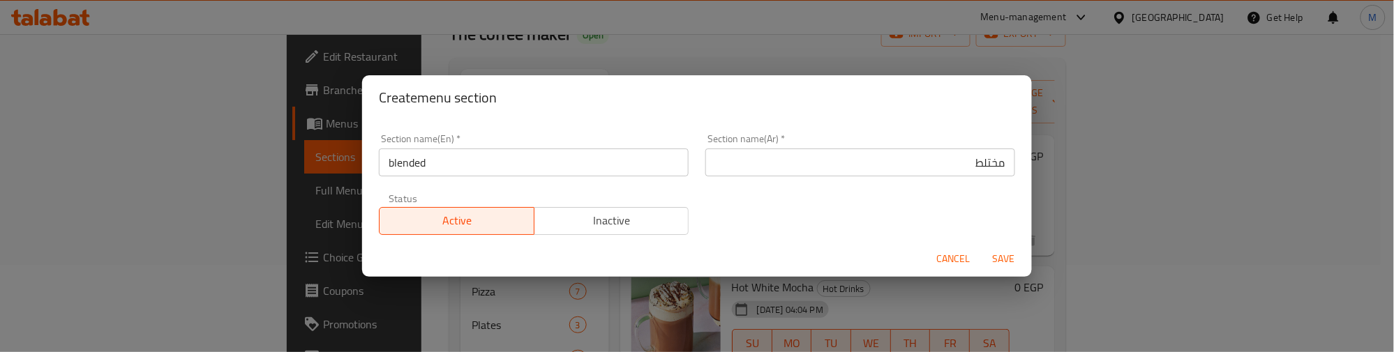
click at [1001, 263] on span "Save" at bounding box center [1003, 258] width 33 height 17
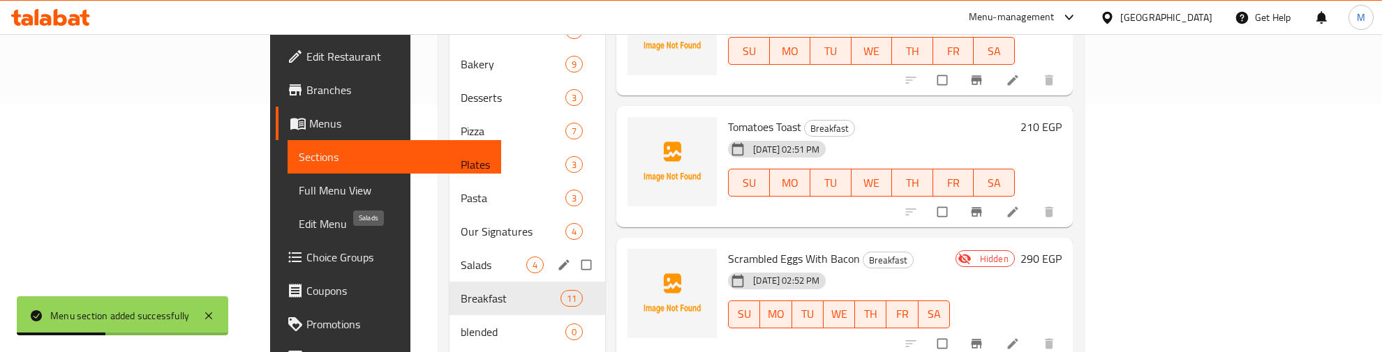
scroll to position [220, 0]
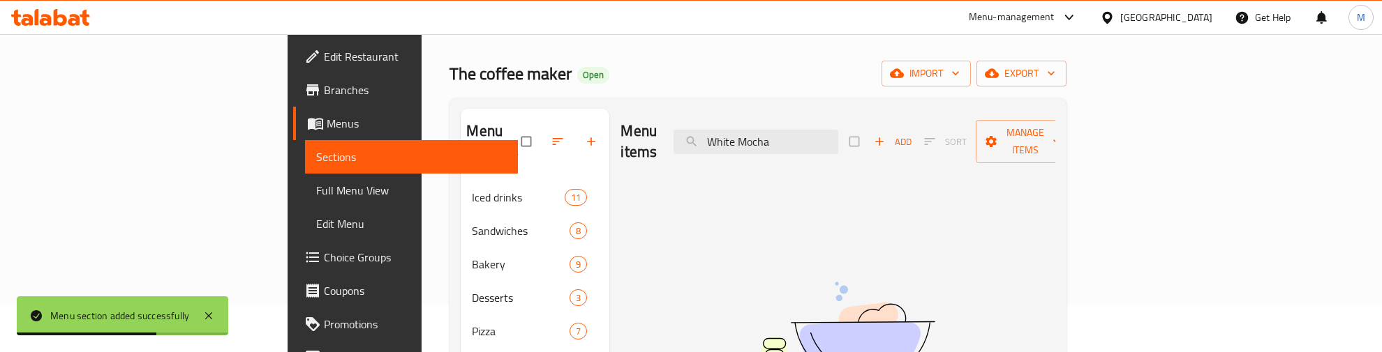
scroll to position [45, 0]
drag, startPoint x: 883, startPoint y: 133, endPoint x: 782, endPoint y: 144, distance: 101.7
click at [782, 144] on input "White Mocha" at bounding box center [755, 144] width 165 height 24
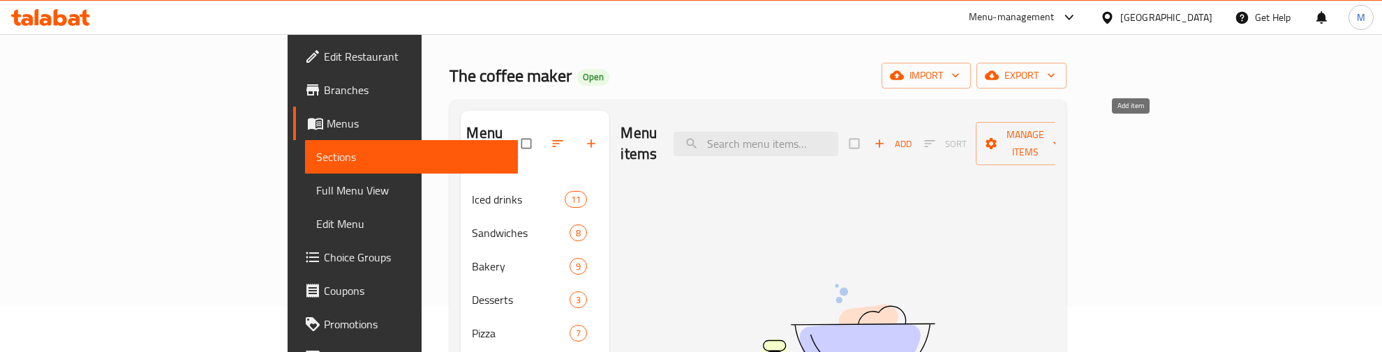
click at [889, 137] on span "button" at bounding box center [880, 144] width 17 height 14
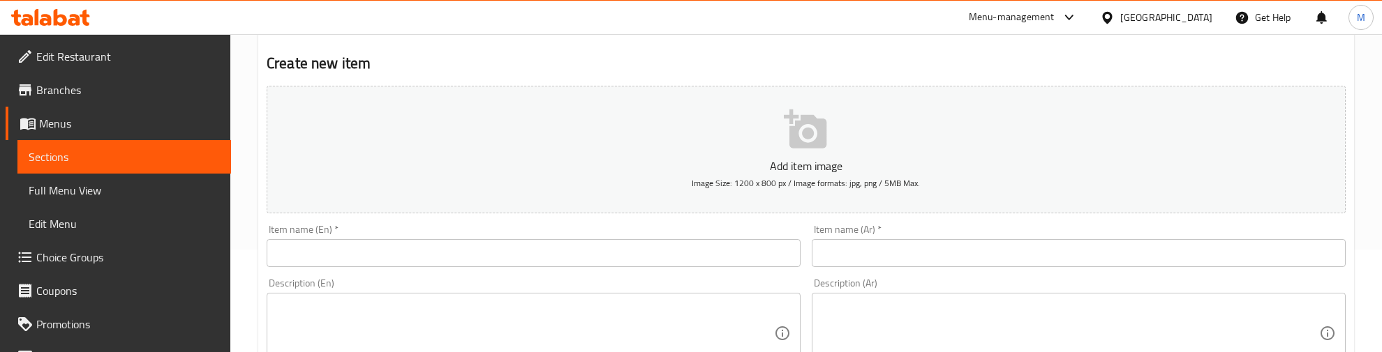
scroll to position [133, 0]
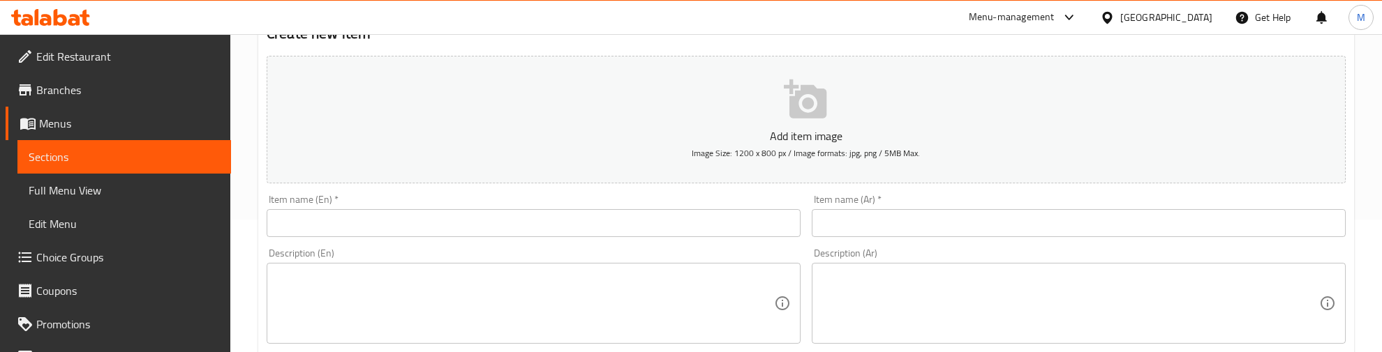
click at [342, 217] on input "text" at bounding box center [534, 223] width 534 height 28
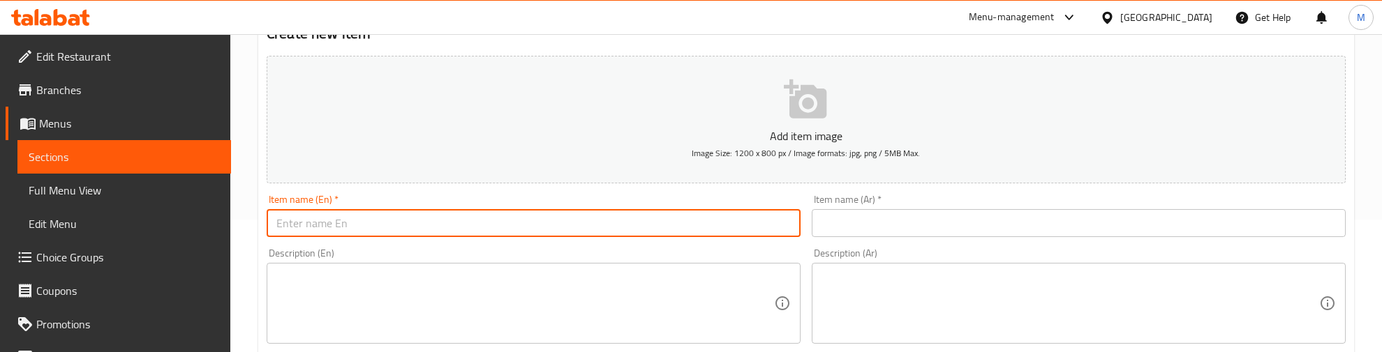
paste input "White Mocha"
type input "White Mocha"
click at [409, 242] on div "Item name (En)   * White Mocha Item name (En) *" at bounding box center [533, 216] width 545 height 54
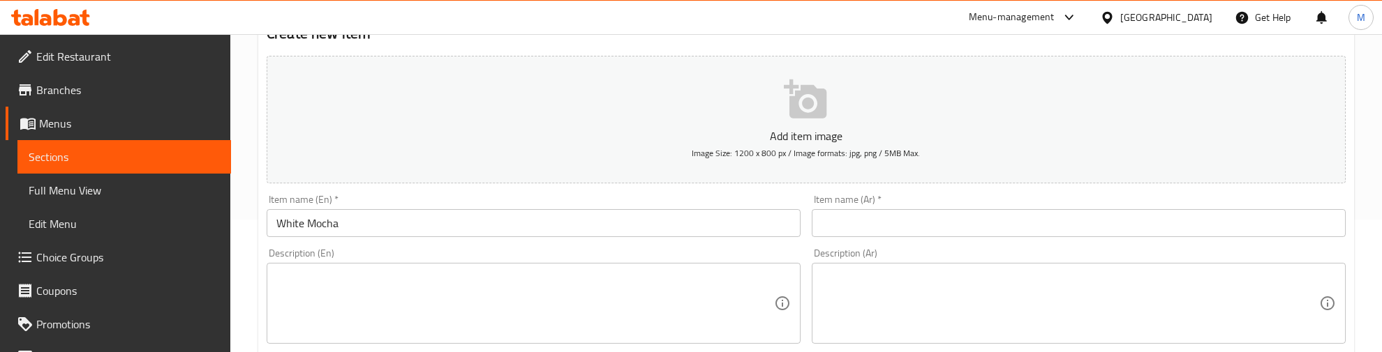
click at [407, 248] on div "Description (En) Description (En)" at bounding box center [533, 296] width 545 height 107
click at [1002, 224] on input "text" at bounding box center [1078, 223] width 534 height 28
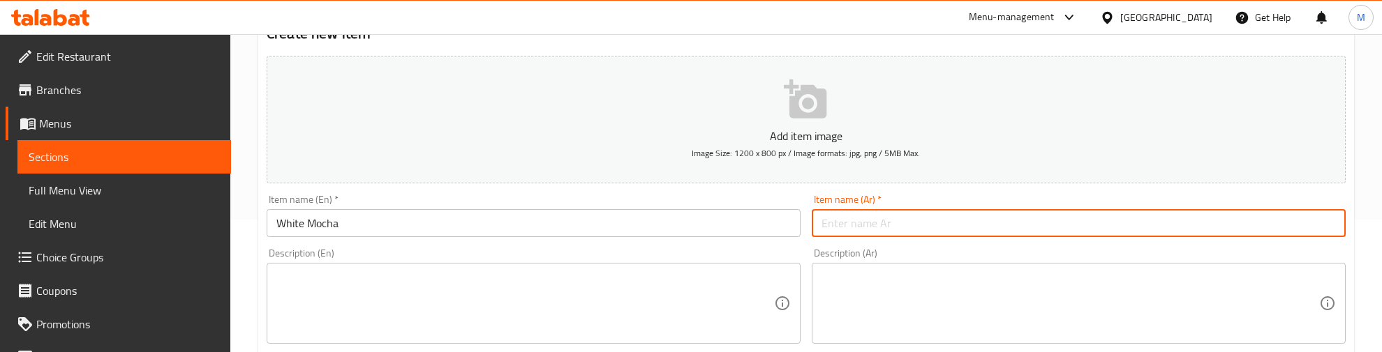
paste input "موكا بيضاء"
type input "موكا بيضاء"
click at [768, 193] on div "Item name (En)   * White Mocha Item name (En) *" at bounding box center [533, 216] width 545 height 54
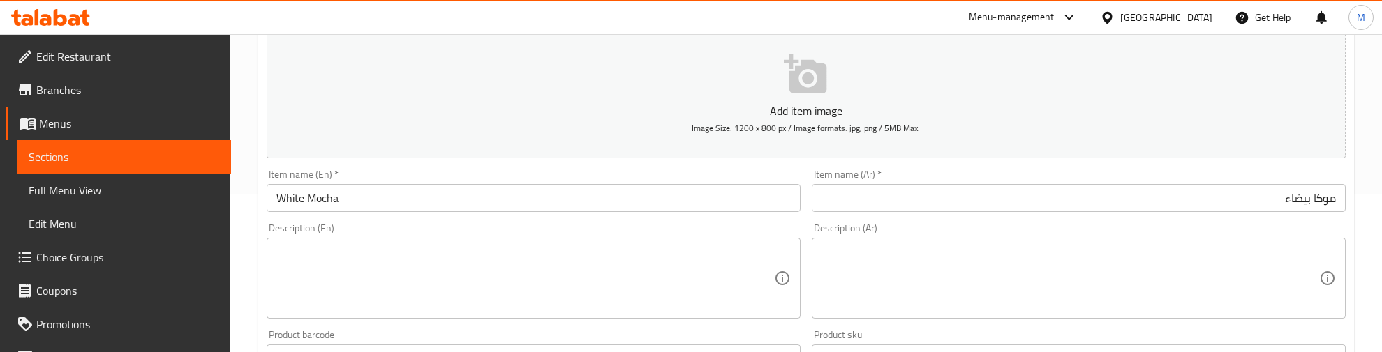
scroll to position [307, 0]
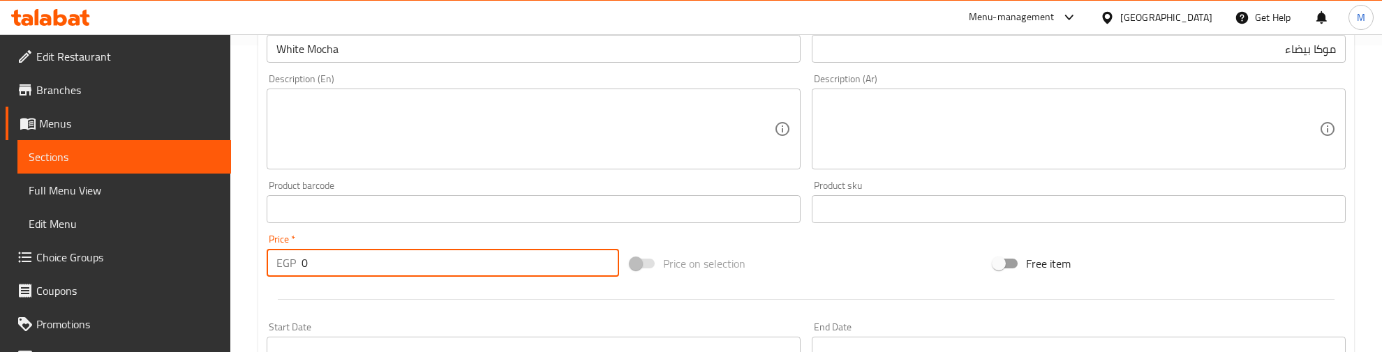
drag, startPoint x: 333, startPoint y: 264, endPoint x: 283, endPoint y: 267, distance: 49.7
click at [283, 267] on div "EGP 0 Price *" at bounding box center [443, 263] width 352 height 28
type input "160"
click at [330, 297] on div at bounding box center [806, 300] width 1090 height 34
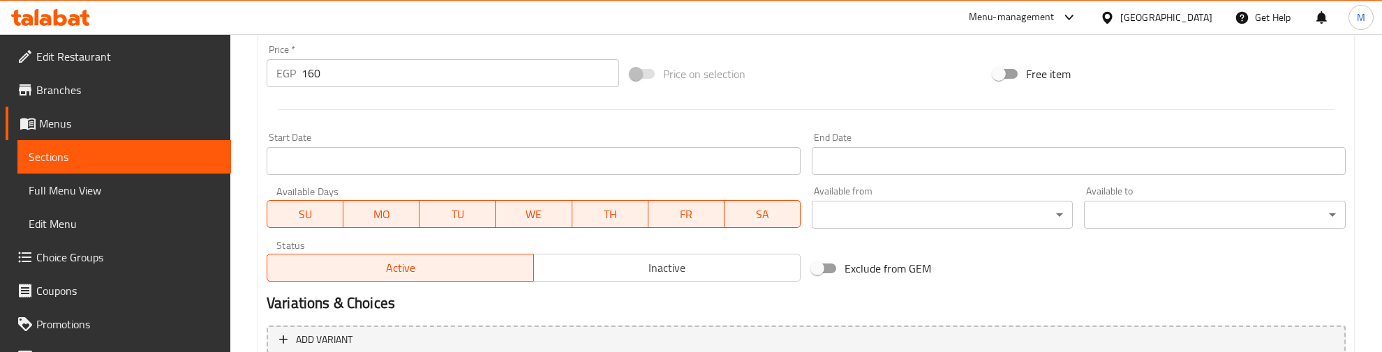
scroll to position [631, 0]
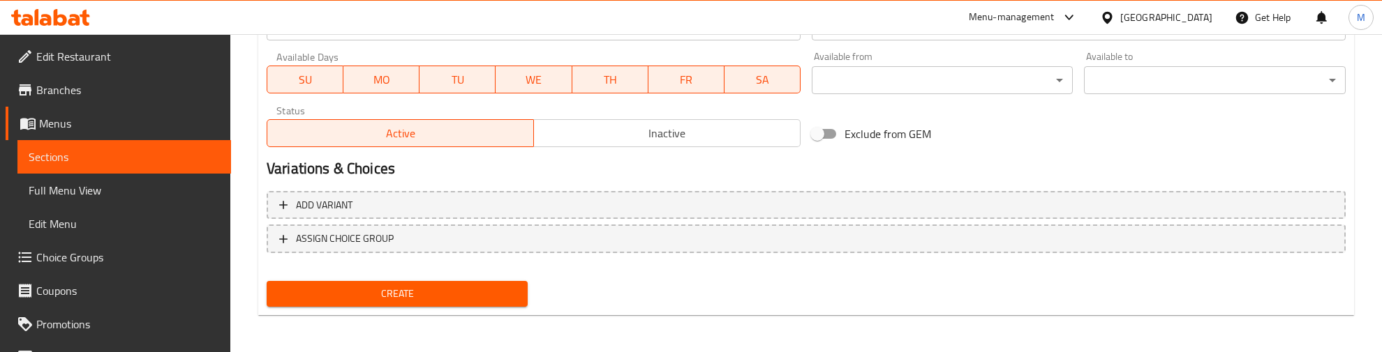
click at [416, 283] on button "Create" at bounding box center [397, 294] width 261 height 26
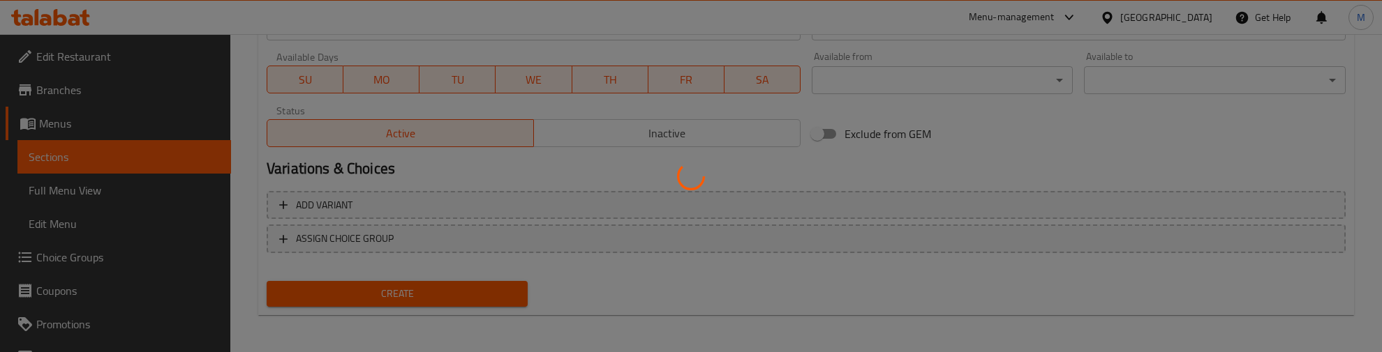
type input "0"
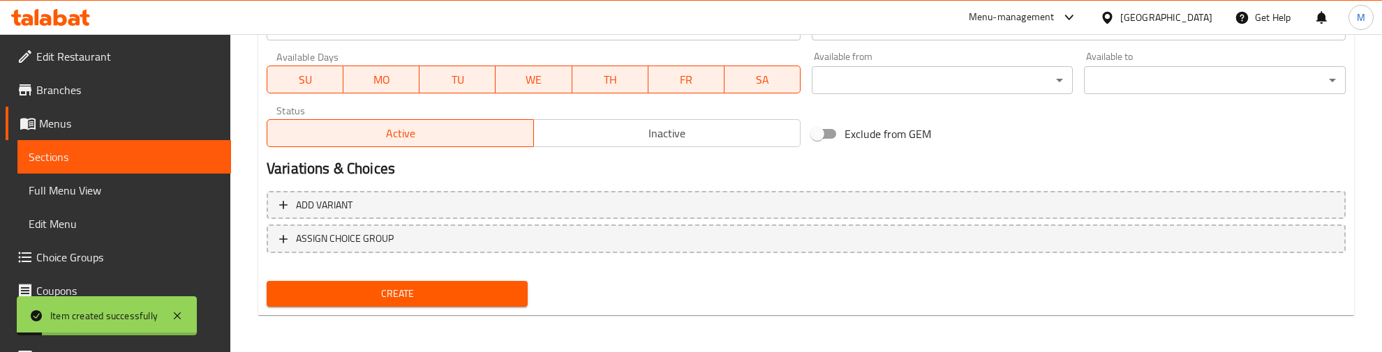
scroll to position [195, 0]
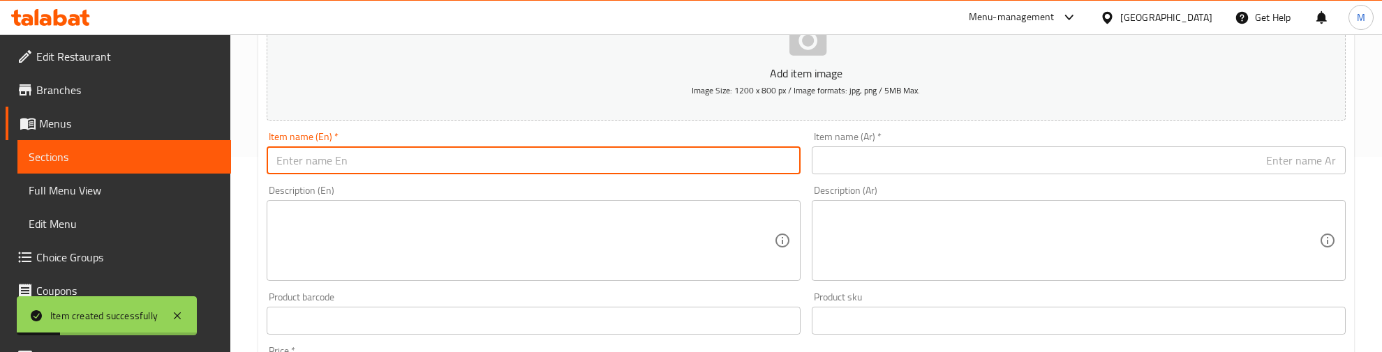
click at [357, 154] on input "text" at bounding box center [534, 161] width 534 height 28
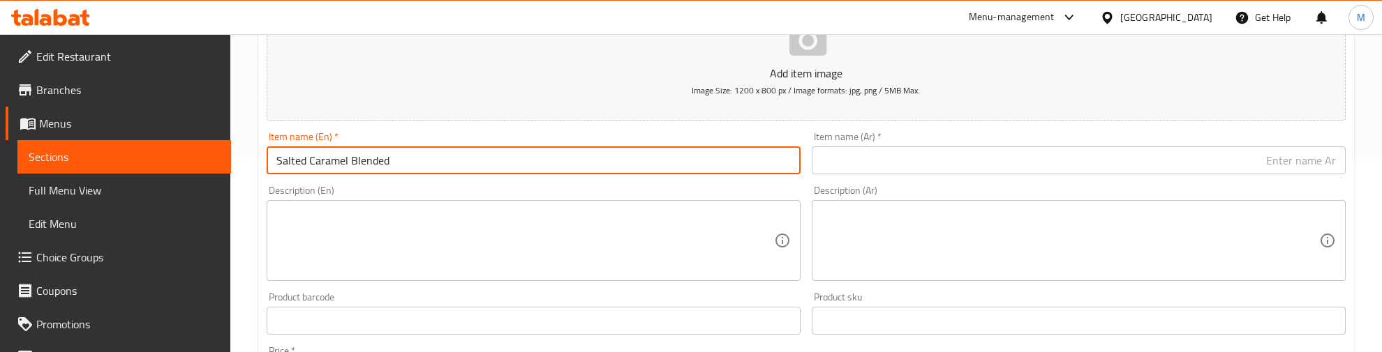
click at [370, 158] on input "Salted Caramel Blended" at bounding box center [534, 161] width 534 height 28
type input "Salted Caramel Blended"
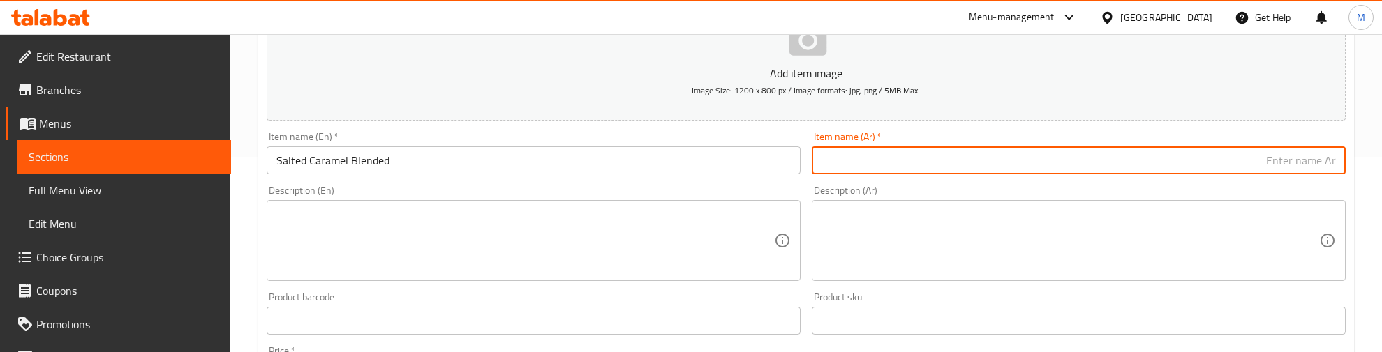
click at [936, 159] on input "text" at bounding box center [1078, 161] width 534 height 28
paste input "مزيج الكراميل المملح"
click at [1327, 160] on input "مزيج الكراميل المملح" at bounding box center [1078, 161] width 534 height 28
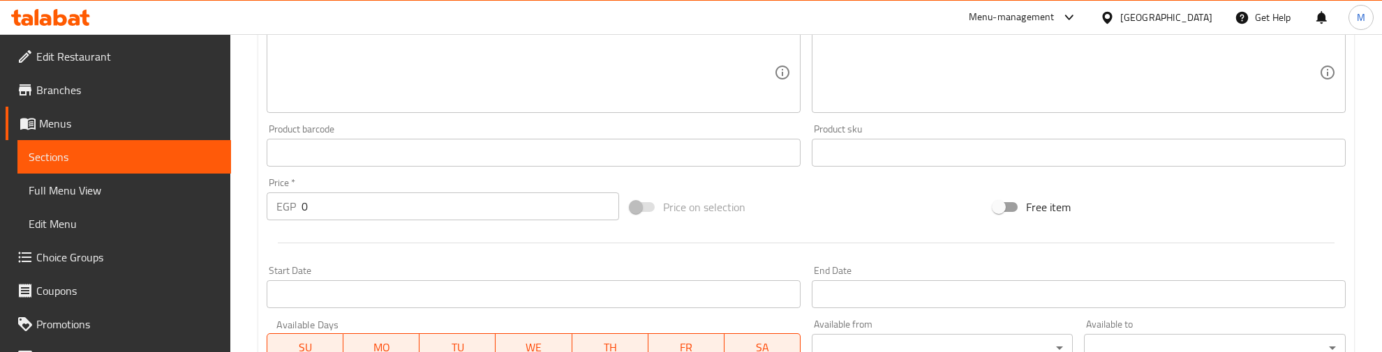
scroll to position [370, 0]
type input "مزيج الكراميل المملح"
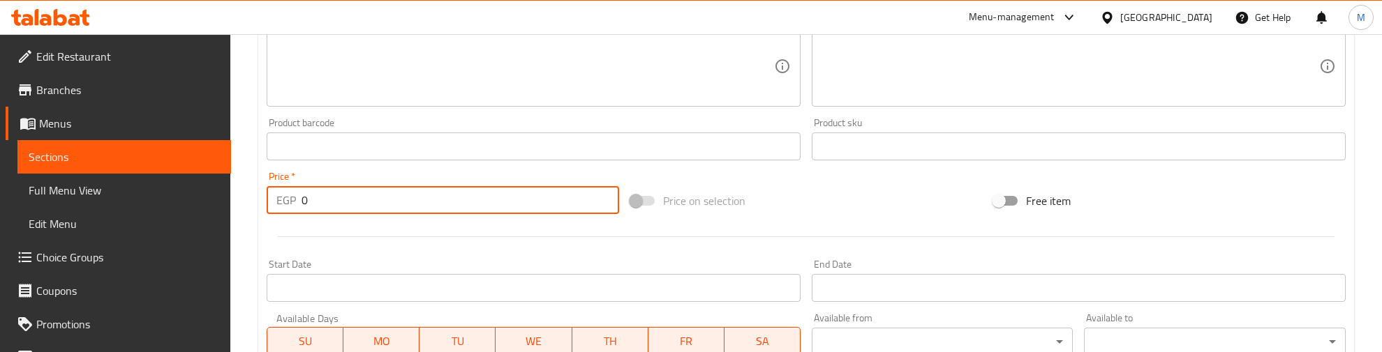
drag, startPoint x: 311, startPoint y: 199, endPoint x: 287, endPoint y: 204, distance: 24.2
click at [287, 204] on div "EGP 0 Price *" at bounding box center [443, 200] width 352 height 28
type input "160"
click at [329, 241] on div at bounding box center [806, 237] width 1090 height 34
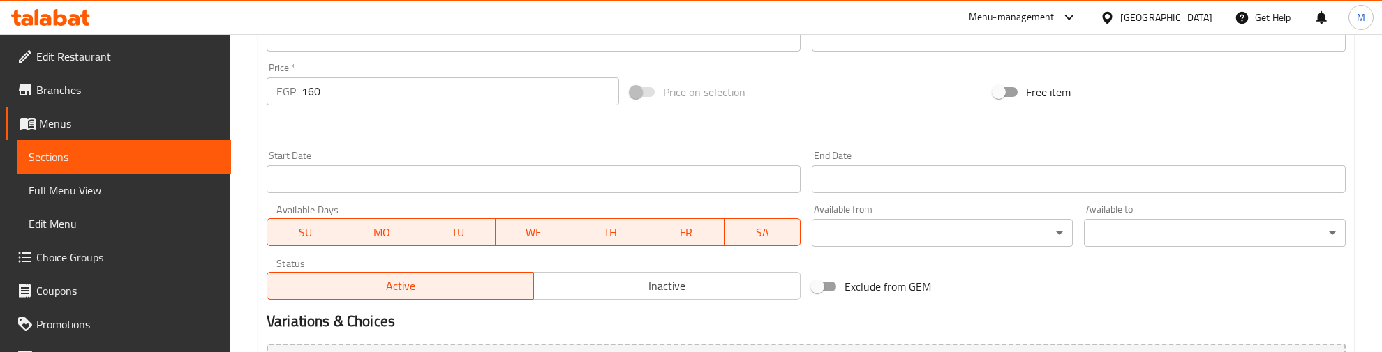
scroll to position [631, 0]
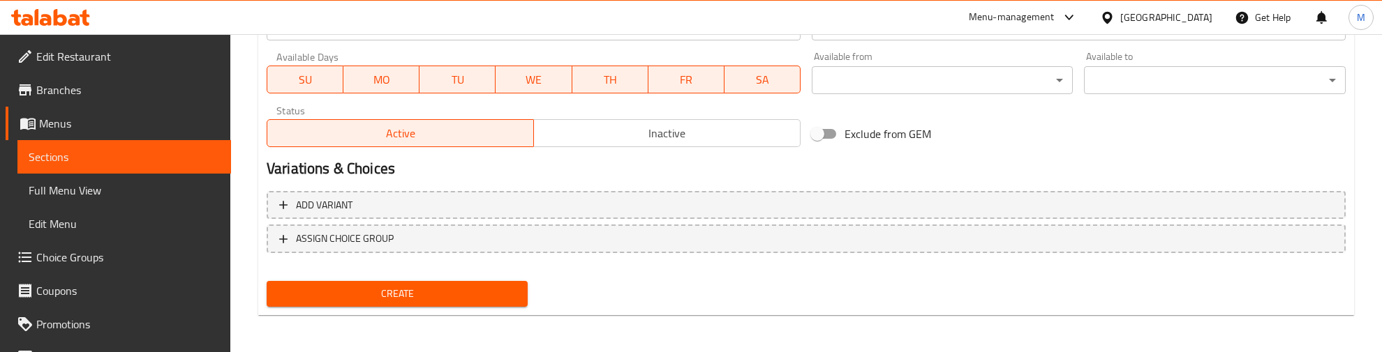
click at [382, 290] on span "Create" at bounding box center [397, 293] width 239 height 17
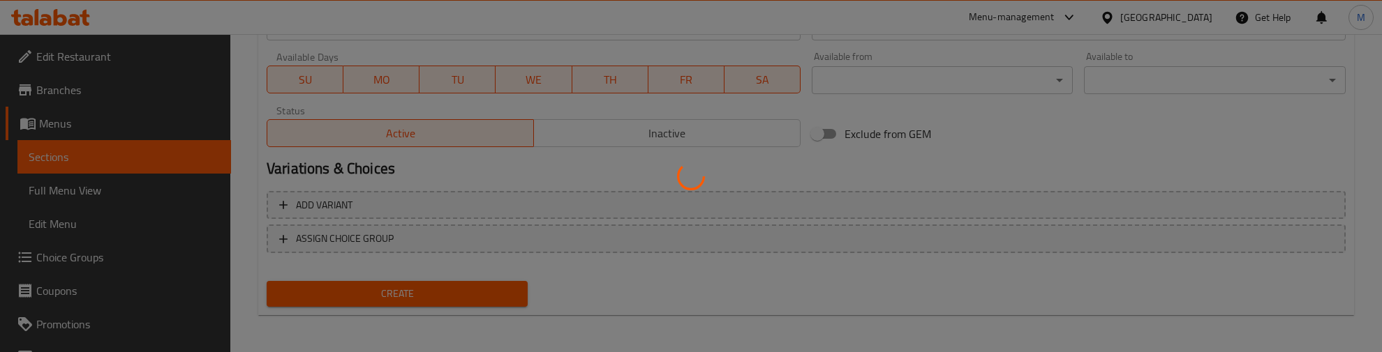
type input "0"
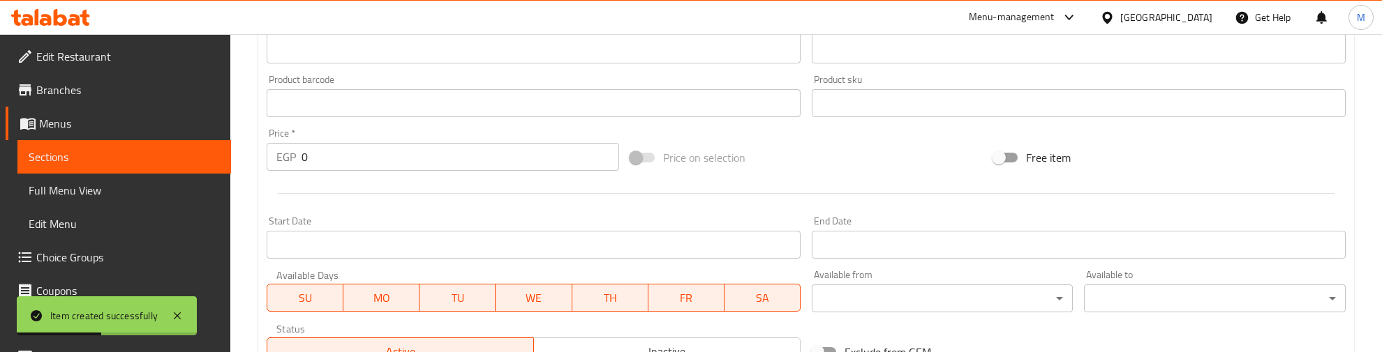
scroll to position [195, 0]
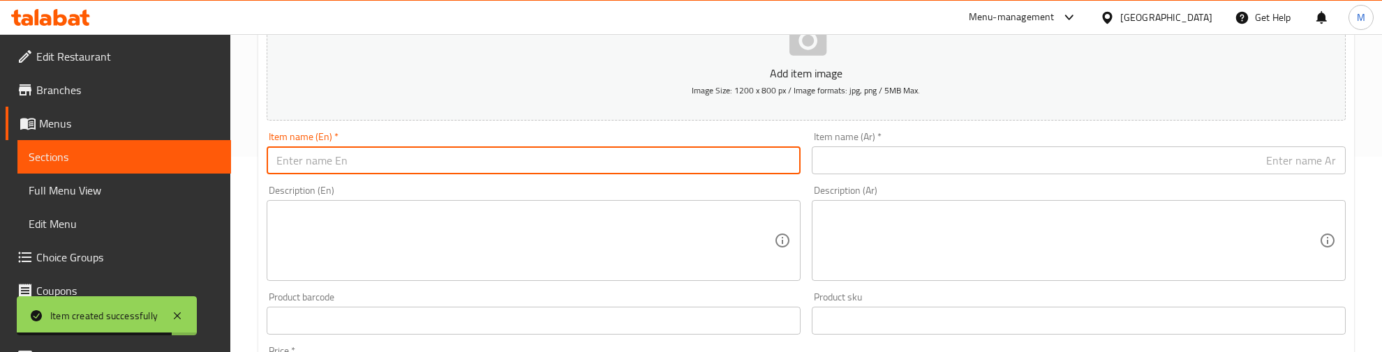
click at [415, 165] on input "text" at bounding box center [534, 161] width 534 height 28
paste input "Milk Shake"
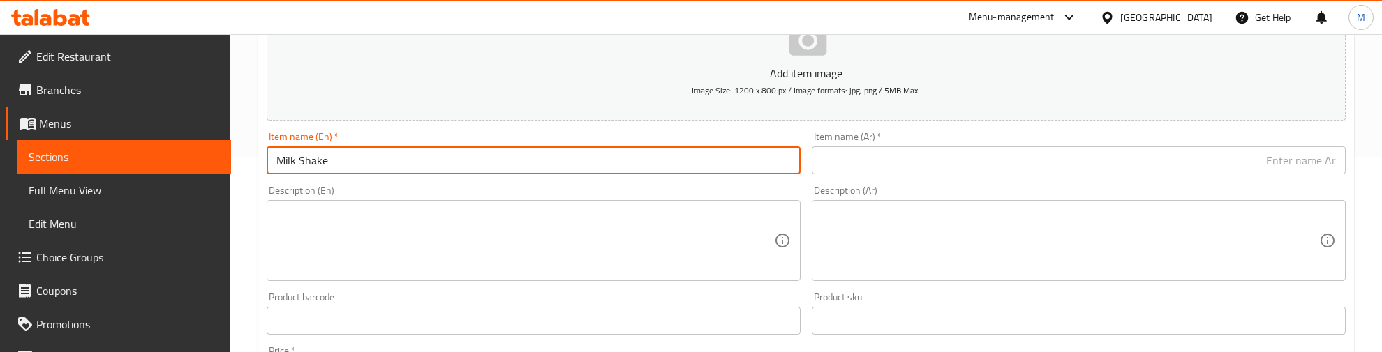
drag, startPoint x: 382, startPoint y: 161, endPoint x: 260, endPoint y: 151, distance: 121.8
click at [261, 151] on div "Item name (En)   * Milk Shake Item name (En) *" at bounding box center [533, 153] width 545 height 54
type input "Milkshake"
click at [320, 182] on div "Description (En) Description (En)" at bounding box center [533, 233] width 545 height 107
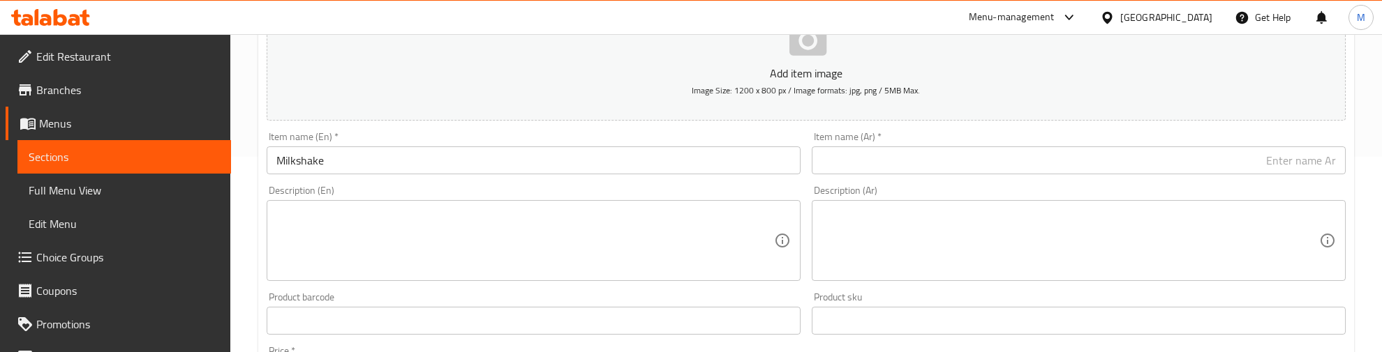
click at [934, 155] on input "text" at bounding box center [1078, 161] width 534 height 28
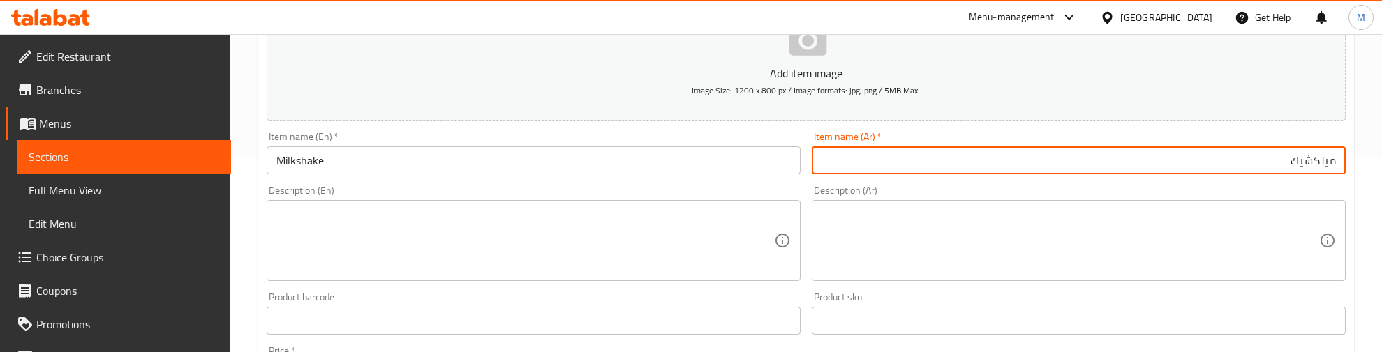
click at [1313, 165] on input "ميلكشيك" at bounding box center [1078, 161] width 534 height 28
type input "ميلك شيك"
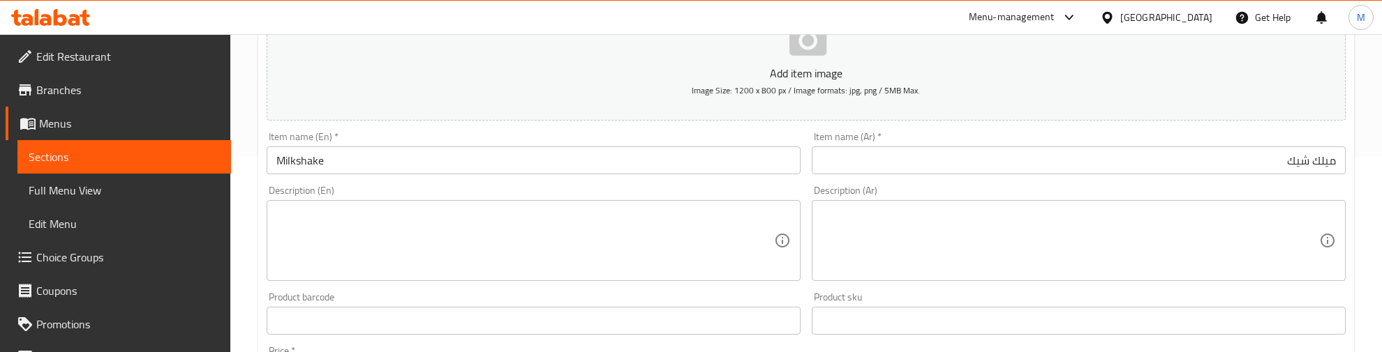
click at [1110, 194] on div "Description (Ar) Description (Ar)" at bounding box center [1078, 234] width 534 height 96
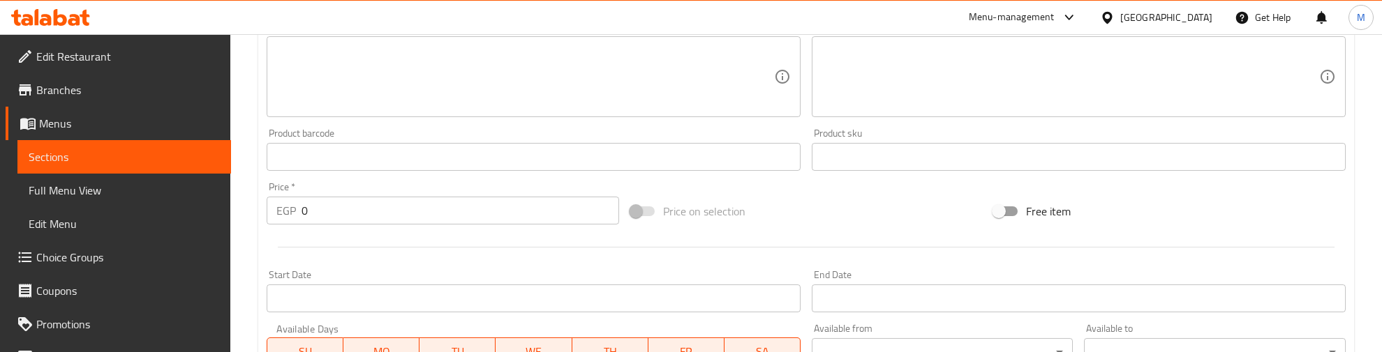
scroll to position [370, 0]
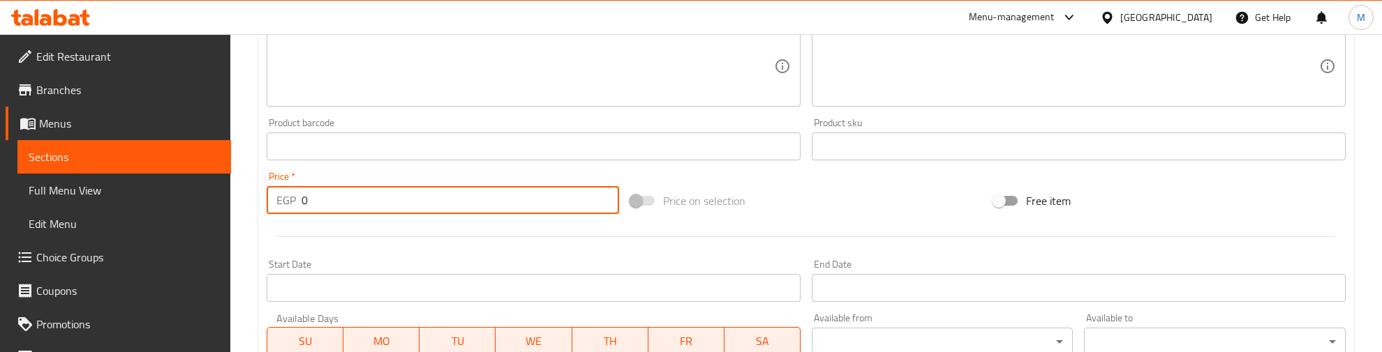
drag, startPoint x: 311, startPoint y: 202, endPoint x: 269, endPoint y: 217, distance: 43.7
click at [269, 217] on div "Price   * EGP 0 Price *" at bounding box center [443, 193] width 364 height 54
type input "120"
click at [297, 241] on div at bounding box center [806, 237] width 1090 height 34
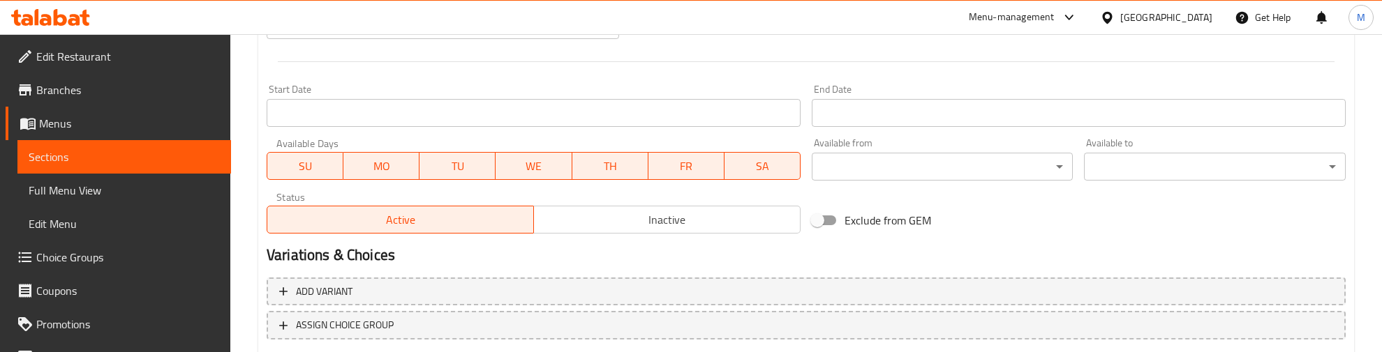
scroll to position [631, 0]
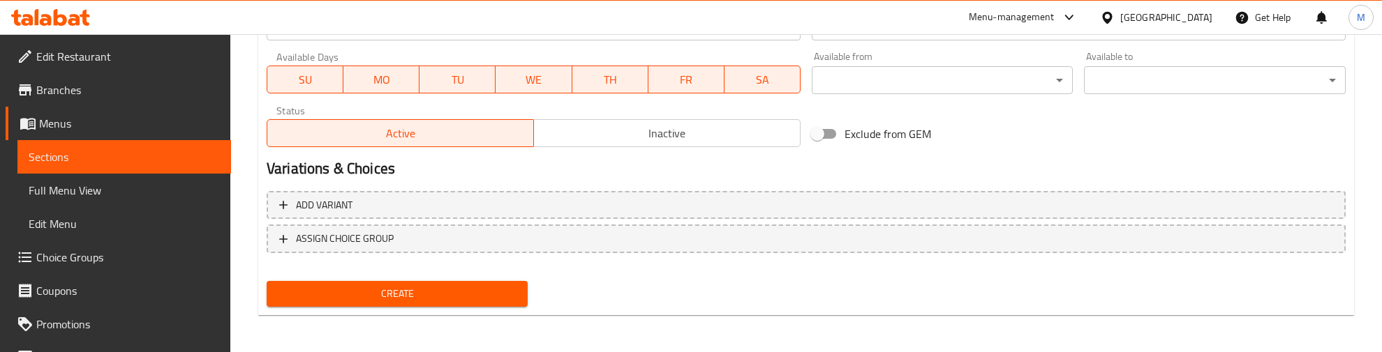
click at [334, 291] on span "Create" at bounding box center [397, 293] width 239 height 17
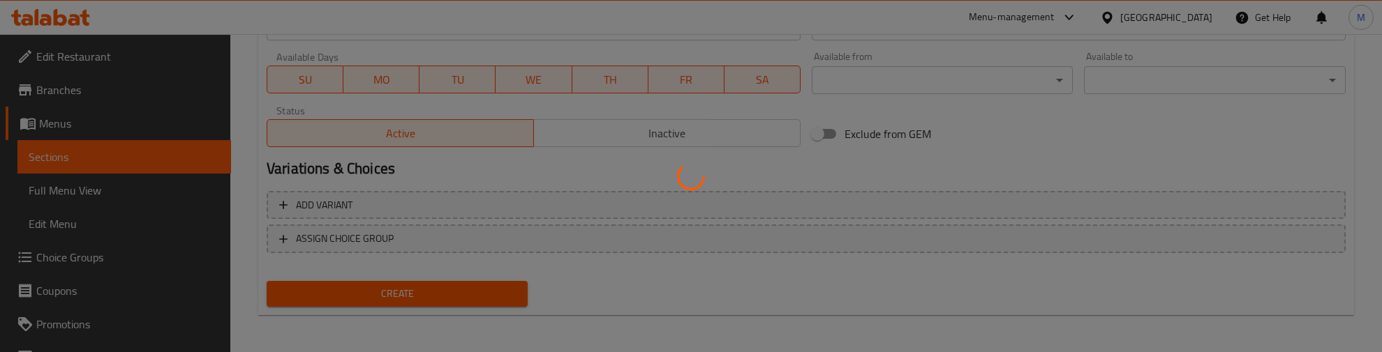
type input "0"
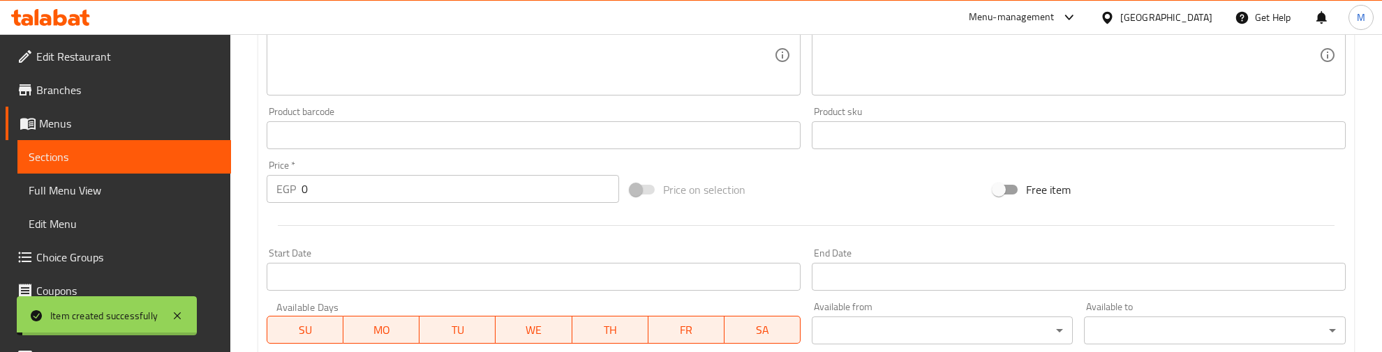
scroll to position [108, 0]
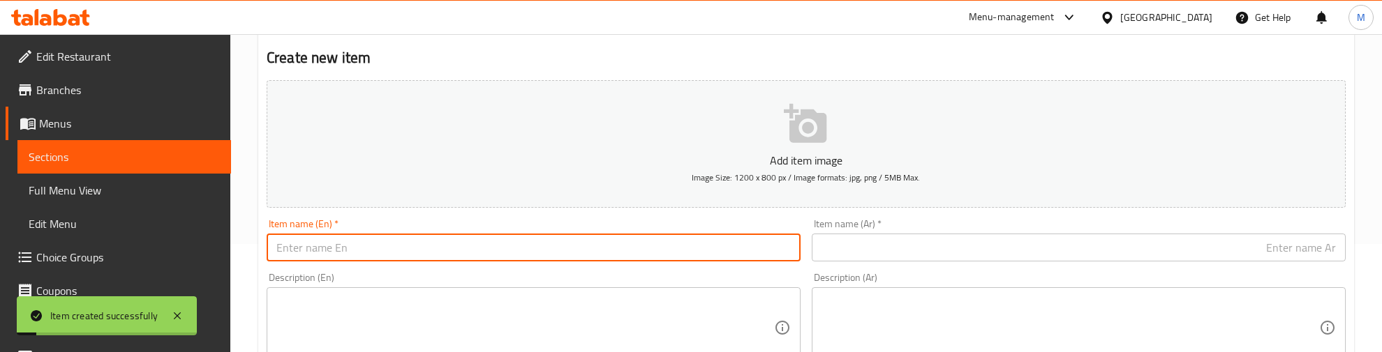
click at [326, 244] on input "text" at bounding box center [534, 248] width 534 height 28
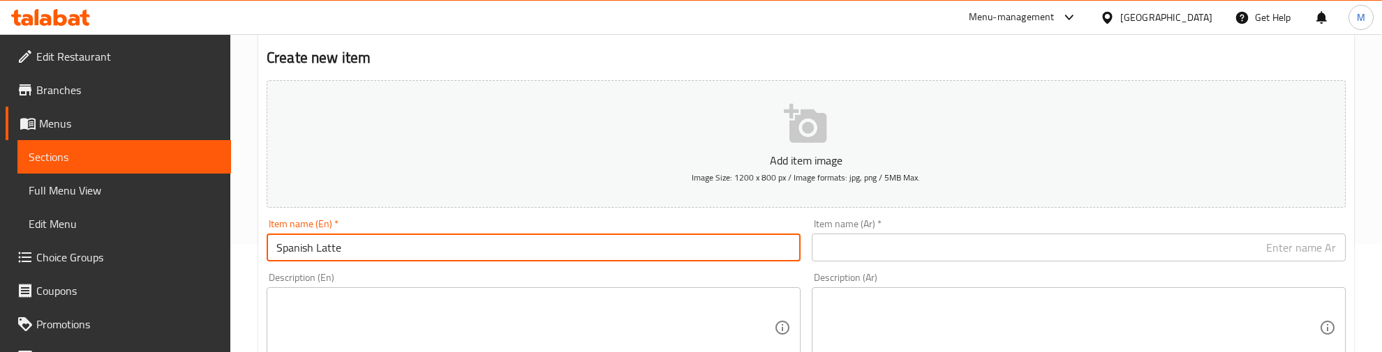
type input "Spanish Latte"
click at [985, 248] on input "text" at bounding box center [1078, 248] width 534 height 28
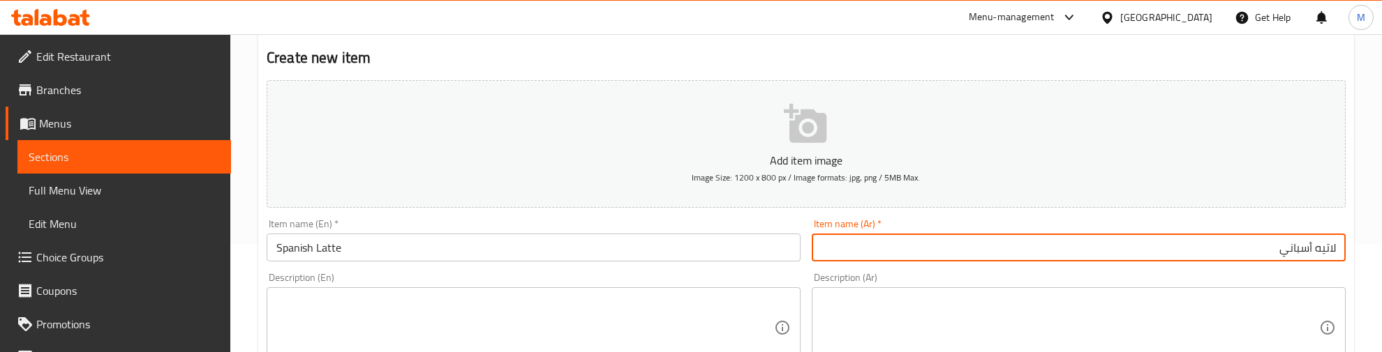
type input "لاتيه أسباني"
click at [741, 217] on div "Item name (En)   * Spanish Latte Item name (En) *" at bounding box center [533, 241] width 545 height 54
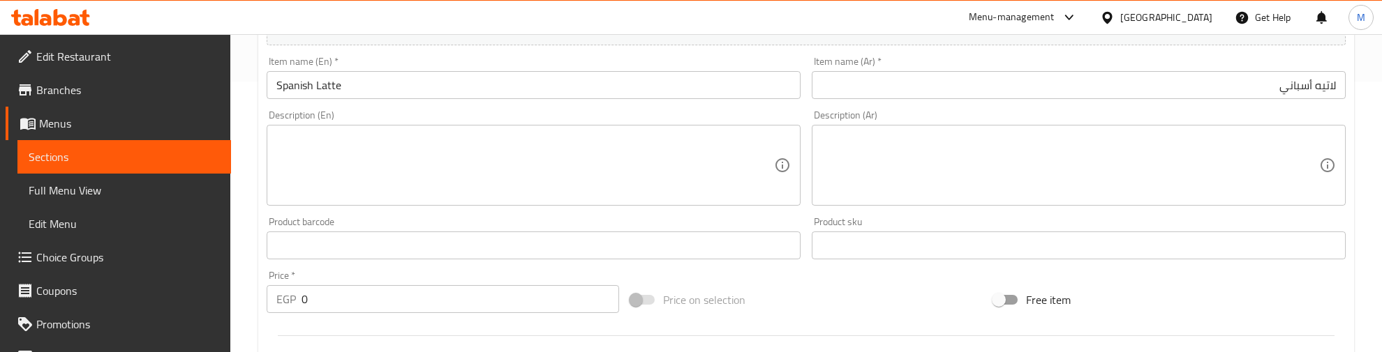
scroll to position [283, 0]
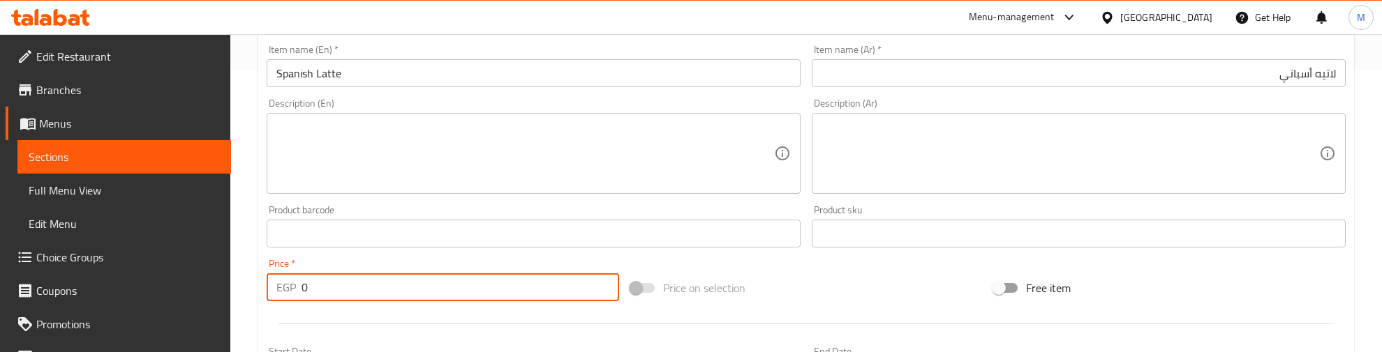
drag, startPoint x: 327, startPoint y: 287, endPoint x: 278, endPoint y: 287, distance: 48.8
click at [278, 287] on div "EGP 0 Price *" at bounding box center [443, 288] width 352 height 28
type input "150"
click at [309, 321] on div at bounding box center [806, 324] width 1090 height 34
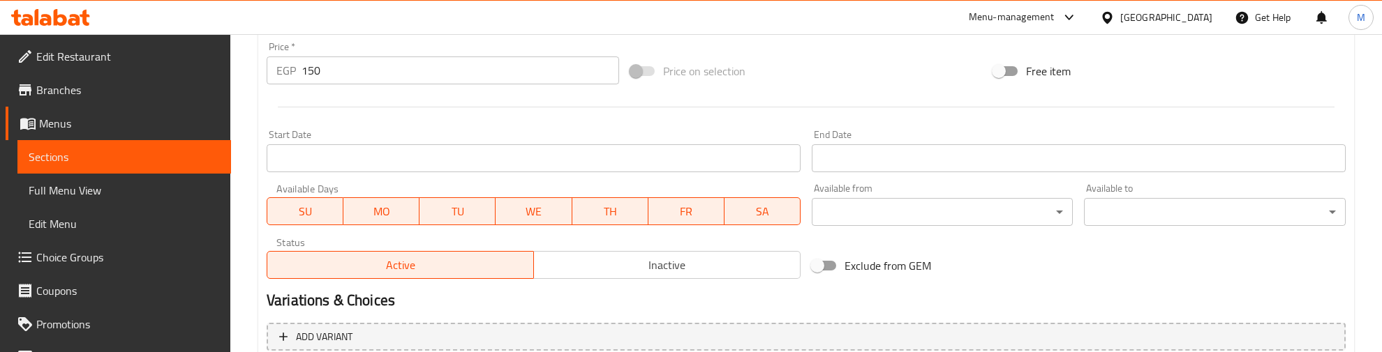
scroll to position [631, 0]
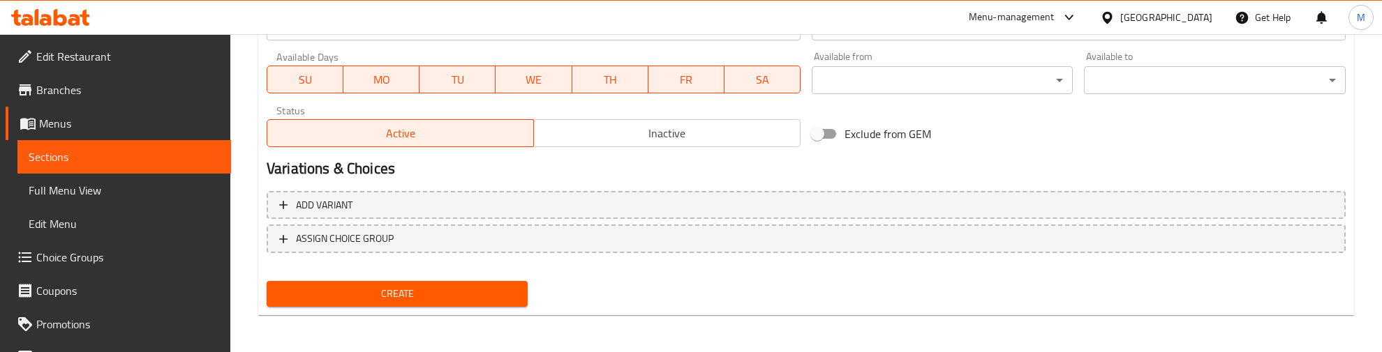
click at [338, 297] on span "Create" at bounding box center [397, 293] width 239 height 17
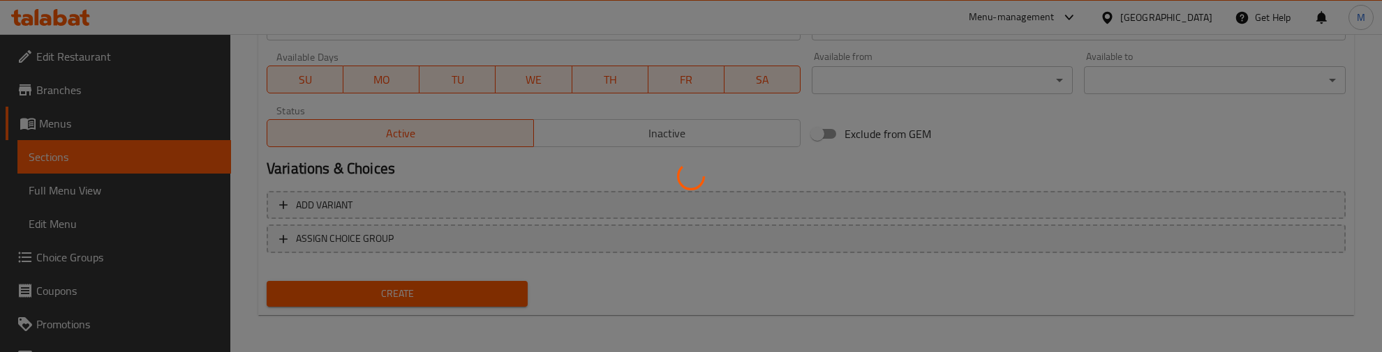
type input "0"
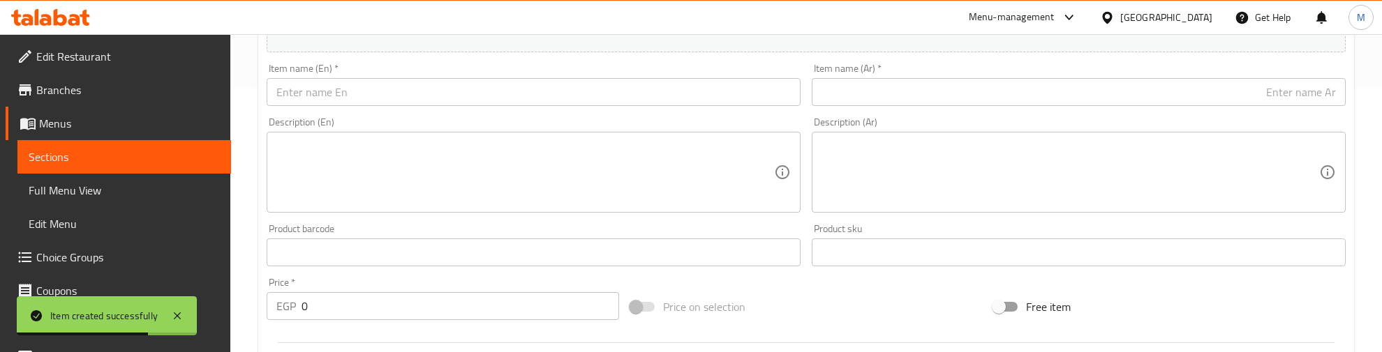
scroll to position [21, 0]
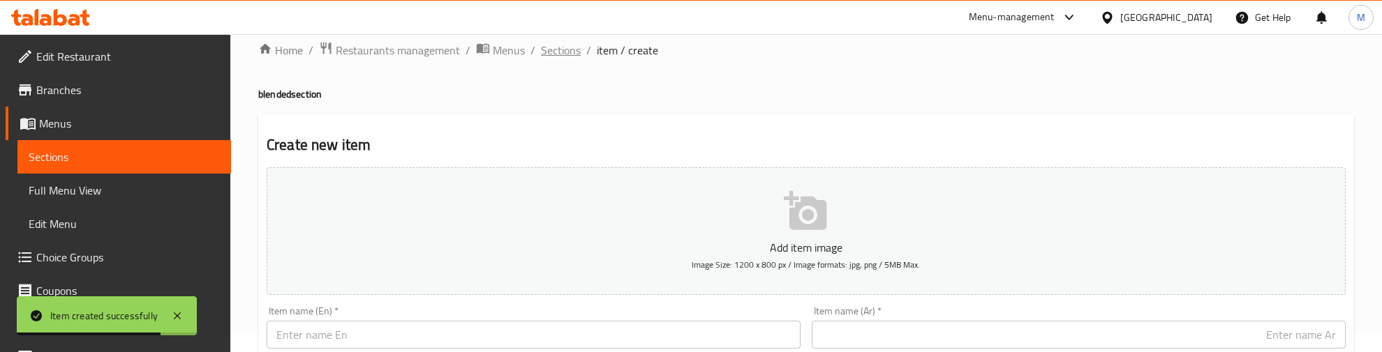
click at [553, 51] on span "Sections" at bounding box center [561, 50] width 40 height 17
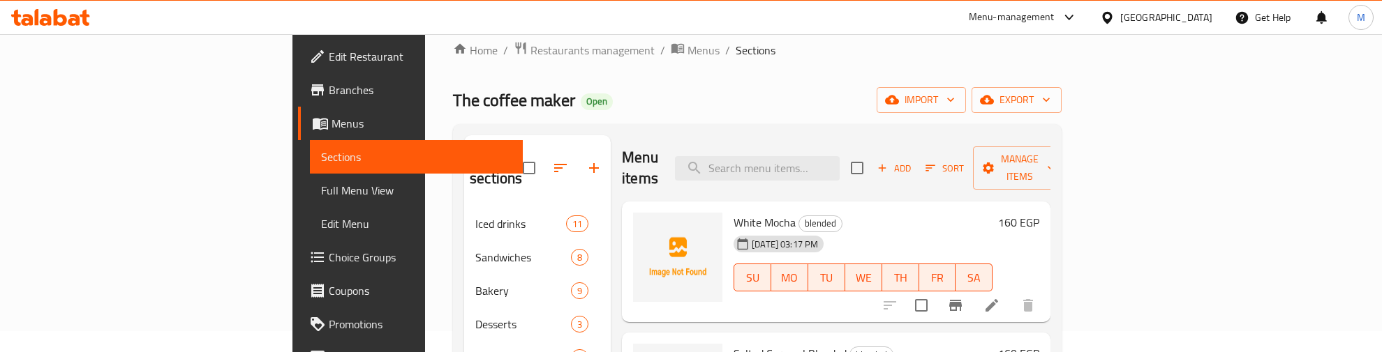
scroll to position [108, 0]
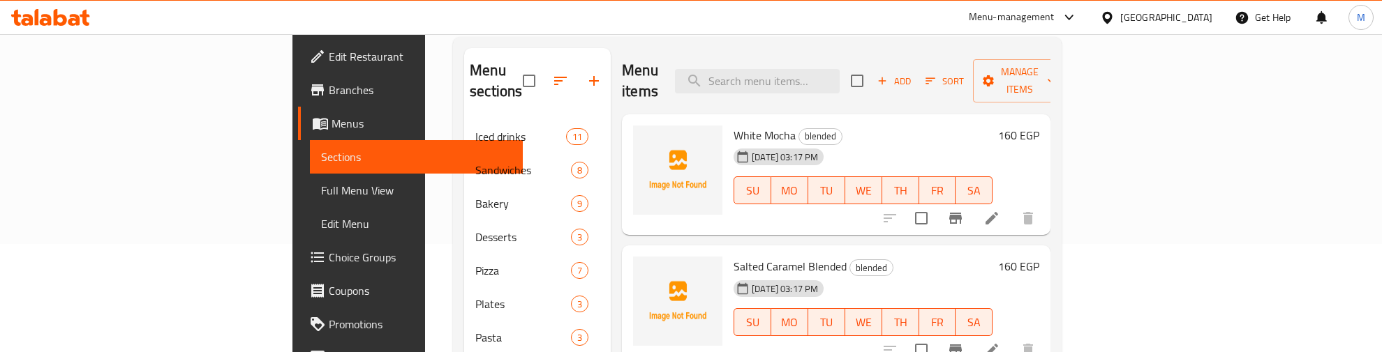
click at [733, 125] on span "White Mocha" at bounding box center [764, 135] width 62 height 21
copy h6 "White Mocha"
click at [1000, 210] on icon at bounding box center [991, 218] width 17 height 17
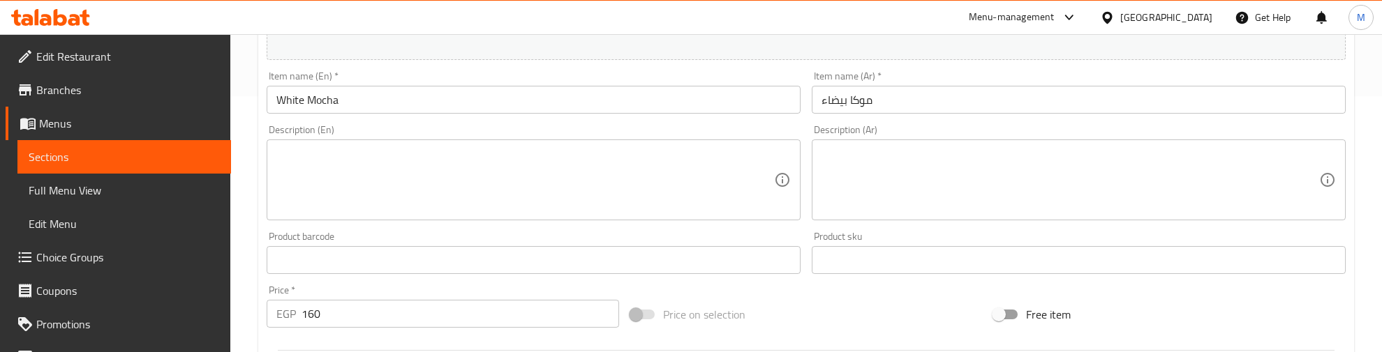
scroll to position [262, 0]
click at [357, 96] on input "White Mocha" at bounding box center [534, 94] width 534 height 28
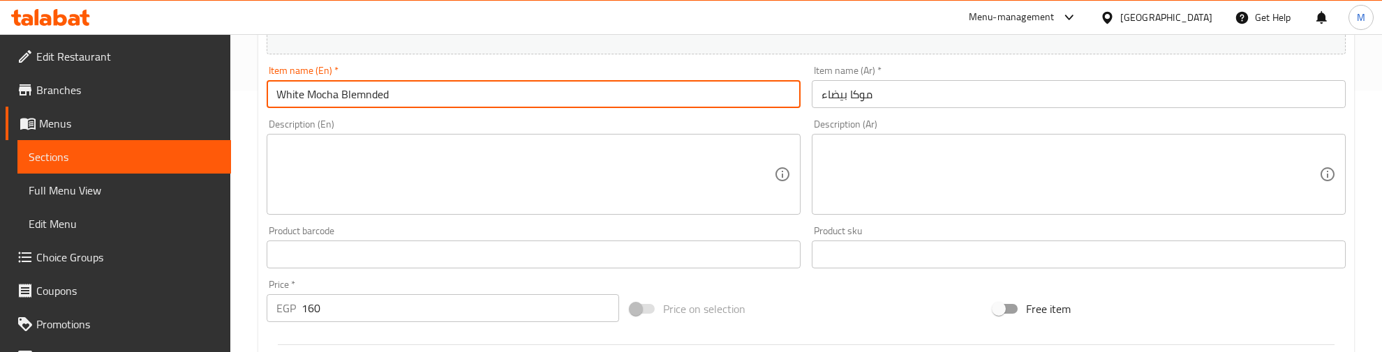
click at [361, 96] on input "White Mocha Blemnded" at bounding box center [534, 94] width 534 height 28
click at [400, 91] on input "White Mocha Blended" at bounding box center [534, 94] width 534 height 28
type input "White Mocha Blended"
click at [956, 110] on div "Item name (Ar)   * موكا بيضاء Item name (Ar) *" at bounding box center [1078, 87] width 545 height 54
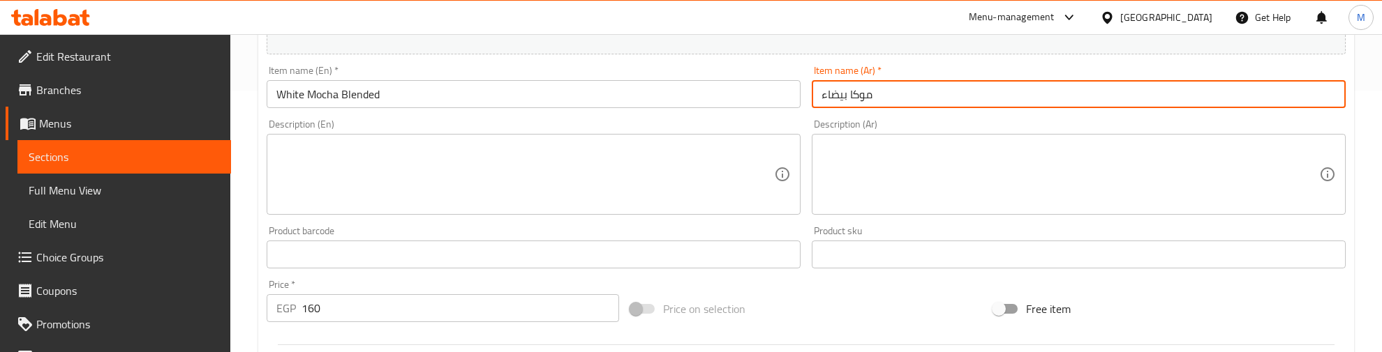
click at [951, 95] on input "موكا بيضاء" at bounding box center [1078, 94] width 534 height 28
click at [1343, 98] on input "موكا بيضاء" at bounding box center [1078, 94] width 534 height 28
type input "مزيج موكا بيضاء"
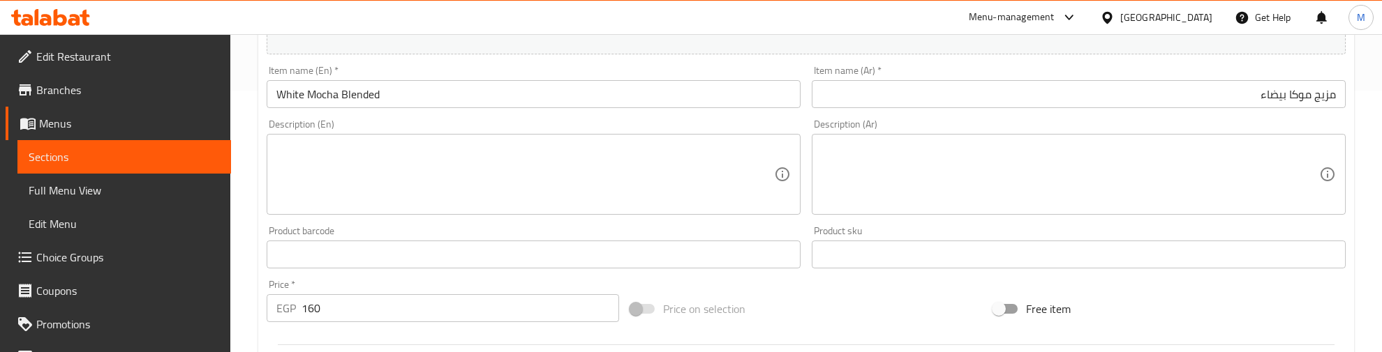
click at [1108, 116] on div "Description (Ar) Description (Ar)" at bounding box center [1078, 167] width 545 height 107
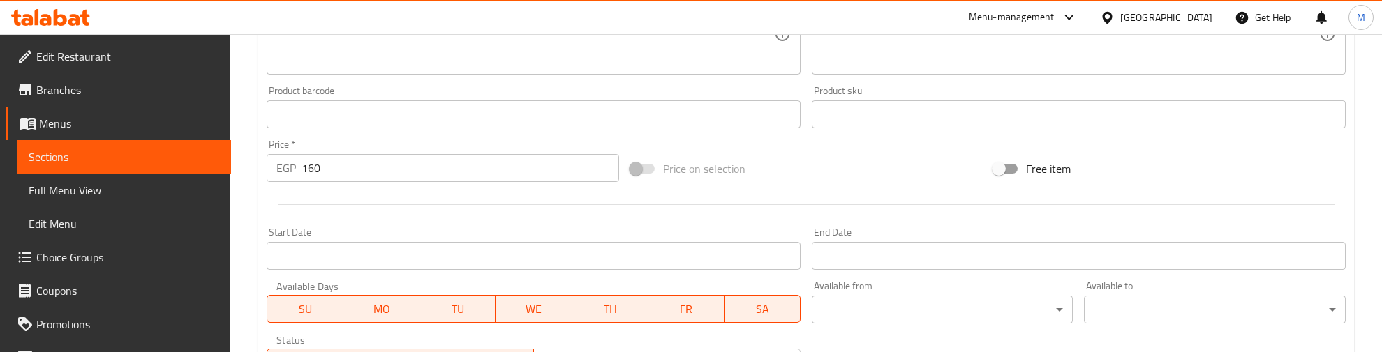
scroll to position [436, 0]
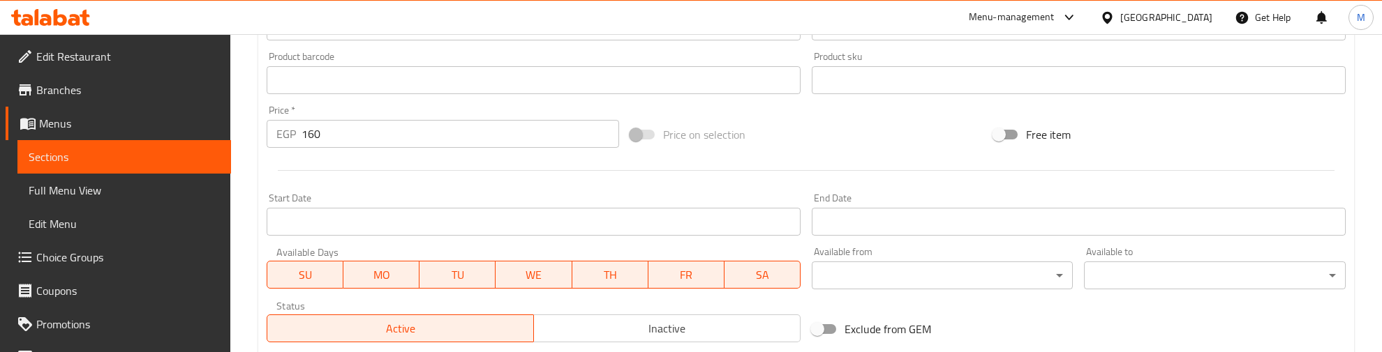
click at [382, 178] on div at bounding box center [806, 171] width 1090 height 34
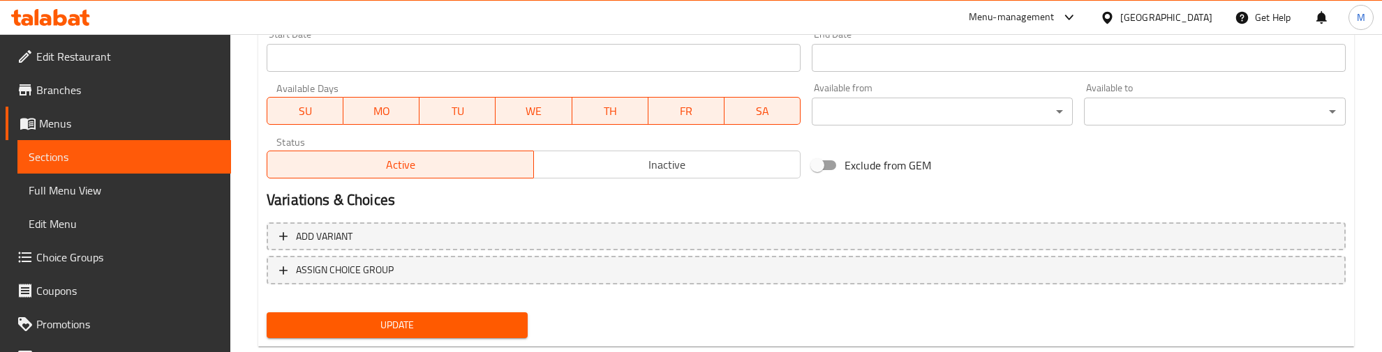
scroll to position [631, 0]
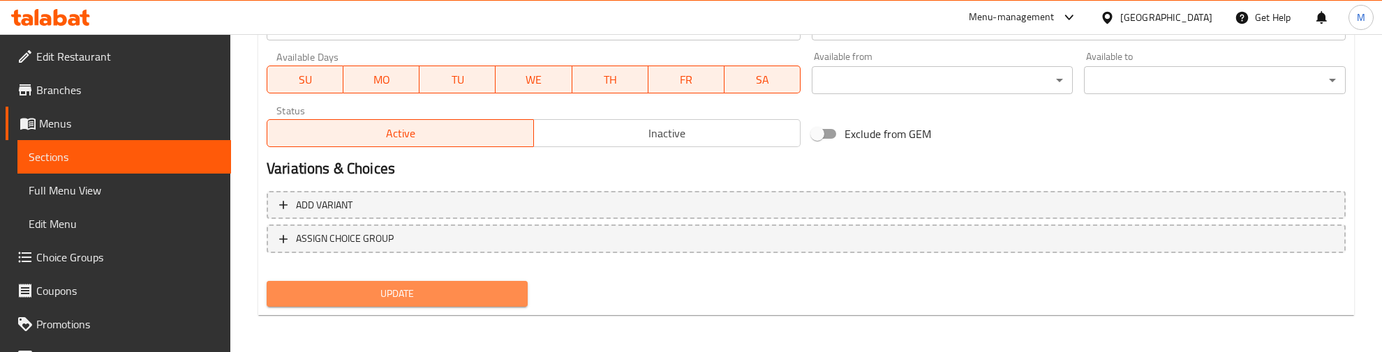
click at [403, 294] on span "Update" at bounding box center [397, 293] width 239 height 17
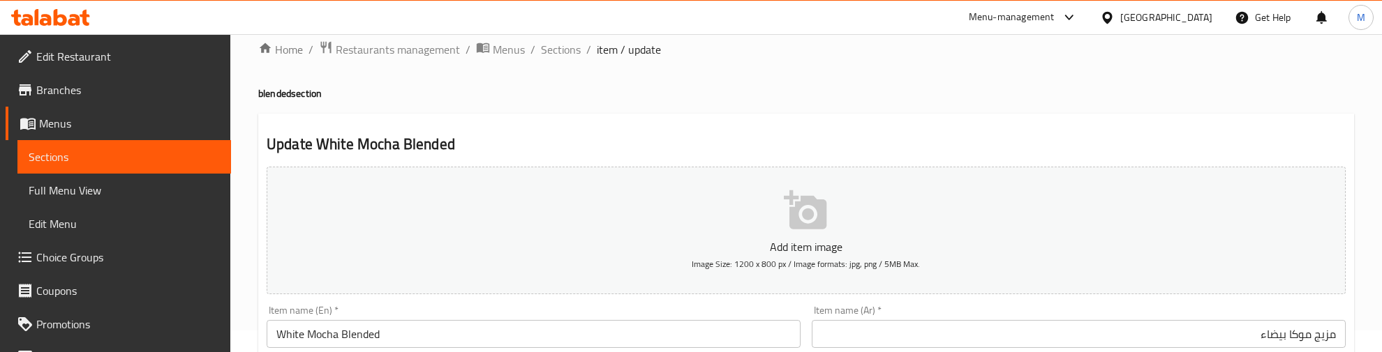
scroll to position [21, 0]
click at [566, 42] on span "Sections" at bounding box center [561, 50] width 40 height 17
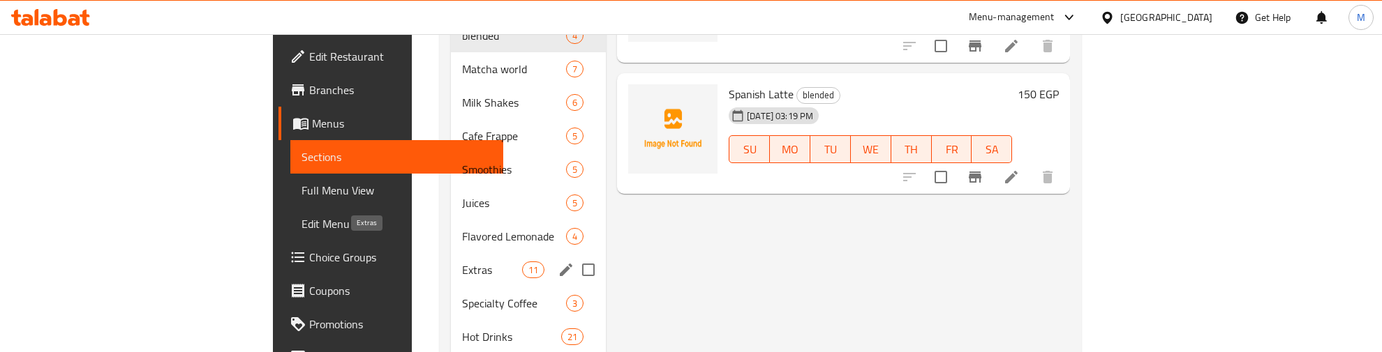
scroll to position [569, 0]
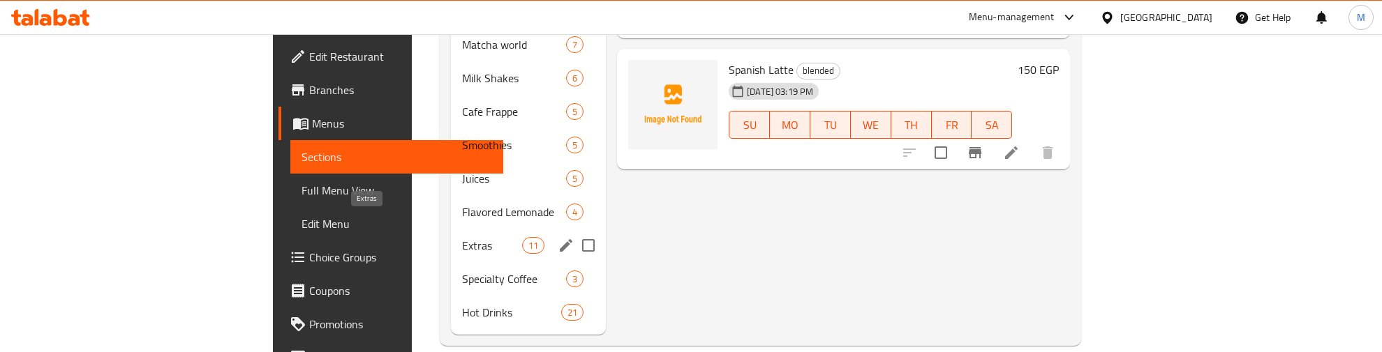
click at [462, 237] on span "Extras" at bounding box center [491, 245] width 59 height 17
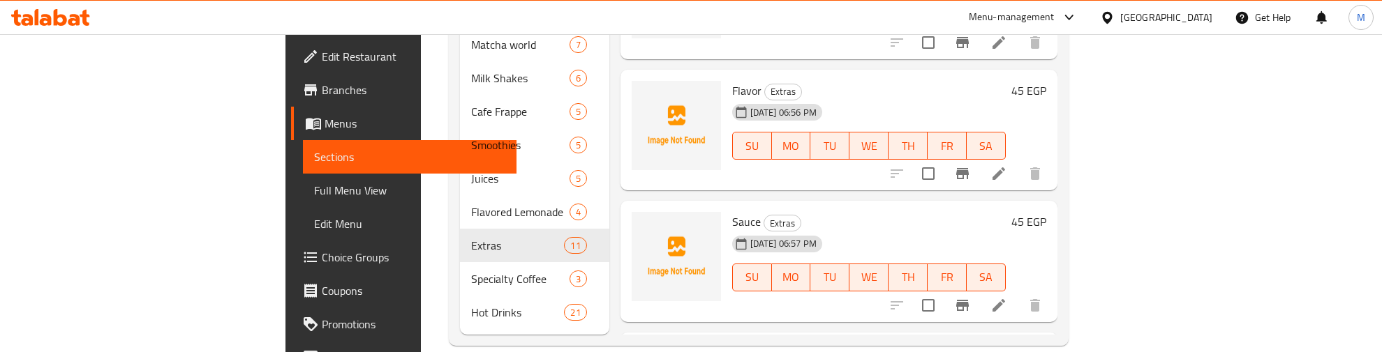
click at [798, 230] on div "[DATE] 06:57 PM" at bounding box center [761, 244] width 71 height 28
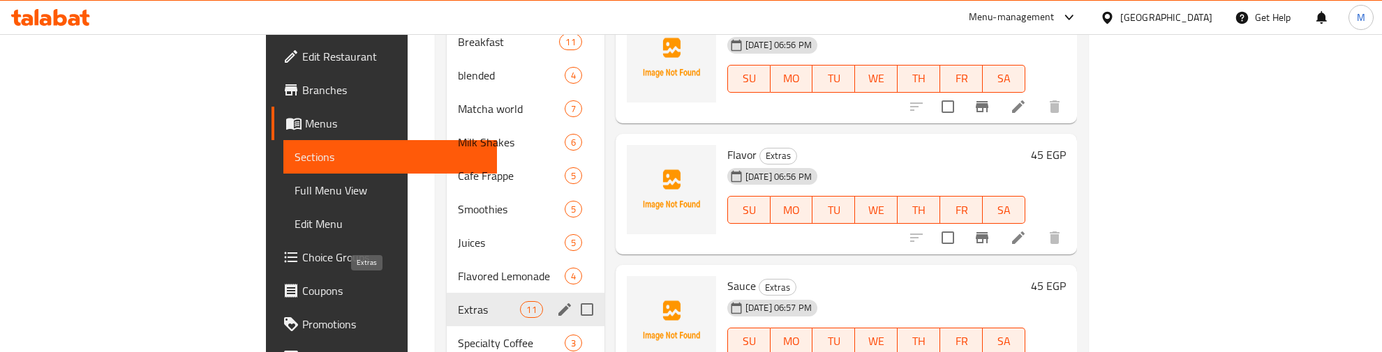
scroll to position [569, 0]
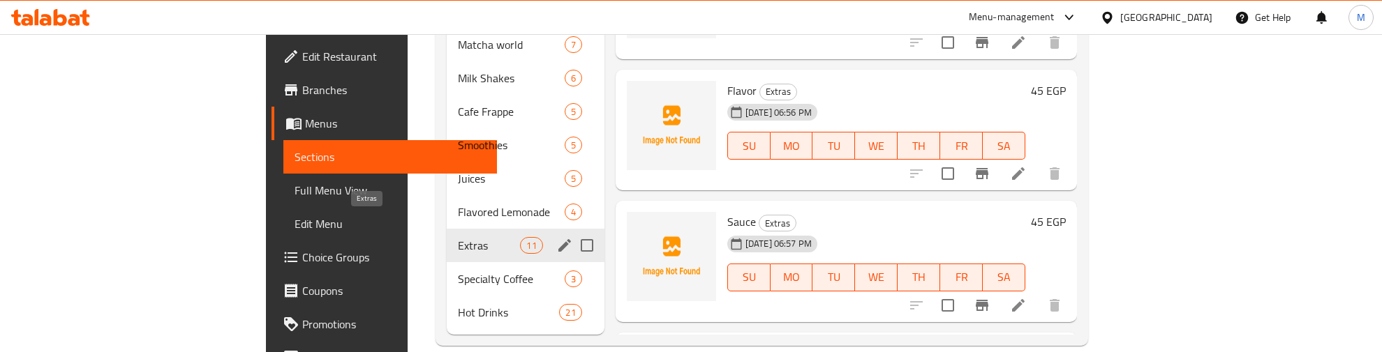
click at [458, 237] on span "Extras" at bounding box center [489, 245] width 62 height 17
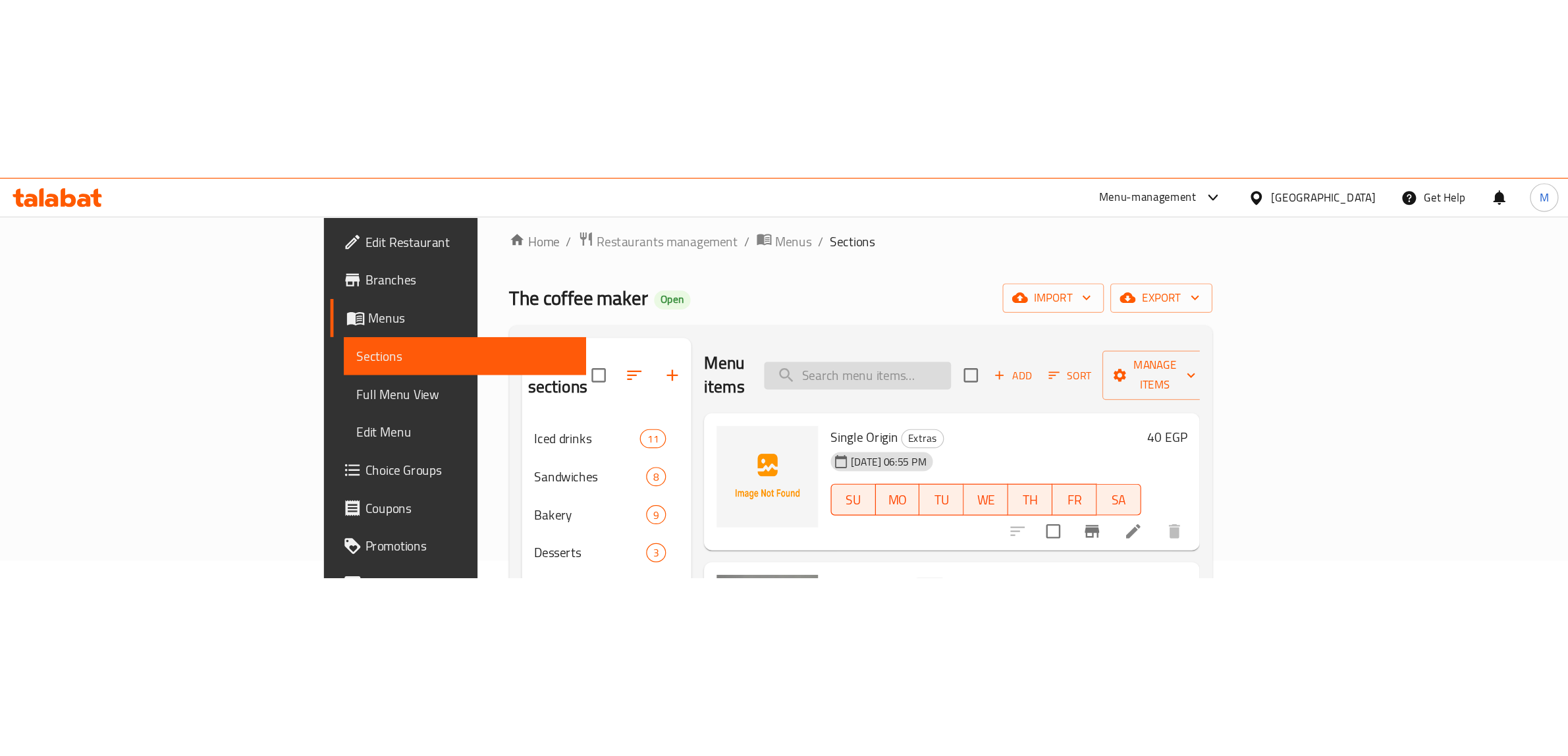
scroll to position [0, 0]
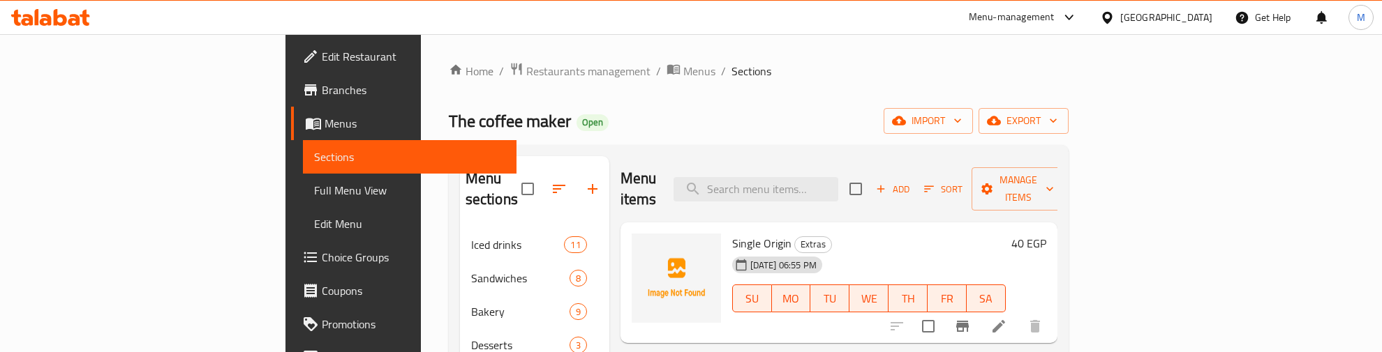
click at [570, 130] on div "The coffee maker Open import export" at bounding box center [759, 121] width 620 height 26
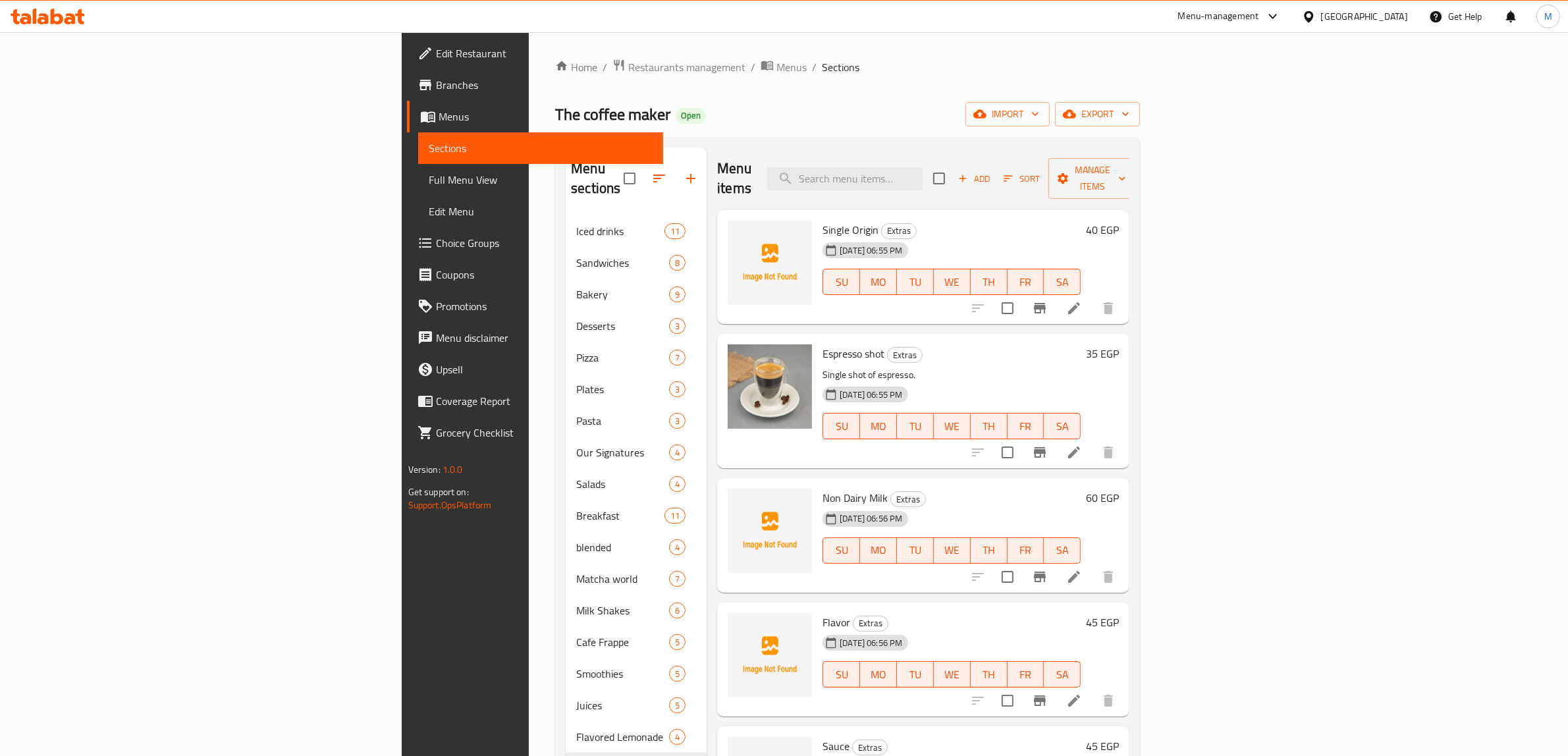
click at [932, 99] on div "Home / Restaurants management / Menus / Sections The coffee maker Open import e…" at bounding box center [848, 486] width 585 height 855
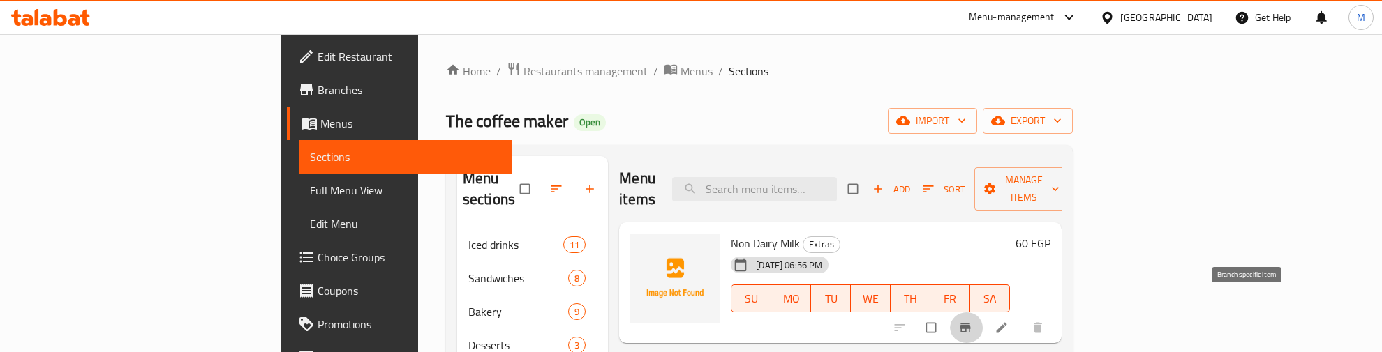
click at [970, 324] on icon "Branch-specific-item" at bounding box center [964, 328] width 10 height 9
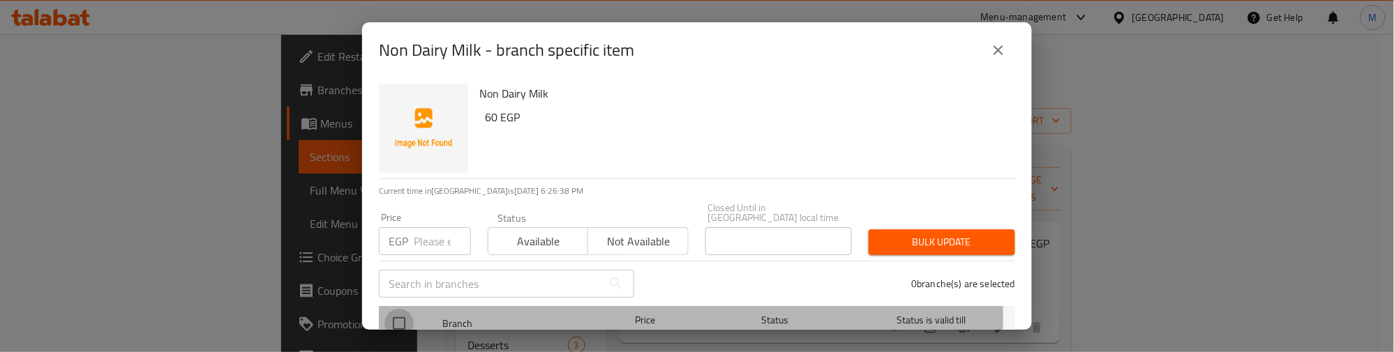
drag, startPoint x: 391, startPoint y: 309, endPoint x: 422, endPoint y: 222, distance: 92.5
click at [396, 309] on input "checkbox" at bounding box center [398, 323] width 29 height 29
checkbox input "true"
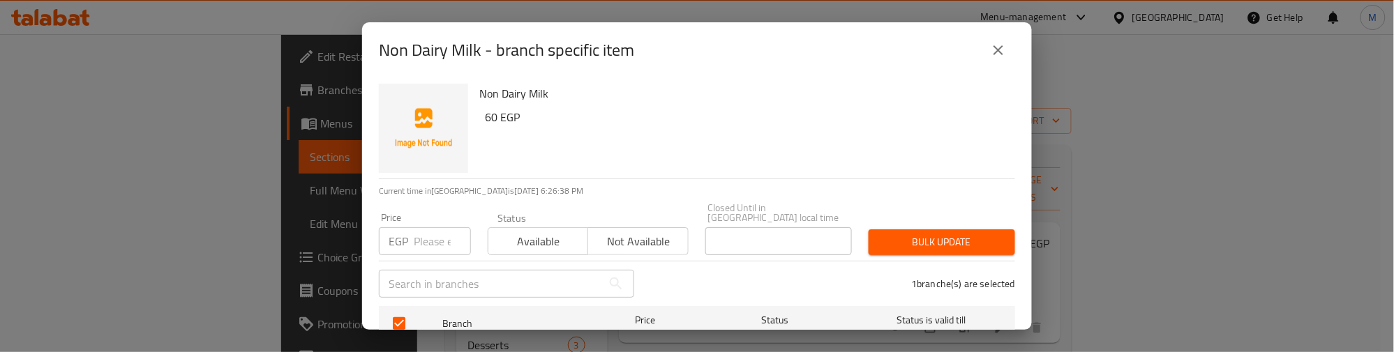
click at [422, 227] on input "number" at bounding box center [442, 241] width 57 height 28
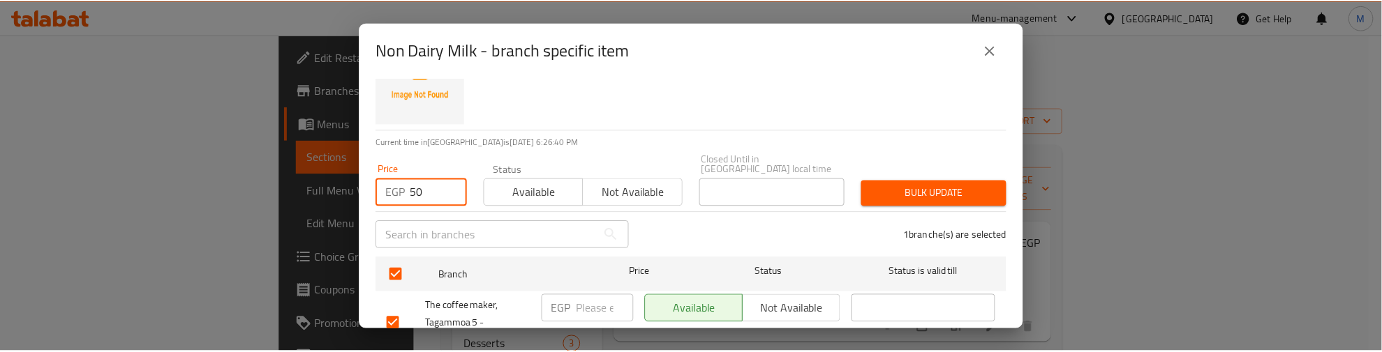
scroll to position [87, 0]
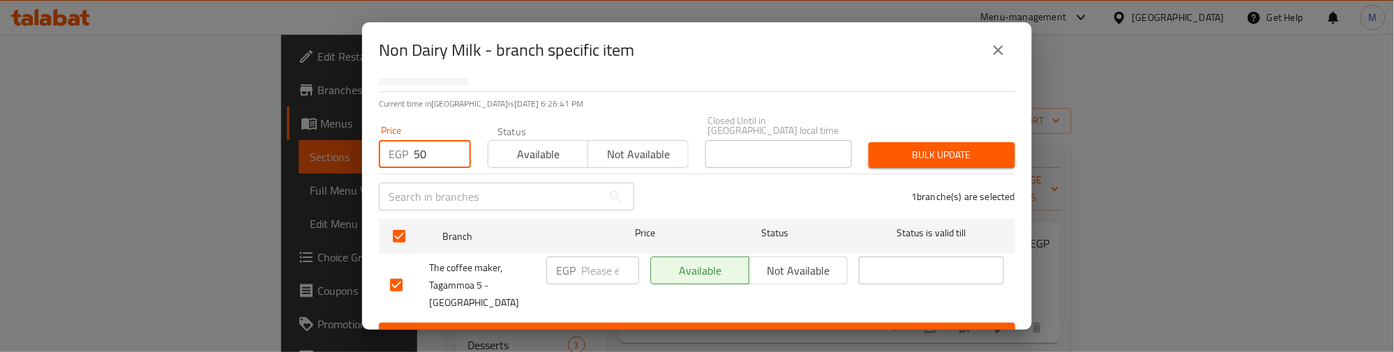
type input "50"
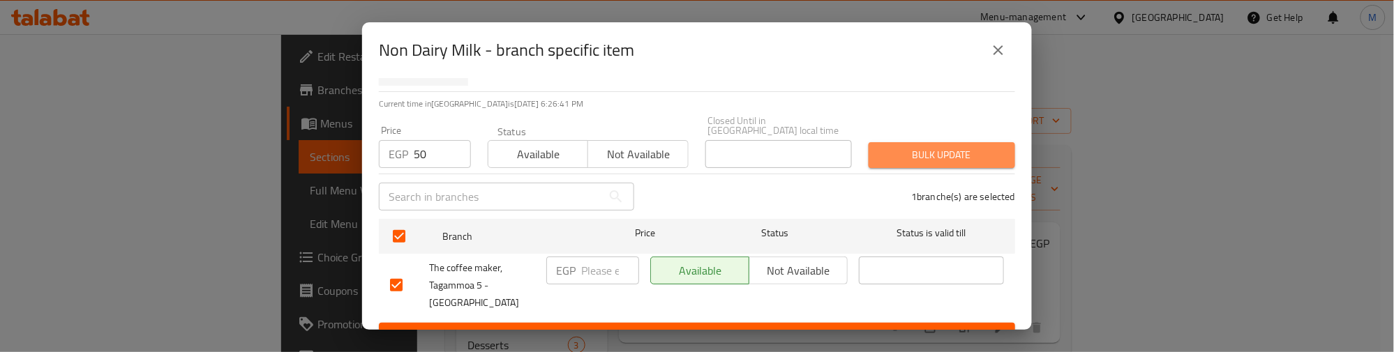
click at [957, 147] on span "Bulk update" at bounding box center [942, 155] width 124 height 17
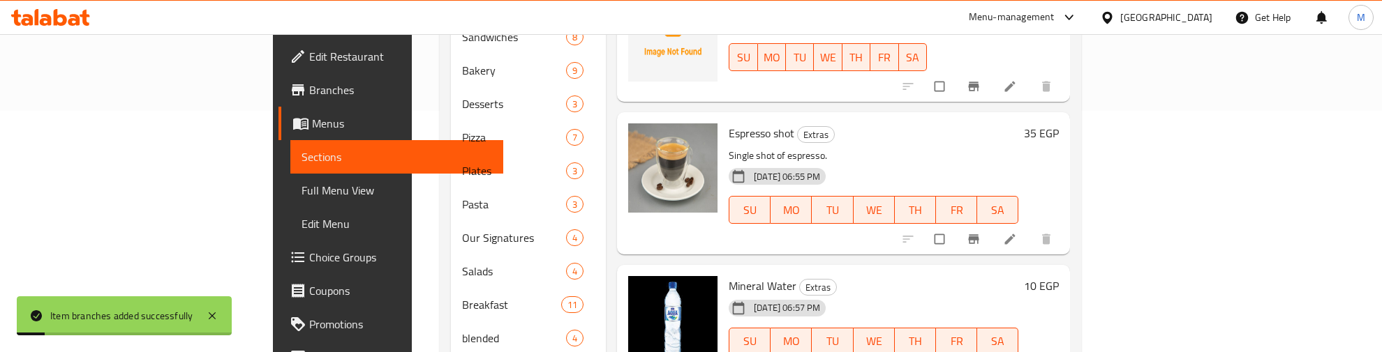
scroll to position [262, 0]
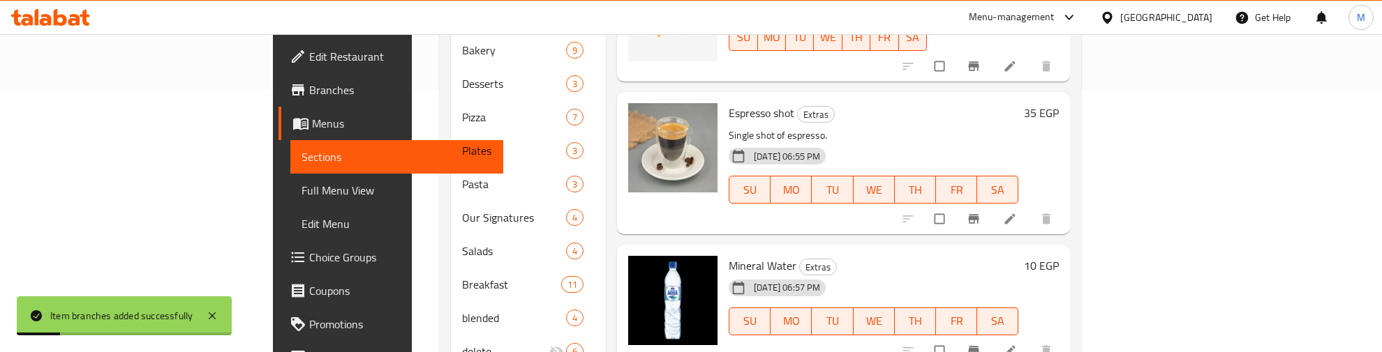
click at [980, 212] on icon "Branch-specific-item" at bounding box center [973, 219] width 14 height 14
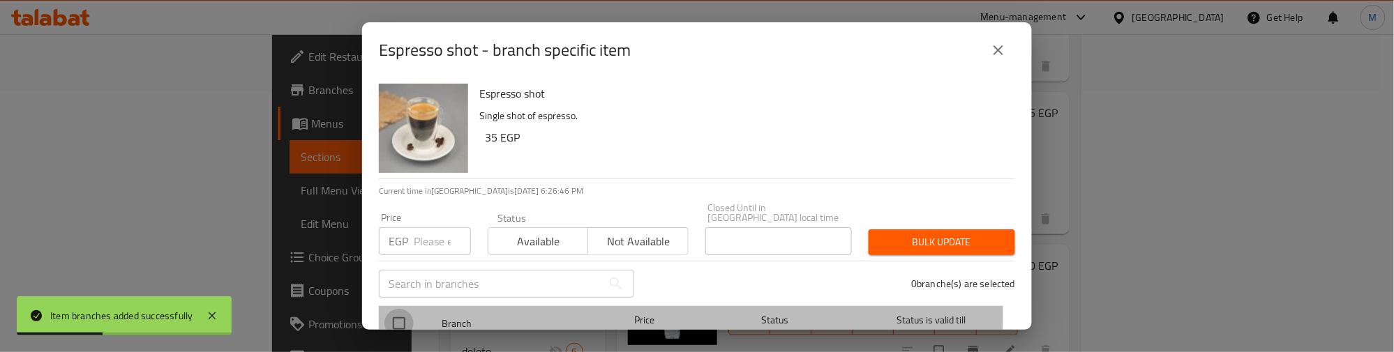
drag, startPoint x: 410, startPoint y: 306, endPoint x: 412, endPoint y: 249, distance: 56.5
click at [410, 309] on input "checkbox" at bounding box center [398, 323] width 29 height 29
checkbox input "true"
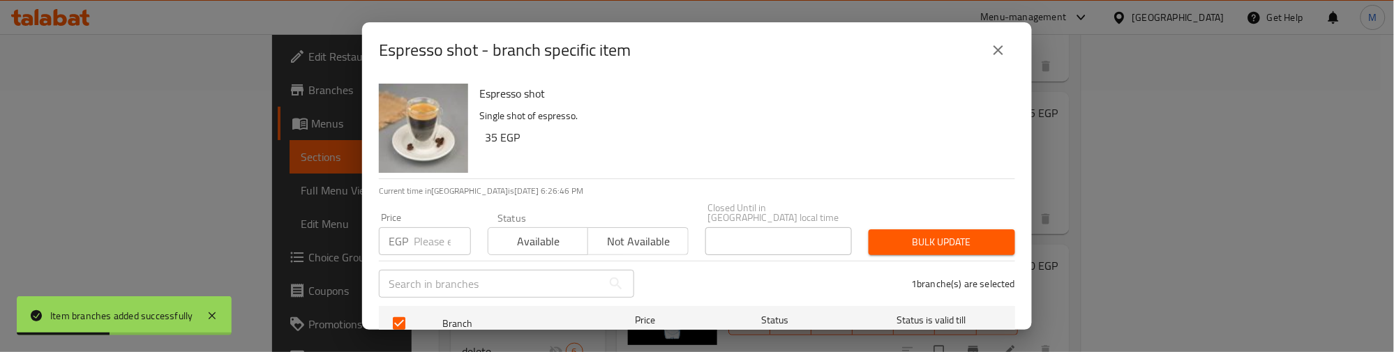
click at [420, 234] on input "number" at bounding box center [442, 241] width 57 height 28
type input "50"
click at [922, 221] on div "Bulk update" at bounding box center [941, 242] width 163 height 43
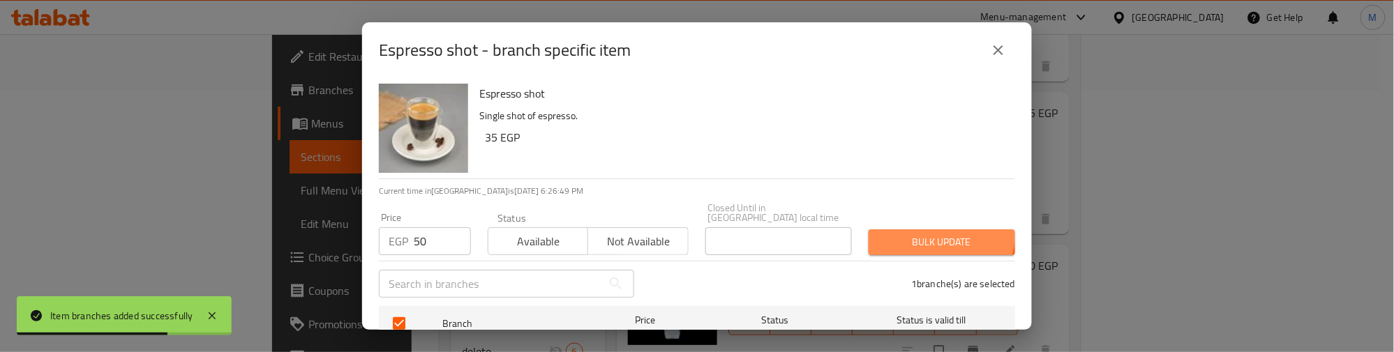
click at [923, 230] on button "Bulk update" at bounding box center [942, 243] width 147 height 26
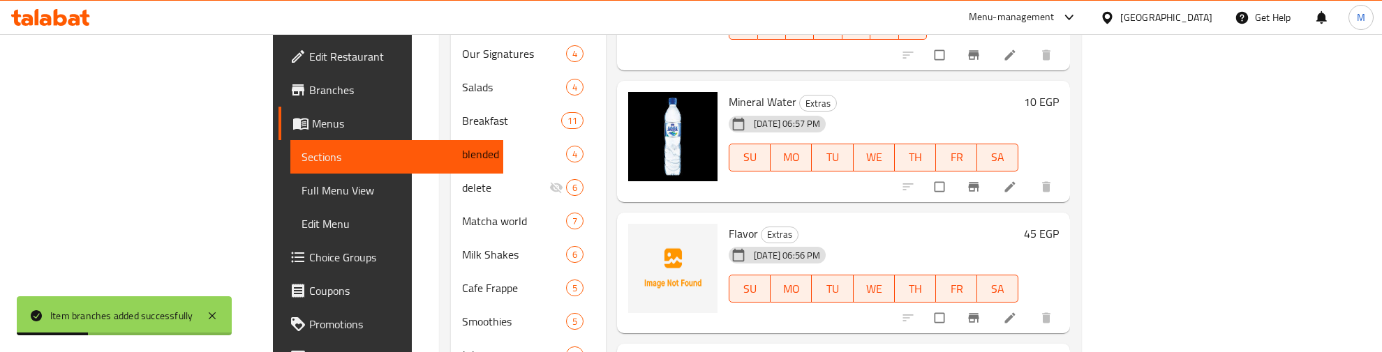
scroll to position [436, 0]
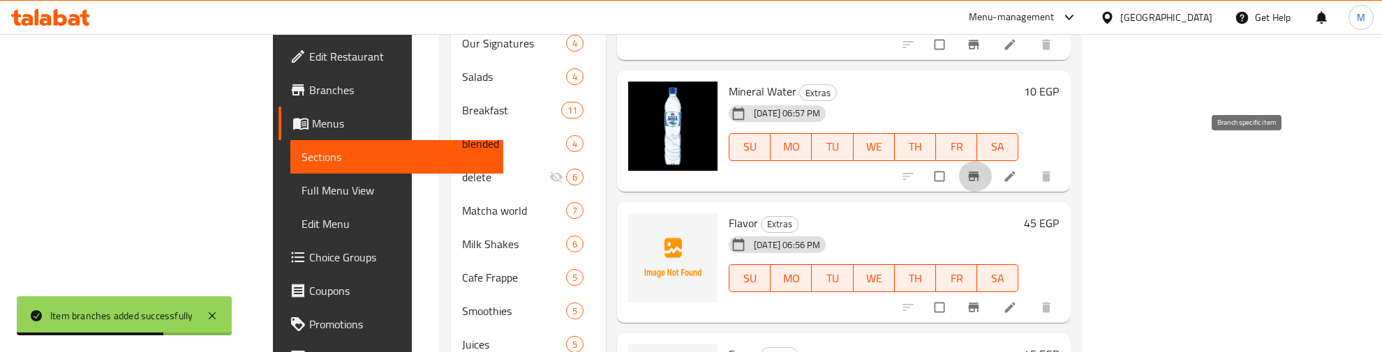
click at [980, 170] on icon "Branch-specific-item" at bounding box center [973, 177] width 14 height 14
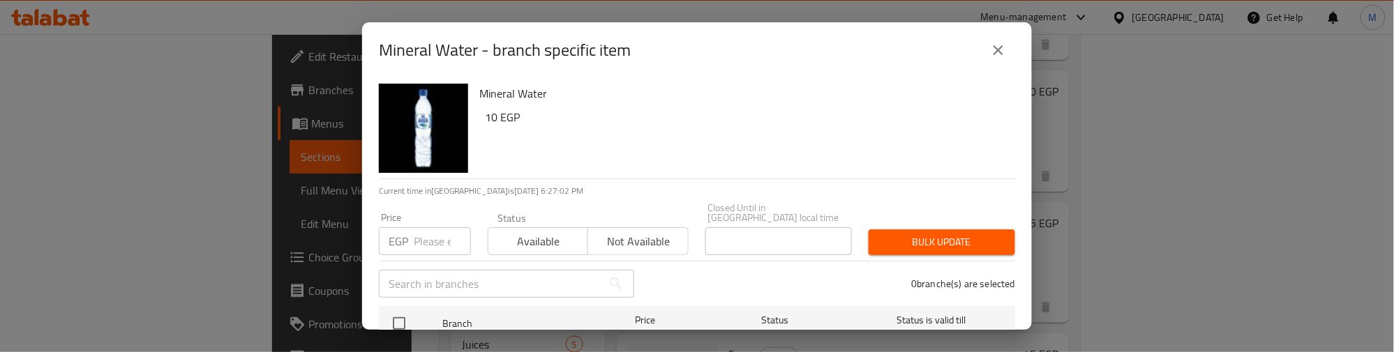
click at [402, 309] on input "checkbox" at bounding box center [398, 323] width 29 height 29
checkbox input "true"
click at [427, 231] on input "number" at bounding box center [442, 241] width 57 height 28
type input "20"
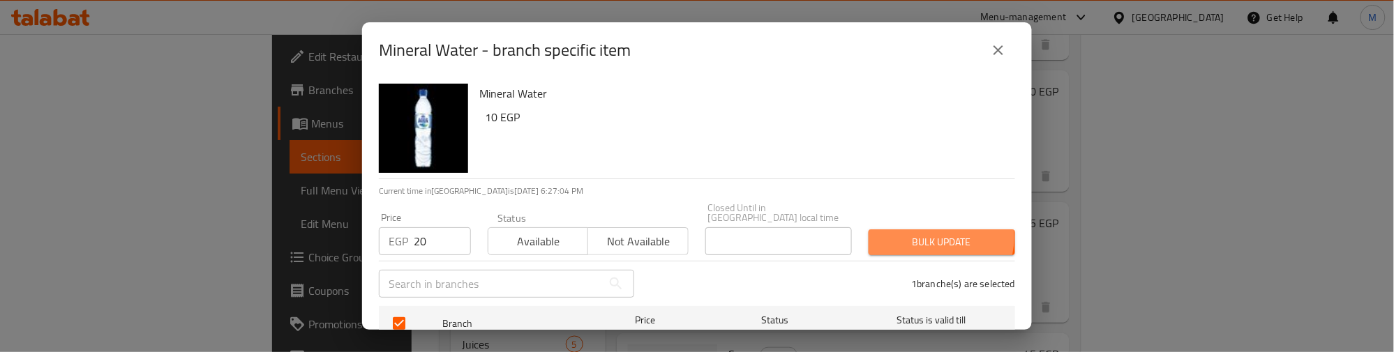
click at [919, 234] on span "Bulk update" at bounding box center [942, 242] width 124 height 17
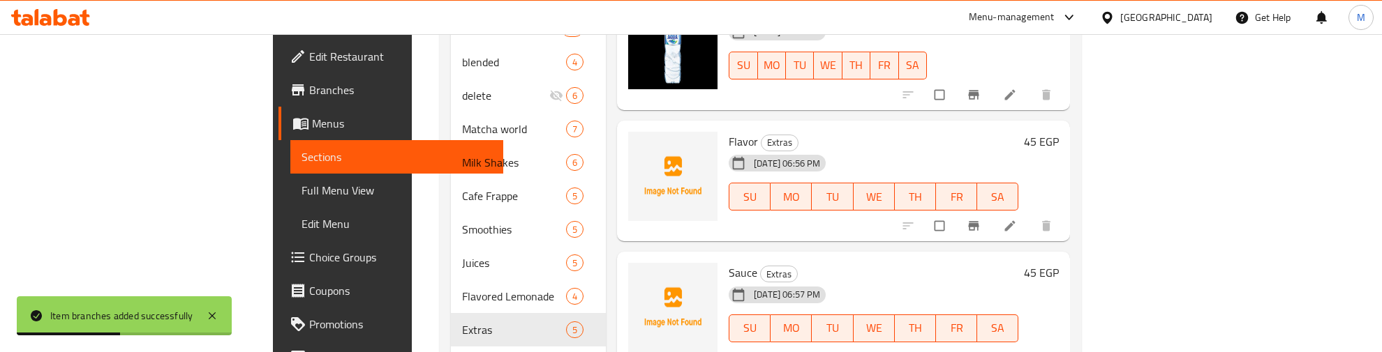
scroll to position [602, 0]
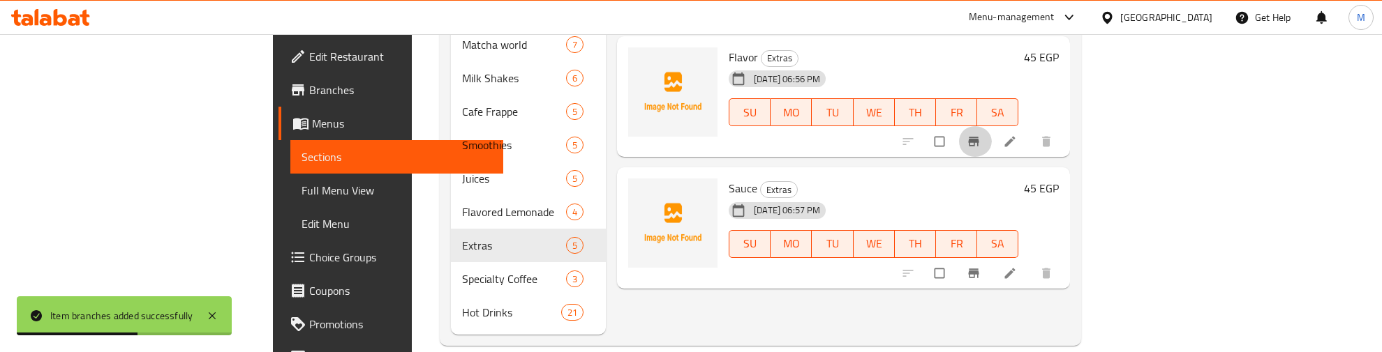
click at [979, 137] on icon "Branch-specific-item" at bounding box center [973, 141] width 10 height 9
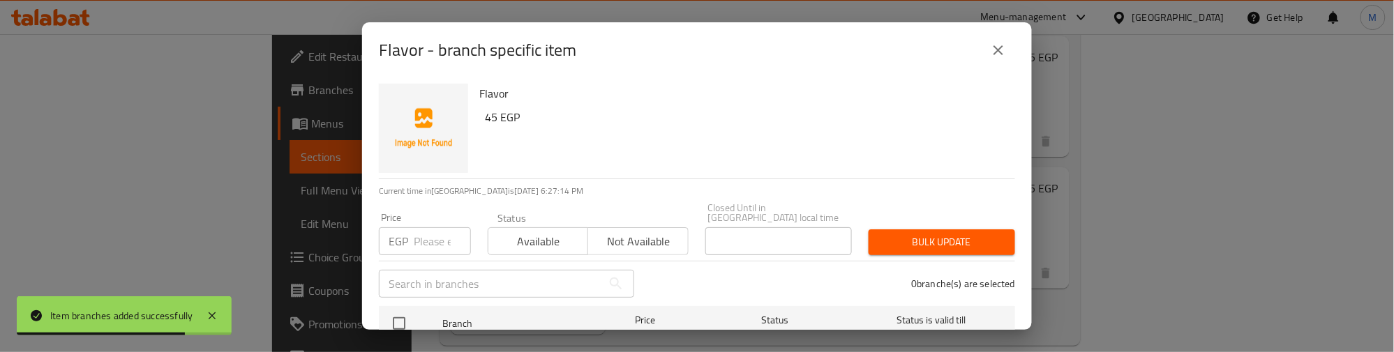
drag, startPoint x: 392, startPoint y: 313, endPoint x: 417, endPoint y: 251, distance: 66.1
click at [398, 309] on input "checkbox" at bounding box center [398, 323] width 29 height 29
checkbox input "true"
click at [420, 241] on input "number" at bounding box center [442, 241] width 57 height 28
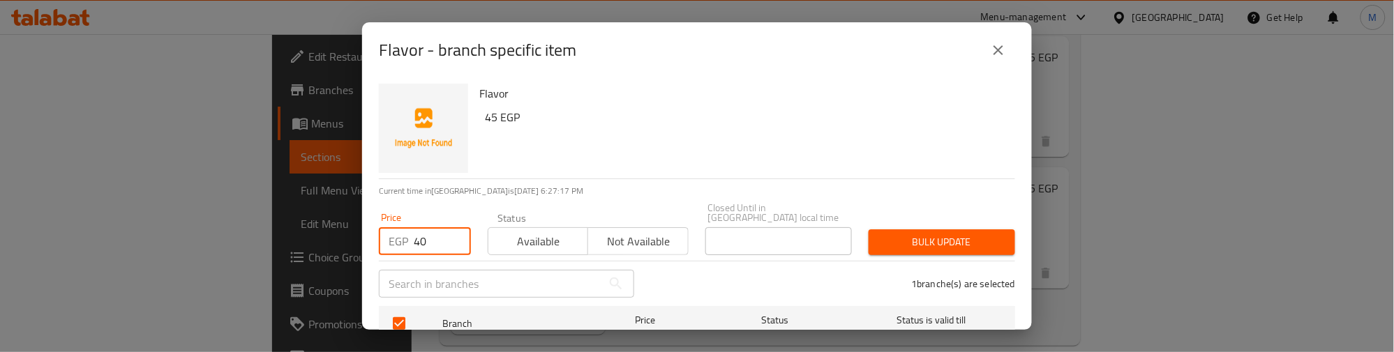
type input "40"
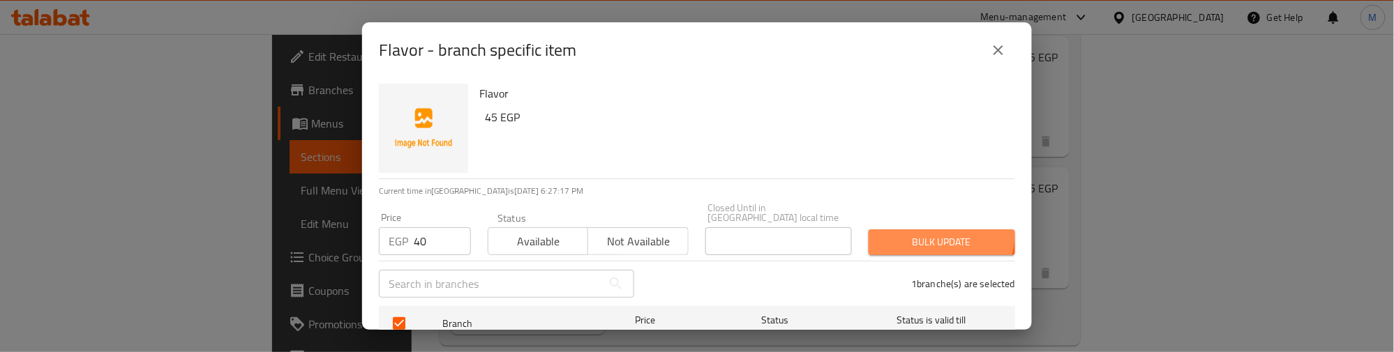
click at [926, 234] on span "Bulk update" at bounding box center [942, 242] width 124 height 17
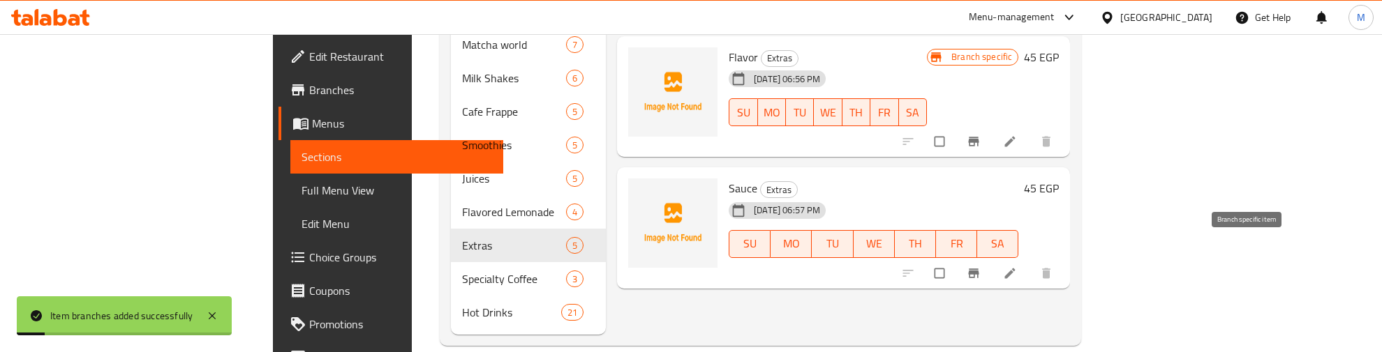
click at [980, 267] on icon "Branch-specific-item" at bounding box center [973, 274] width 14 height 14
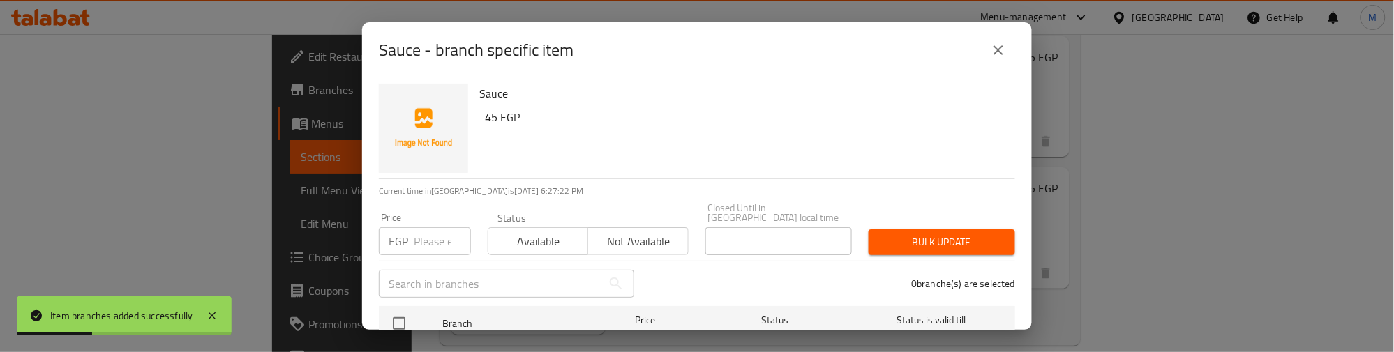
drag, startPoint x: 391, startPoint y: 315, endPoint x: 403, endPoint y: 277, distance: 39.7
click at [394, 313] on input "checkbox" at bounding box center [398, 323] width 29 height 29
checkbox input "true"
click at [419, 234] on input "number" at bounding box center [442, 241] width 57 height 28
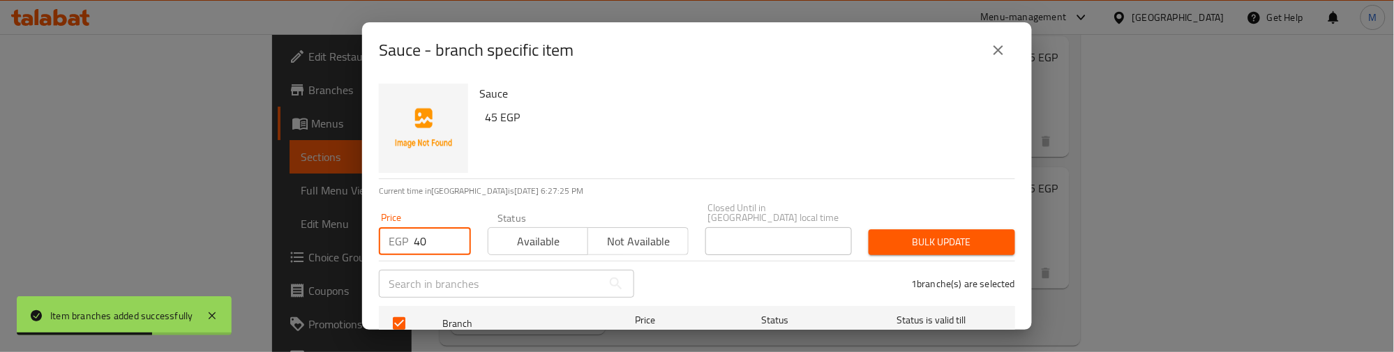
type input "40"
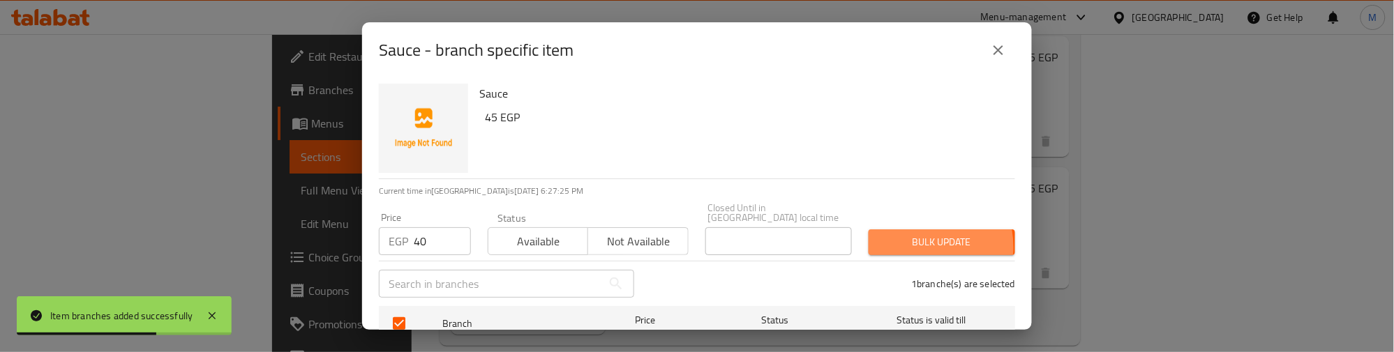
click at [895, 238] on span "Bulk update" at bounding box center [942, 242] width 124 height 17
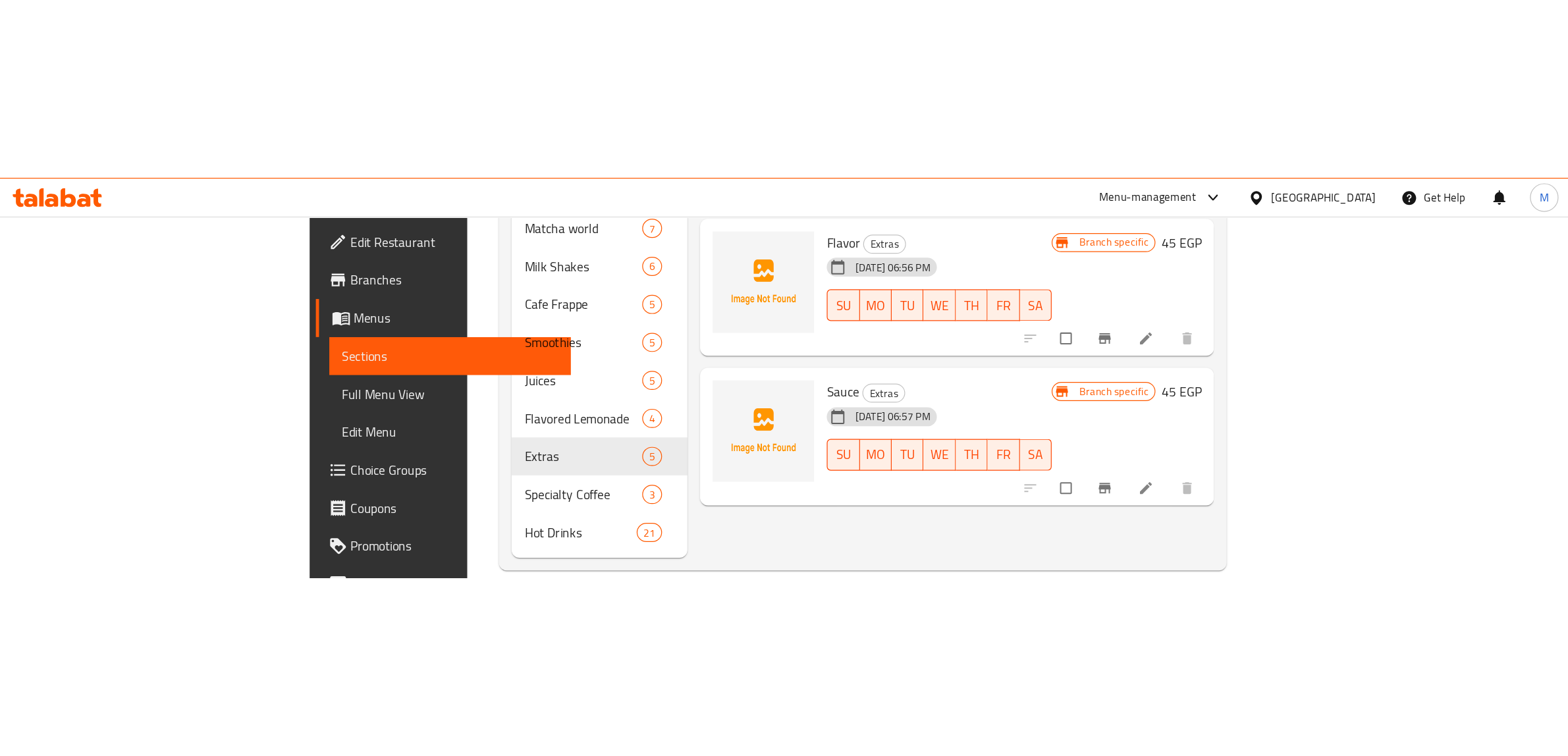
scroll to position [185, 0]
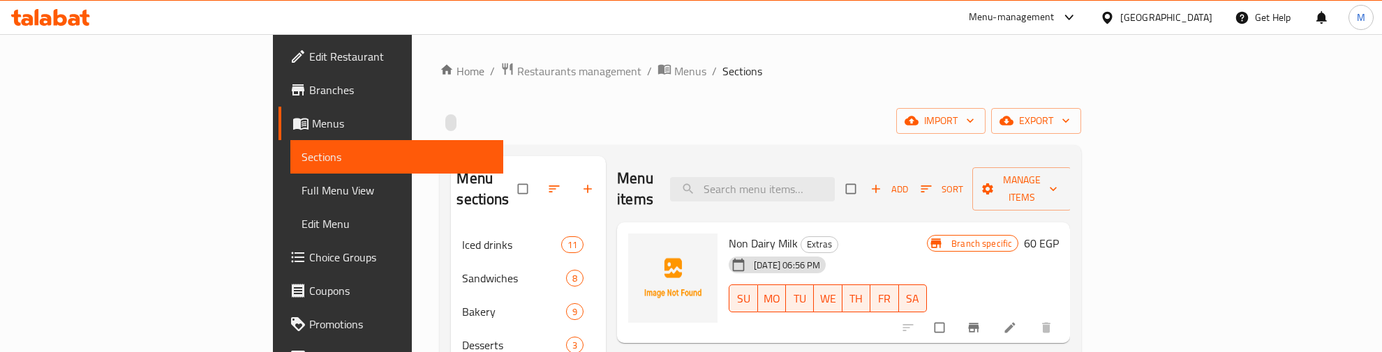
click at [617, 199] on div "Menu items Add Sort Manage items" at bounding box center [843, 189] width 453 height 66
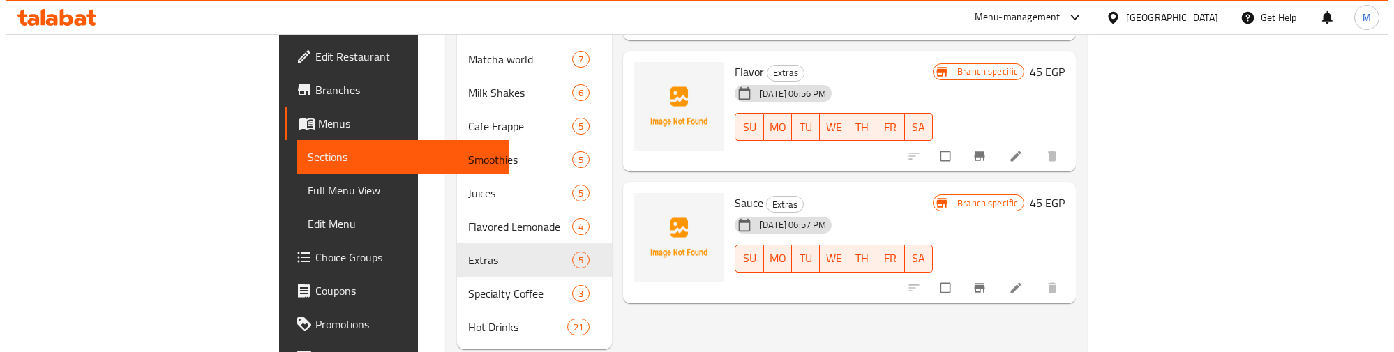
scroll to position [602, 0]
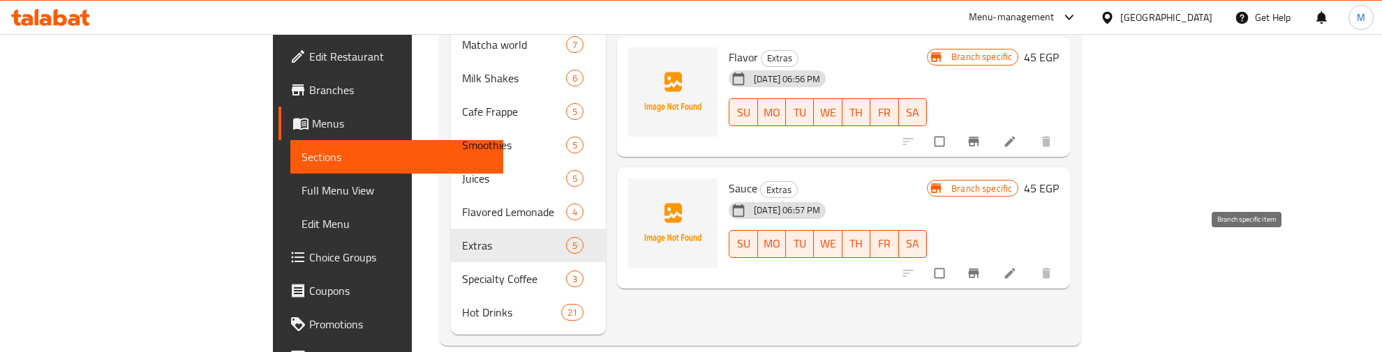
click at [992, 258] on button "Branch-specific-item" at bounding box center [974, 273] width 33 height 31
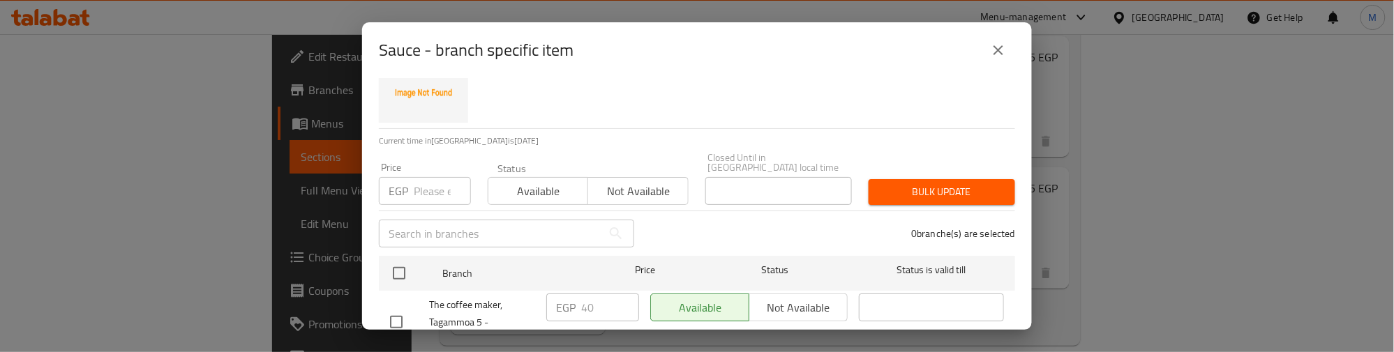
scroll to position [101, 0]
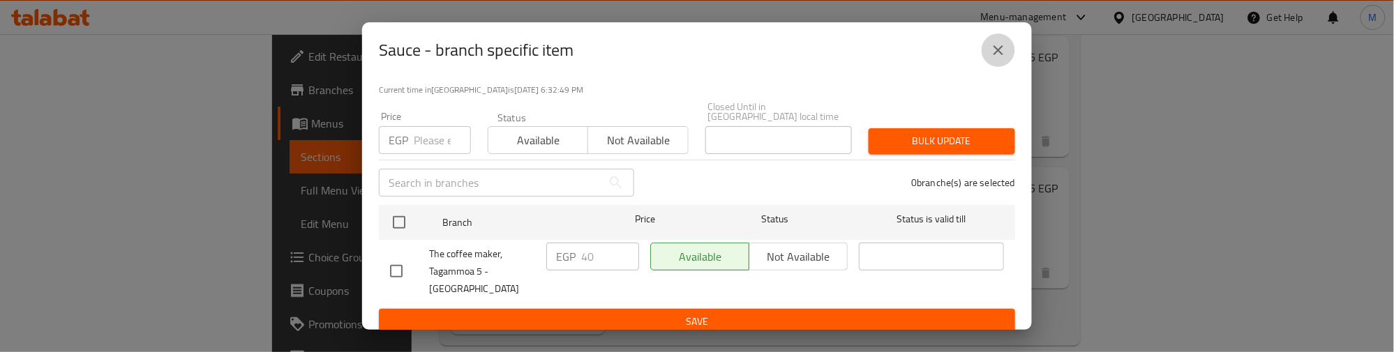
click at [998, 44] on icon "close" at bounding box center [998, 50] width 17 height 17
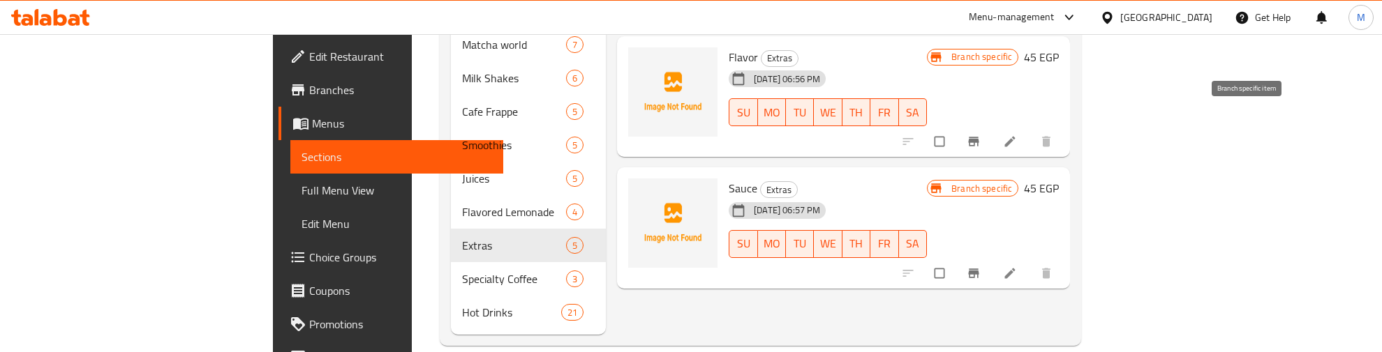
click at [979, 137] on icon "Branch-specific-item" at bounding box center [973, 141] width 10 height 9
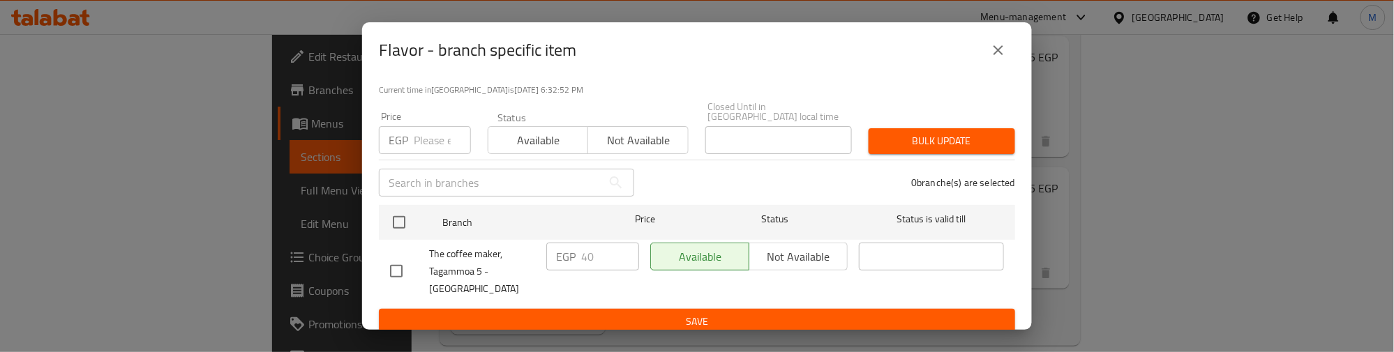
click at [996, 51] on icon "close" at bounding box center [999, 50] width 10 height 10
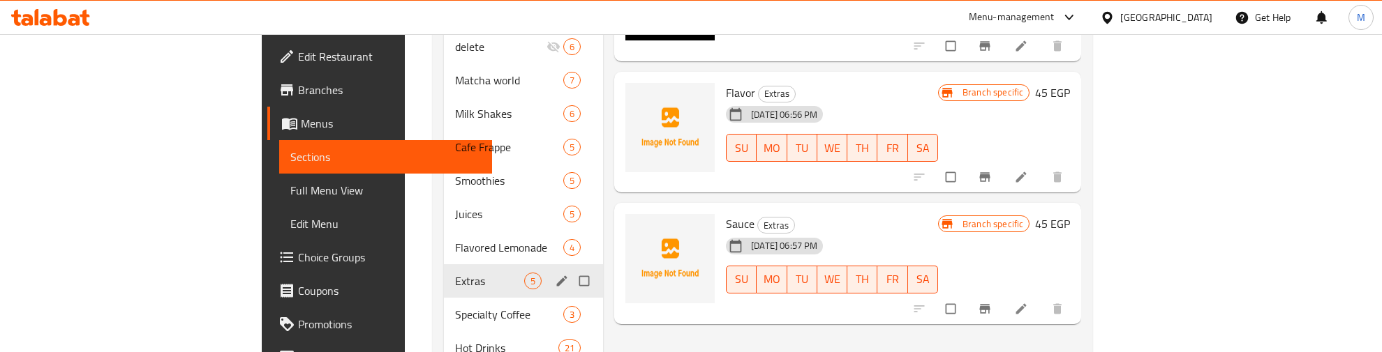
scroll to position [602, 0]
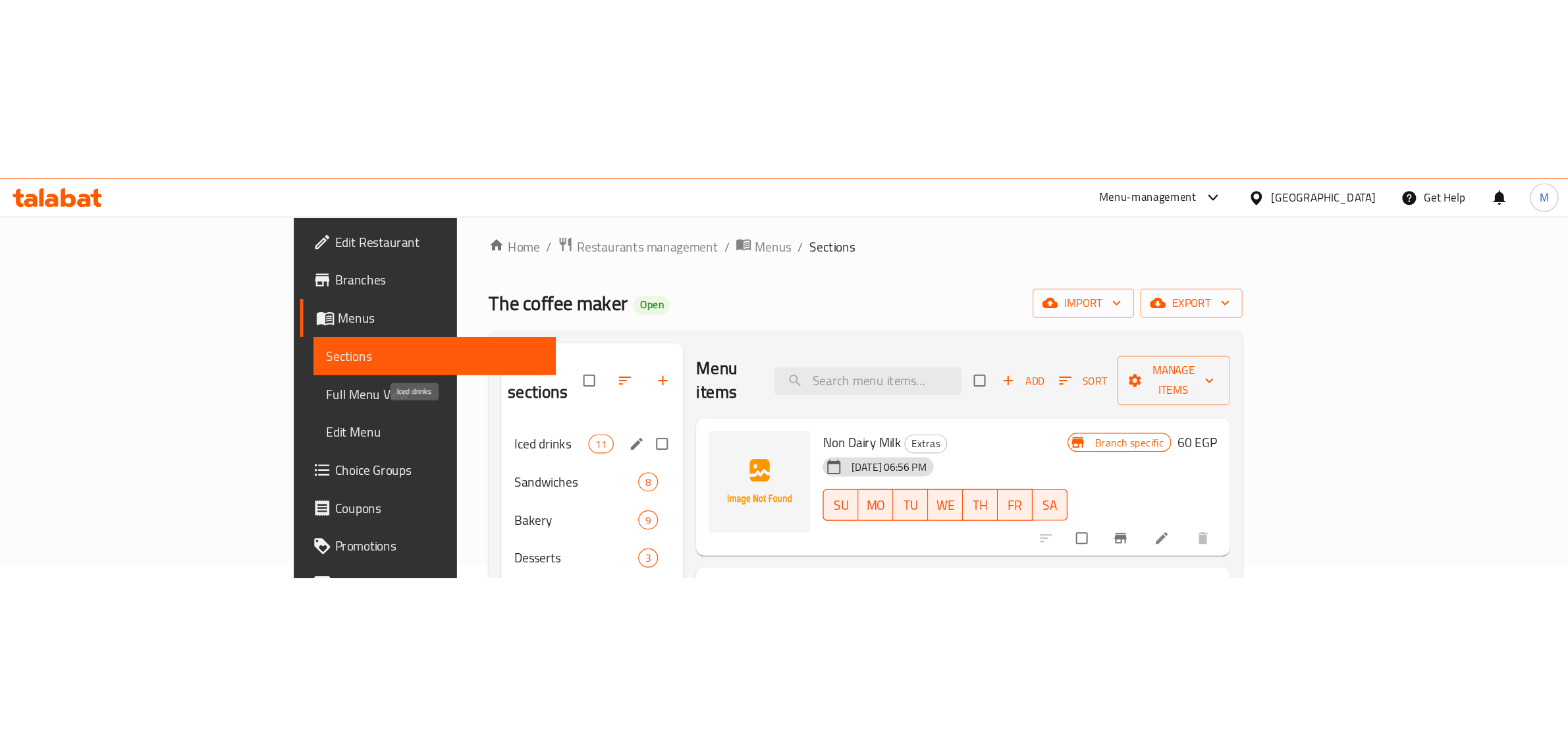
scroll to position [0, 0]
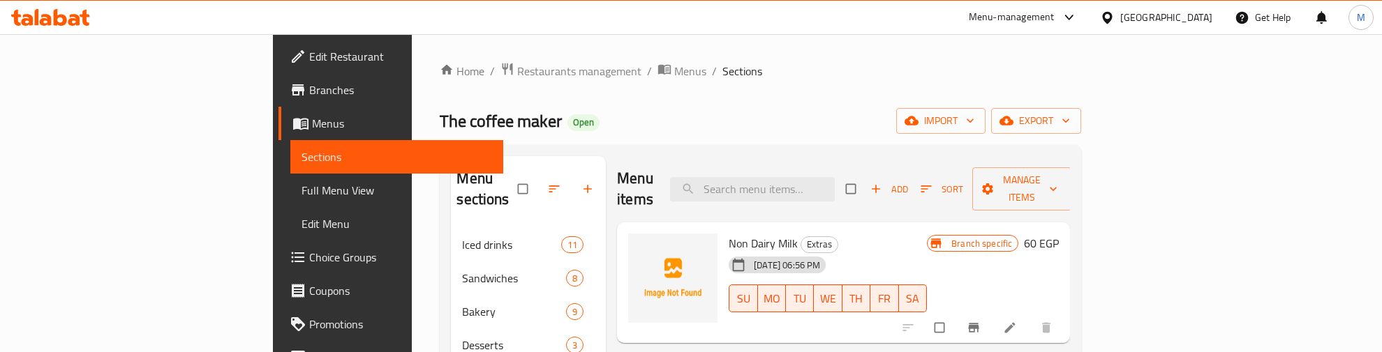
click at [1081, 122] on button "export" at bounding box center [1036, 121] width 90 height 26
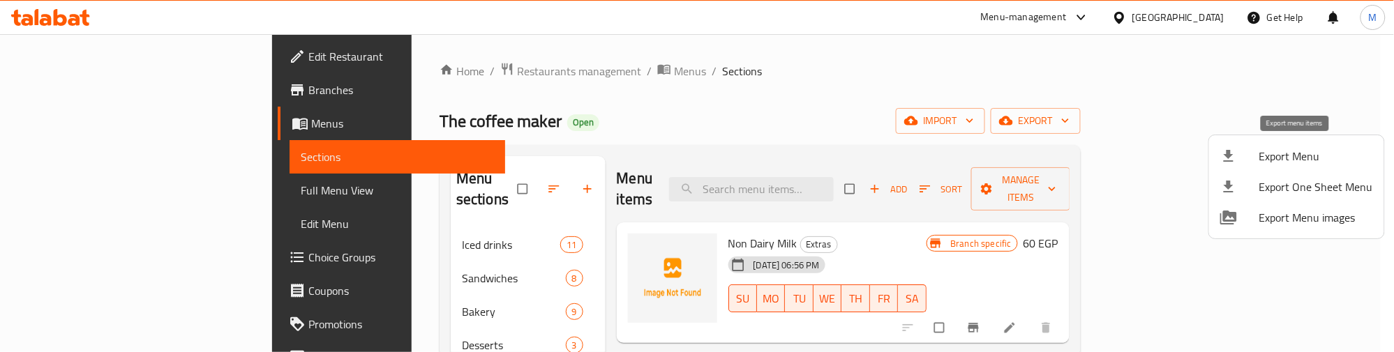
click at [1296, 155] on span "Export Menu" at bounding box center [1316, 156] width 114 height 17
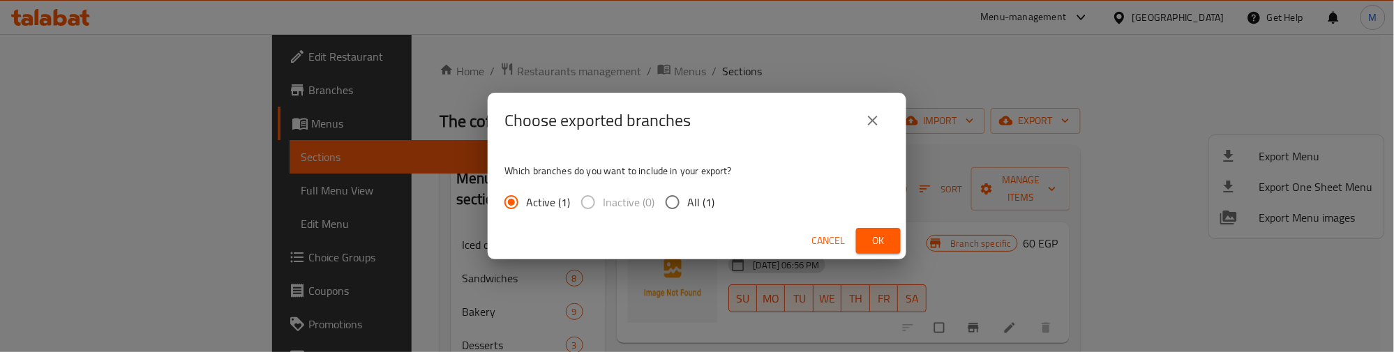
click at [684, 199] on input "All (1)" at bounding box center [672, 202] width 29 height 29
radio input "true"
click at [886, 243] on span "Ok" at bounding box center [878, 240] width 22 height 17
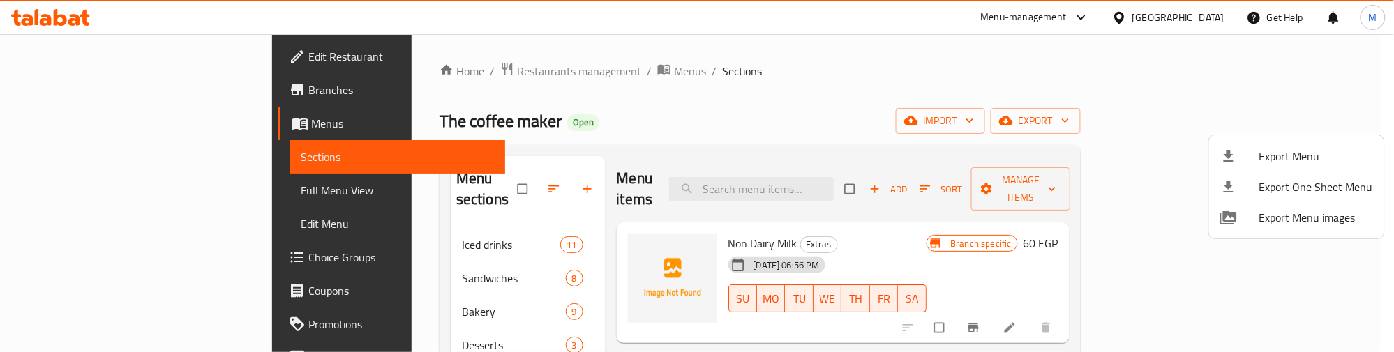
click at [777, 103] on div at bounding box center [697, 176] width 1394 height 352
